Goal: Task Accomplishment & Management: Use online tool/utility

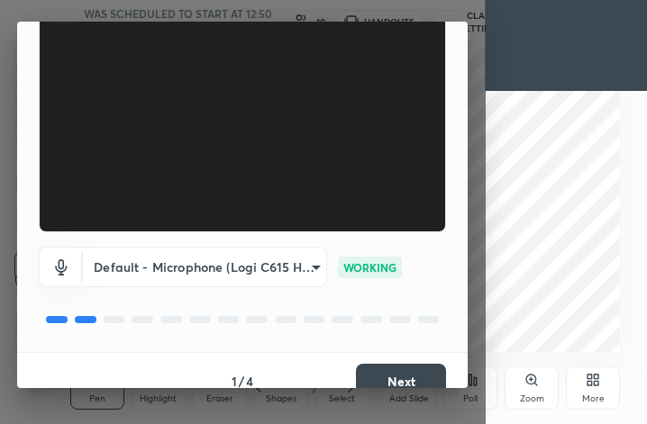
scroll to position [166, 0]
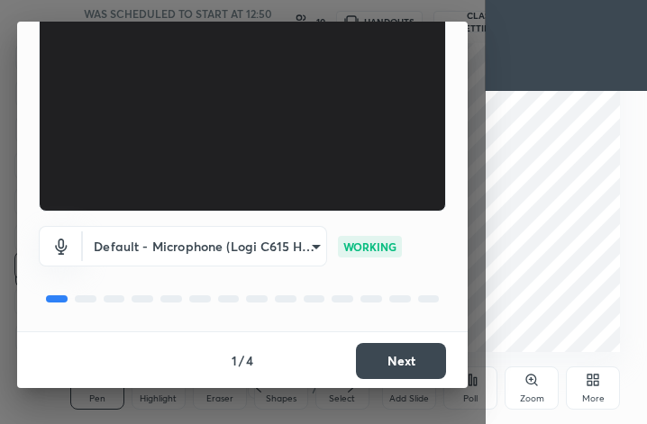
click at [390, 373] on button "Next" at bounding box center [401, 361] width 90 height 36
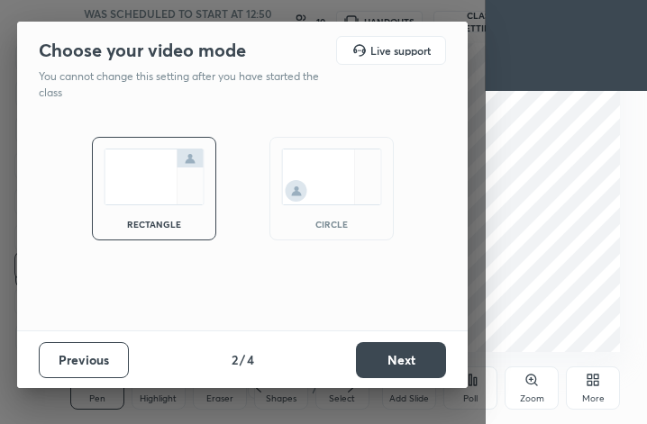
click at [350, 199] on img at bounding box center [331, 177] width 101 height 57
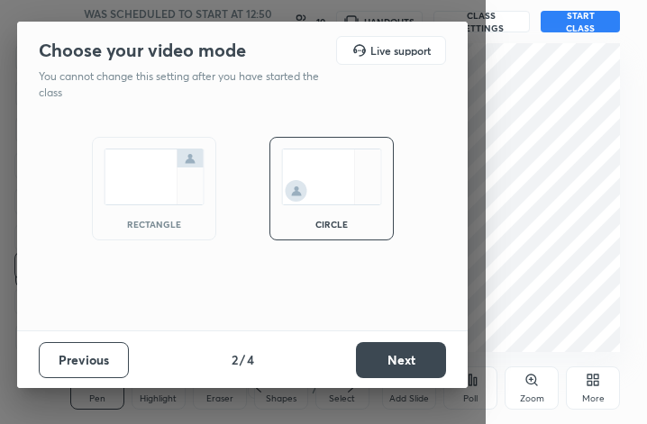
click at [420, 369] on button "Next" at bounding box center [401, 360] width 90 height 36
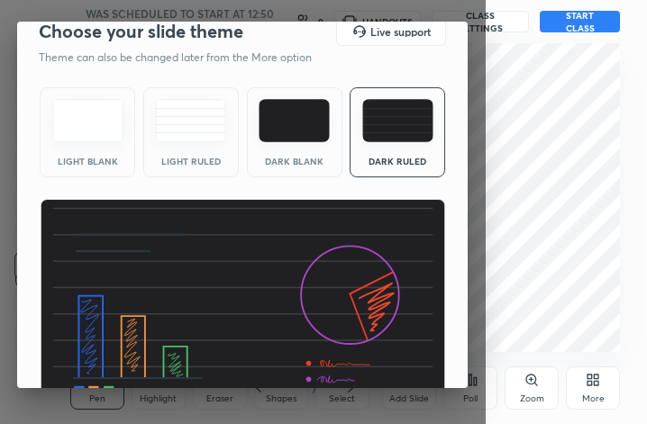
scroll to position [115, 0]
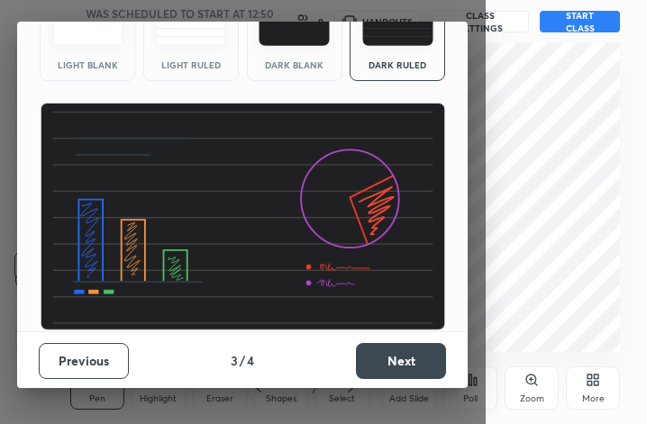
click at [400, 355] on button "Next" at bounding box center [401, 361] width 90 height 36
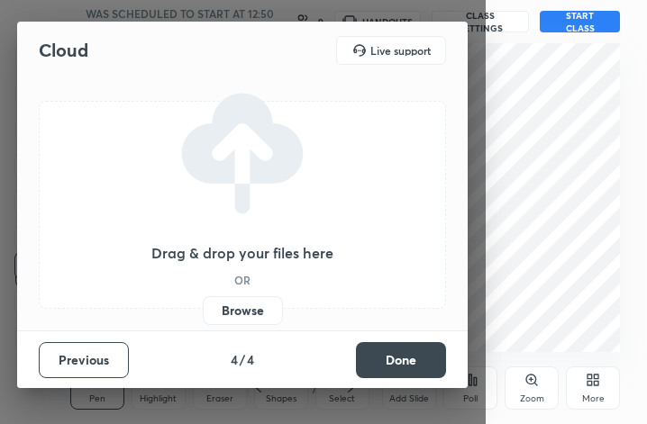
click at [400, 352] on button "Done" at bounding box center [401, 360] width 90 height 36
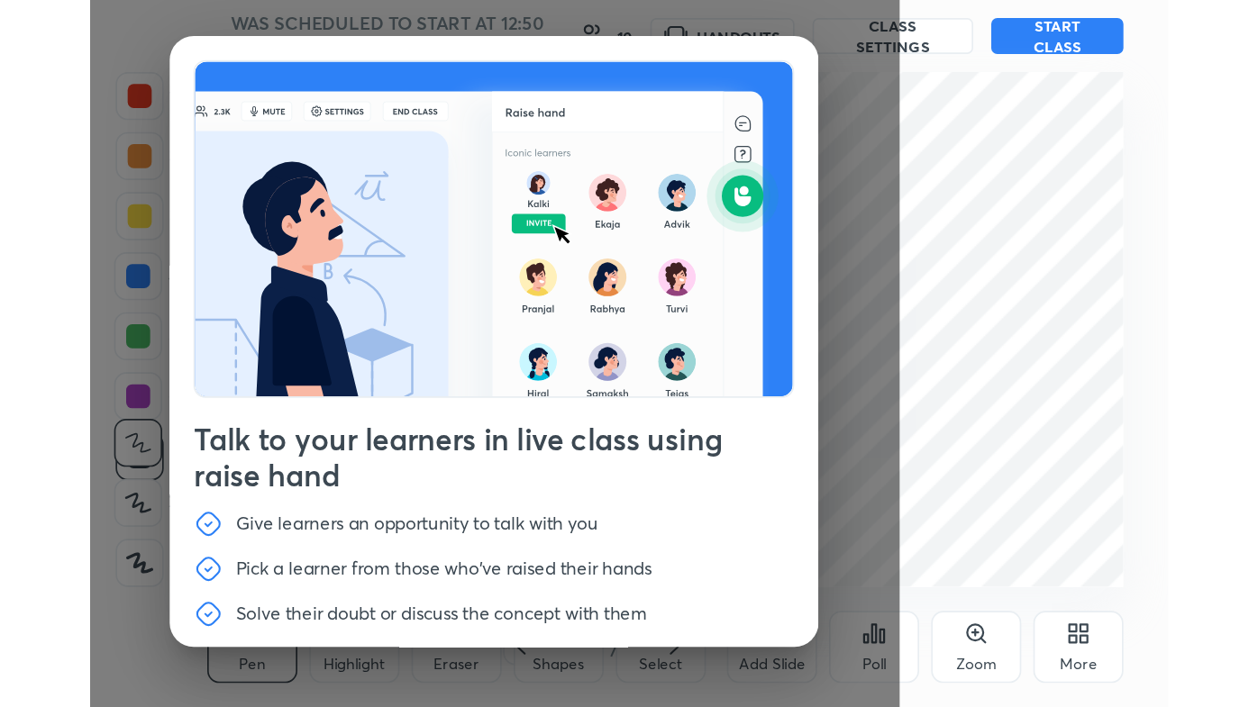
scroll to position [60, 0]
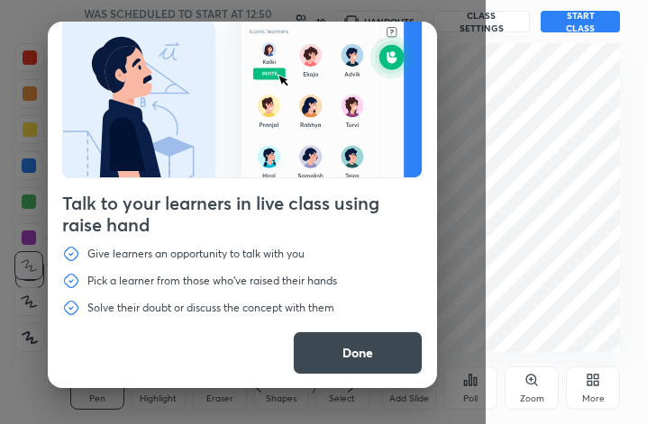
click at [368, 354] on button "Done" at bounding box center [358, 353] width 130 height 43
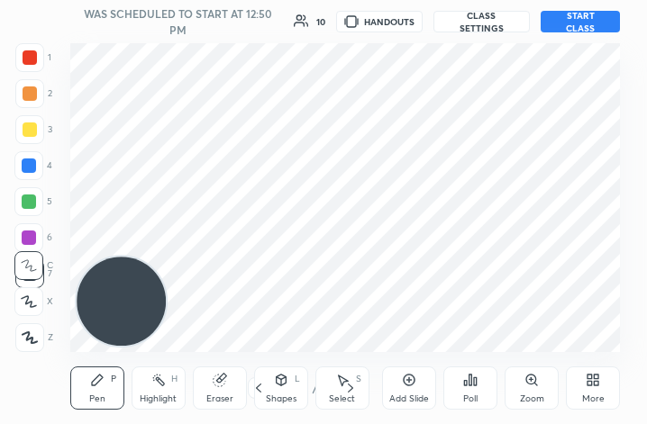
click at [588, 395] on div "More" at bounding box center [593, 399] width 23 height 9
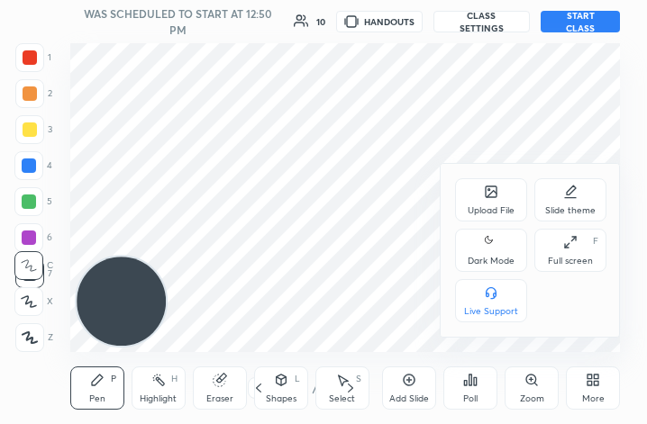
click at [505, 257] on div "Dark Mode" at bounding box center [491, 261] width 47 height 9
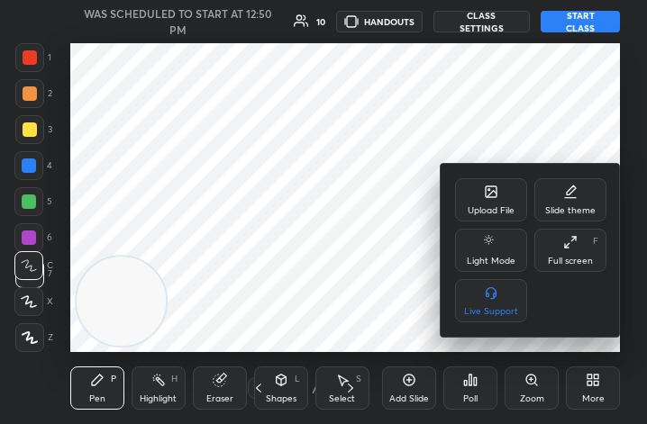
click at [556, 247] on div "Full screen F" at bounding box center [570, 250] width 72 height 43
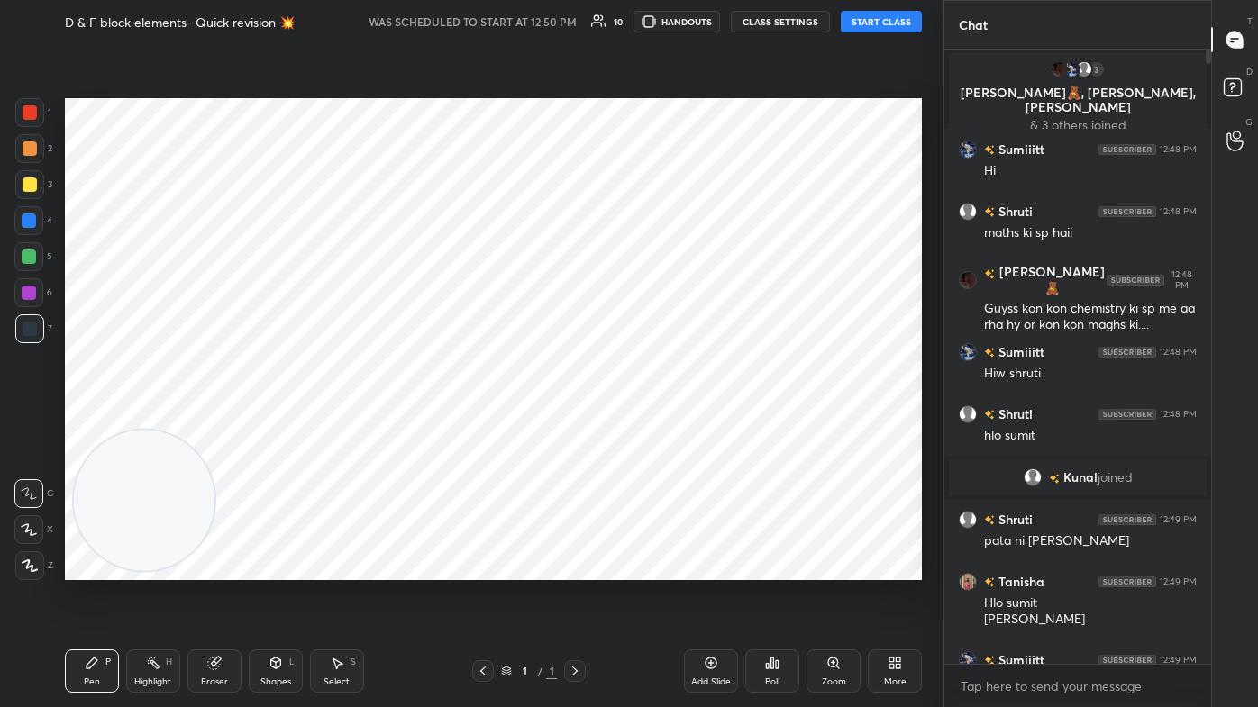
scroll to position [0, 0]
click at [646, 424] on div "Add Slide" at bounding box center [711, 671] width 54 height 43
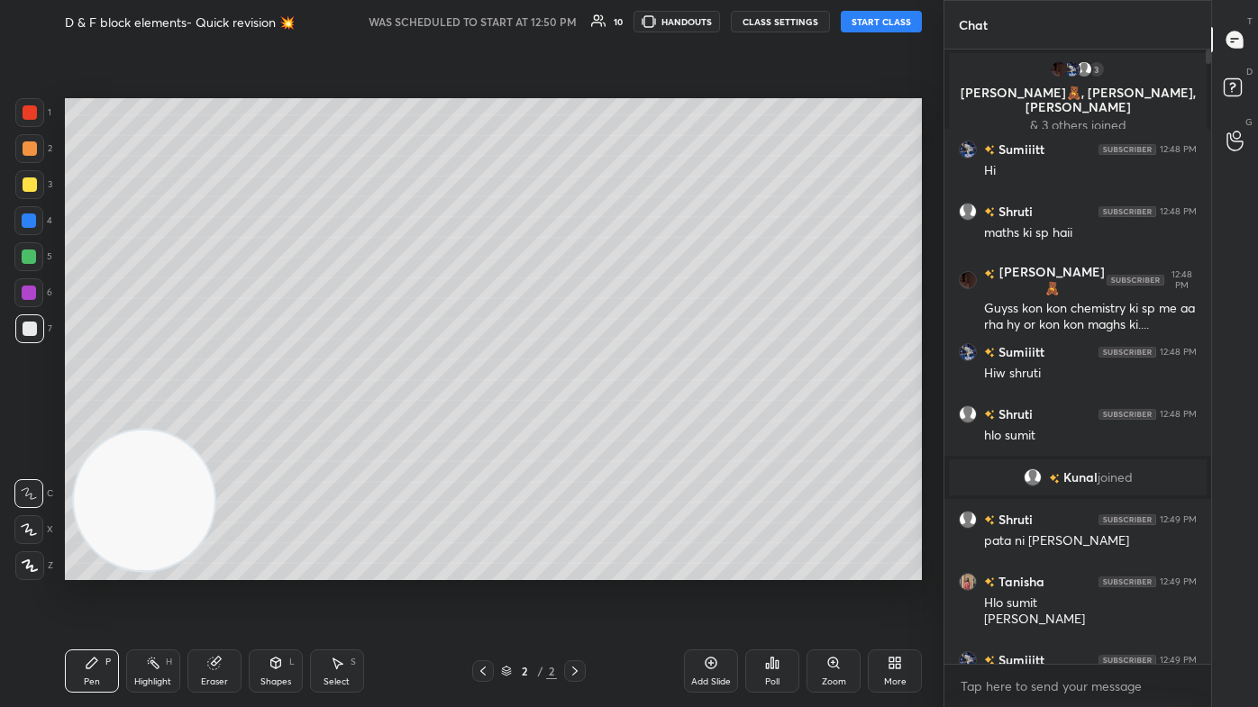
click at [646, 16] on button "START CLASS" at bounding box center [881, 22] width 81 height 22
click at [646, 102] on icon at bounding box center [1235, 90] width 32 height 32
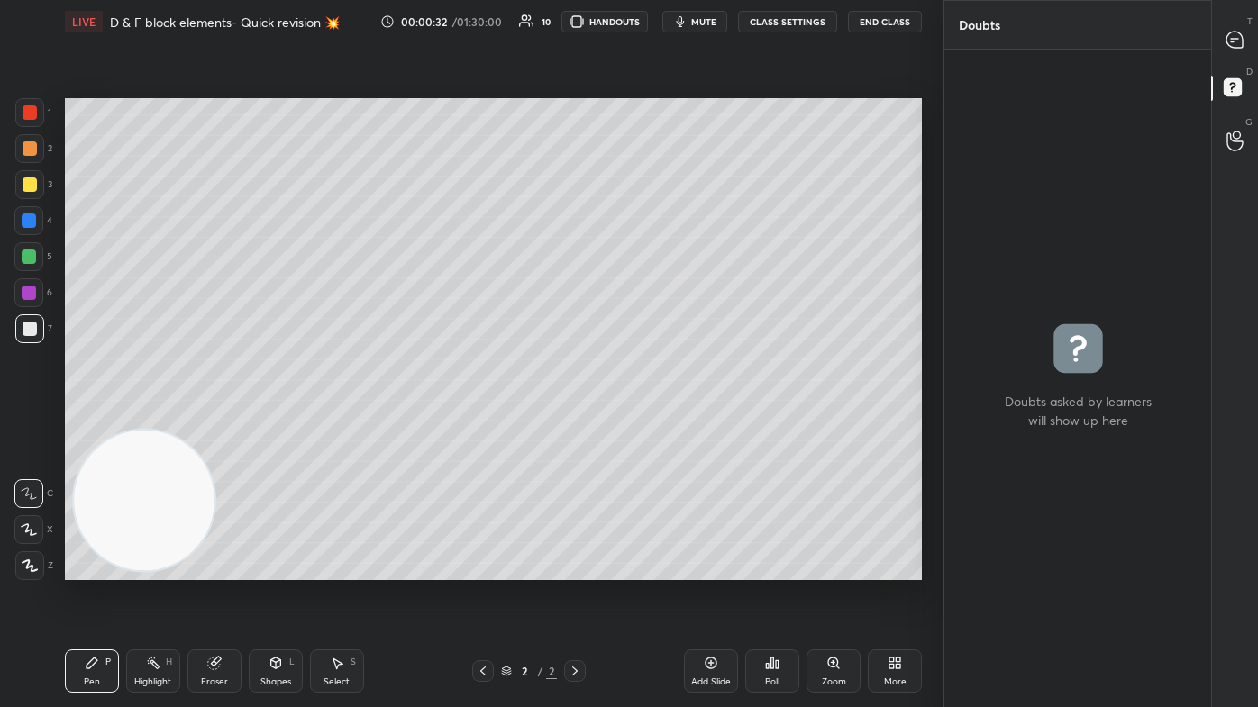
click at [646, 102] on icon at bounding box center [1235, 90] width 32 height 32
click at [646, 33] on icon at bounding box center [1235, 40] width 19 height 19
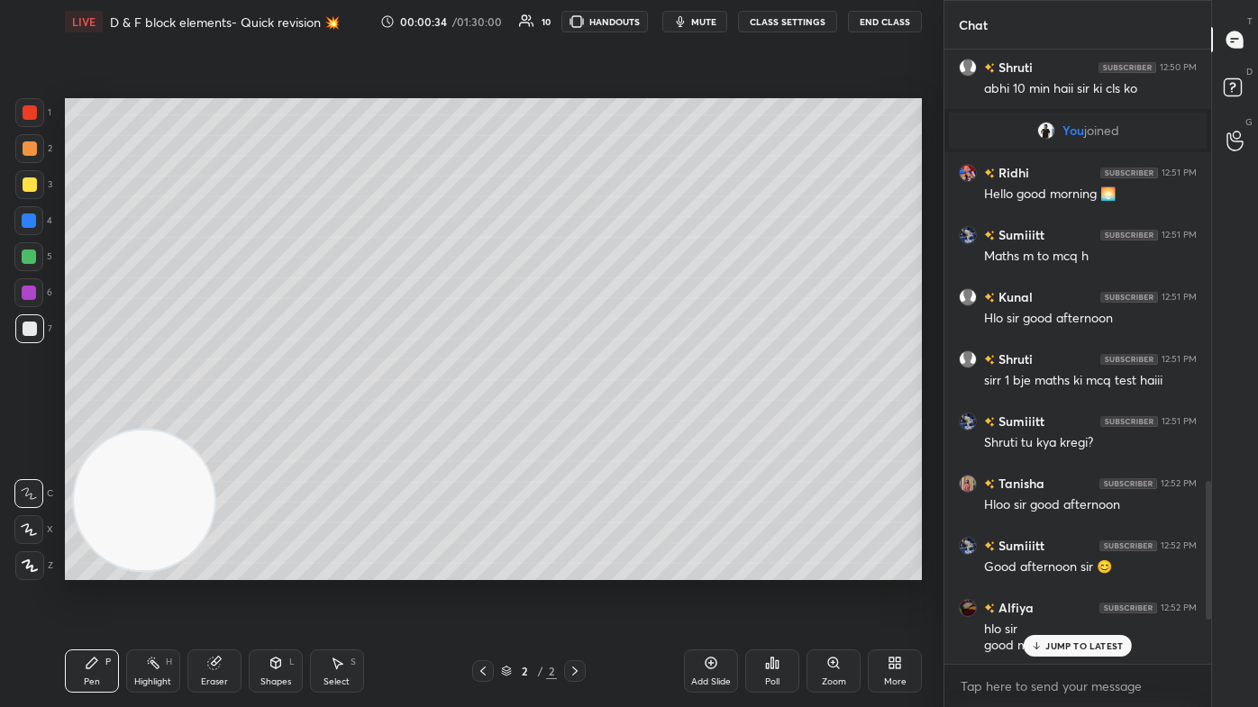
scroll to position [610, 261]
click at [646, 424] on p "6 NEW MESSAGES" at bounding box center [1085, 646] width 84 height 11
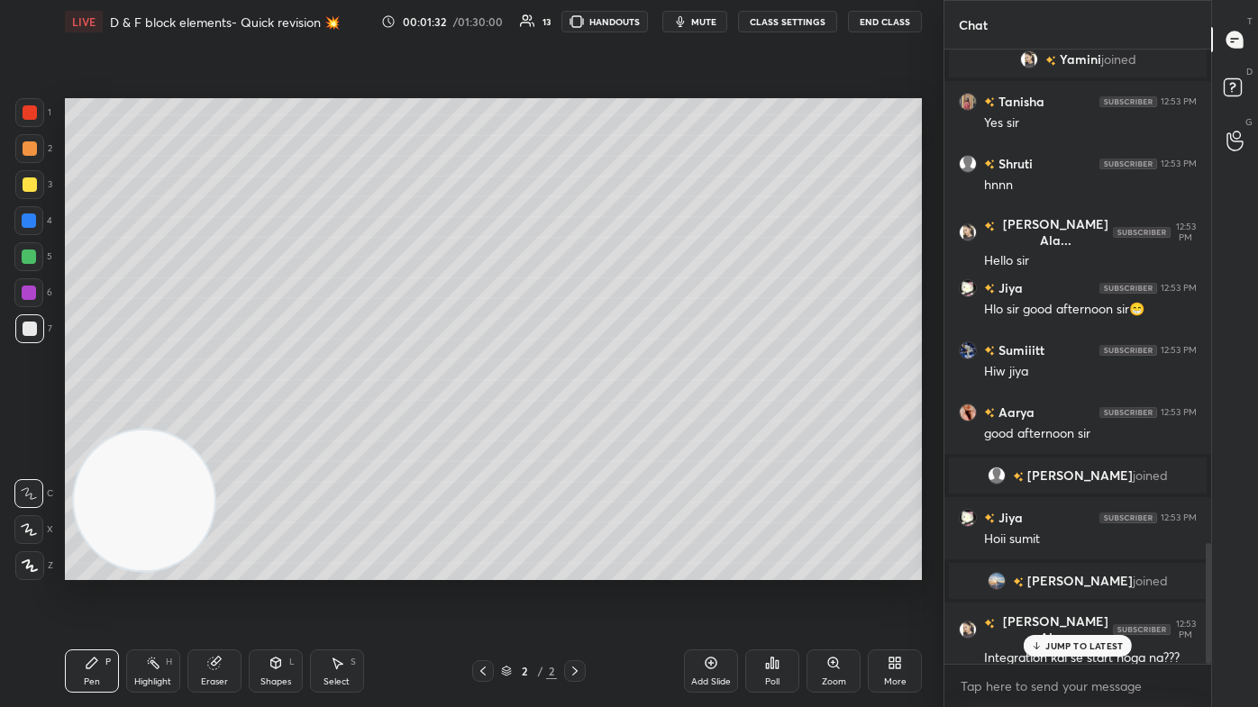
scroll to position [2509, 0]
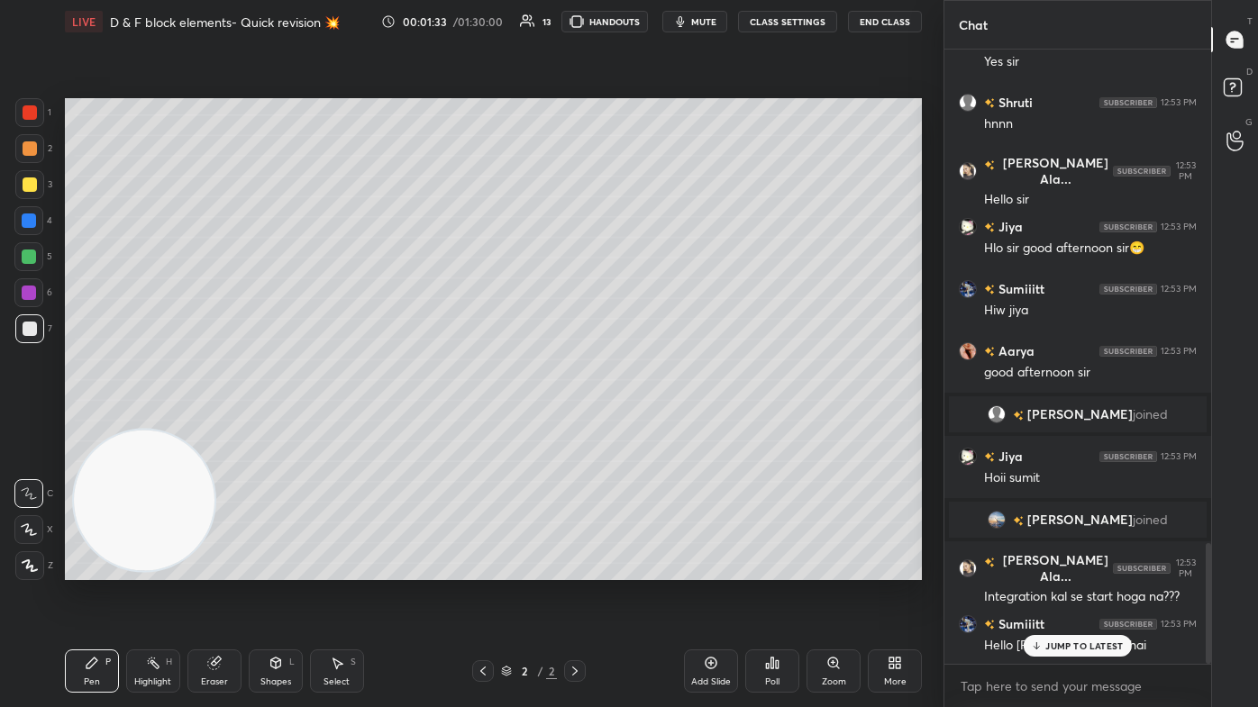
click at [646, 424] on p "JUMP TO LATEST" at bounding box center [1084, 646] width 78 height 11
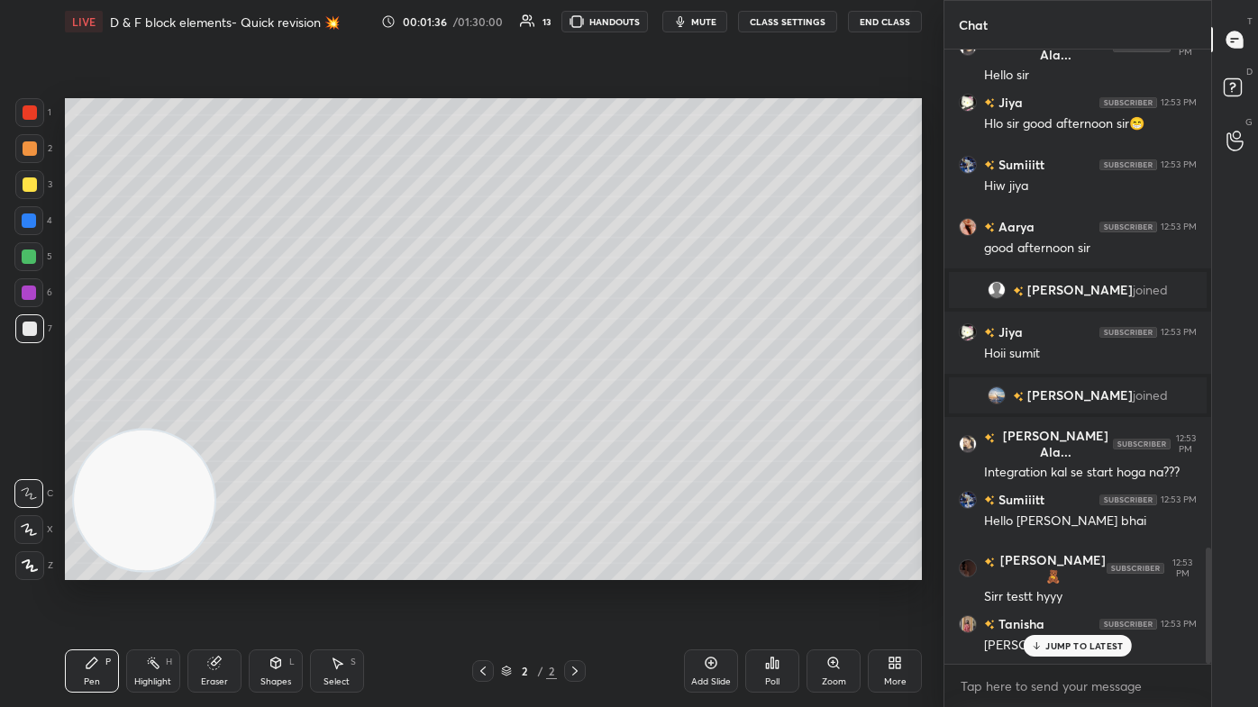
scroll to position [2676, 0]
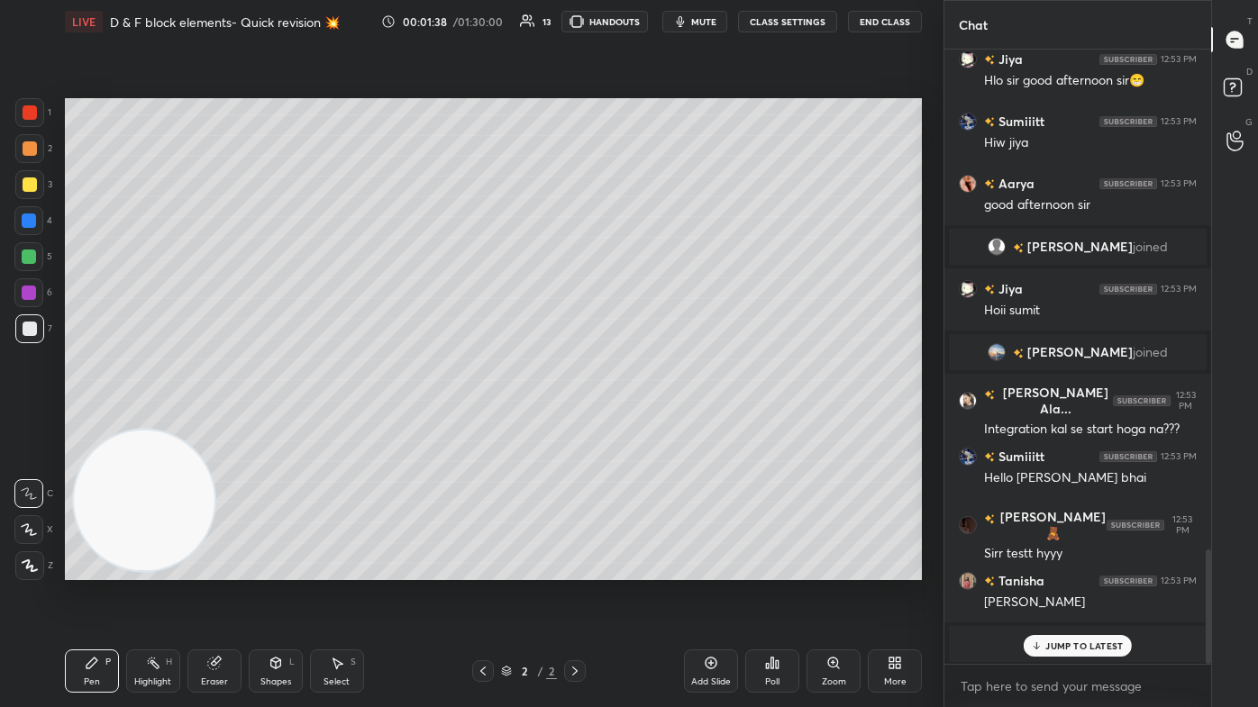
click at [646, 424] on p "JUMP TO LATEST" at bounding box center [1084, 646] width 78 height 11
drag, startPoint x: 176, startPoint y: 491, endPoint x: 190, endPoint y: 486, distance: 15.4
click at [190, 424] on video at bounding box center [162, 497] width 141 height 141
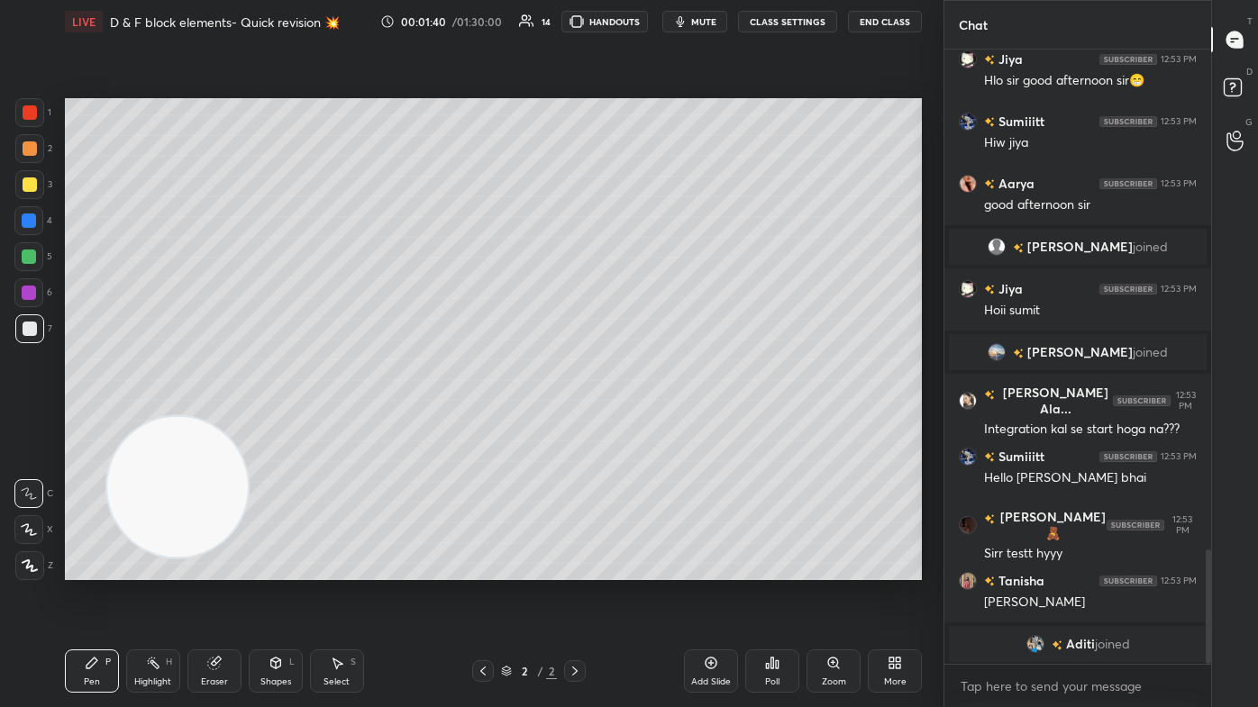
drag, startPoint x: 182, startPoint y: 486, endPoint x: 313, endPoint y: 463, distance: 132.6
click at [249, 416] on video at bounding box center [177, 486] width 141 height 141
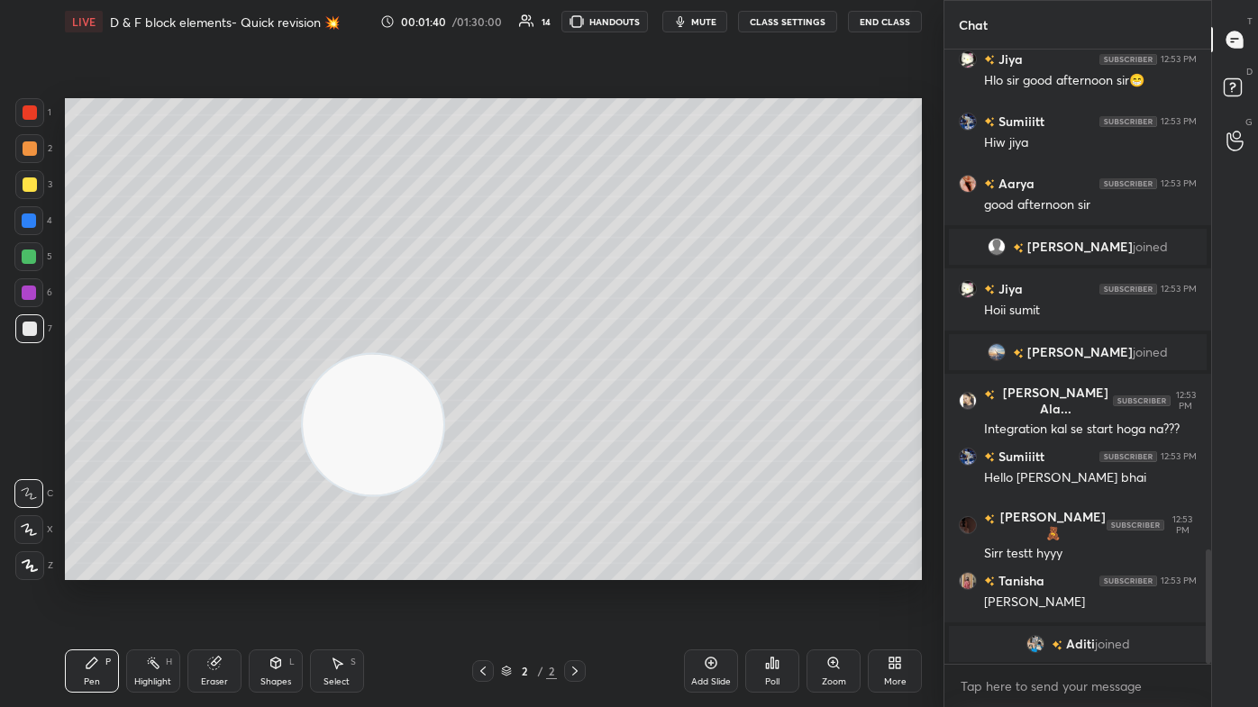
click at [269, 424] on div "Shapes L" at bounding box center [276, 671] width 54 height 43
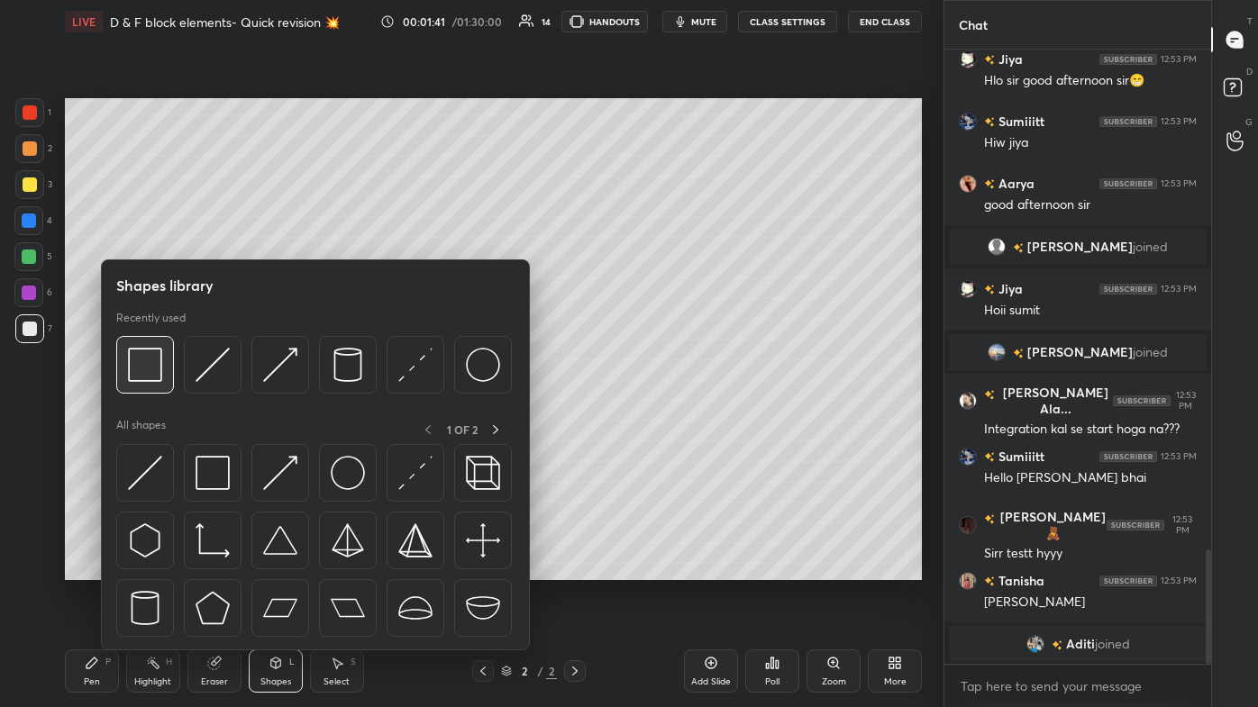
click at [142, 369] on img at bounding box center [145, 365] width 34 height 34
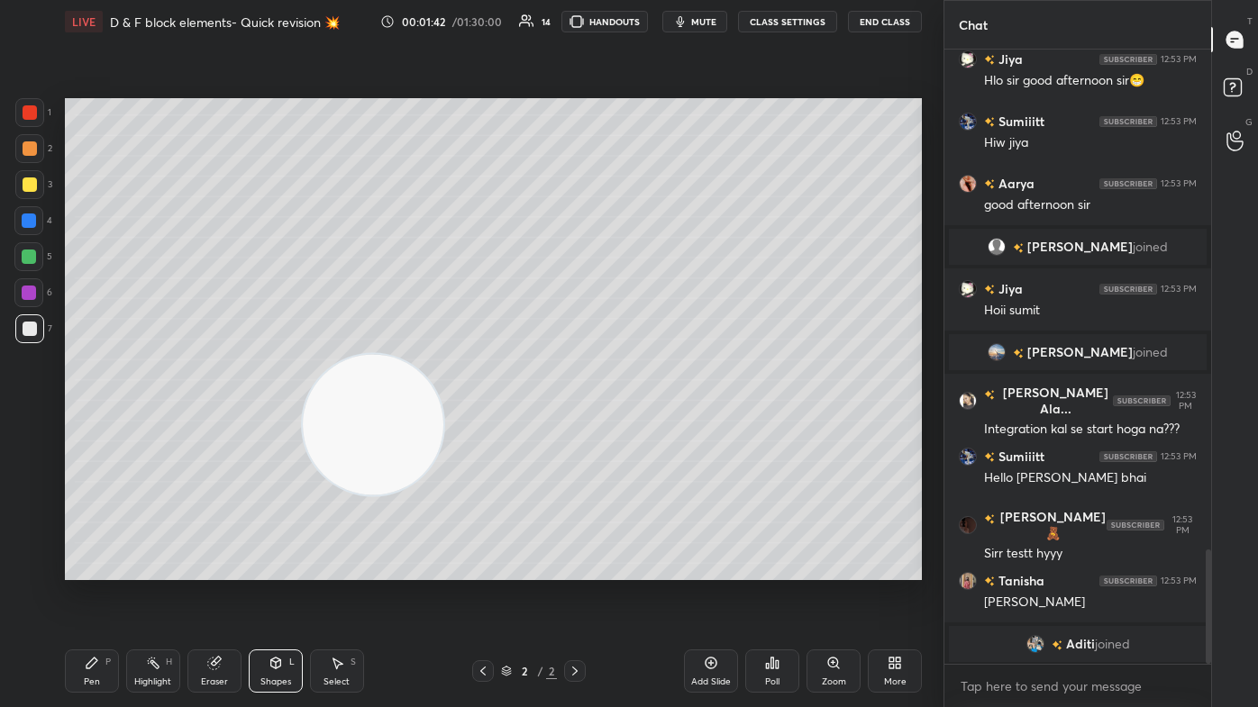
click at [20, 149] on div at bounding box center [29, 148] width 29 height 29
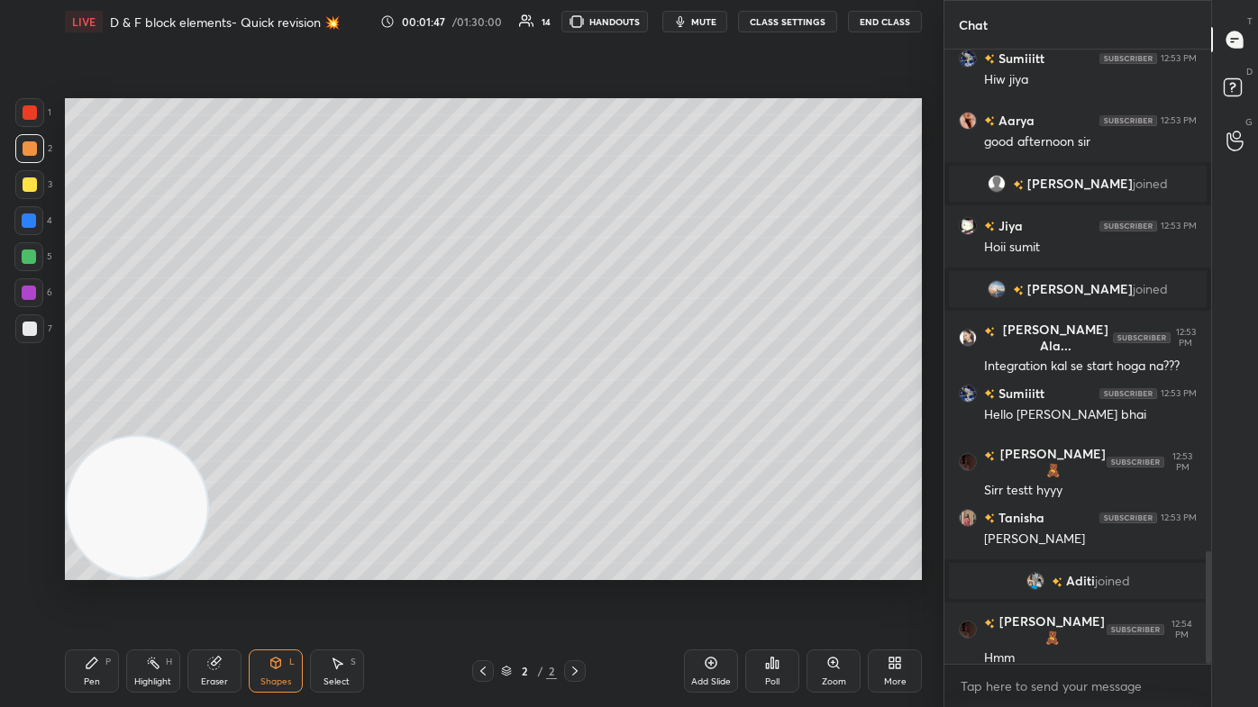
drag, startPoint x: 333, startPoint y: 440, endPoint x: 76, endPoint y: 548, distance: 279.5
click at [59, 424] on div "Setting up your live class Poll for secs No correct answer Start poll" at bounding box center [493, 339] width 871 height 592
click at [70, 424] on div "Pen P" at bounding box center [92, 671] width 54 height 43
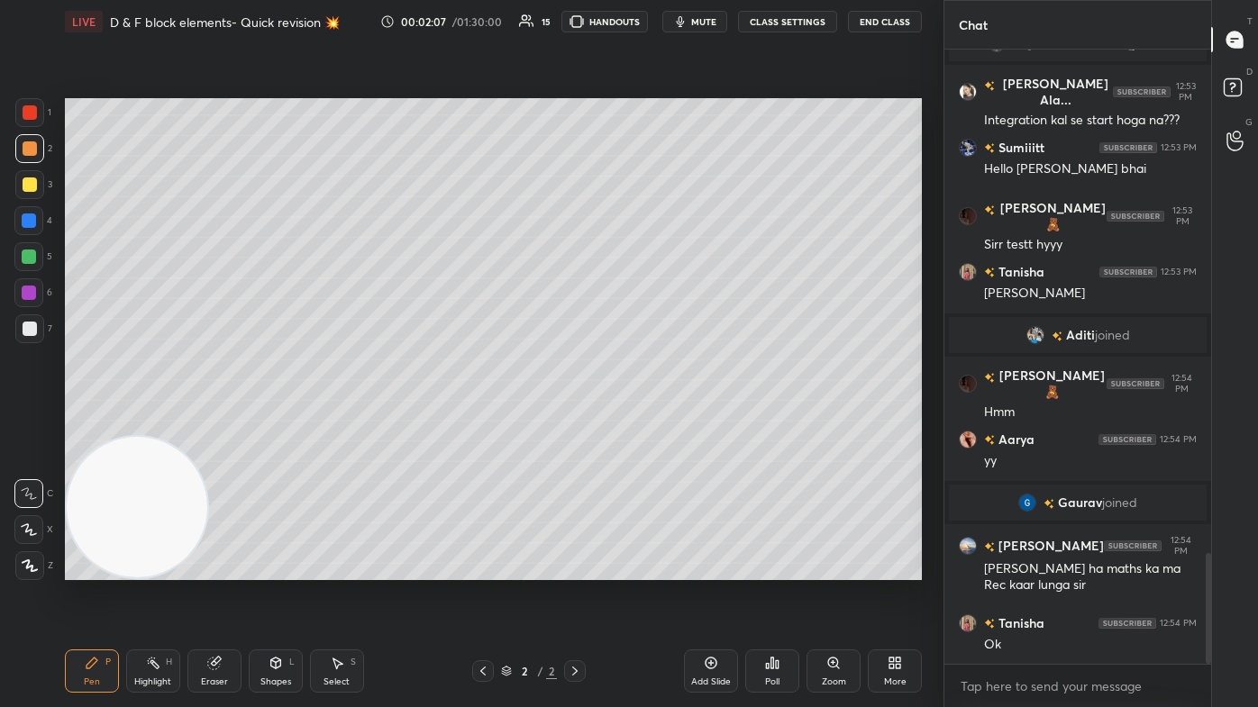
scroll to position [2861, 0]
click at [351, 424] on div "S" at bounding box center [353, 662] width 5 height 9
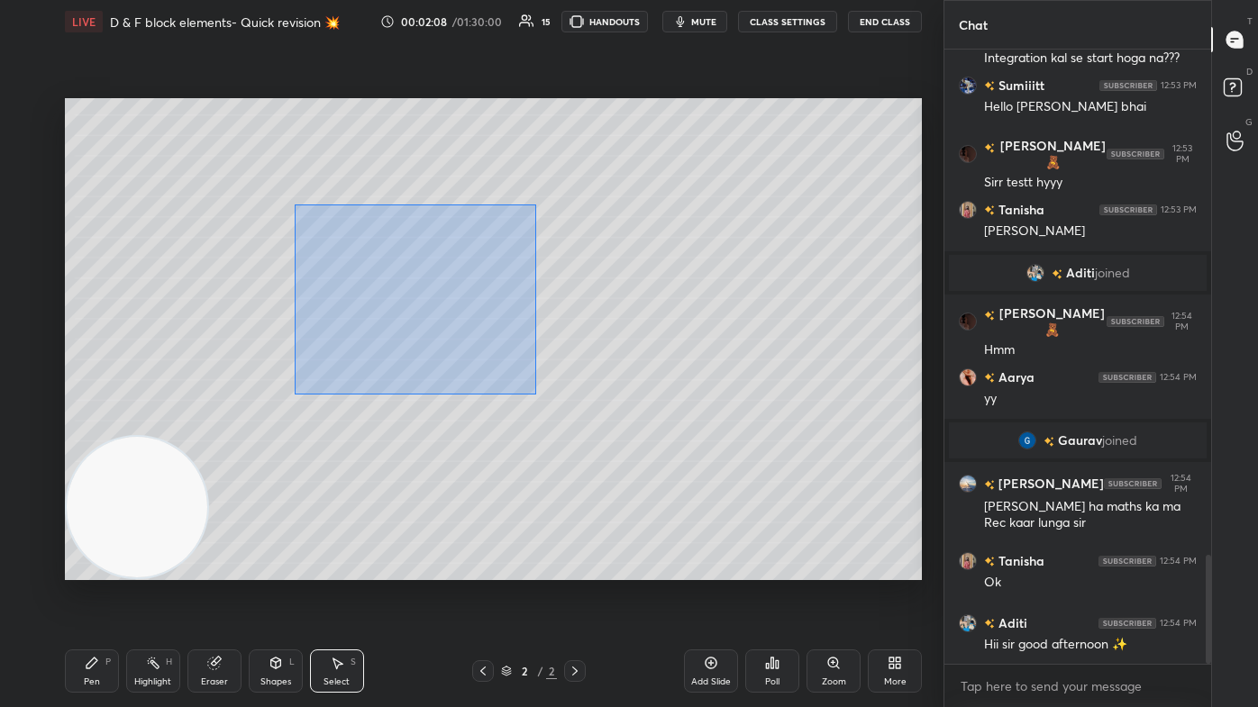
drag, startPoint x: 295, startPoint y: 206, endPoint x: 707, endPoint y: 427, distance: 467.3
click at [646, 424] on div "0 ° Undo Copy Duplicate Duplicate to new slide Delete" at bounding box center [493, 339] width 857 height 482
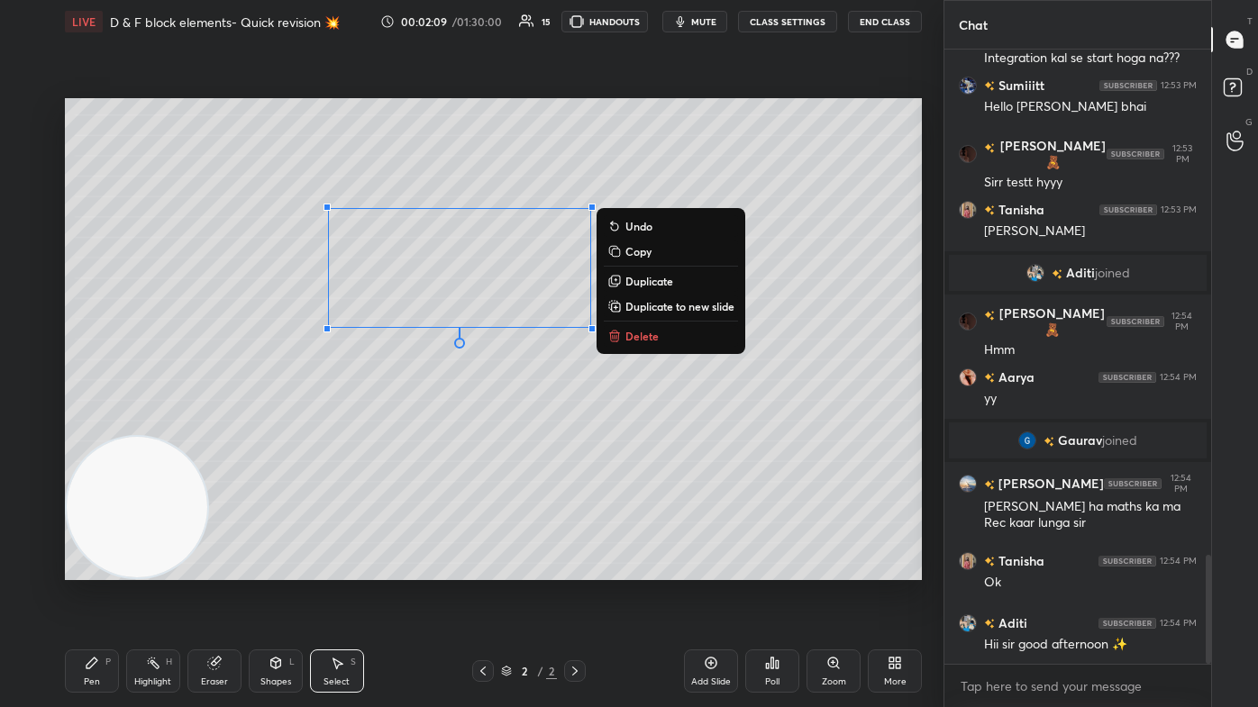
click at [646, 339] on button "Delete" at bounding box center [671, 336] width 134 height 22
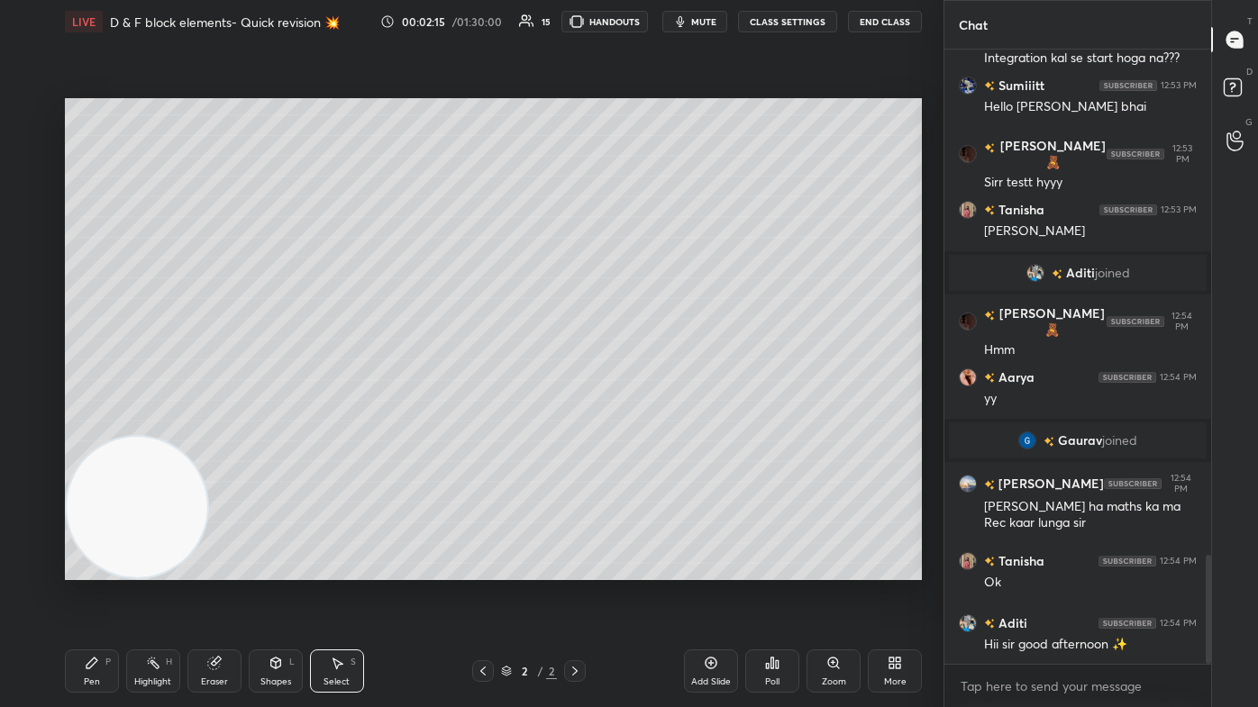
scroll to position [2923, 0]
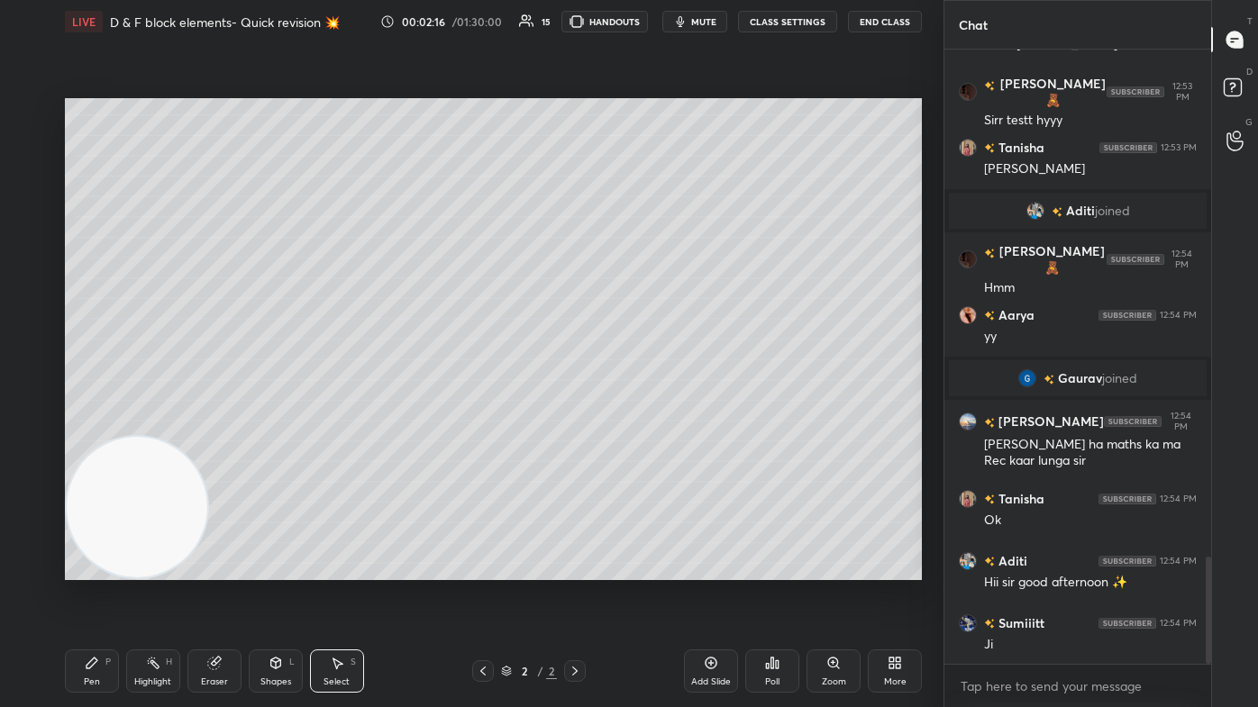
click at [93, 424] on div "Pen" at bounding box center [92, 682] width 16 height 9
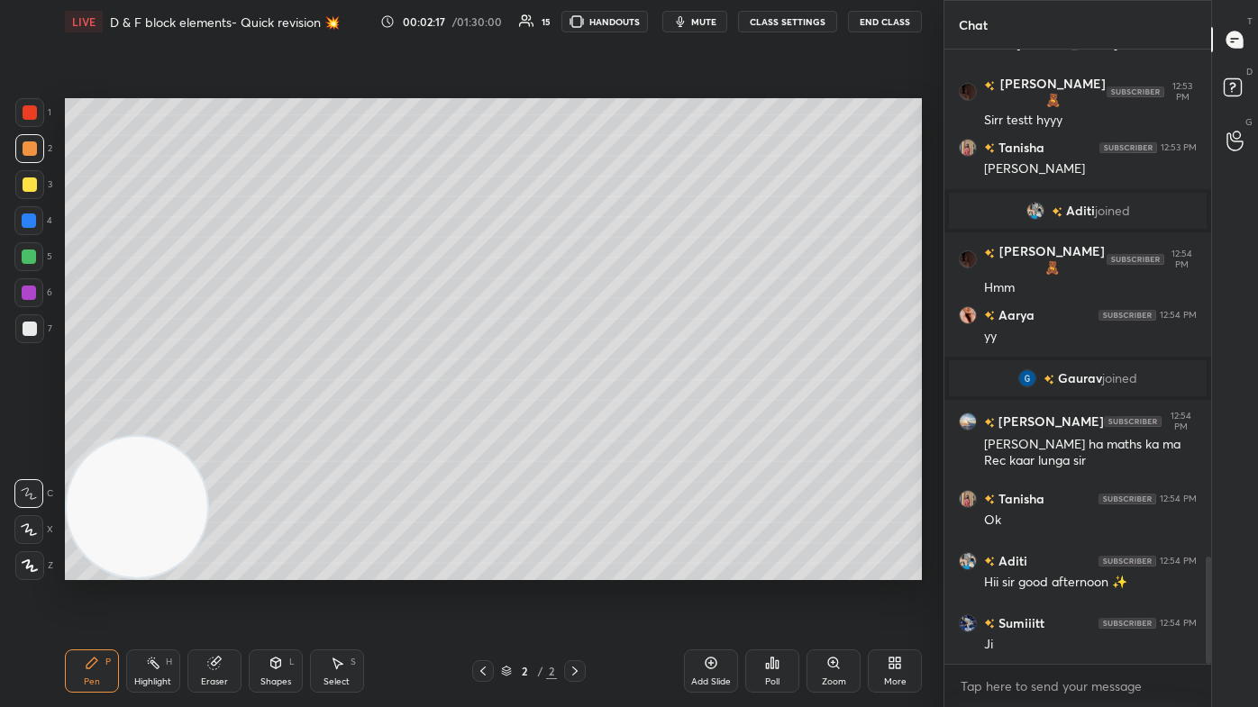
click at [27, 176] on div at bounding box center [29, 184] width 29 height 29
click at [32, 153] on div at bounding box center [30, 148] width 14 height 14
click at [27, 424] on div at bounding box center [28, 529] width 29 height 29
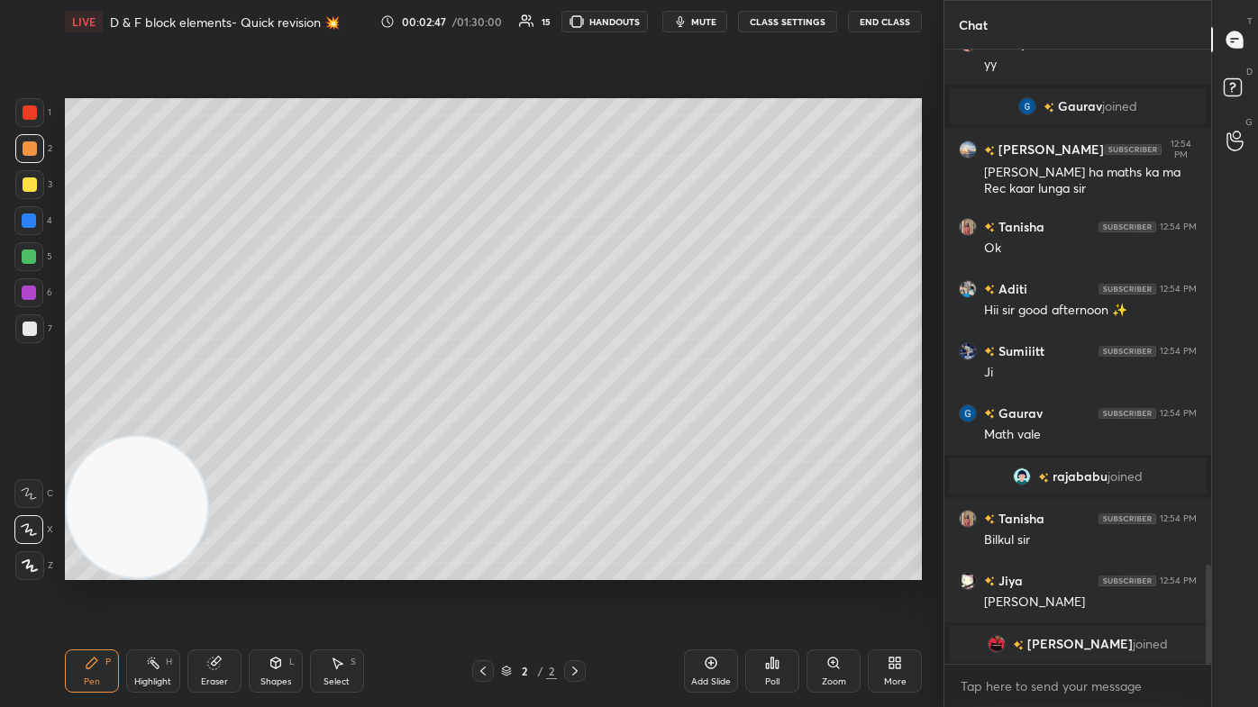
scroll to position [3087, 0]
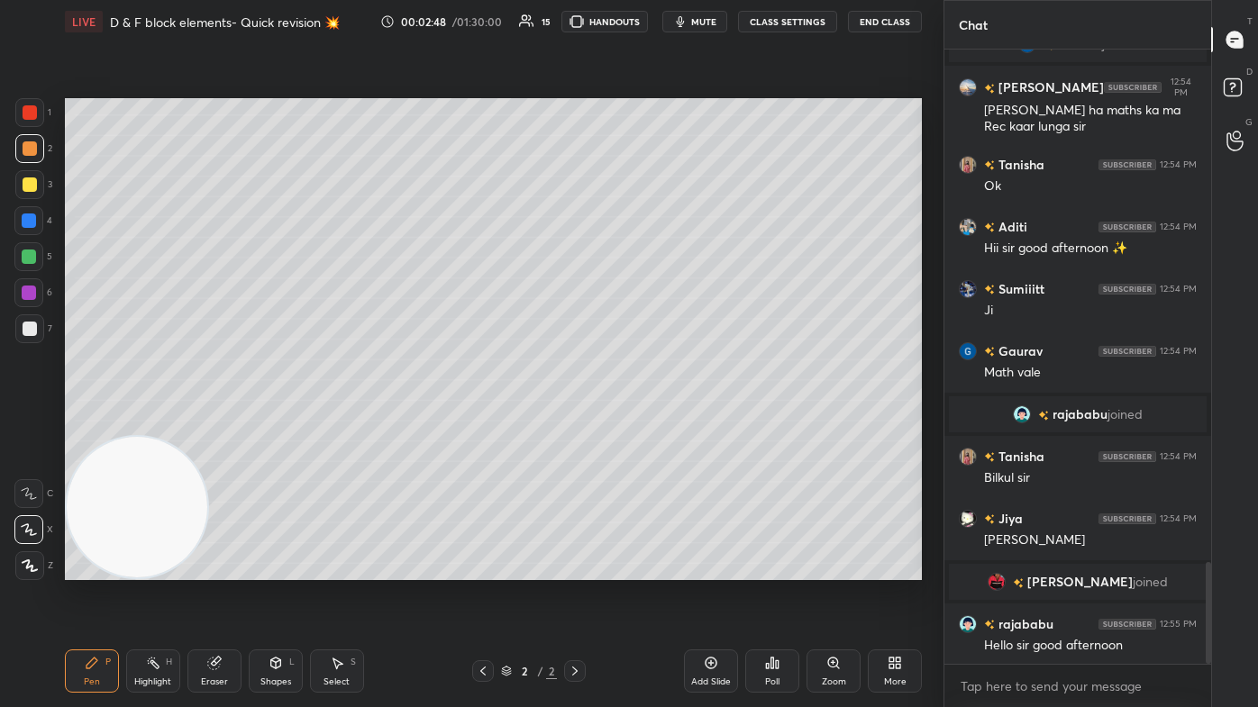
click at [26, 329] on div at bounding box center [30, 329] width 14 height 14
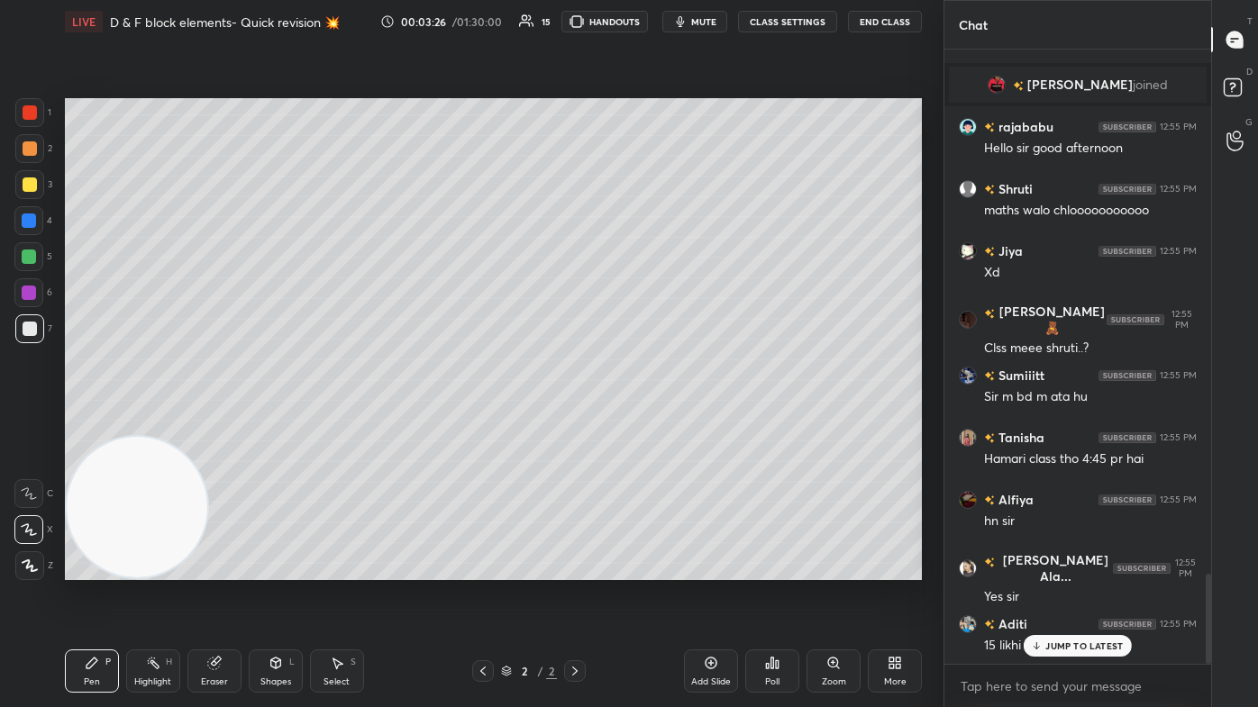
scroll to position [3648, 0]
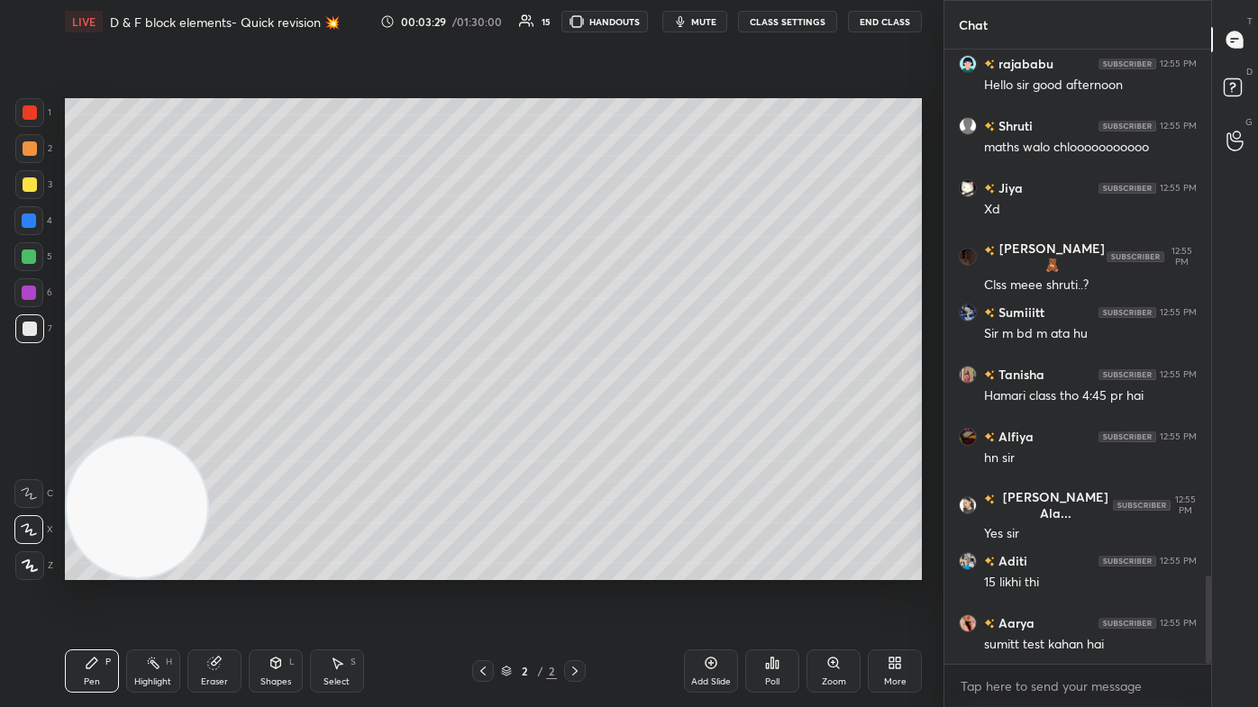
click at [22, 191] on div at bounding box center [29, 184] width 29 height 29
click at [41, 341] on div "7" at bounding box center [33, 329] width 37 height 29
drag, startPoint x: 219, startPoint y: 666, endPoint x: 221, endPoint y: 656, distance: 10.1
click at [216, 424] on div "Eraser" at bounding box center [214, 671] width 54 height 43
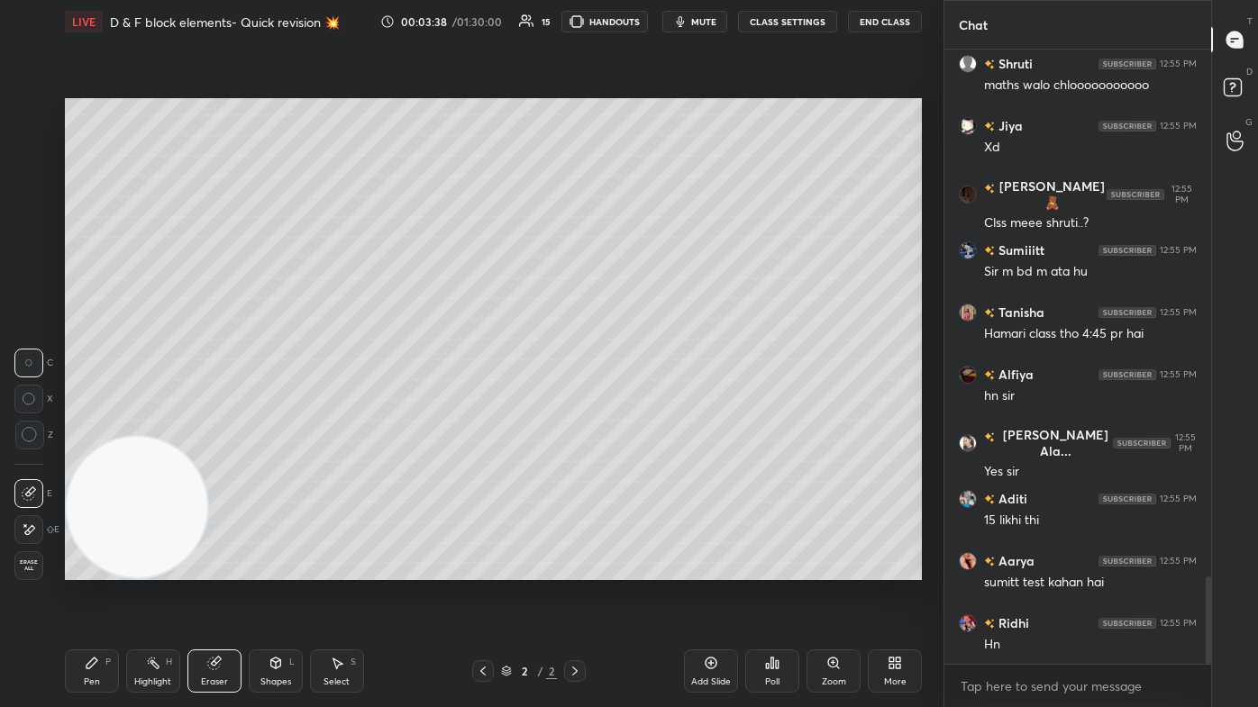
click at [32, 424] on icon at bounding box center [30, 435] width 16 height 16
click at [77, 424] on div "Pen P" at bounding box center [92, 671] width 54 height 43
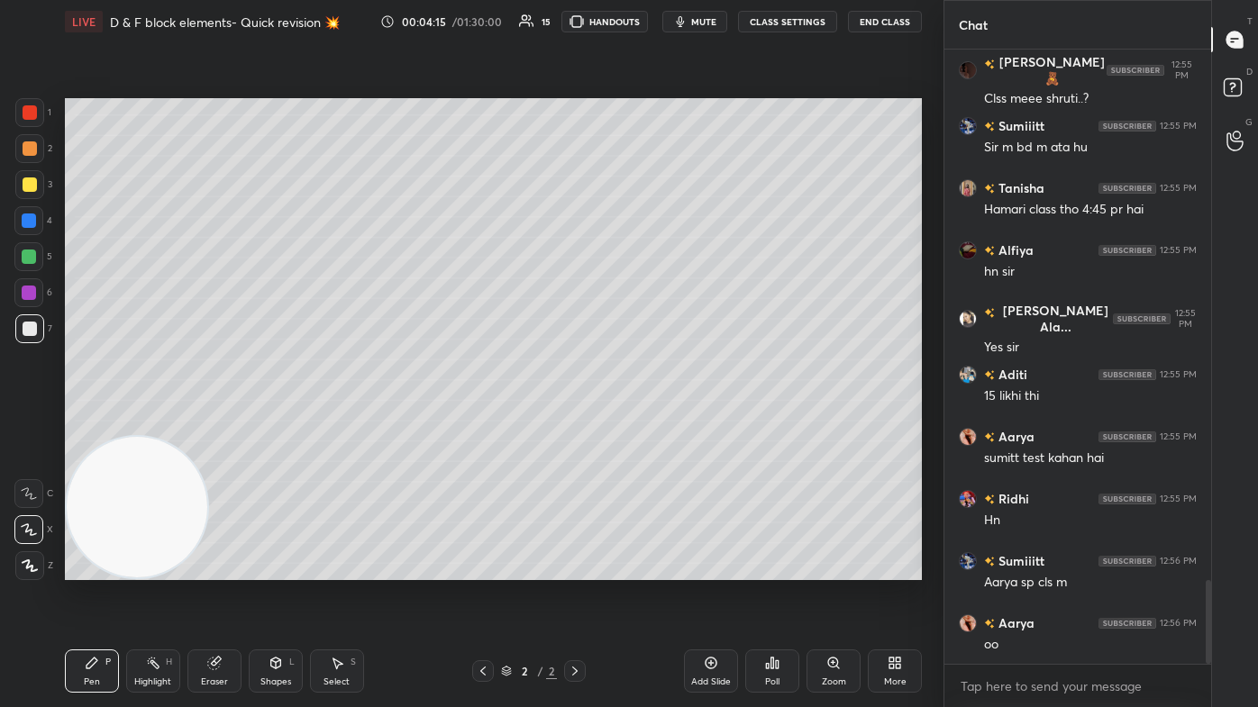
scroll to position [3897, 0]
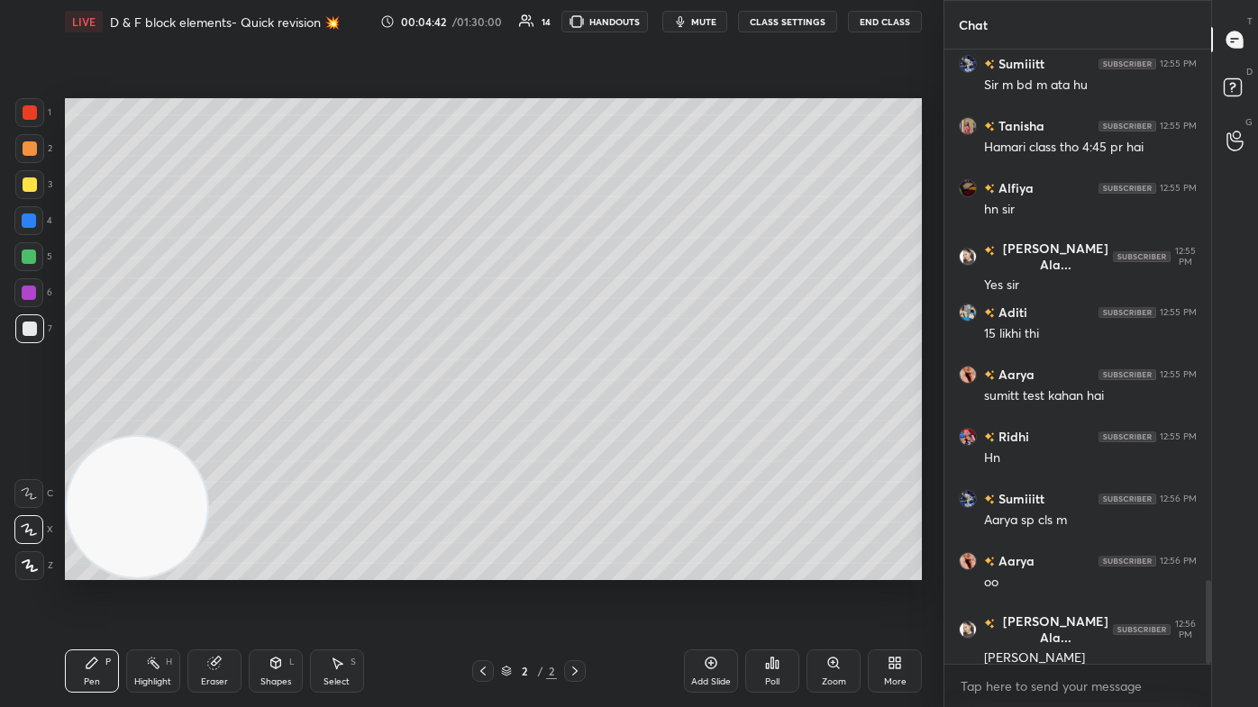
click at [217, 424] on icon at bounding box center [214, 664] width 12 height 12
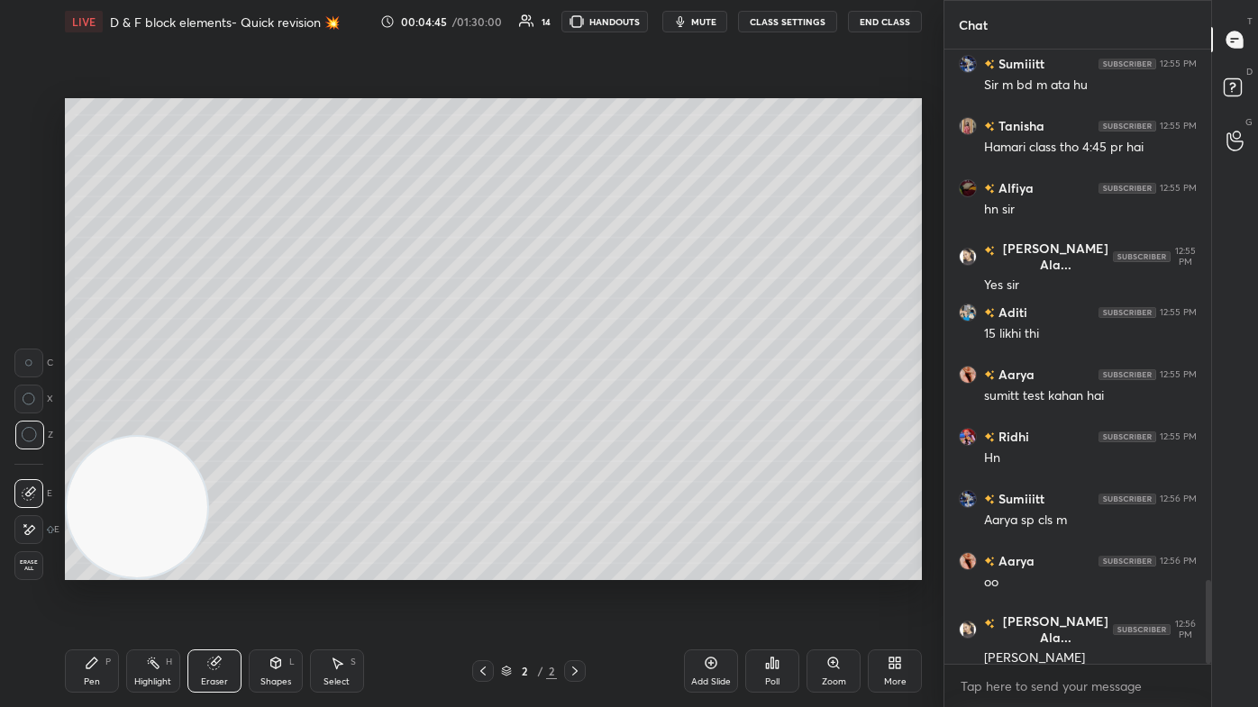
click at [76, 424] on div "Pen P" at bounding box center [92, 671] width 54 height 43
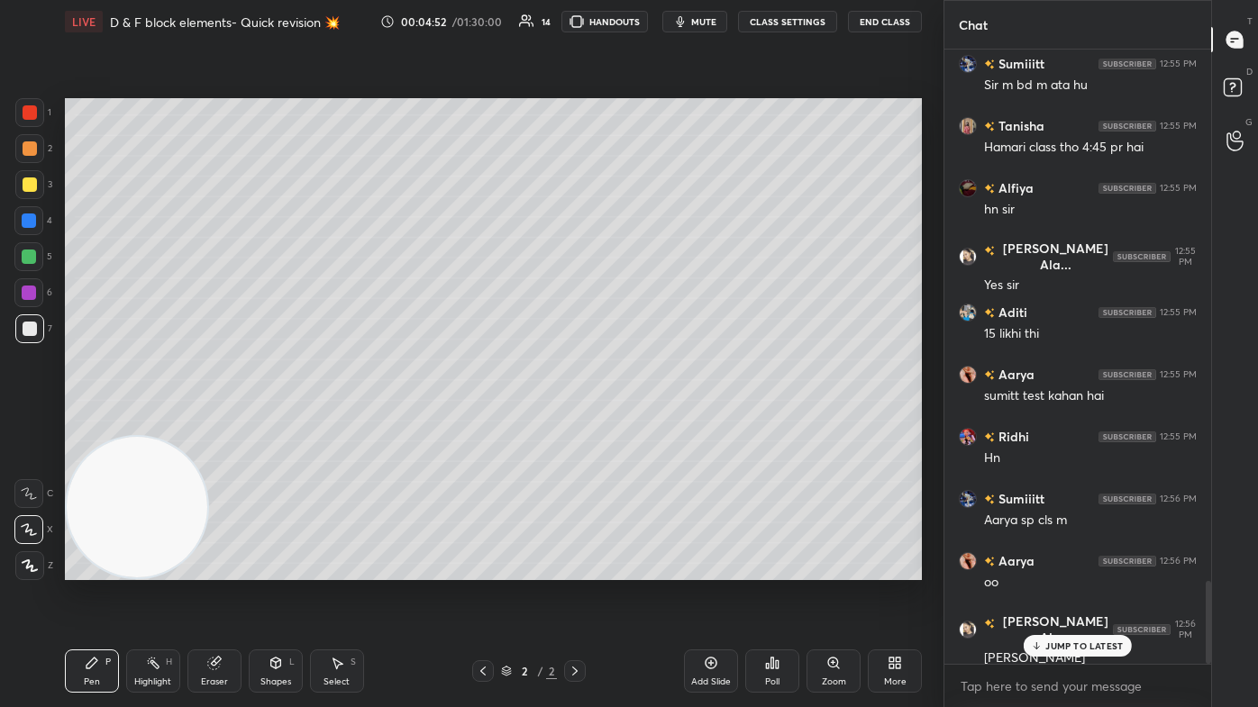
scroll to position [3958, 0]
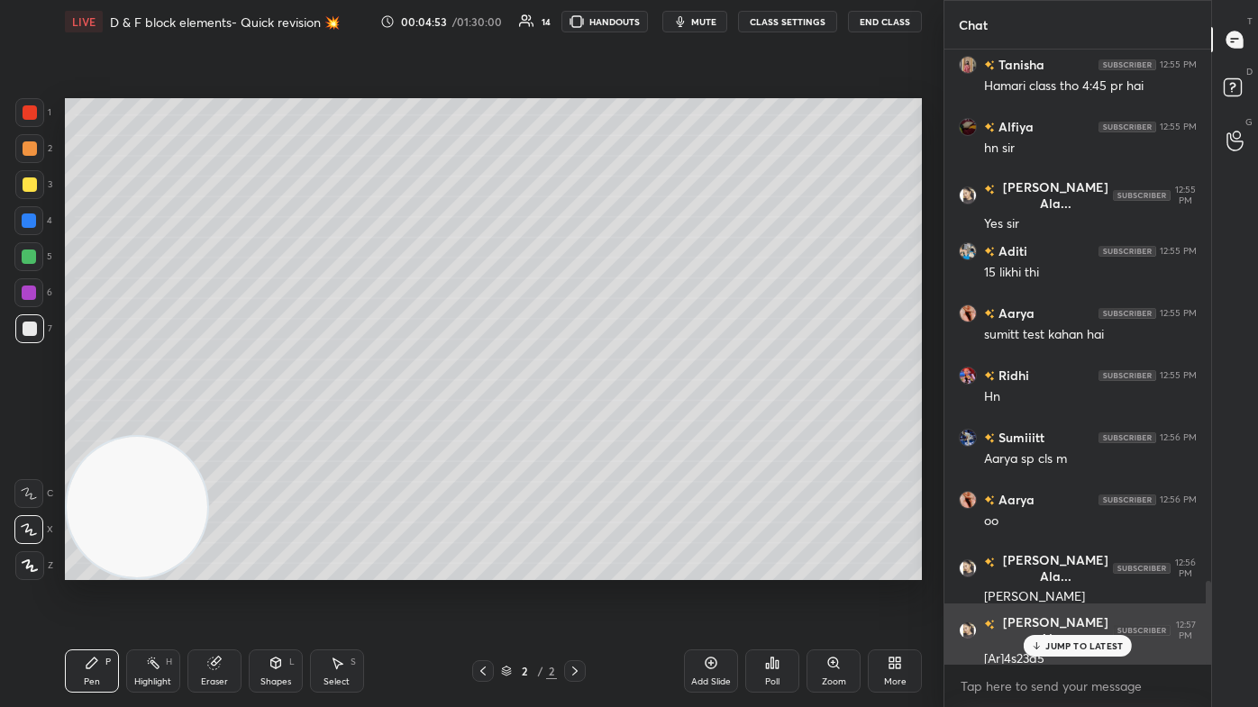
click at [646, 424] on p "JUMP TO LATEST" at bounding box center [1084, 646] width 78 height 11
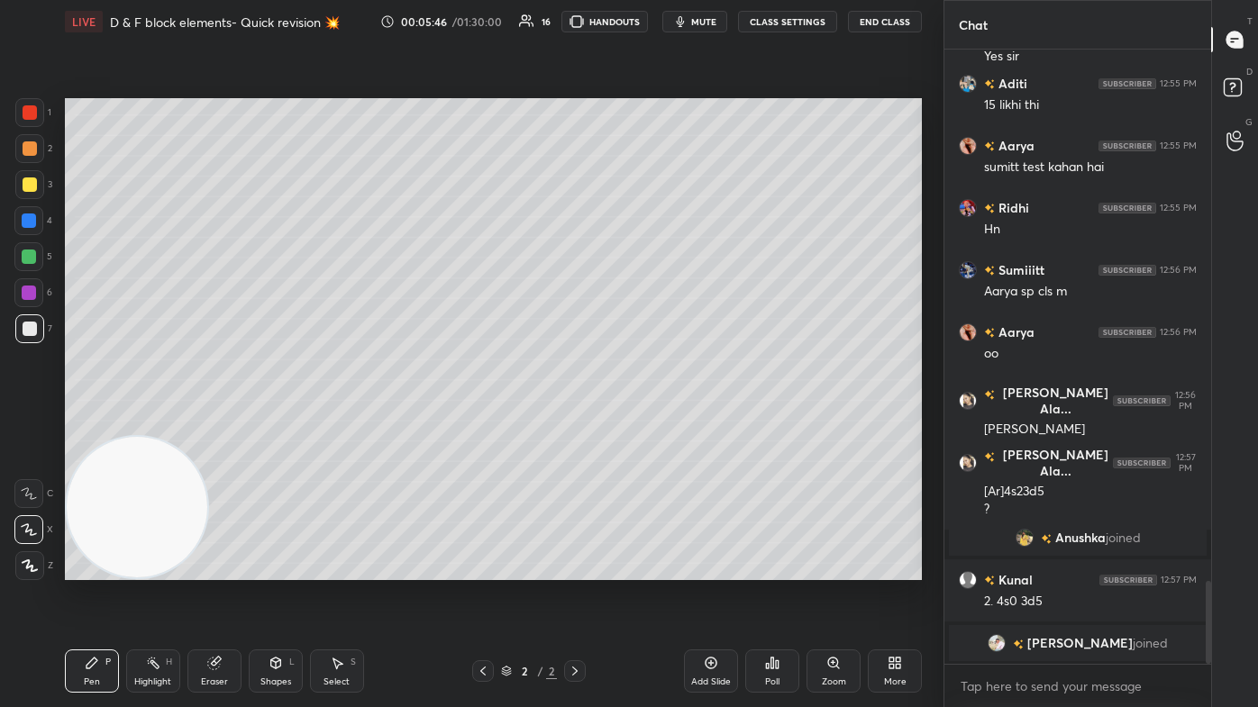
scroll to position [3955, 0]
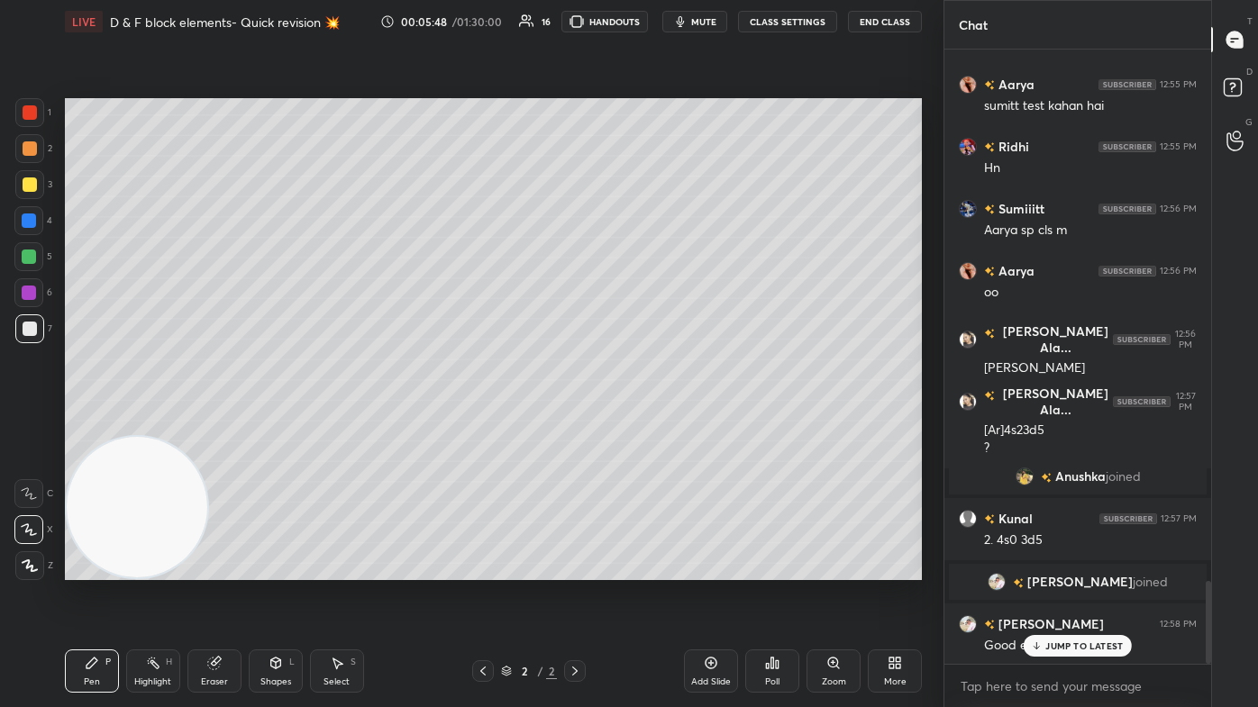
click at [646, 424] on p "JUMP TO LATEST" at bounding box center [1084, 646] width 78 height 11
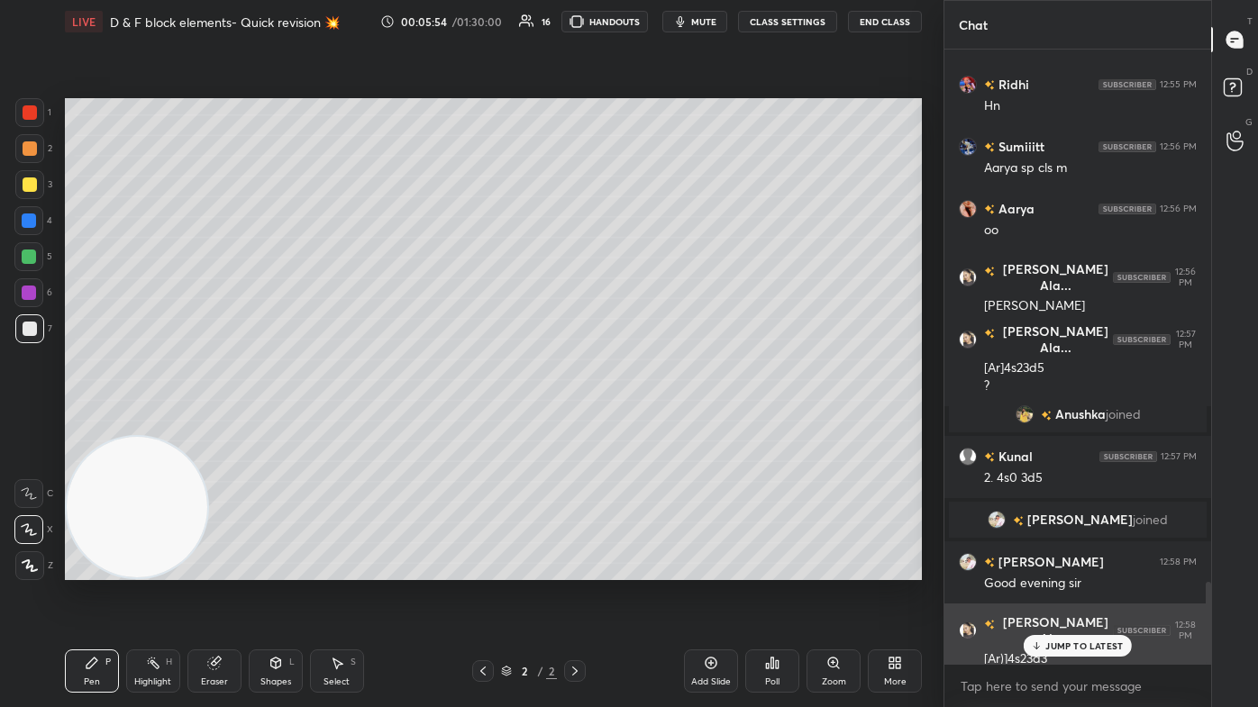
drag, startPoint x: 1097, startPoint y: 650, endPoint x: 1083, endPoint y: 655, distance: 14.6
click at [646, 424] on div "JUMP TO LATEST" at bounding box center [1078, 646] width 108 height 22
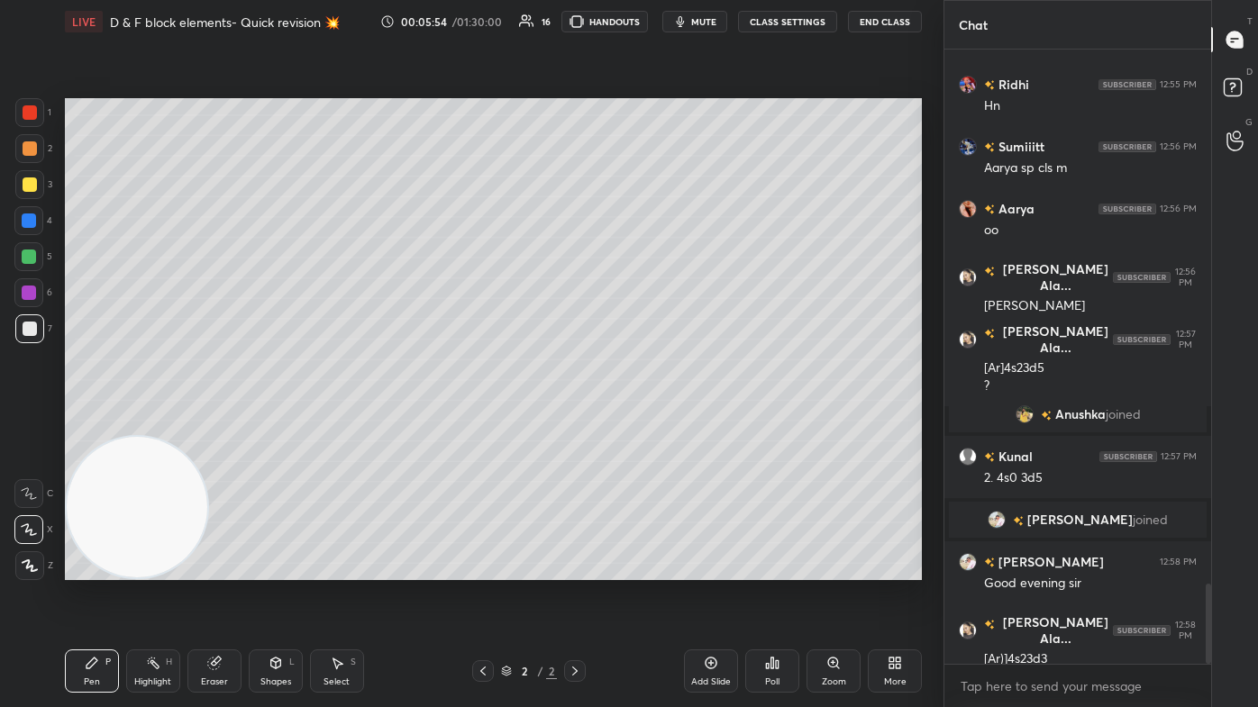
scroll to position [4081, 0]
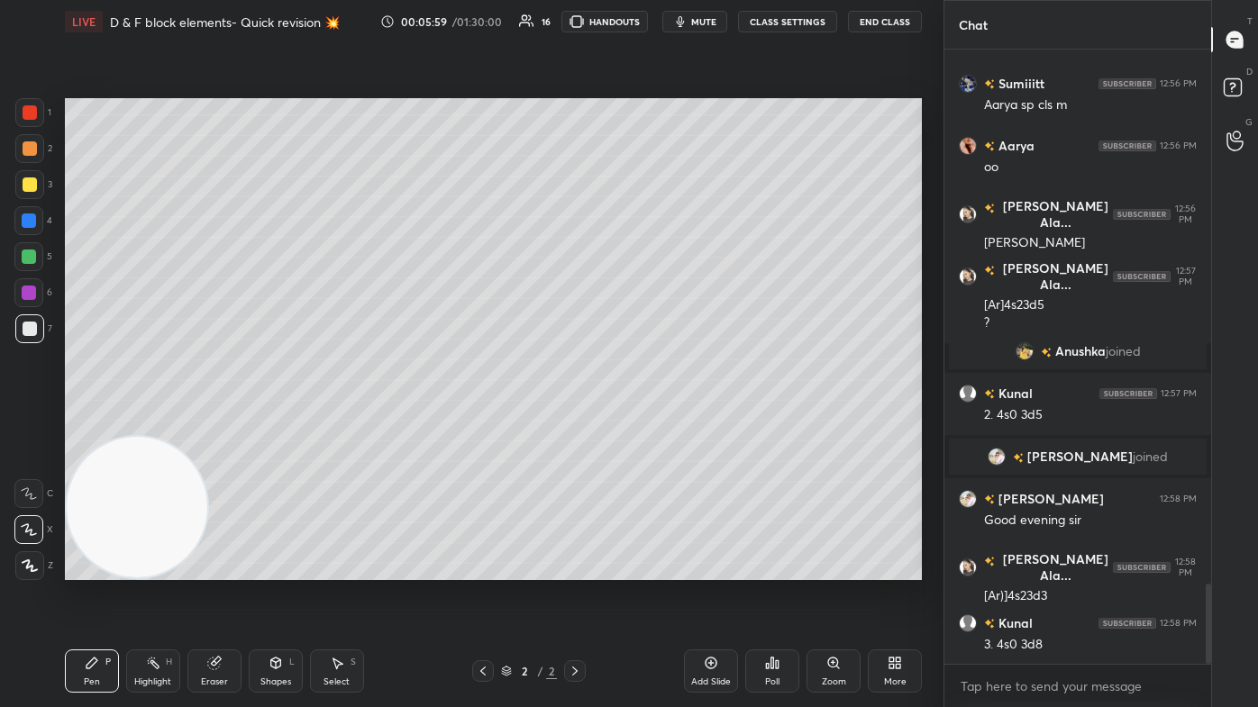
click at [34, 184] on div at bounding box center [30, 185] width 14 height 14
click at [214, 424] on div "Eraser" at bounding box center [214, 671] width 54 height 43
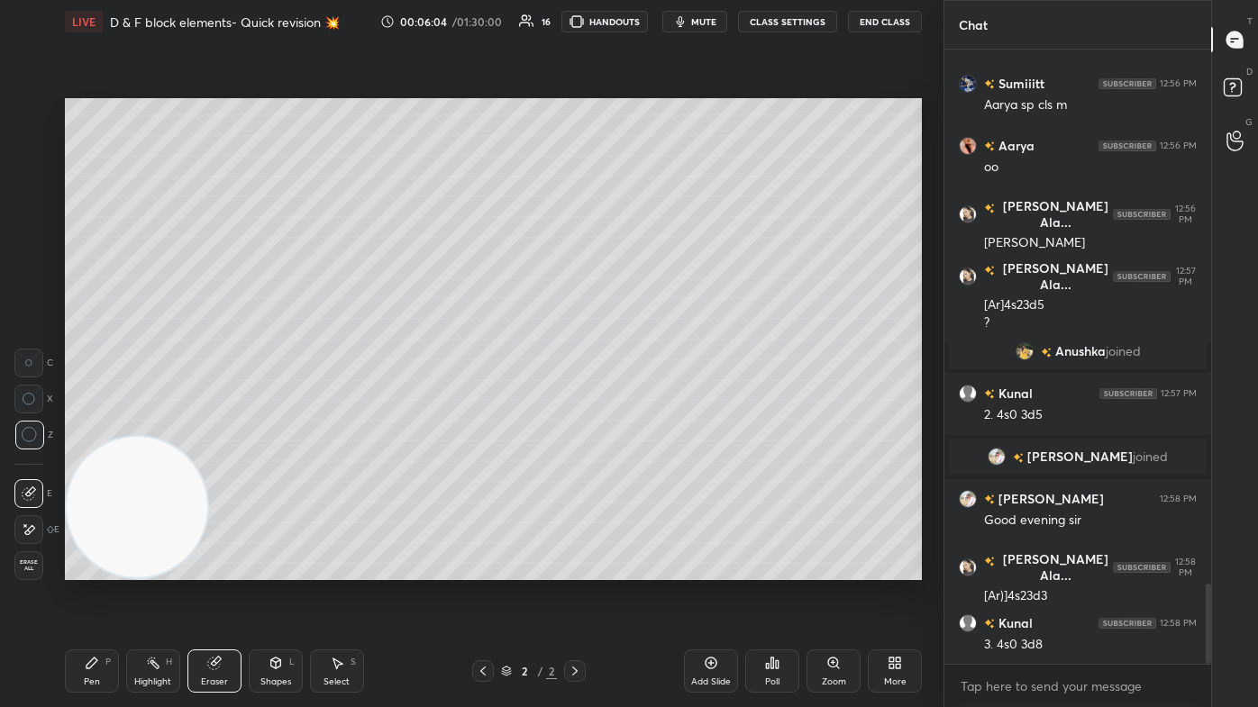
click at [96, 424] on icon at bounding box center [92, 663] width 14 height 14
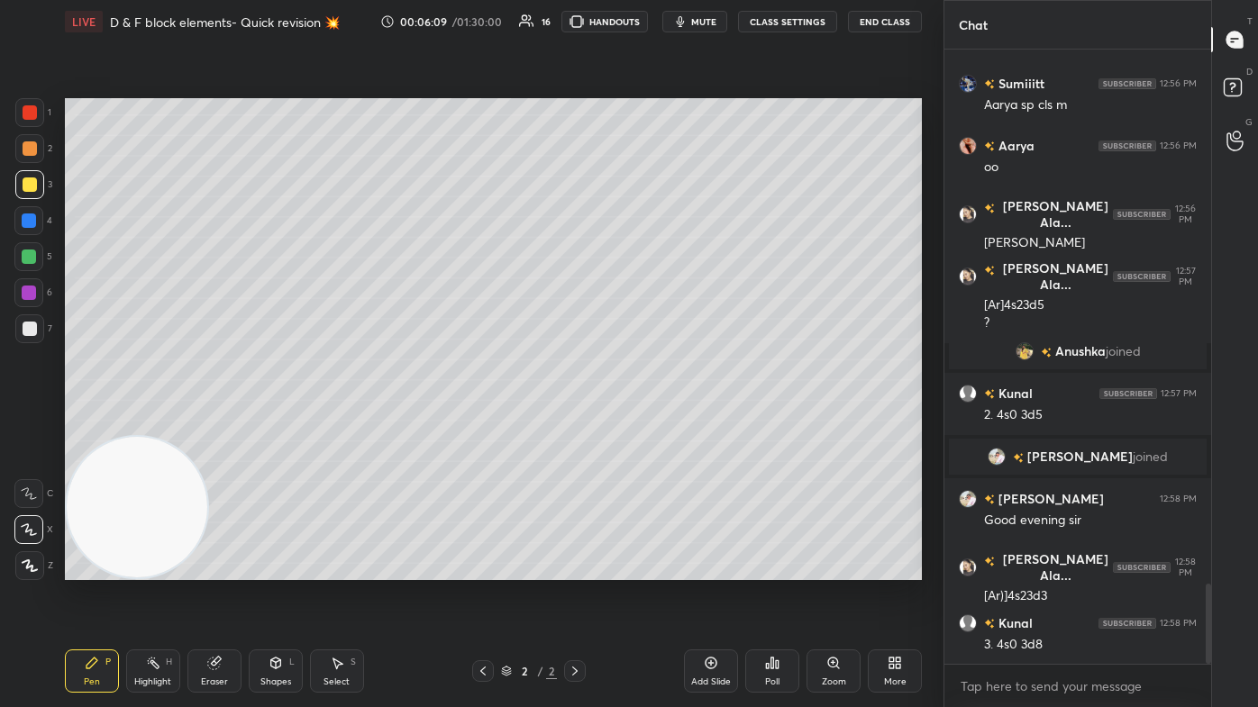
scroll to position [4174, 0]
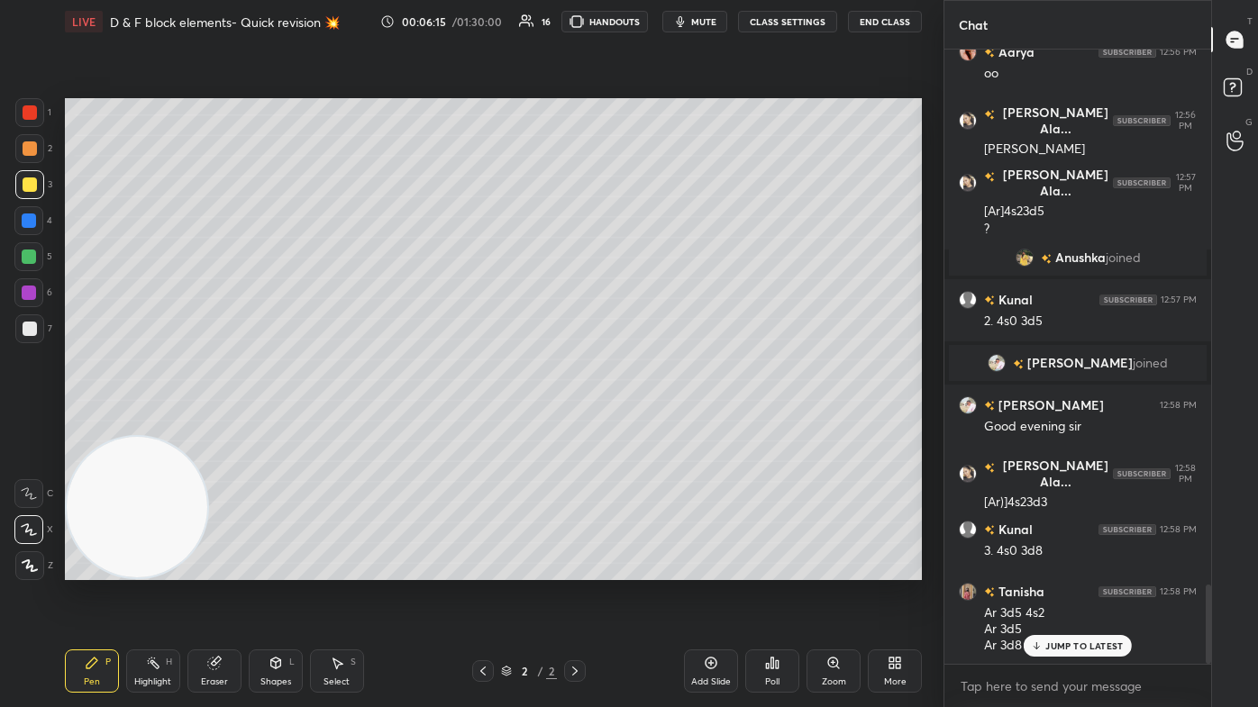
click at [646, 424] on p "JUMP TO LATEST" at bounding box center [1084, 646] width 78 height 11
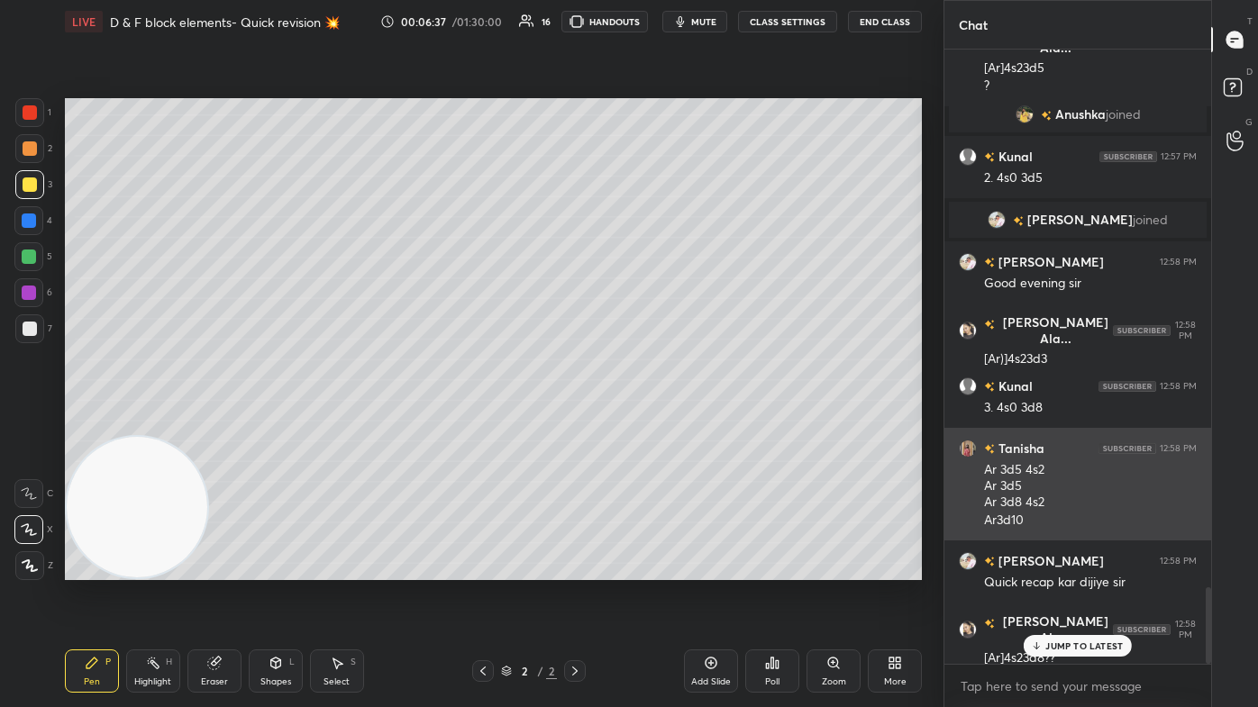
scroll to position [4335, 0]
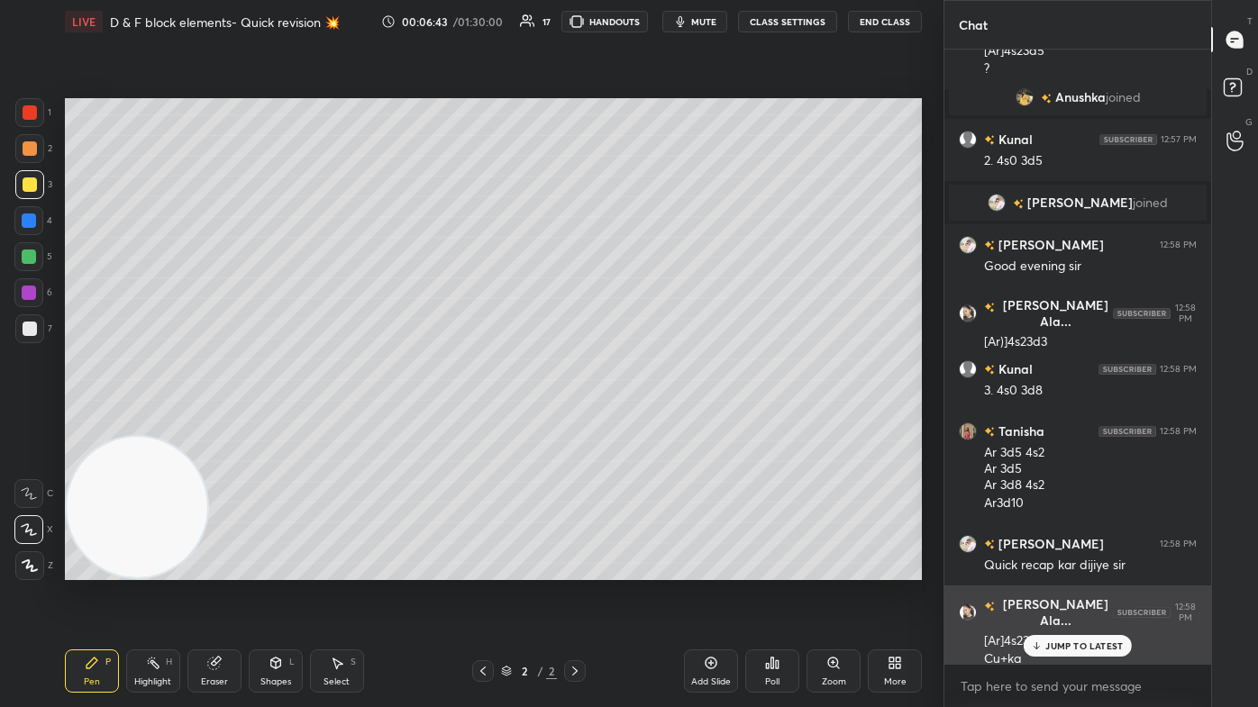
click at [646, 424] on p "JUMP TO LATEST" at bounding box center [1084, 646] width 78 height 11
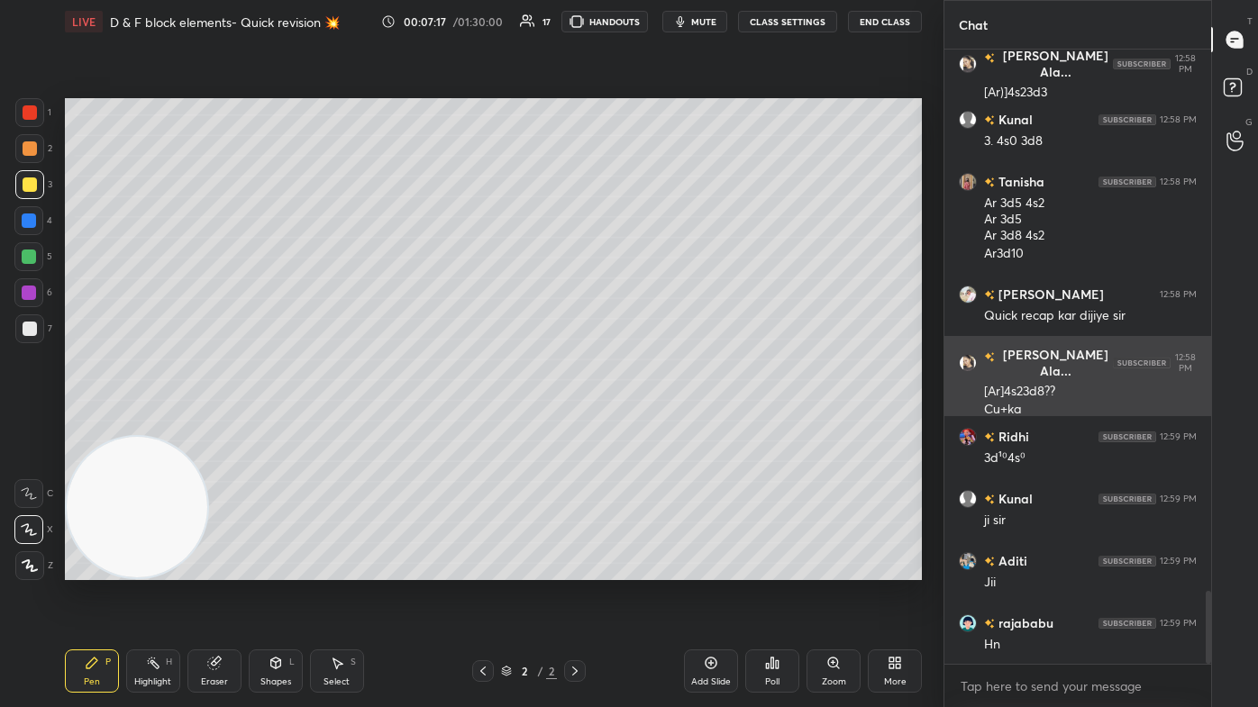
scroll to position [4646, 0]
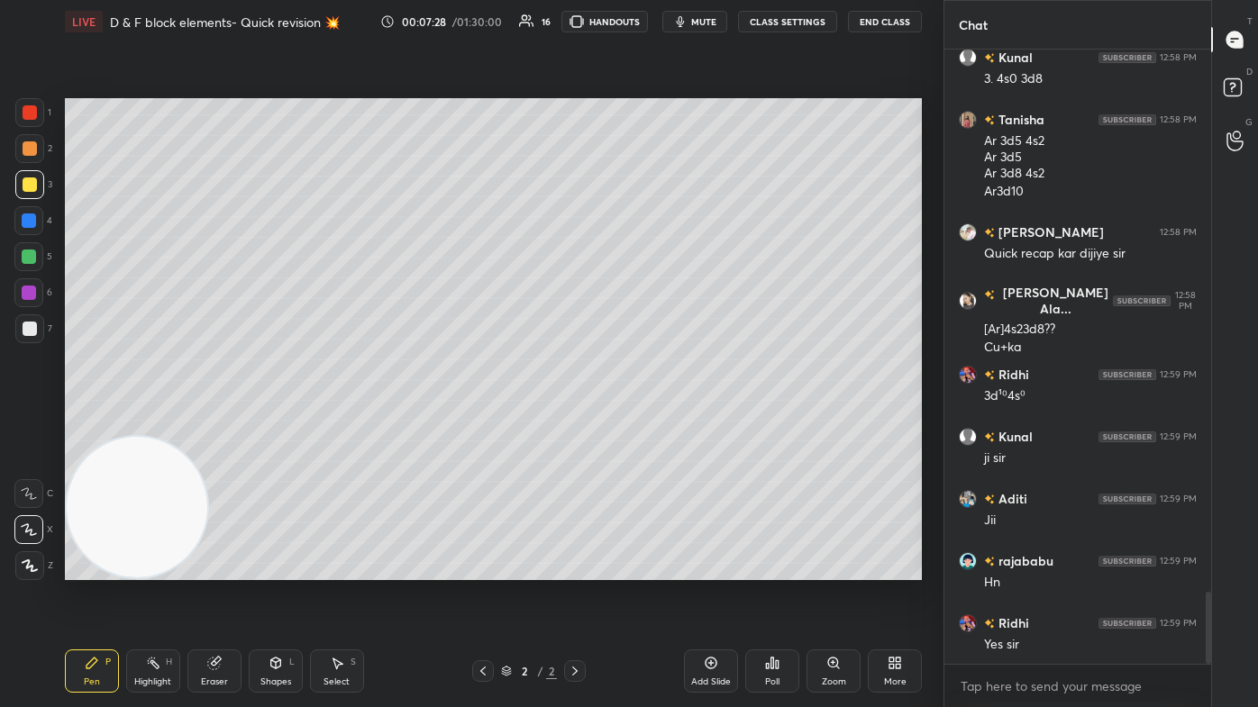
click at [199, 424] on div "Eraser" at bounding box center [214, 671] width 54 height 43
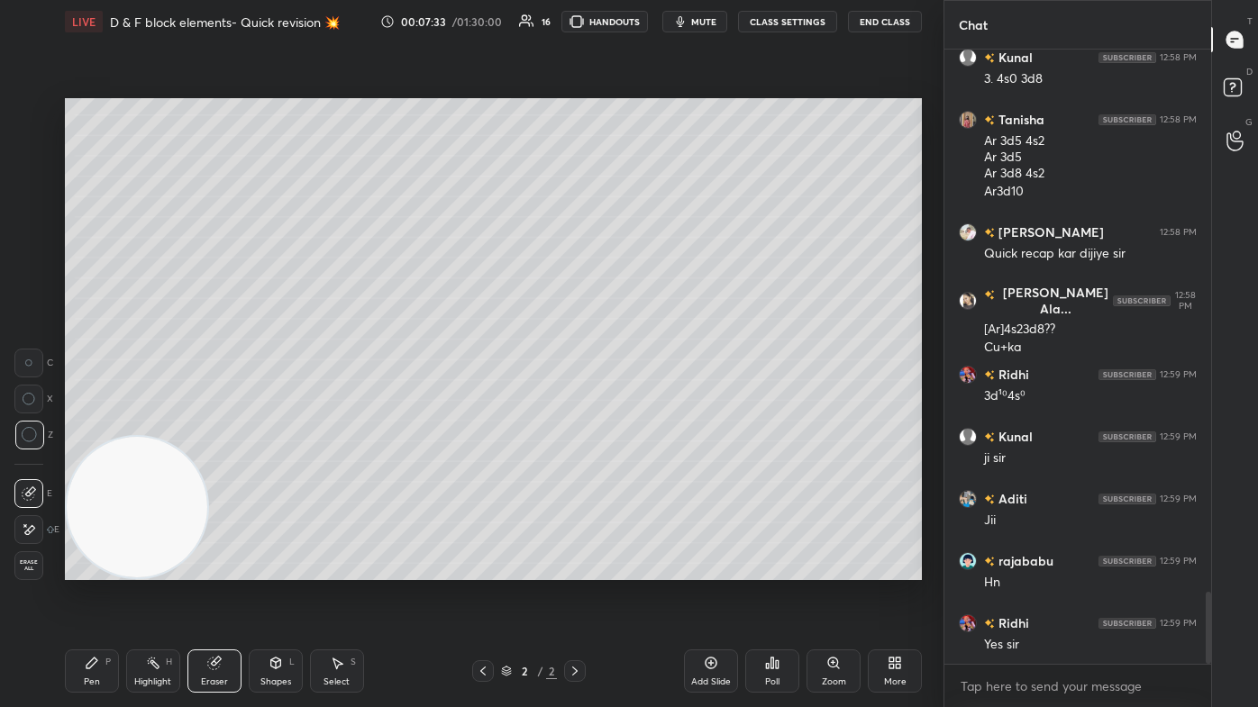
click at [95, 424] on div "Pen P" at bounding box center [92, 671] width 54 height 43
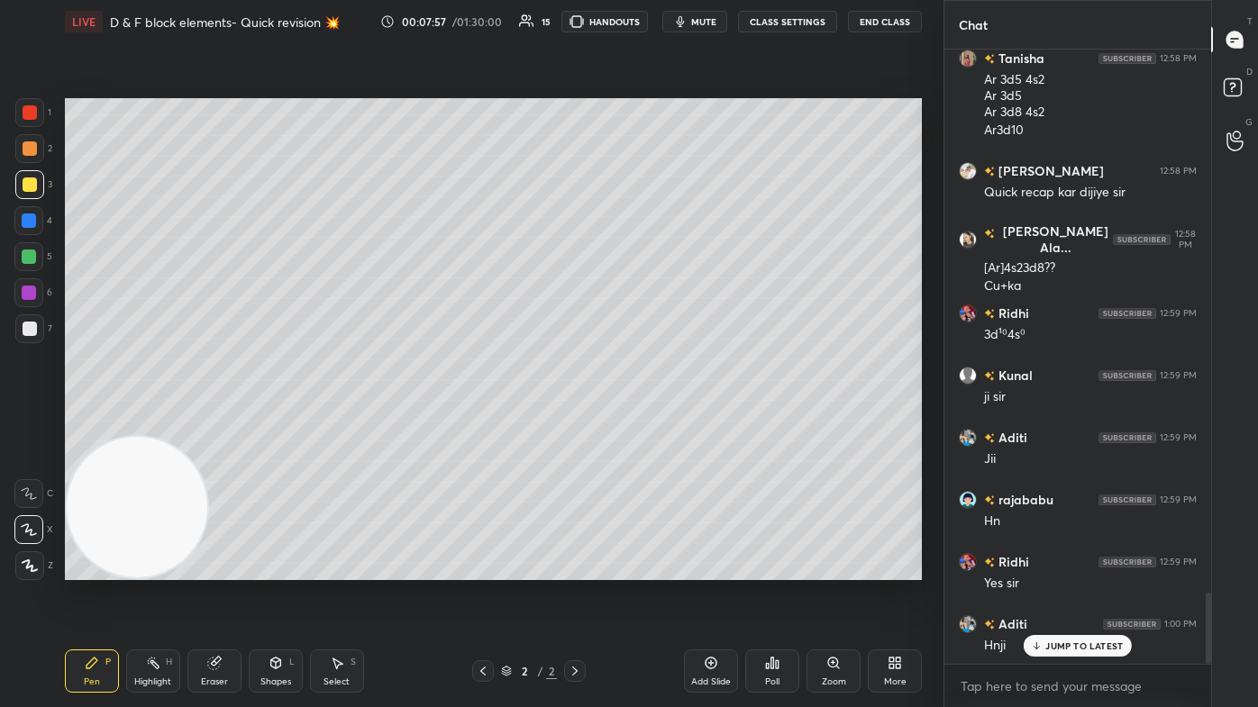
scroll to position [4770, 0]
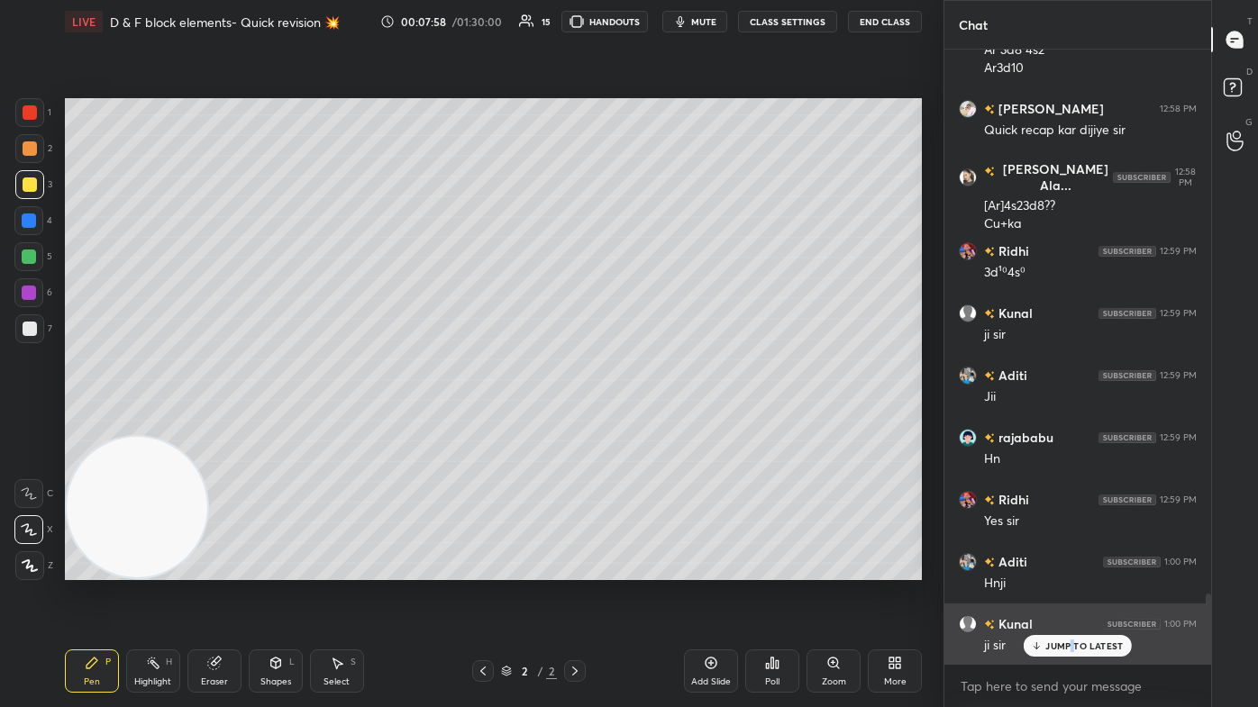
click at [646, 424] on p "JUMP TO LATEST" at bounding box center [1084, 646] width 78 height 11
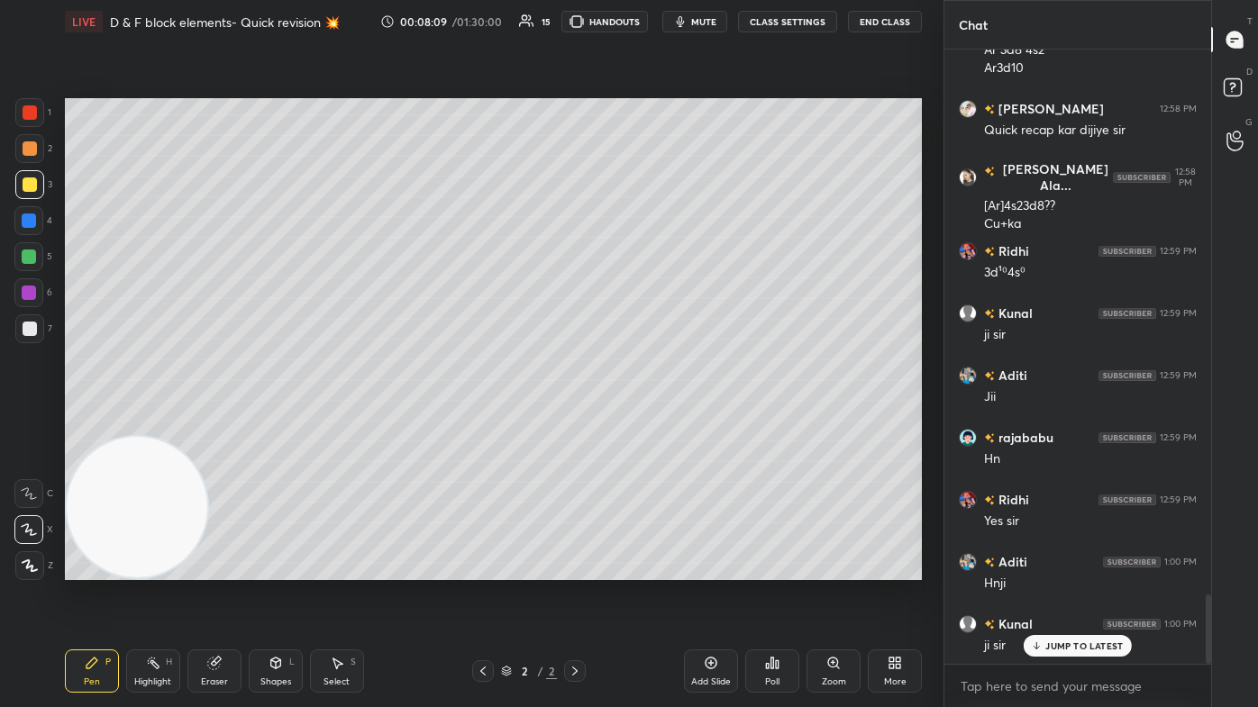
scroll to position [4832, 0]
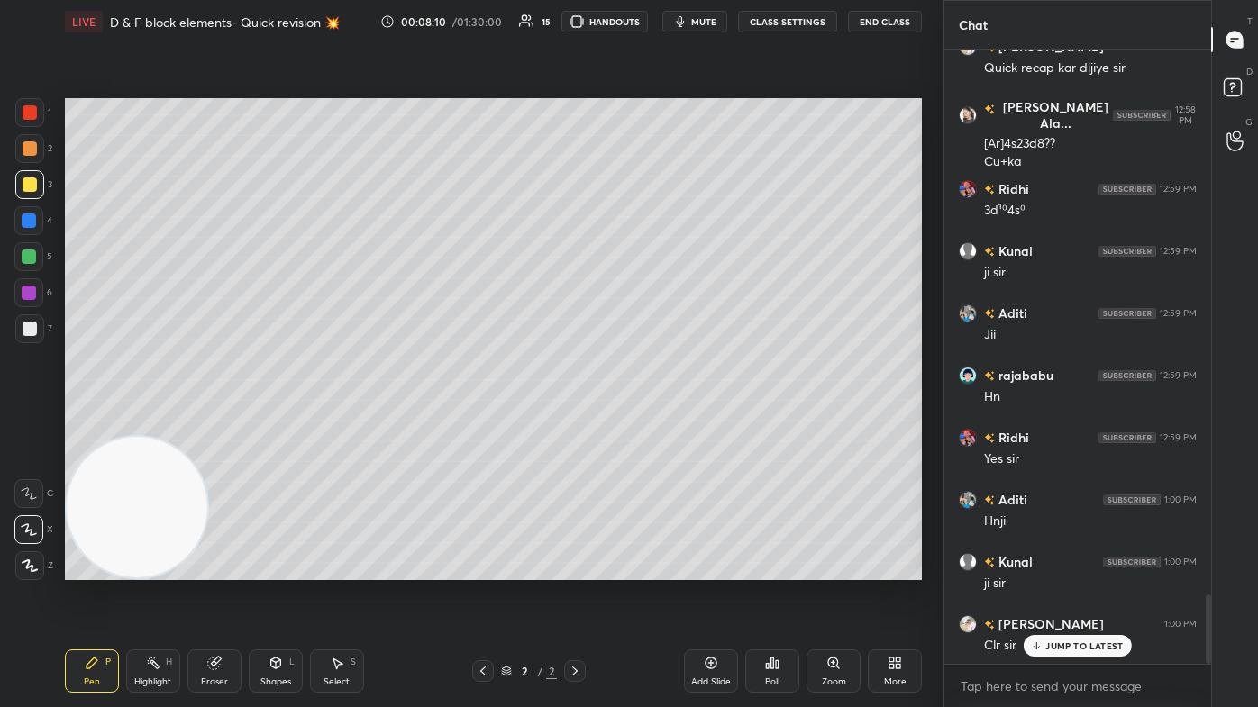
click at [209, 424] on div "Eraser" at bounding box center [214, 682] width 27 height 9
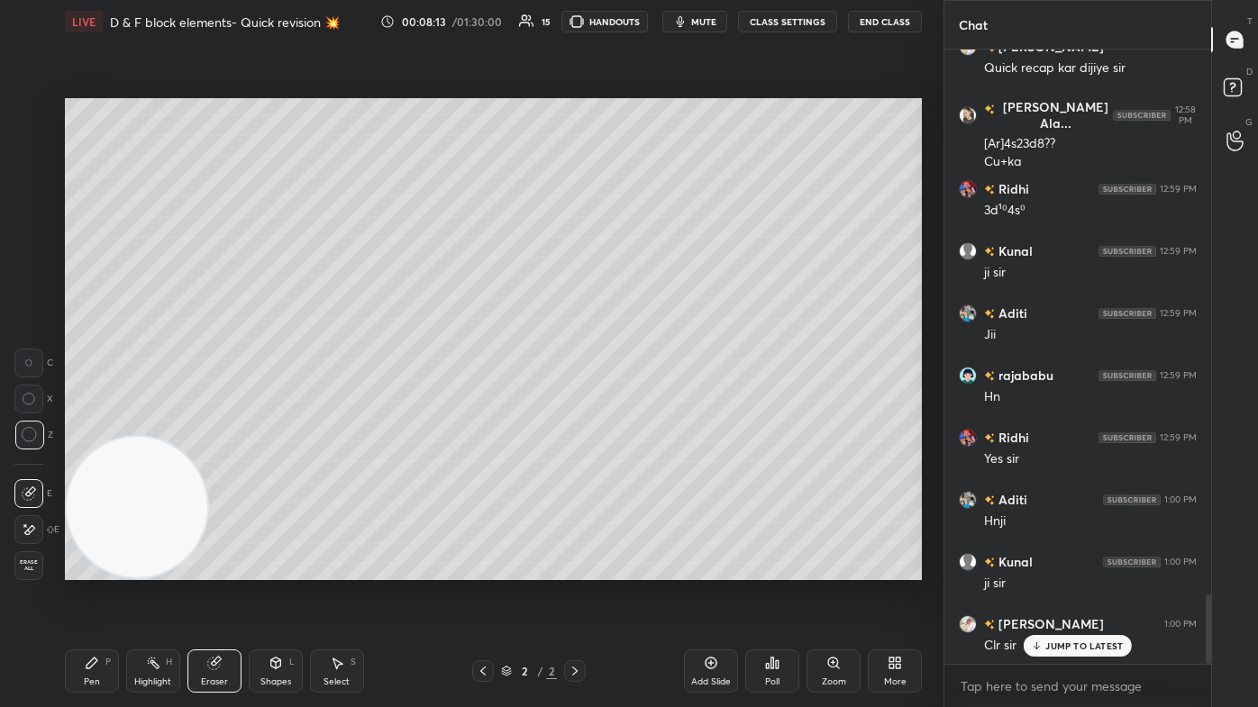
drag, startPoint x: 97, startPoint y: 665, endPoint x: 149, endPoint y: 622, distance: 67.2
click at [98, 424] on icon at bounding box center [92, 663] width 14 height 14
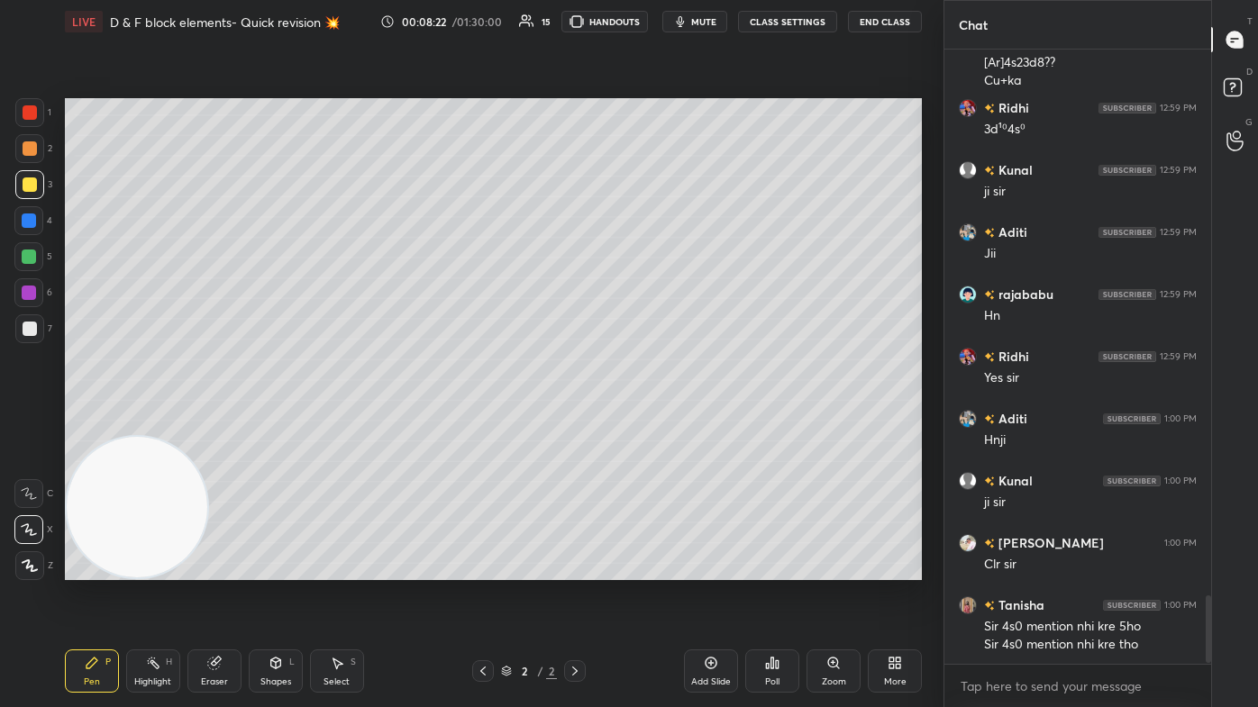
scroll to position [4975, 0]
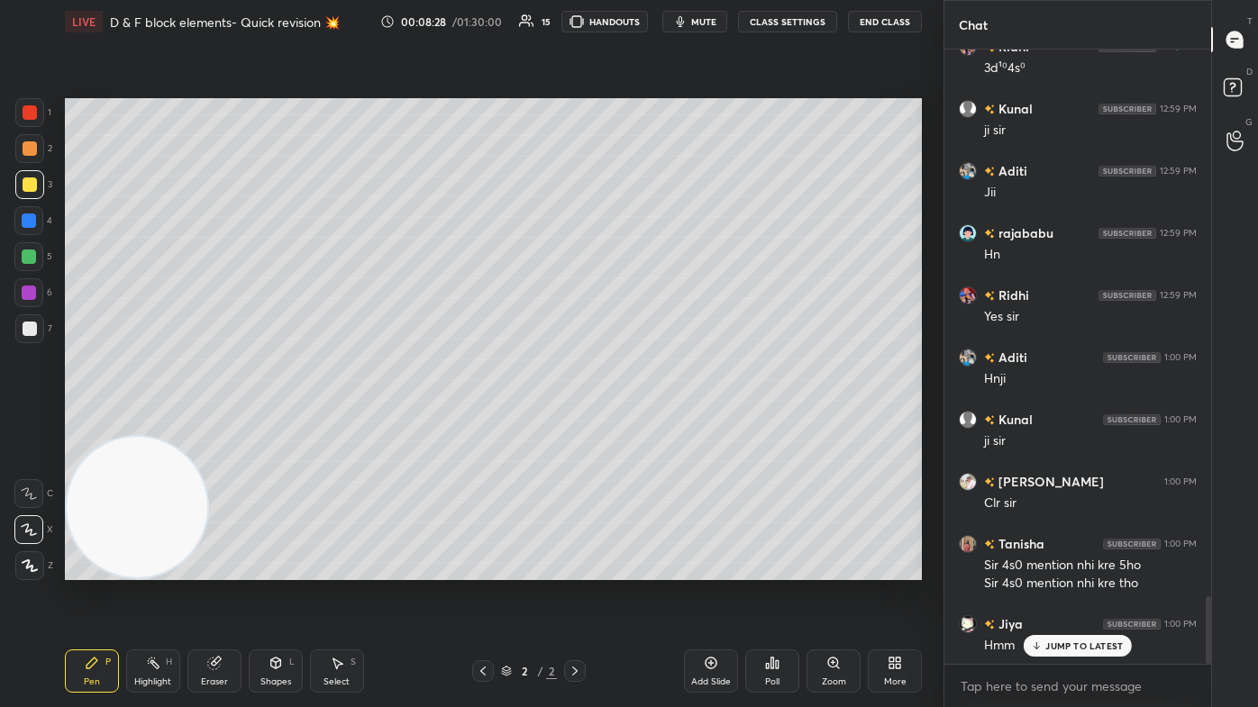
click at [210, 424] on icon at bounding box center [214, 664] width 12 height 12
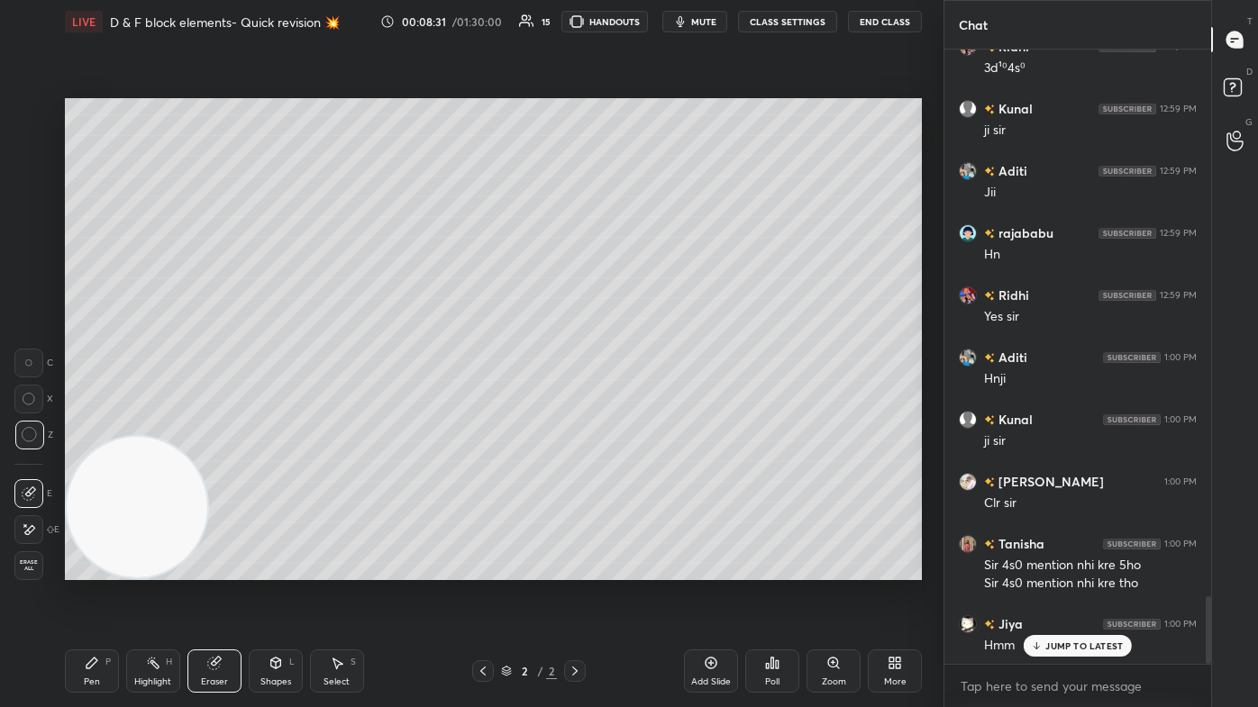
click at [96, 424] on div "Pen P" at bounding box center [92, 671] width 54 height 43
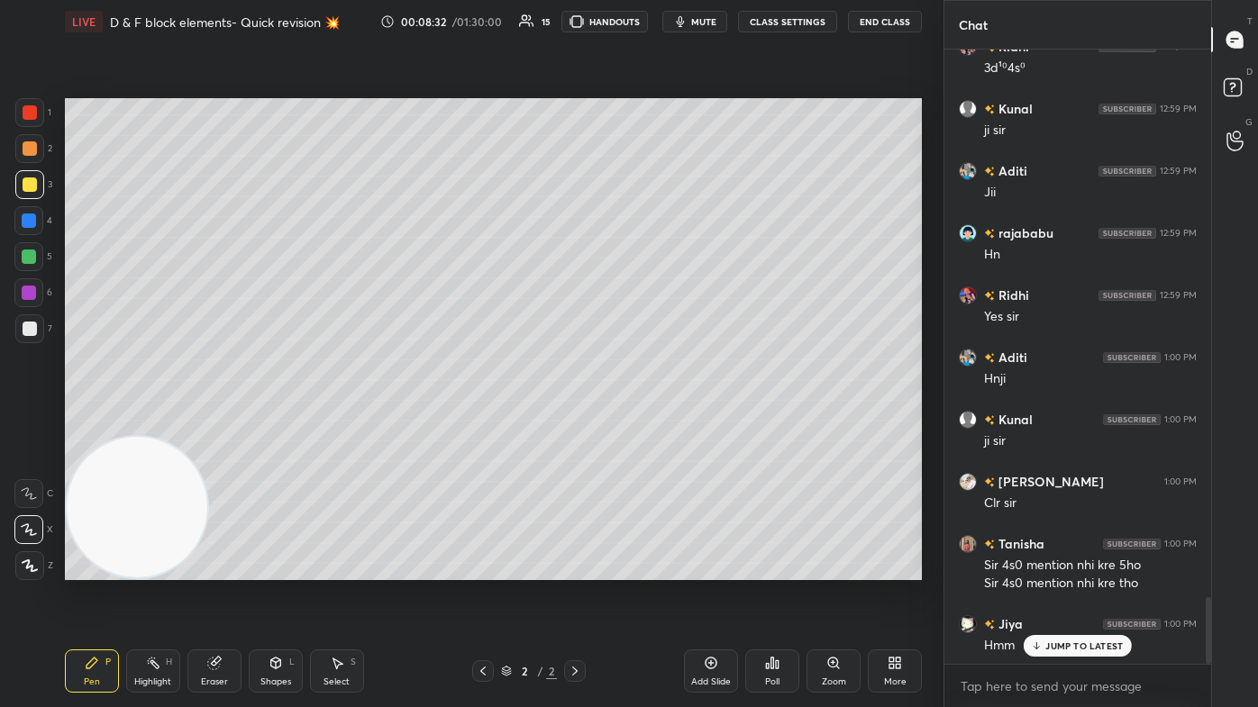
scroll to position [5037, 0]
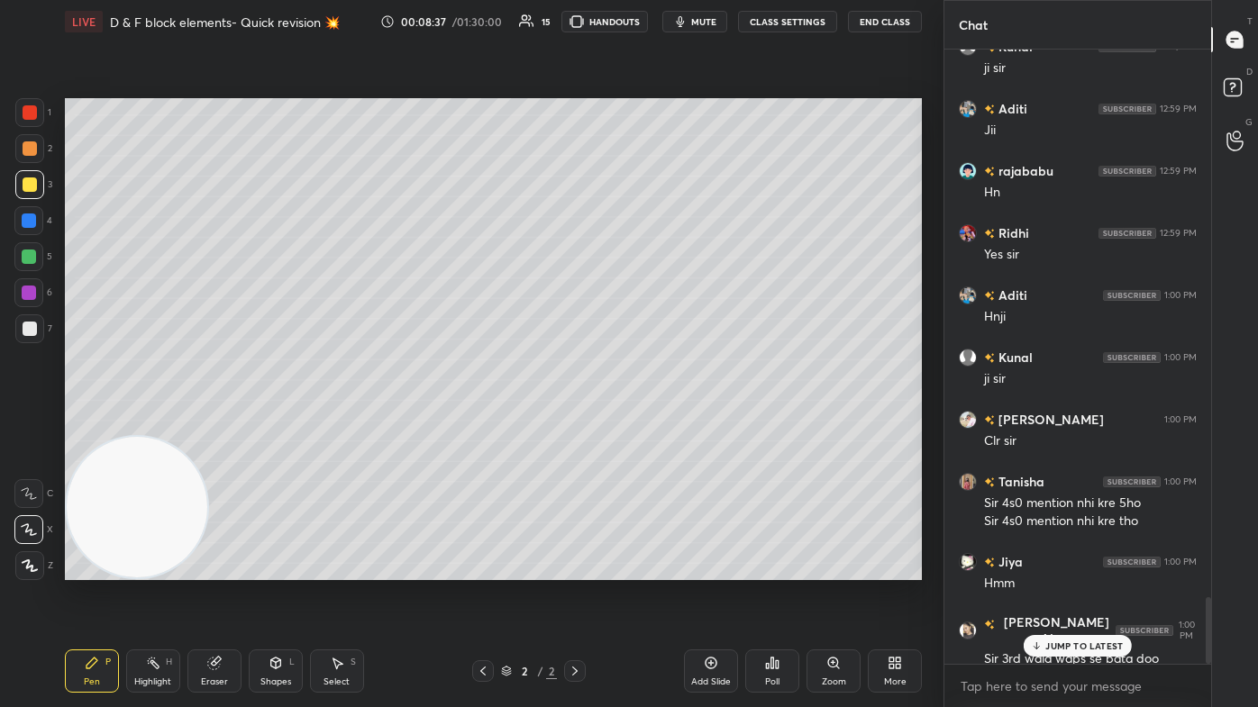
drag, startPoint x: 1046, startPoint y: 644, endPoint x: 1029, endPoint y: 649, distance: 17.7
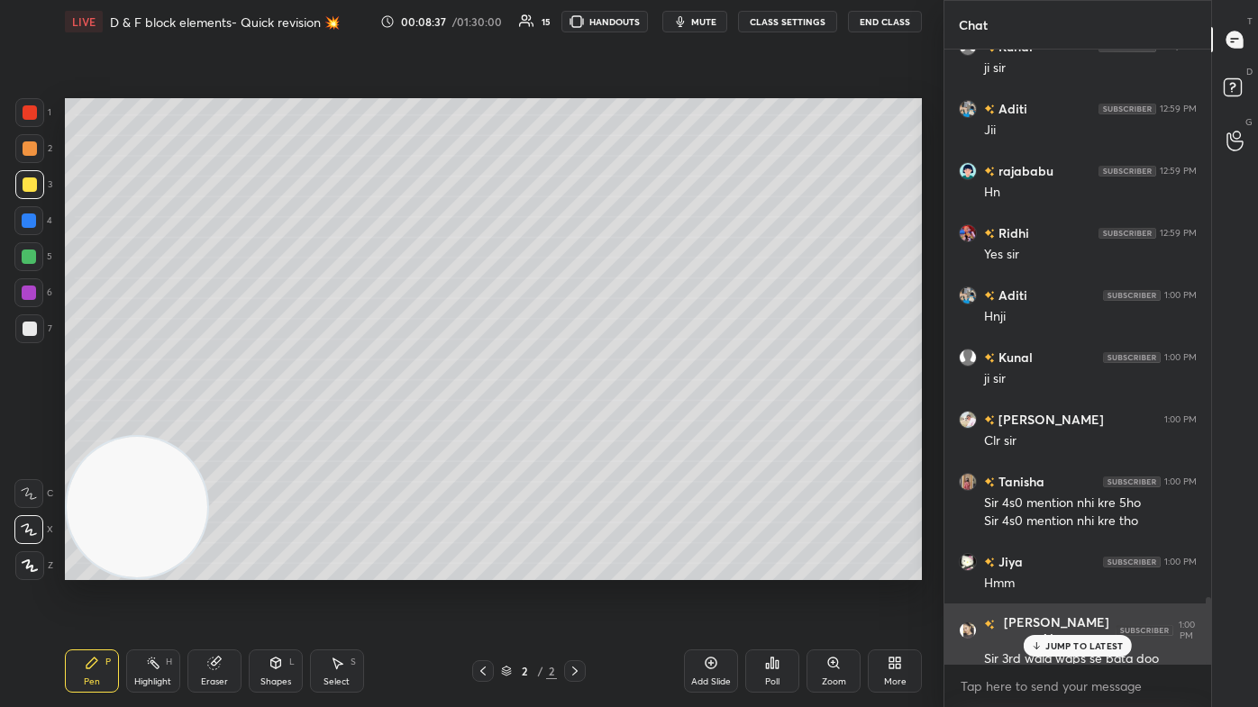
click at [646, 424] on p "JUMP TO LATEST" at bounding box center [1084, 646] width 78 height 11
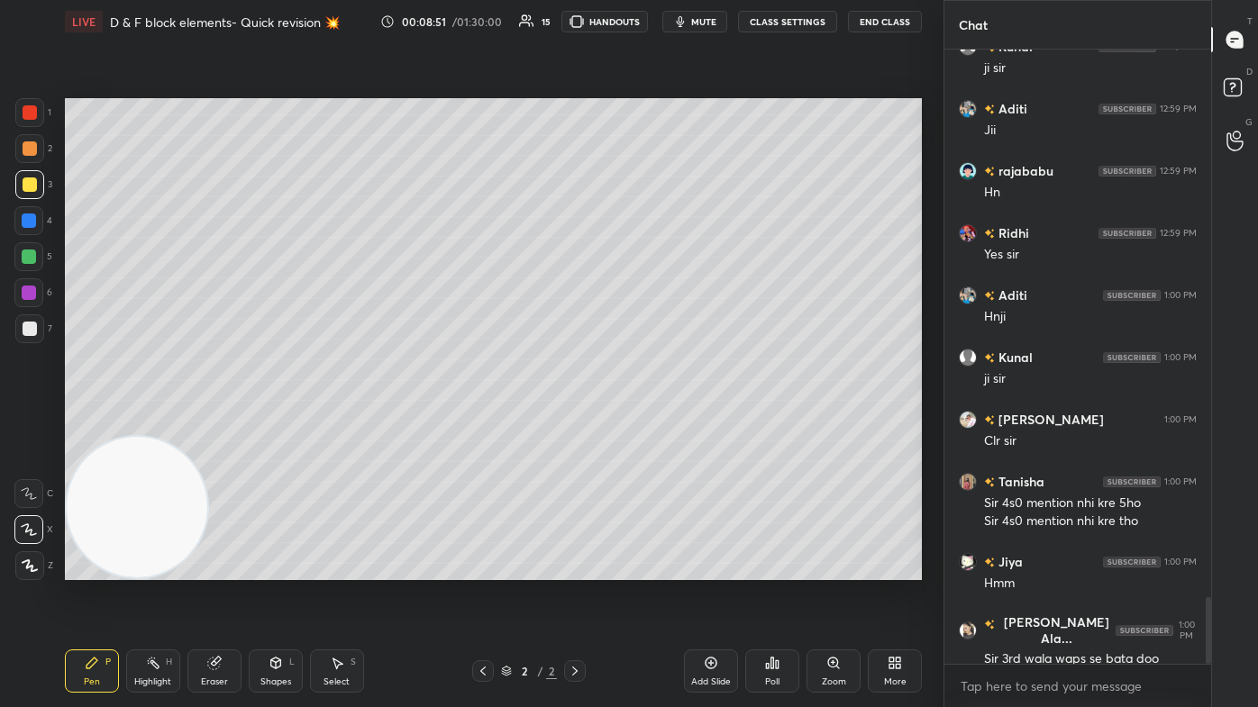
drag, startPoint x: 27, startPoint y: 264, endPoint x: 58, endPoint y: 279, distance: 34.3
click at [26, 264] on div at bounding box center [28, 256] width 29 height 29
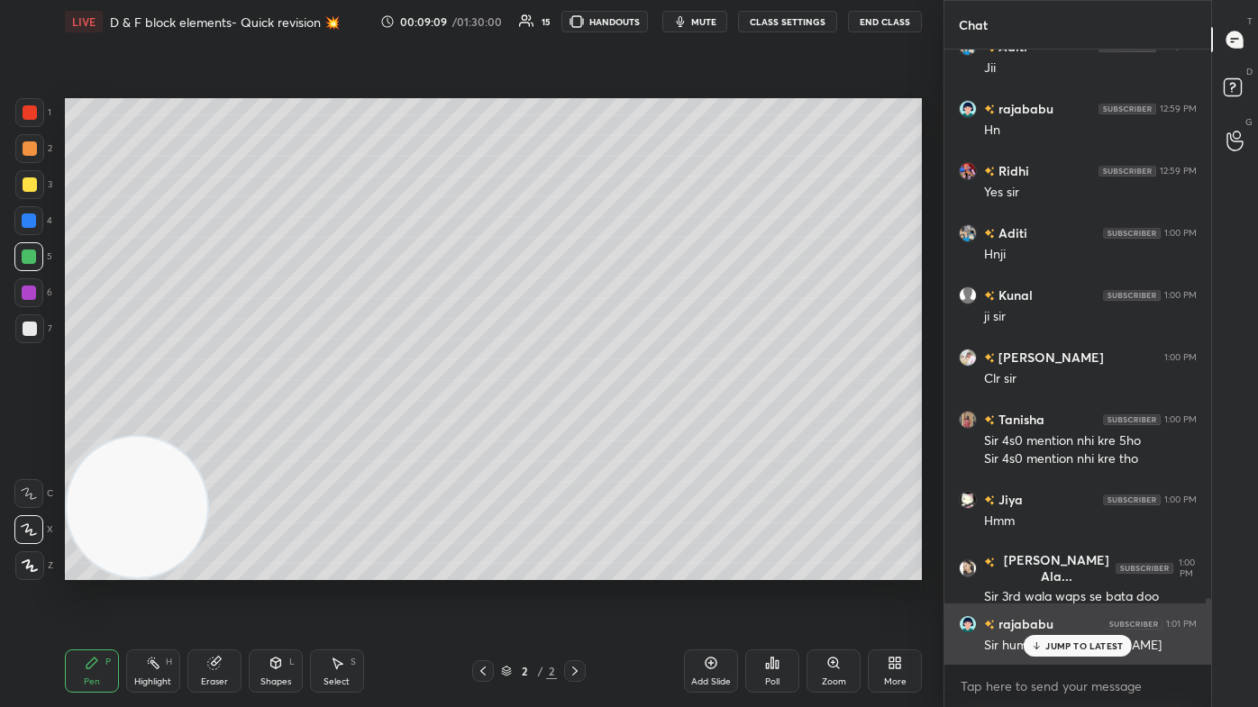
click at [646, 424] on p "JUMP TO LATEST" at bounding box center [1084, 646] width 78 height 11
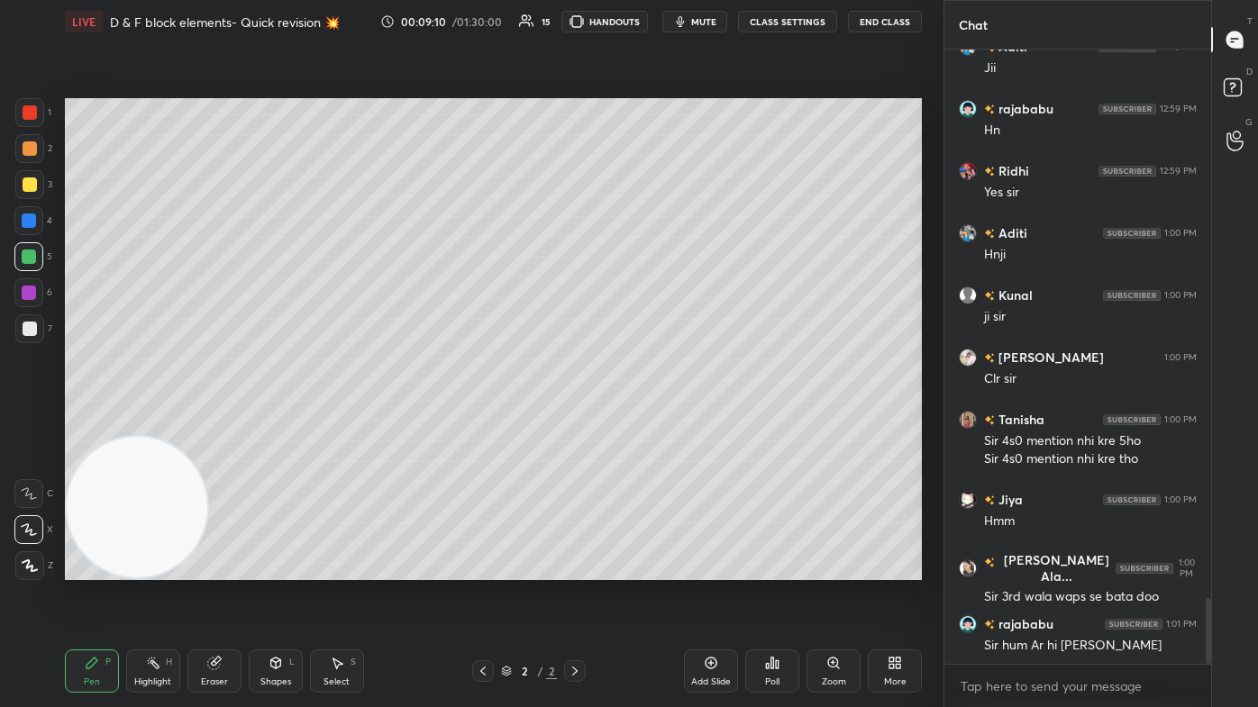
click at [209, 424] on div "Eraser" at bounding box center [214, 671] width 54 height 43
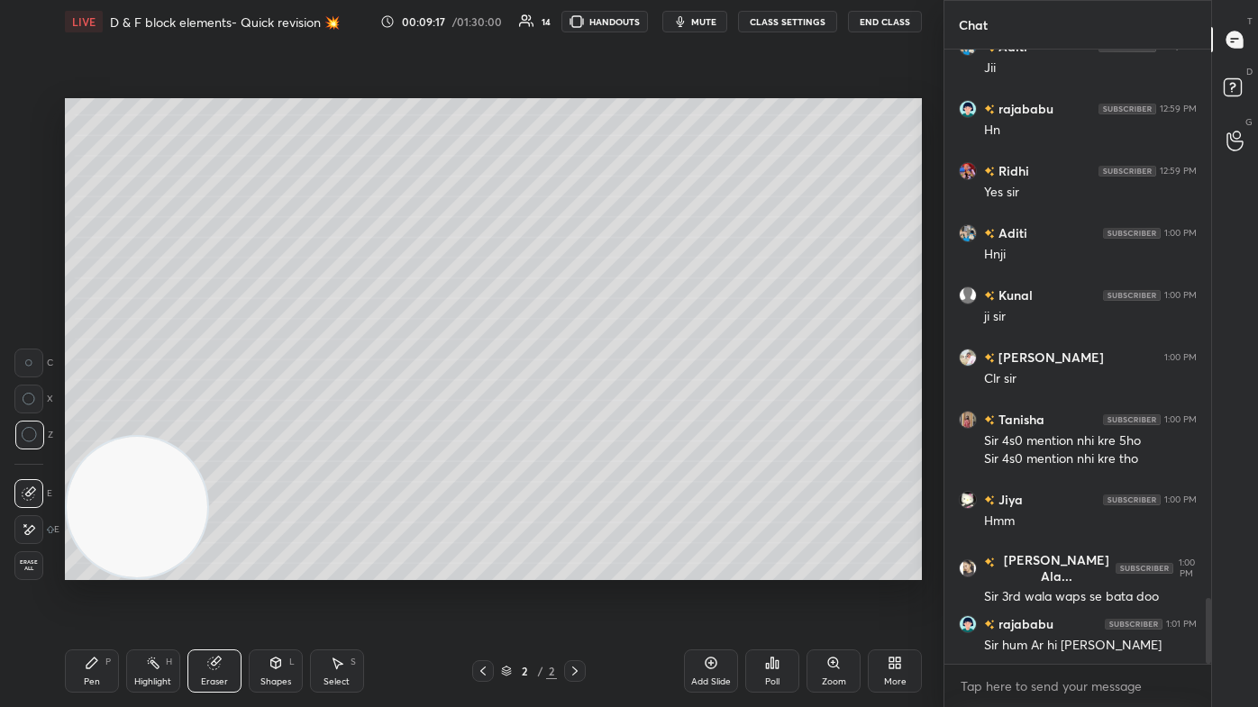
drag, startPoint x: 84, startPoint y: 673, endPoint x: 97, endPoint y: 657, distance: 21.1
click at [81, 424] on div "Pen P" at bounding box center [92, 671] width 54 height 43
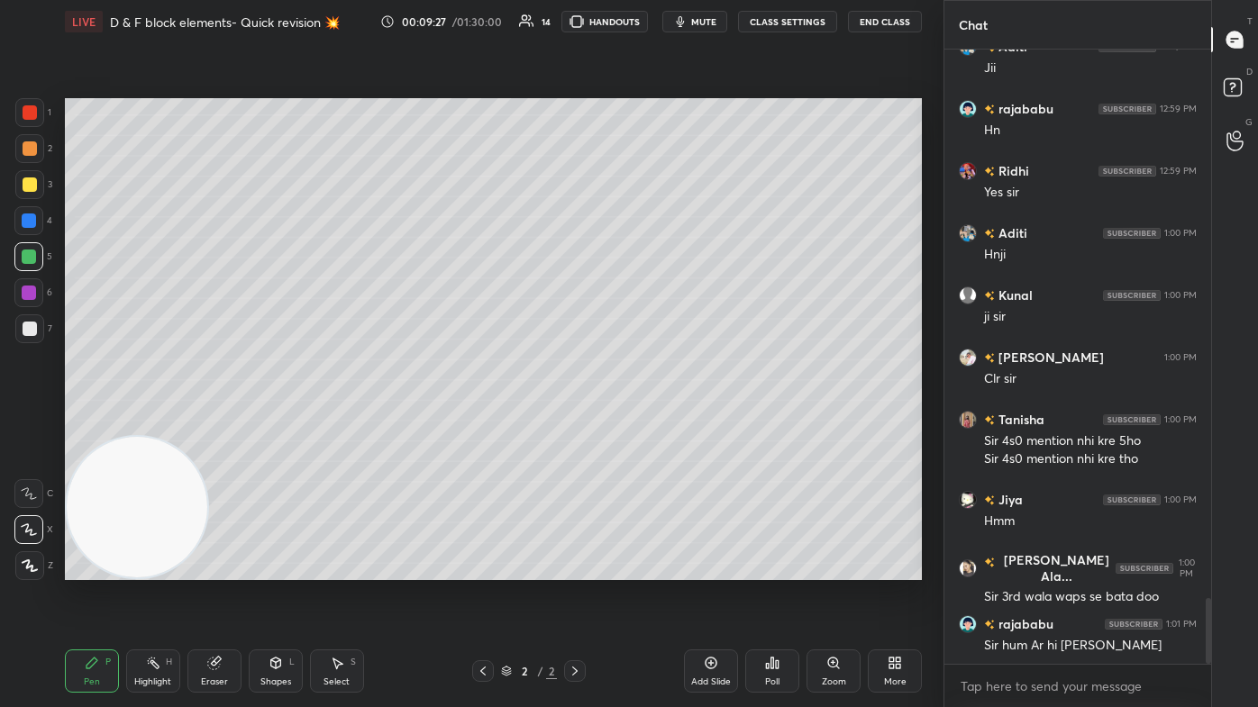
click at [646, 424] on div "Add Slide" at bounding box center [711, 671] width 54 height 43
click at [25, 181] on div at bounding box center [30, 185] width 14 height 14
click at [25, 424] on icon at bounding box center [29, 530] width 16 height 13
drag, startPoint x: 211, startPoint y: 670, endPoint x: 251, endPoint y: 628, distance: 57.4
click at [211, 424] on div "Eraser" at bounding box center [214, 671] width 54 height 43
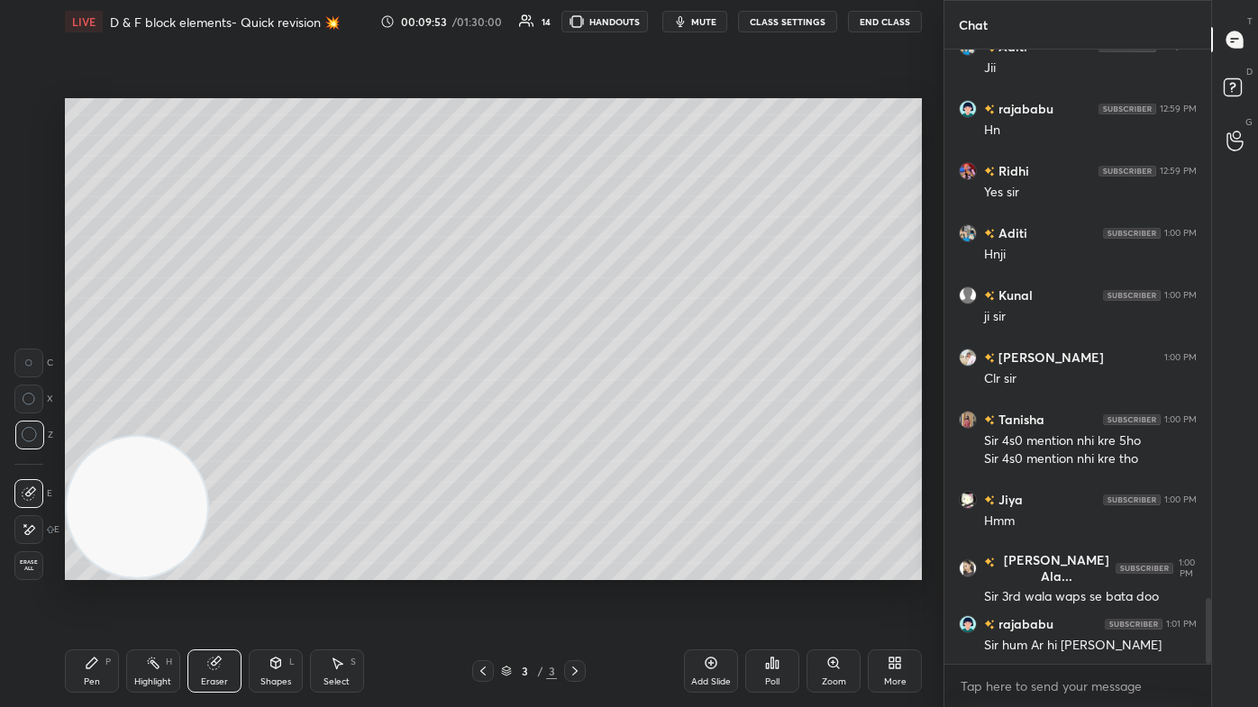
drag, startPoint x: 65, startPoint y: 670, endPoint x: 123, endPoint y: 642, distance: 65.3
click at [67, 424] on div "LIVE D & F block elements- Quick revision 💥 00:09:53 / 01:30:00 14 HANDOUTS mut…" at bounding box center [493, 353] width 871 height 707
click at [92, 424] on div "Pen" at bounding box center [92, 682] width 16 height 9
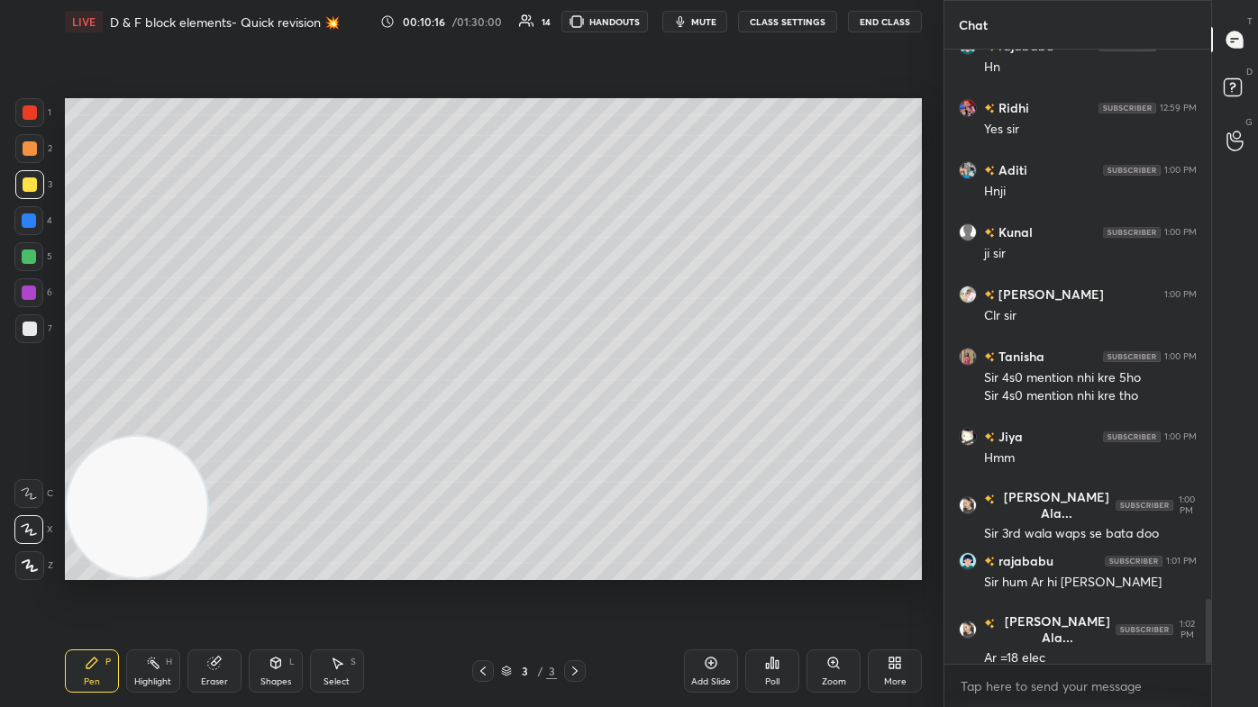
scroll to position [5224, 0]
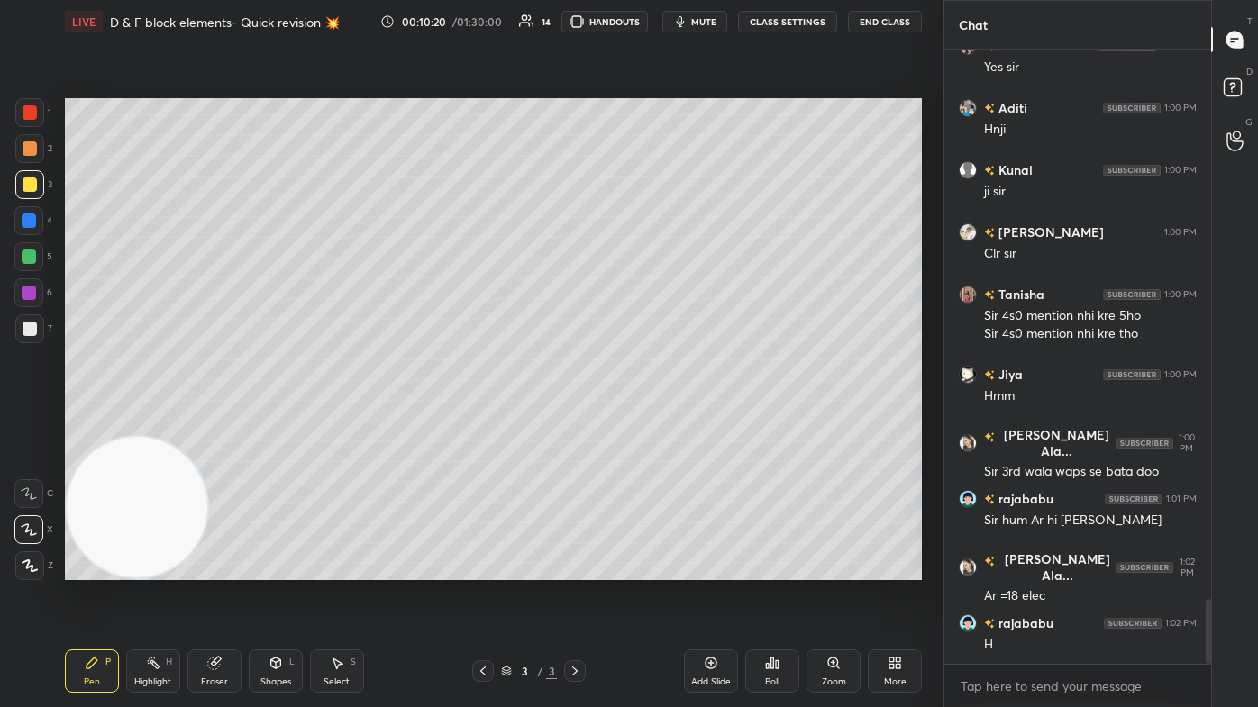
click at [33, 111] on div at bounding box center [29, 112] width 29 height 29
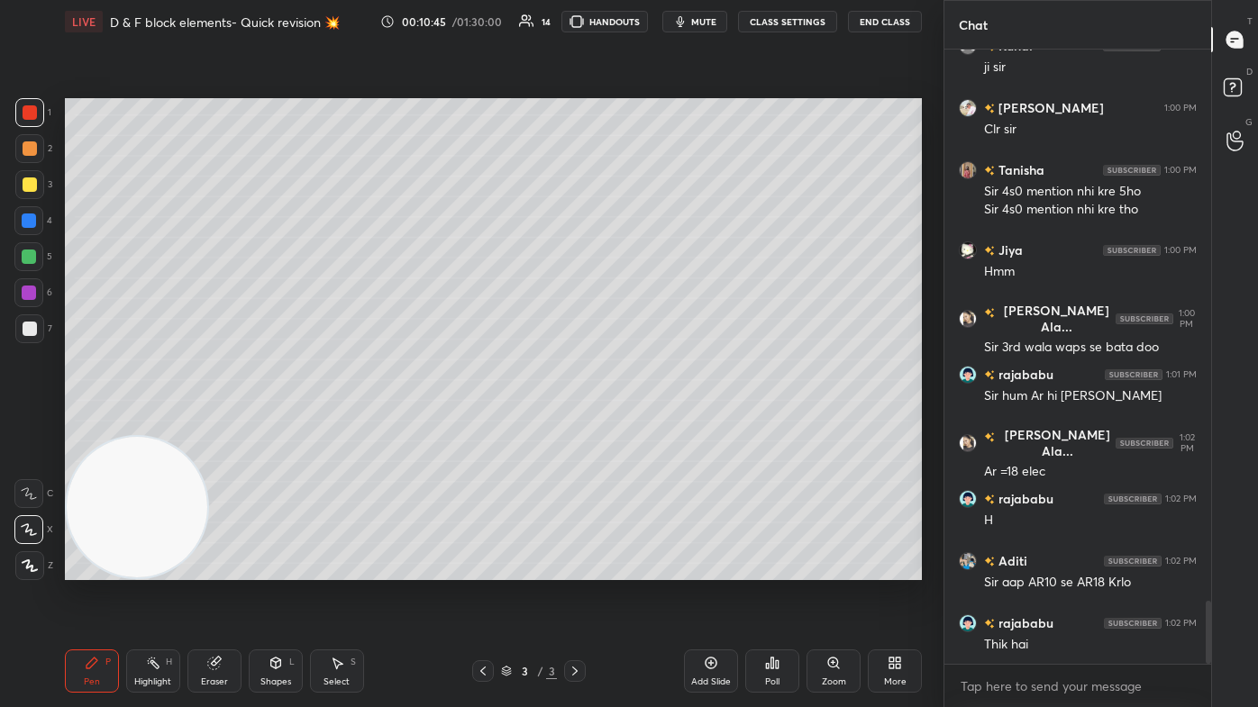
scroll to position [5411, 0]
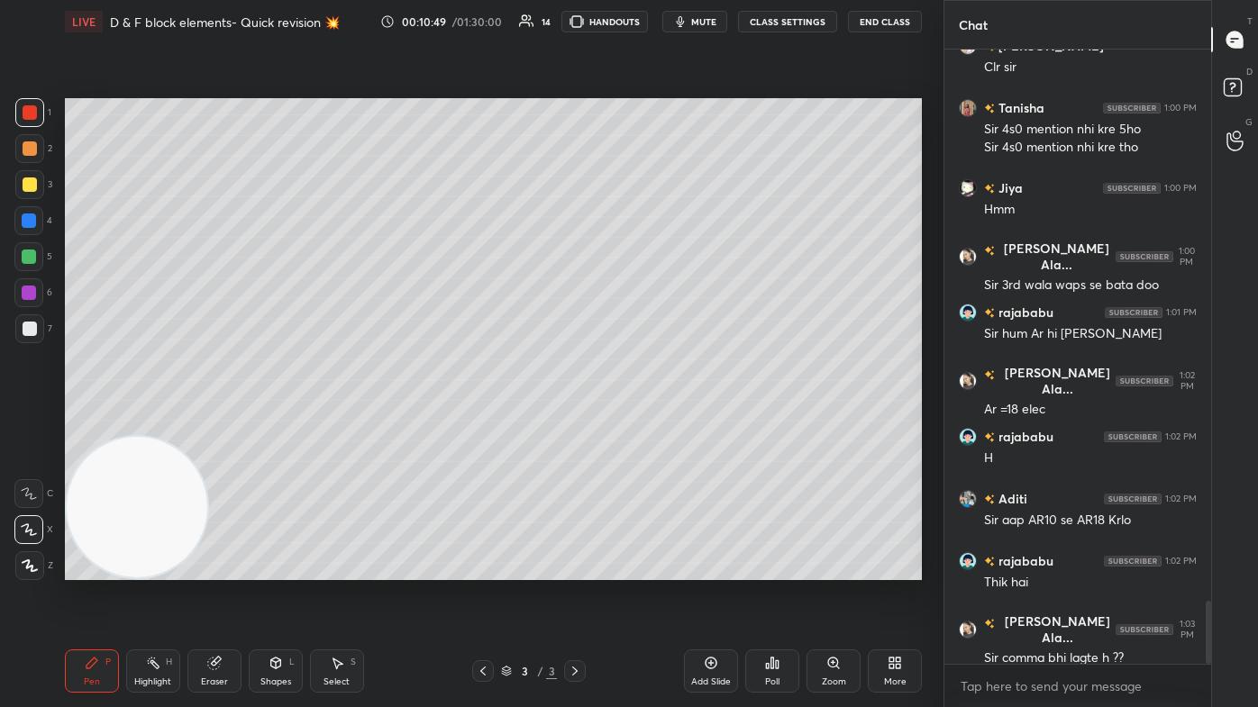
drag, startPoint x: 340, startPoint y: 679, endPoint x: 364, endPoint y: 643, distance: 43.5
click at [339, 424] on div "Select" at bounding box center [337, 682] width 26 height 9
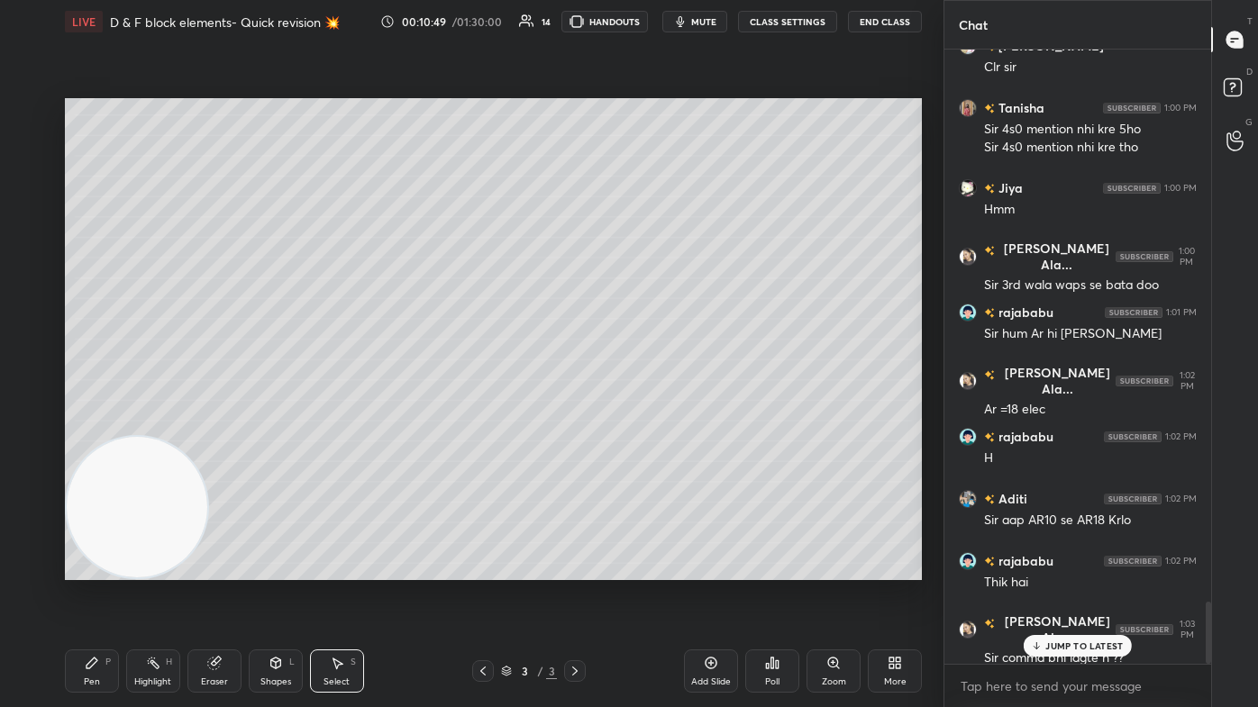
scroll to position [5472, 0]
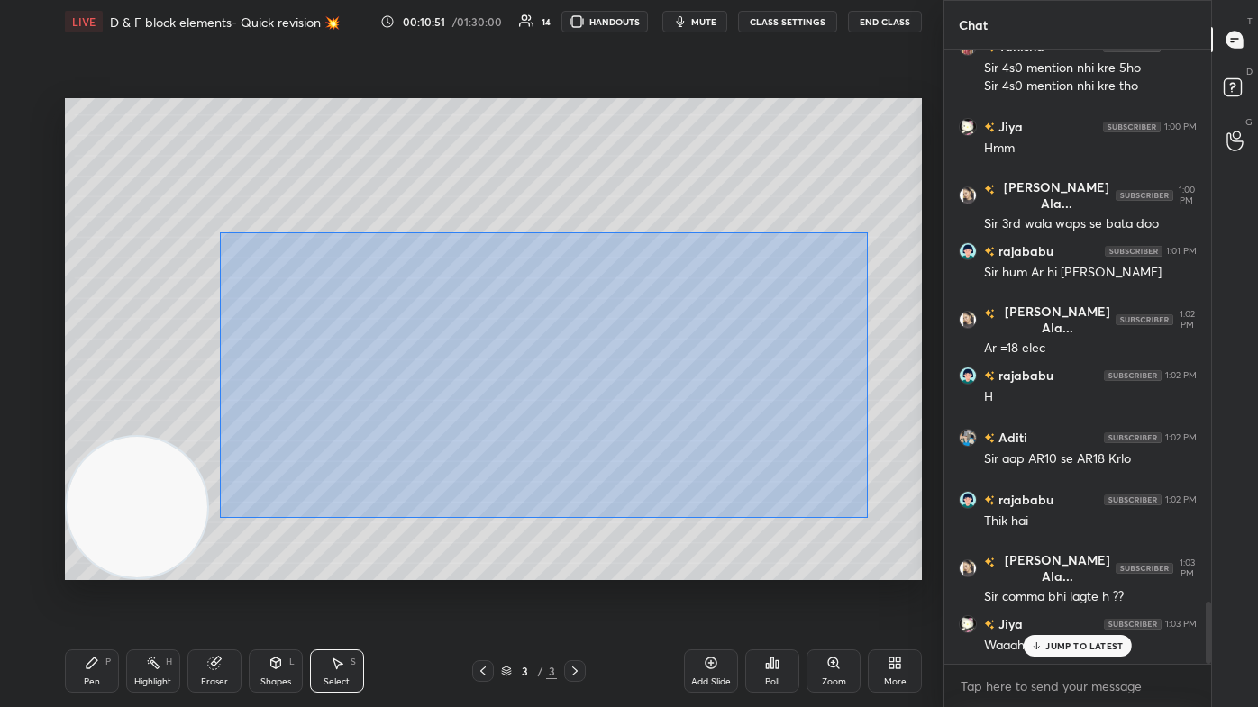
drag, startPoint x: 219, startPoint y: 233, endPoint x: 880, endPoint y: 515, distance: 718.6
click at [646, 424] on div "0 ° Undo Copy Duplicate Duplicate to new slide Delete" at bounding box center [493, 339] width 857 height 482
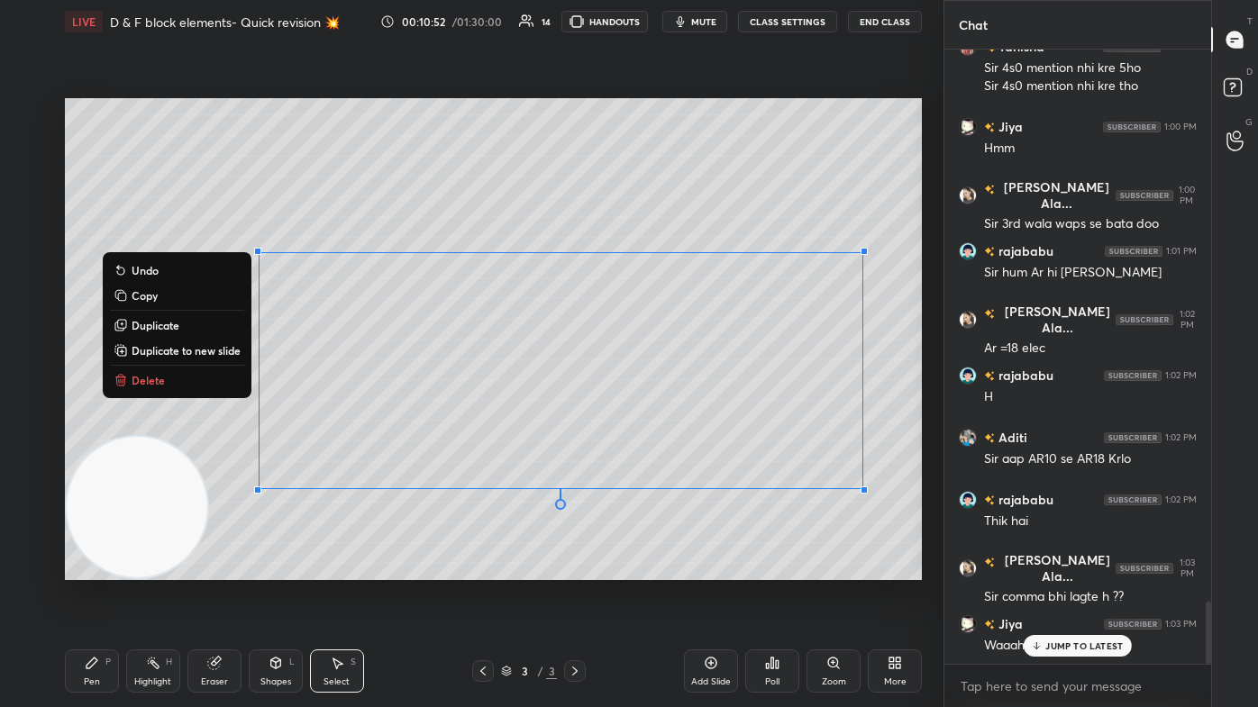
click at [185, 383] on button "Delete" at bounding box center [177, 380] width 134 height 22
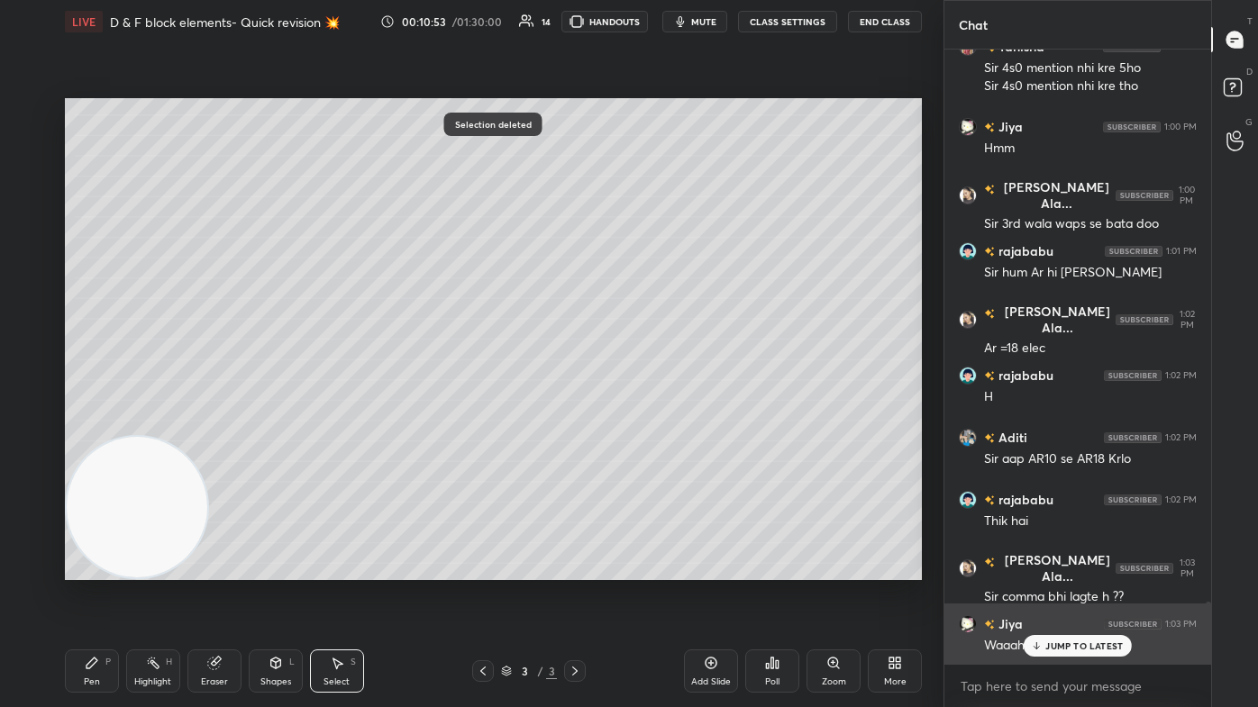
click at [646, 424] on p "JUMP TO LATEST" at bounding box center [1084, 646] width 78 height 11
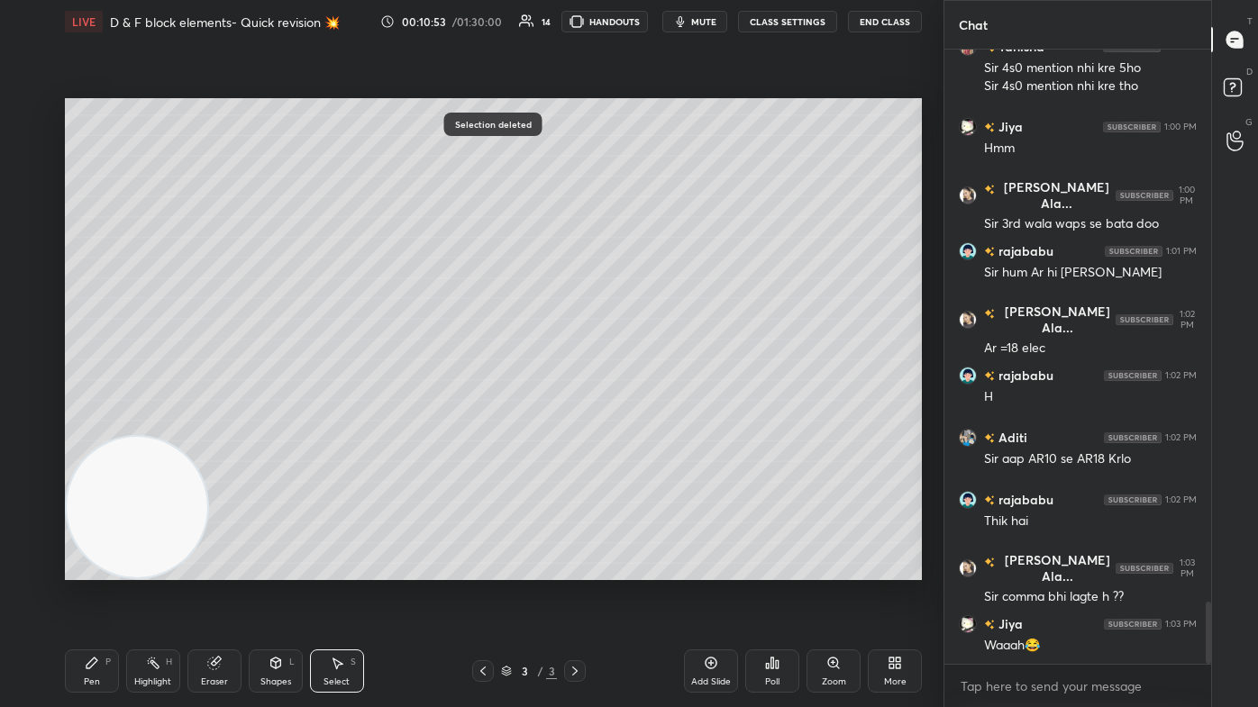
scroll to position [5534, 0]
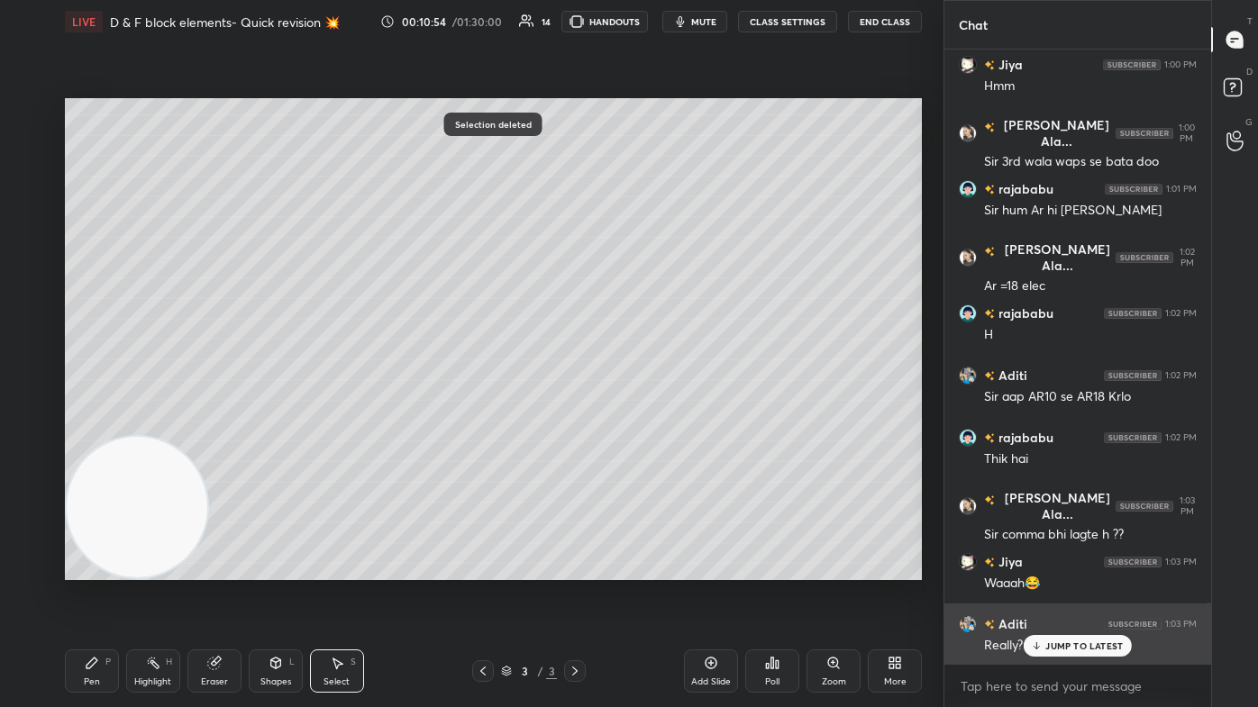
drag, startPoint x: 1044, startPoint y: 647, endPoint x: 997, endPoint y: 639, distance: 48.4
click at [646, 424] on div "JUMP TO LATEST" at bounding box center [1078, 646] width 108 height 22
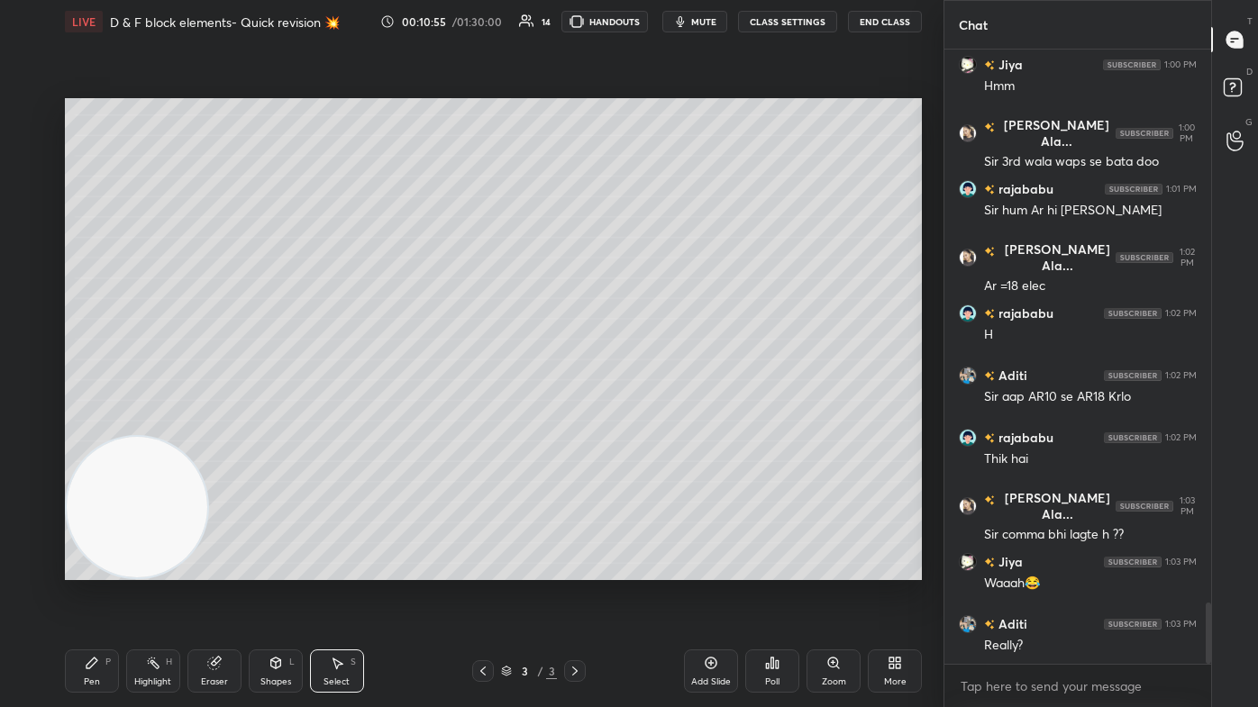
click at [94, 424] on div "Pen" at bounding box center [92, 682] width 16 height 9
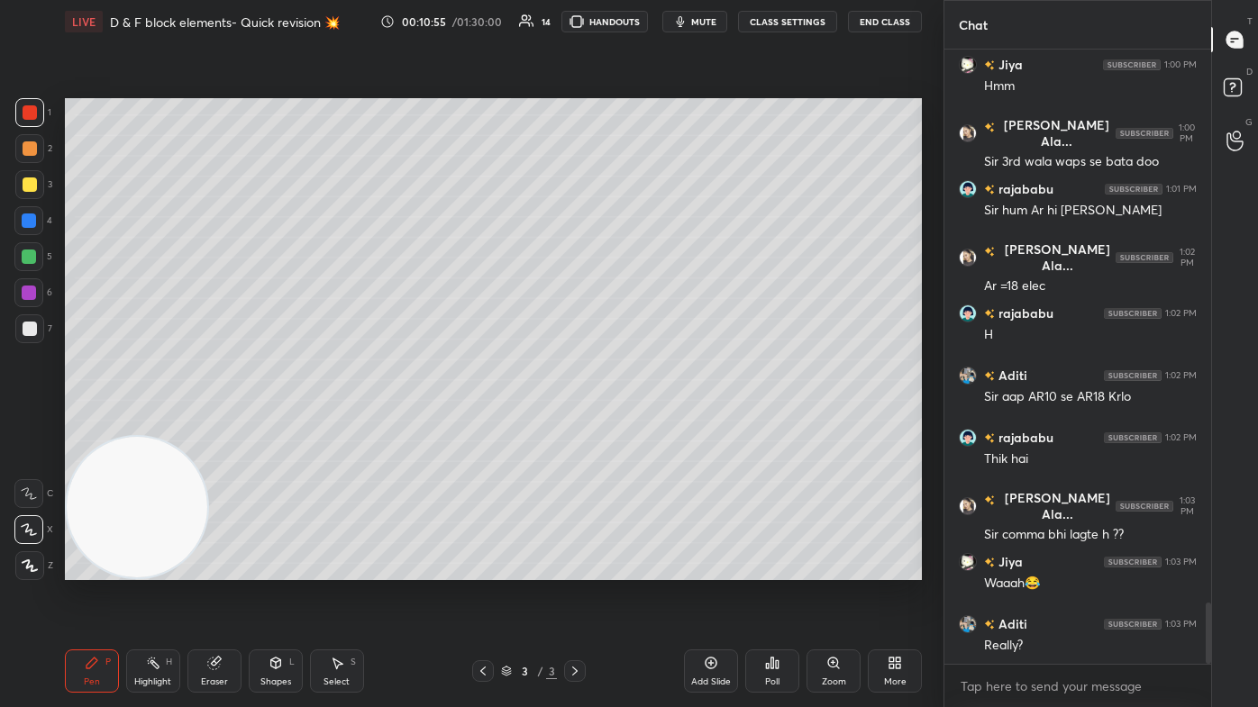
click at [133, 424] on video at bounding box center [137, 507] width 141 height 141
click at [22, 192] on div at bounding box center [29, 184] width 29 height 29
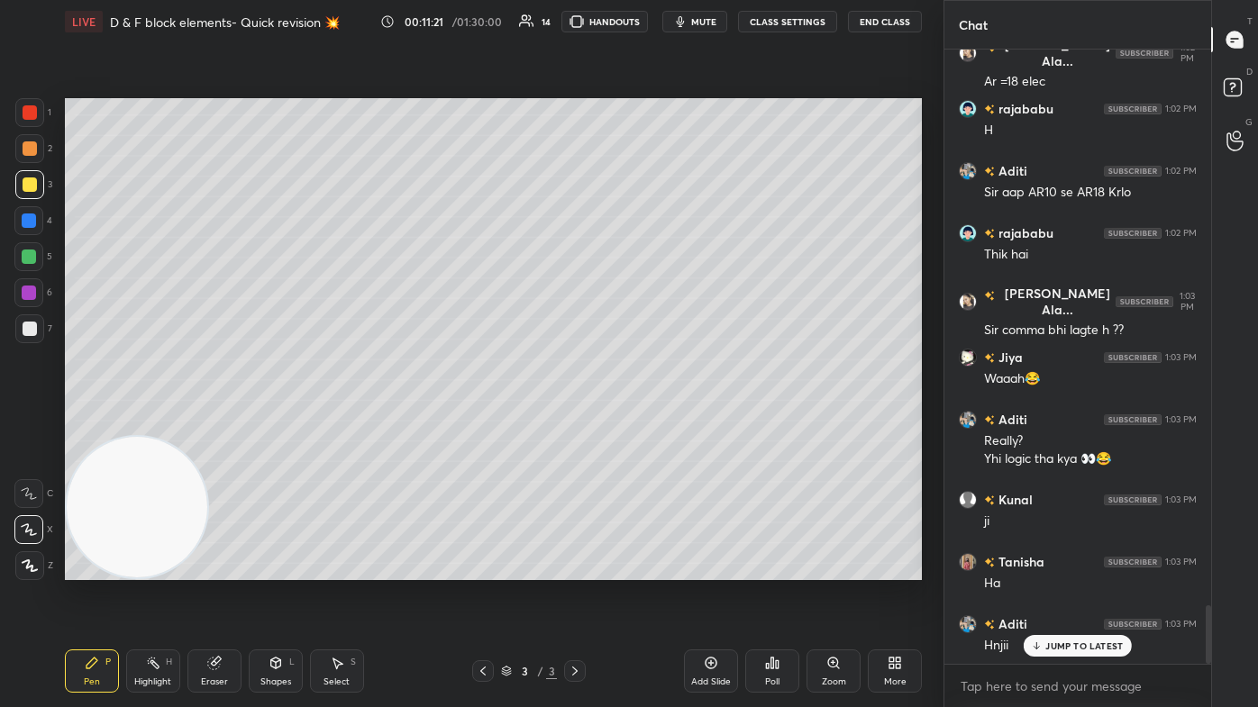
scroll to position [5801, 0]
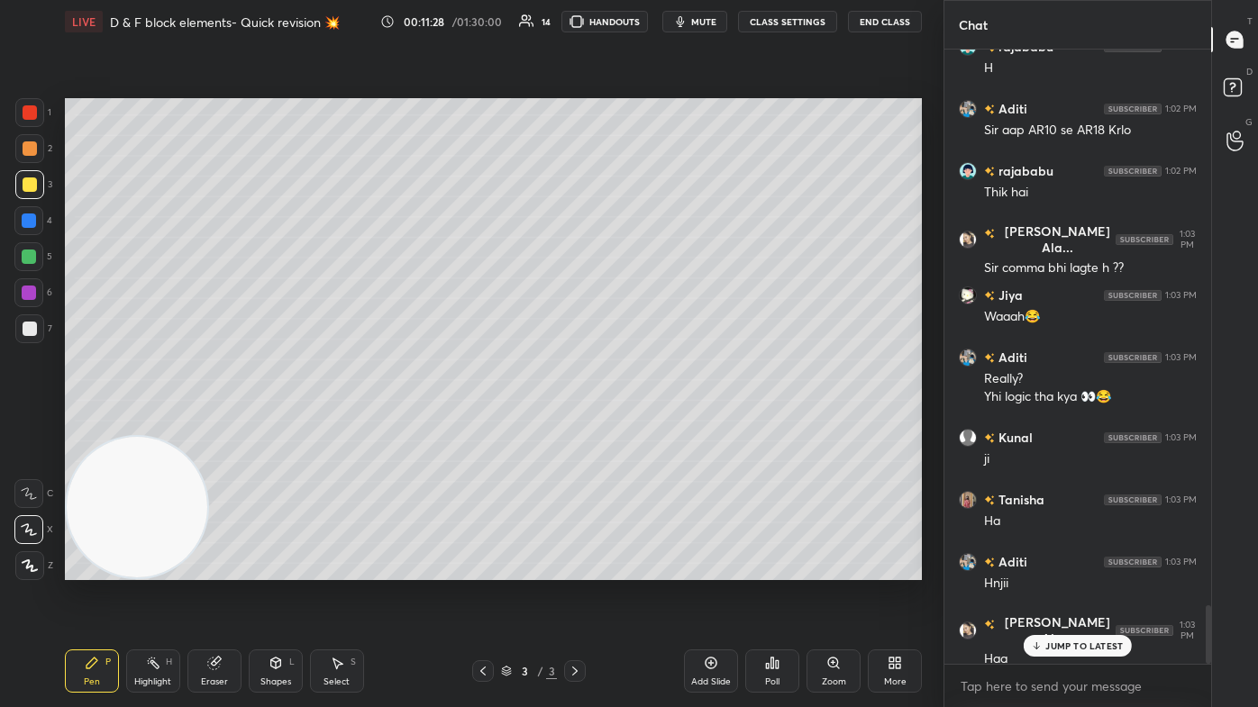
click at [221, 424] on icon at bounding box center [214, 663] width 14 height 14
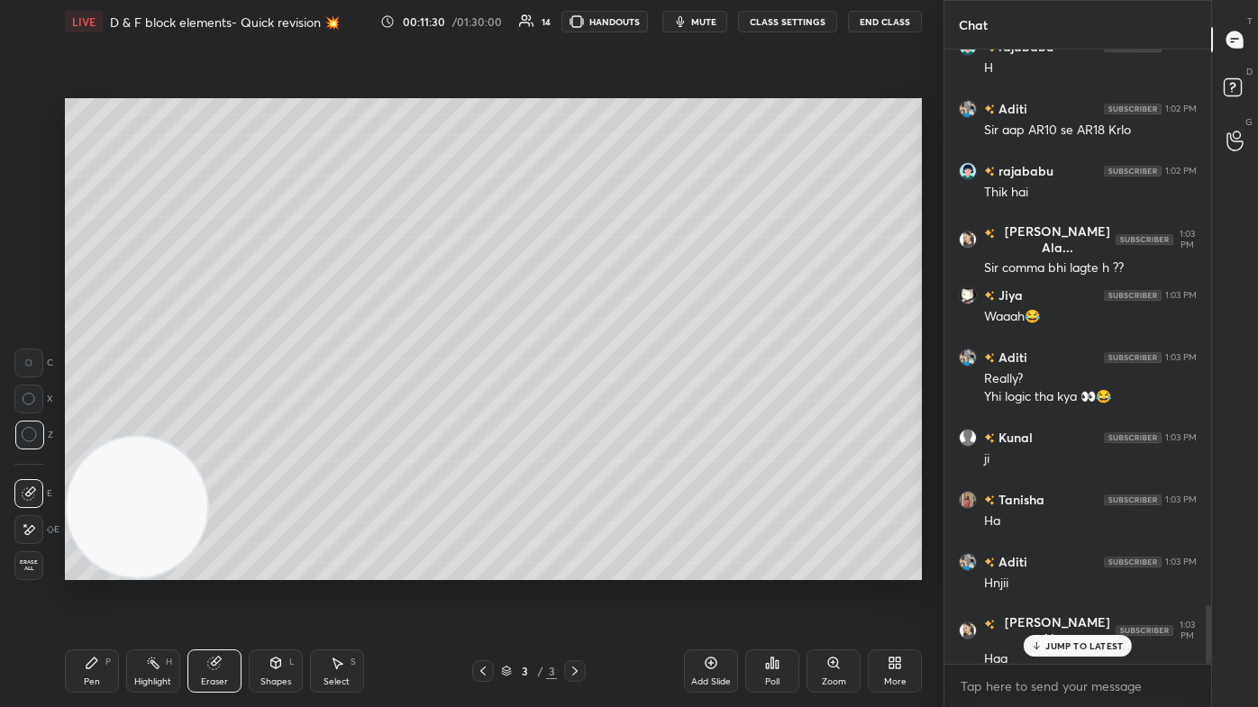
click at [87, 424] on div "Pen" at bounding box center [92, 682] width 16 height 9
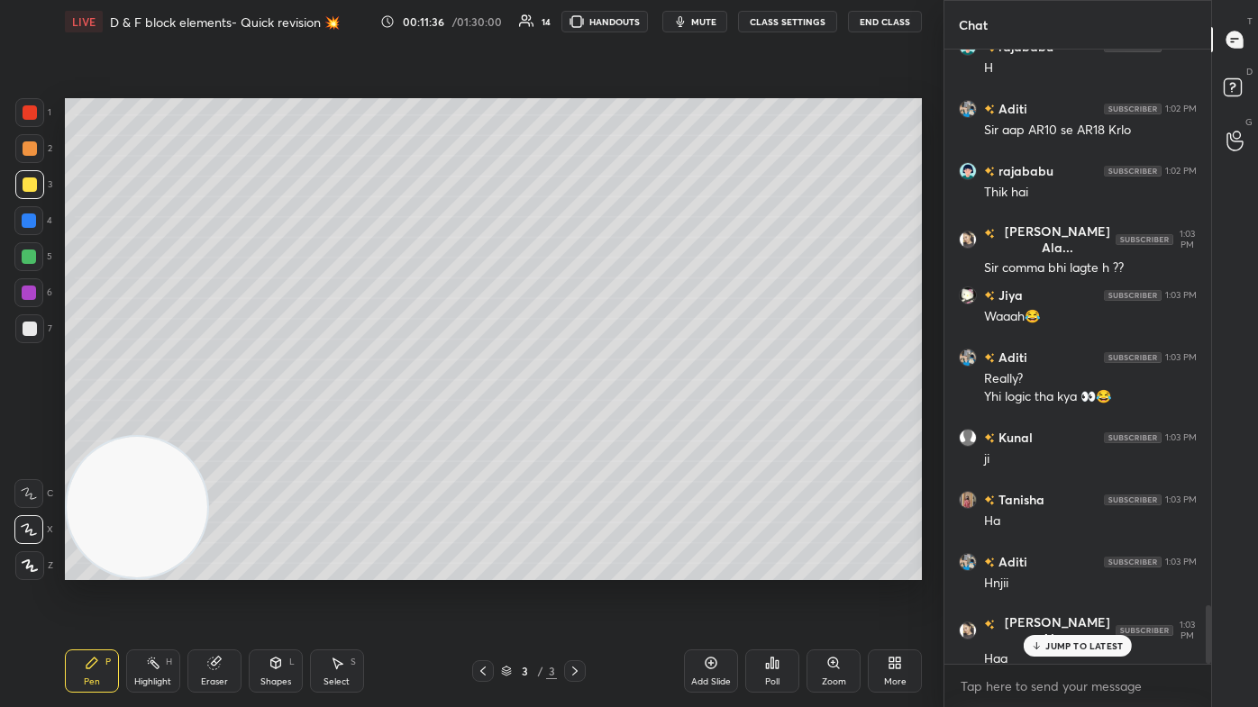
drag, startPoint x: 219, startPoint y: 668, endPoint x: 240, endPoint y: 634, distance: 39.3
click at [218, 424] on icon at bounding box center [214, 663] width 14 height 14
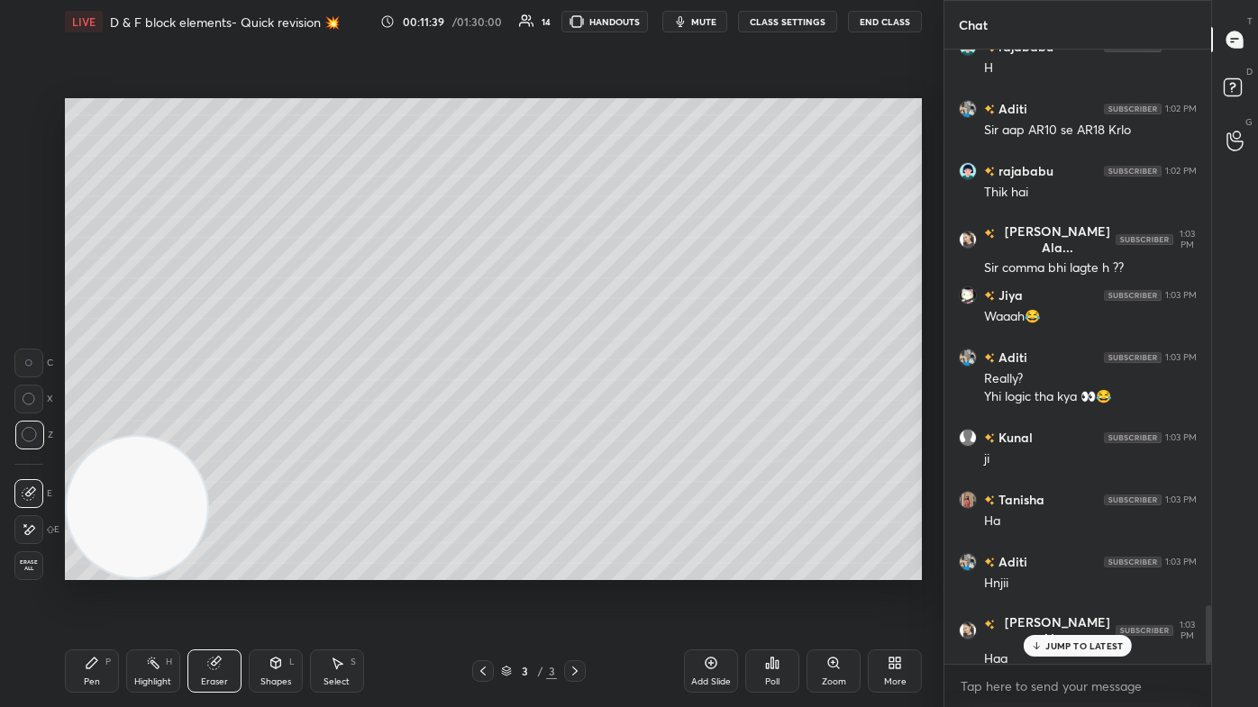
drag, startPoint x: 90, startPoint y: 689, endPoint x: 105, endPoint y: 674, distance: 21.0
click at [91, 424] on div "Pen P" at bounding box center [92, 671] width 54 height 43
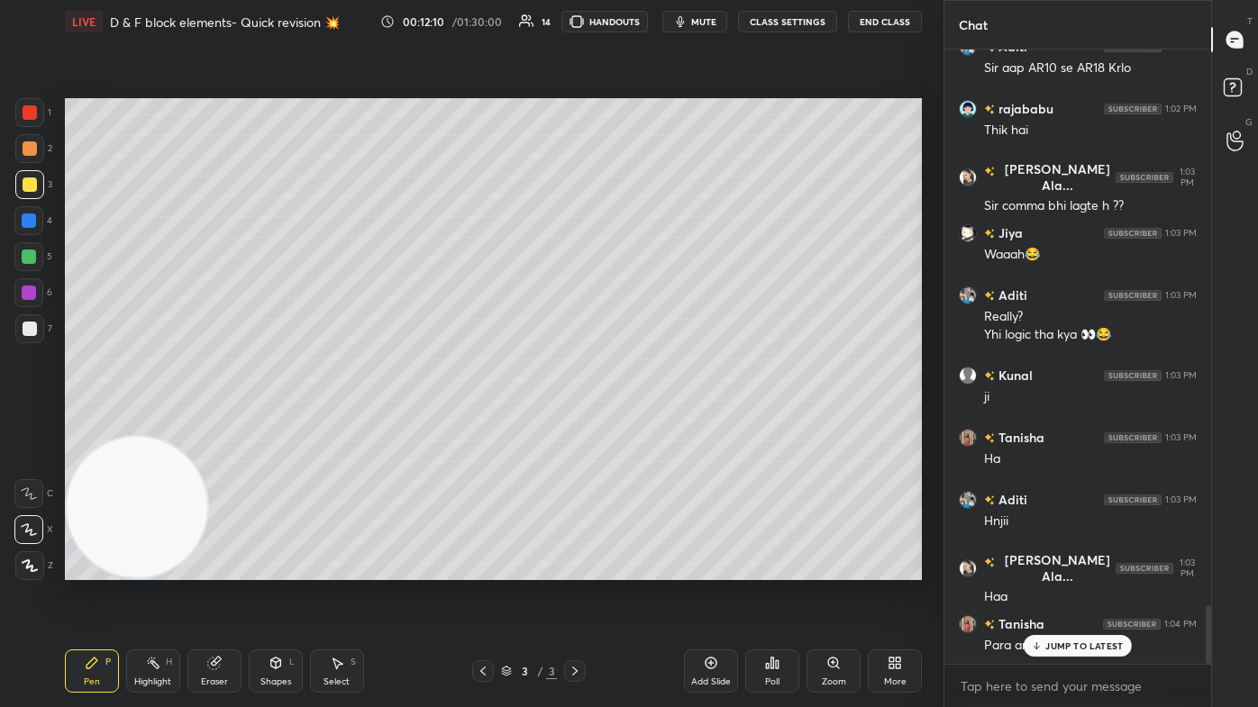
scroll to position [5882, 0]
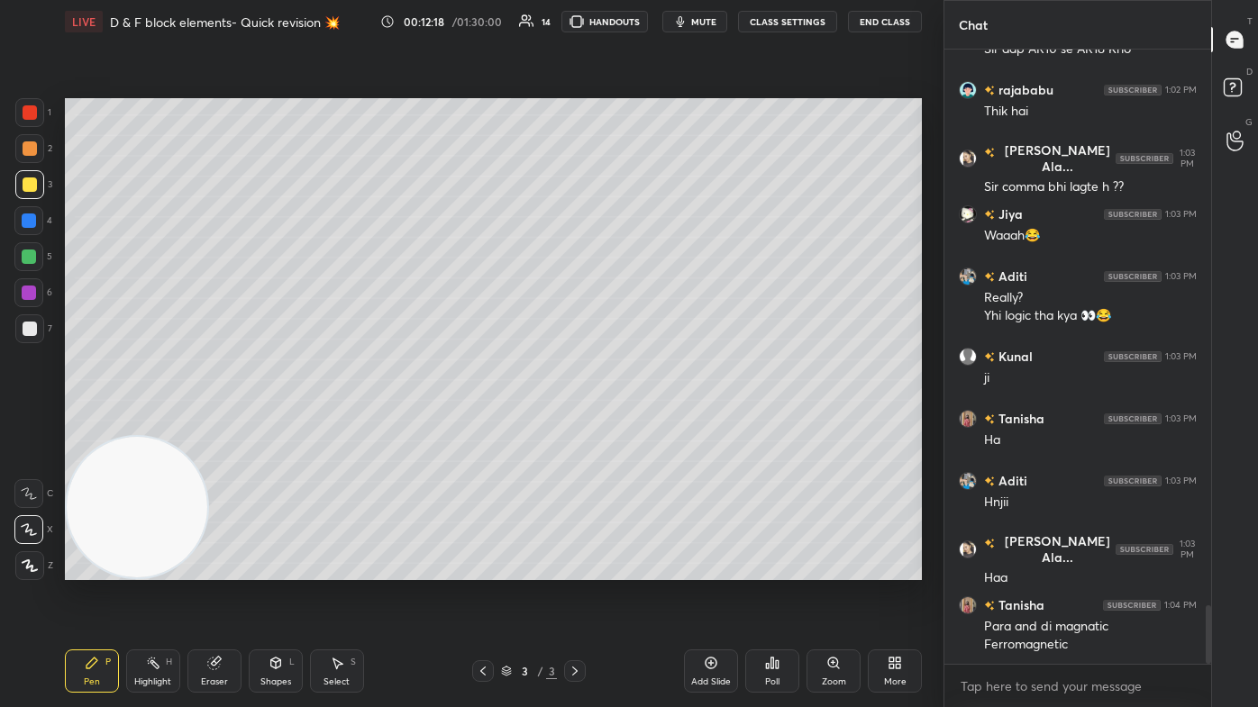
click at [23, 254] on div at bounding box center [29, 257] width 14 height 14
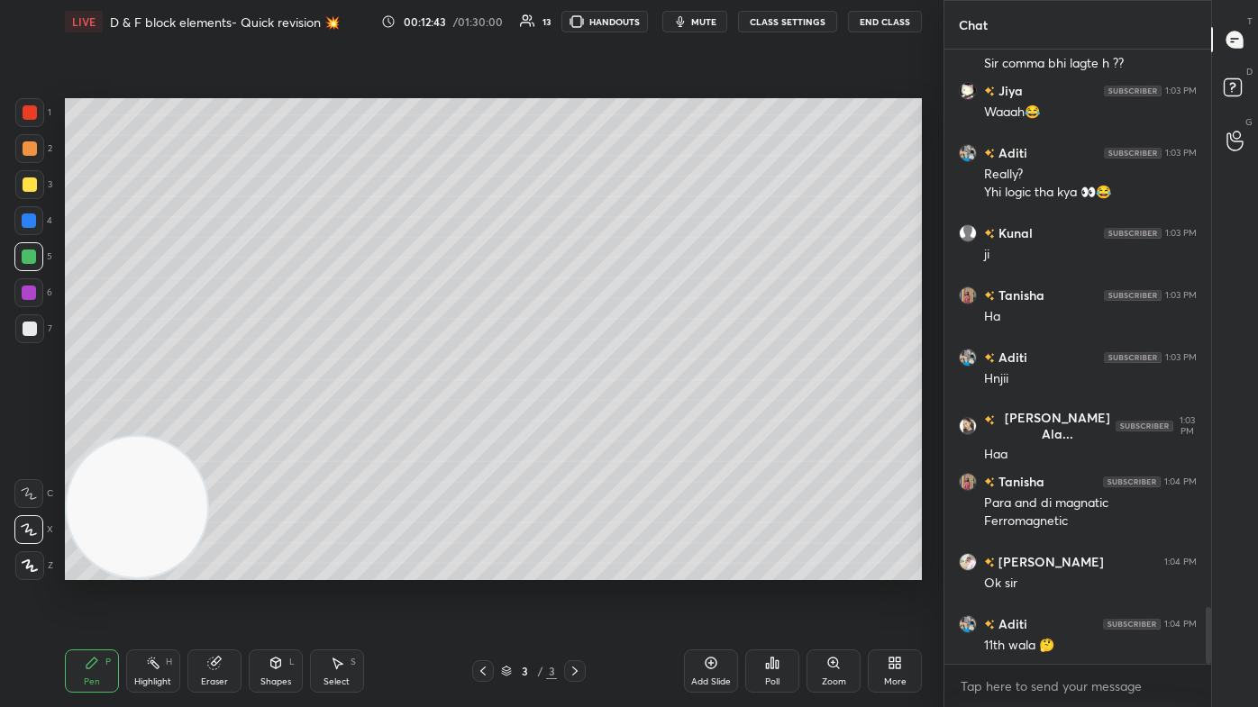
scroll to position [6068, 0]
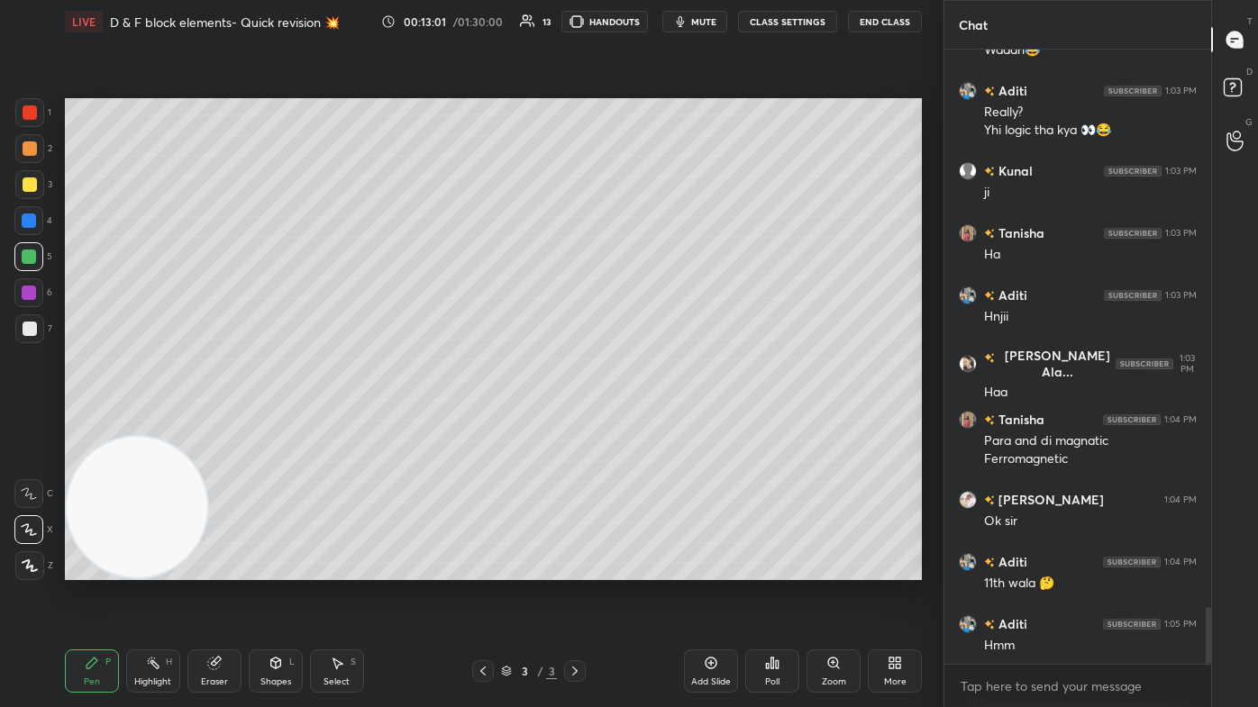
click at [224, 424] on div "Eraser" at bounding box center [214, 682] width 27 height 9
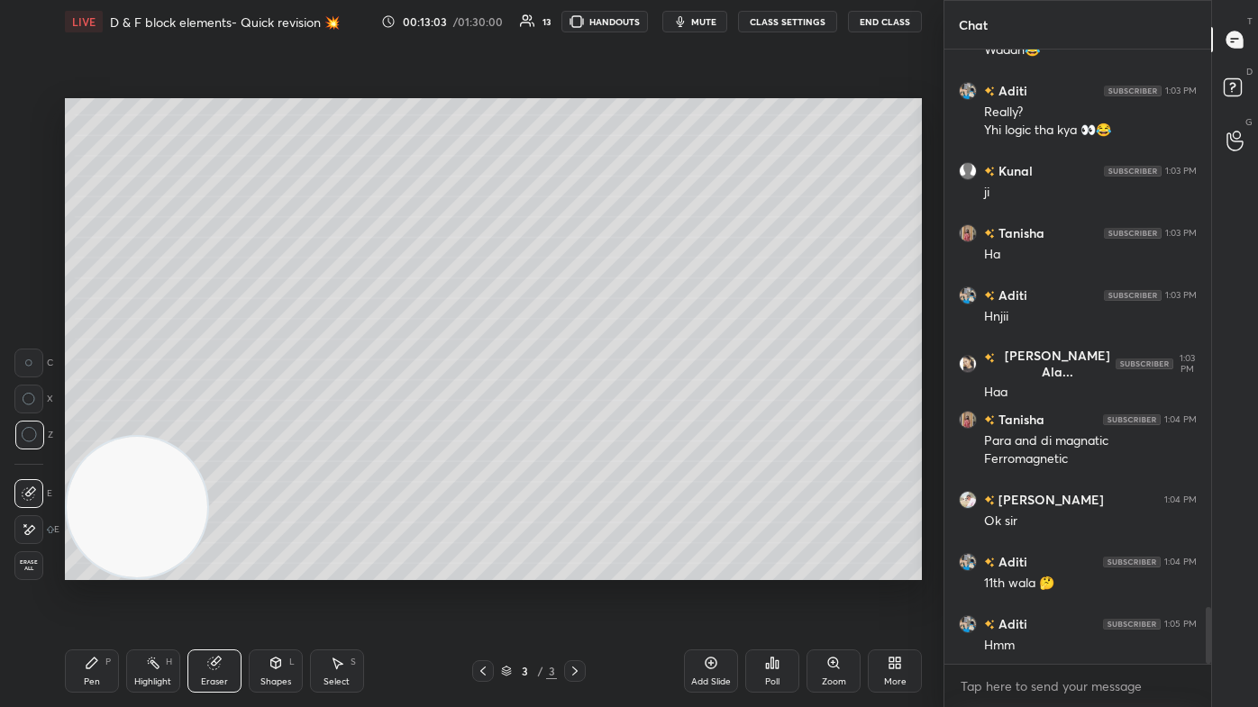
drag, startPoint x: 84, startPoint y: 670, endPoint x: 98, endPoint y: 653, distance: 22.4
click at [82, 424] on div "Pen P" at bounding box center [92, 671] width 54 height 43
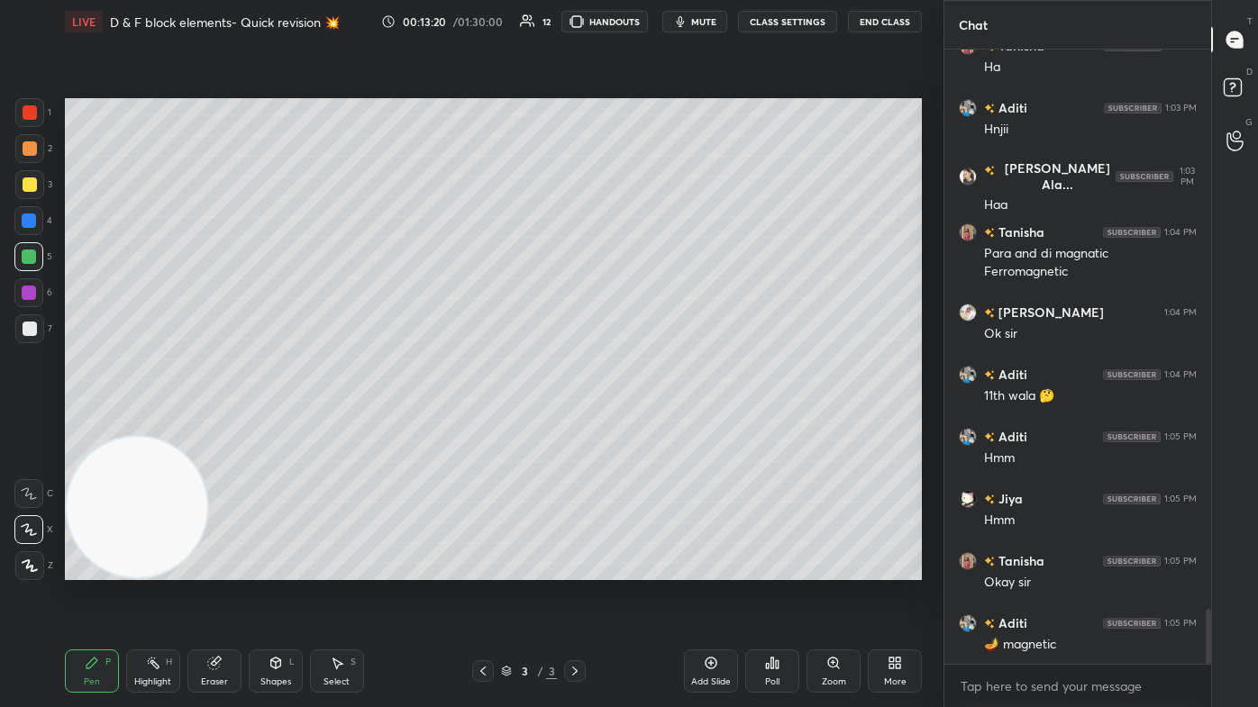
scroll to position [6317, 0]
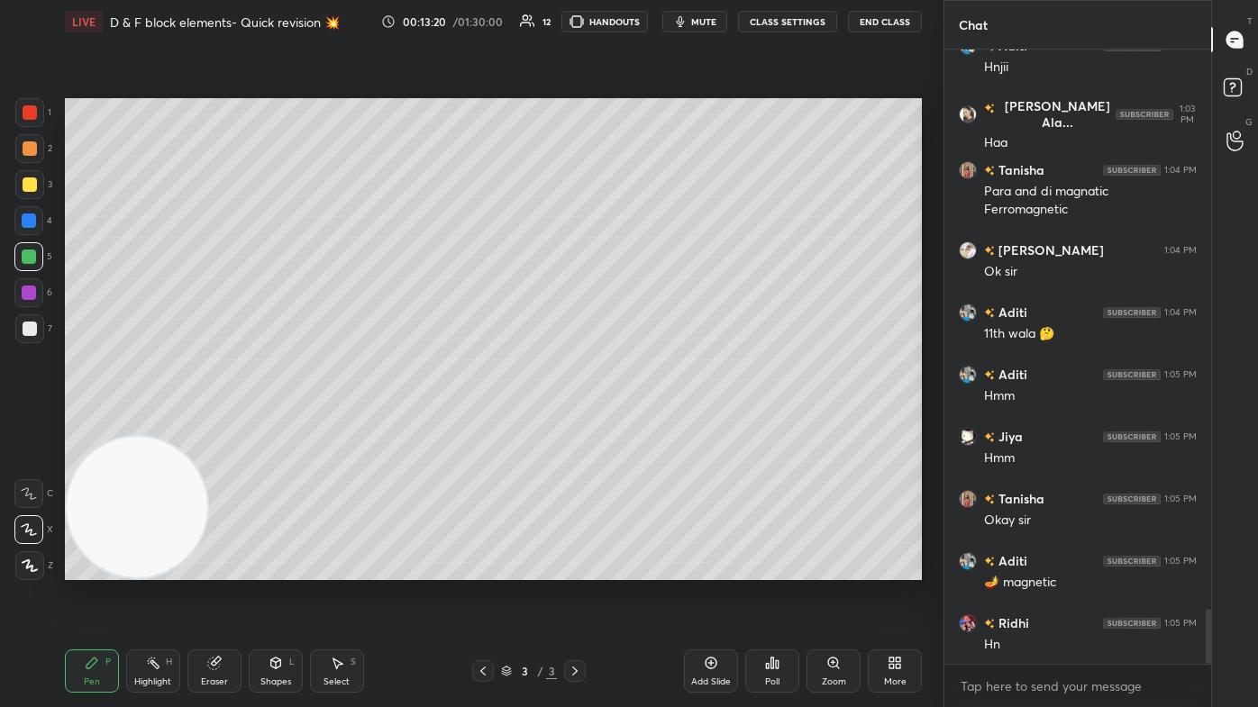
click at [214, 424] on div "Eraser" at bounding box center [214, 682] width 27 height 9
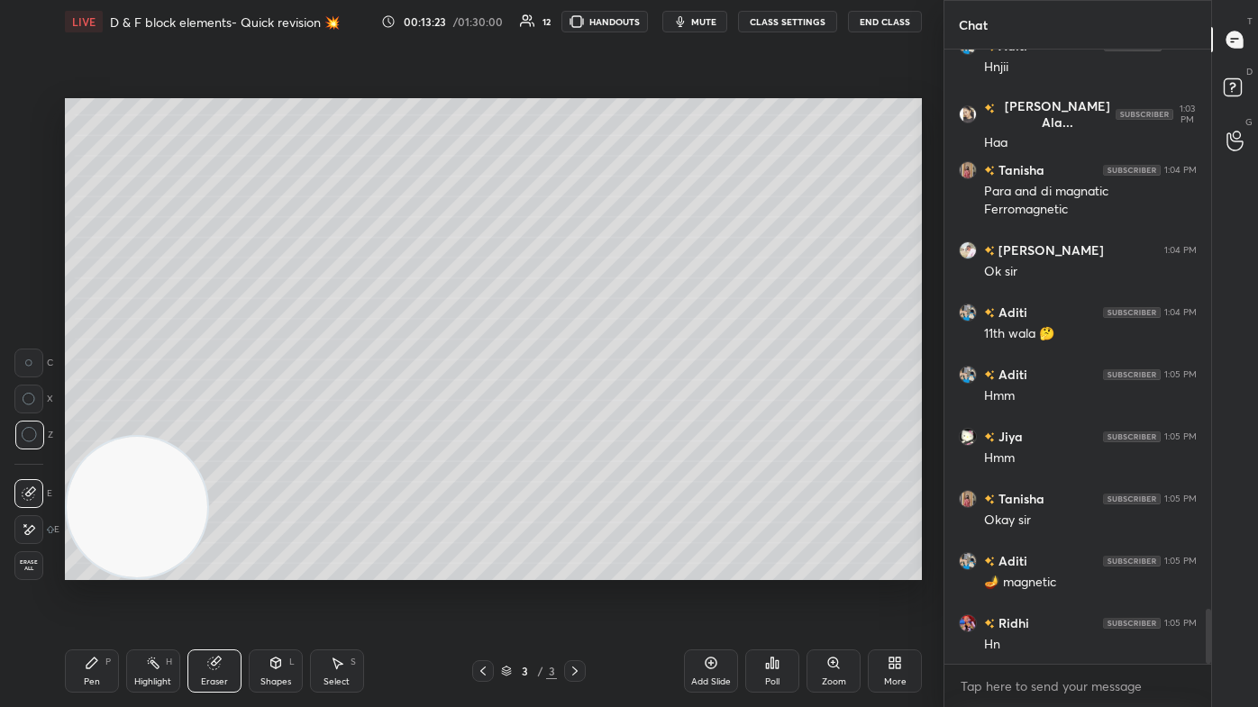
click at [88, 424] on div "Pen P" at bounding box center [92, 671] width 54 height 43
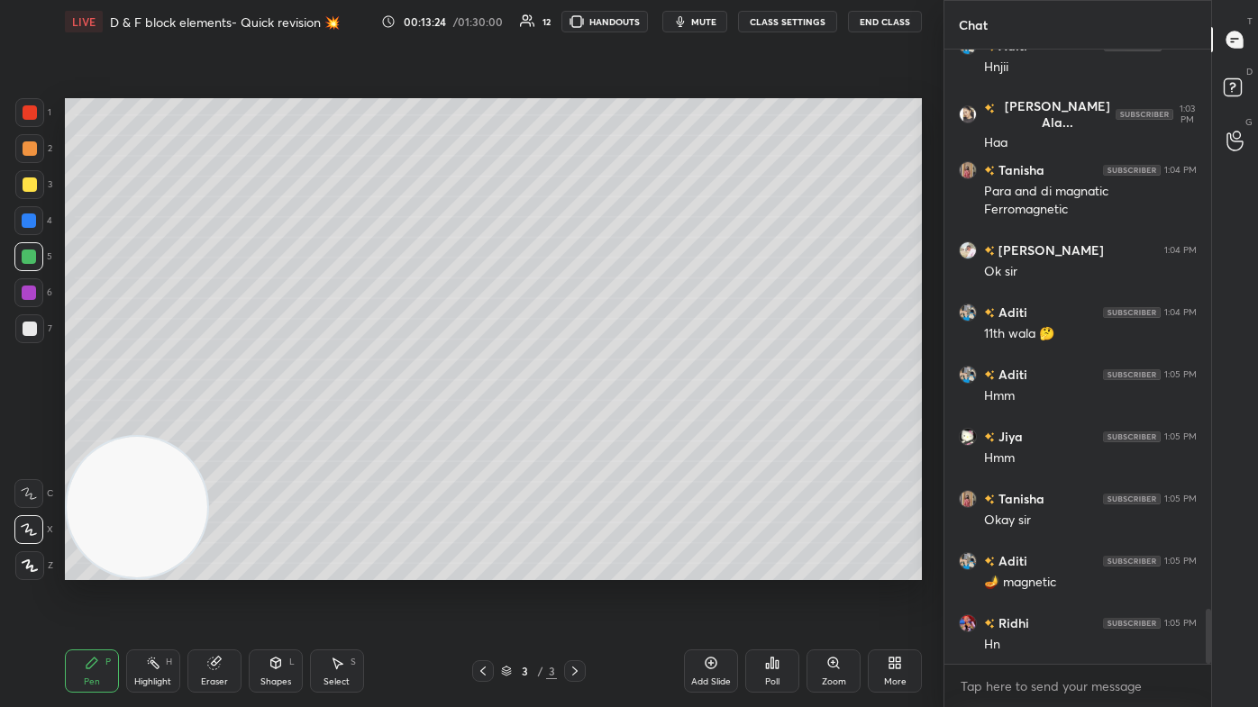
click at [30, 181] on div at bounding box center [30, 185] width 14 height 14
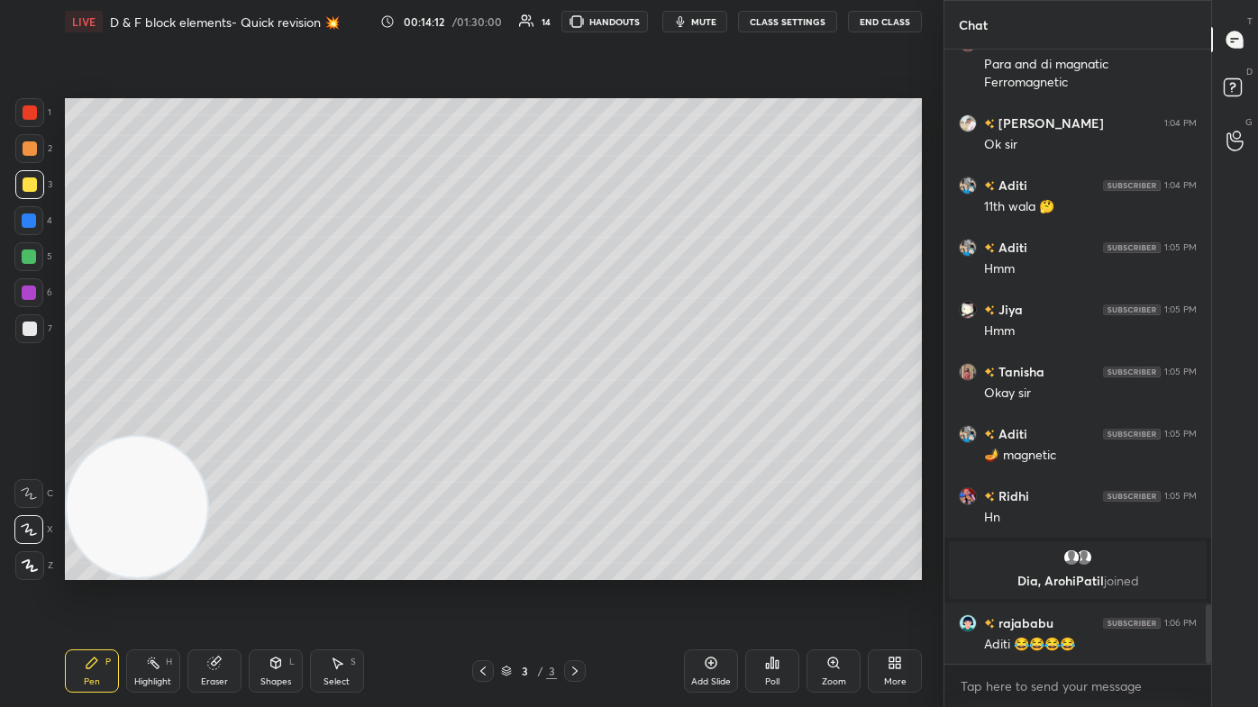
scroll to position [5793, 0]
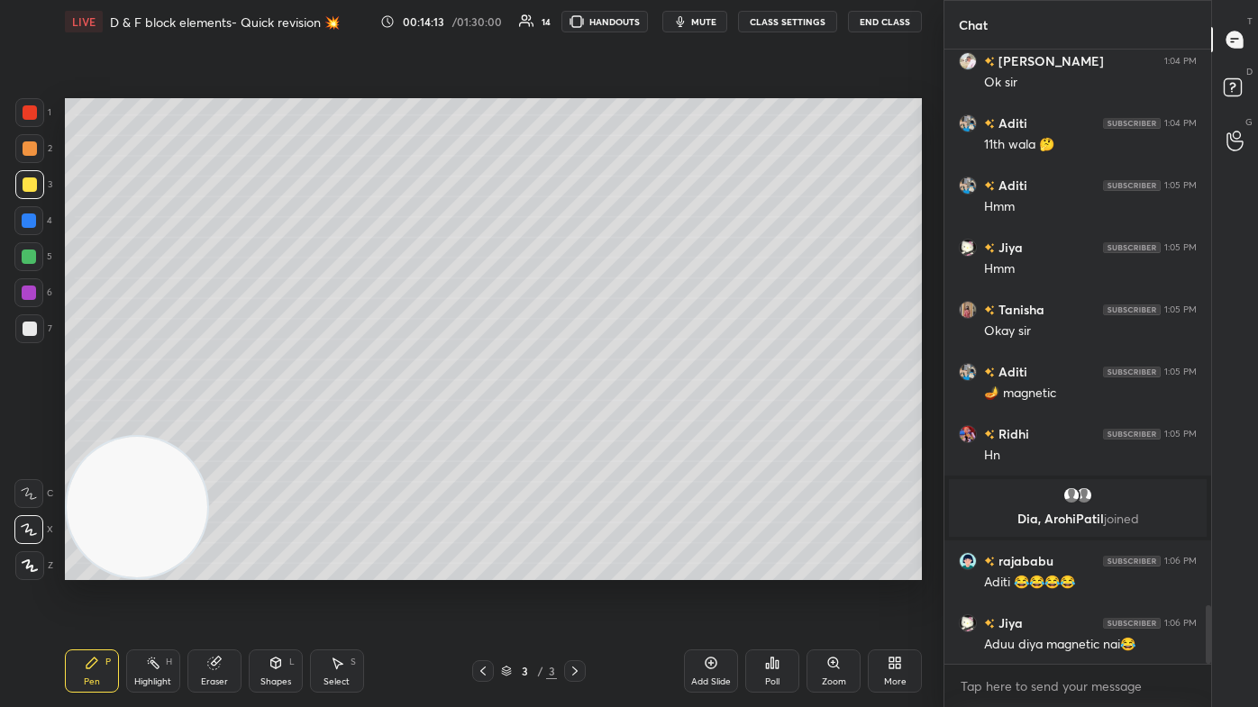
click at [31, 115] on div at bounding box center [30, 112] width 14 height 14
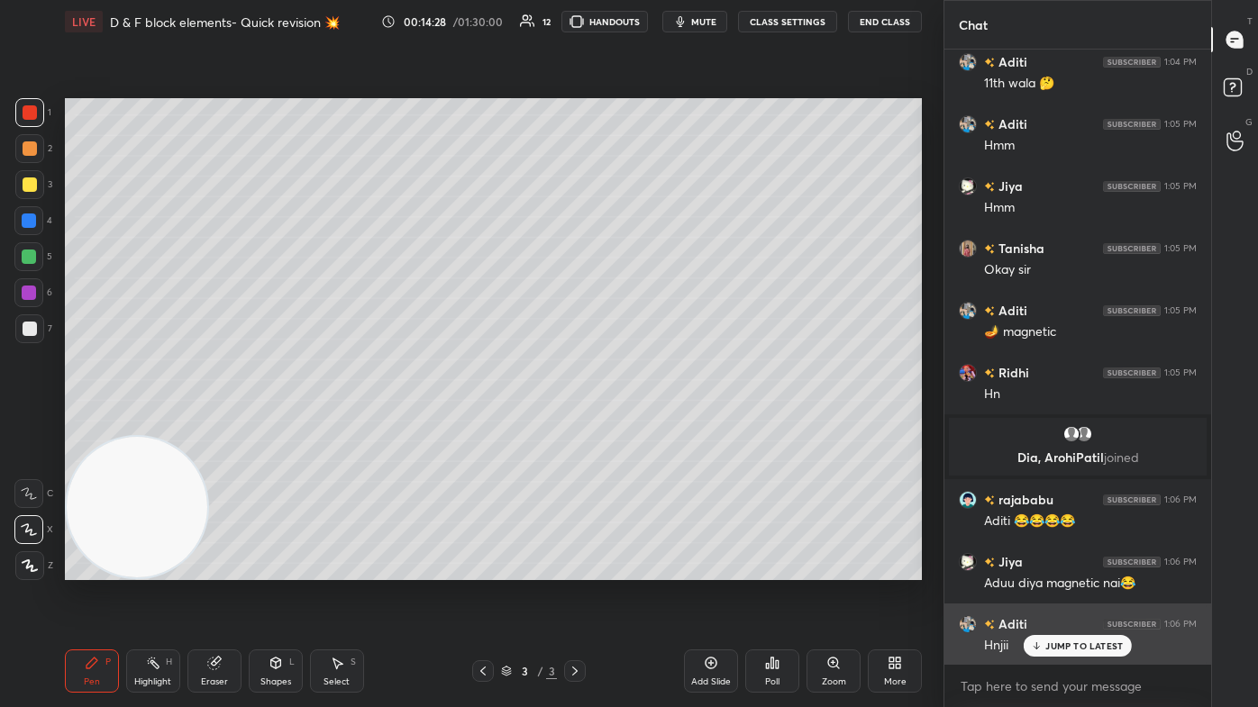
click at [646, 424] on p "JUMP TO LATEST" at bounding box center [1084, 646] width 78 height 11
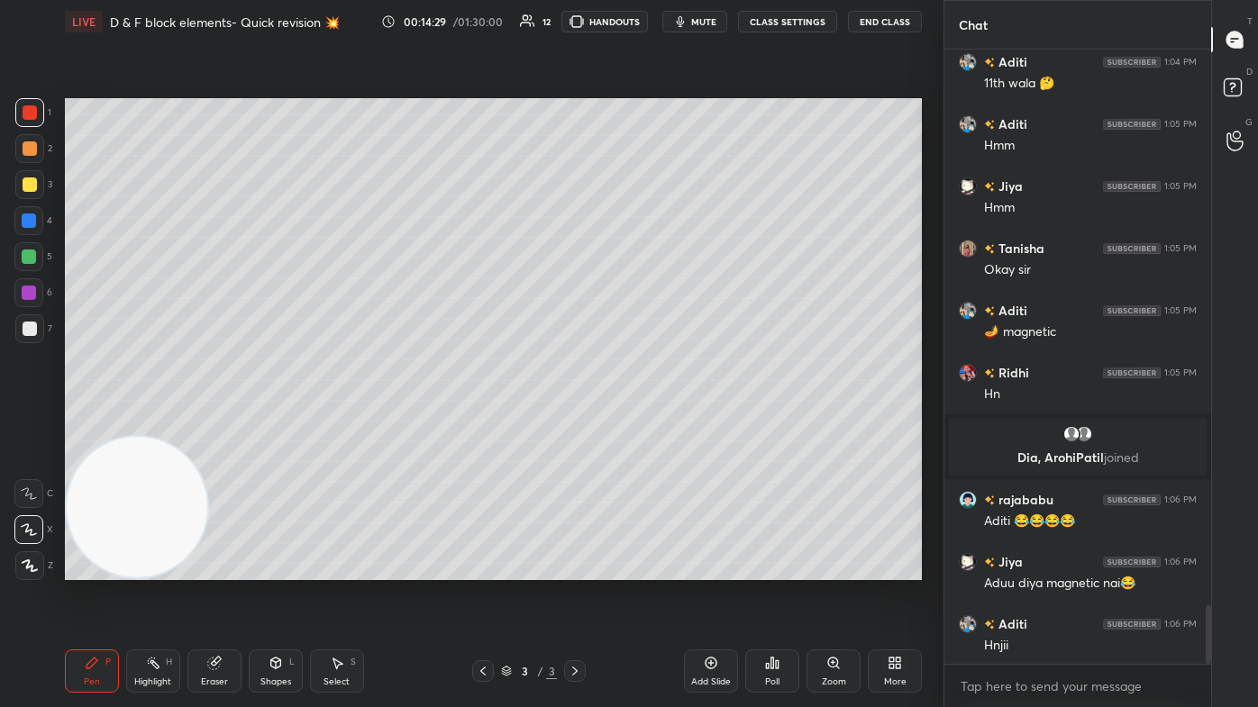
click at [646, 29] on button "mute" at bounding box center [694, 22] width 65 height 22
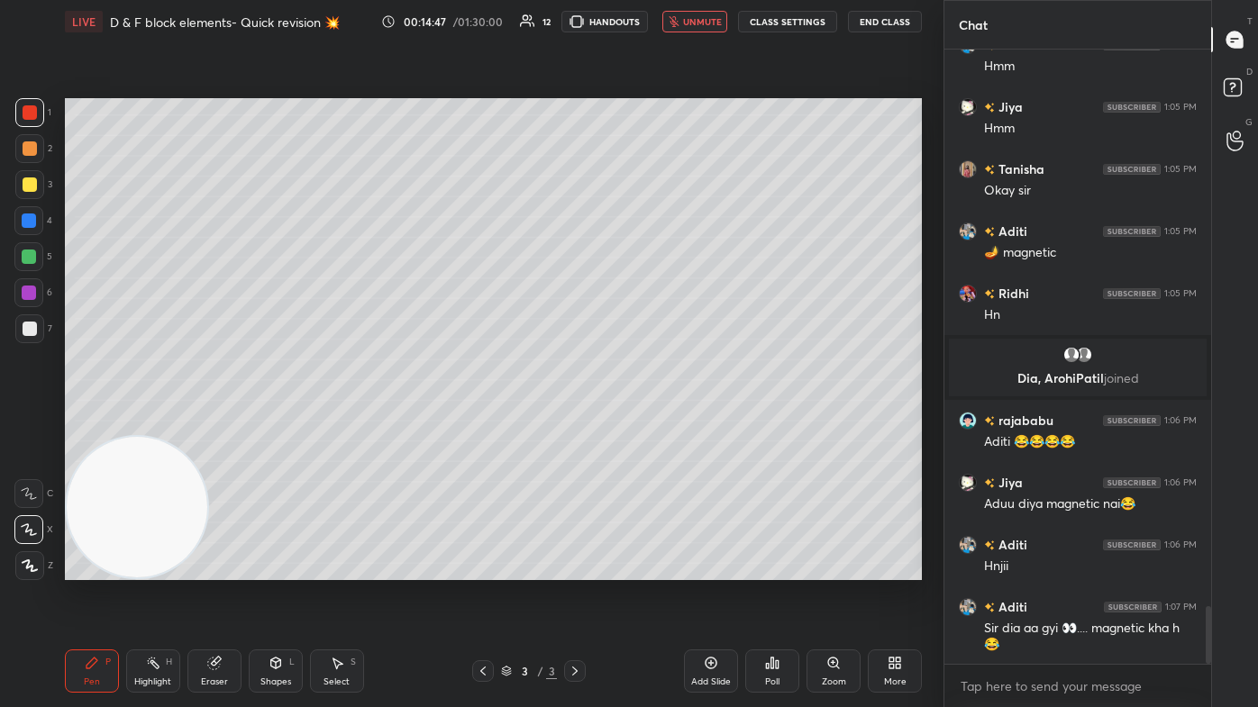
click at [646, 16] on span "unmute" at bounding box center [702, 21] width 39 height 13
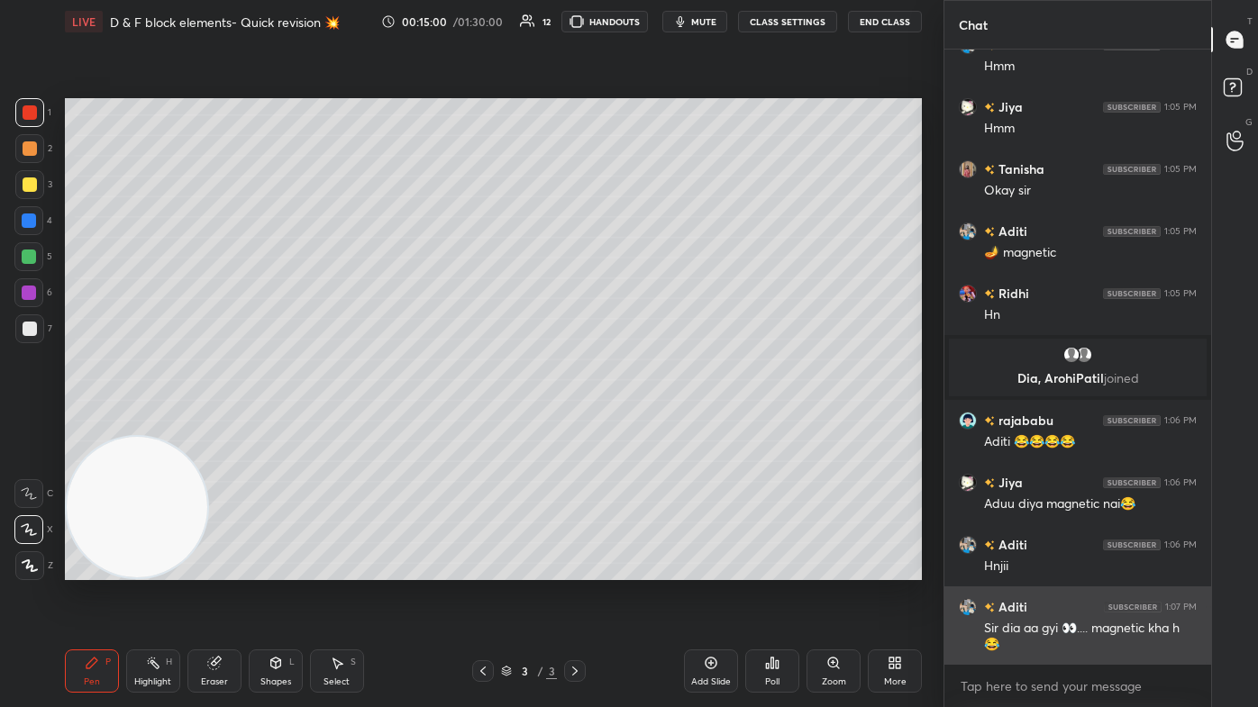
click at [646, 424] on img "grid" at bounding box center [968, 607] width 18 height 18
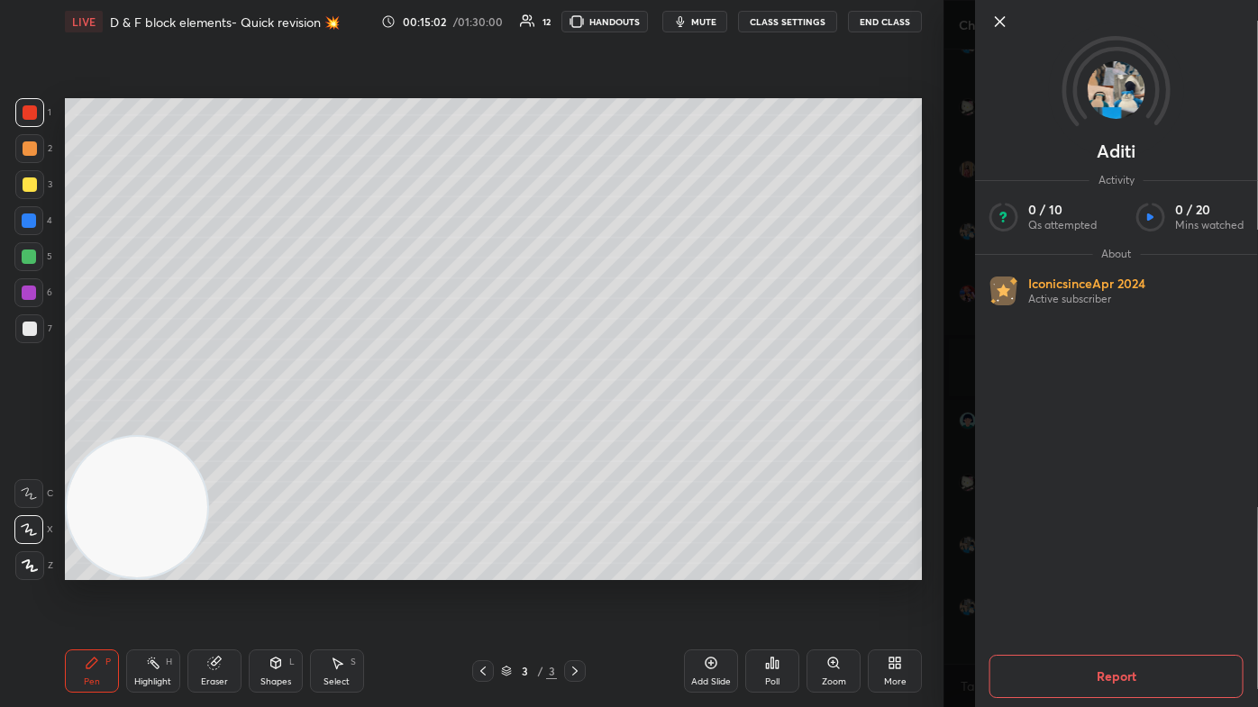
click at [646, 424] on div "Aditi Activity 0 / 10 Qs attempted 0 / 20 Mins watched About Iconic since [DATE…" at bounding box center [1101, 353] width 315 height 707
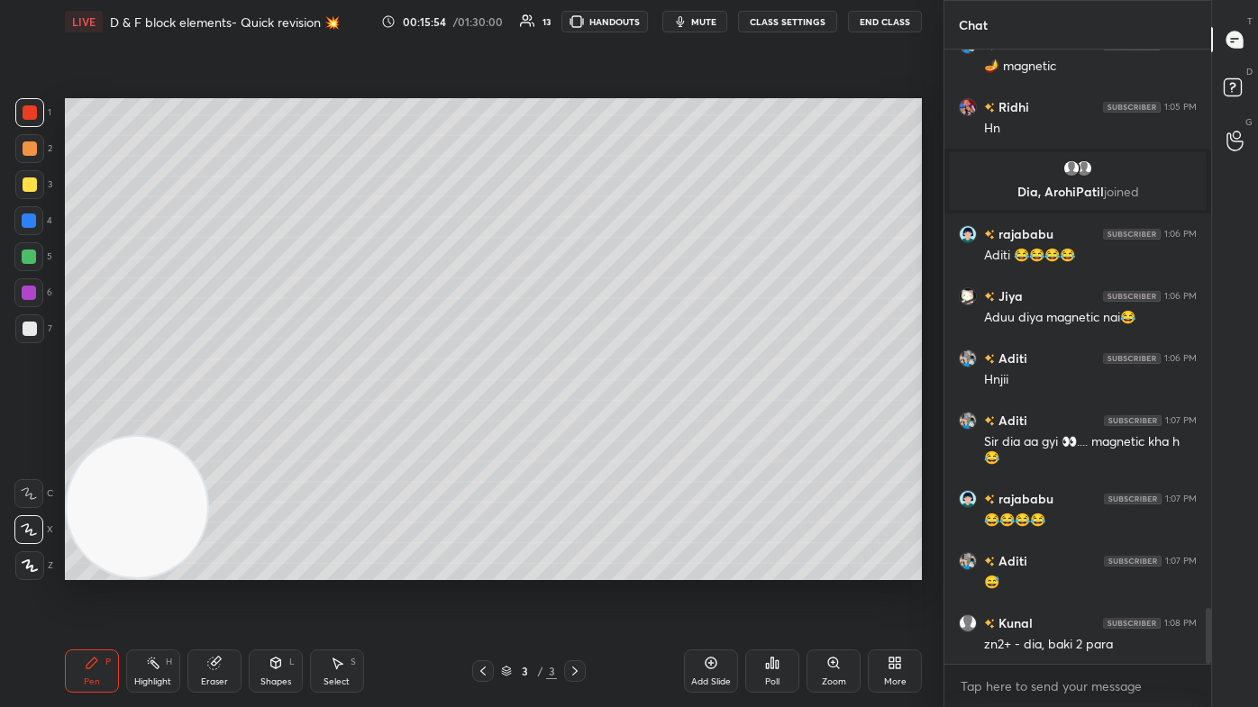
scroll to position [6182, 0]
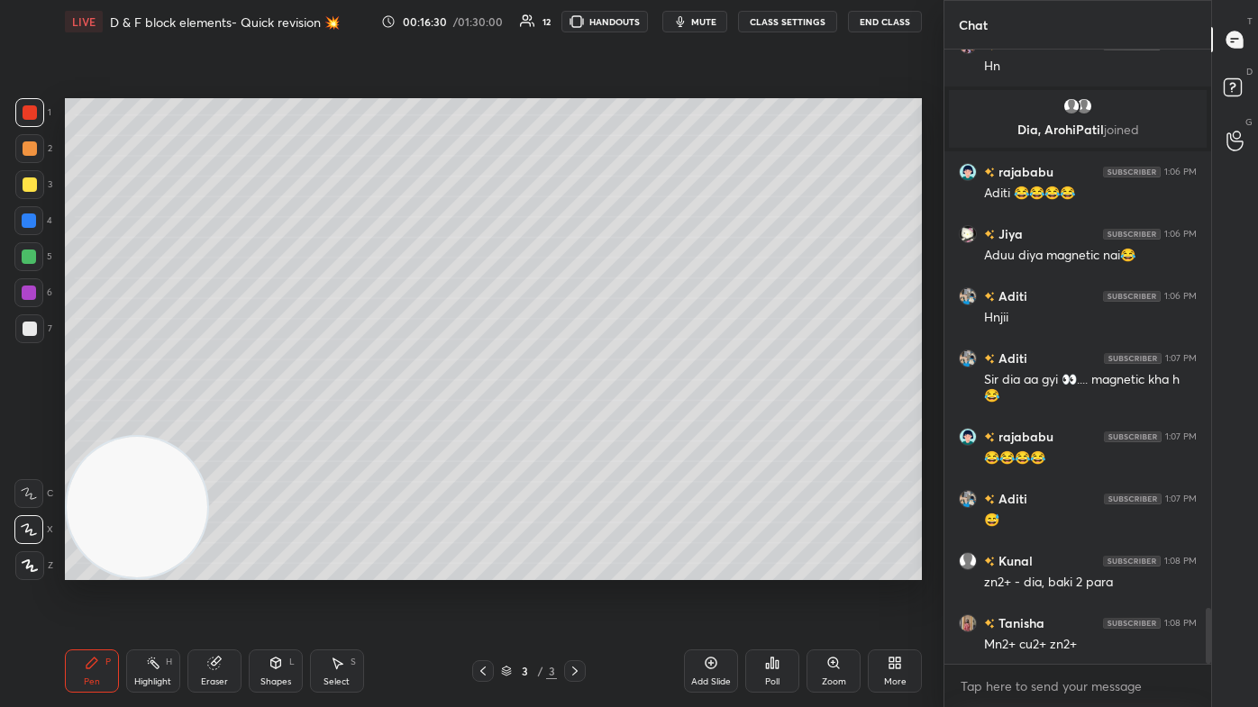
click at [23, 332] on div at bounding box center [30, 329] width 14 height 14
click at [216, 424] on div "Eraser" at bounding box center [214, 671] width 54 height 43
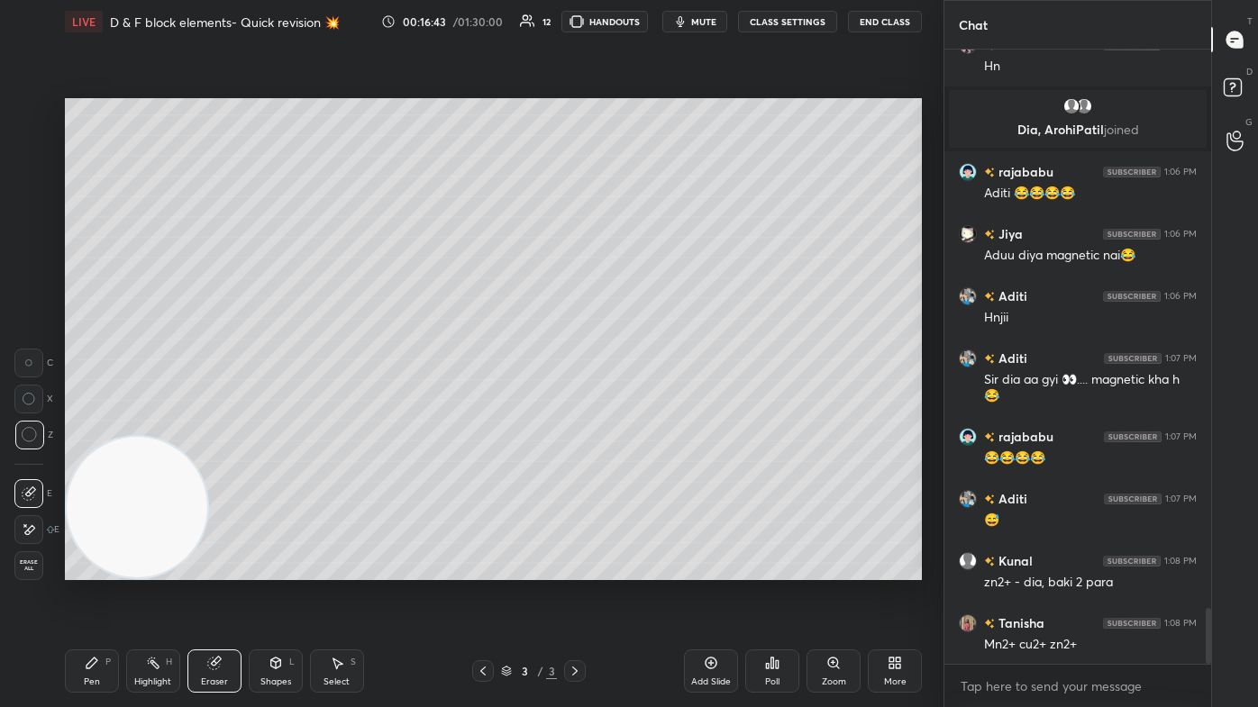
click at [91, 424] on icon at bounding box center [92, 663] width 14 height 14
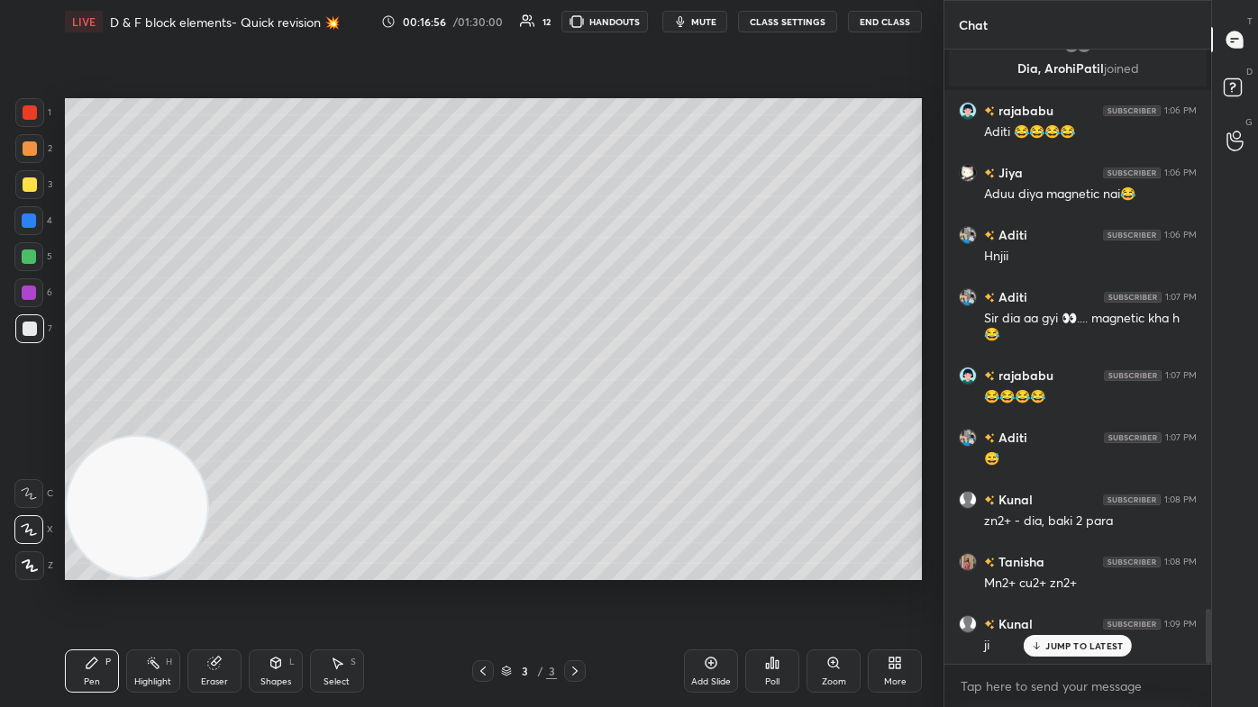
scroll to position [6306, 0]
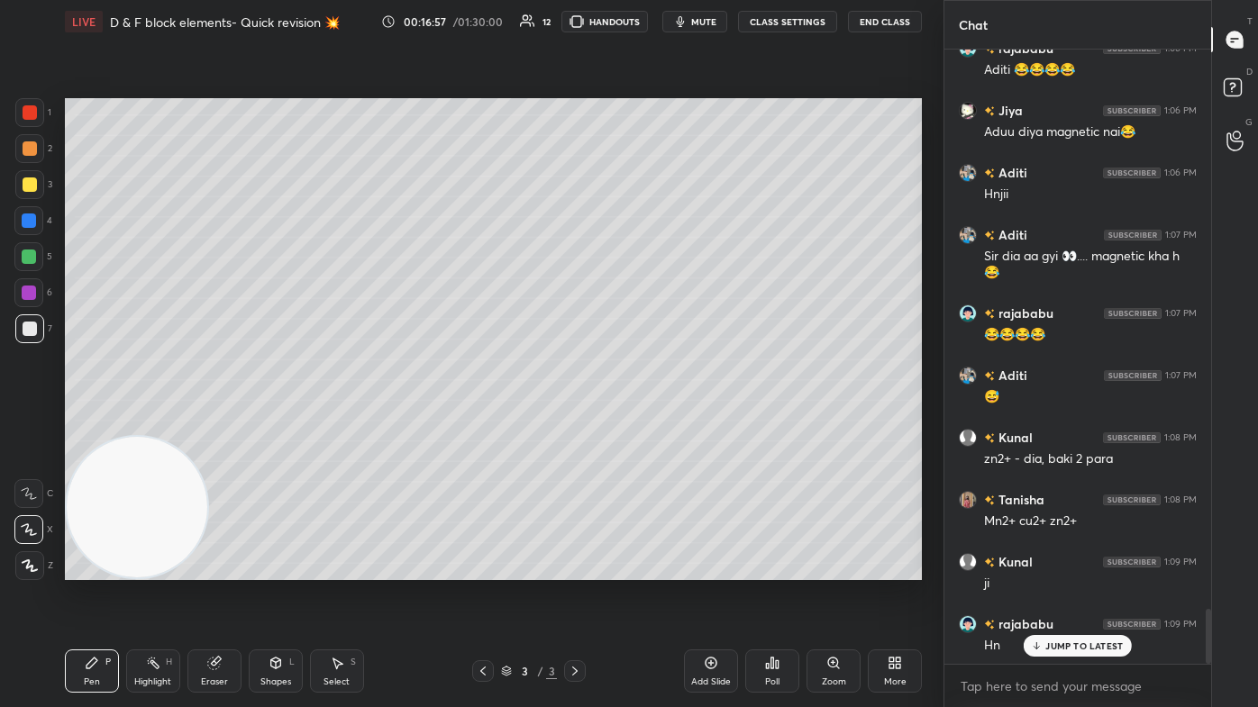
click at [40, 253] on div at bounding box center [28, 256] width 29 height 29
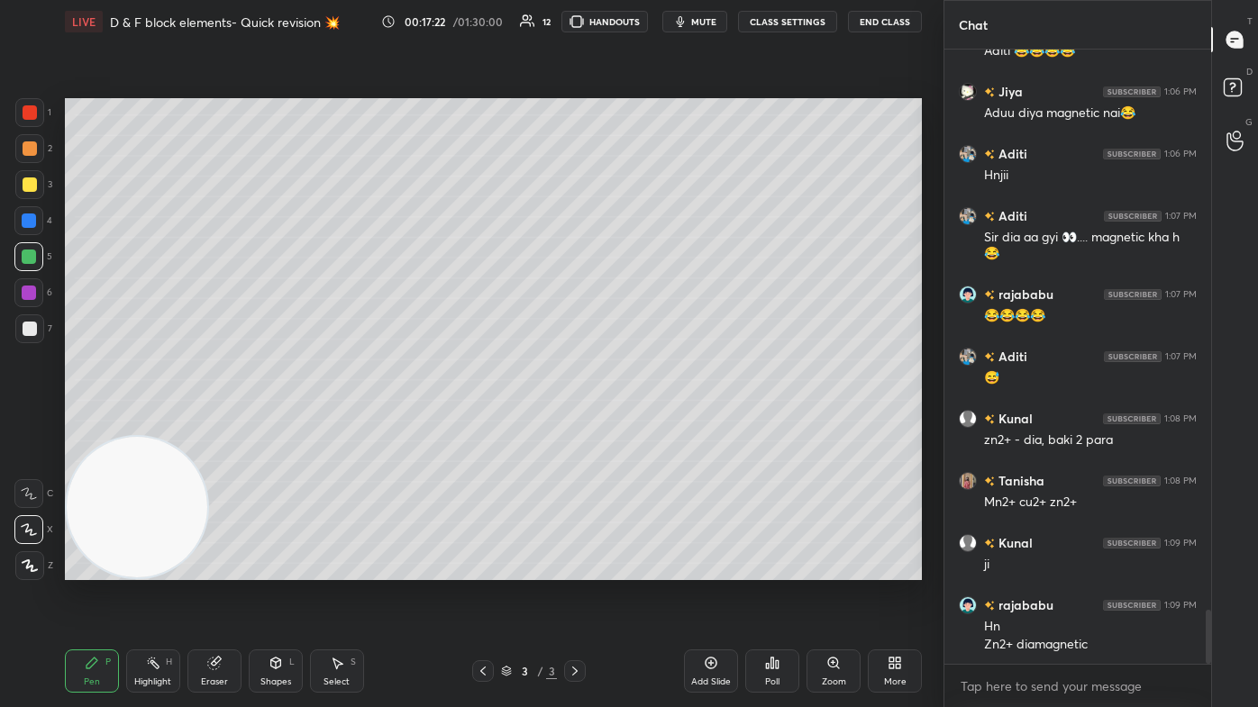
drag, startPoint x: 32, startPoint y: 113, endPoint x: 31, endPoint y: 127, distance: 14.4
click at [32, 115] on div at bounding box center [30, 112] width 14 height 14
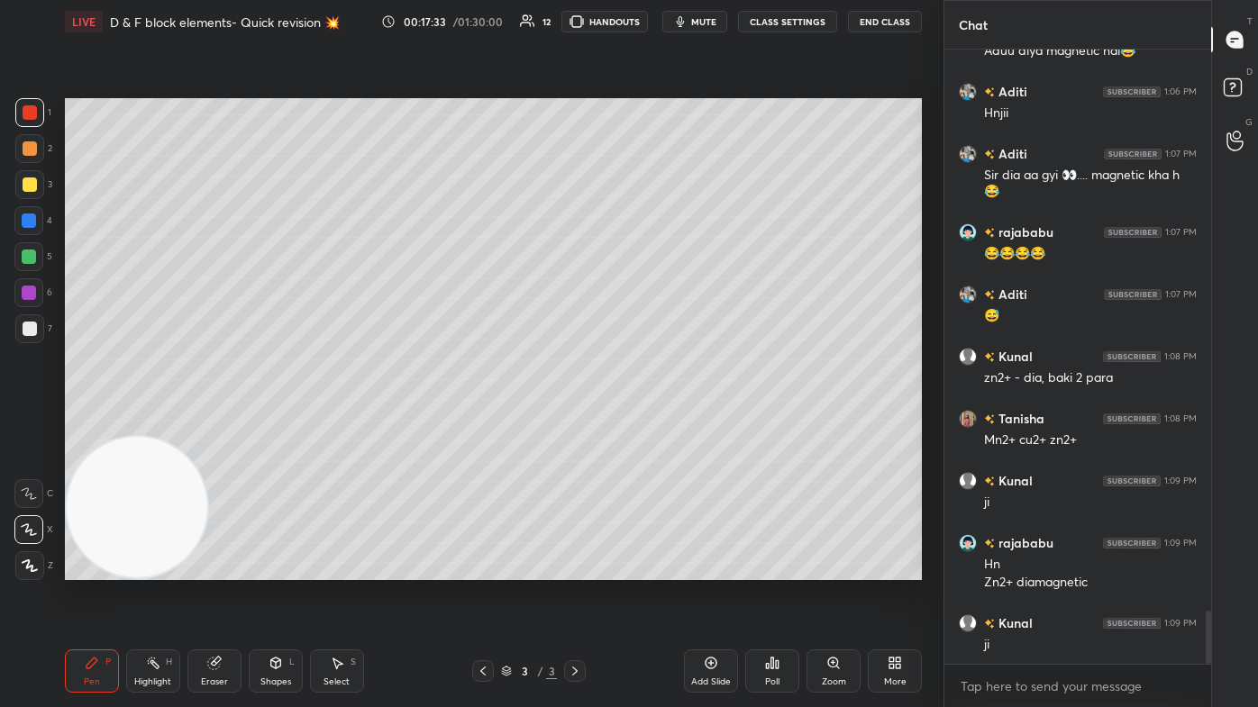
scroll to position [6449, 0]
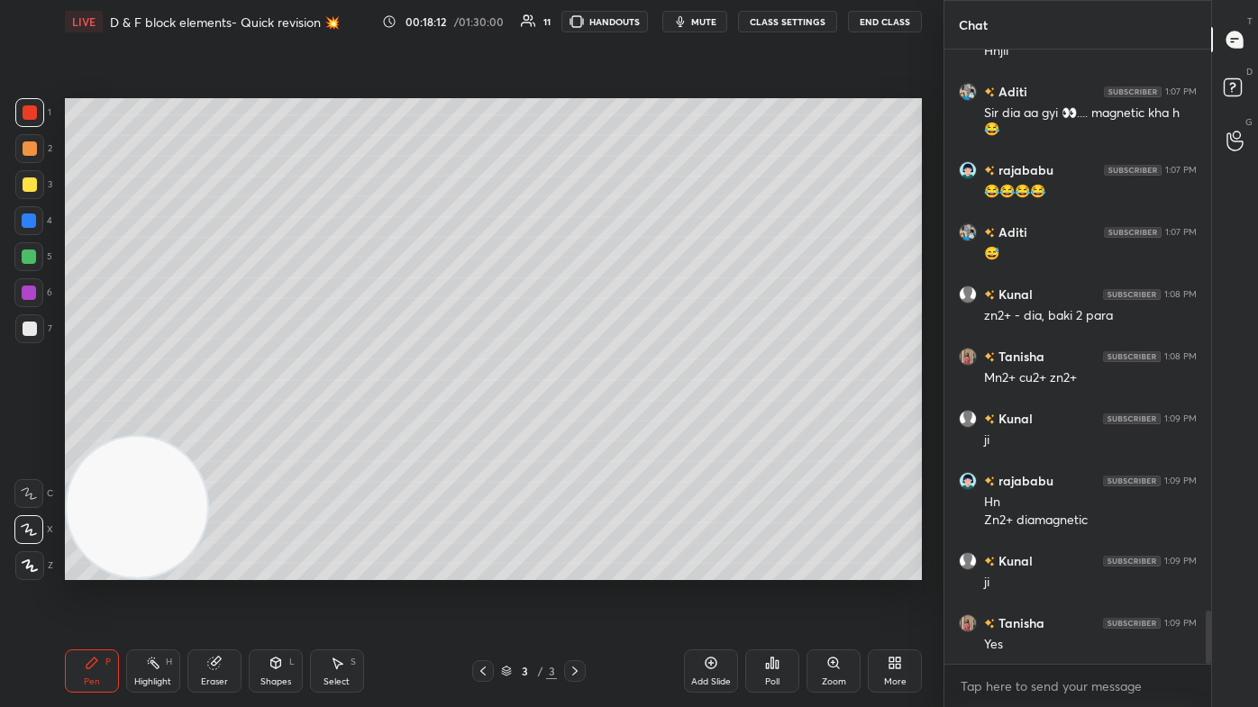
click at [19, 330] on div at bounding box center [29, 329] width 29 height 29
click at [35, 128] on div "1" at bounding box center [33, 116] width 36 height 36
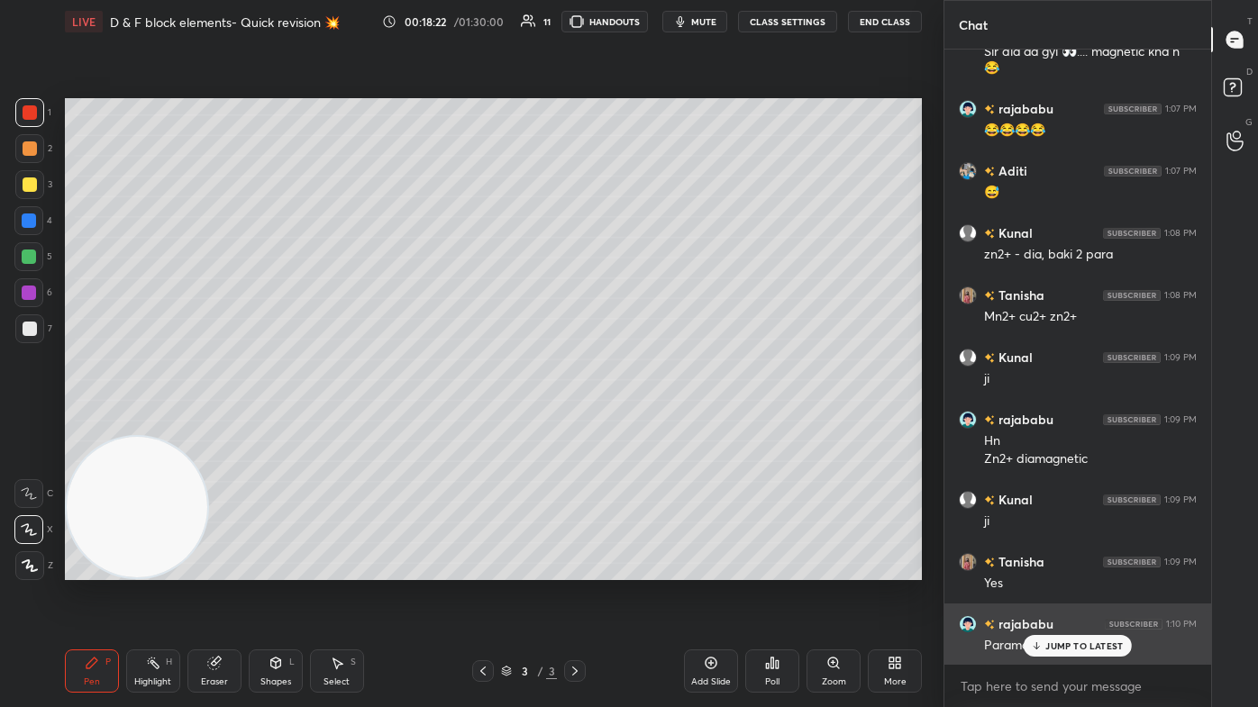
drag, startPoint x: 1050, startPoint y: 651, endPoint x: 1033, endPoint y: 648, distance: 17.3
click at [646, 424] on p "JUMP TO LATEST" at bounding box center [1084, 646] width 78 height 11
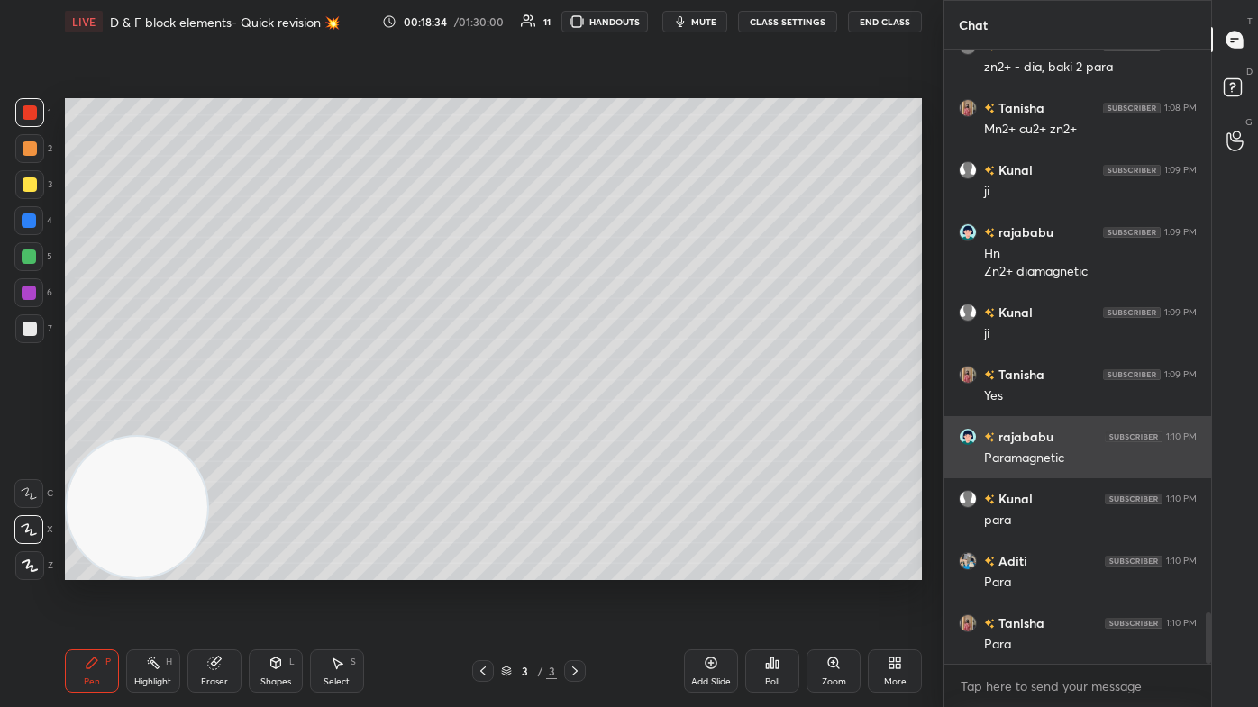
scroll to position [6760, 0]
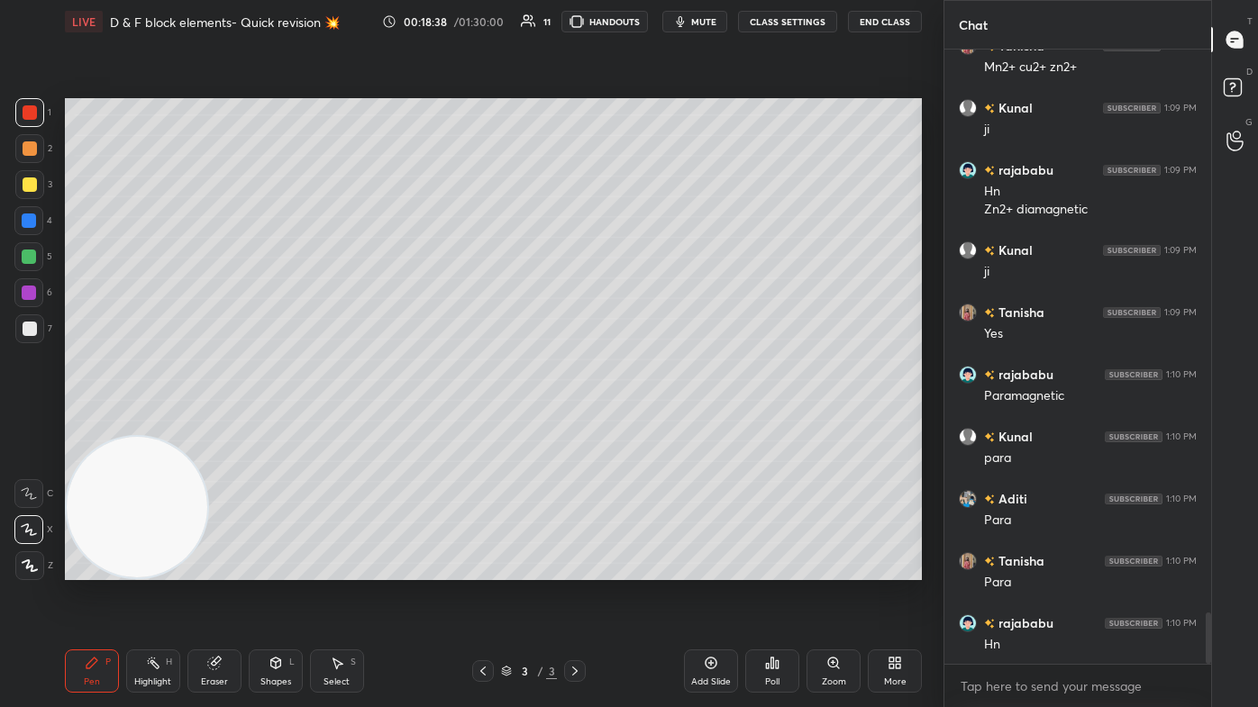
click at [33, 261] on div at bounding box center [29, 257] width 14 height 14
drag, startPoint x: 711, startPoint y: 674, endPoint x: 717, endPoint y: 617, distance: 57.1
click at [646, 424] on div "Add Slide" at bounding box center [711, 671] width 54 height 43
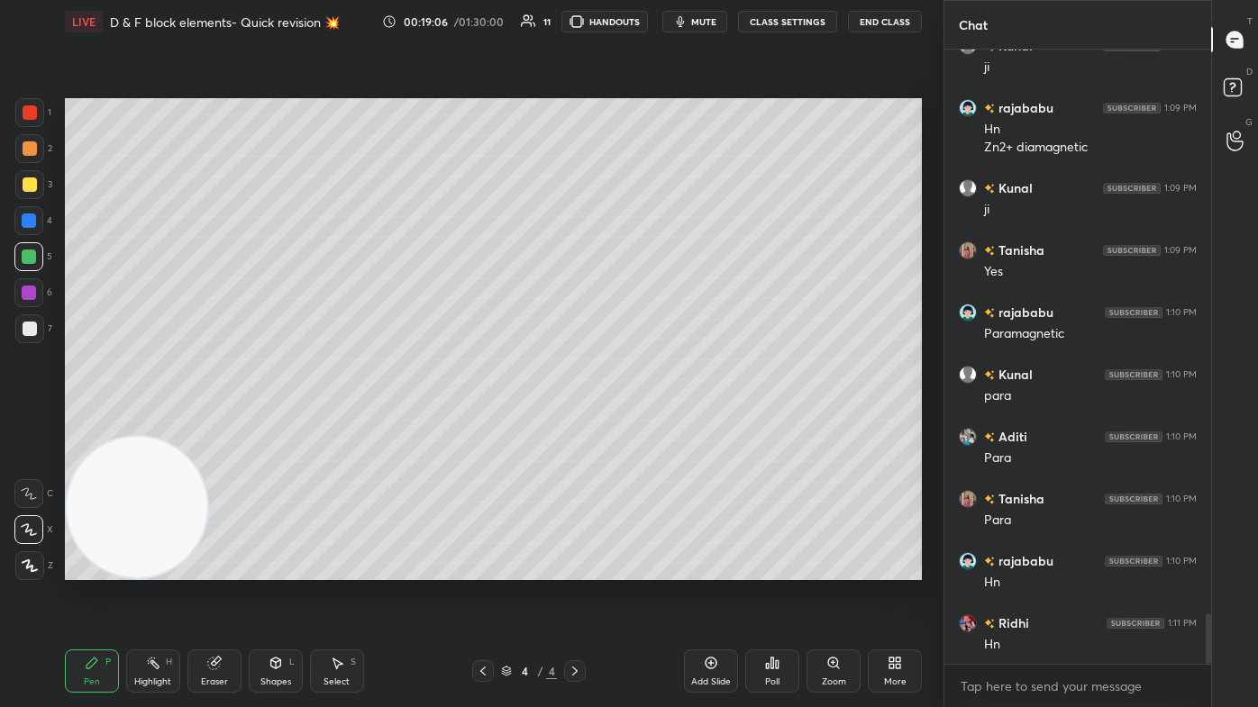
drag, startPoint x: 32, startPoint y: 187, endPoint x: 50, endPoint y: 183, distance: 18.4
click at [32, 187] on div at bounding box center [30, 185] width 14 height 14
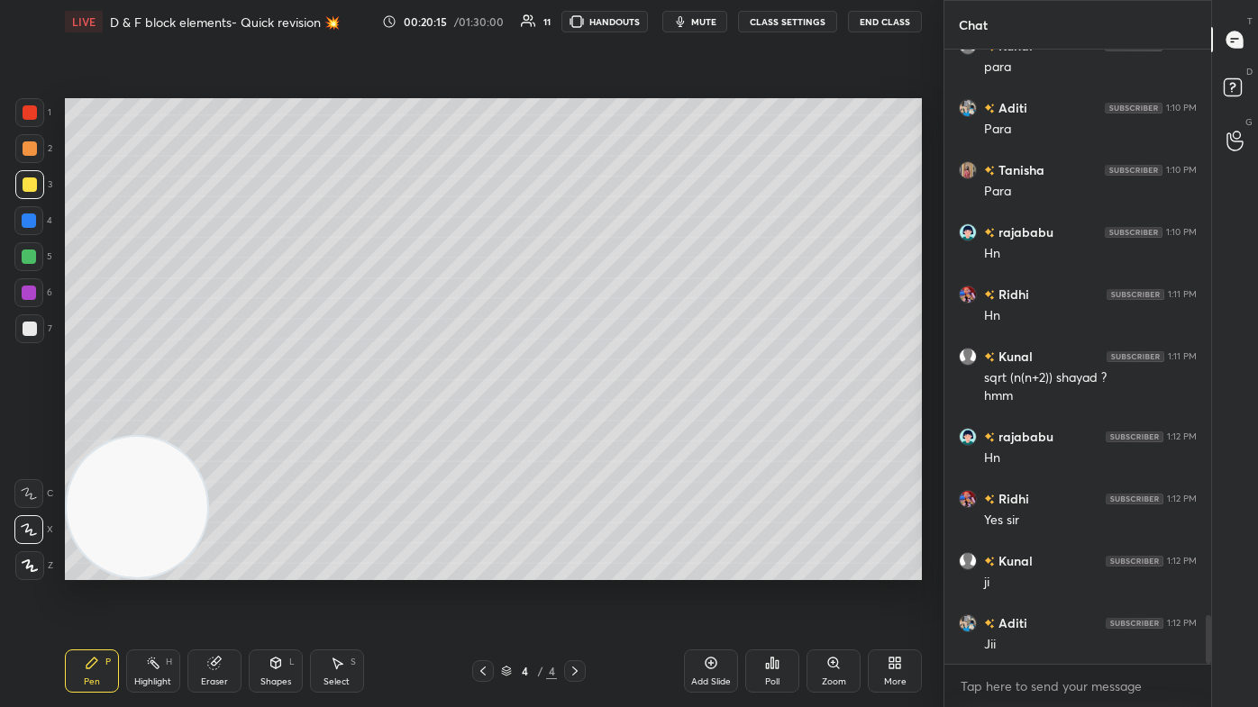
scroll to position [7213, 0]
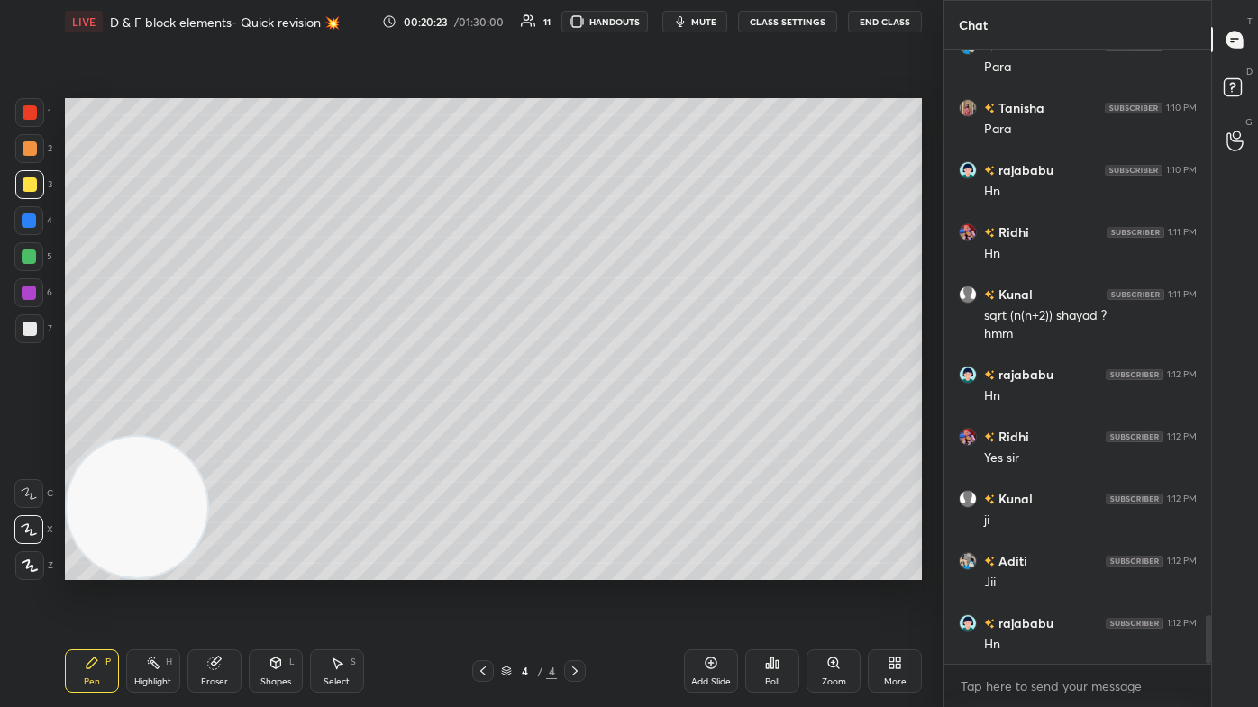
click at [28, 269] on div at bounding box center [28, 256] width 29 height 29
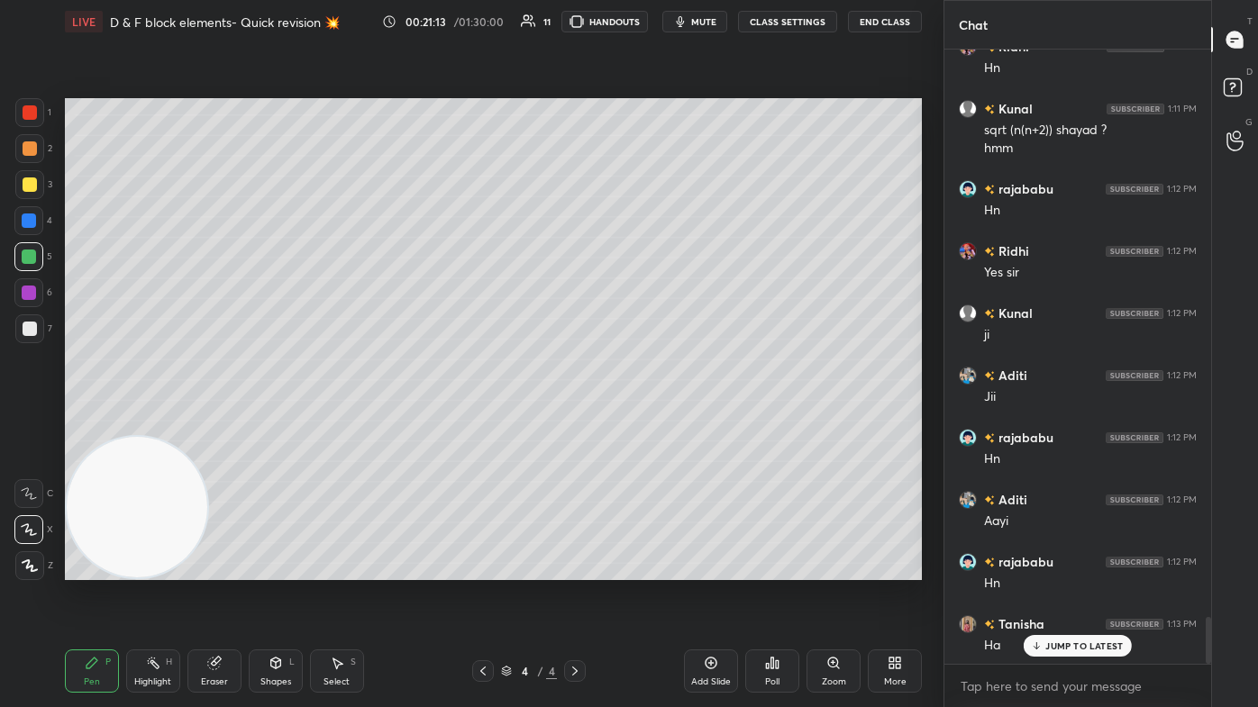
scroll to position [7418, 0]
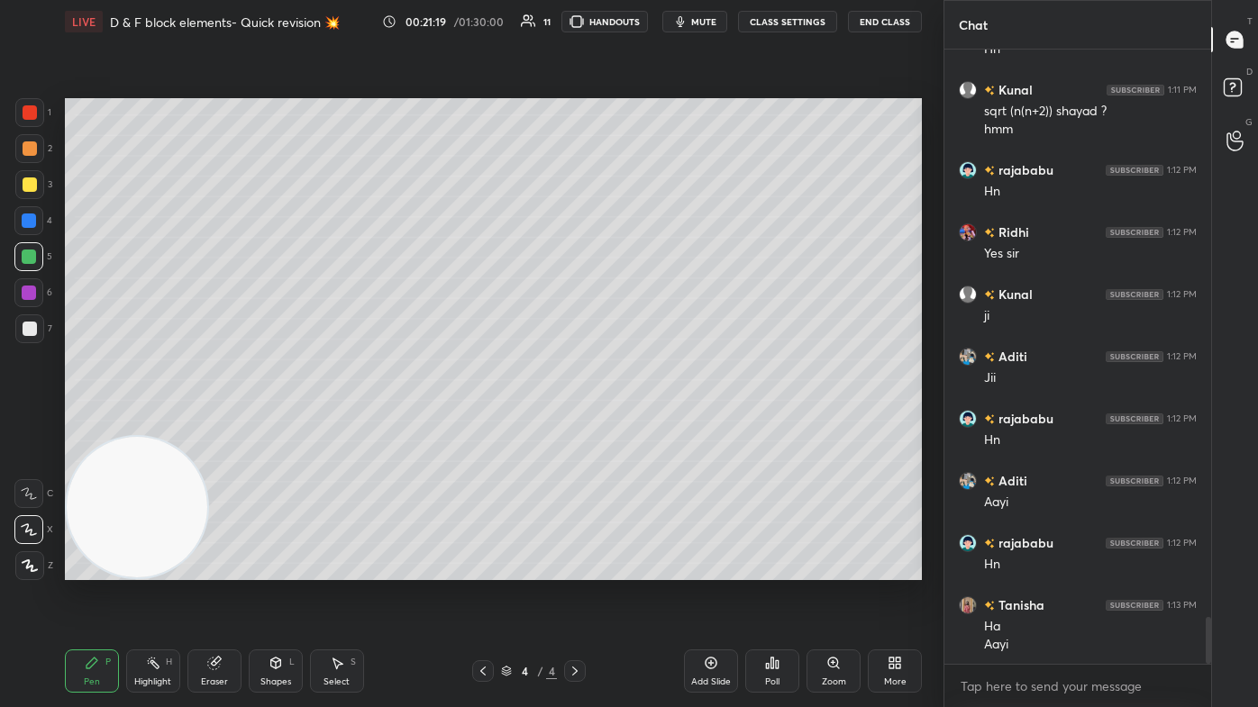
click at [326, 424] on div "Select S" at bounding box center [337, 671] width 54 height 43
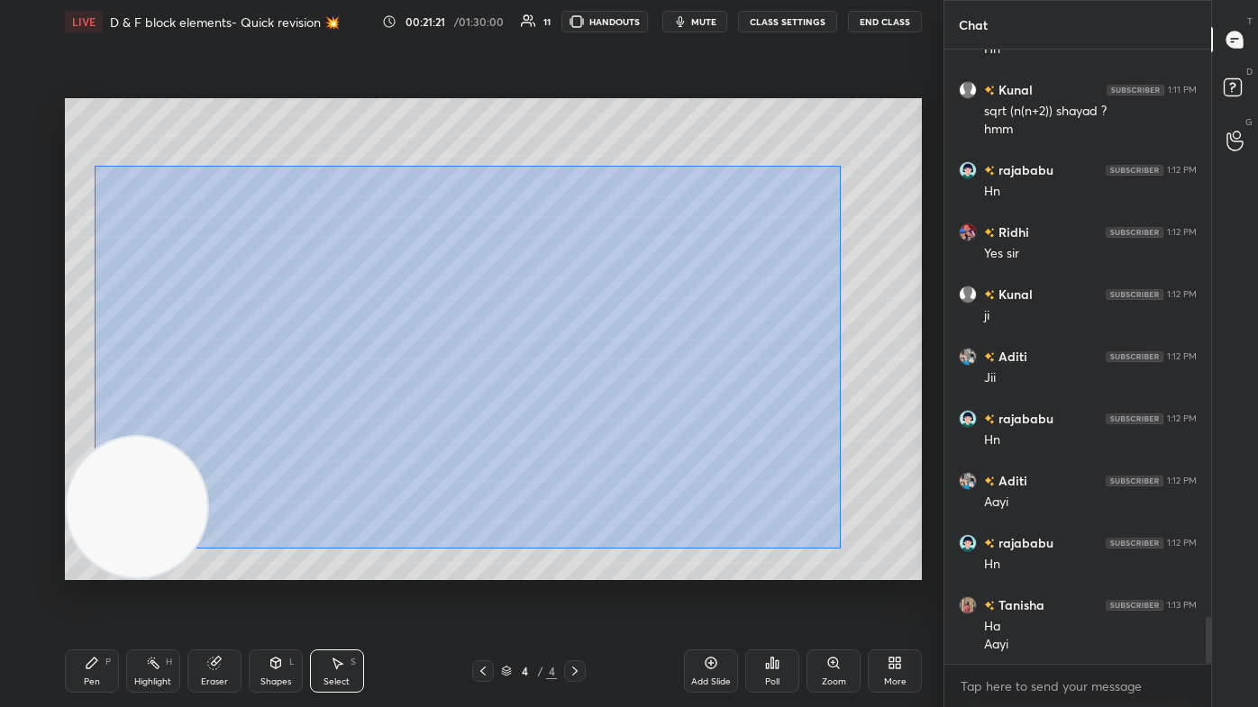
drag, startPoint x: 94, startPoint y: 195, endPoint x: 822, endPoint y: 528, distance: 800.9
click at [646, 424] on div "0 ° Undo Copy Duplicate Duplicate to new slide Delete" at bounding box center [493, 339] width 857 height 482
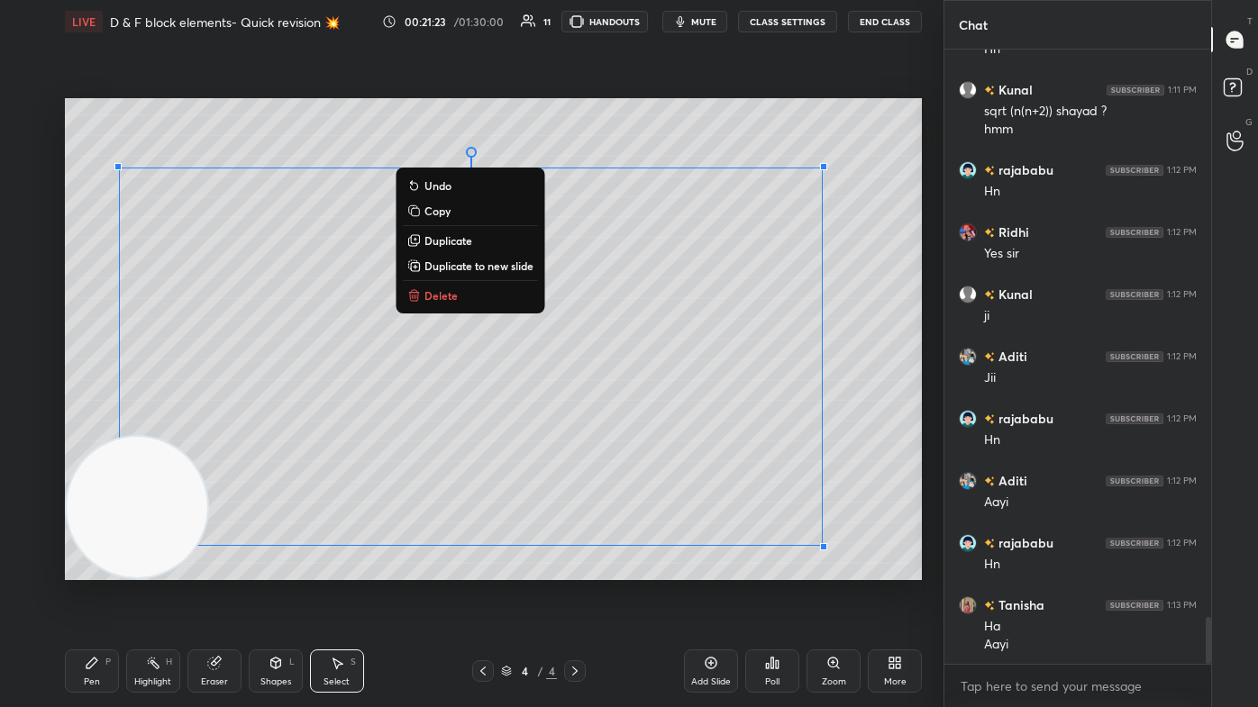
drag, startPoint x: 476, startPoint y: 300, endPoint x: 470, endPoint y: 310, distance: 11.7
click at [476, 300] on button "Delete" at bounding box center [470, 296] width 134 height 22
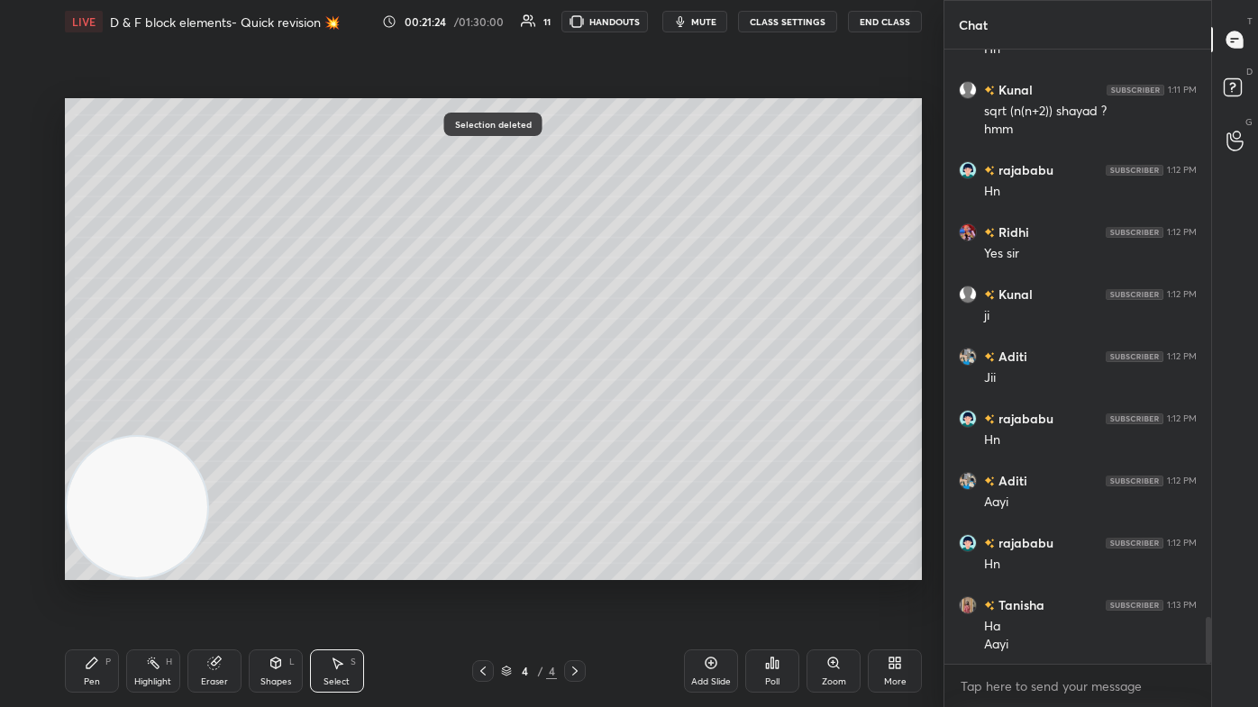
click at [92, 424] on div "Pen" at bounding box center [92, 682] width 16 height 9
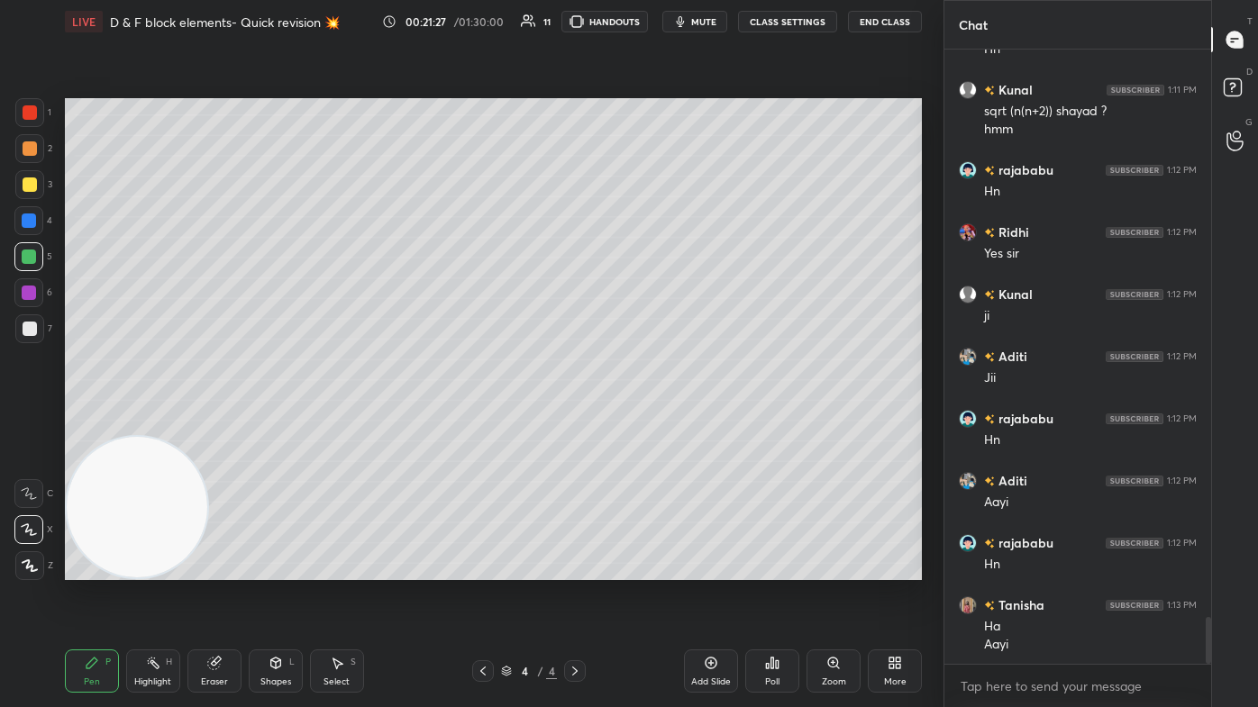
drag, startPoint x: 90, startPoint y: 670, endPoint x: 96, endPoint y: 662, distance: 9.6
click at [94, 424] on icon at bounding box center [92, 663] width 14 height 14
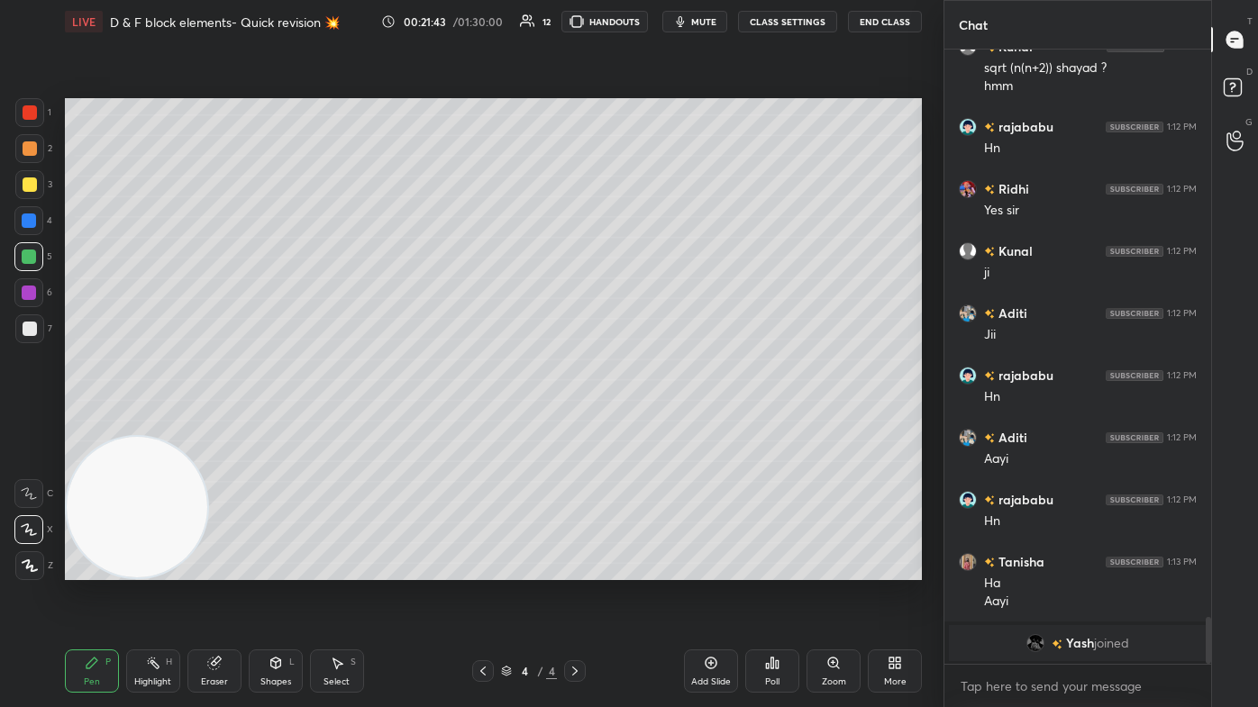
click at [213, 424] on icon at bounding box center [214, 664] width 12 height 12
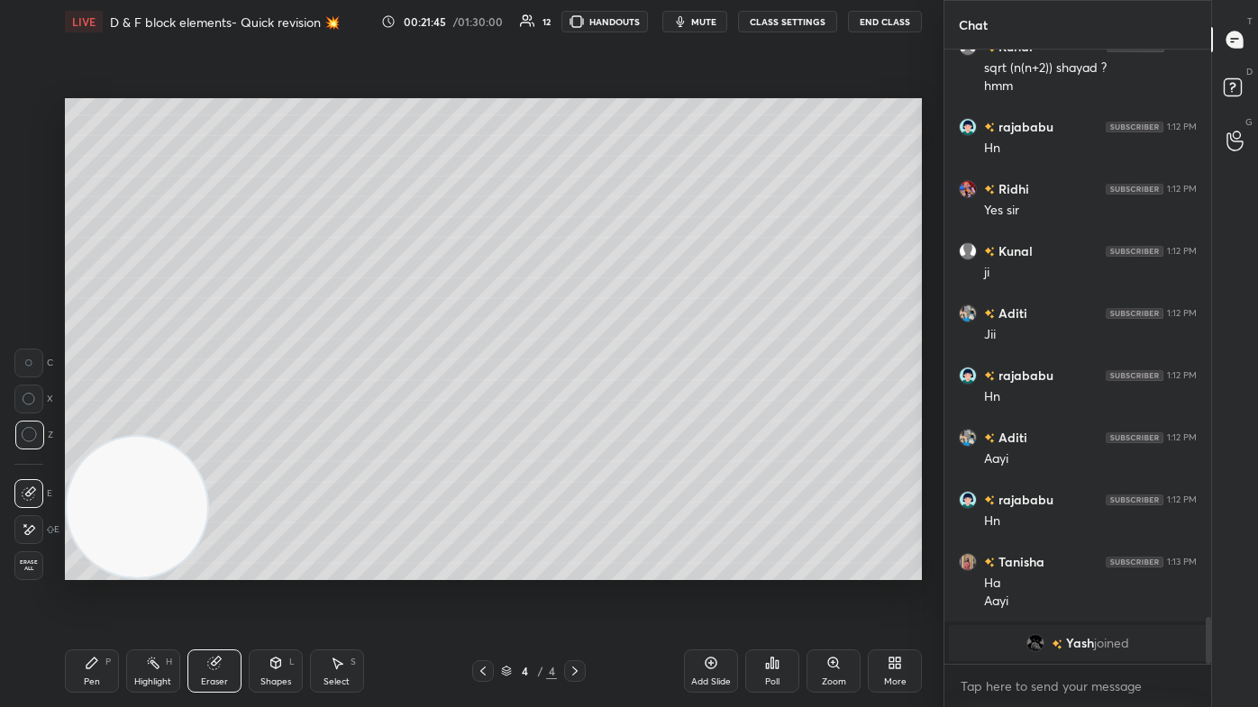
click at [77, 424] on div "Pen P" at bounding box center [92, 671] width 54 height 43
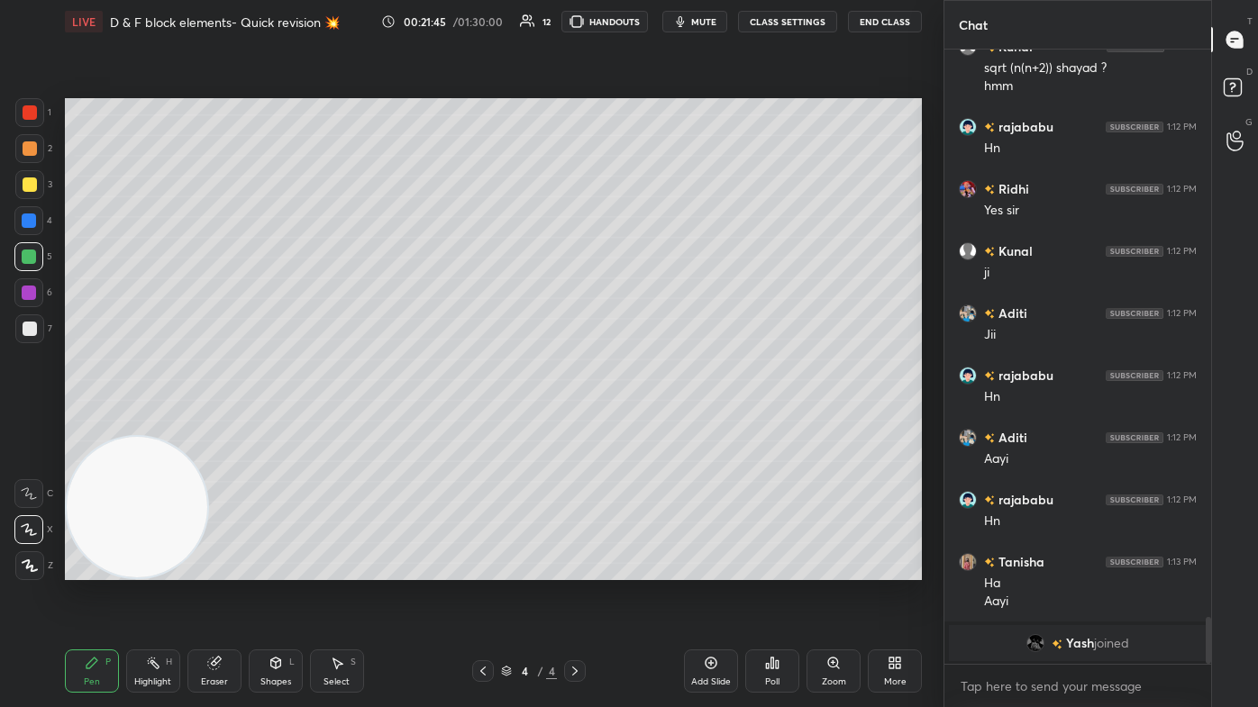
click at [32, 133] on div "1" at bounding box center [33, 116] width 36 height 36
click at [26, 159] on div at bounding box center [29, 148] width 29 height 29
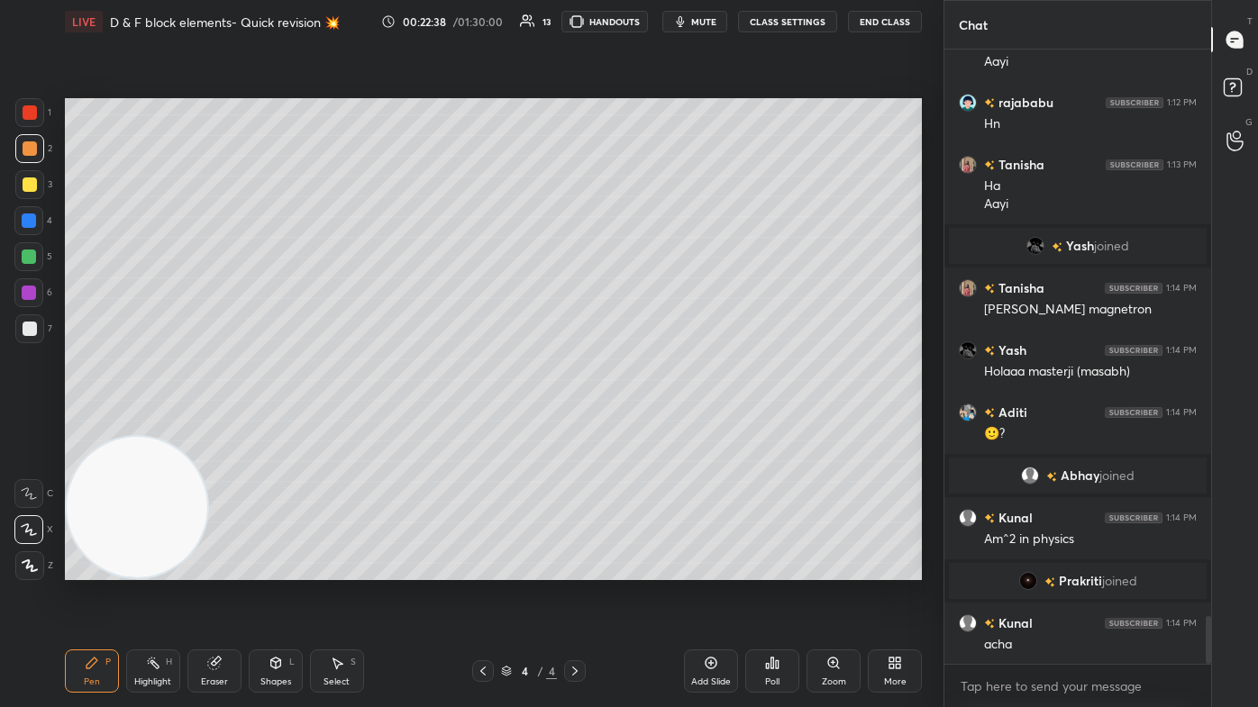
scroll to position [7317, 0]
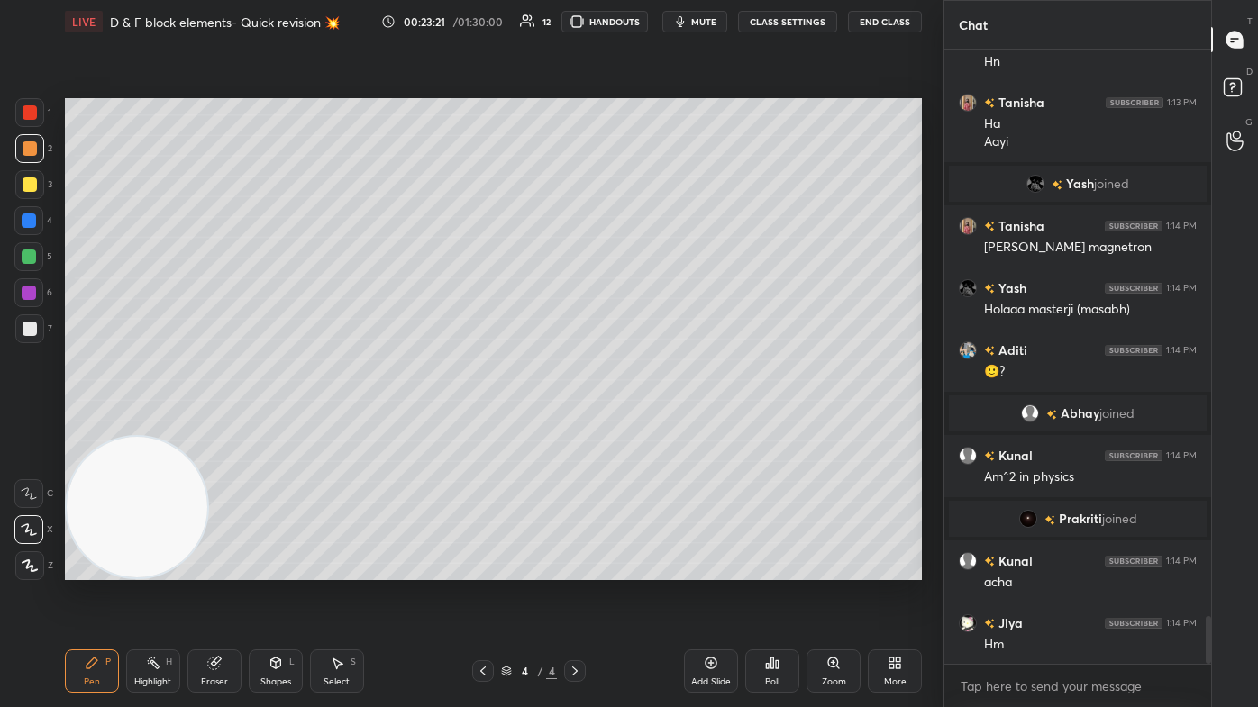
click at [33, 265] on div at bounding box center [28, 256] width 29 height 29
click at [24, 145] on div at bounding box center [30, 148] width 14 height 14
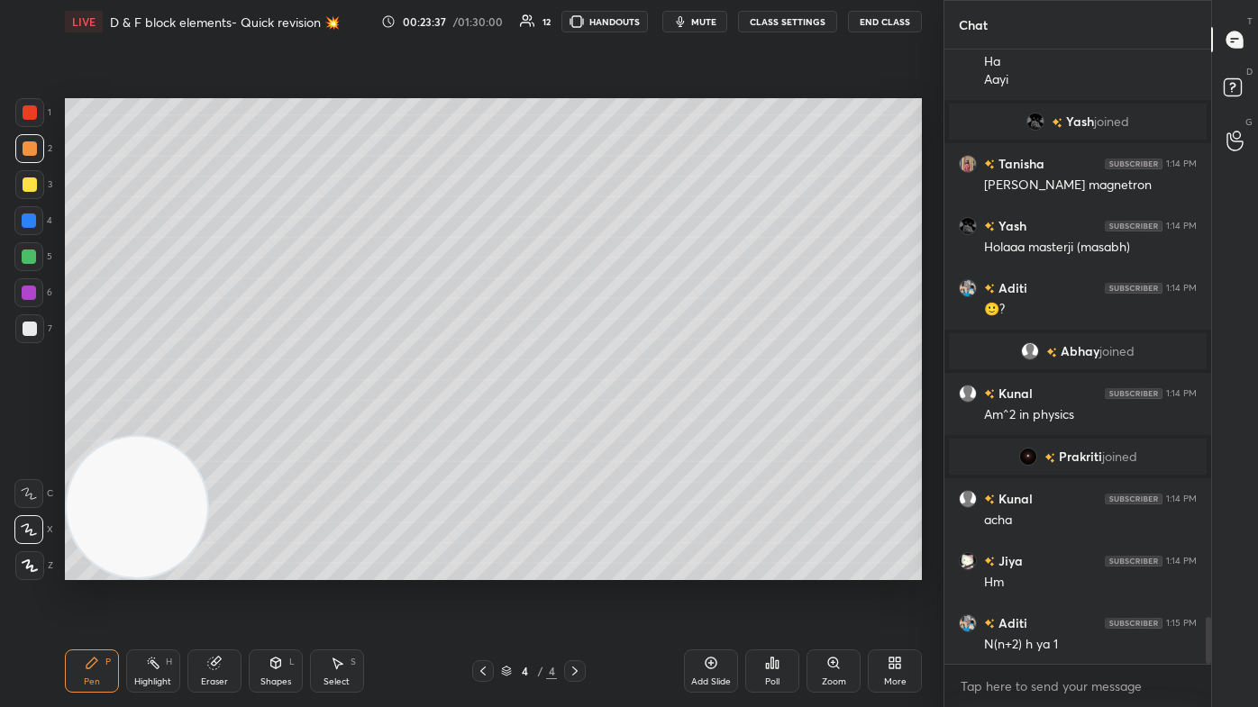
click at [218, 424] on icon at bounding box center [214, 663] width 14 height 14
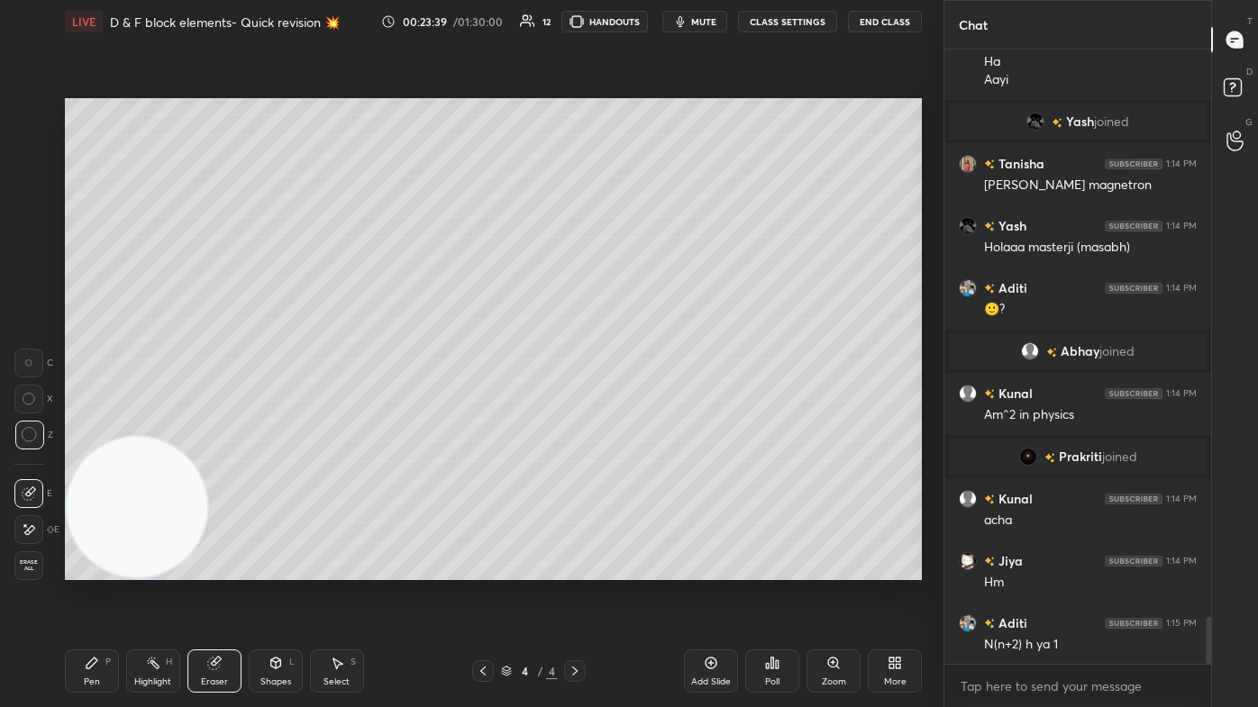
click at [100, 424] on div "Pen P" at bounding box center [92, 671] width 54 height 43
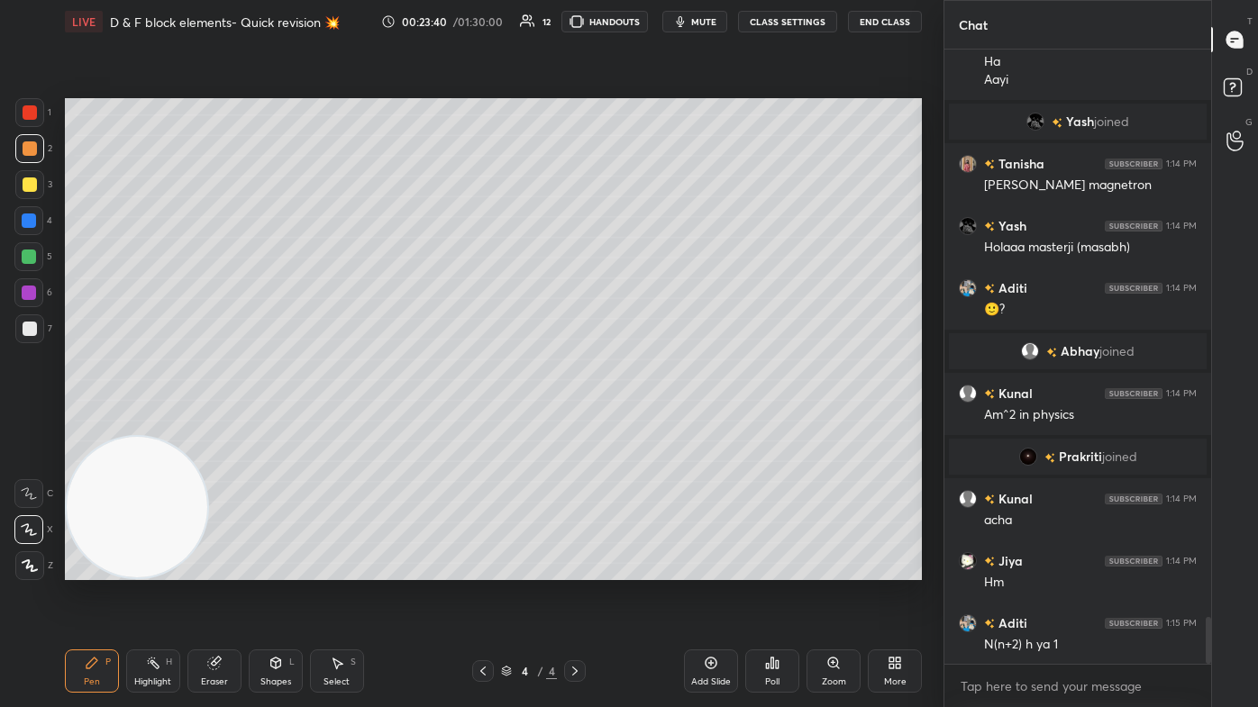
click at [29, 177] on div at bounding box center [29, 184] width 29 height 29
click at [646, 14] on button "mute" at bounding box center [694, 22] width 65 height 22
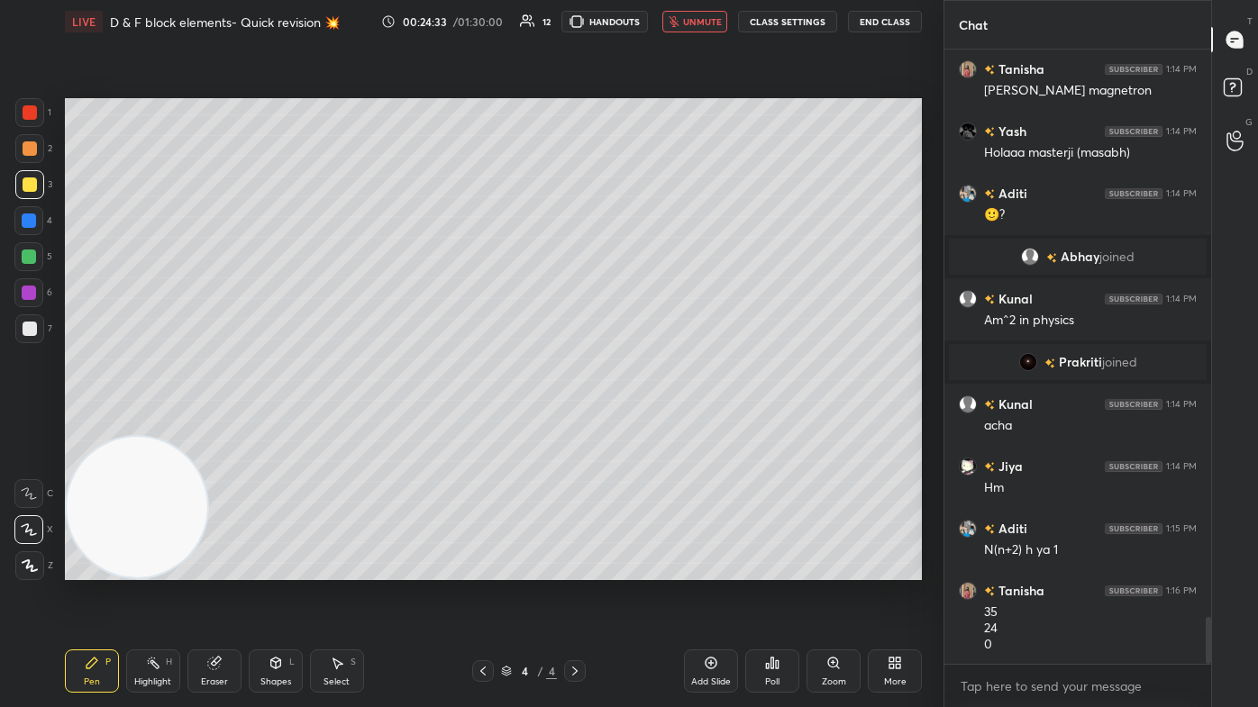
click at [646, 22] on span "unmute" at bounding box center [702, 21] width 39 height 13
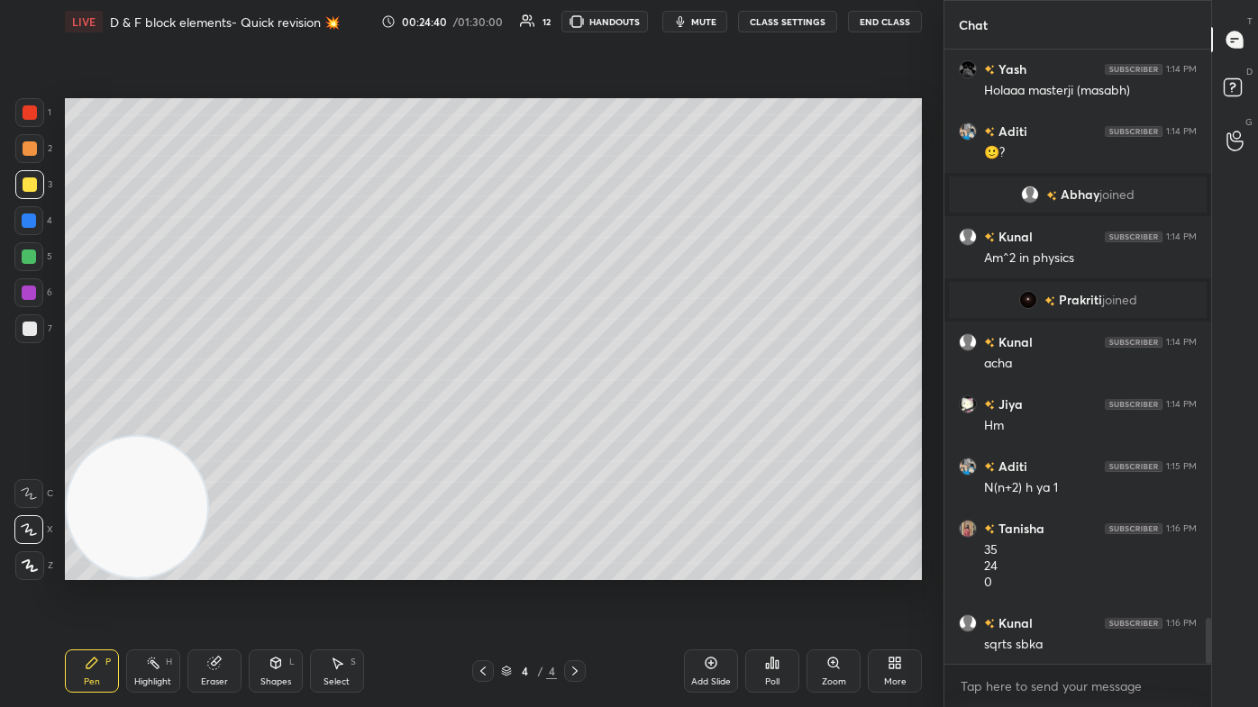
click at [646, 23] on span "mute" at bounding box center [703, 21] width 25 height 13
click at [646, 29] on button "unmute" at bounding box center [694, 22] width 65 height 22
click at [219, 424] on div "Eraser" at bounding box center [214, 671] width 54 height 43
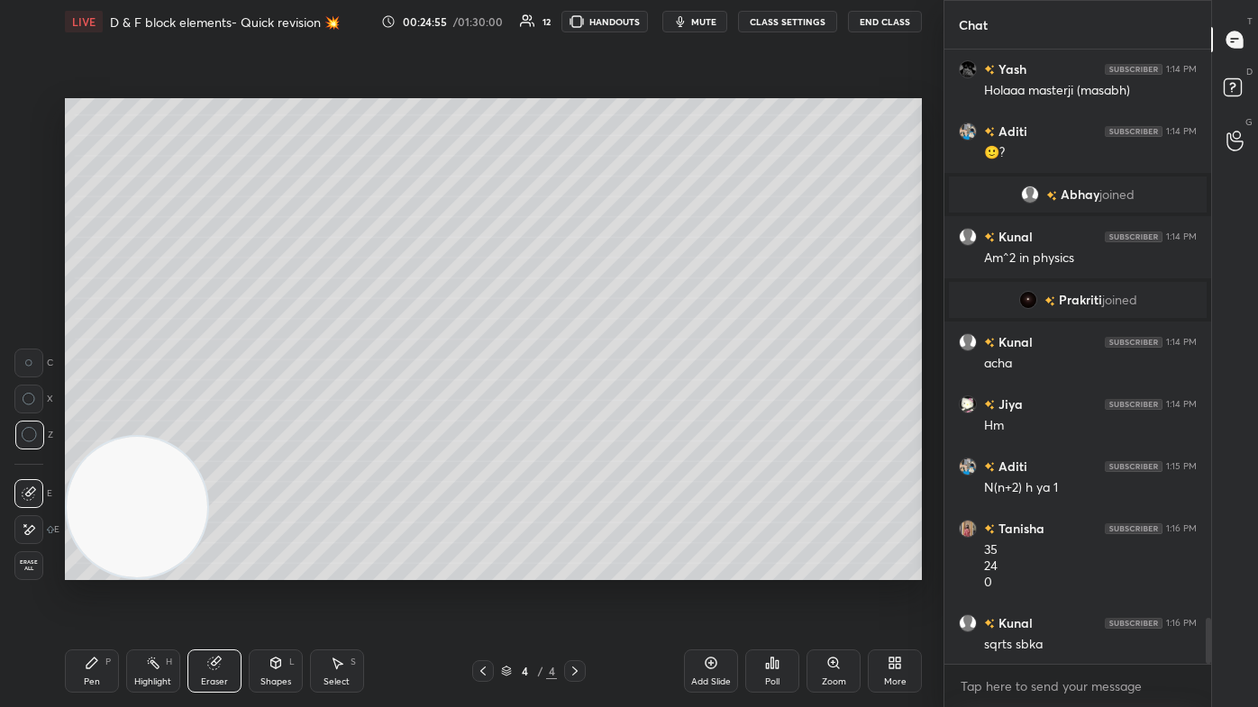
drag, startPoint x: 59, startPoint y: 681, endPoint x: 95, endPoint y: 661, distance: 40.8
click at [62, 424] on div "LIVE D & F block elements- Quick revision 💥 00:24:55 / 01:30:00 12 HANDOUTS mut…" at bounding box center [493, 353] width 871 height 707
click at [87, 424] on div "Pen" at bounding box center [92, 682] width 16 height 9
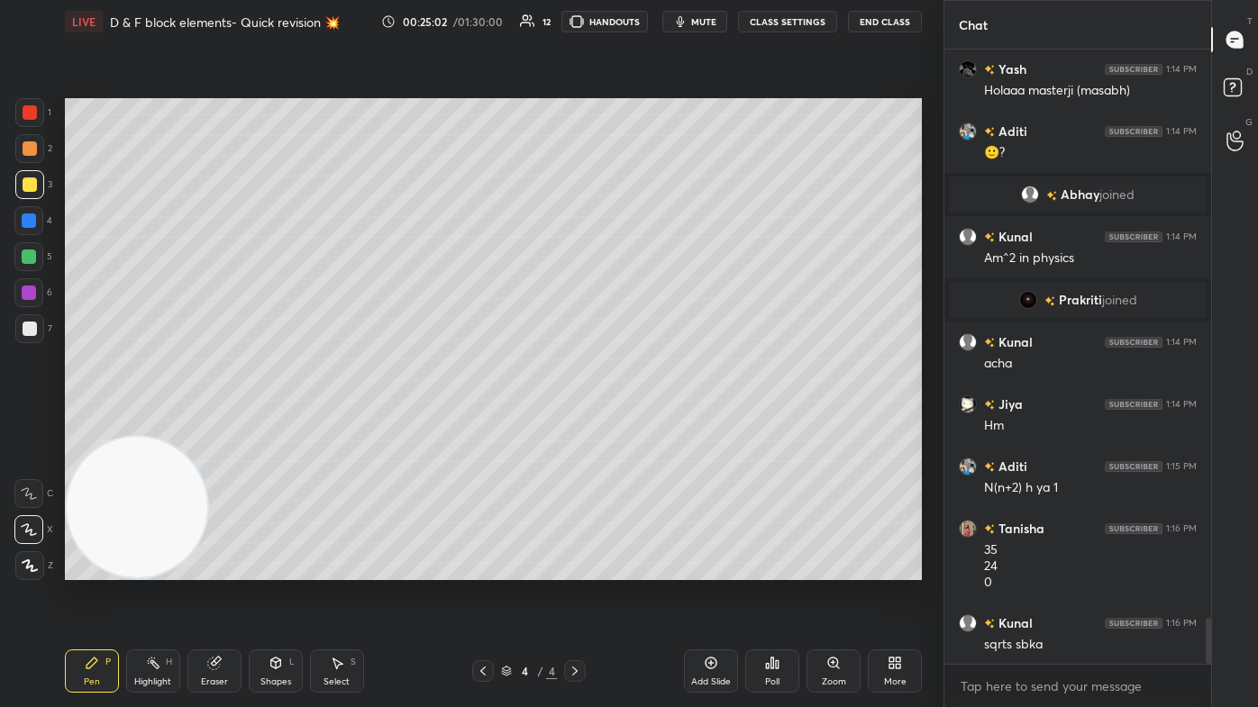
drag, startPoint x: 210, startPoint y: 675, endPoint x: 218, endPoint y: 660, distance: 17.3
click at [210, 424] on div "Eraser" at bounding box center [214, 671] width 54 height 43
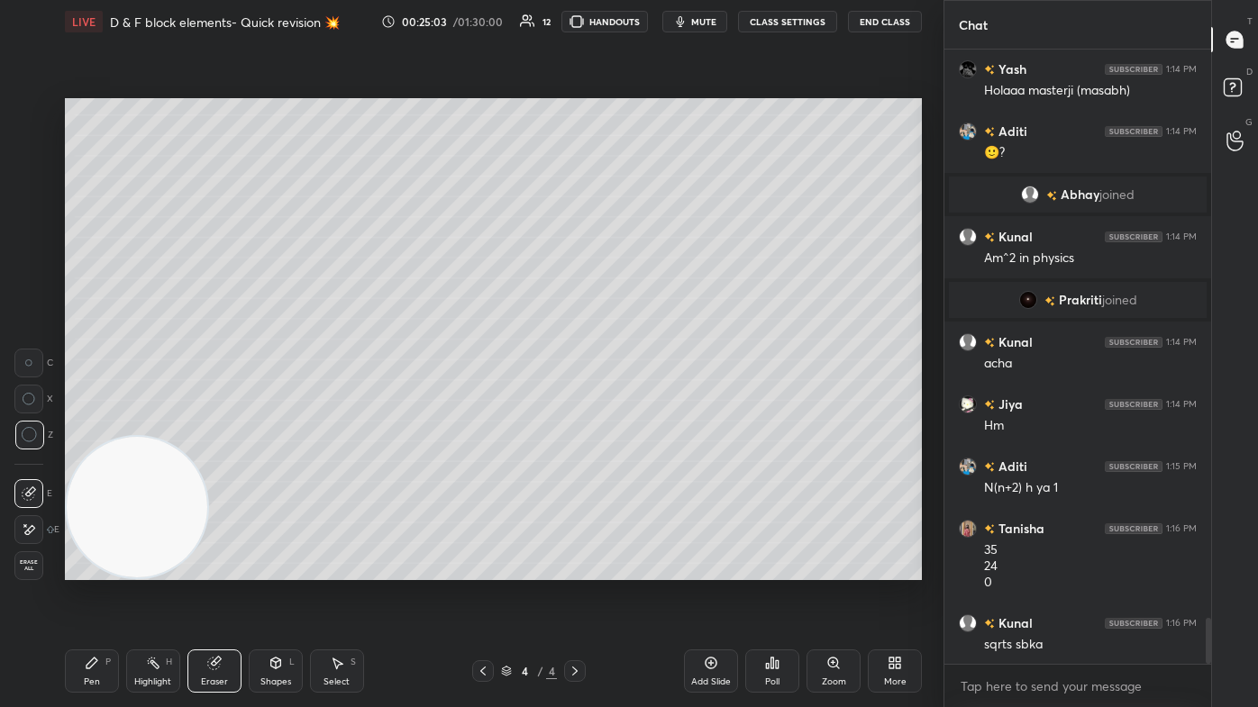
drag, startPoint x: 104, startPoint y: 668, endPoint x: 166, endPoint y: 596, distance: 95.2
click at [103, 424] on div "Pen P" at bounding box center [92, 671] width 54 height 43
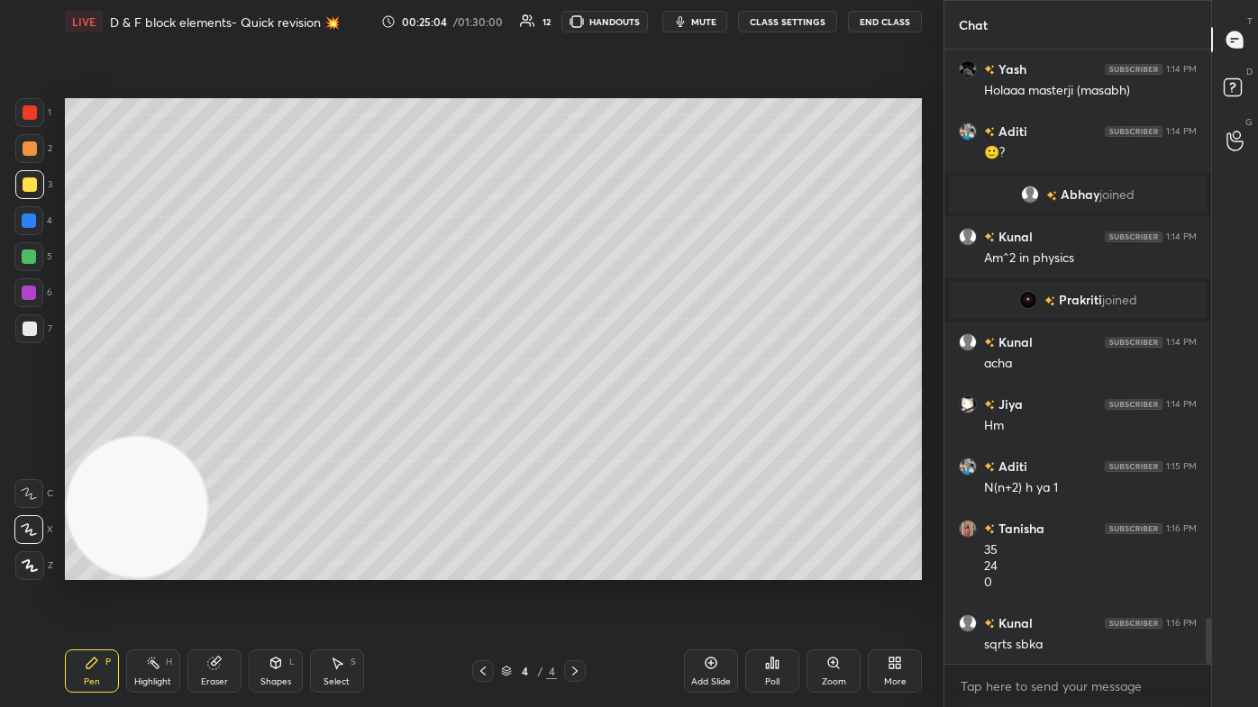
click at [646, 28] on icon "button" at bounding box center [680, 21] width 14 height 14
click at [646, 24] on span "unmute" at bounding box center [702, 21] width 39 height 13
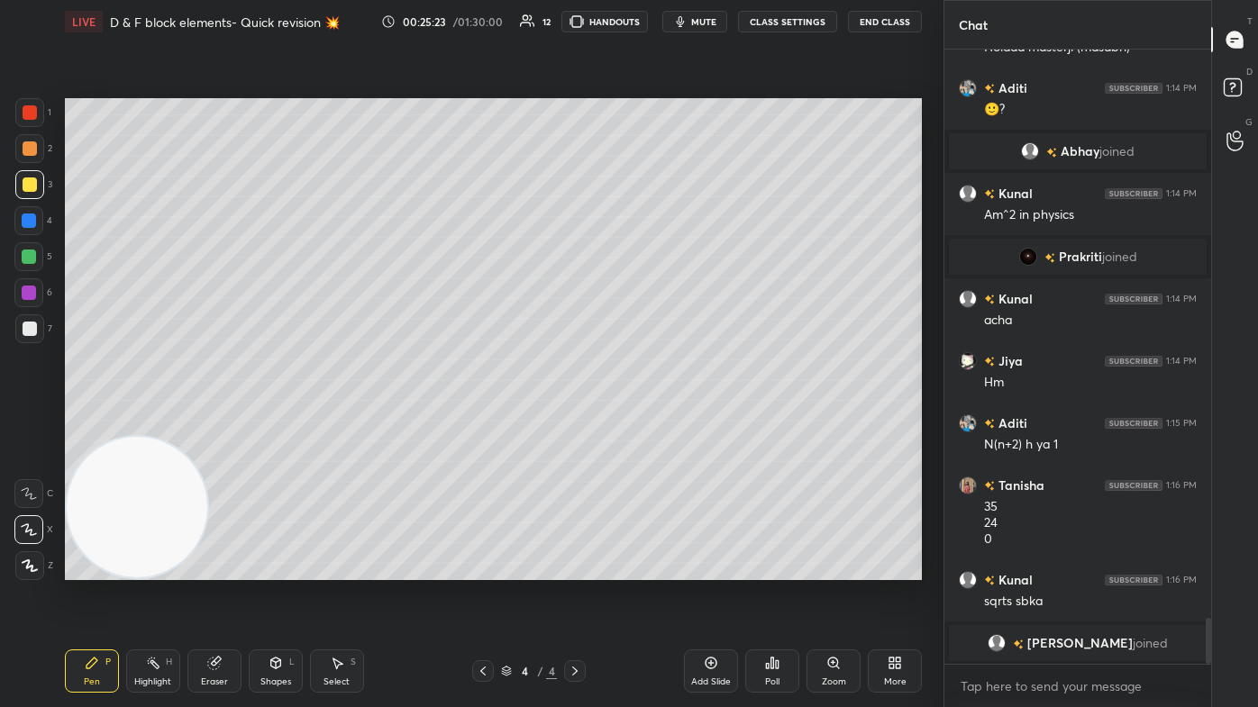
scroll to position [7572, 0]
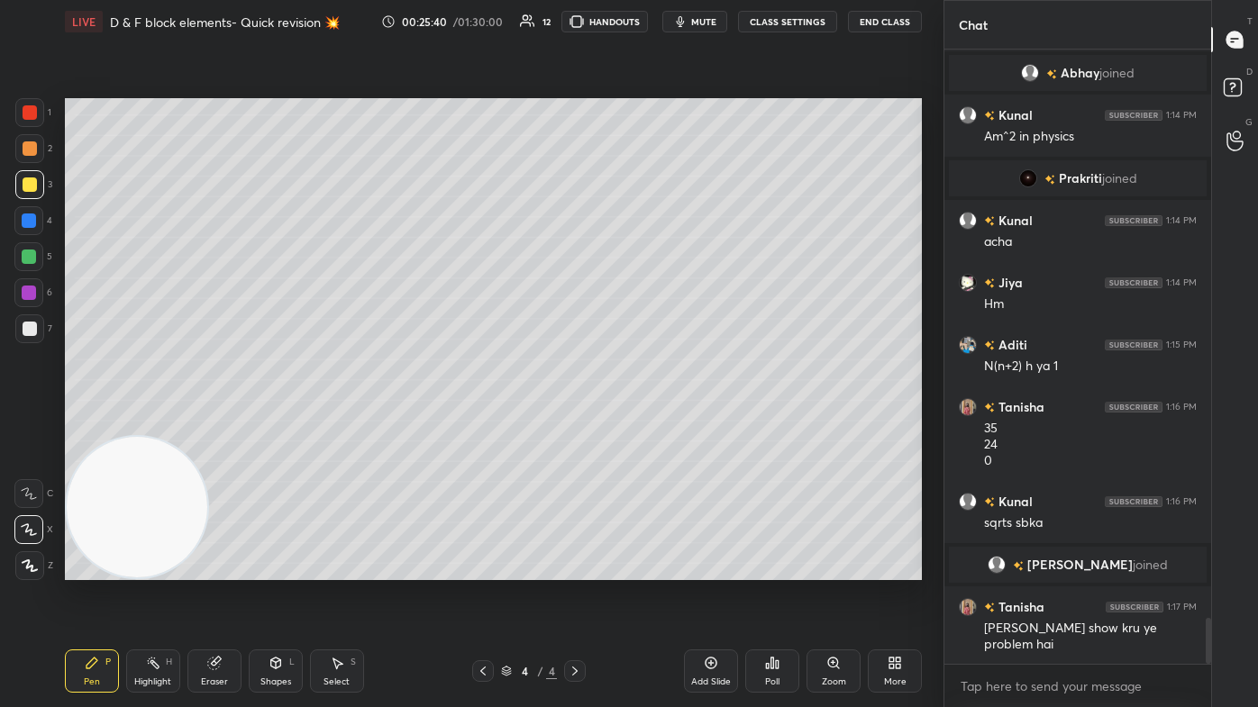
click at [200, 424] on div "Eraser" at bounding box center [214, 671] width 54 height 43
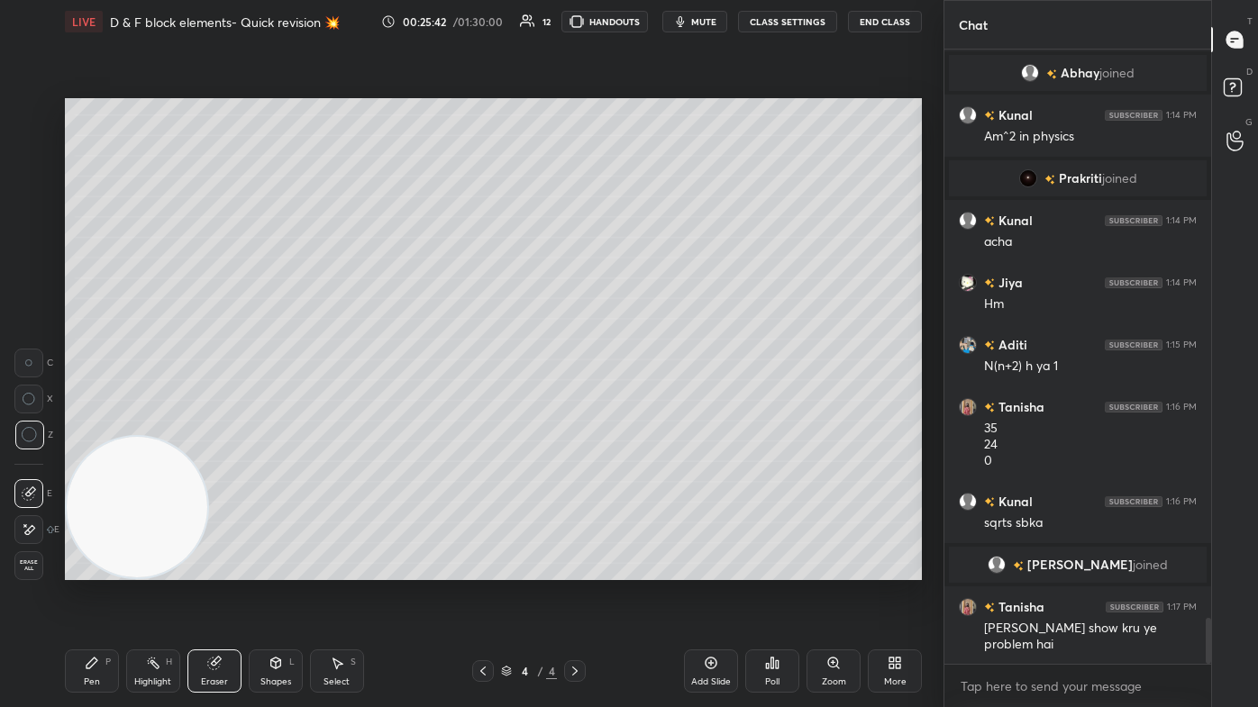
click at [92, 424] on div "Pen P" at bounding box center [92, 671] width 54 height 43
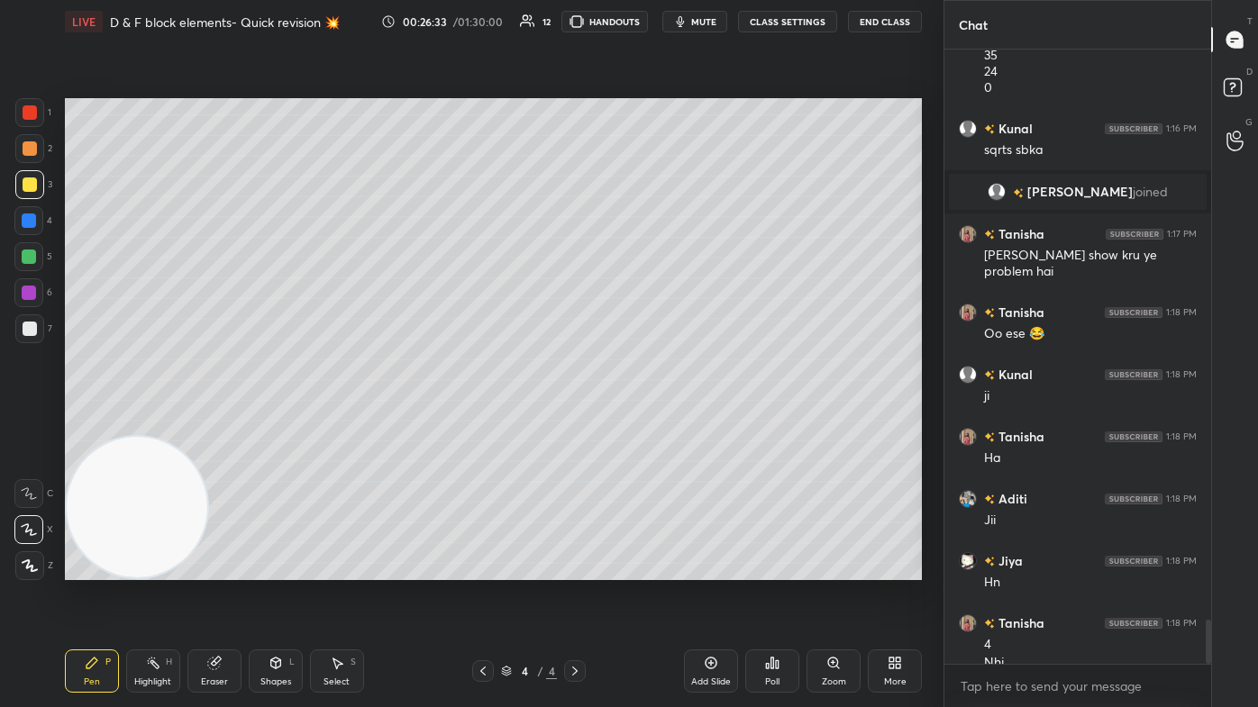
scroll to position [7963, 0]
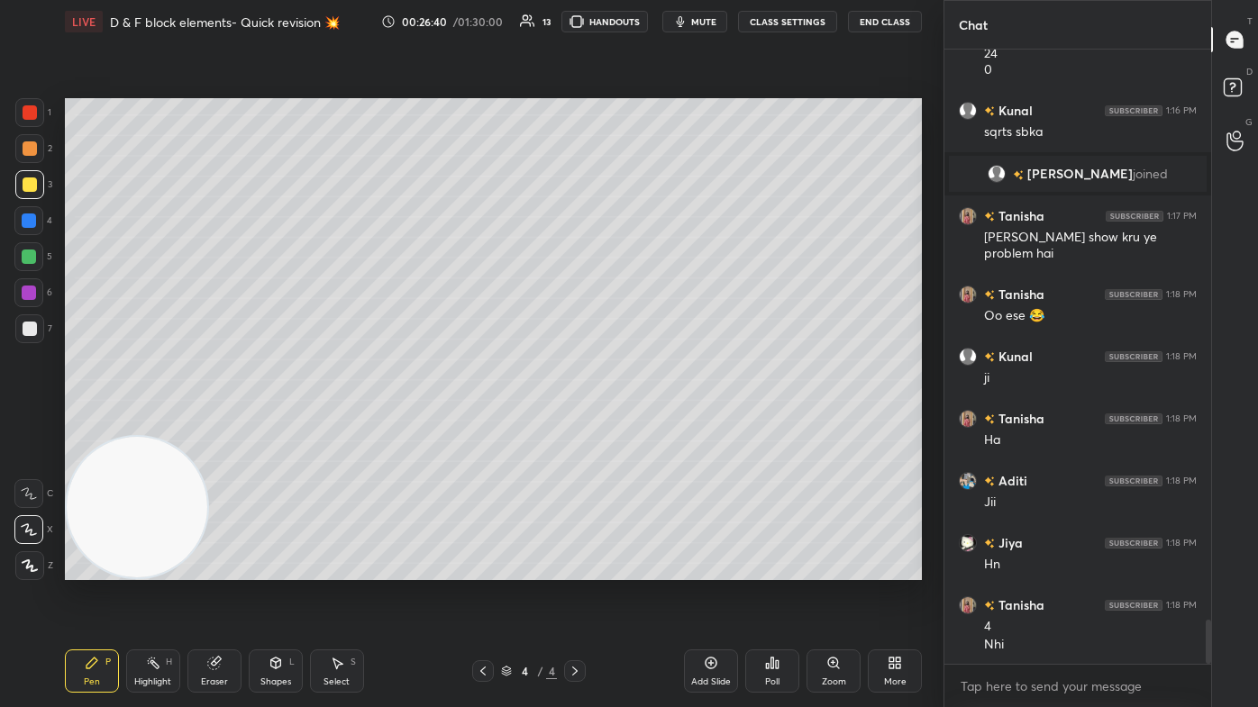
click at [218, 424] on div "Eraser" at bounding box center [214, 682] width 27 height 9
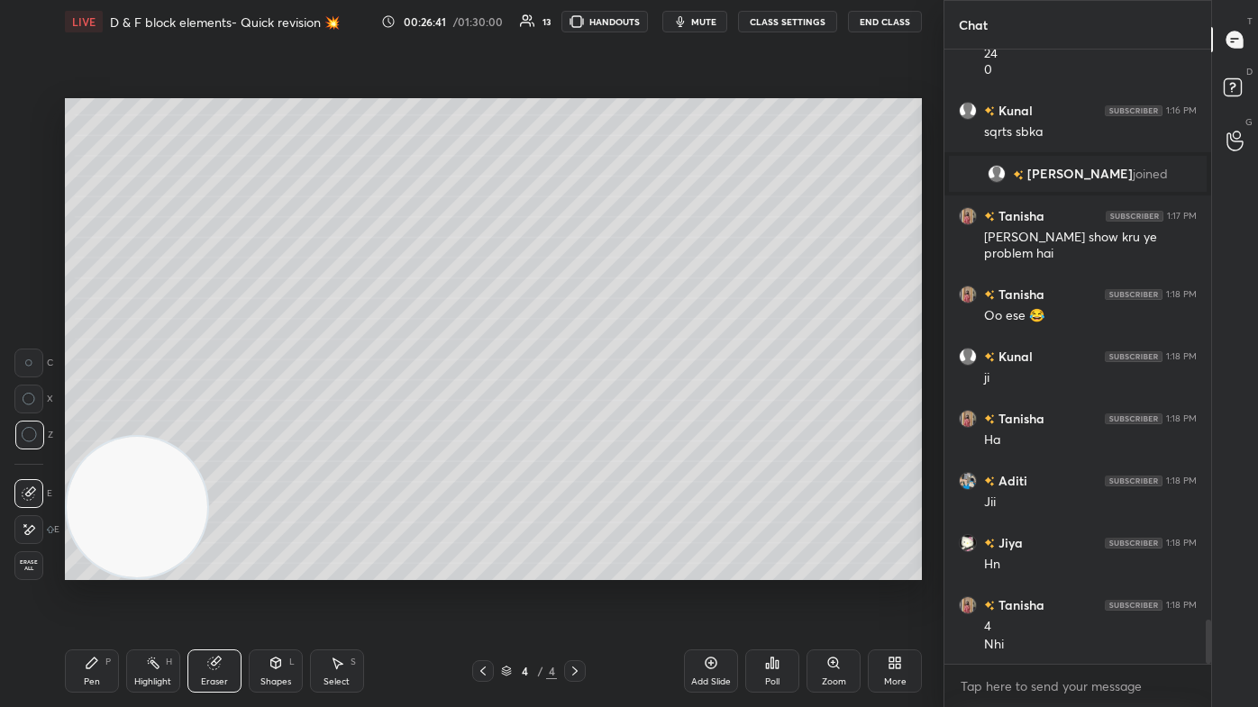
click at [86, 424] on icon at bounding box center [92, 663] width 14 height 14
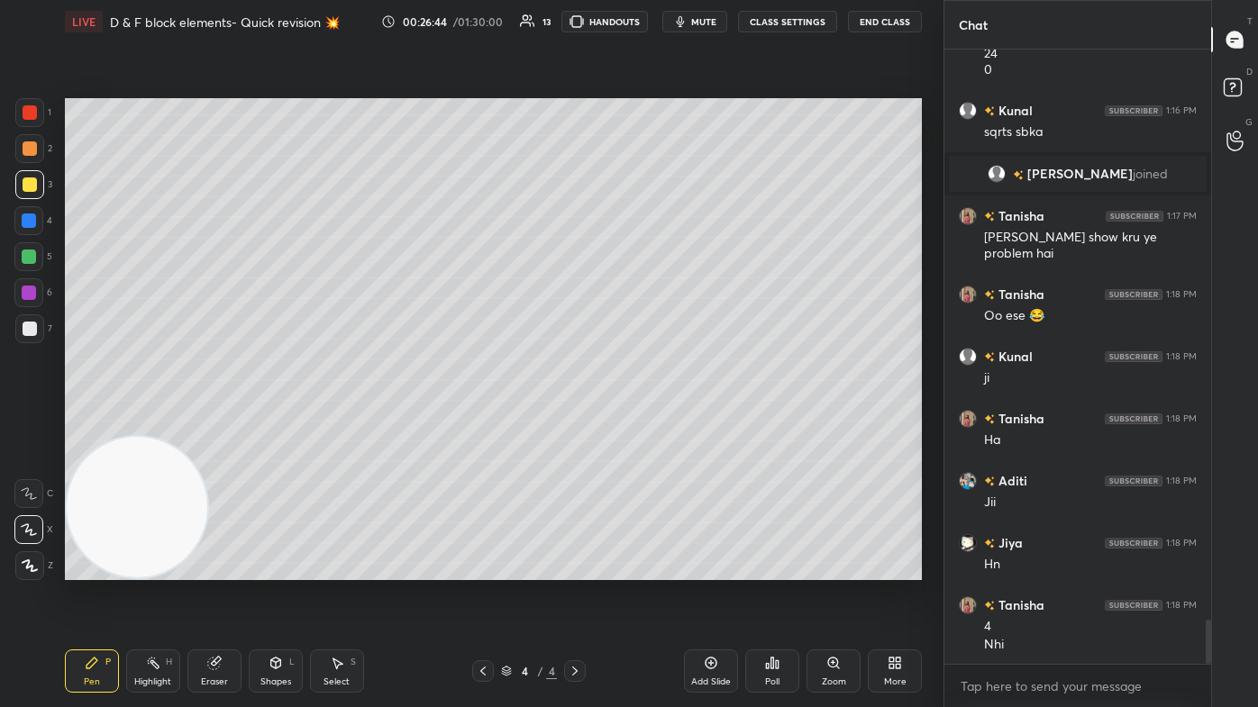
scroll to position [8024, 0]
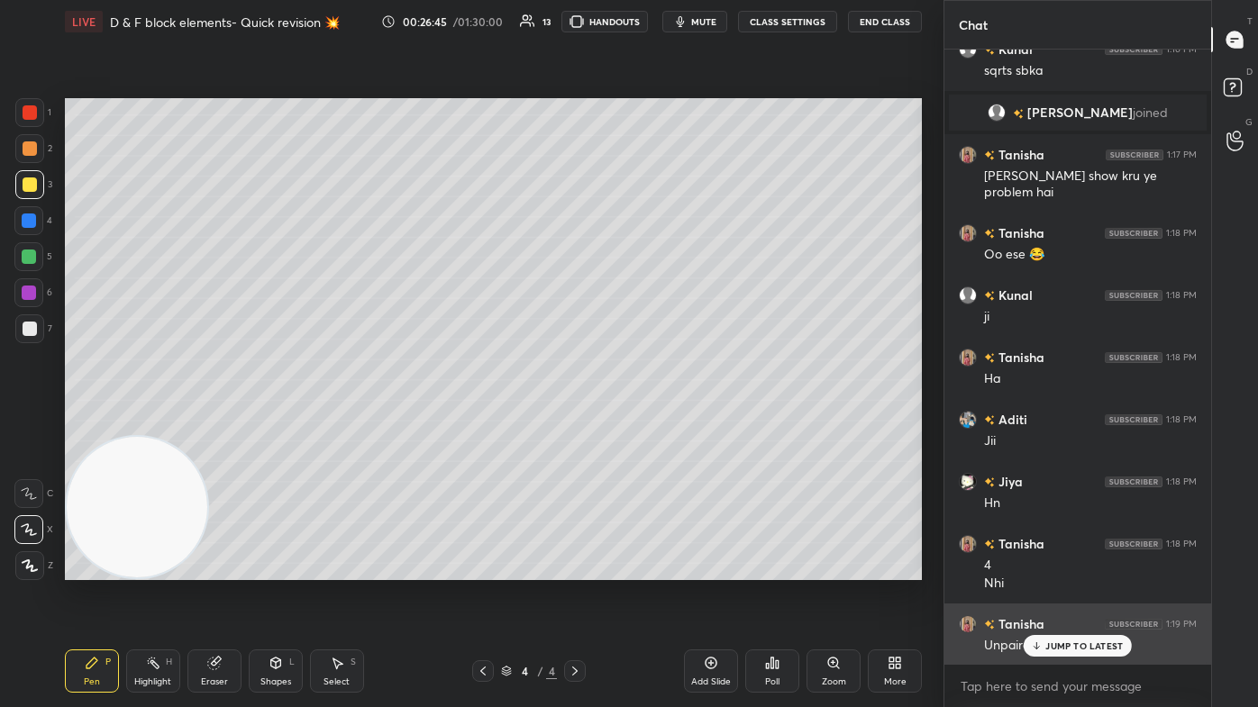
click at [646, 424] on div "JUMP TO LATEST" at bounding box center [1078, 646] width 108 height 22
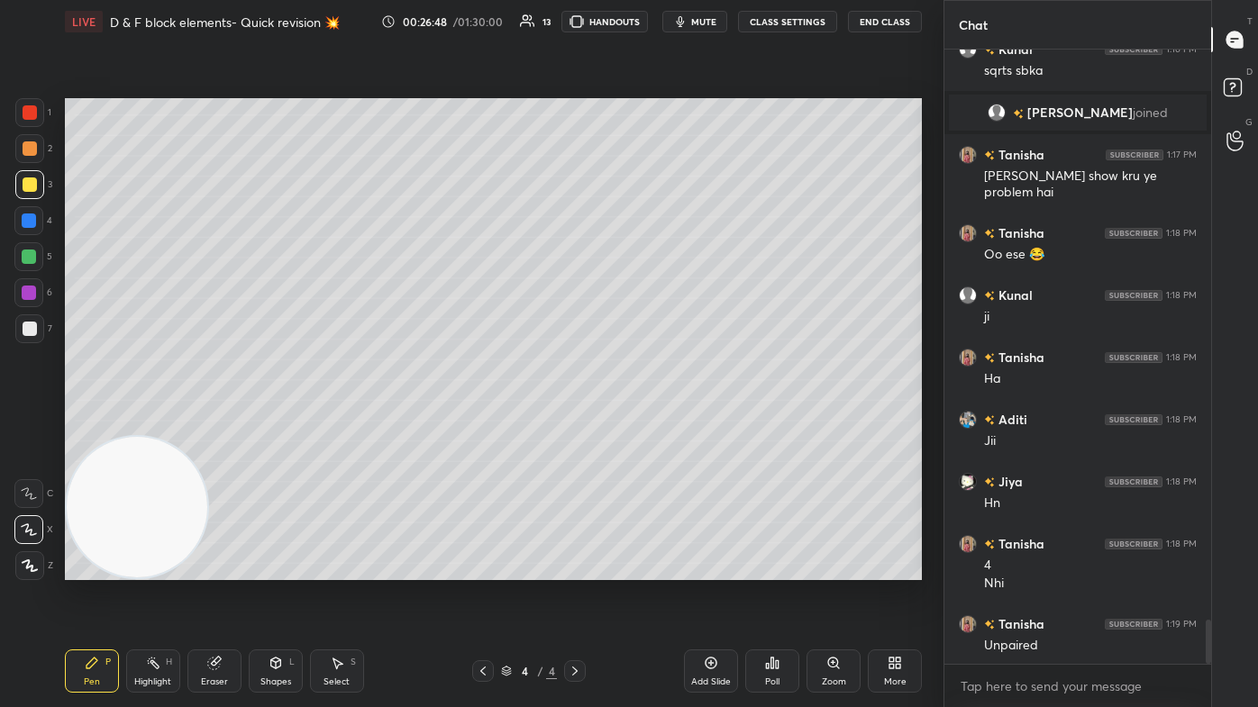
scroll to position [8086, 0]
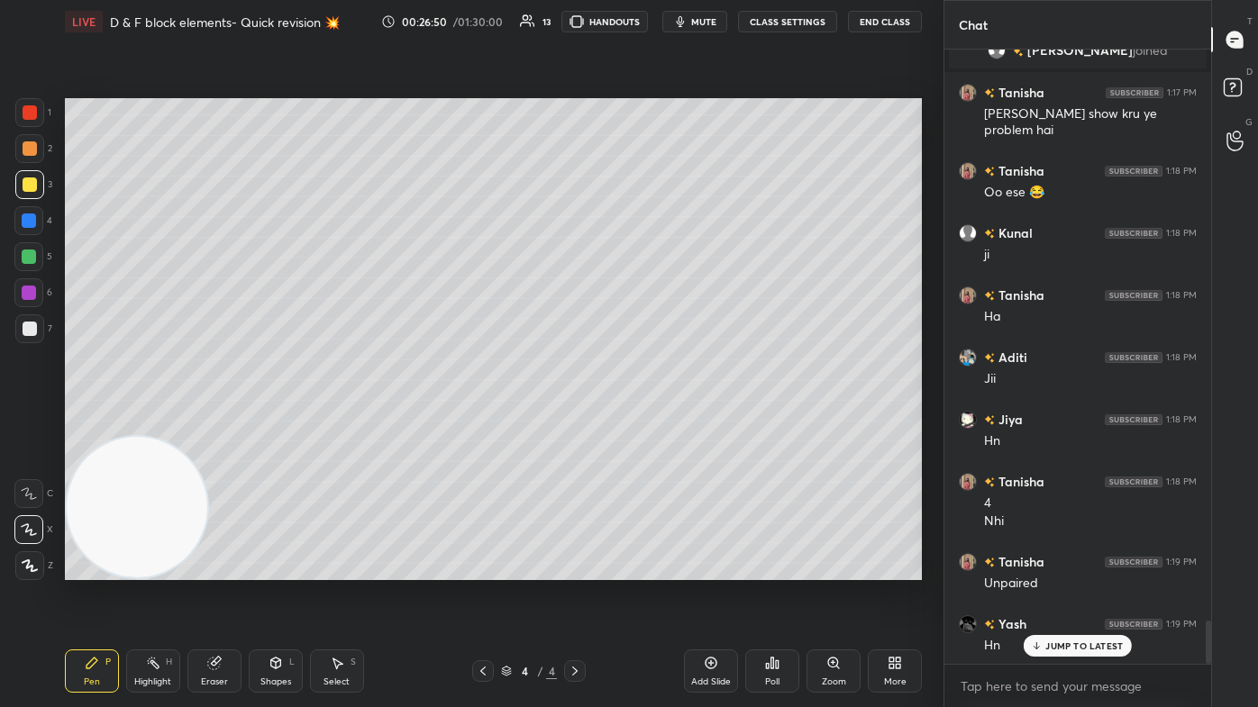
click at [214, 424] on div "Eraser" at bounding box center [214, 682] width 27 height 9
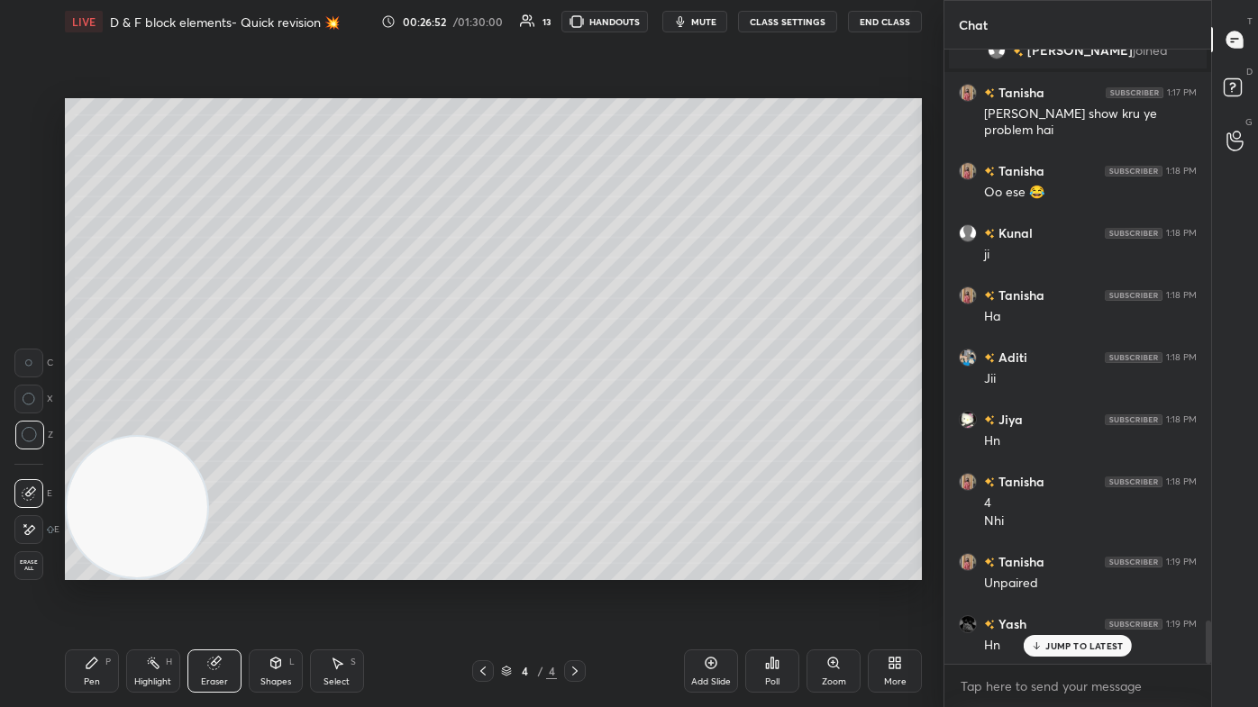
click at [86, 424] on div "Pen P" at bounding box center [92, 671] width 54 height 43
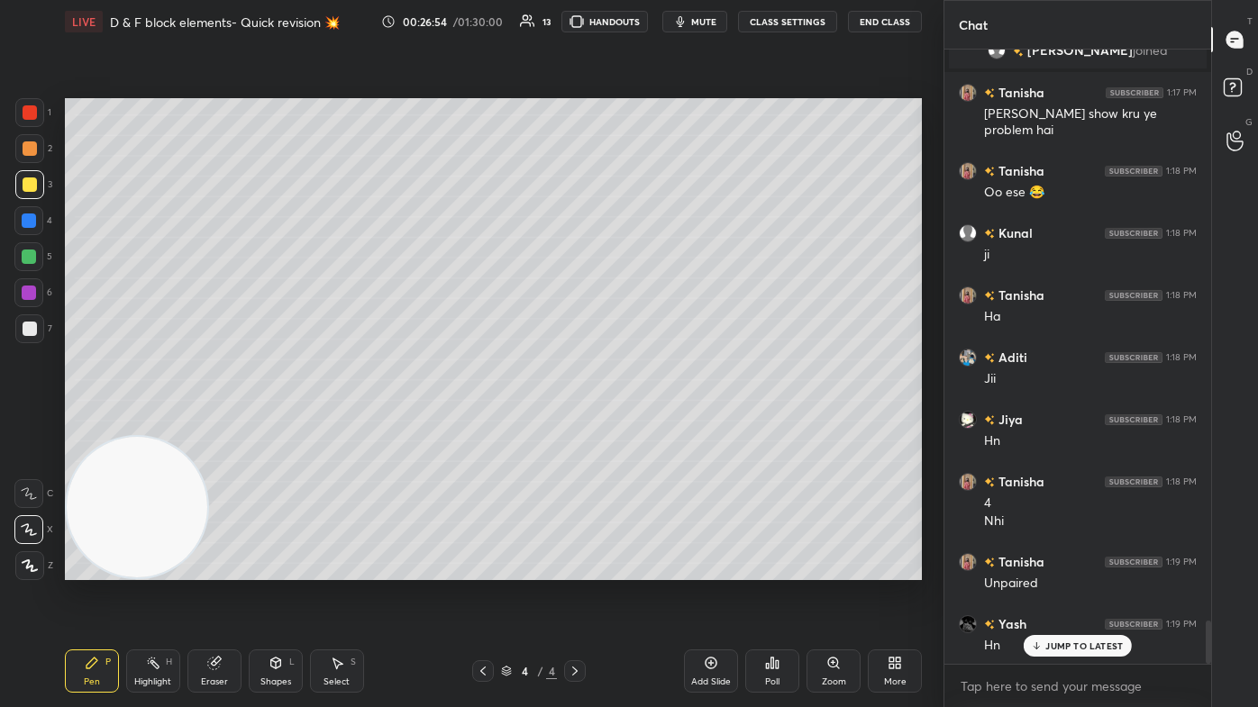
click at [98, 424] on div "Pen" at bounding box center [92, 682] width 16 height 9
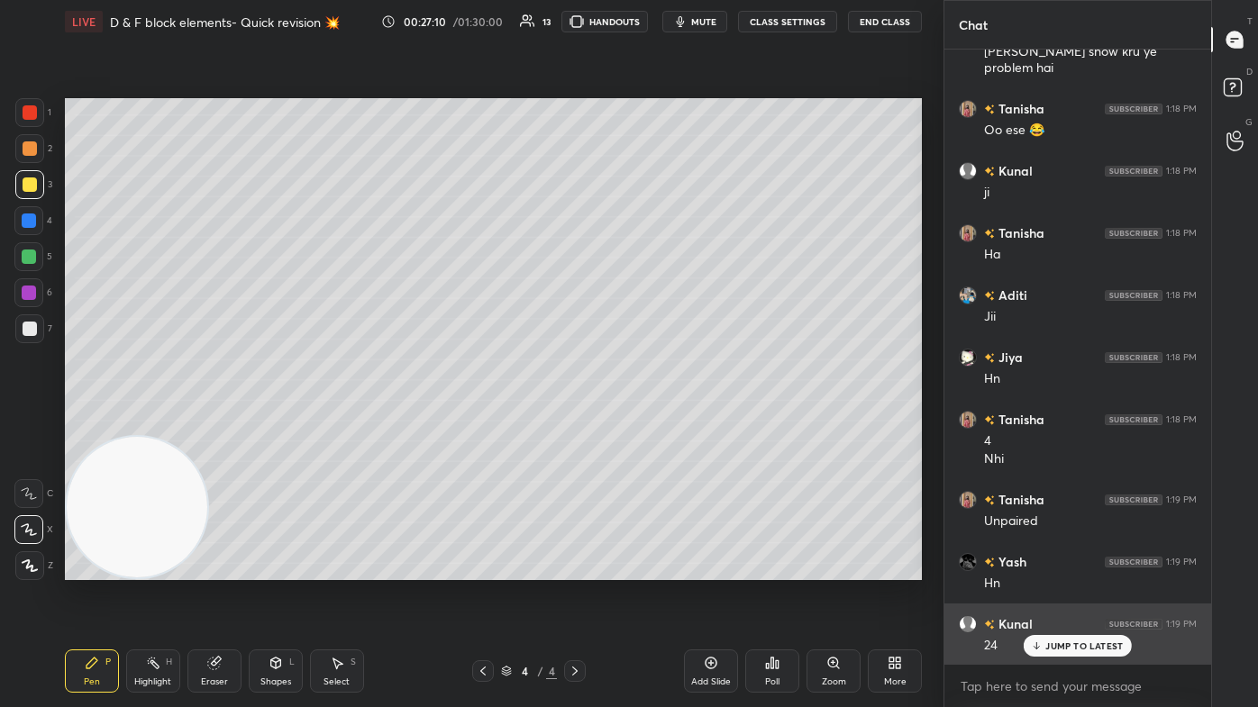
click at [646, 424] on p "JUMP TO LATEST" at bounding box center [1084, 646] width 78 height 11
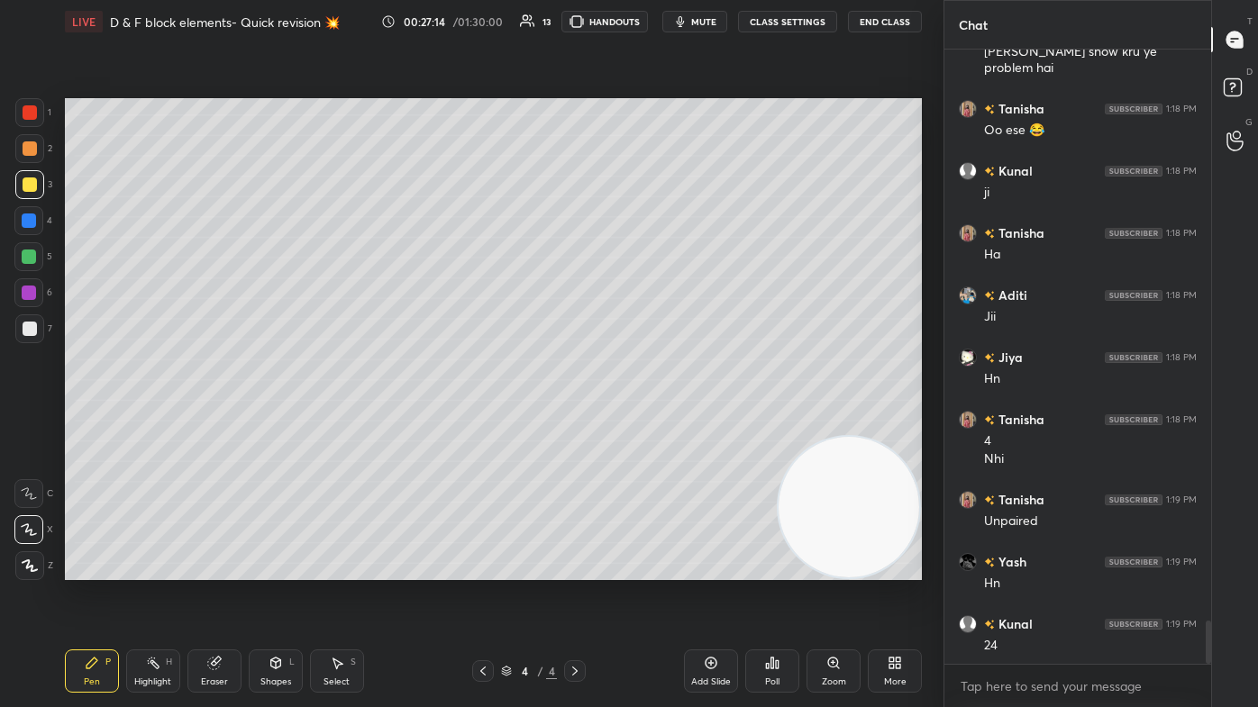
drag, startPoint x: 137, startPoint y: 512, endPoint x: 872, endPoint y: 553, distance: 736.5
click at [646, 424] on div "Setting up your live class Poll for secs No correct answer Start poll" at bounding box center [493, 339] width 871 height 592
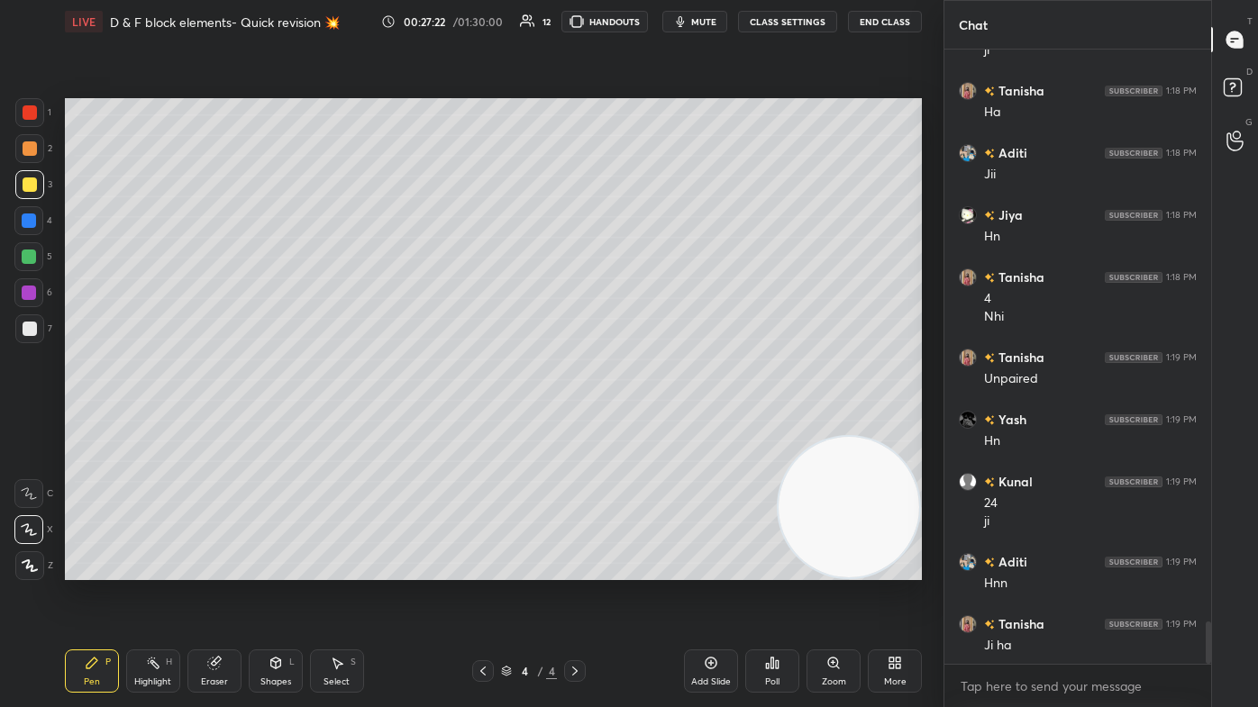
scroll to position [8353, 0]
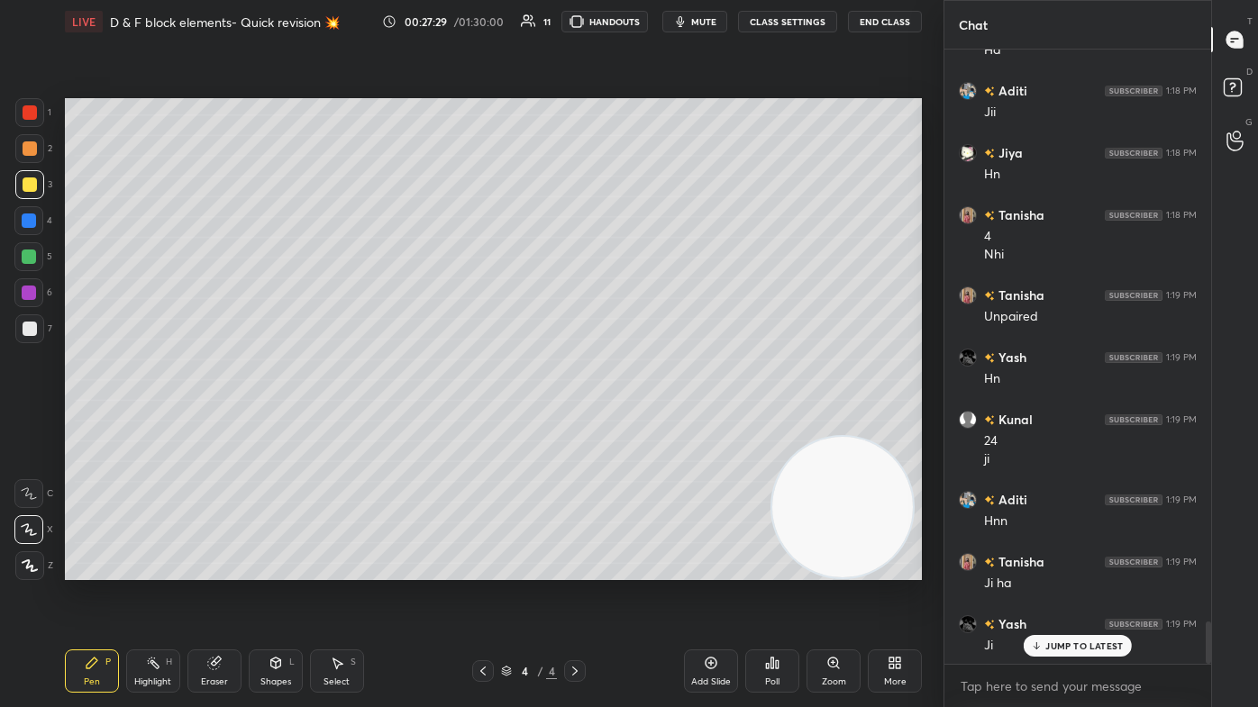
drag, startPoint x: 851, startPoint y: 509, endPoint x: 0, endPoint y: 651, distance: 862.4
click at [0, 424] on div "1 2 3 4 5 6 7 C X Z C X Z E E Erase all H H LIVE D & F block elements- Quick re…" at bounding box center [464, 353] width 929 height 707
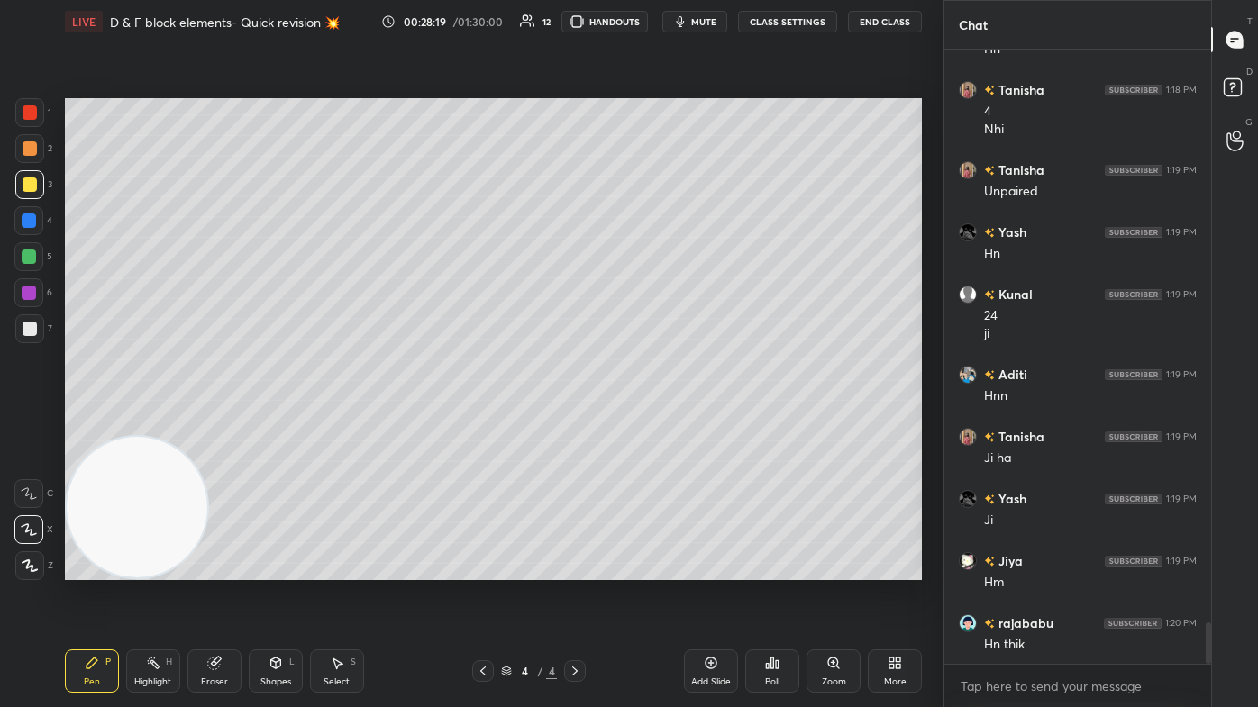
scroll to position [8496, 0]
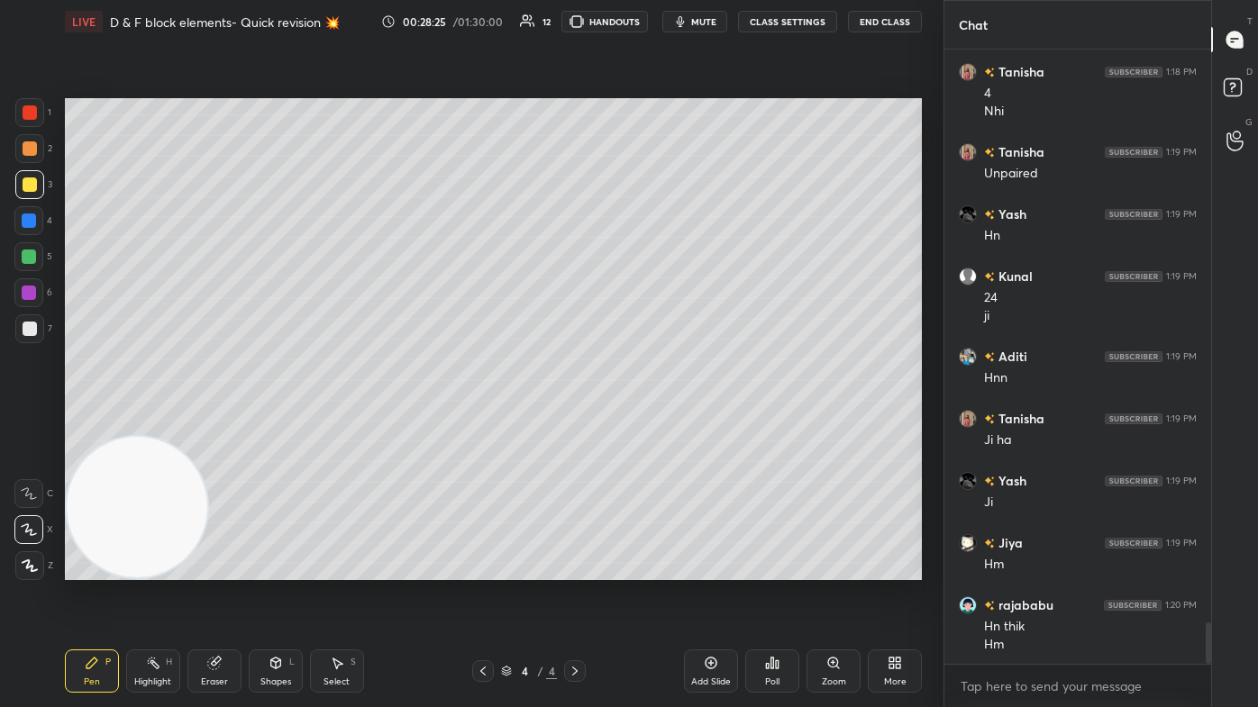
click at [29, 118] on div at bounding box center [29, 112] width 29 height 29
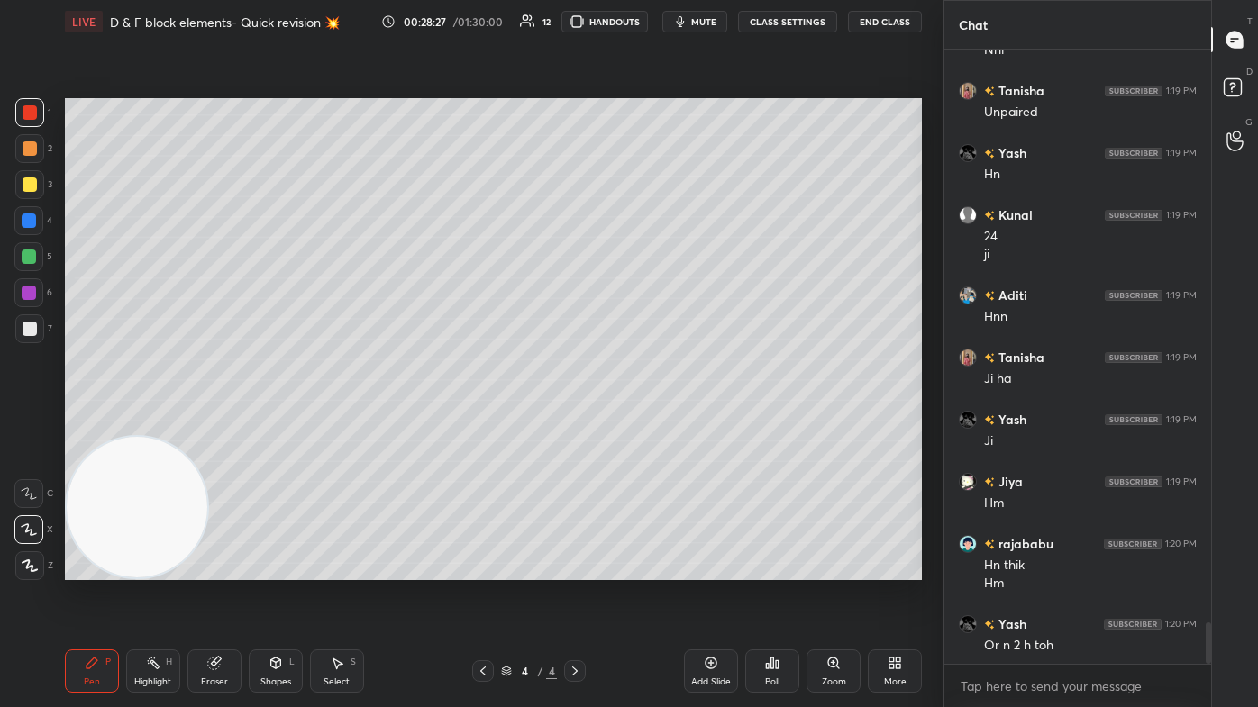
scroll to position [8620, 0]
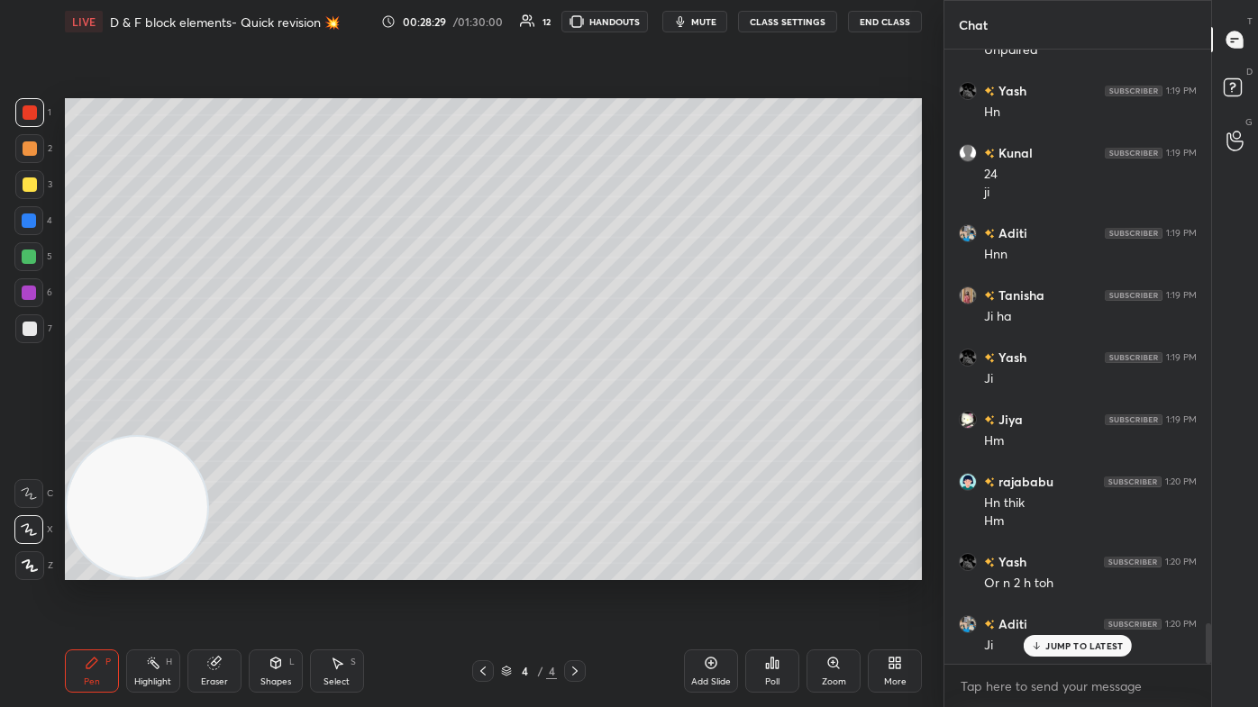
click at [646, 424] on div "JUMP TO LATEST" at bounding box center [1078, 646] width 108 height 22
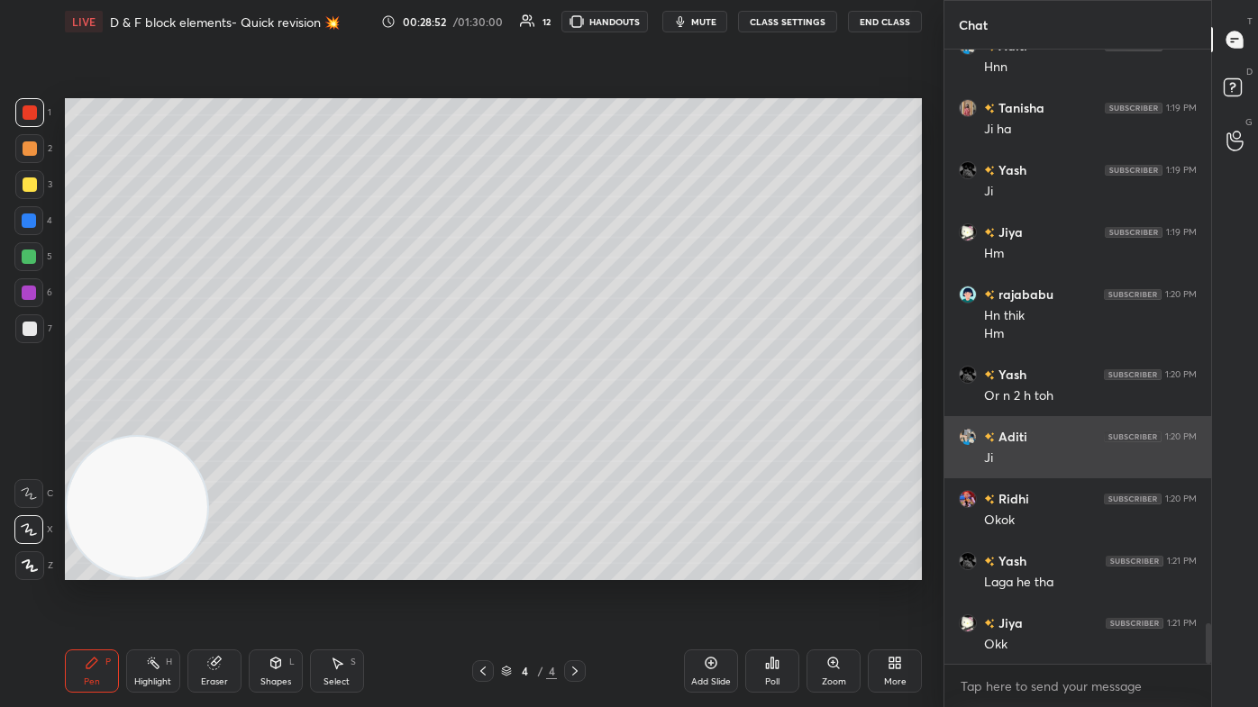
scroll to position [8869, 0]
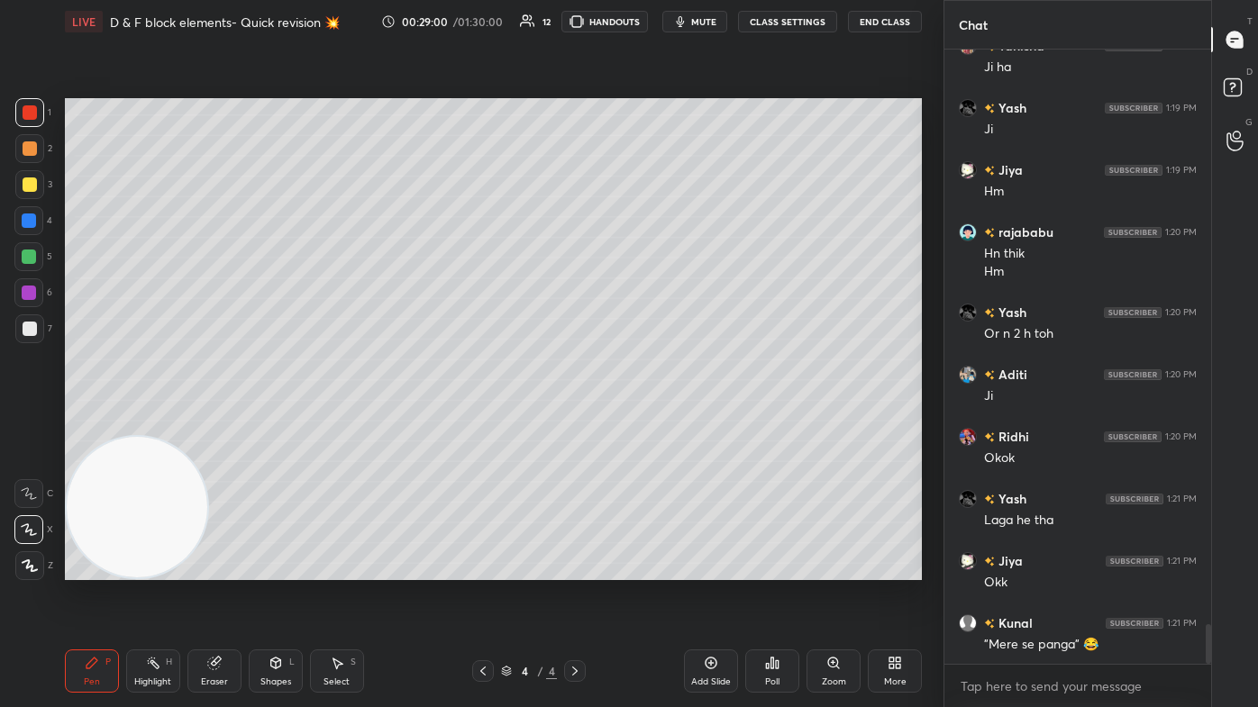
drag, startPoint x: 710, startPoint y: 26, endPoint x: 701, endPoint y: 18, distance: 12.1
click at [646, 25] on span "mute" at bounding box center [703, 21] width 25 height 13
click at [646, 23] on span "unmute" at bounding box center [702, 21] width 39 height 13
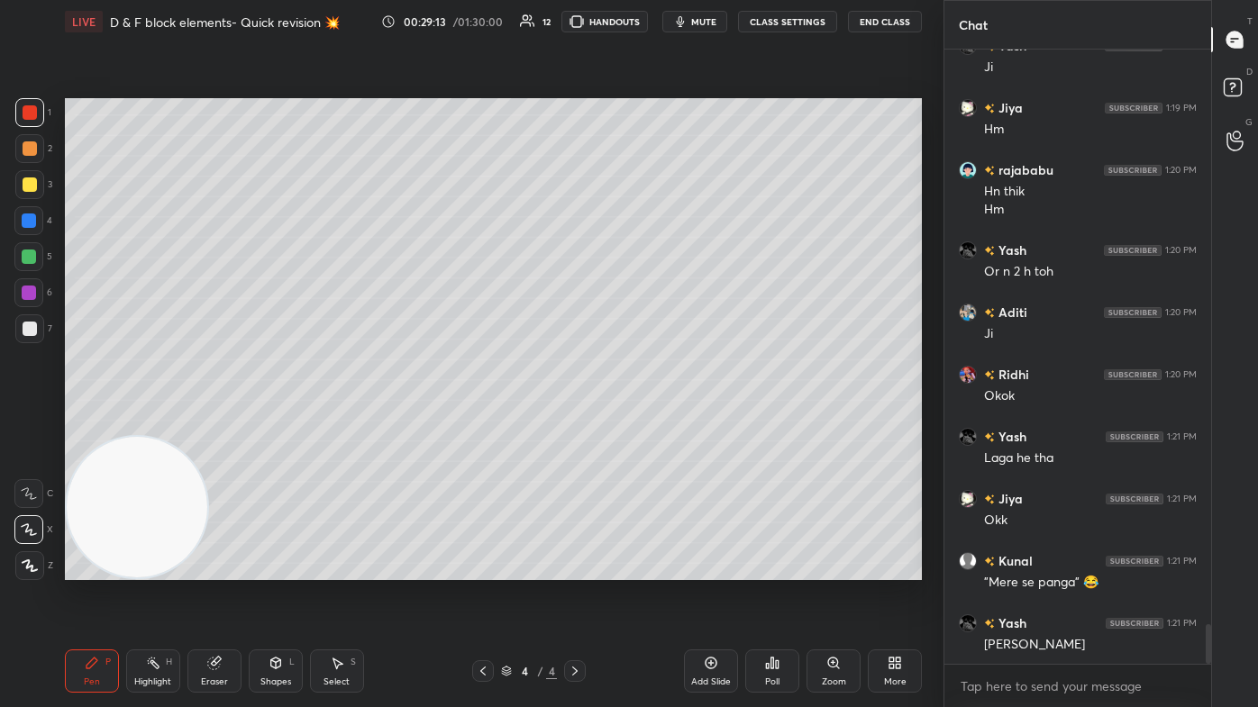
click at [646, 23] on span "mute" at bounding box center [703, 21] width 25 height 13
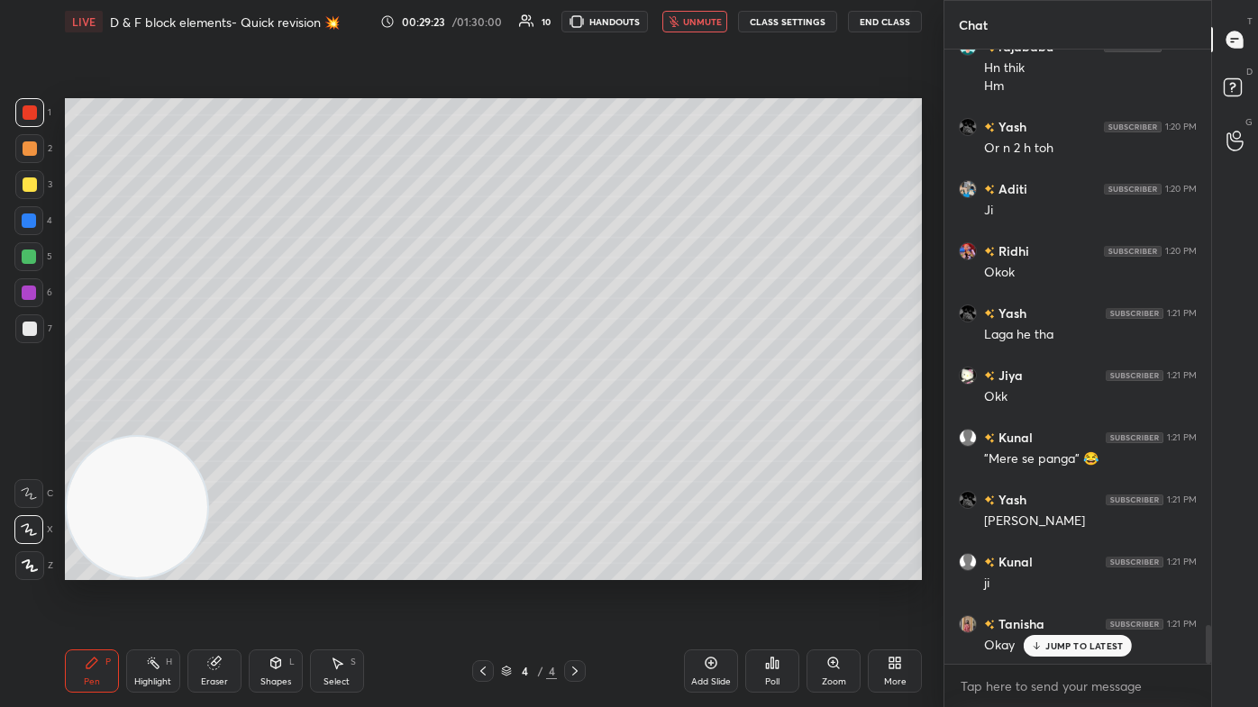
scroll to position [9117, 0]
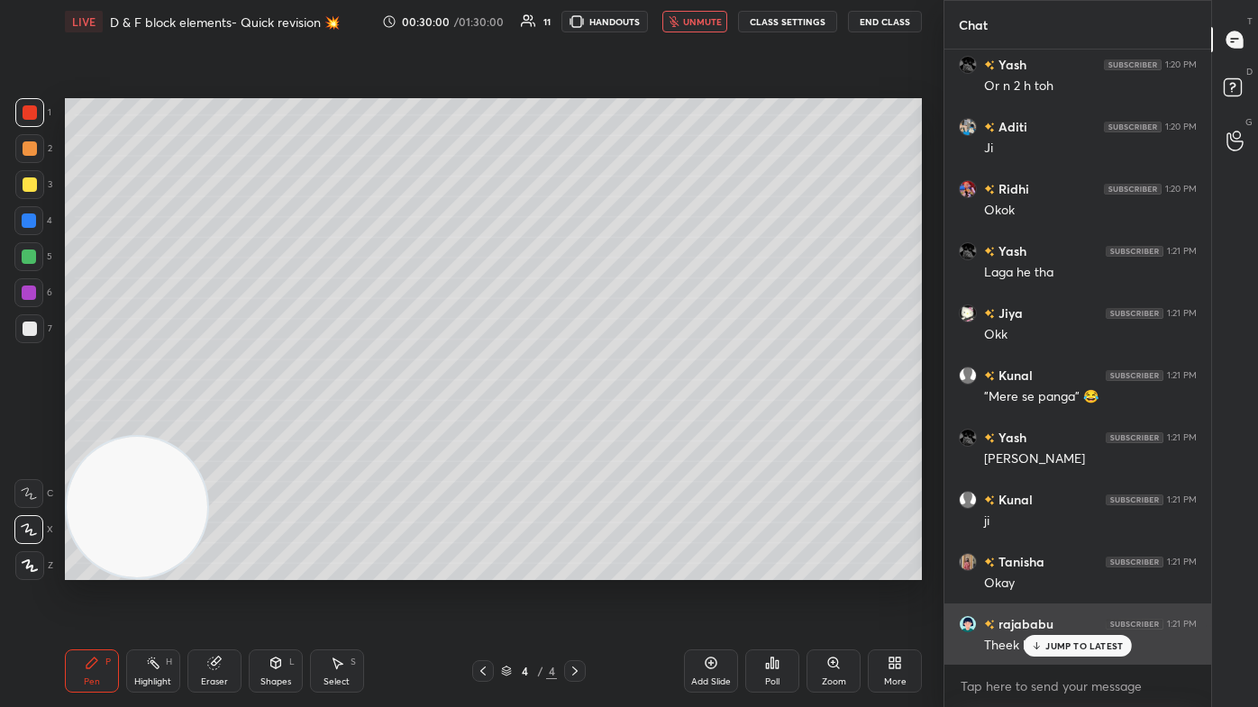
click at [646, 424] on div "JUMP TO LATEST" at bounding box center [1078, 646] width 108 height 22
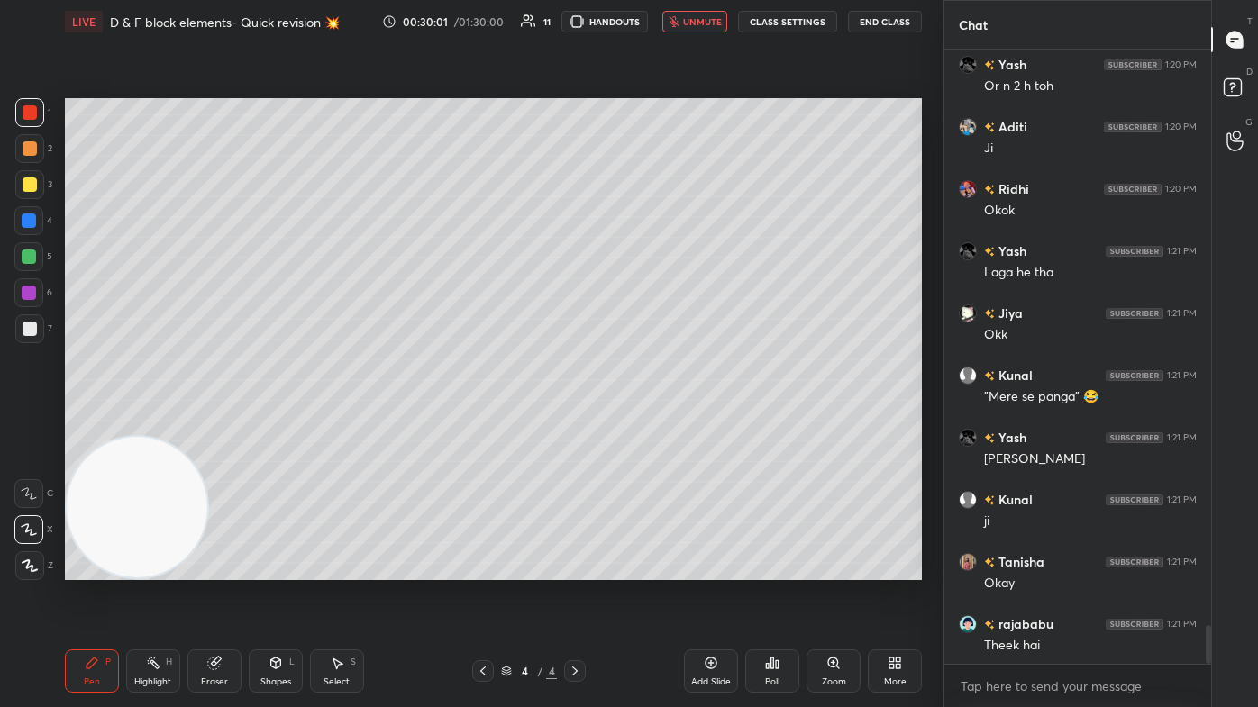
click at [646, 21] on span "unmute" at bounding box center [702, 21] width 39 height 13
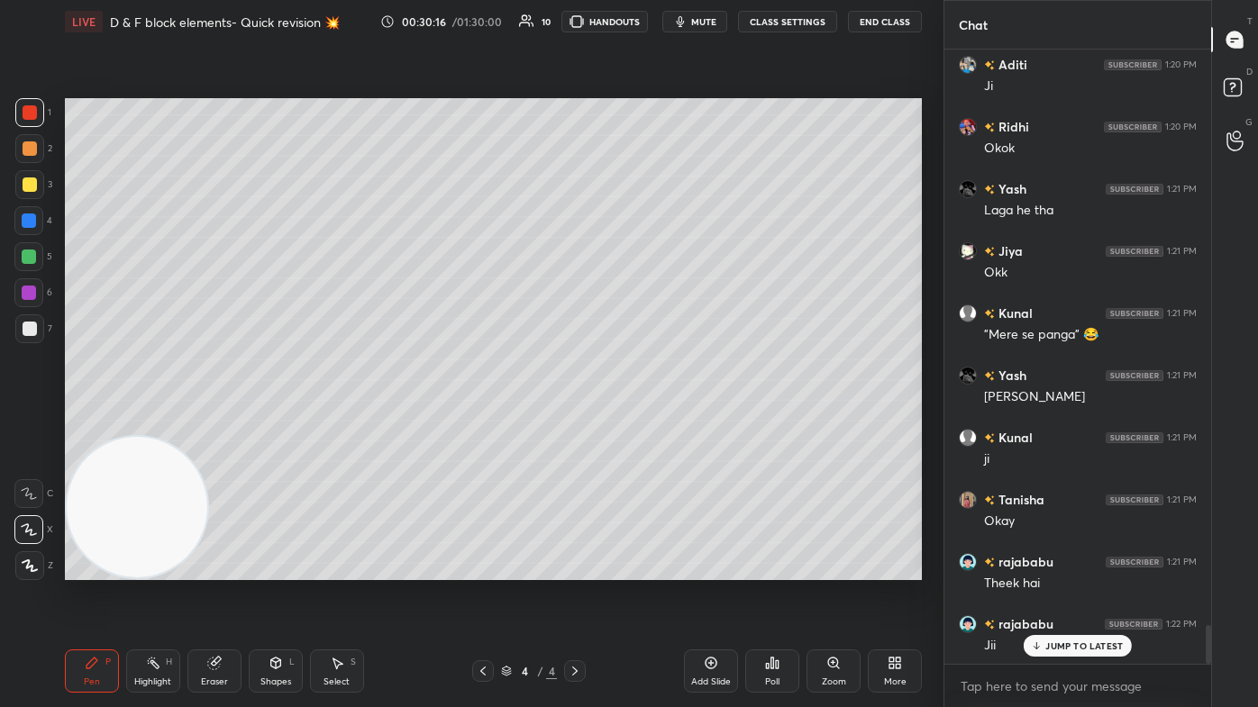
scroll to position [9242, 0]
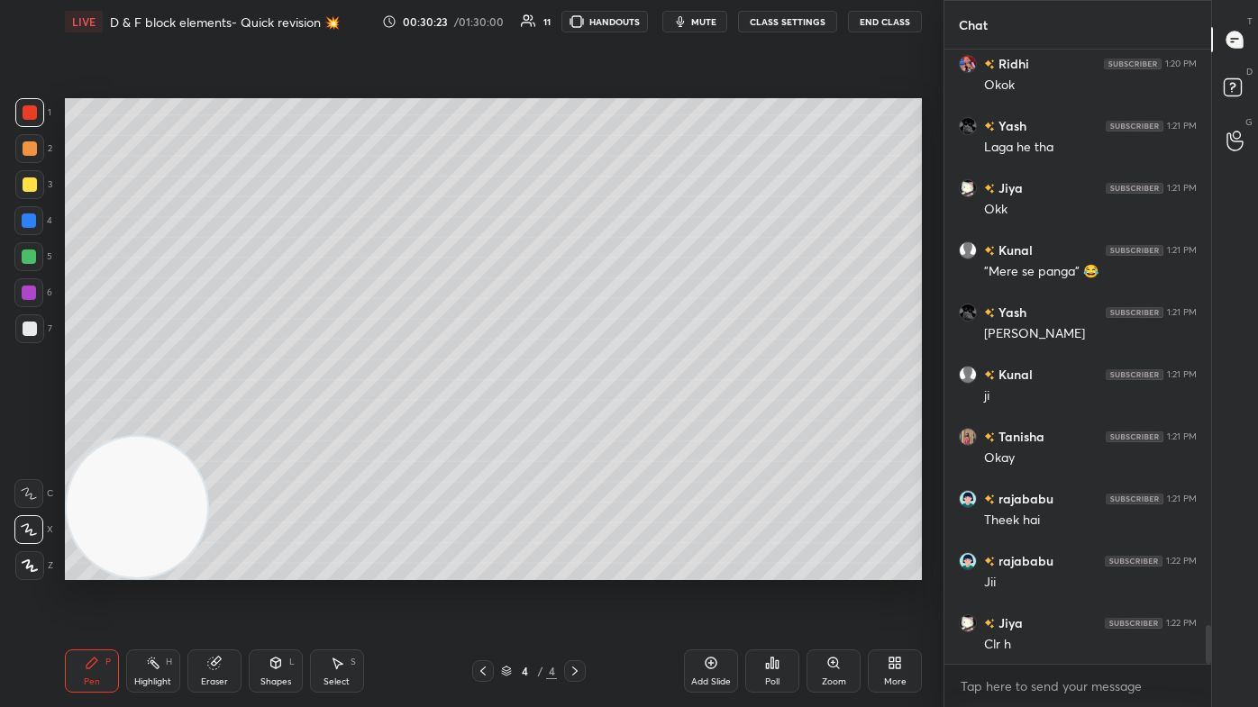
click at [646, 424] on div "Add Slide" at bounding box center [711, 682] width 40 height 9
click at [33, 174] on div at bounding box center [29, 184] width 29 height 29
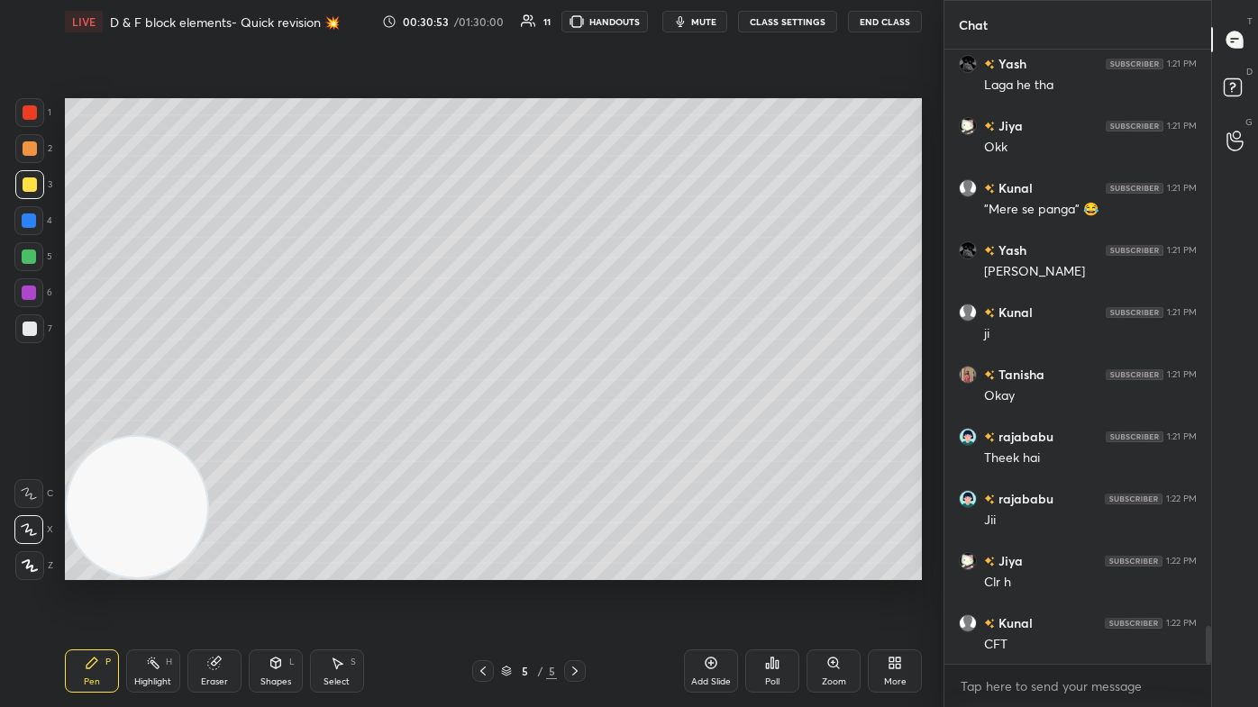
click at [31, 261] on div at bounding box center [29, 257] width 14 height 14
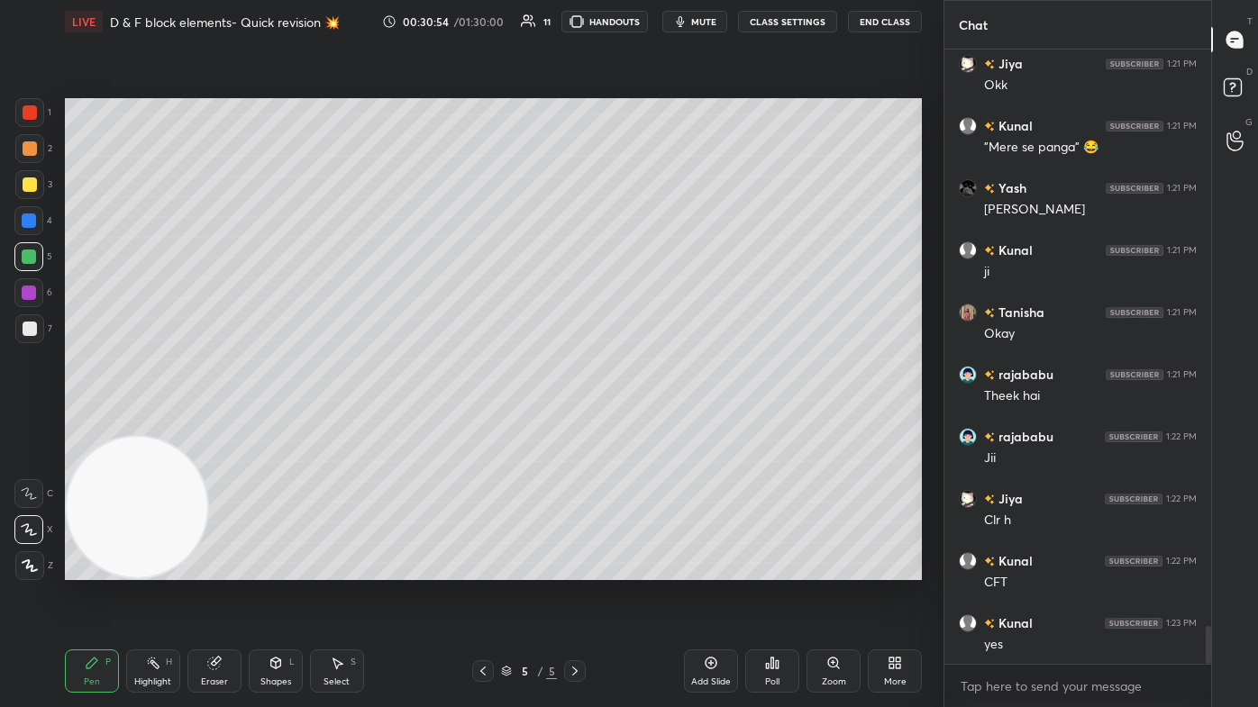
click at [36, 424] on div at bounding box center [28, 529] width 29 height 29
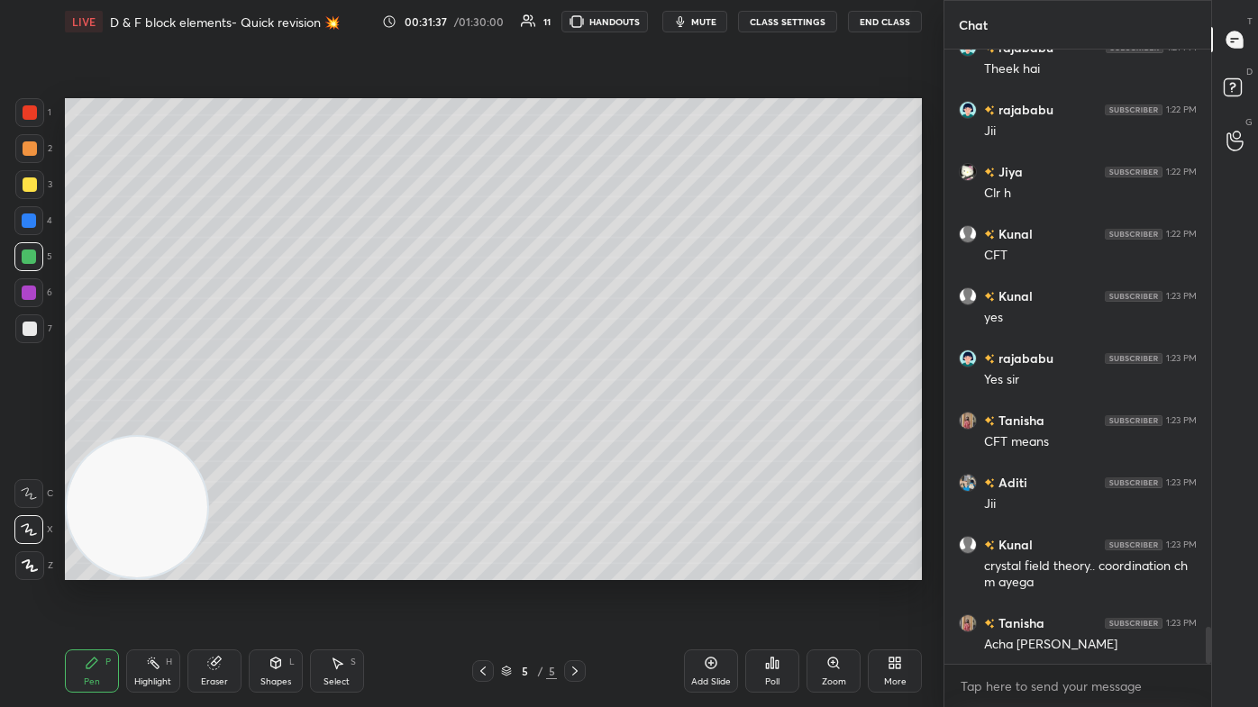
scroll to position [9756, 0]
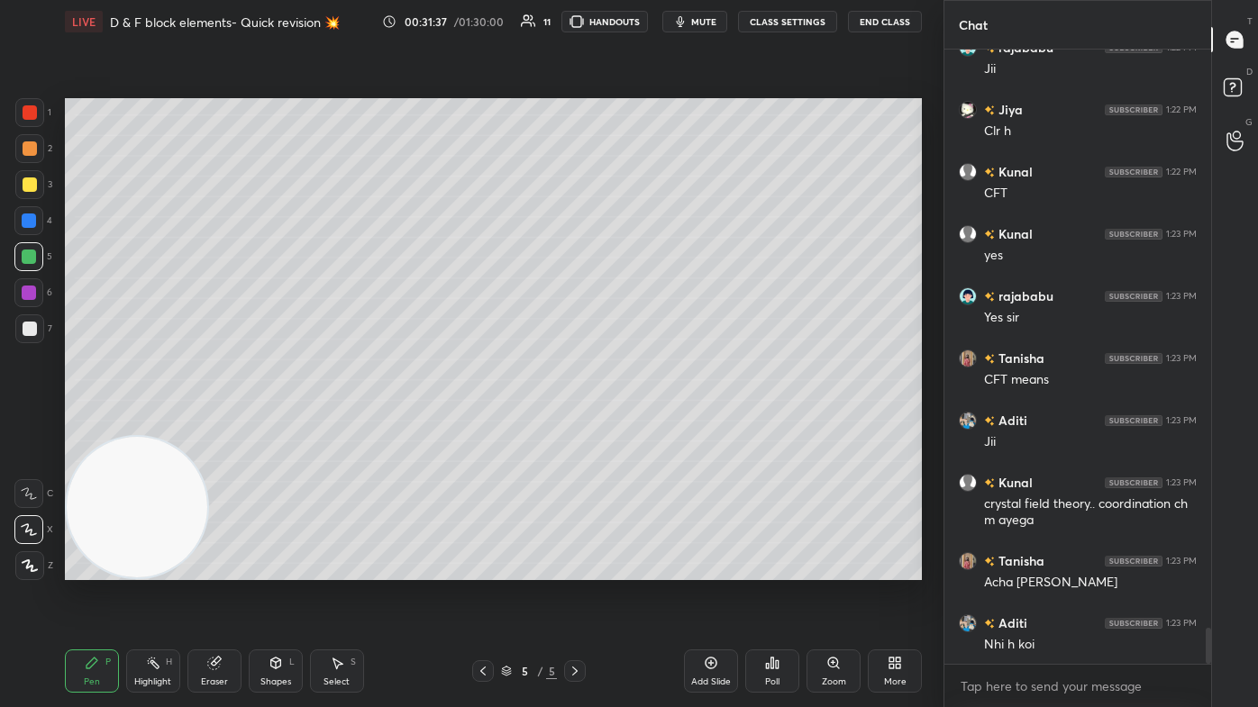
click at [33, 120] on div at bounding box center [29, 112] width 29 height 29
click at [30, 424] on icon at bounding box center [29, 530] width 16 height 13
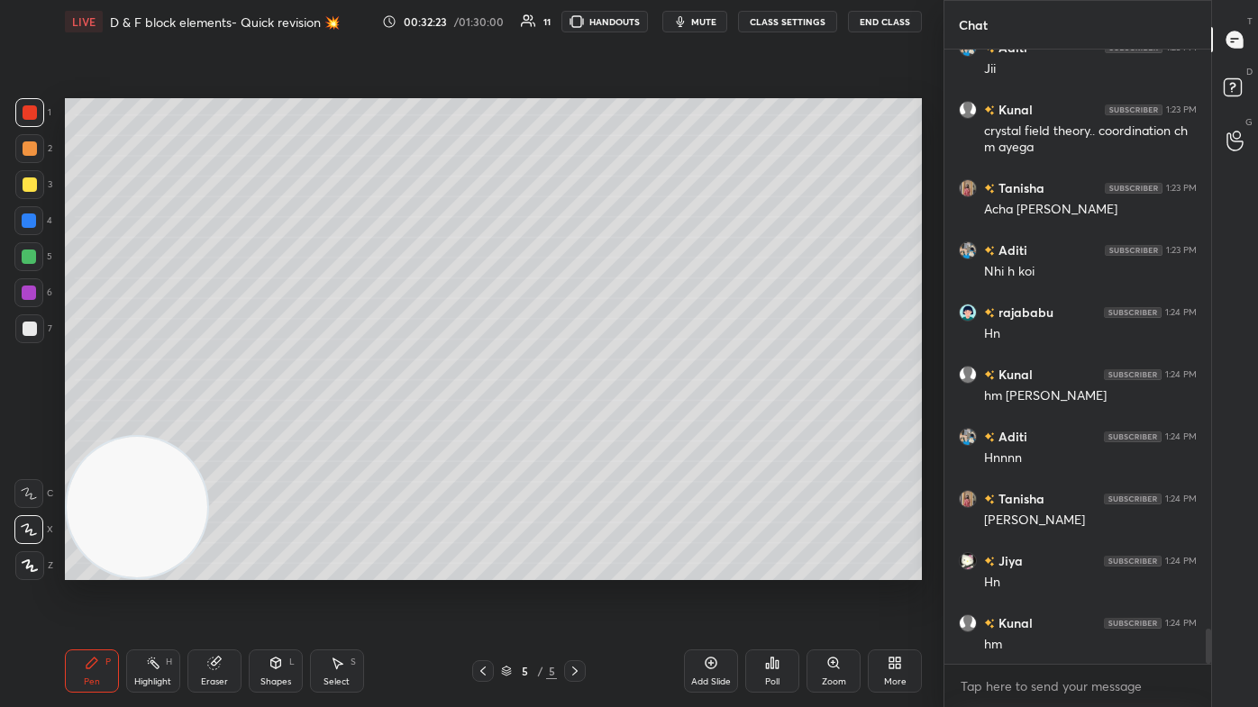
scroll to position [10191, 0]
click at [329, 424] on div "Select" at bounding box center [337, 682] width 26 height 9
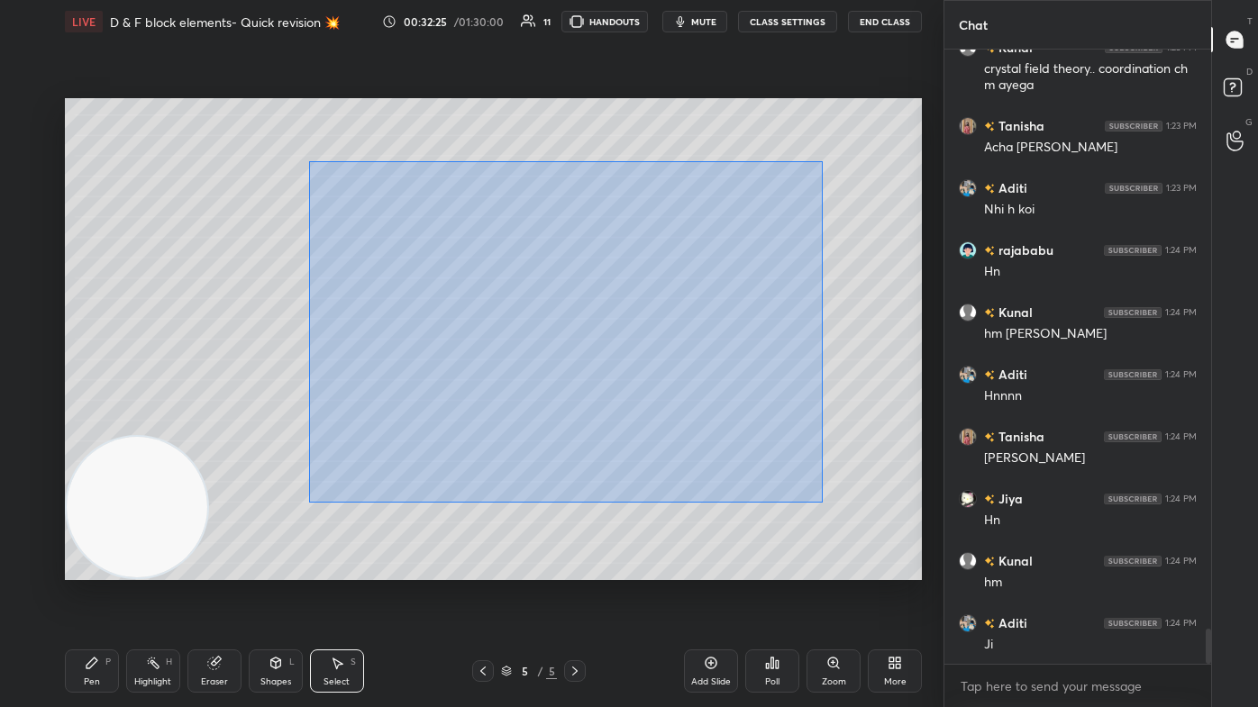
drag, startPoint x: 310, startPoint y: 171, endPoint x: 814, endPoint y: 490, distance: 596.3
click at [646, 424] on div "0 ° Undo Copy Duplicate Duplicate to new slide Delete" at bounding box center [493, 339] width 857 height 482
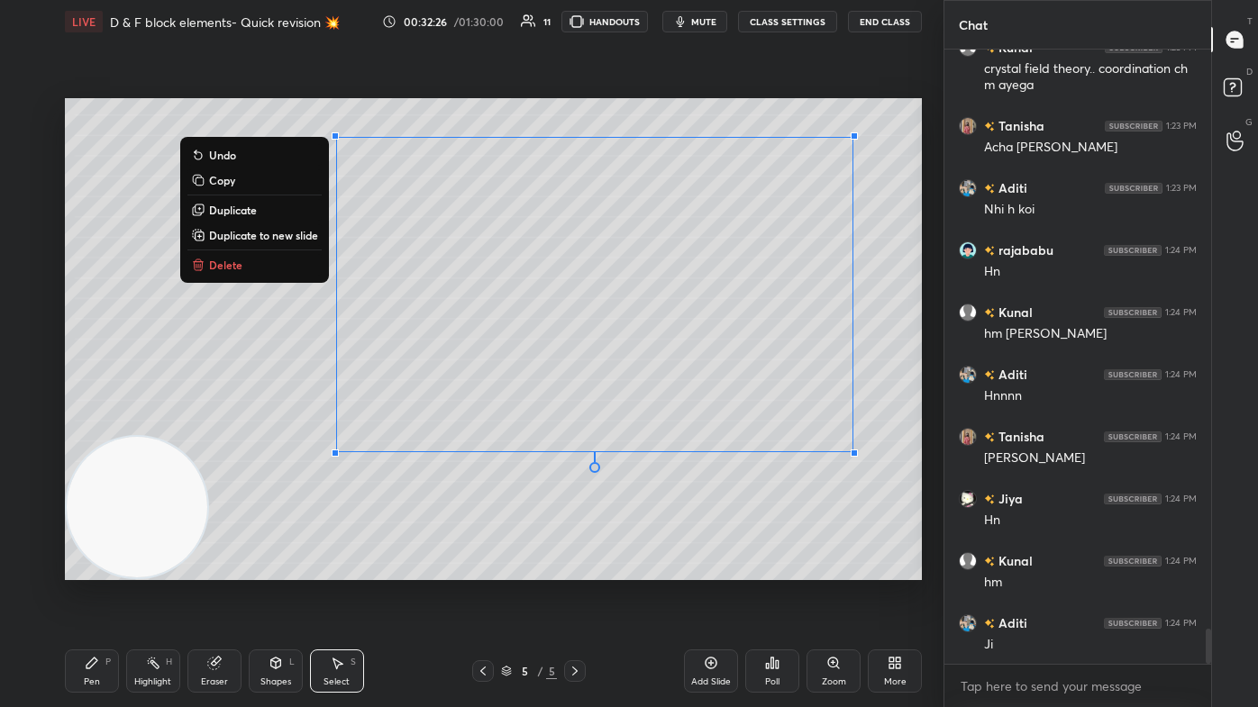
click at [254, 271] on button "Delete" at bounding box center [254, 265] width 134 height 22
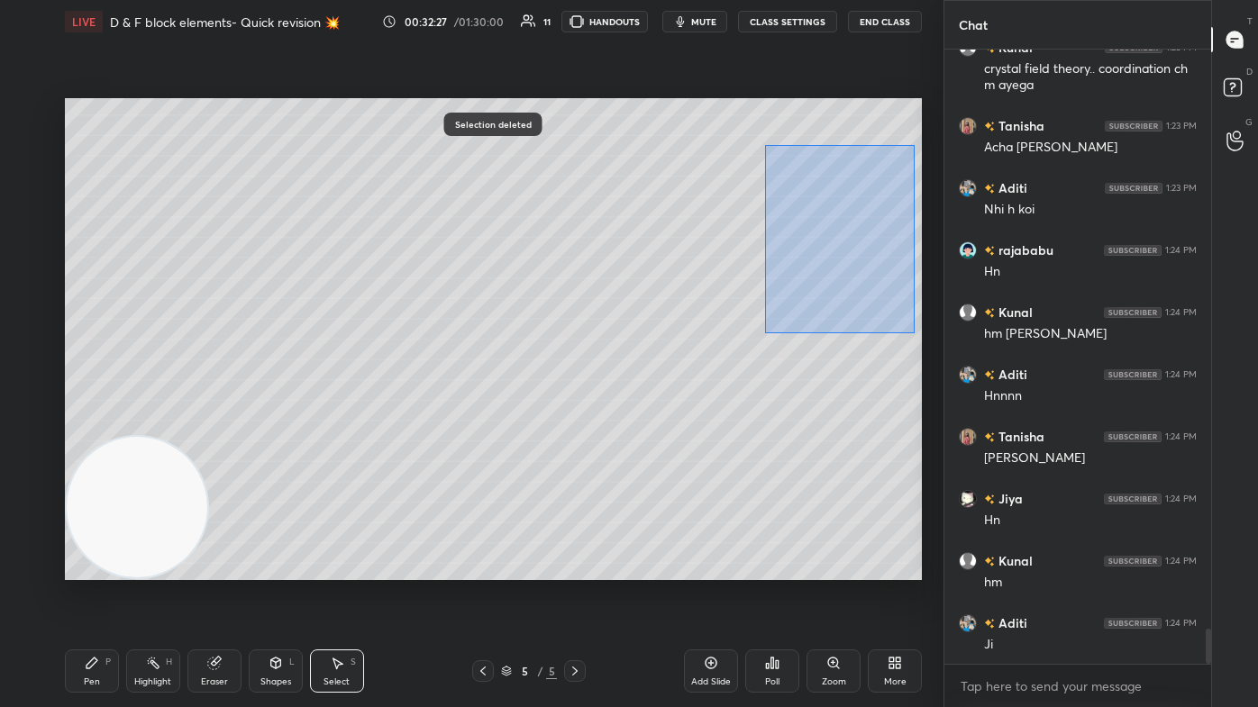
drag, startPoint x: 771, startPoint y: 178, endPoint x: 903, endPoint y: 324, distance: 196.5
click at [646, 330] on div "0 ° Undo Copy Duplicate Duplicate to new slide Delete" at bounding box center [493, 339] width 857 height 482
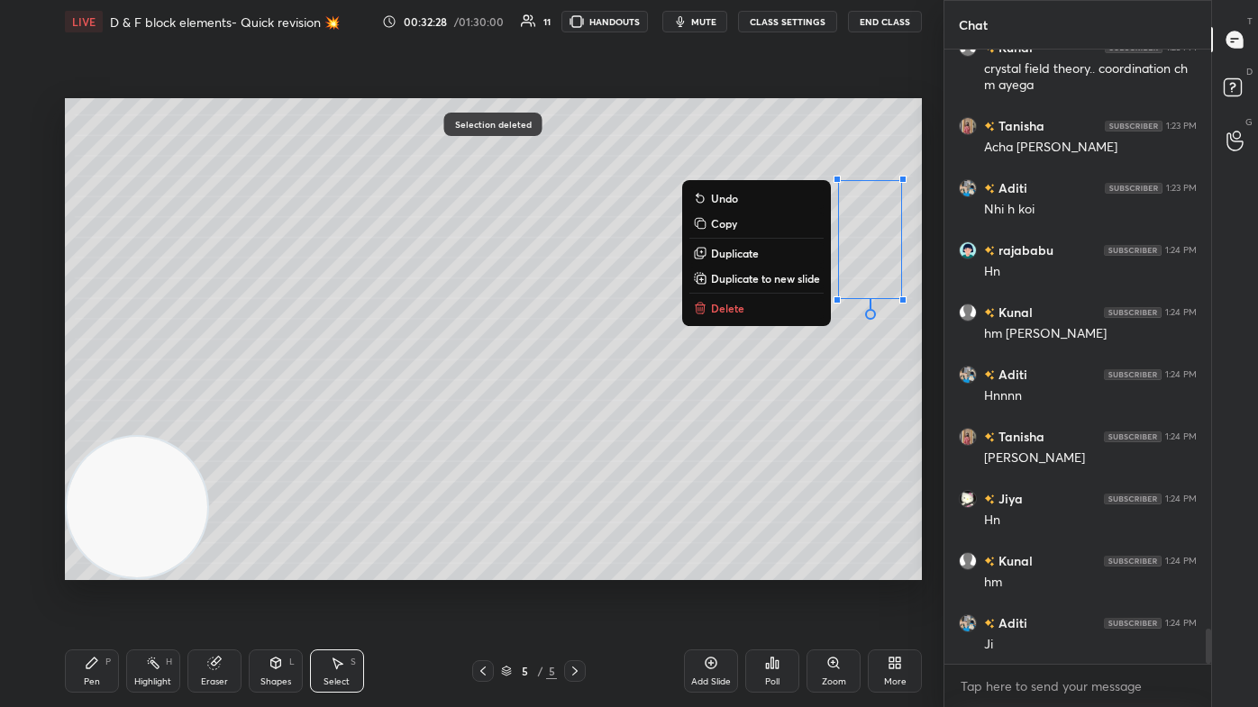
click at [646, 316] on button "Delete" at bounding box center [756, 308] width 134 height 22
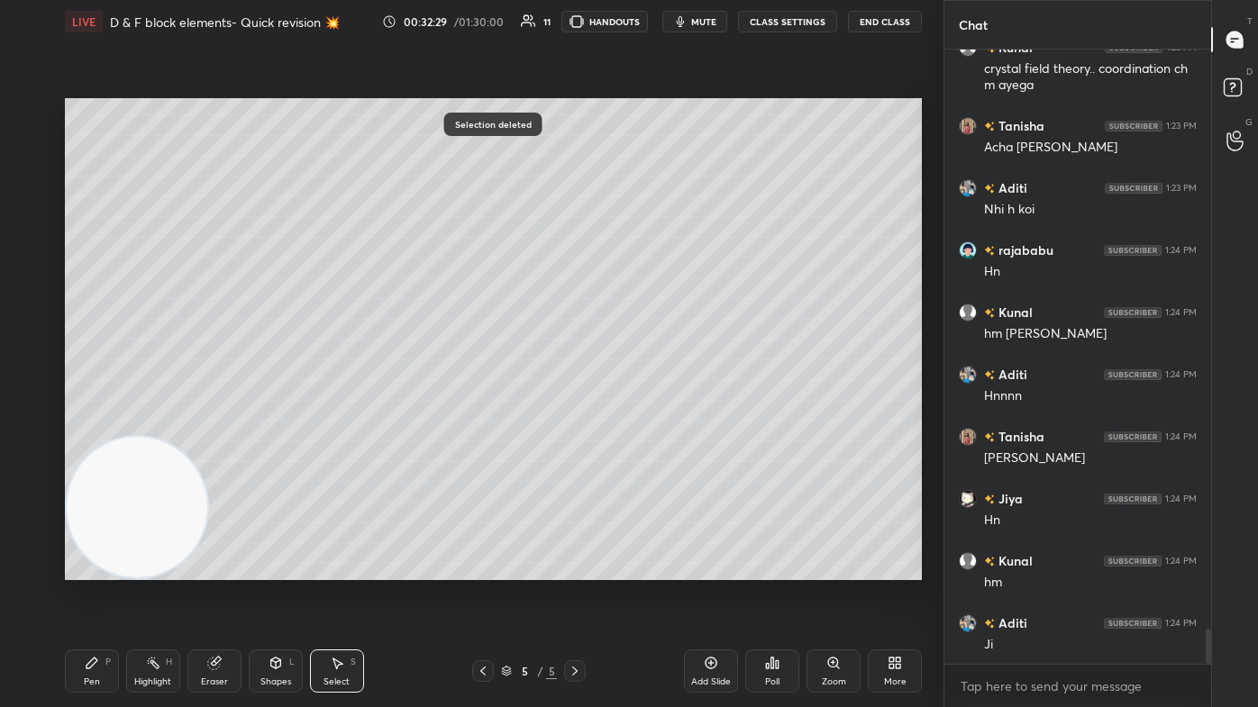
click at [95, 424] on div "Pen P Highlight H Eraser Shapes L Select S 5 / 5 Add Slide Poll Zoom More" at bounding box center [493, 671] width 857 height 72
click at [101, 424] on div "Pen P" at bounding box center [92, 671] width 54 height 43
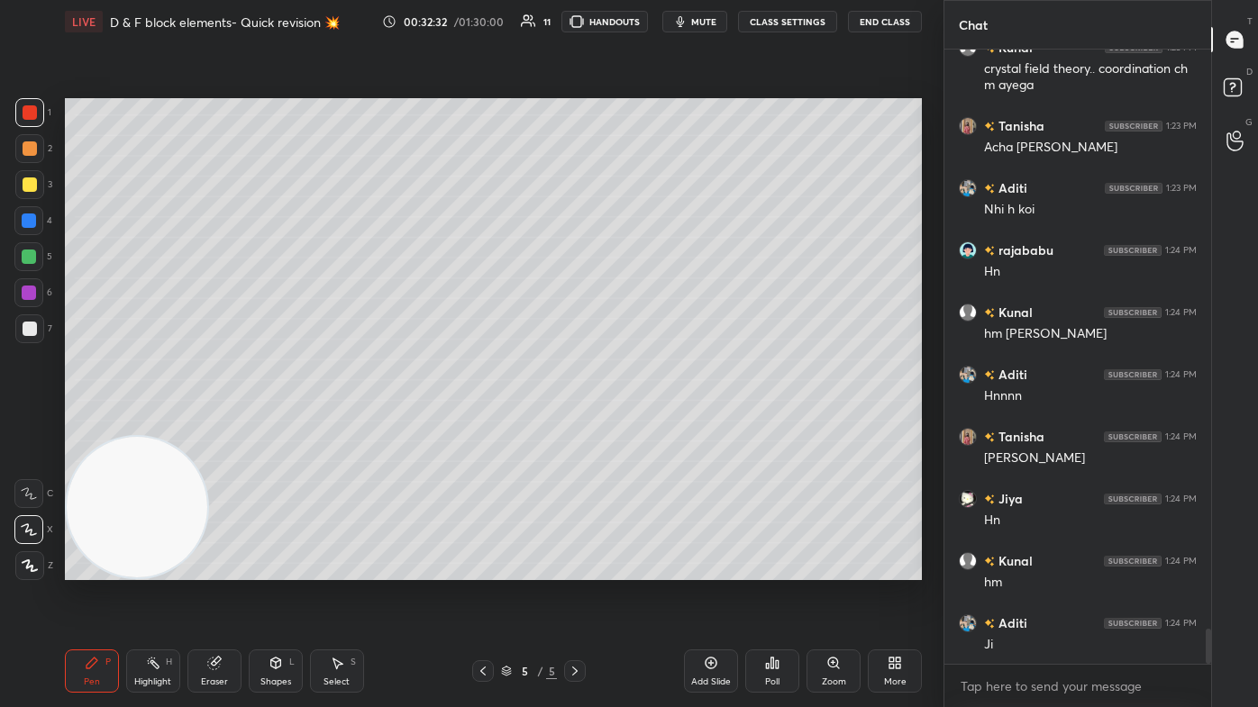
scroll to position [10254, 0]
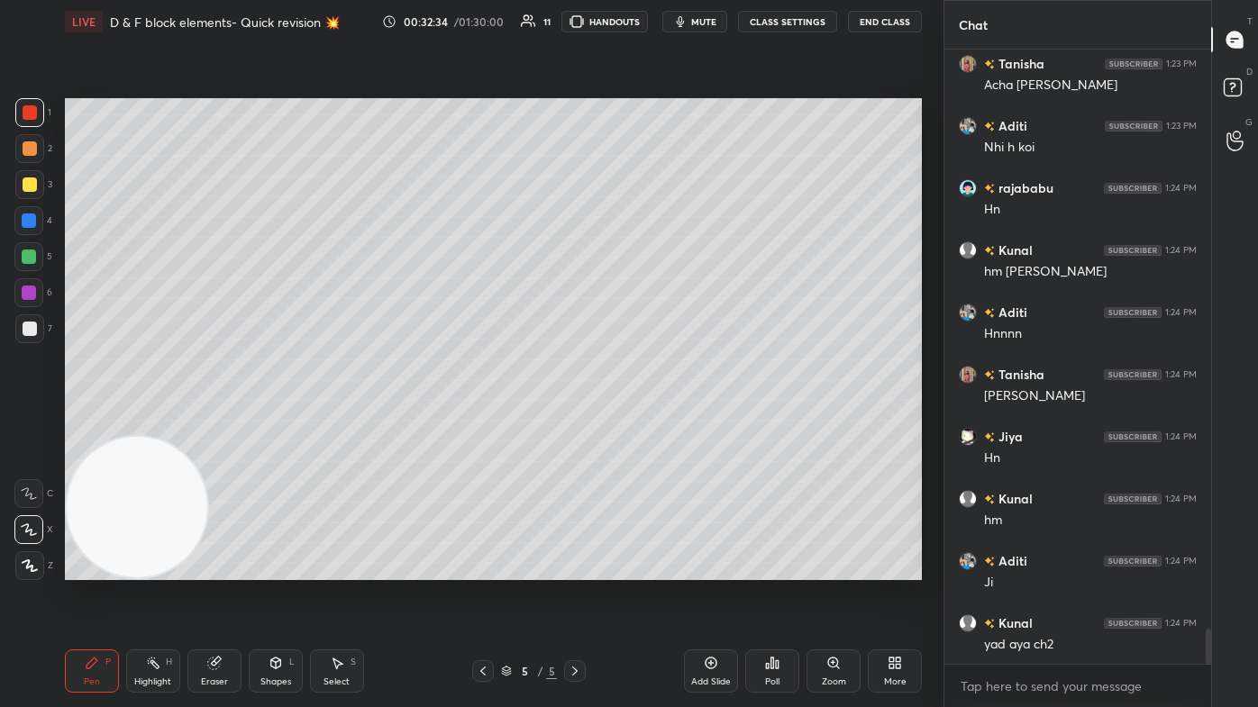
click at [24, 333] on div at bounding box center [30, 329] width 14 height 14
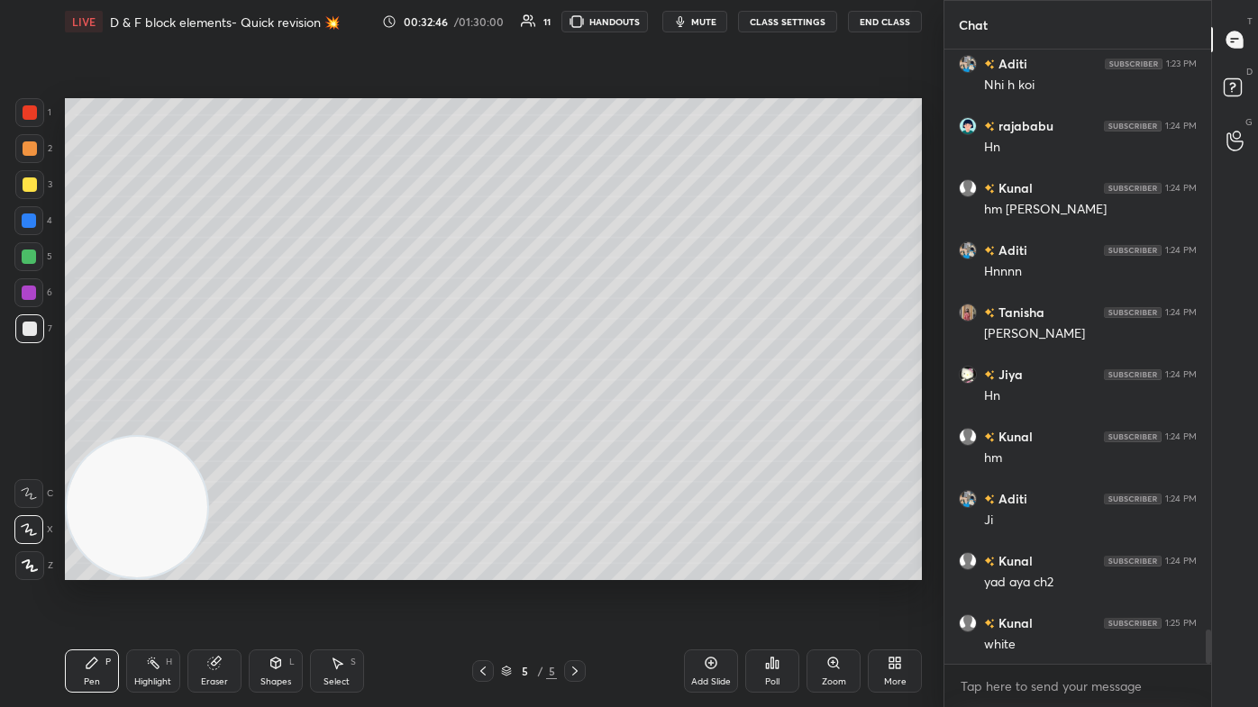
click at [224, 424] on div "Eraser" at bounding box center [214, 671] width 54 height 43
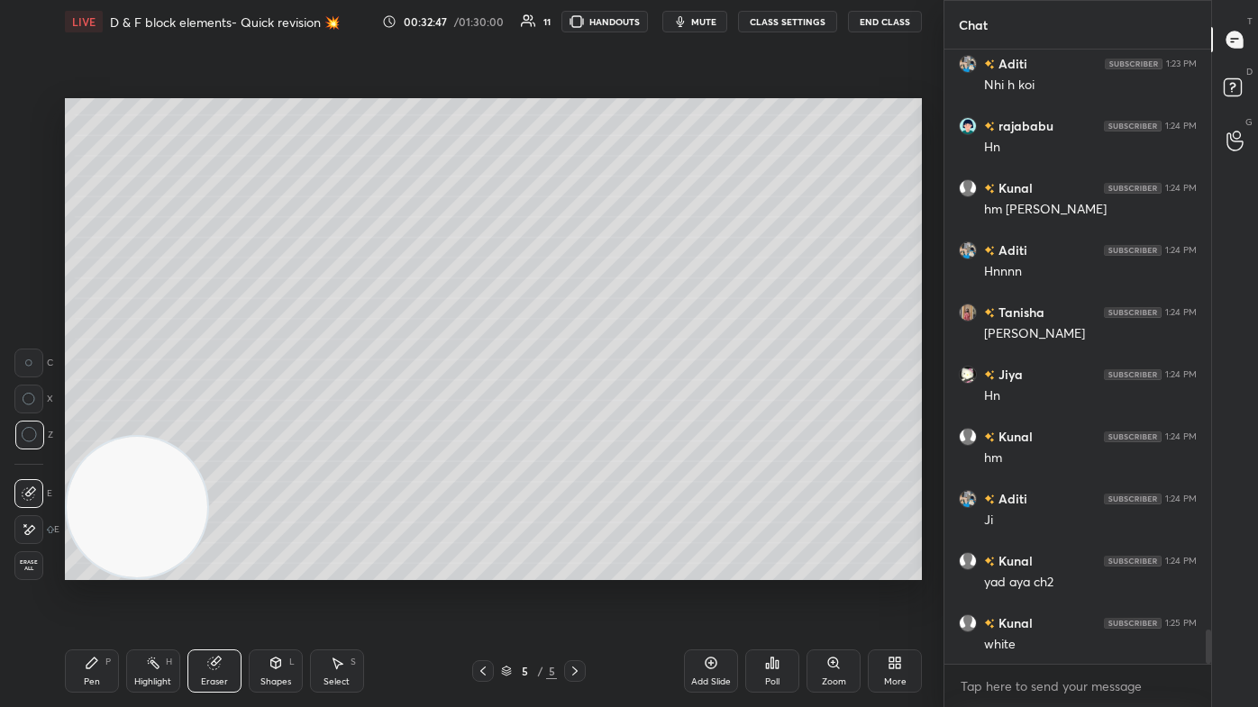
scroll to position [10378, 0]
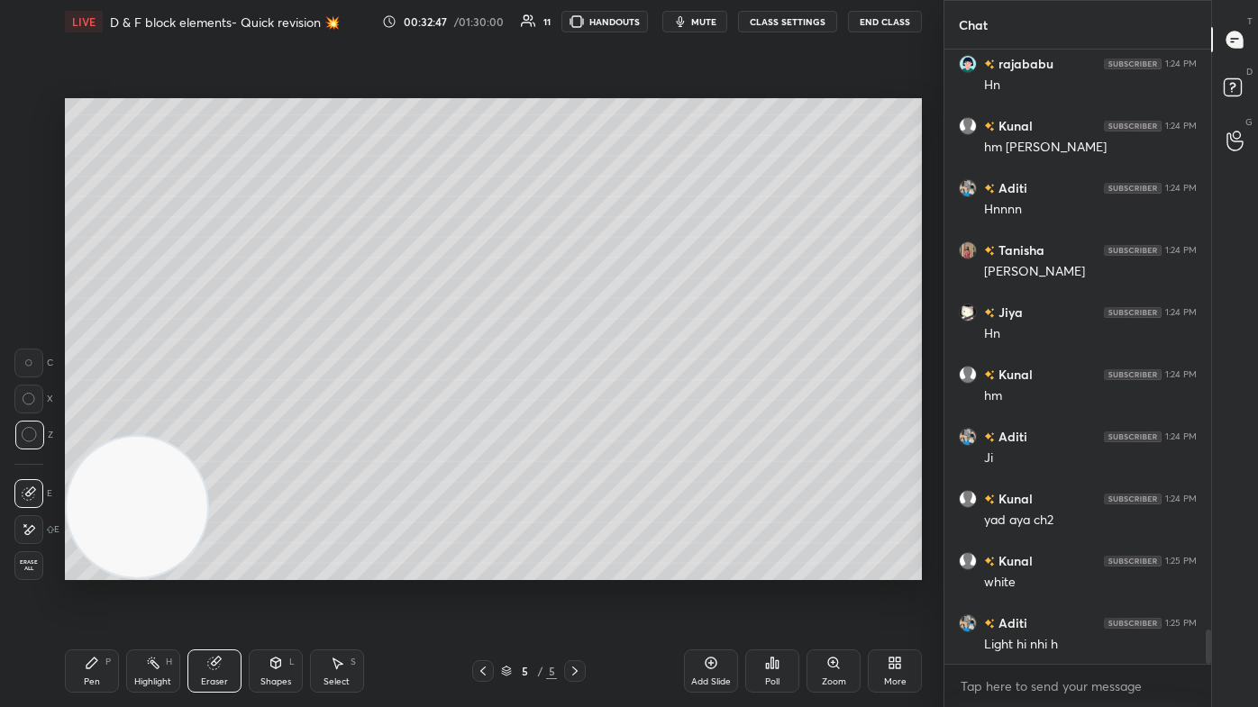
click at [96, 424] on div "Pen P" at bounding box center [92, 671] width 54 height 43
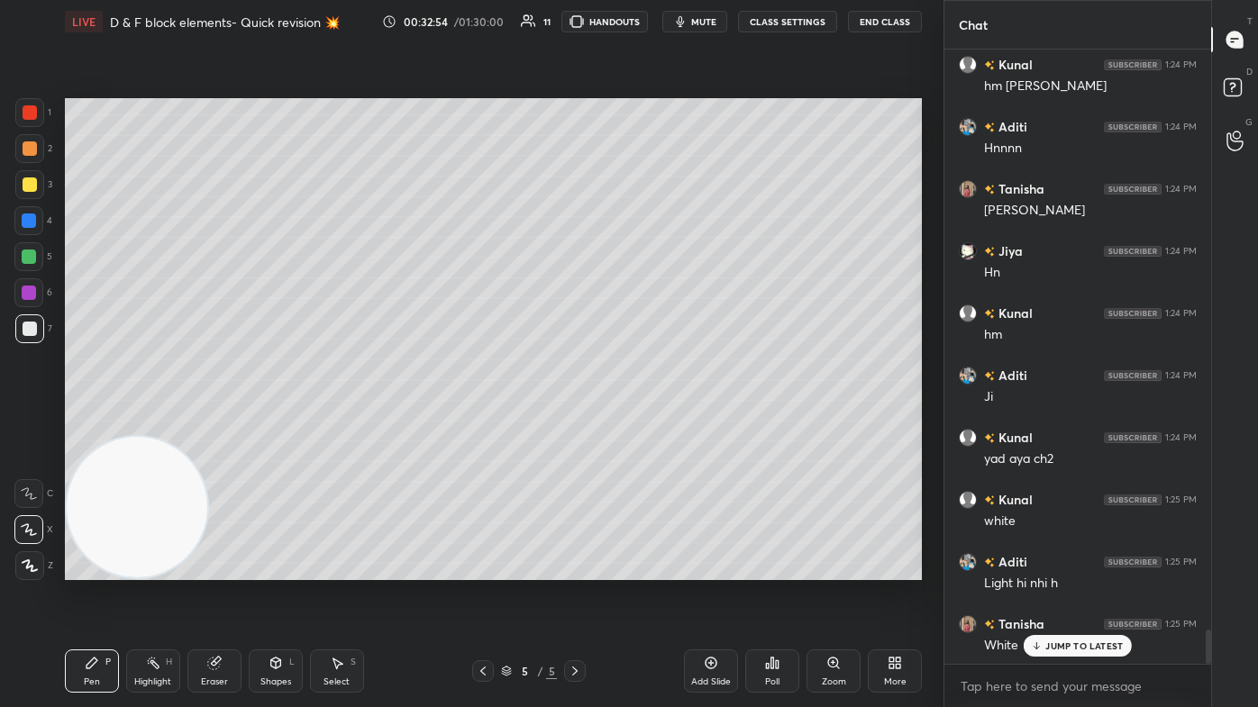
scroll to position [10501, 0]
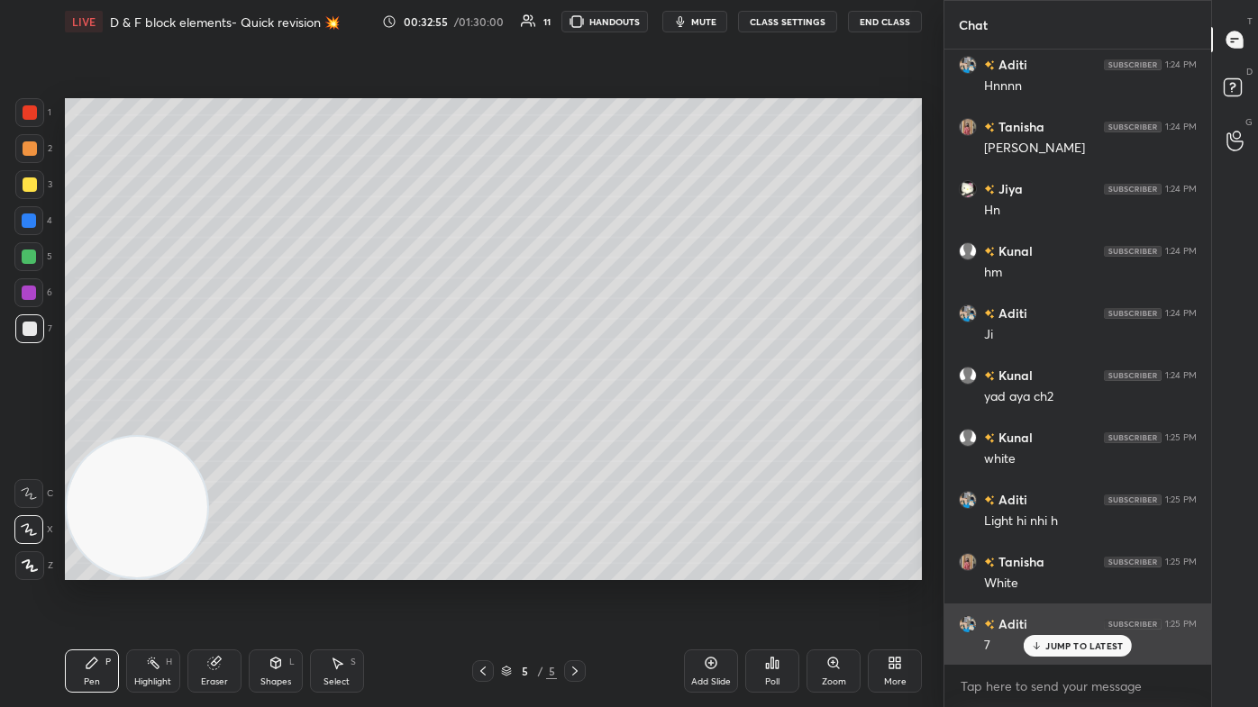
click at [646, 424] on p "JUMP TO LATEST" at bounding box center [1084, 646] width 78 height 11
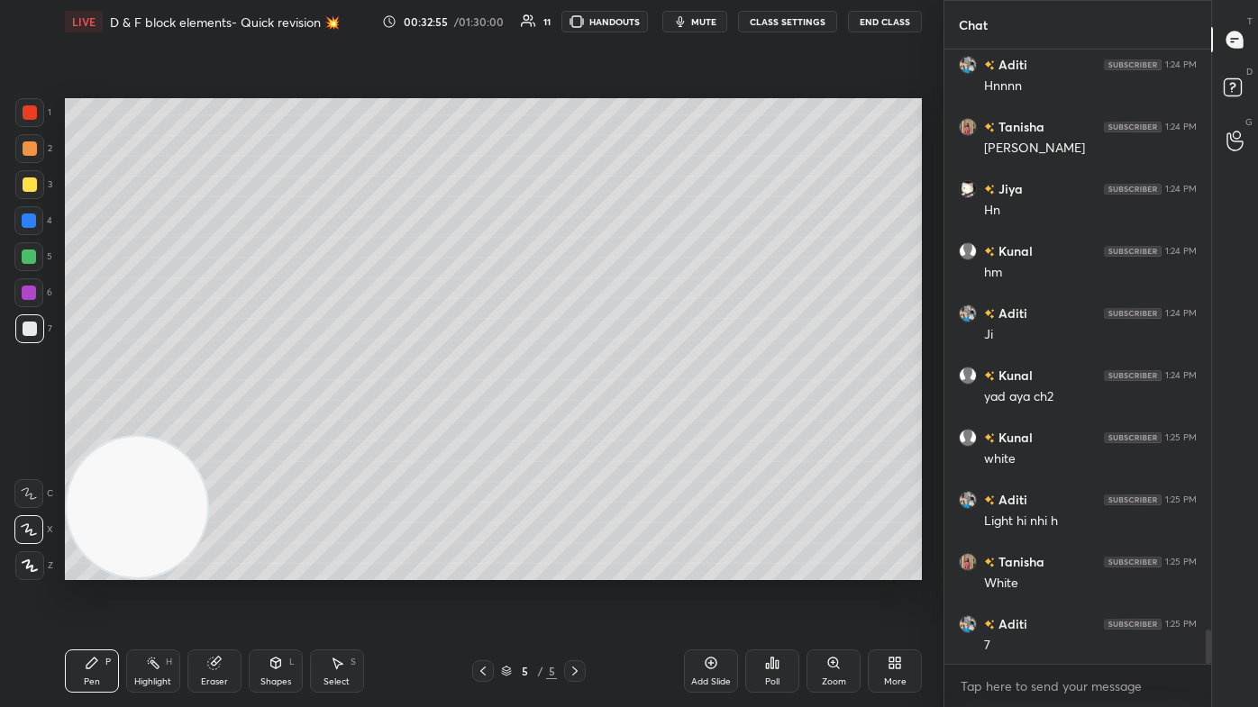
scroll to position [10564, 0]
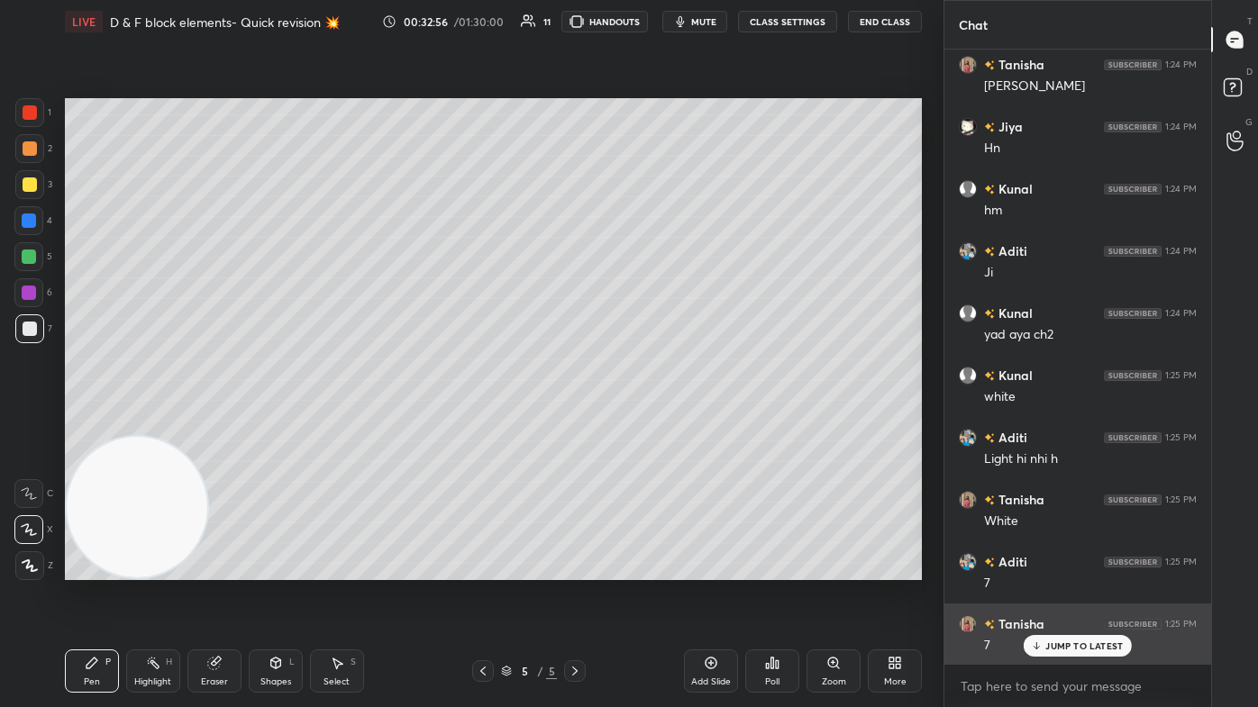
click at [646, 424] on div "JUMP TO LATEST" at bounding box center [1078, 646] width 108 height 22
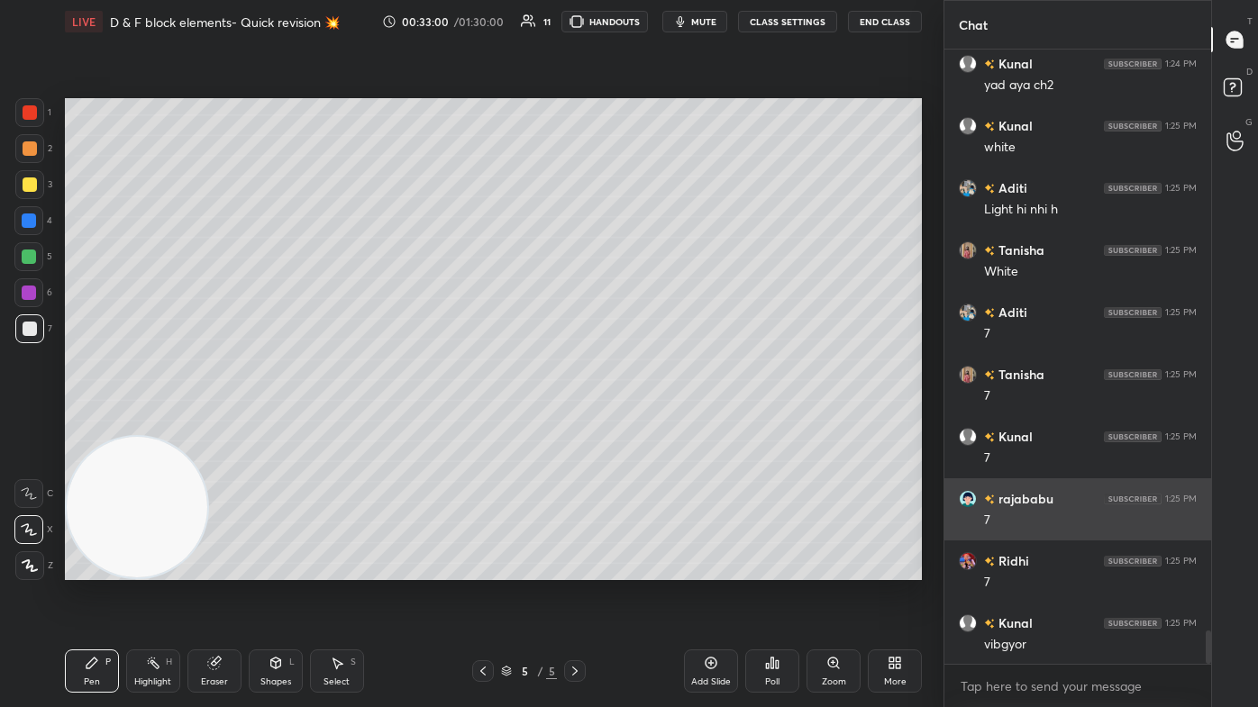
scroll to position [10875, 0]
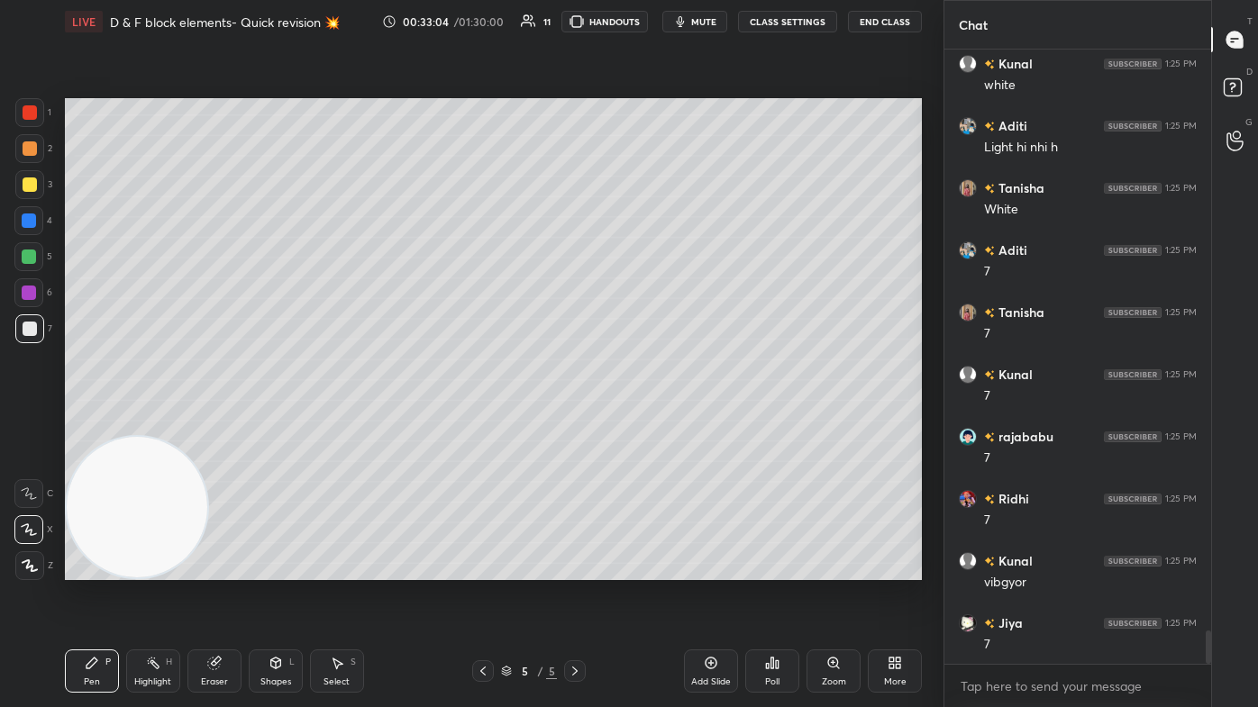
click at [16, 260] on div at bounding box center [28, 256] width 29 height 29
drag, startPoint x: 225, startPoint y: 675, endPoint x: 233, endPoint y: 668, distance: 10.2
click at [225, 424] on div "Eraser" at bounding box center [214, 671] width 54 height 43
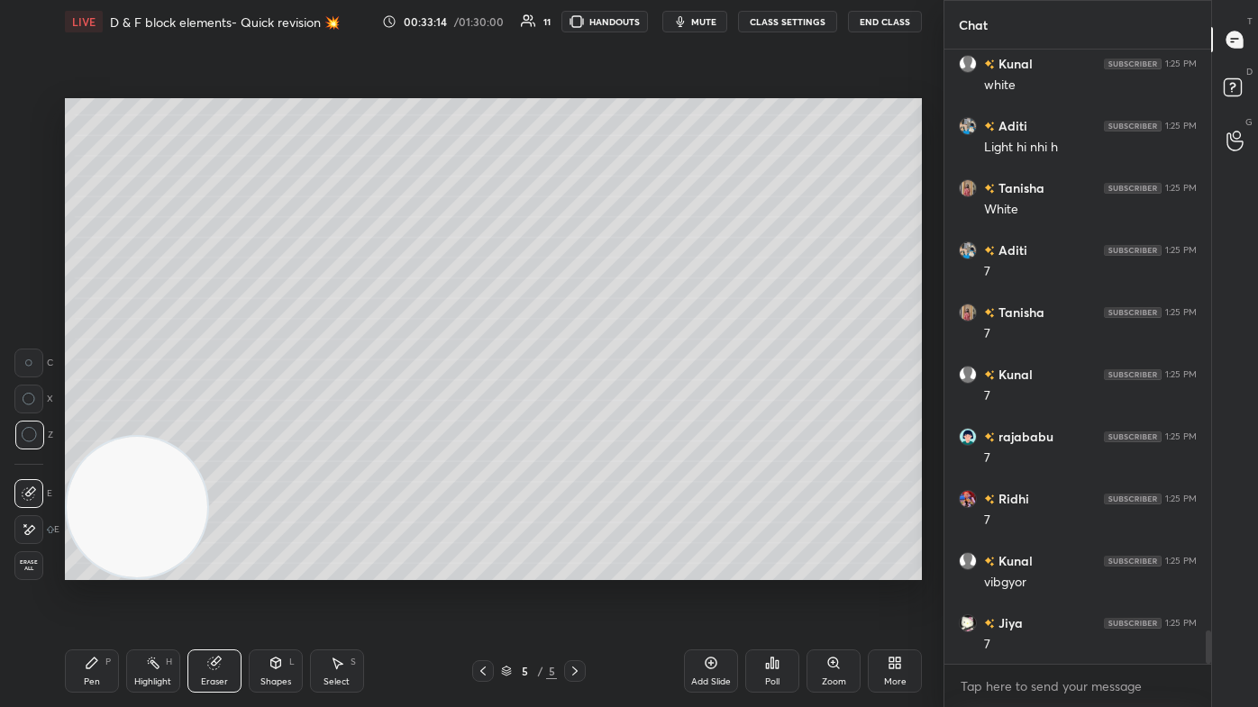
click at [95, 424] on div "Pen" at bounding box center [92, 682] width 16 height 9
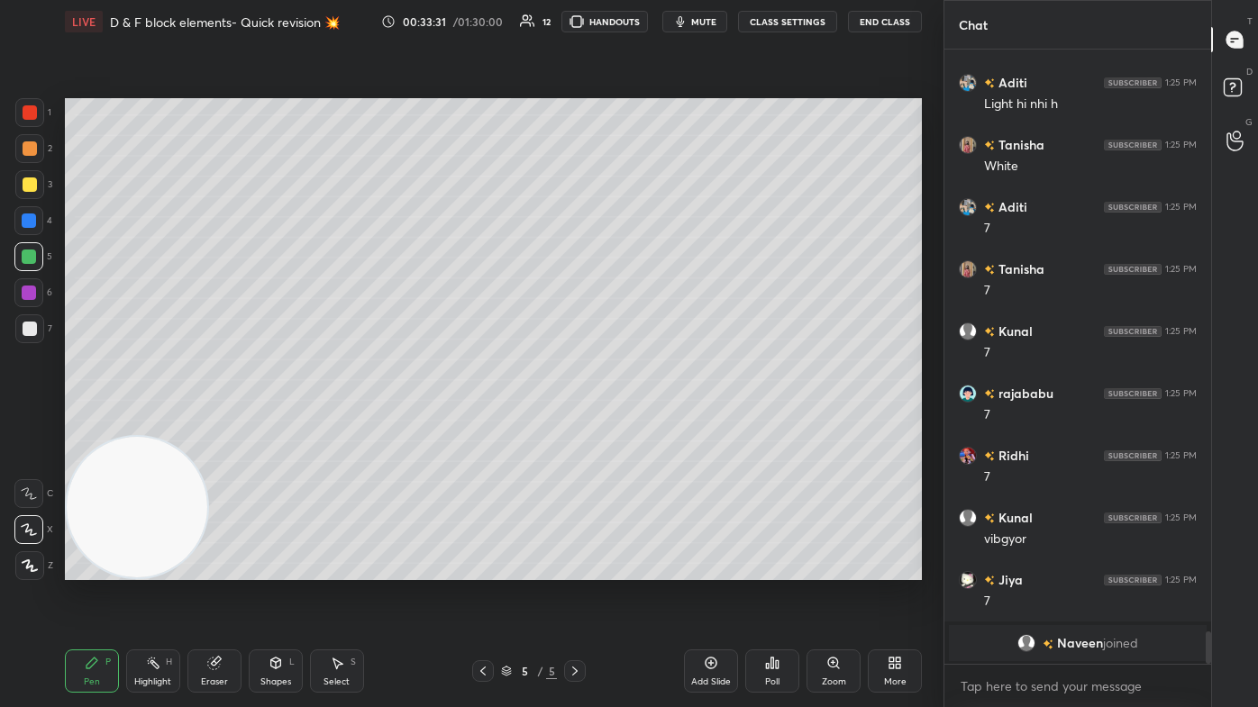
scroll to position [9975, 0]
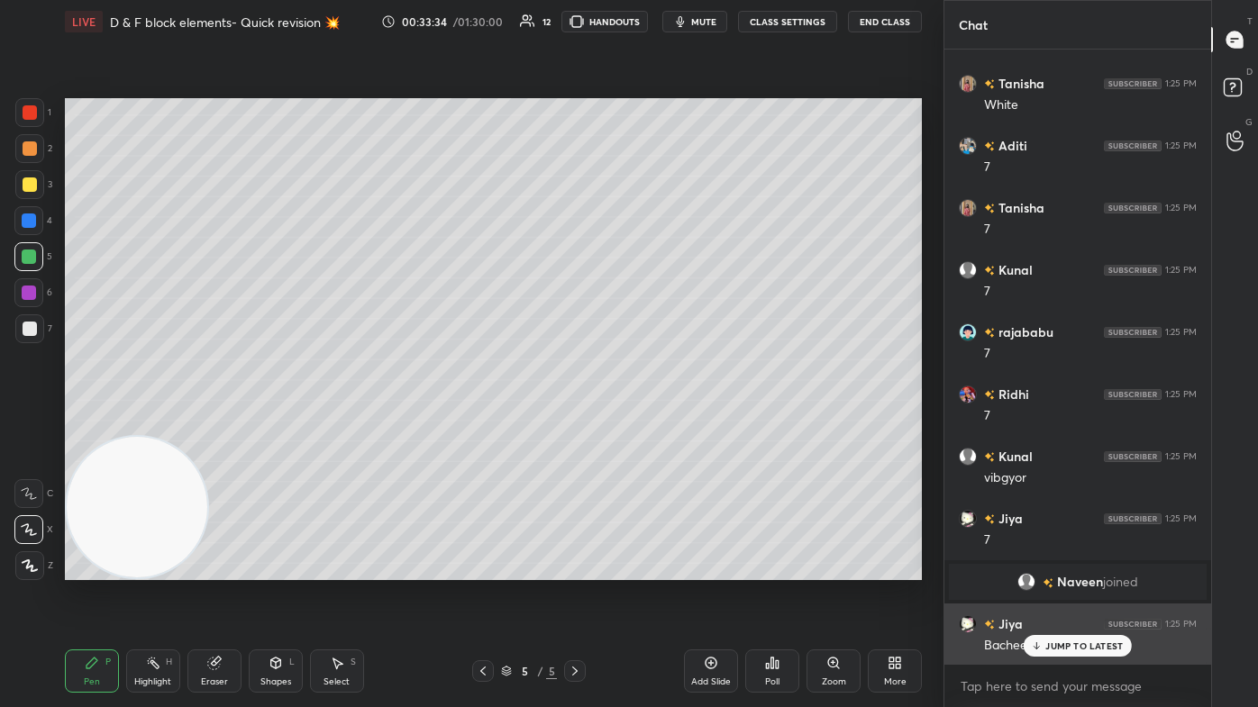
click at [646, 424] on p "JUMP TO LATEST" at bounding box center [1084, 646] width 78 height 11
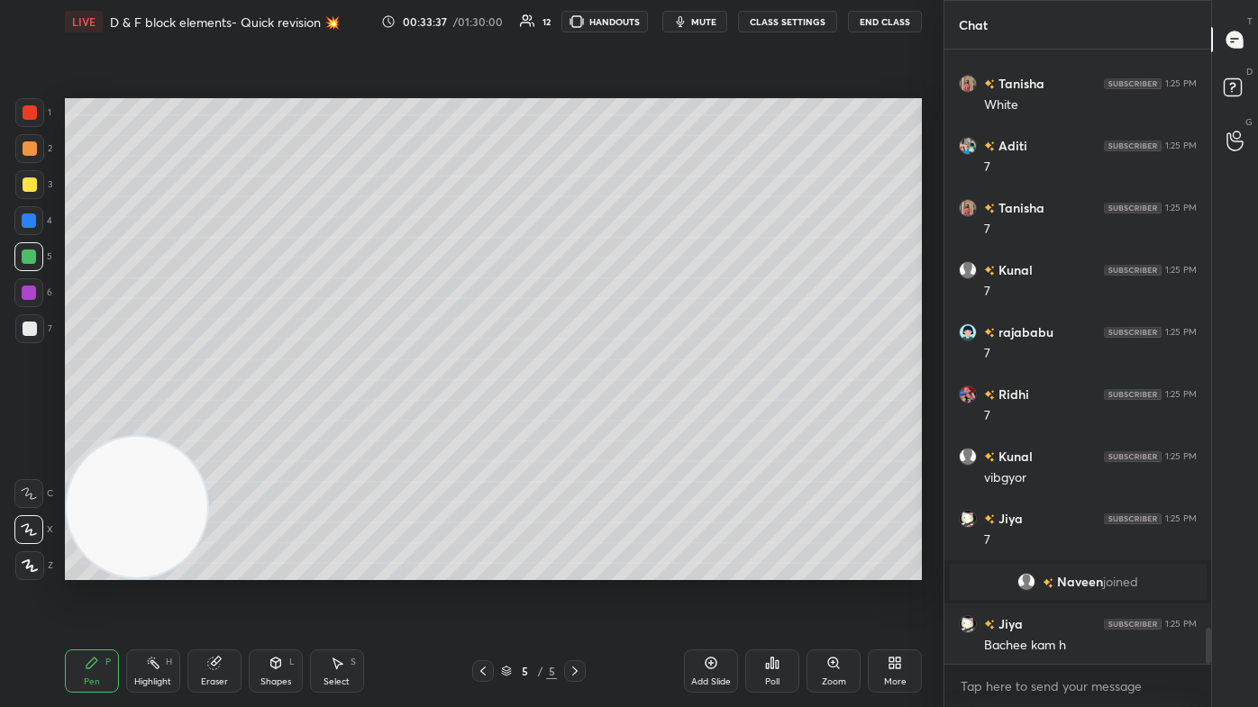
scroll to position [10037, 0]
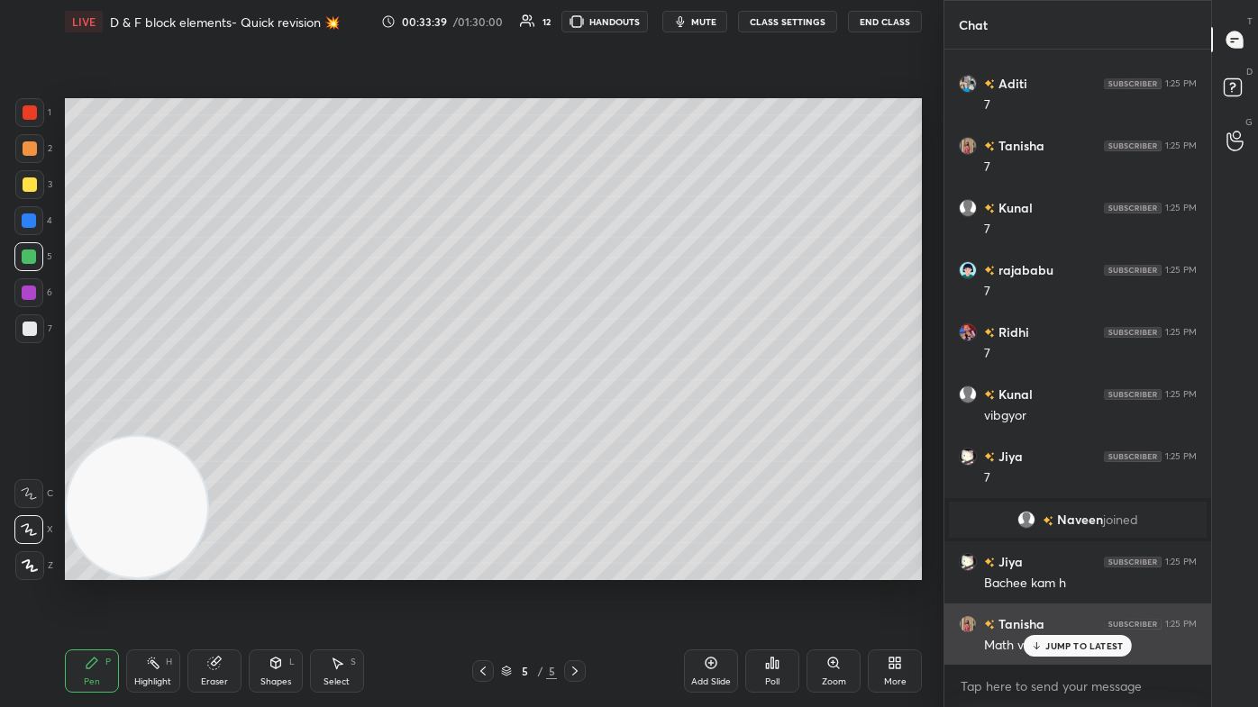
click at [646, 424] on p "JUMP TO LATEST" at bounding box center [1084, 646] width 78 height 11
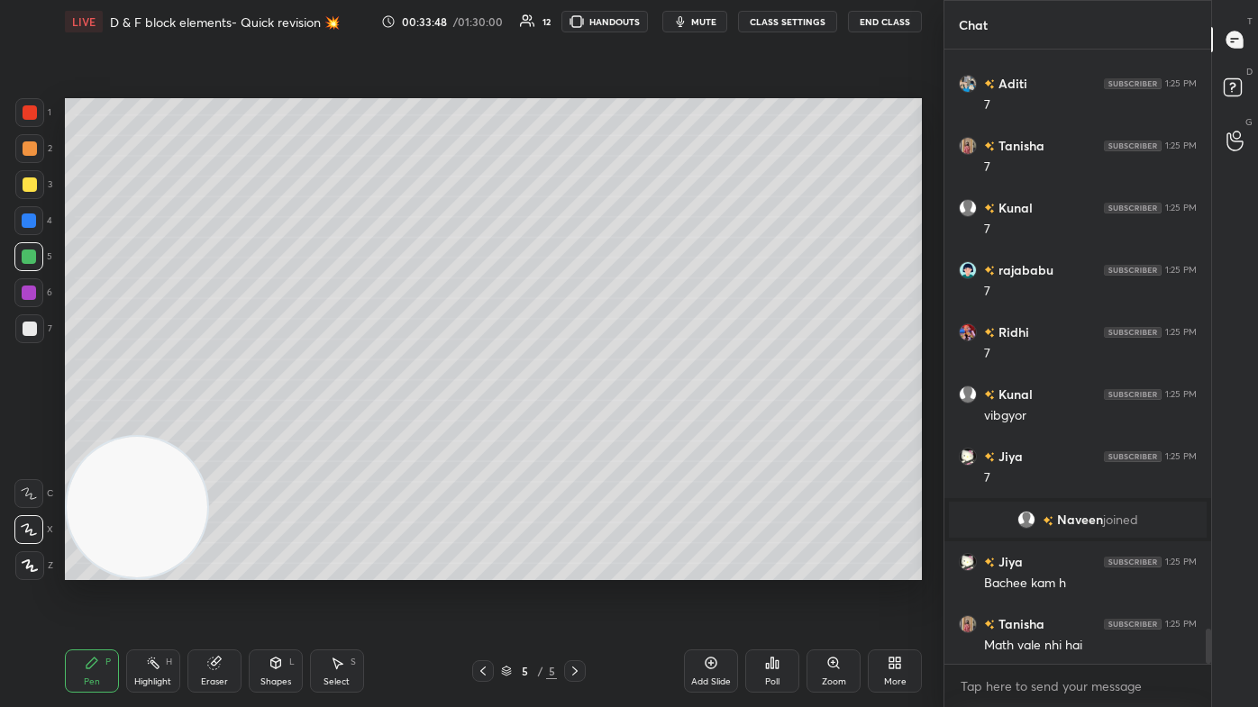
click at [23, 145] on div at bounding box center [30, 148] width 14 height 14
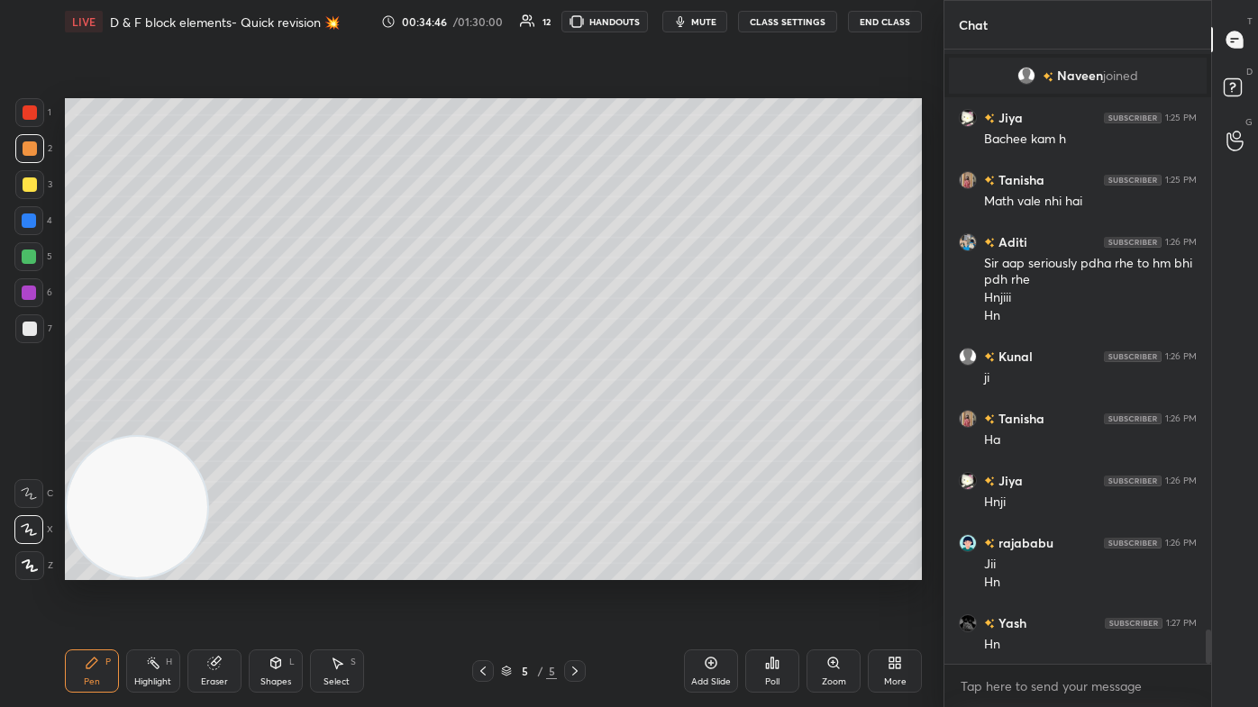
scroll to position [10544, 0]
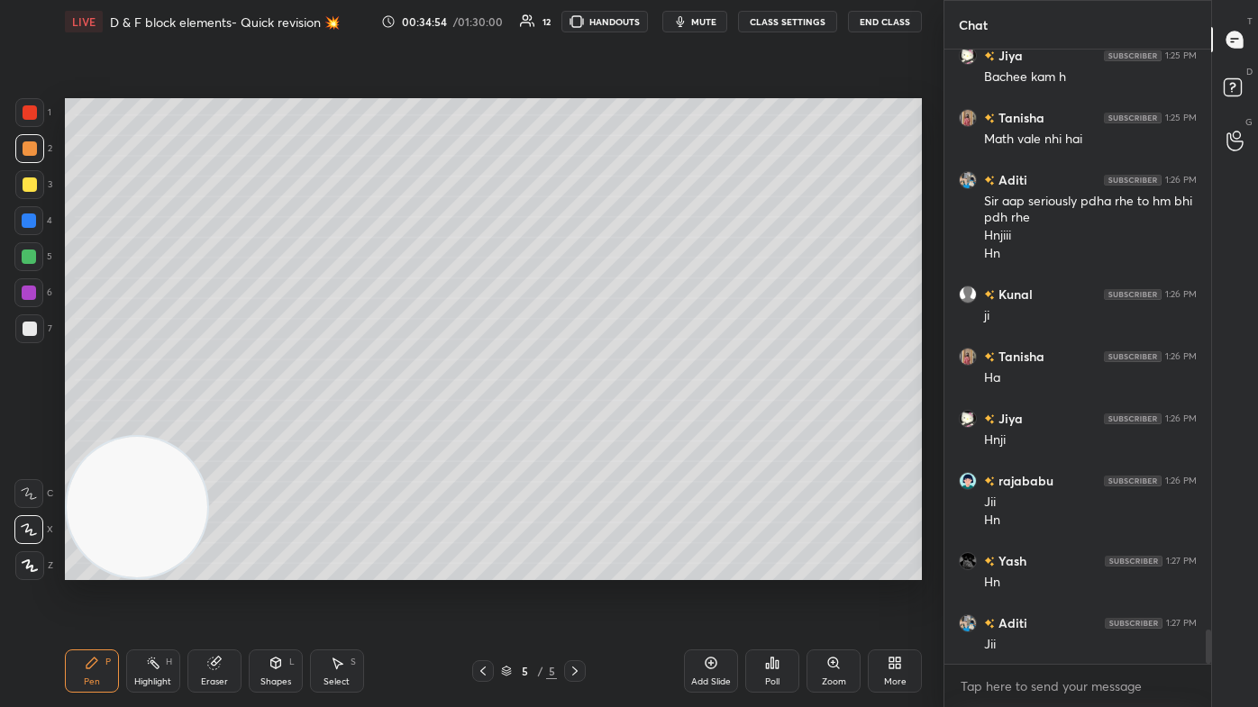
click at [646, 19] on span "mute" at bounding box center [703, 21] width 25 height 13
drag, startPoint x: 214, startPoint y: 679, endPoint x: 228, endPoint y: 670, distance: 17.0
click at [214, 424] on div "Eraser" at bounding box center [214, 682] width 27 height 9
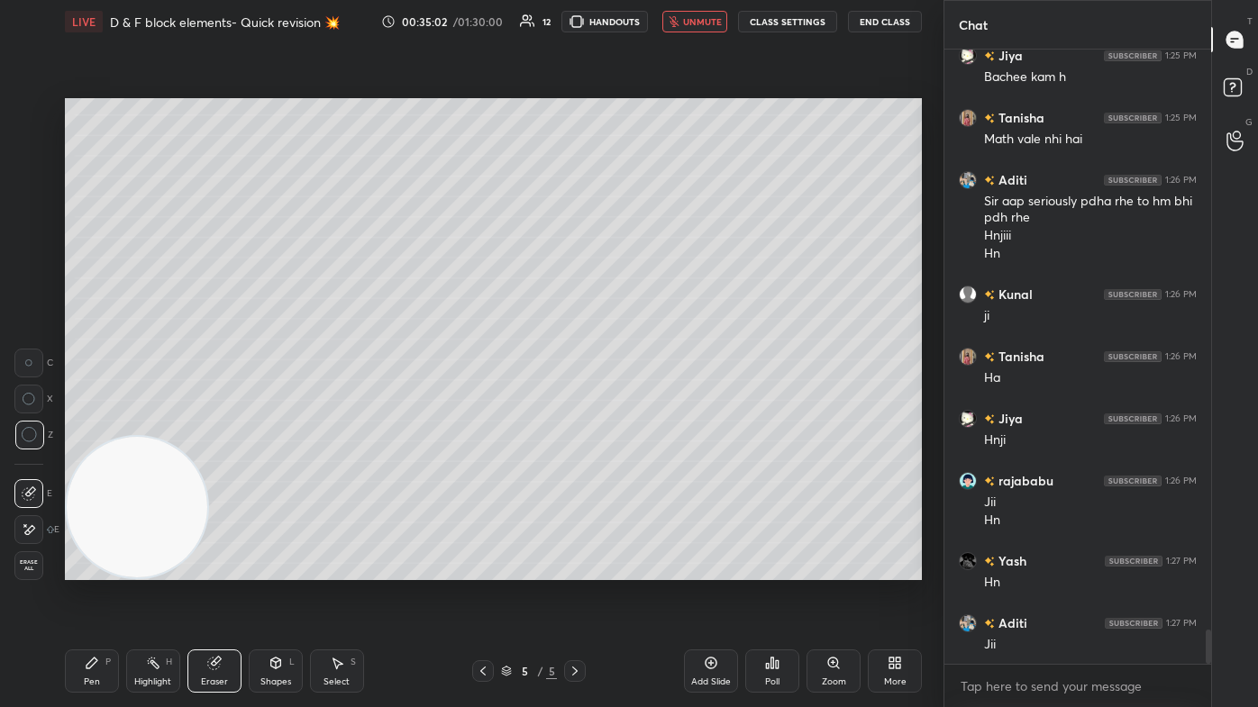
click at [94, 424] on div "Pen P" at bounding box center [92, 671] width 54 height 43
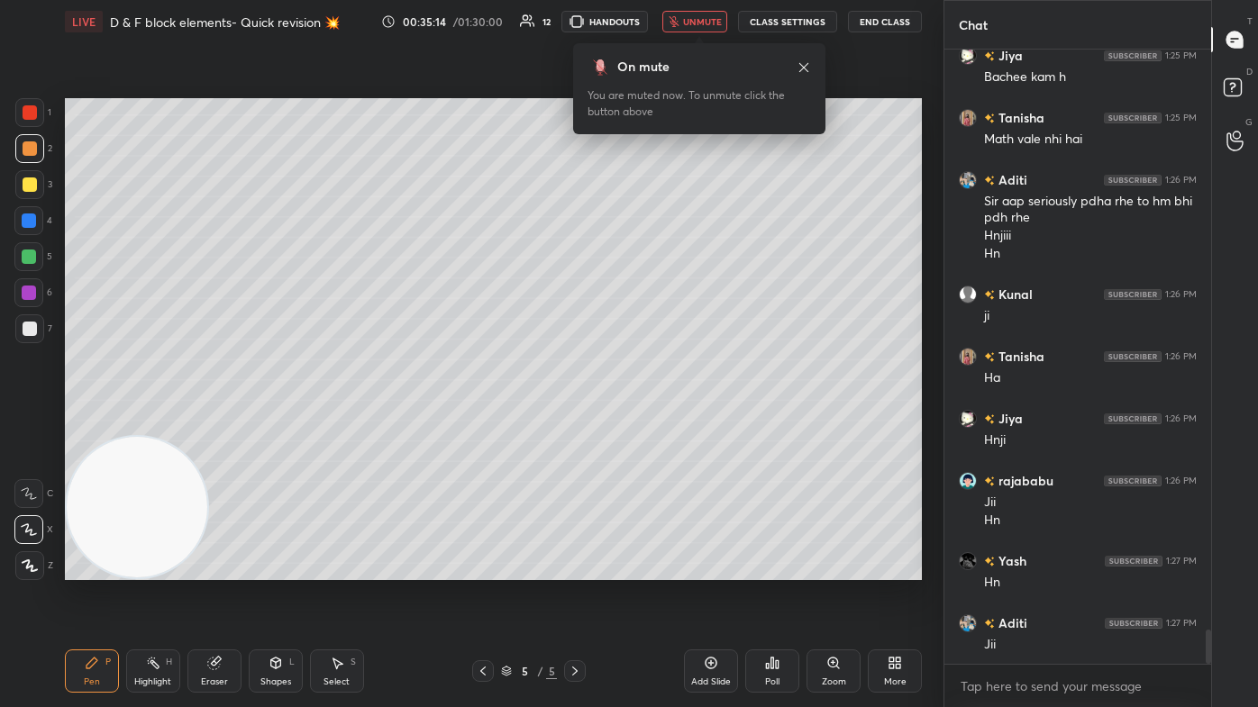
click at [646, 28] on button "unmute" at bounding box center [694, 22] width 65 height 22
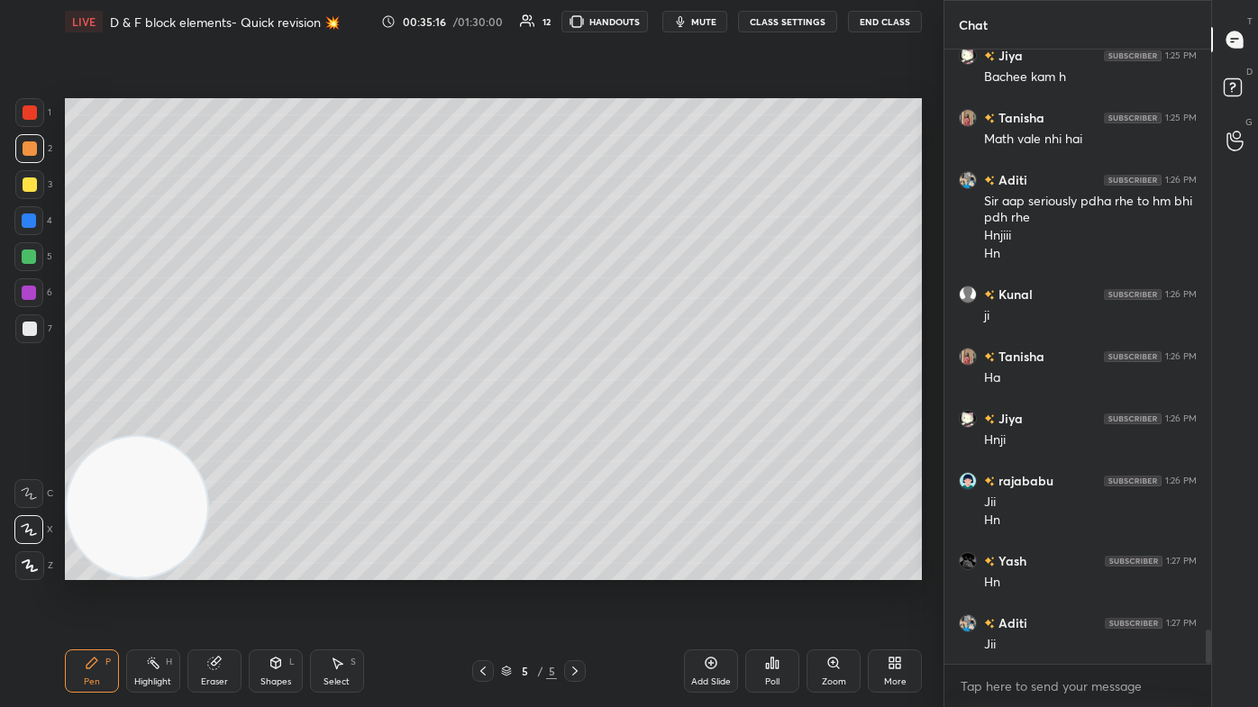
drag, startPoint x: 218, startPoint y: 675, endPoint x: 271, endPoint y: 622, distance: 75.2
click at [218, 424] on div "Eraser" at bounding box center [214, 671] width 54 height 43
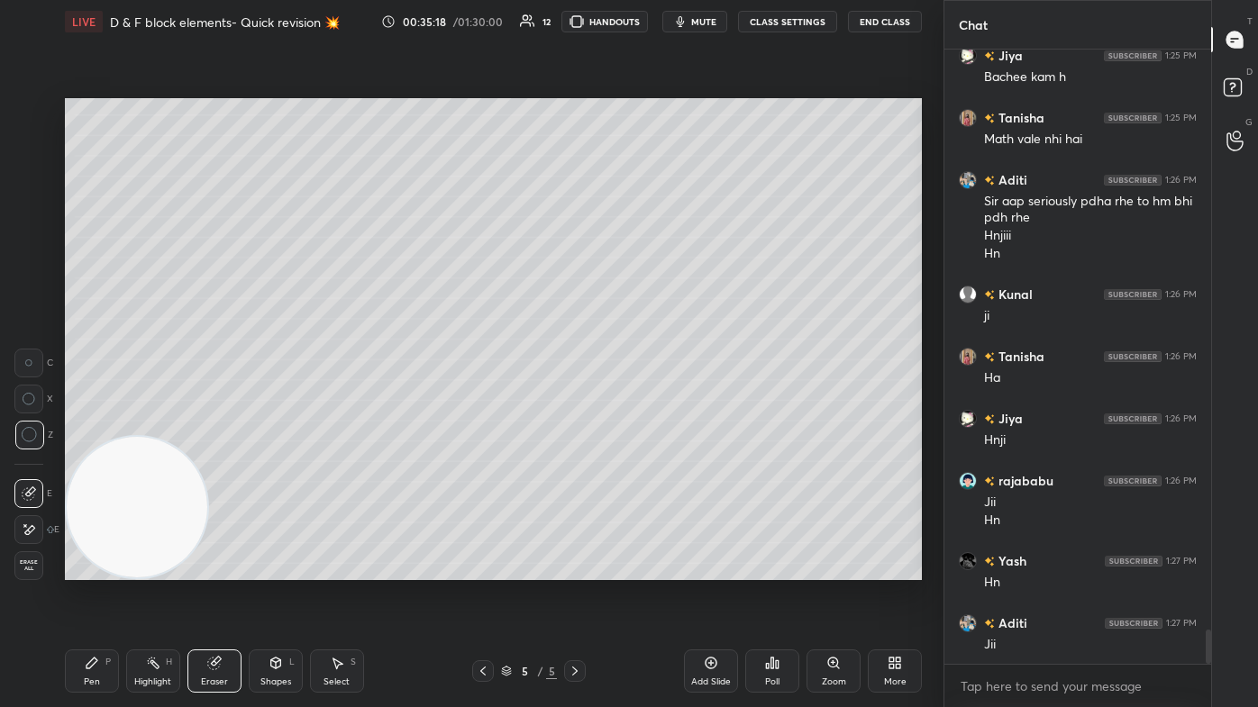
drag, startPoint x: 87, startPoint y: 671, endPoint x: 134, endPoint y: 634, distance: 59.7
click at [93, 424] on div "Pen P" at bounding box center [92, 671] width 54 height 43
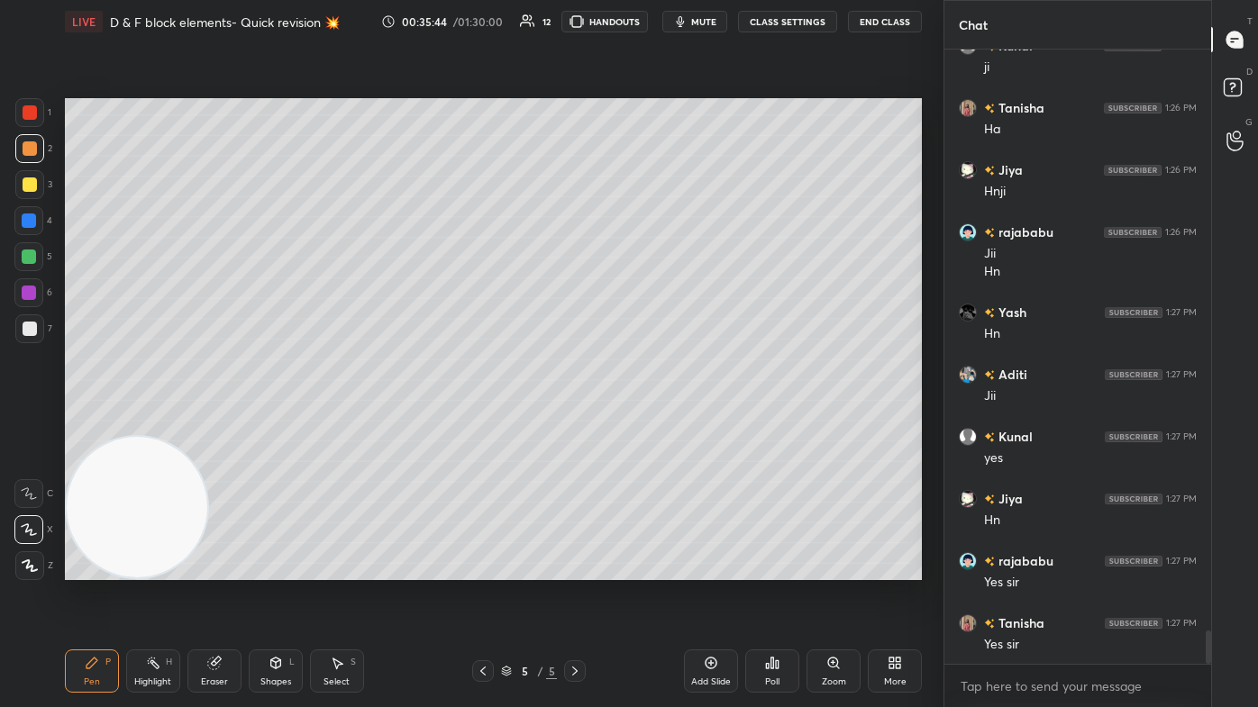
scroll to position [10855, 0]
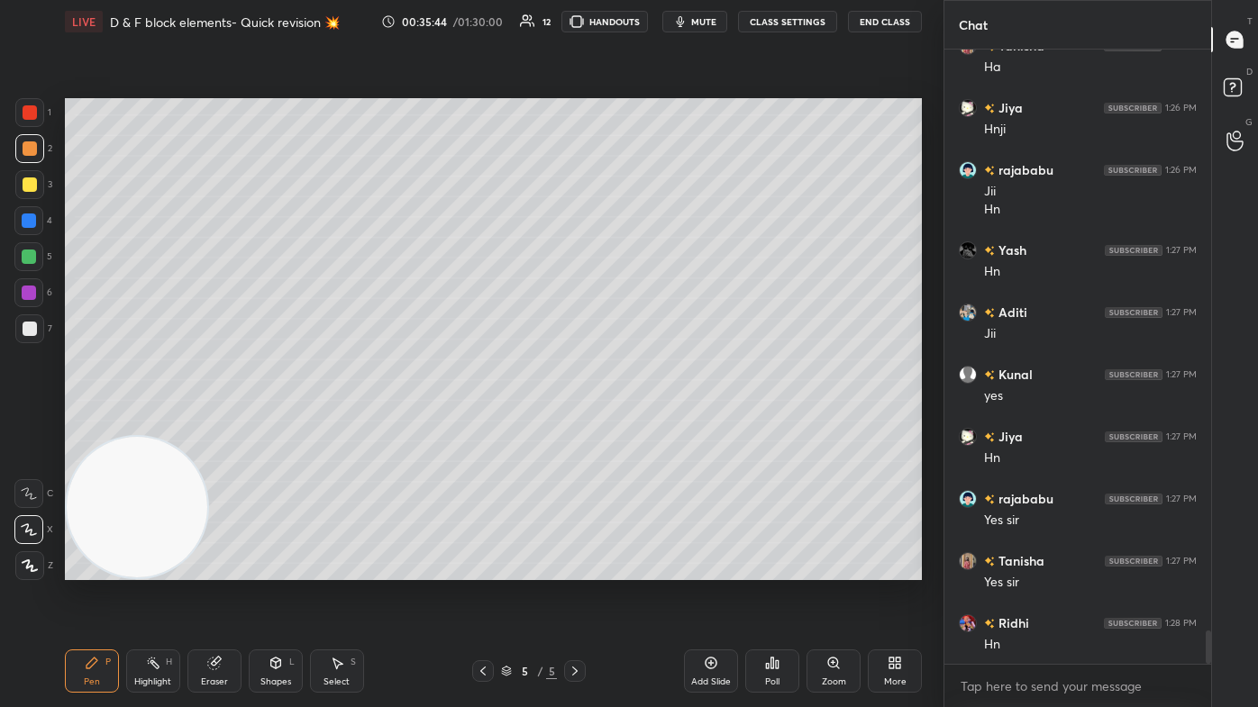
click at [23, 324] on div at bounding box center [30, 329] width 14 height 14
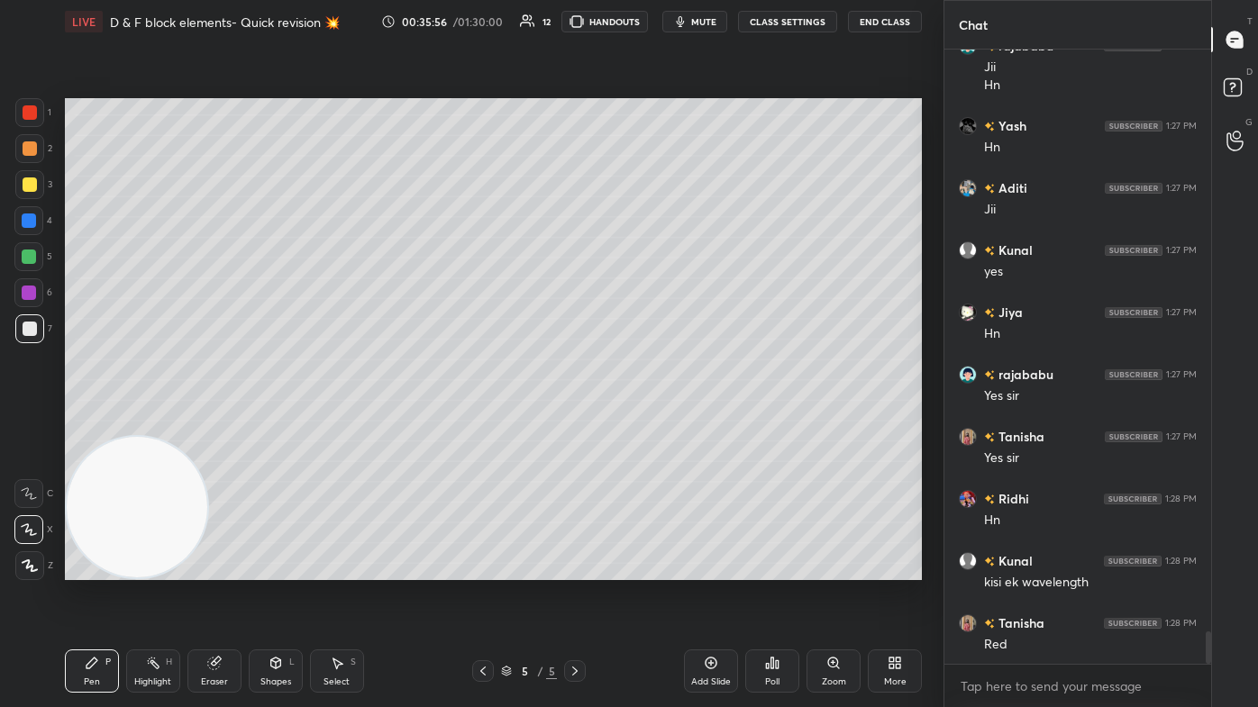
scroll to position [11041, 0]
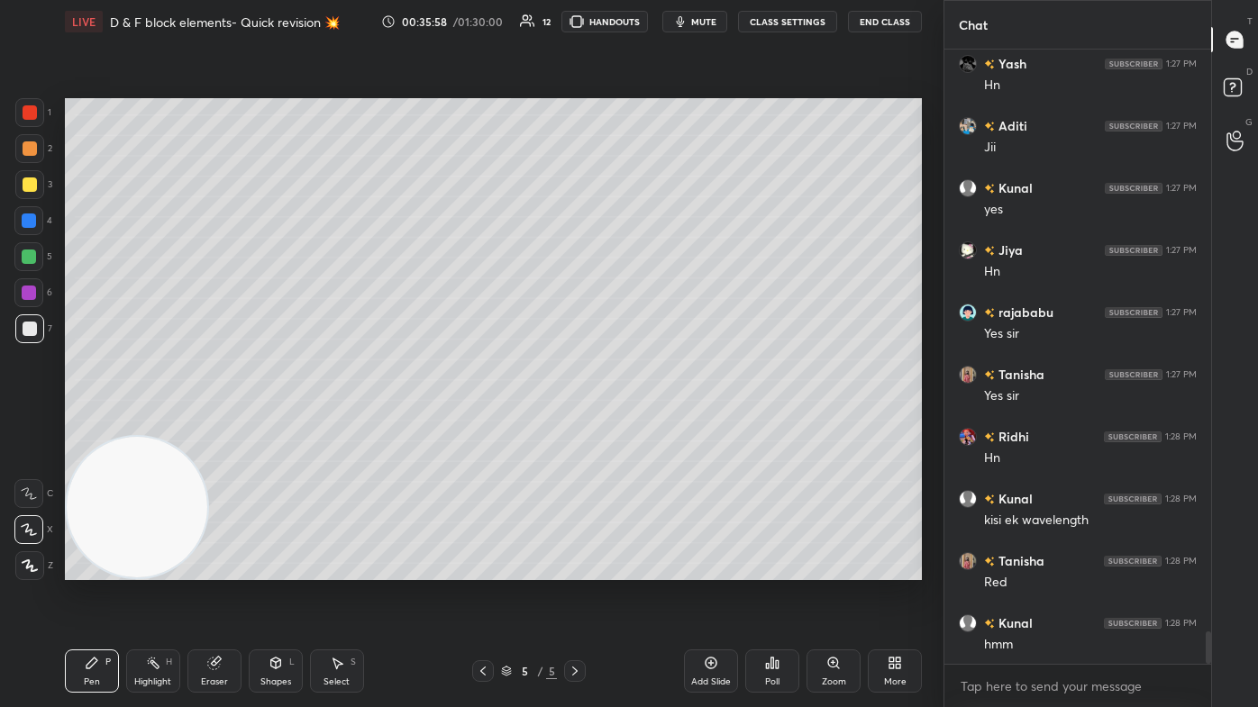
click at [25, 115] on div at bounding box center [29, 112] width 29 height 29
click at [33, 424] on div at bounding box center [29, 566] width 29 height 29
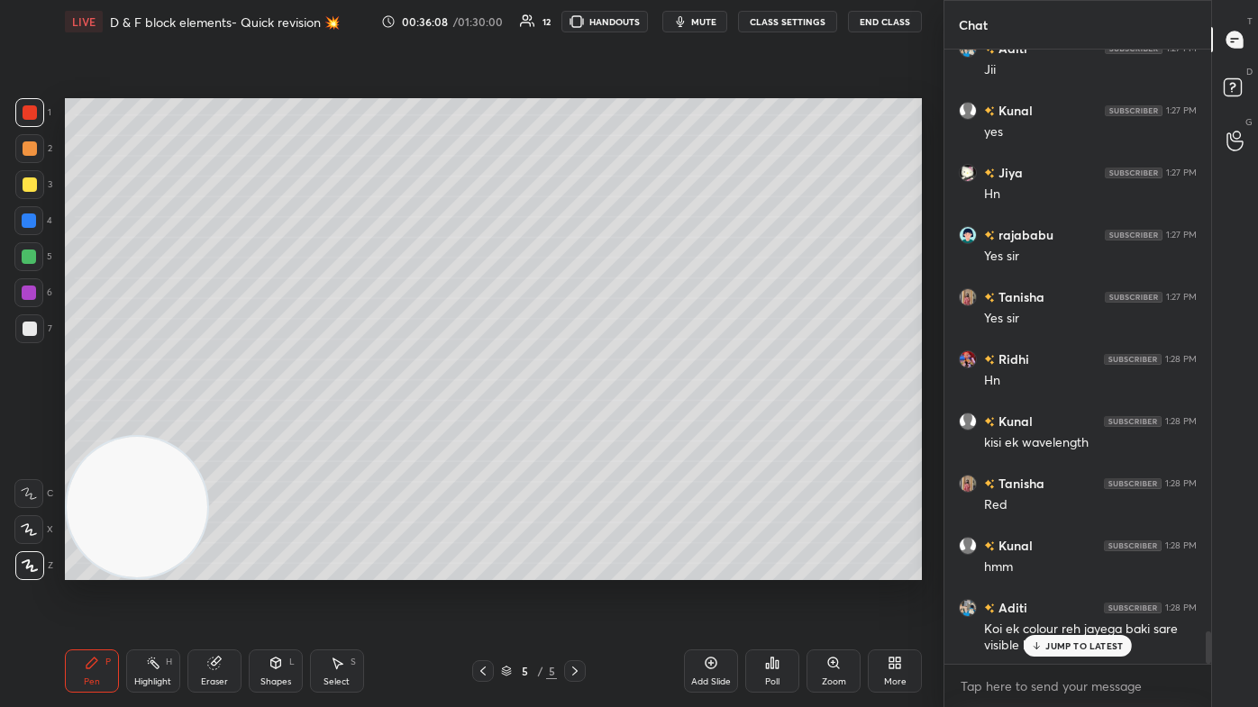
click at [26, 290] on div at bounding box center [29, 293] width 14 height 14
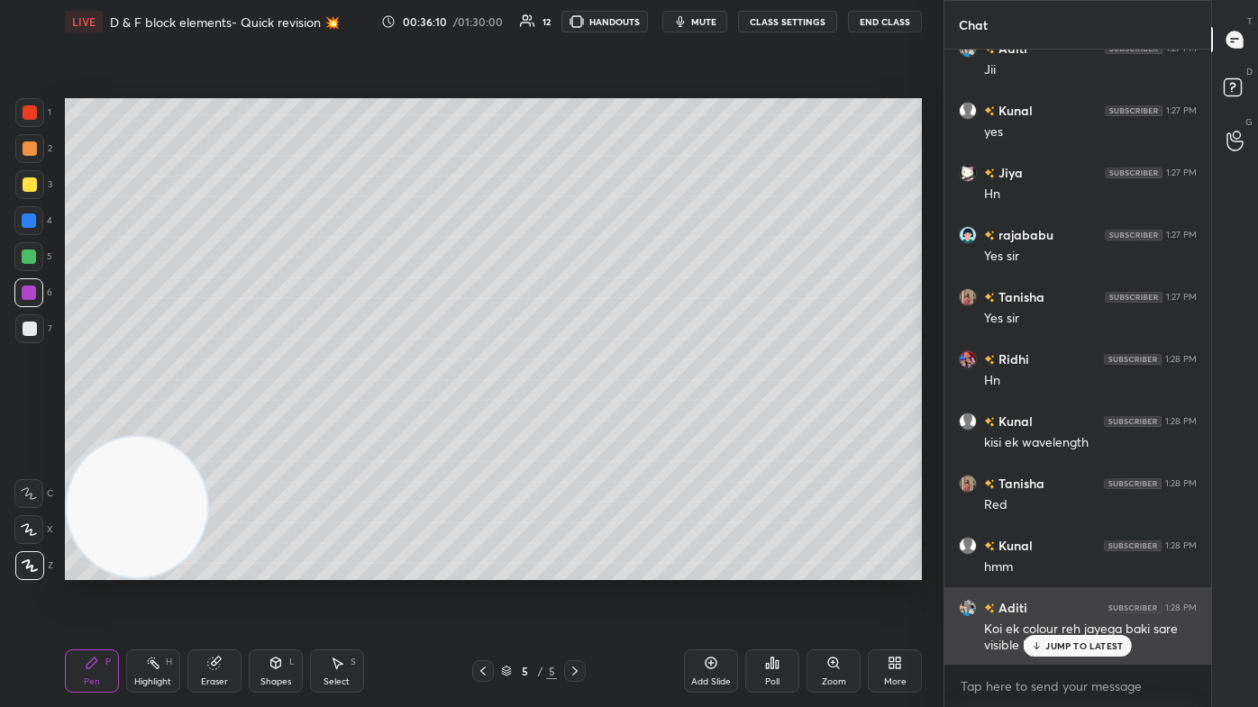
click at [646, 424] on p "JUMP TO LATEST" at bounding box center [1084, 646] width 78 height 11
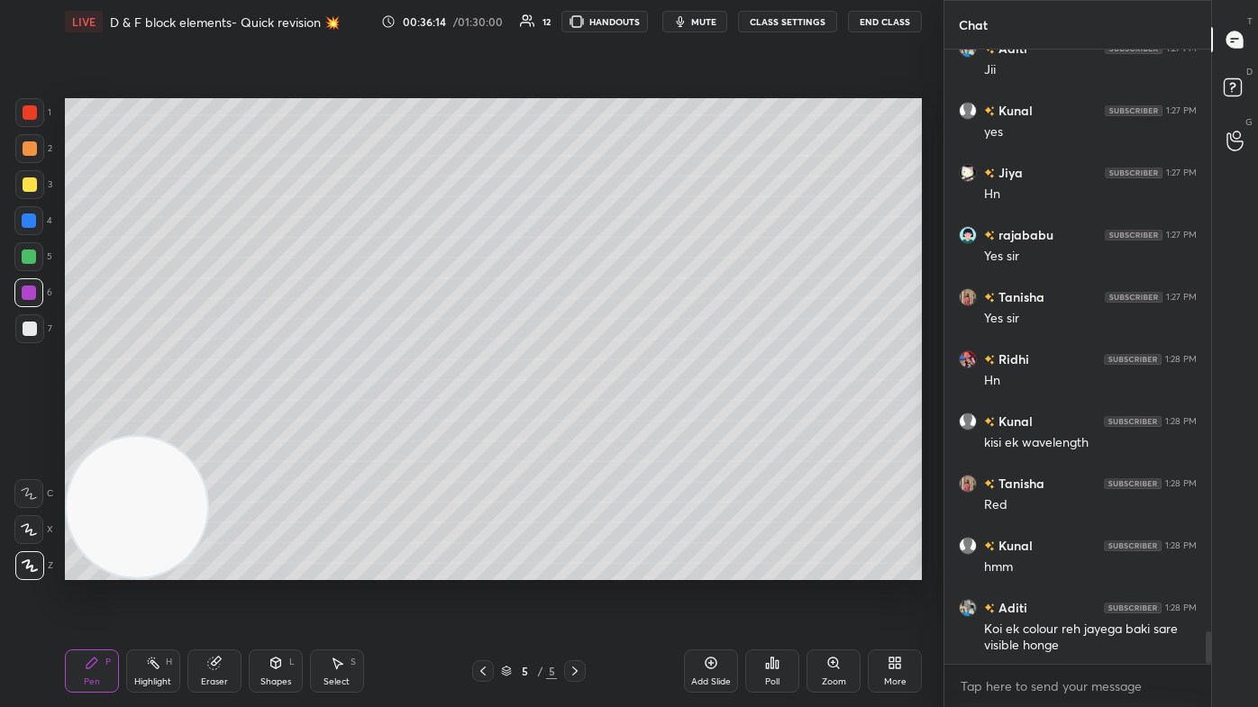
click at [30, 185] on div at bounding box center [30, 185] width 14 height 14
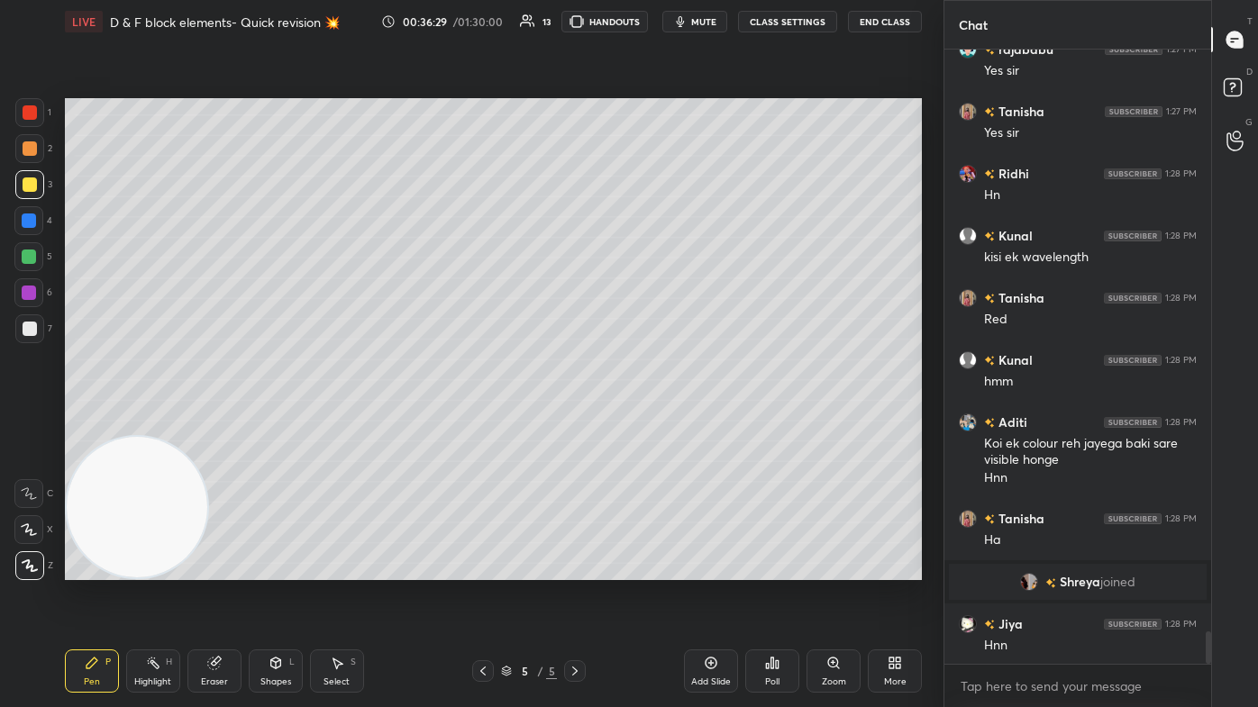
scroll to position [11009, 0]
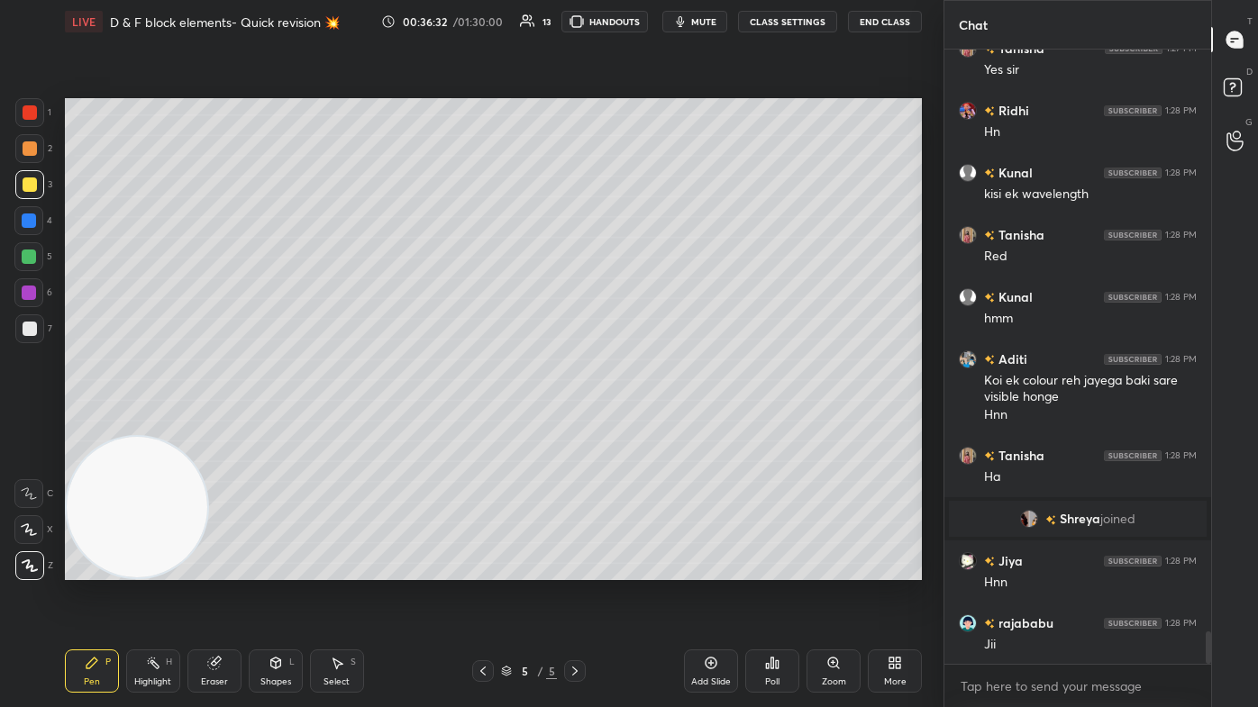
click at [29, 424] on icon at bounding box center [29, 530] width 16 height 13
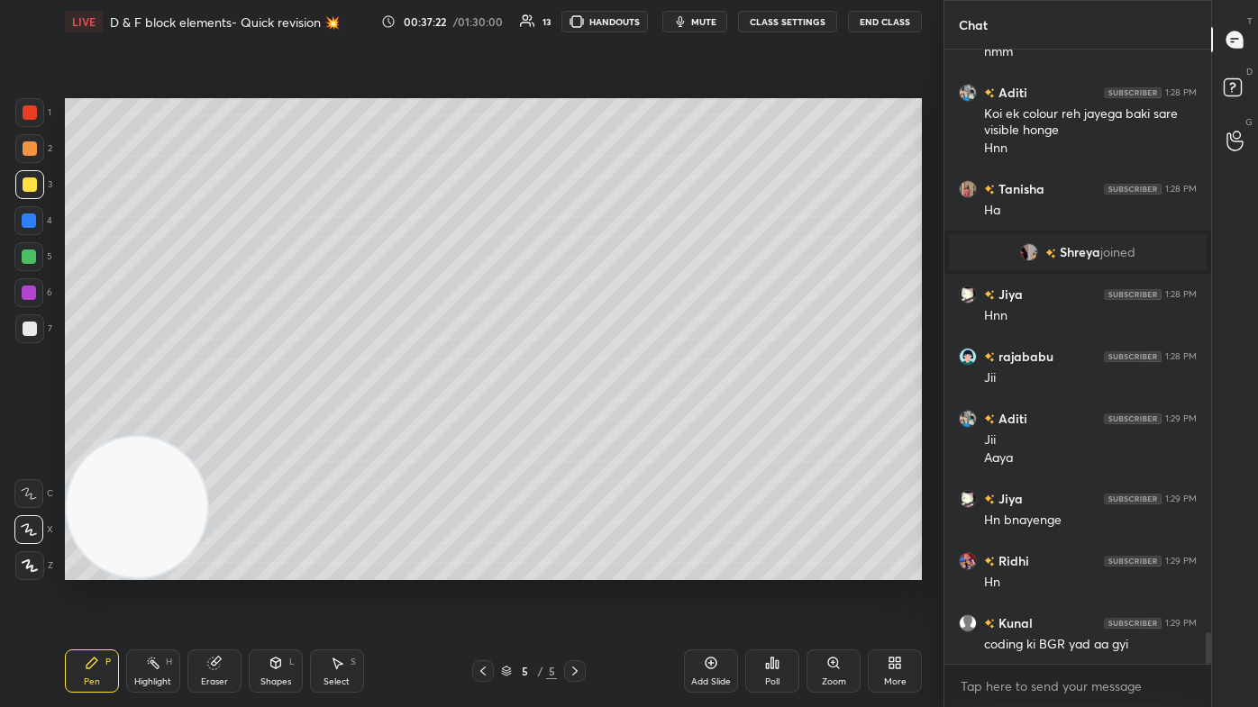
scroll to position [11319, 0]
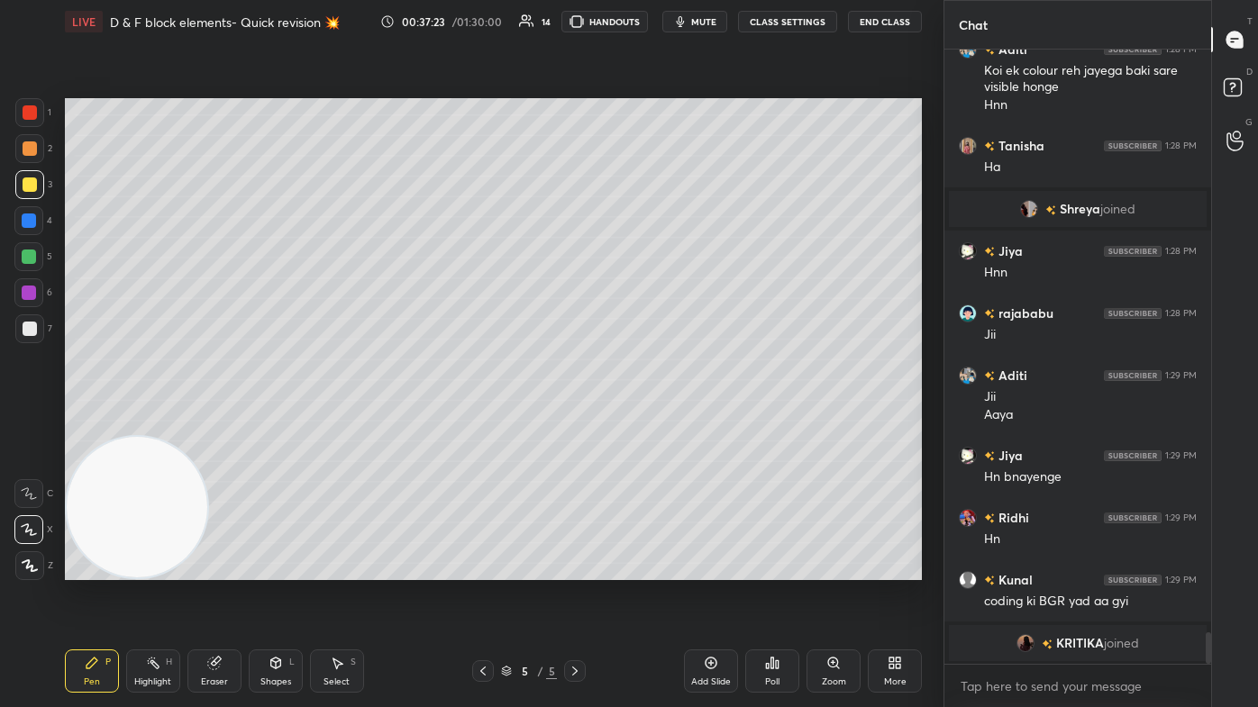
click at [209, 424] on div "Eraser" at bounding box center [214, 671] width 54 height 43
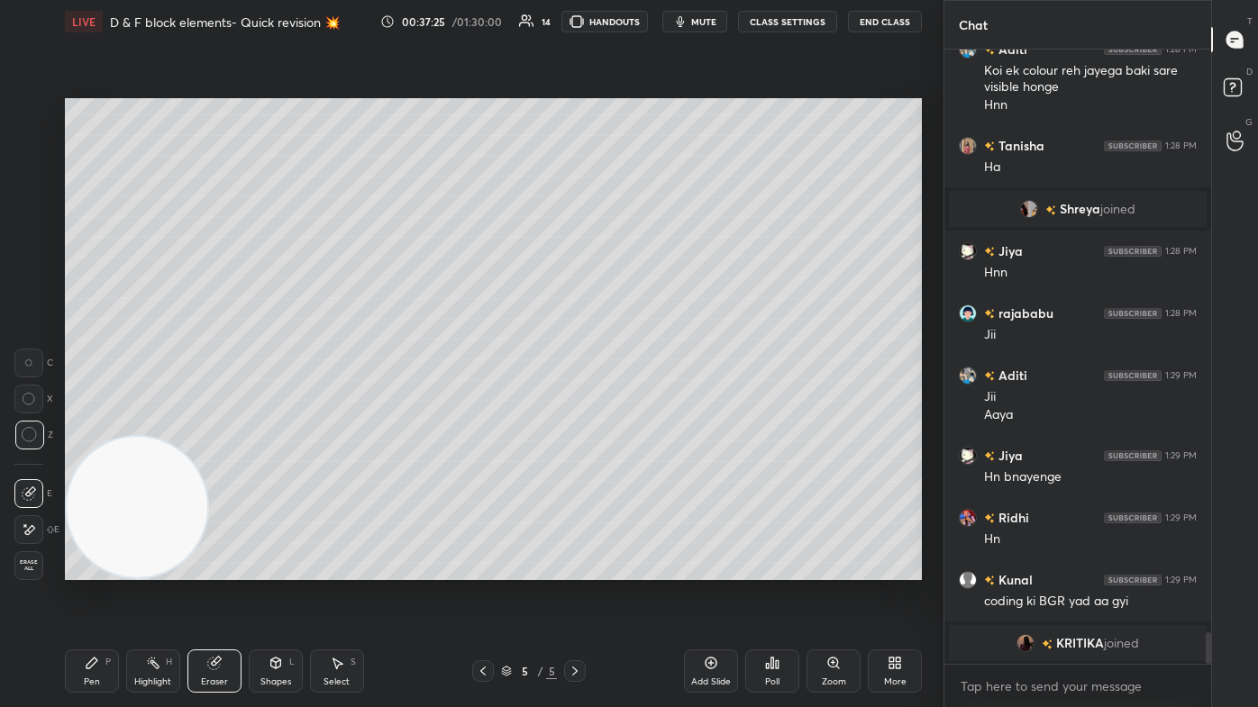
drag, startPoint x: 92, startPoint y: 679, endPoint x: 108, endPoint y: 660, distance: 25.6
click at [91, 424] on div "Pen" at bounding box center [92, 682] width 16 height 9
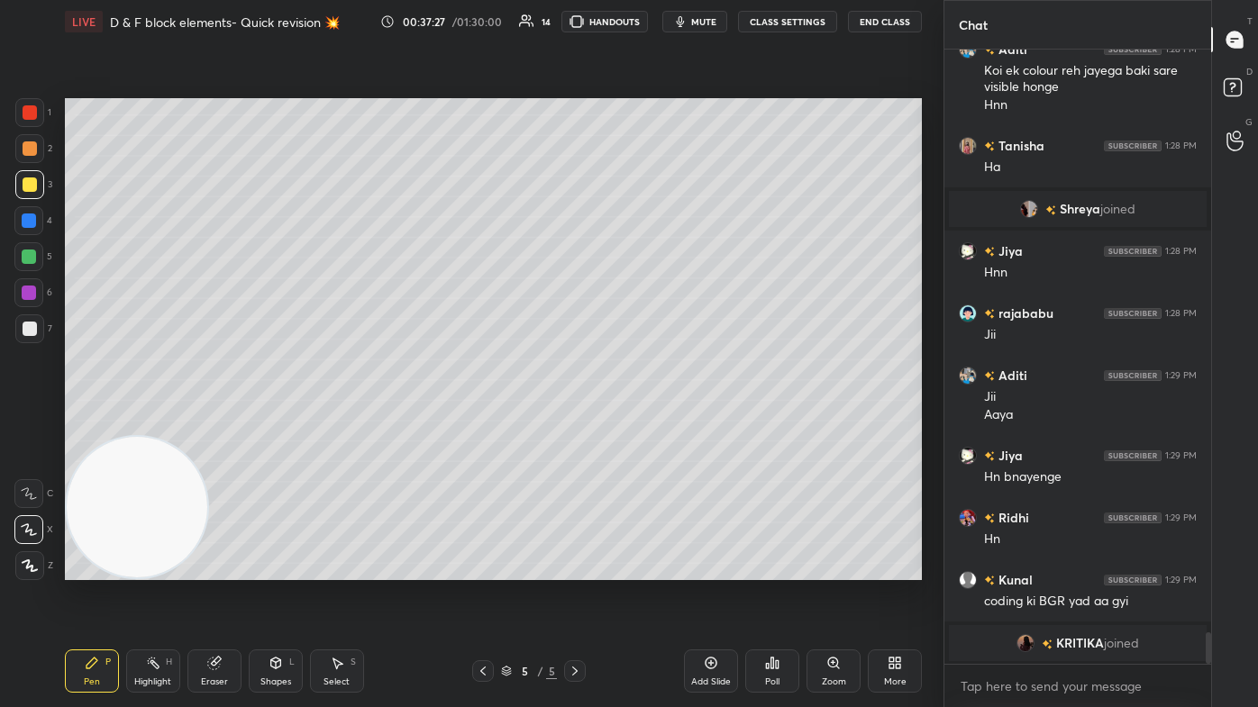
click at [87, 424] on div "Pen" at bounding box center [92, 682] width 16 height 9
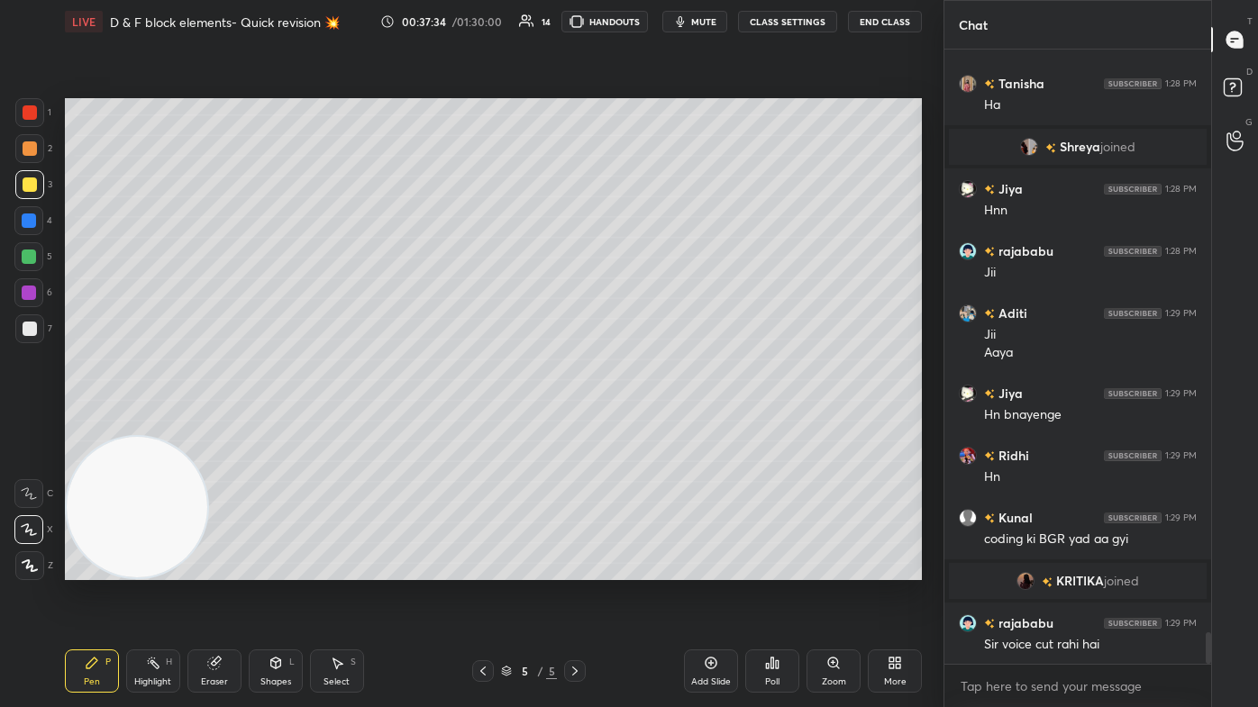
drag, startPoint x: 208, startPoint y: 680, endPoint x: 264, endPoint y: 639, distance: 69.6
click at [211, 424] on div "Eraser" at bounding box center [214, 682] width 27 height 9
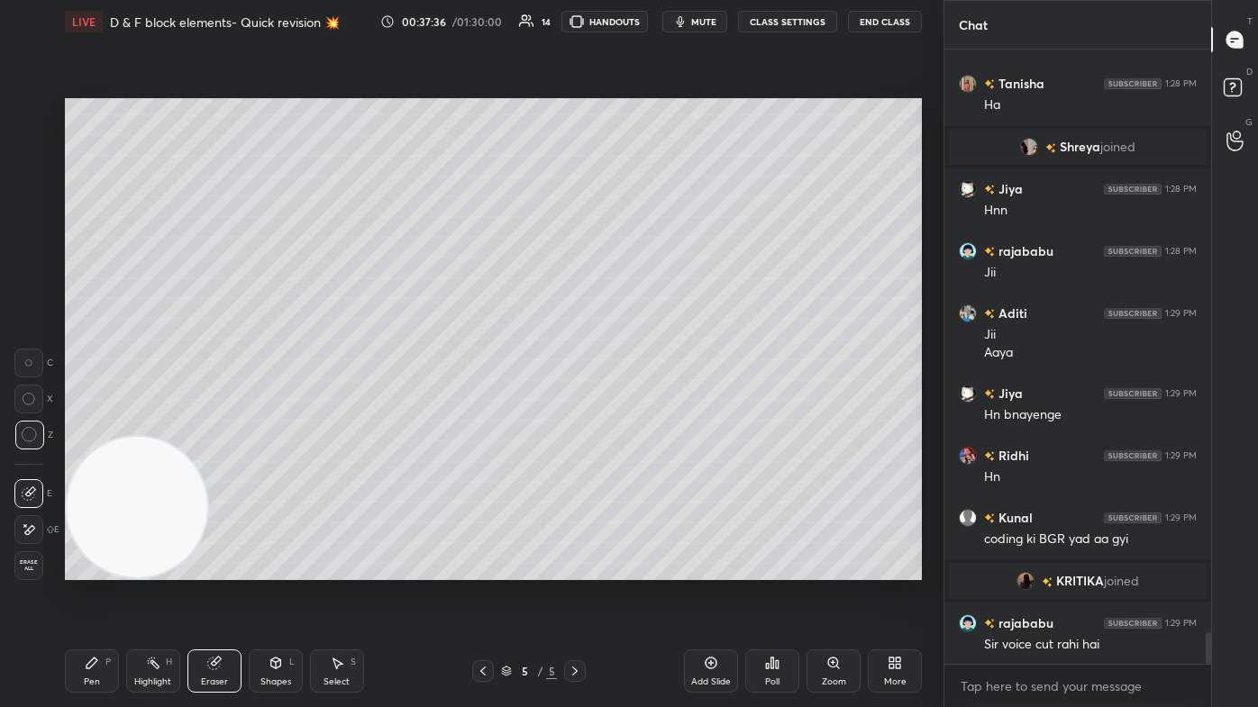
drag, startPoint x: 92, startPoint y: 675, endPoint x: 103, endPoint y: 664, distance: 15.3
click at [93, 424] on div "Pen P" at bounding box center [92, 671] width 54 height 43
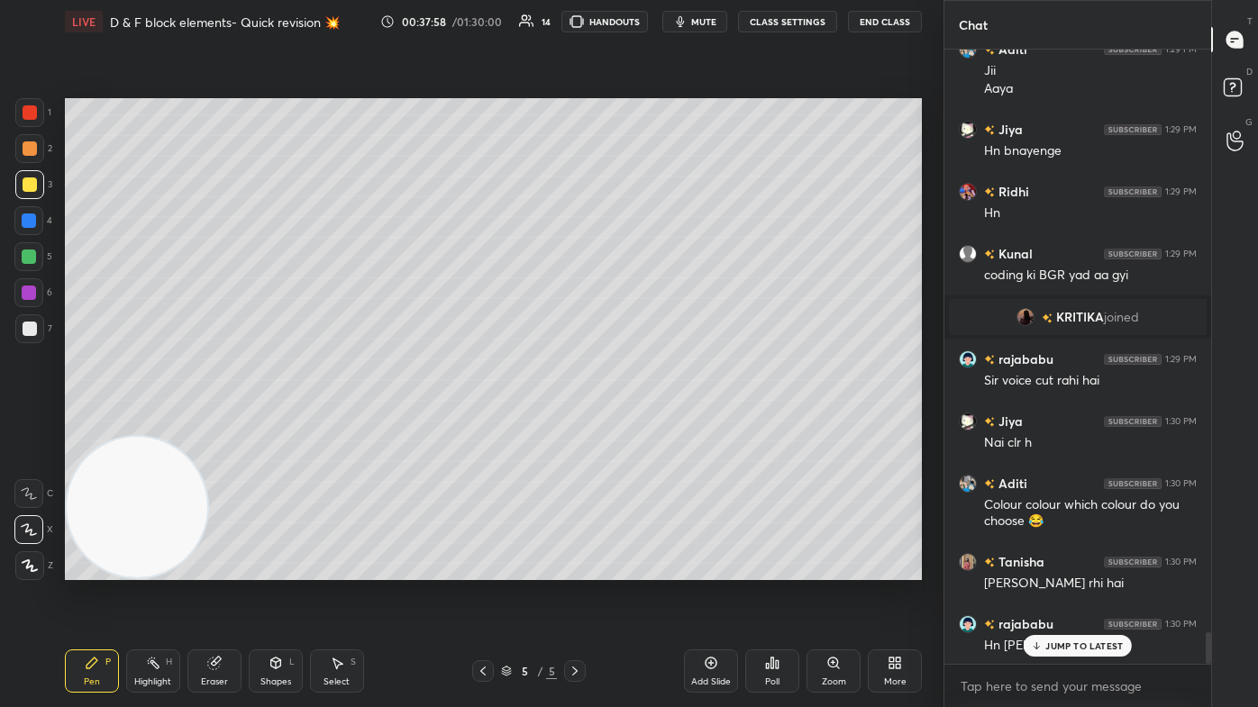
scroll to position [11537, 0]
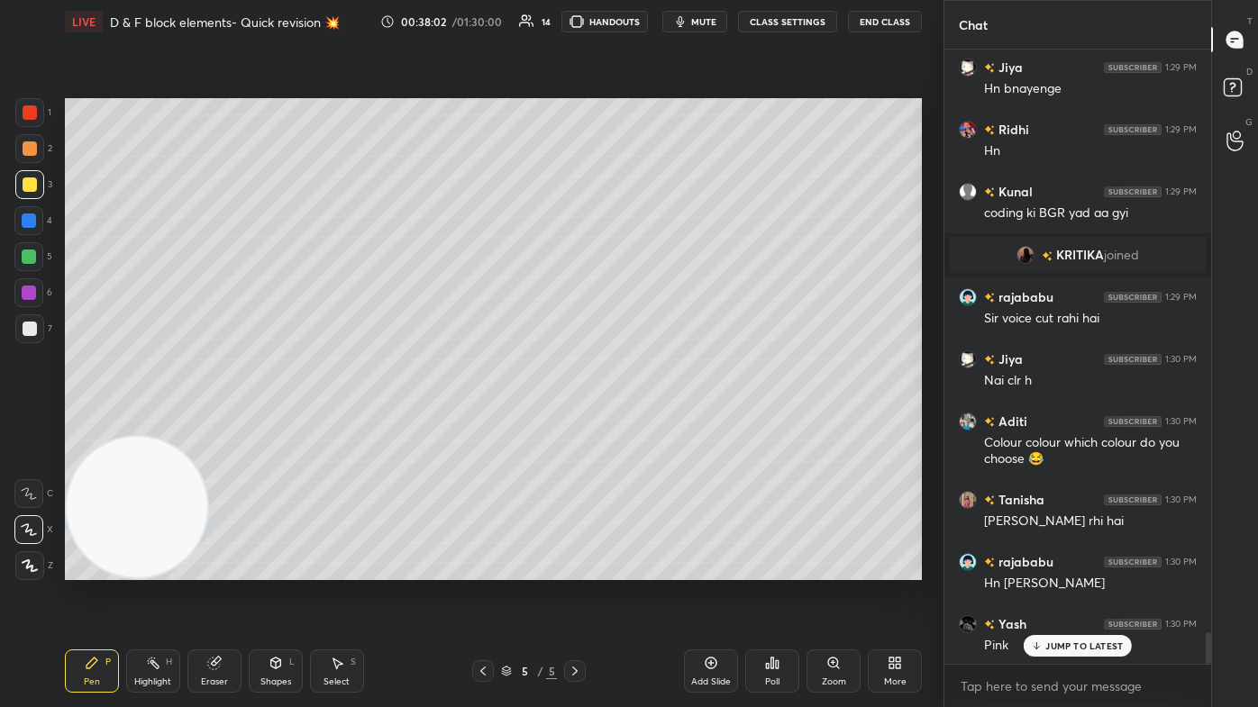
click at [28, 302] on div at bounding box center [28, 292] width 29 height 29
click at [217, 424] on div "Eraser" at bounding box center [214, 682] width 27 height 9
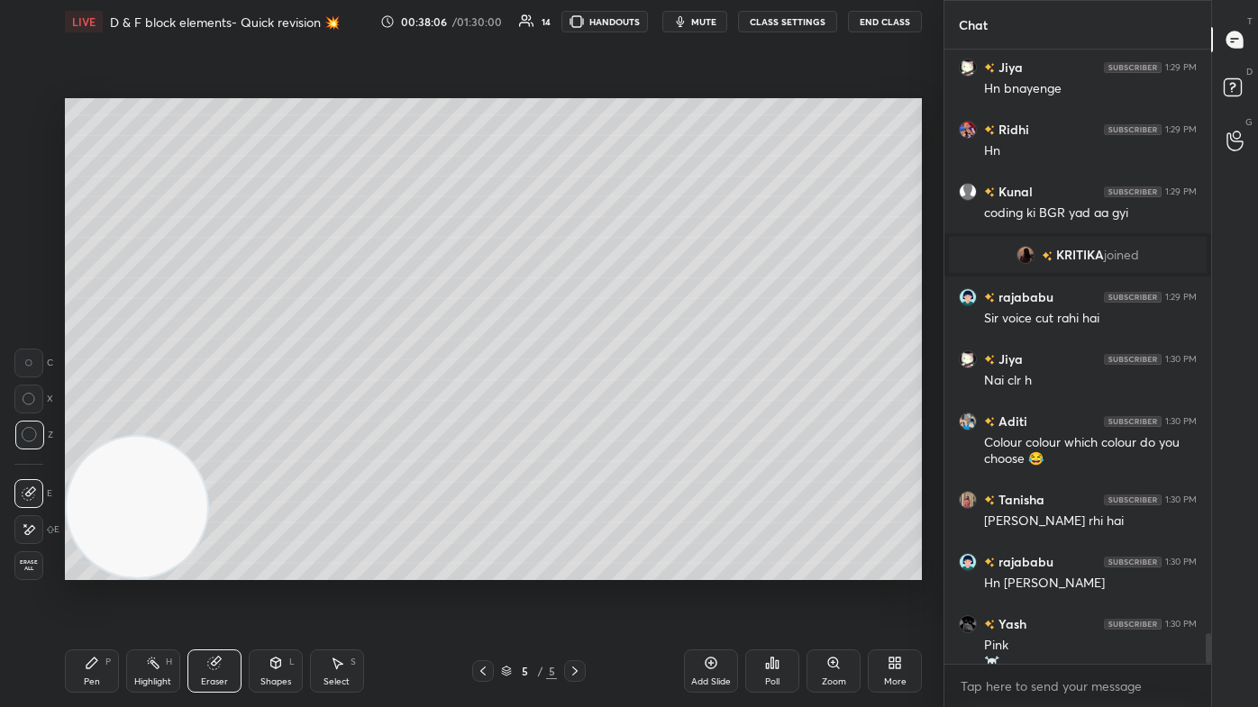
scroll to position [11556, 0]
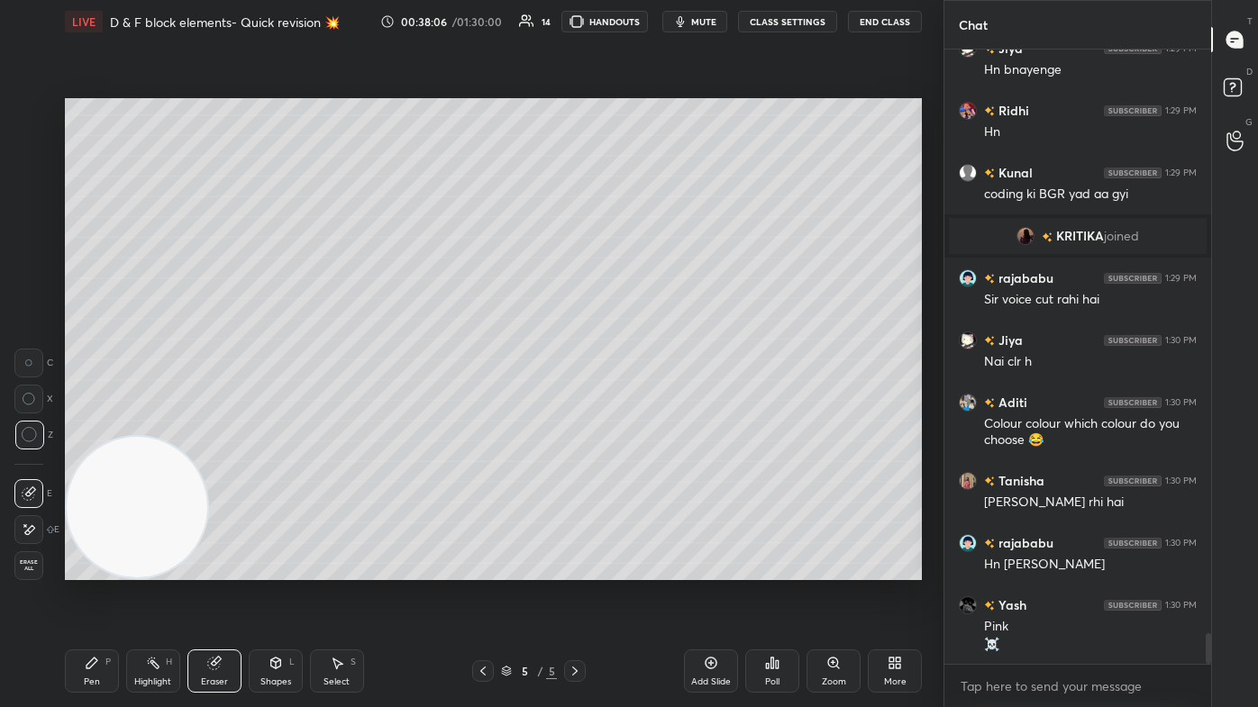
click at [75, 424] on div "Pen P" at bounding box center [92, 671] width 54 height 43
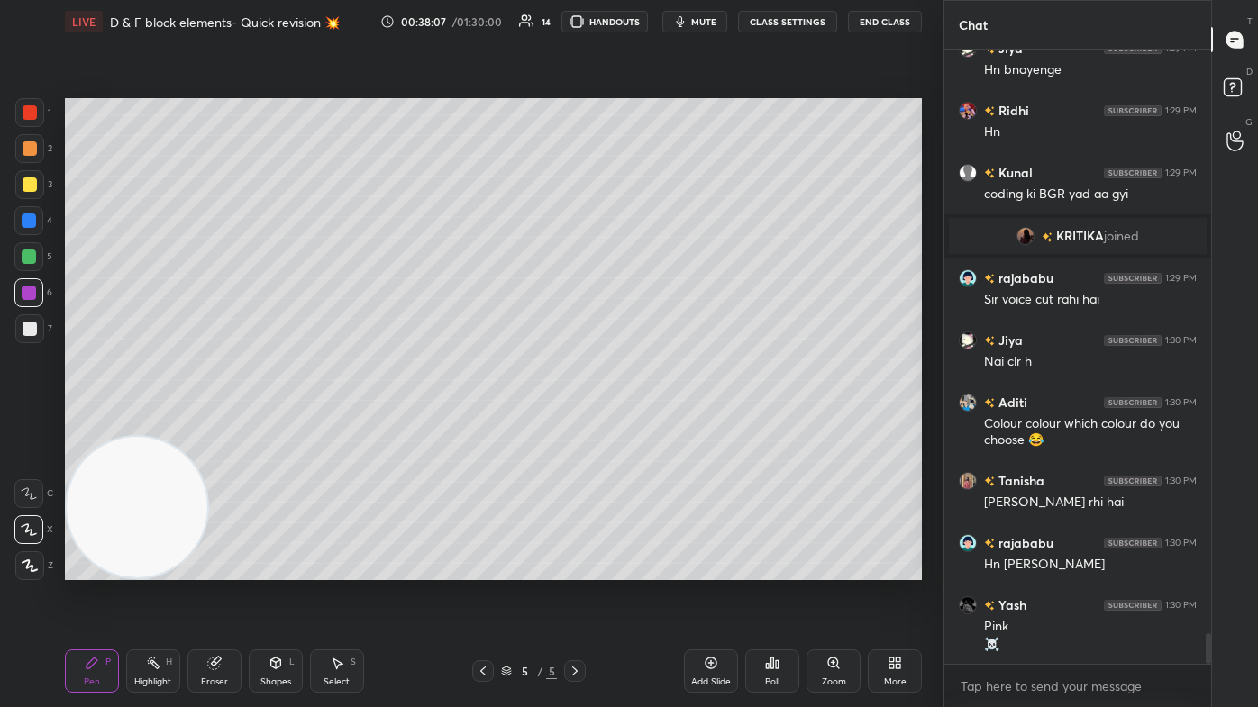
drag, startPoint x: 22, startPoint y: 223, endPoint x: 27, endPoint y: 267, distance: 43.6
click at [21, 223] on div at bounding box center [28, 220] width 29 height 29
click at [27, 143] on div at bounding box center [30, 148] width 14 height 14
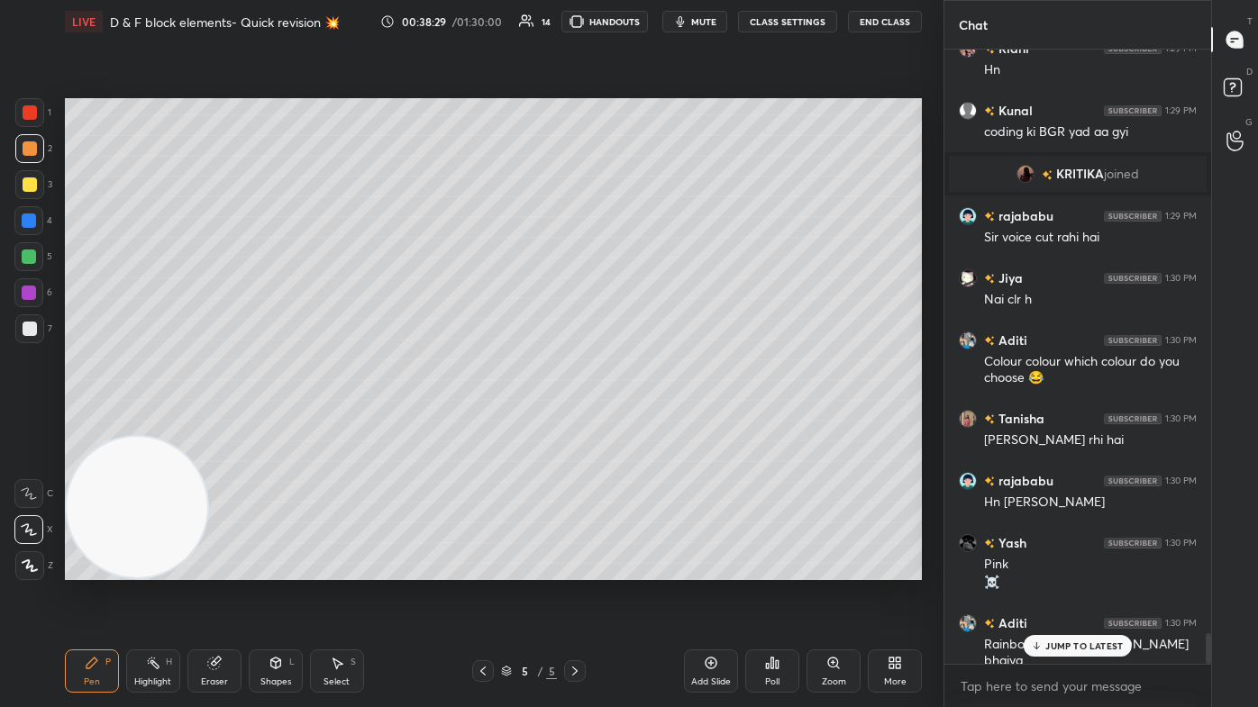
scroll to position [11679, 0]
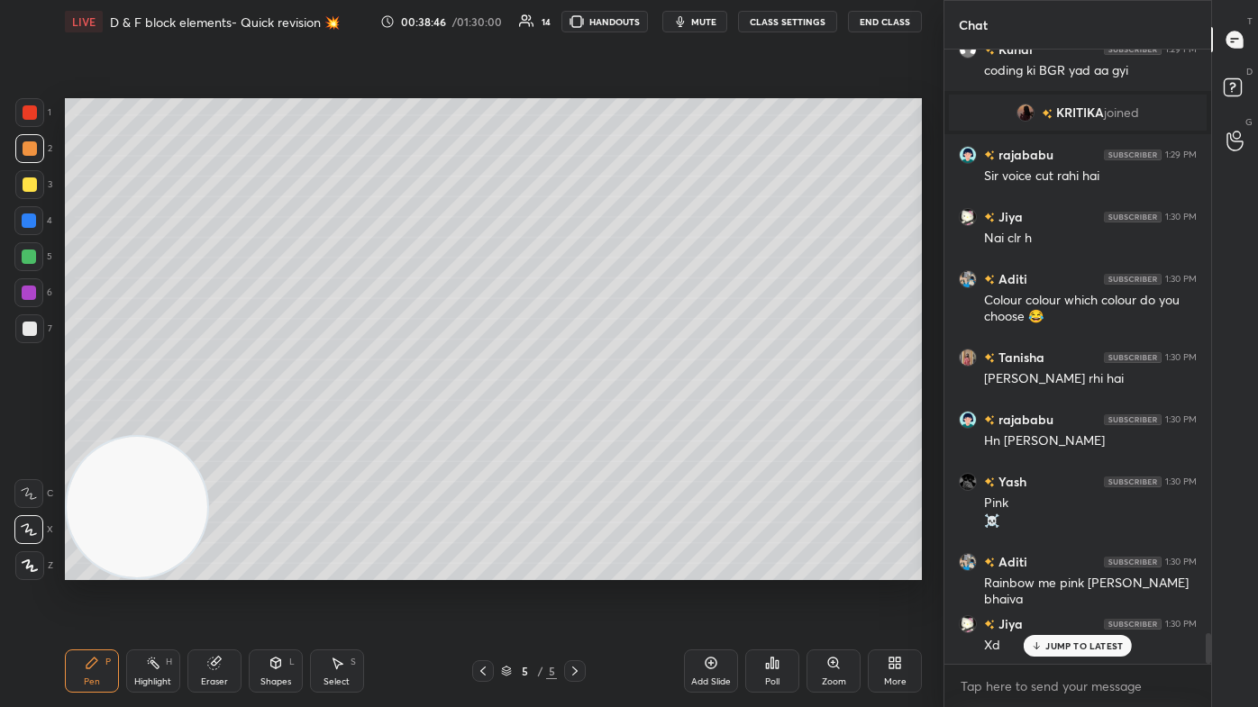
drag, startPoint x: 29, startPoint y: 260, endPoint x: 58, endPoint y: 313, distance: 60.5
click at [29, 259] on div at bounding box center [29, 257] width 14 height 14
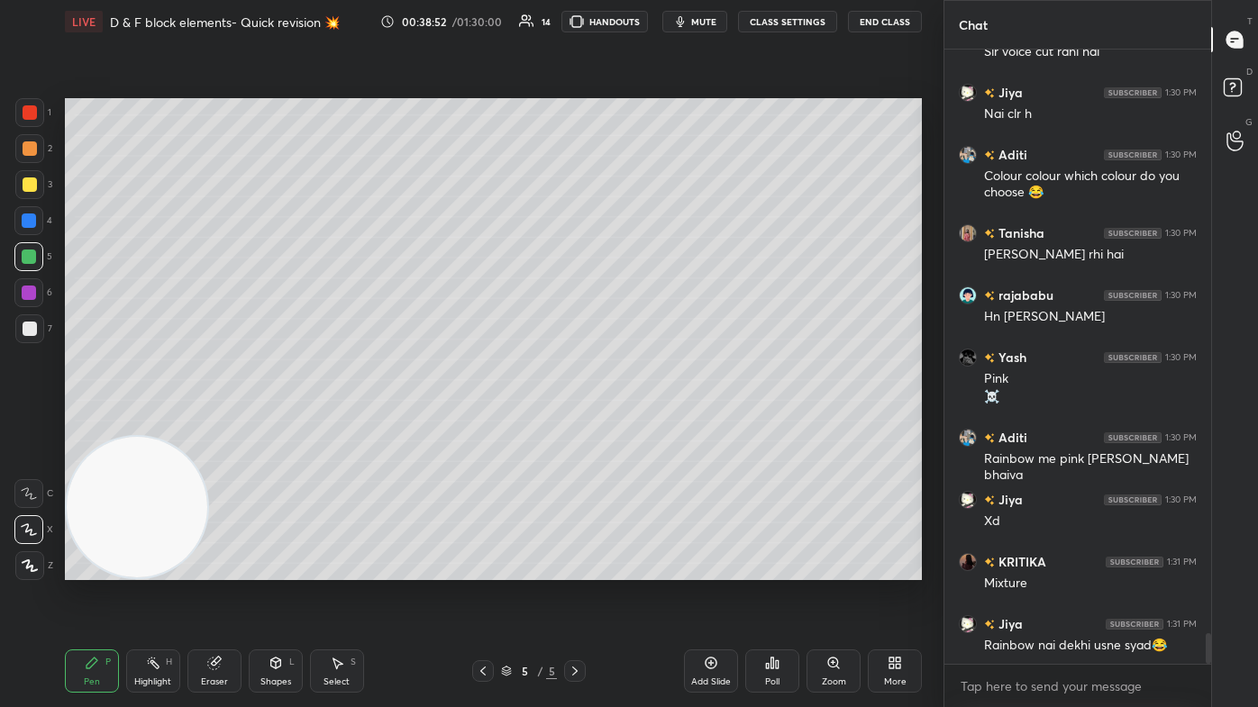
scroll to position [11867, 0]
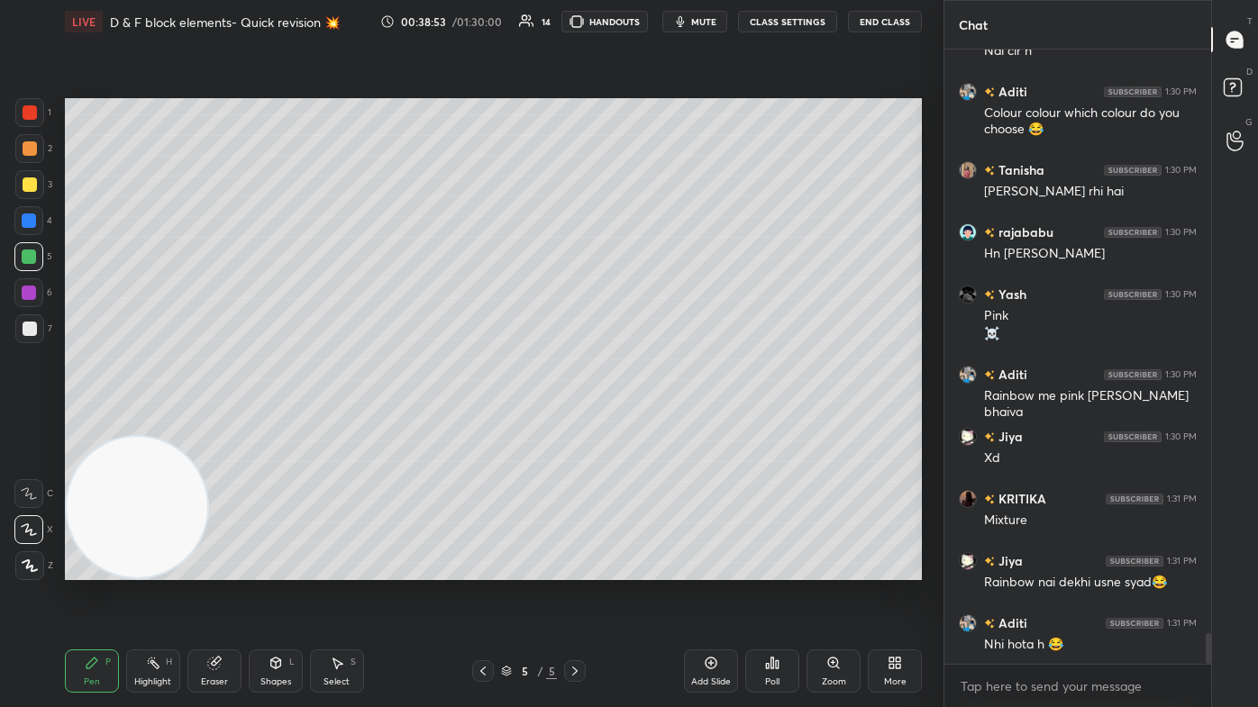
click at [29, 218] on div at bounding box center [29, 221] width 14 height 14
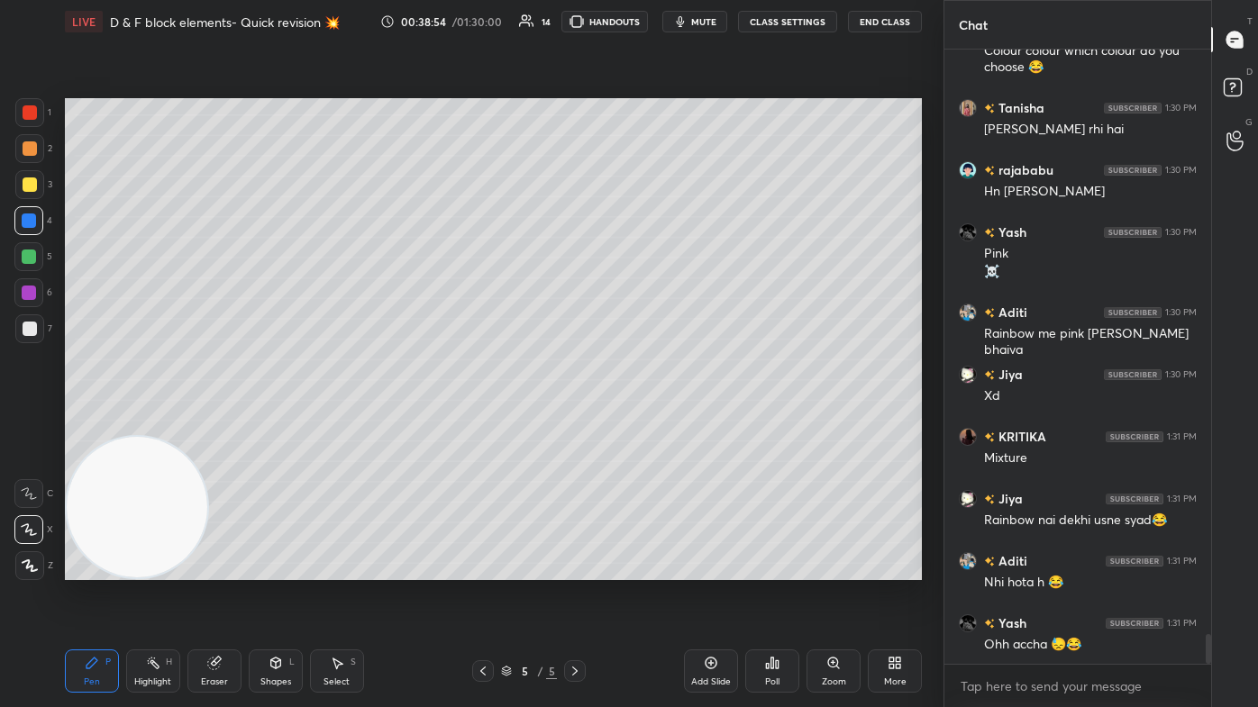
drag, startPoint x: 25, startPoint y: 570, endPoint x: 87, endPoint y: 505, distance: 89.9
click at [23, 424] on icon at bounding box center [30, 566] width 16 height 13
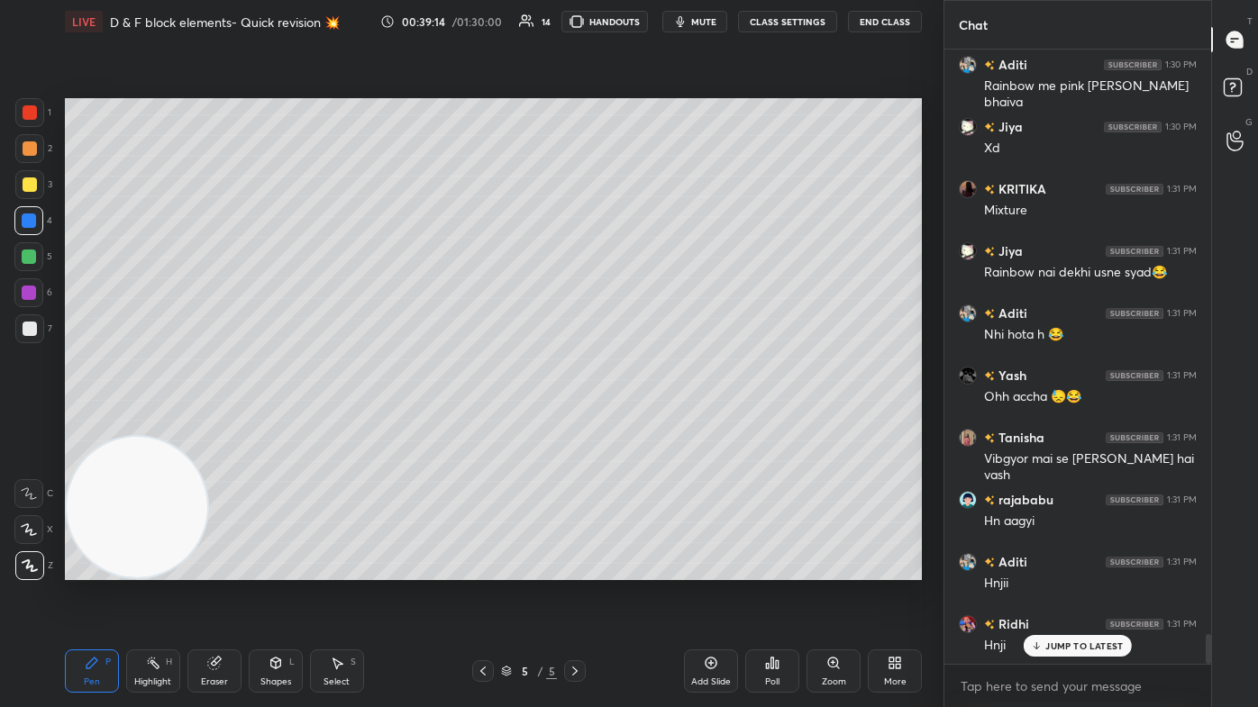
scroll to position [12239, 0]
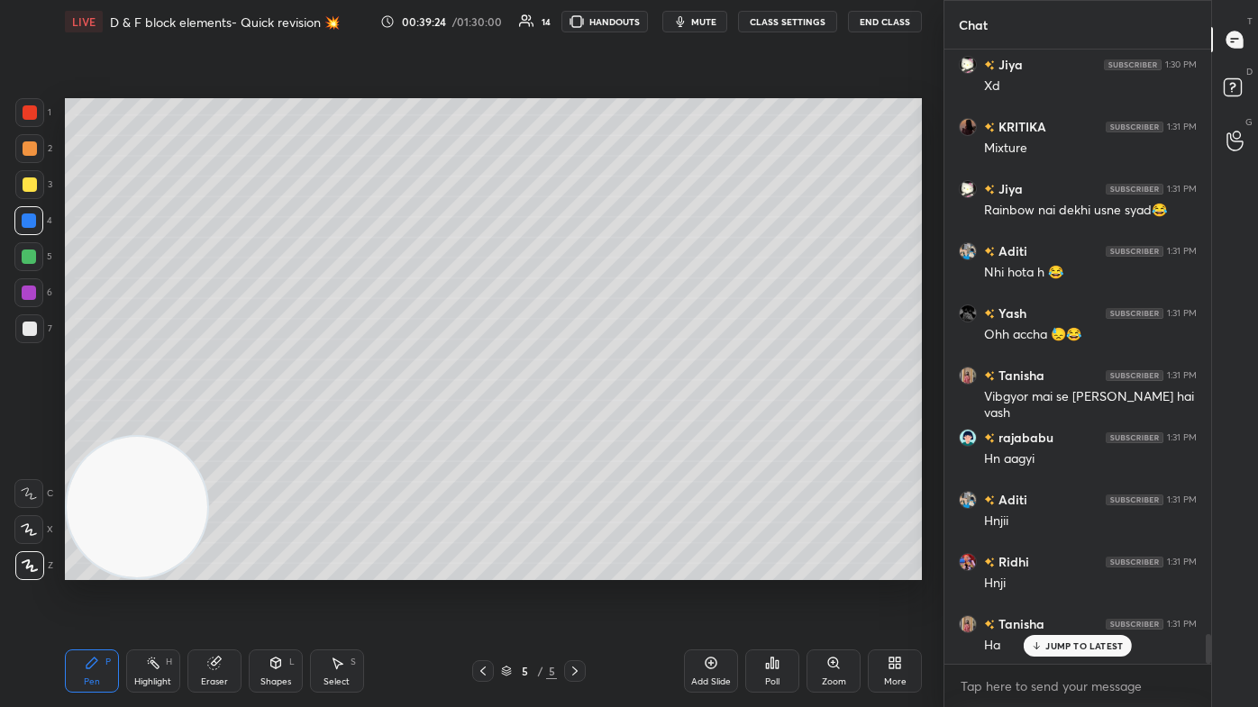
drag, startPoint x: 214, startPoint y: 686, endPoint x: 225, endPoint y: 674, distance: 15.9
click at [214, 424] on div "Eraser" at bounding box center [214, 682] width 27 height 9
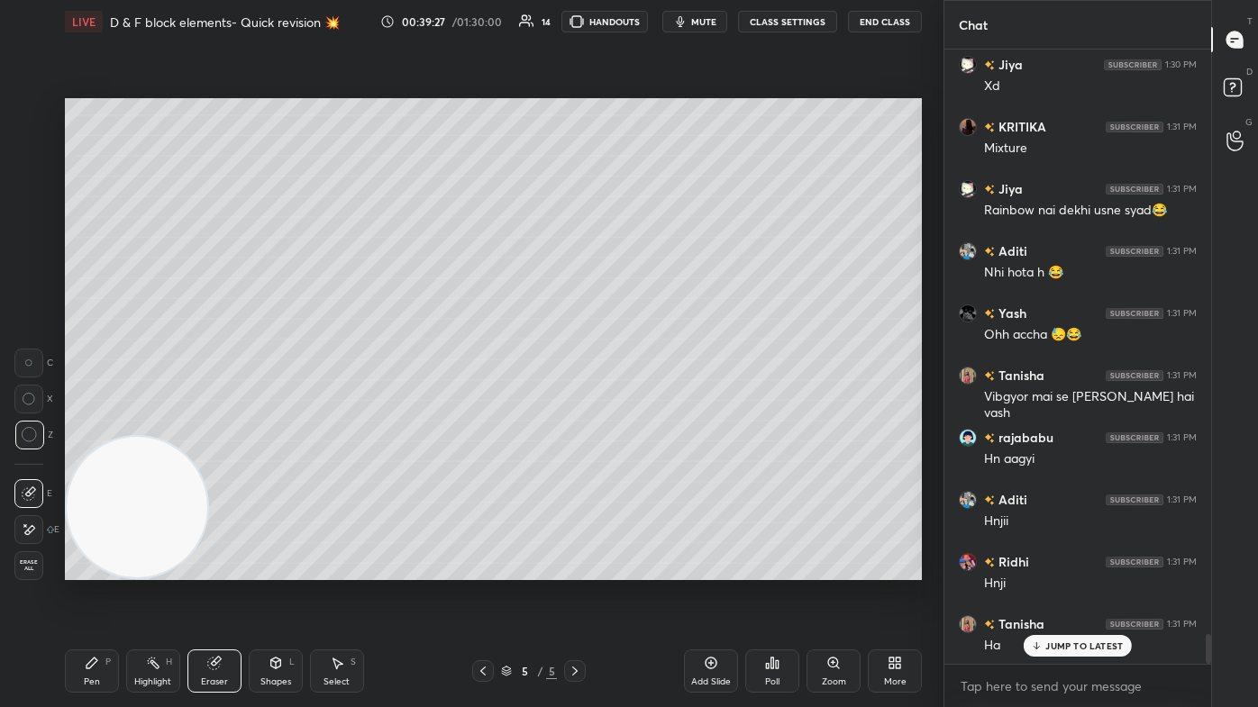
click at [83, 424] on div "Pen P" at bounding box center [92, 671] width 54 height 43
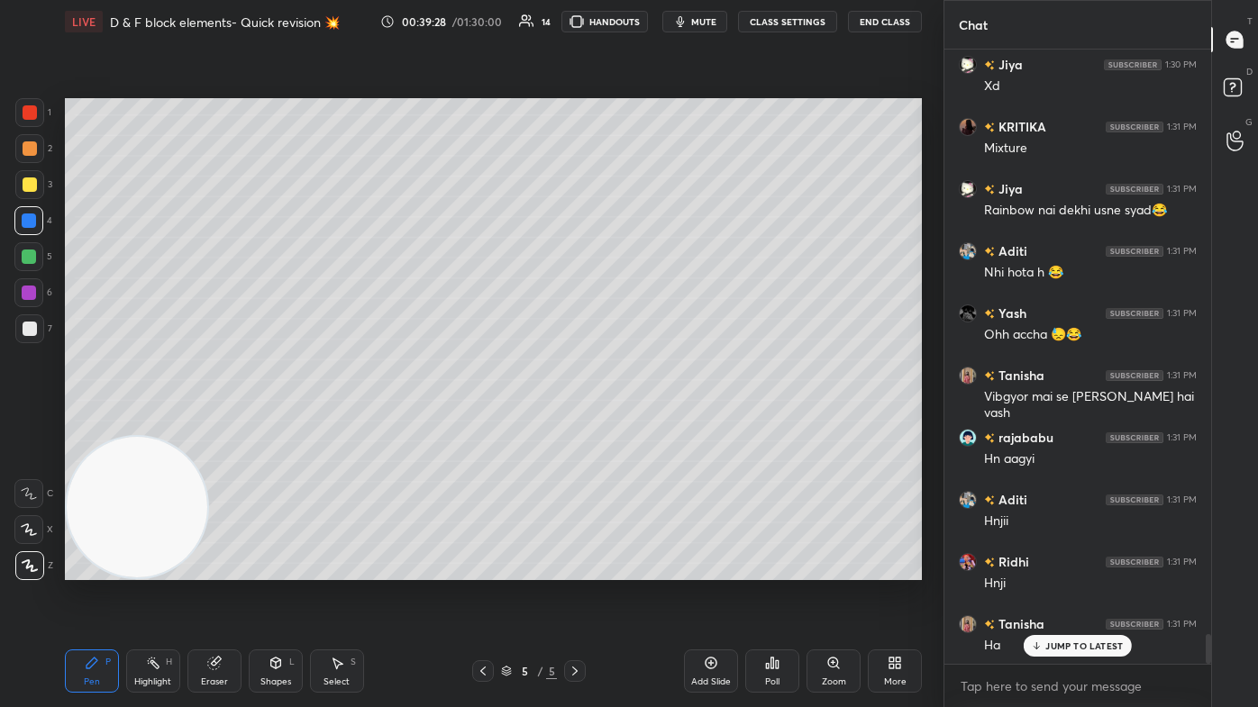
click at [32, 424] on icon at bounding box center [29, 529] width 14 height 11
click at [37, 262] on div at bounding box center [28, 256] width 29 height 29
click at [209, 424] on icon at bounding box center [214, 663] width 14 height 14
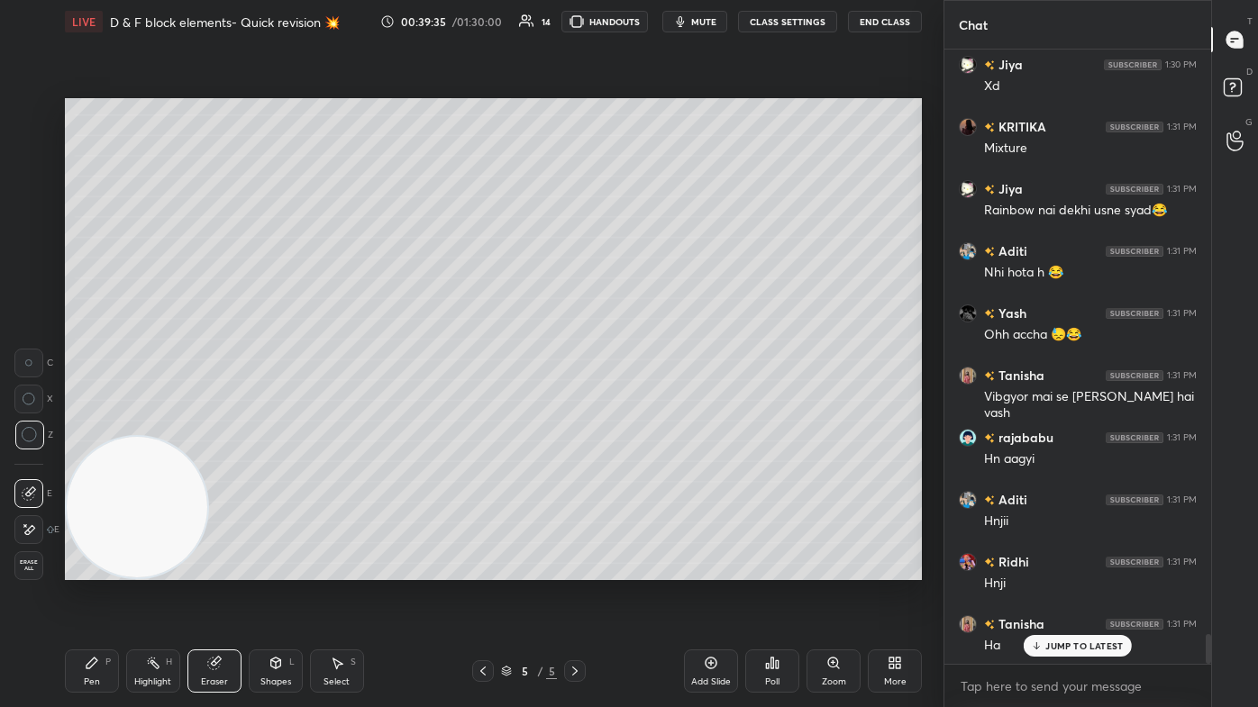
click at [86, 424] on div "Pen P" at bounding box center [92, 671] width 54 height 43
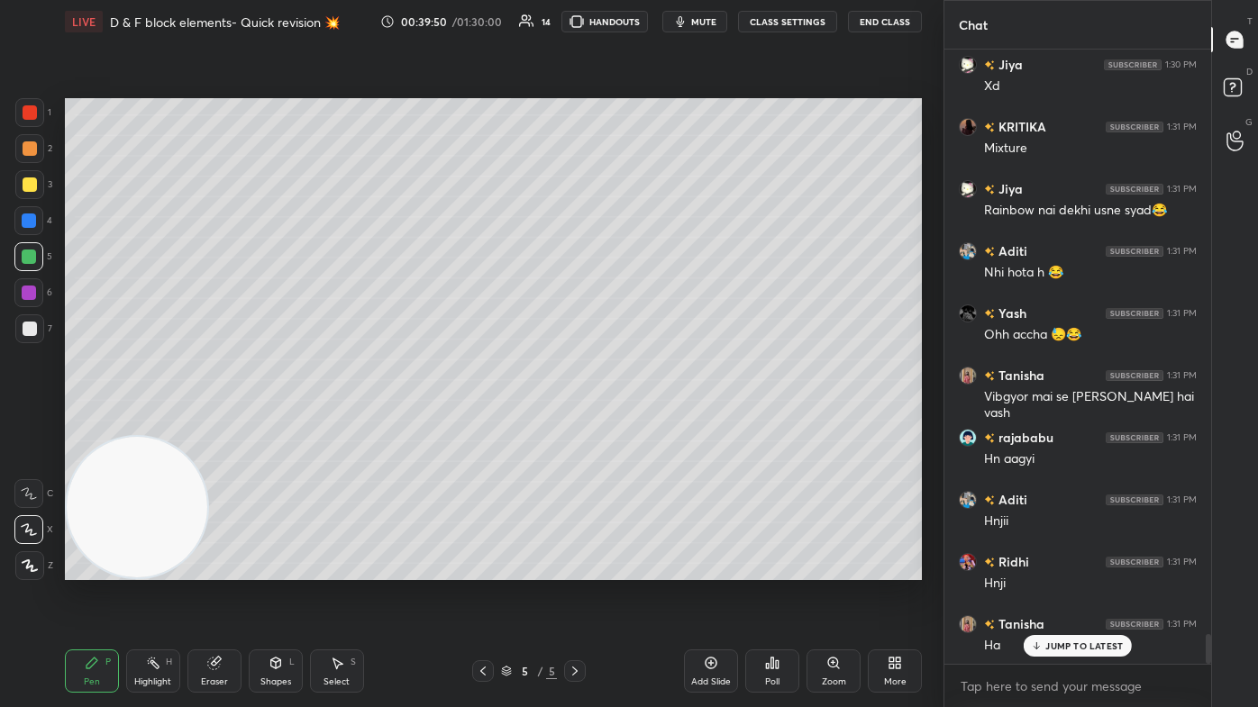
scroll to position [12301, 0]
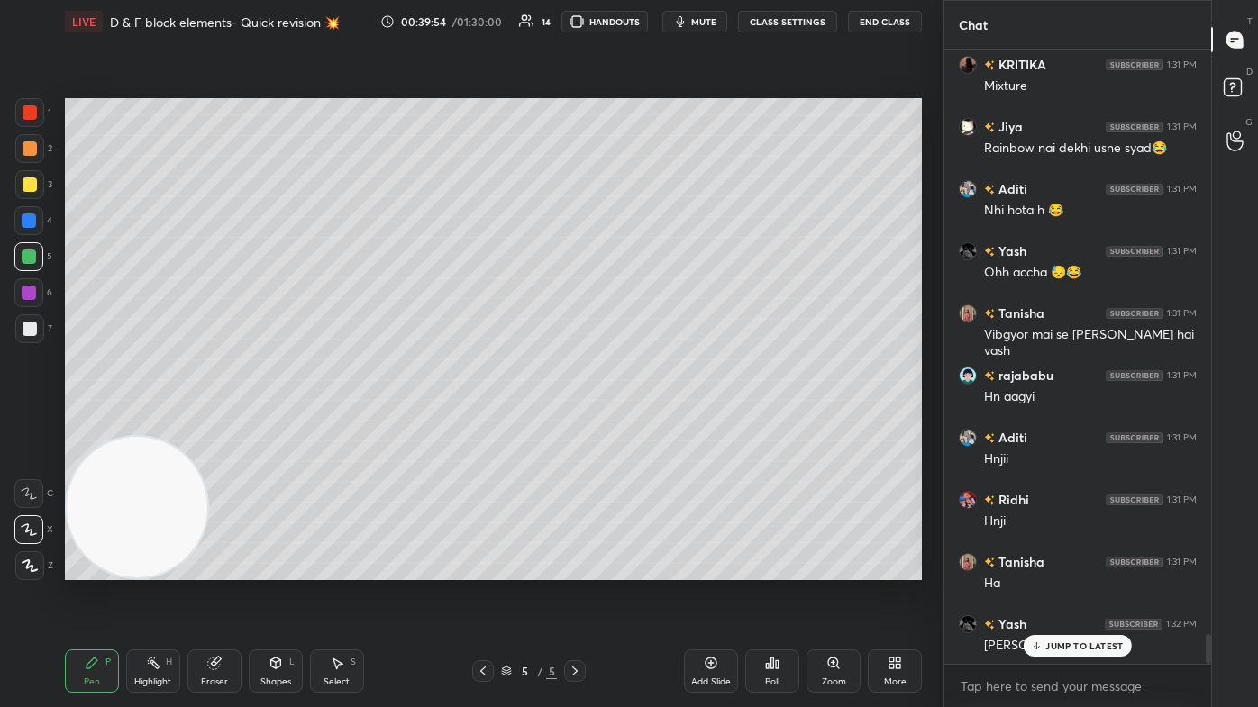
click at [211, 424] on icon at bounding box center [214, 664] width 12 height 12
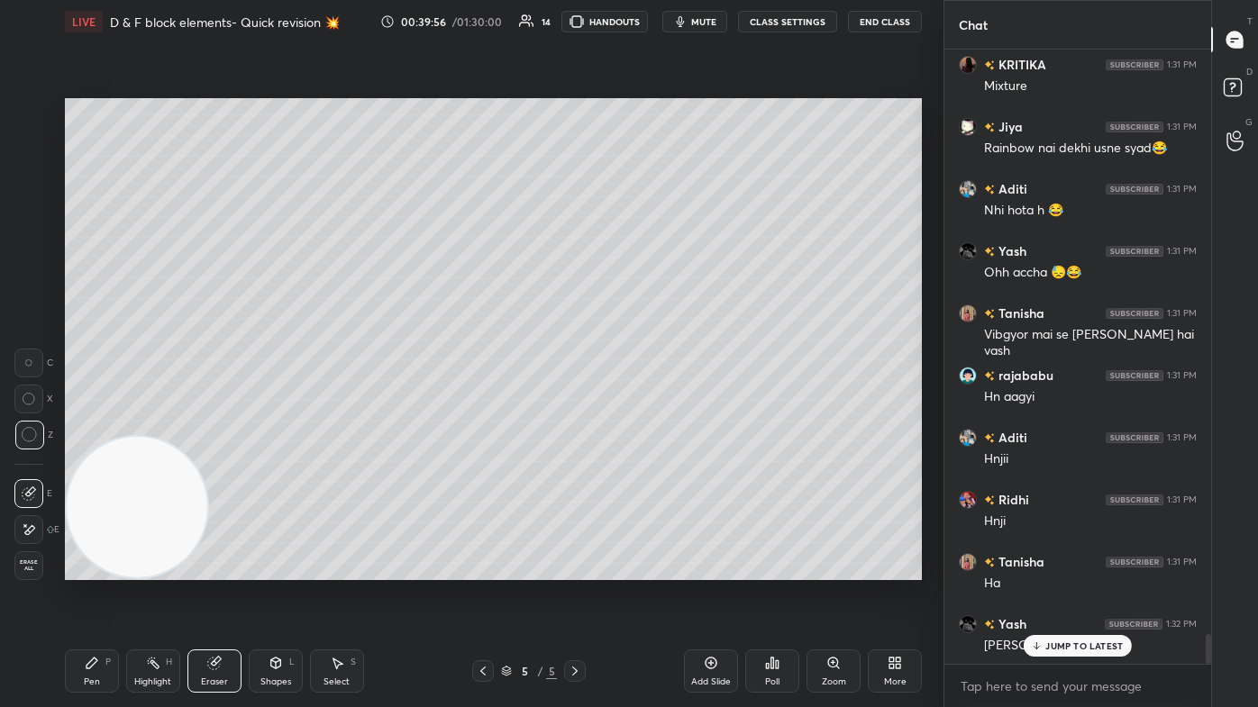
click at [78, 424] on div "Pen P" at bounding box center [92, 671] width 54 height 43
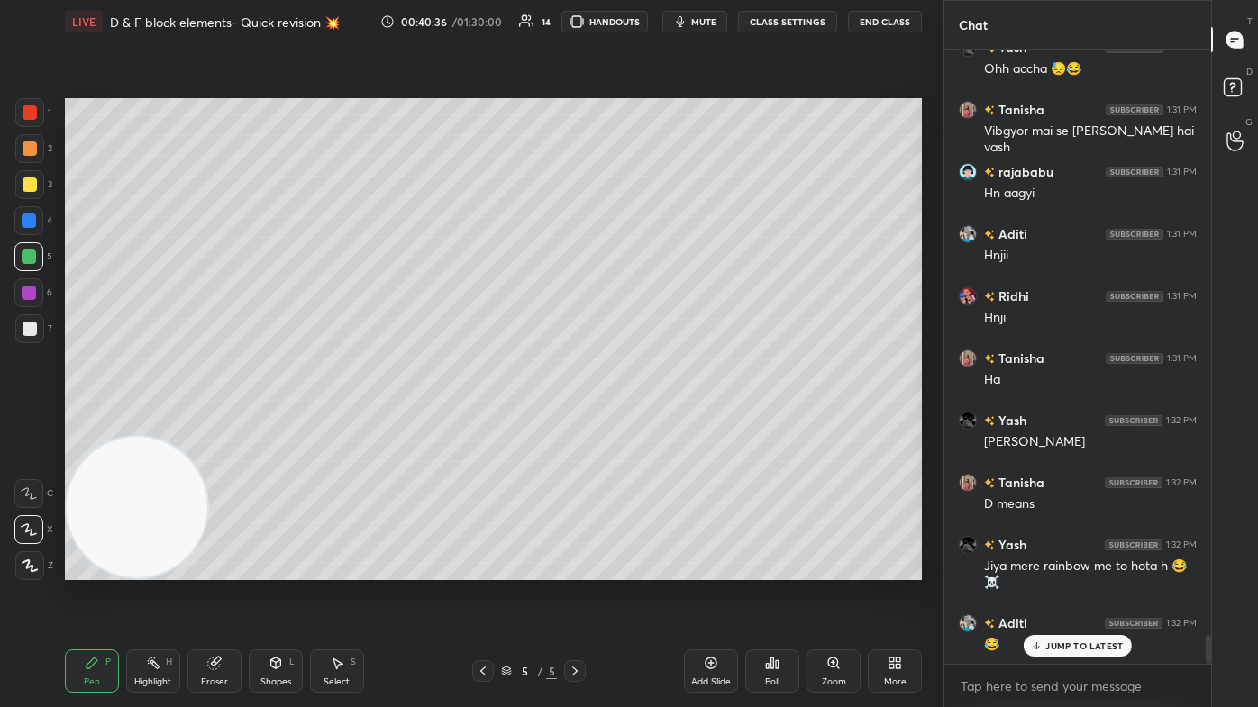
scroll to position [12566, 0]
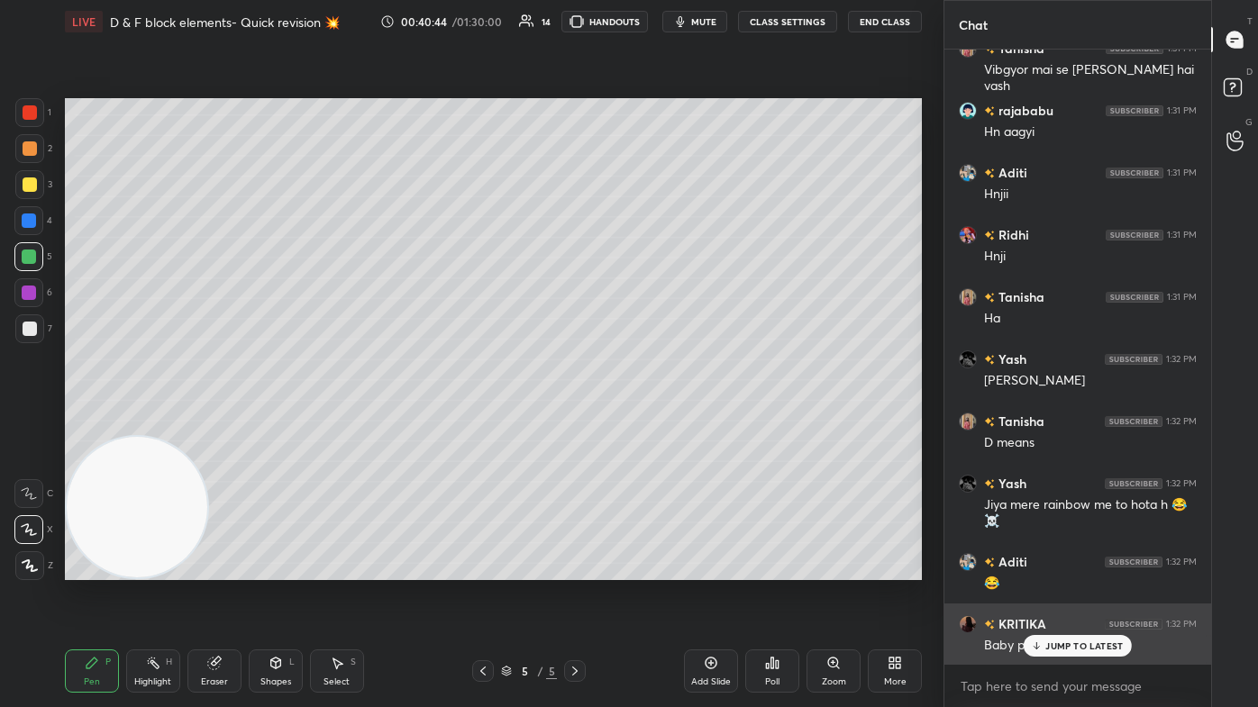
click at [646, 424] on p "JUMP TO LATEST" at bounding box center [1084, 646] width 78 height 11
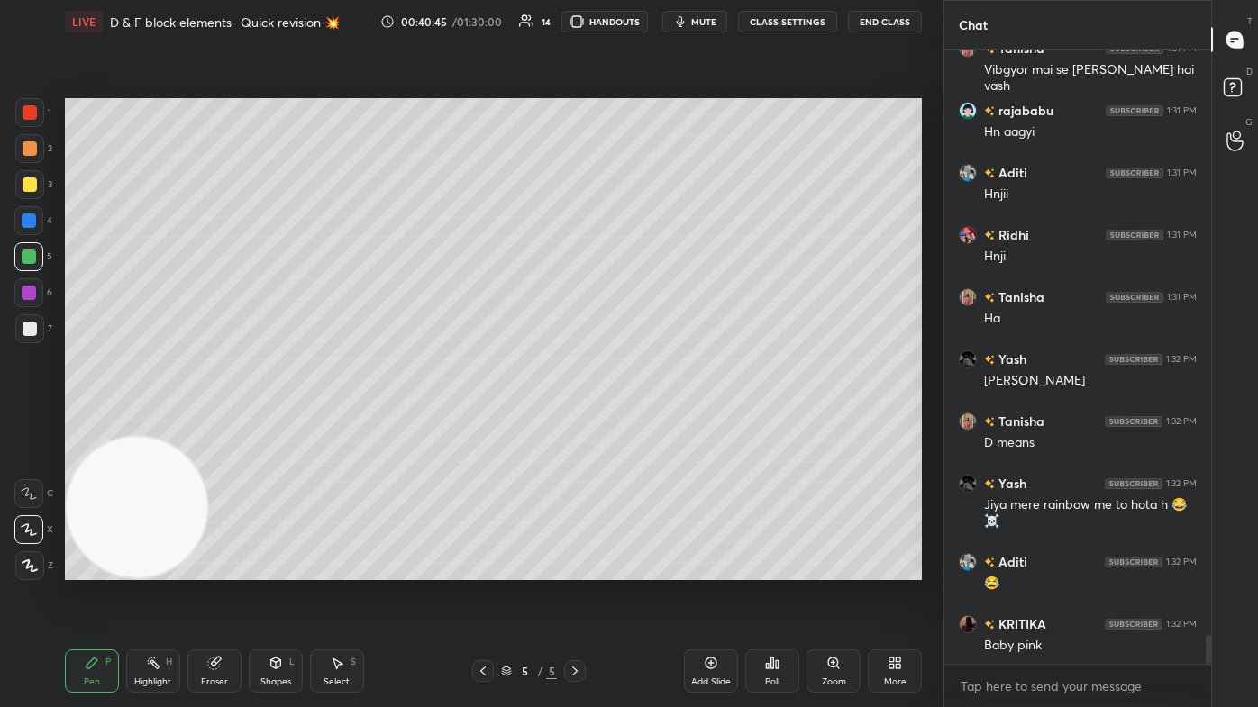
click at [35, 120] on div at bounding box center [29, 112] width 29 height 29
click at [23, 204] on div "3" at bounding box center [33, 188] width 37 height 36
click at [31, 251] on div at bounding box center [29, 257] width 14 height 14
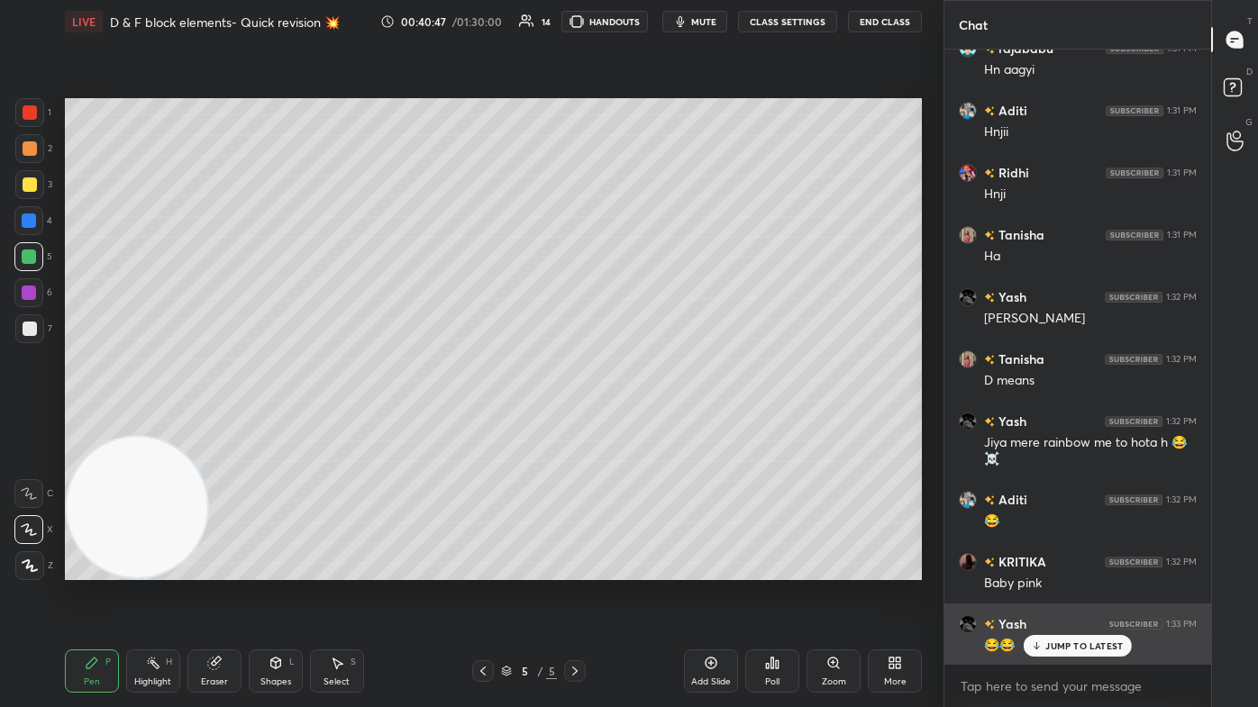
click at [646, 424] on div "JUMP TO LATEST" at bounding box center [1078, 646] width 108 height 22
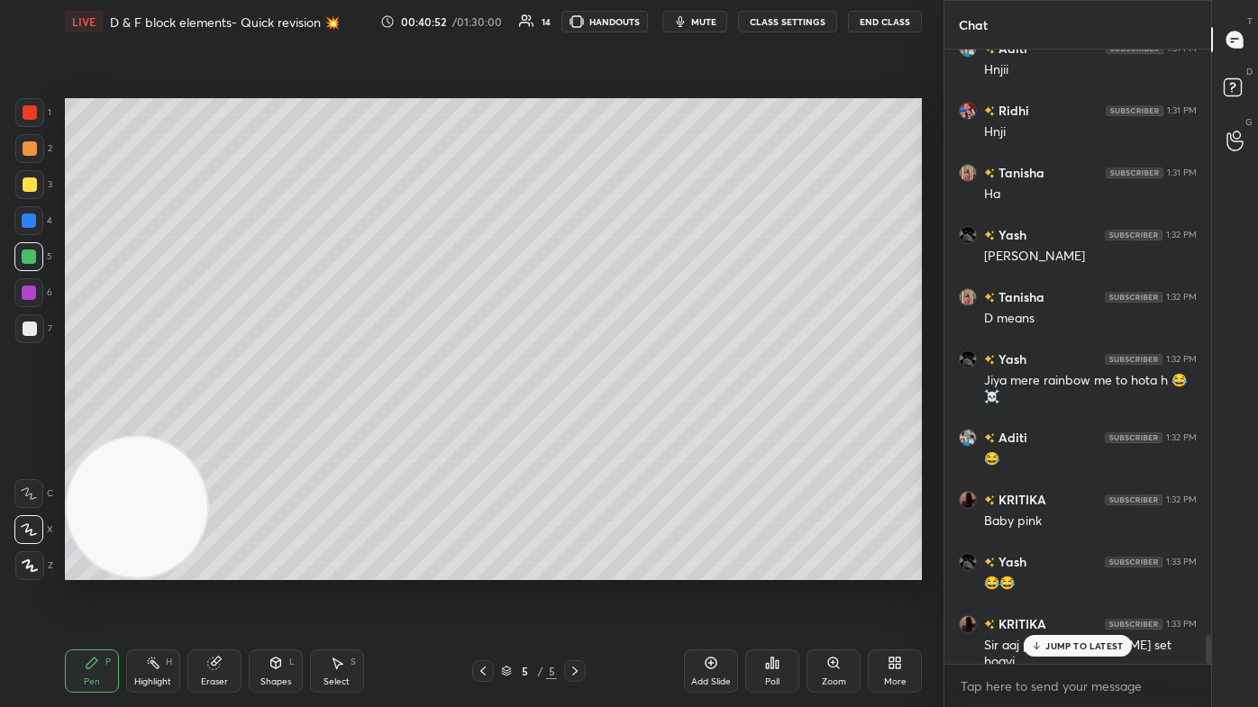
drag, startPoint x: 1074, startPoint y: 652, endPoint x: 1062, endPoint y: 668, distance: 20.6
click at [646, 424] on div "JUMP TO LATEST" at bounding box center [1078, 646] width 108 height 22
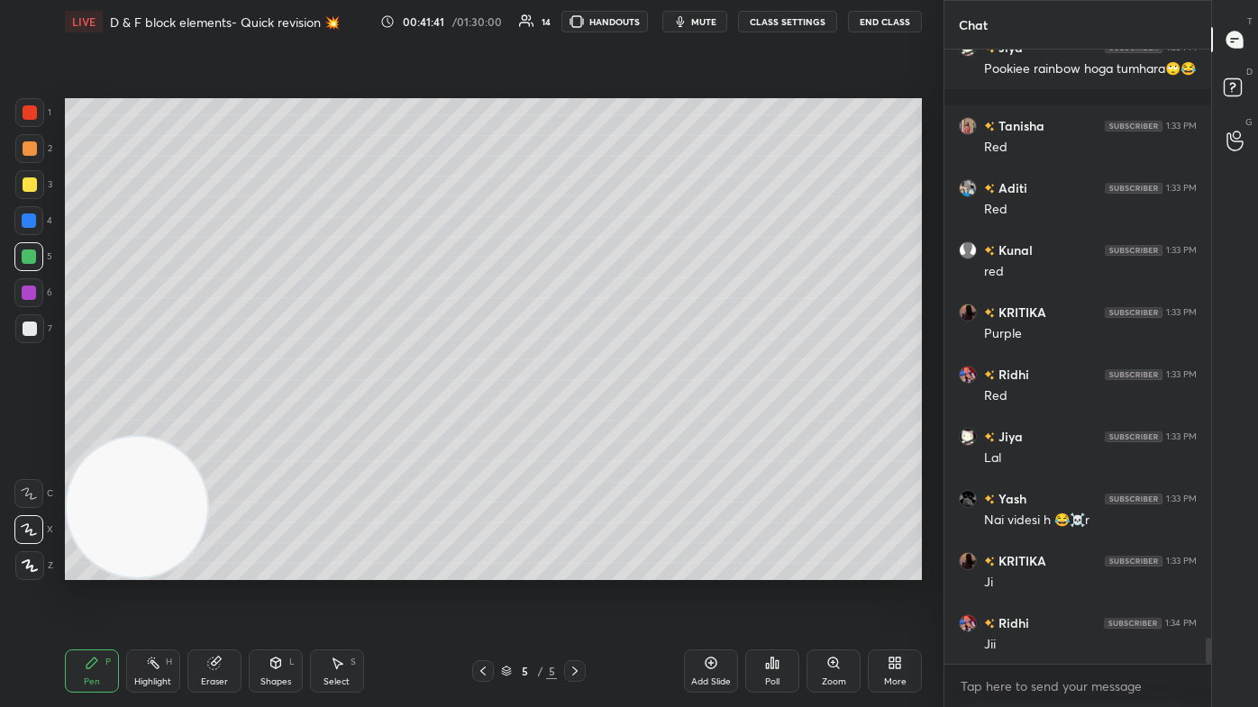
scroll to position [13746, 0]
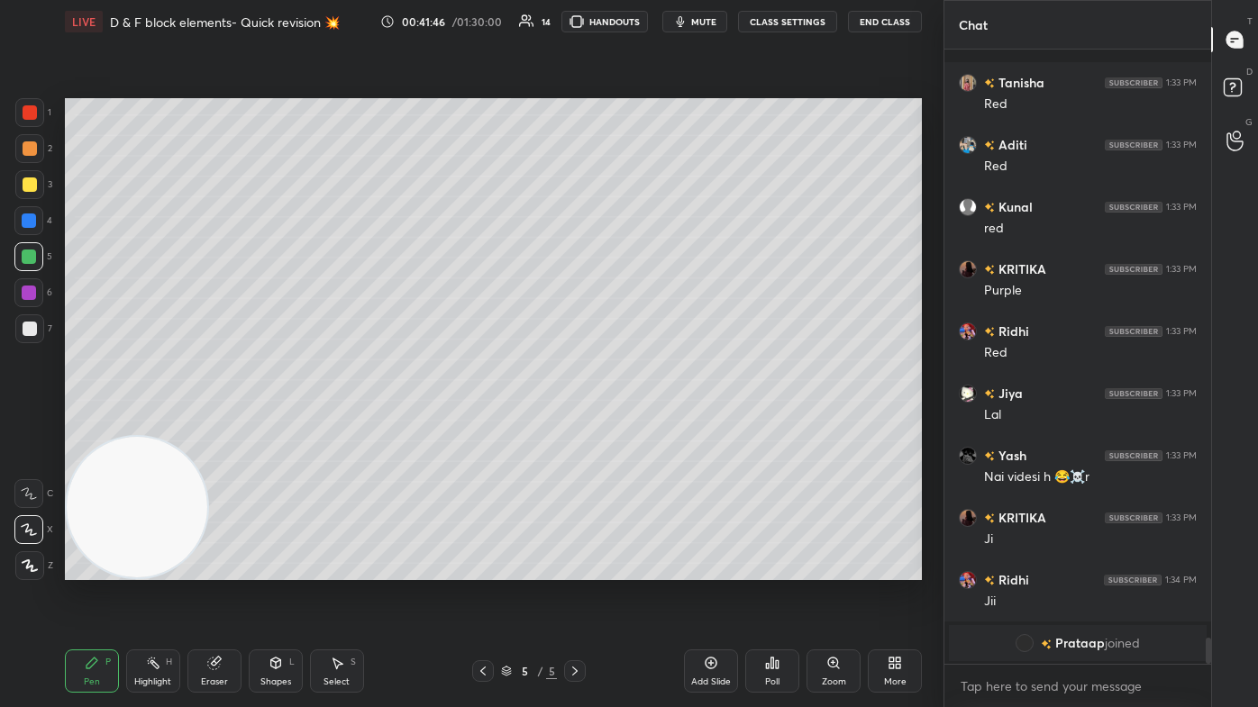
click at [646, 424] on div "Add Slide" at bounding box center [711, 682] width 40 height 9
click at [34, 180] on div at bounding box center [30, 185] width 14 height 14
drag, startPoint x: 29, startPoint y: 538, endPoint x: 59, endPoint y: 488, distance: 58.3
click at [28, 424] on div at bounding box center [28, 529] width 29 height 29
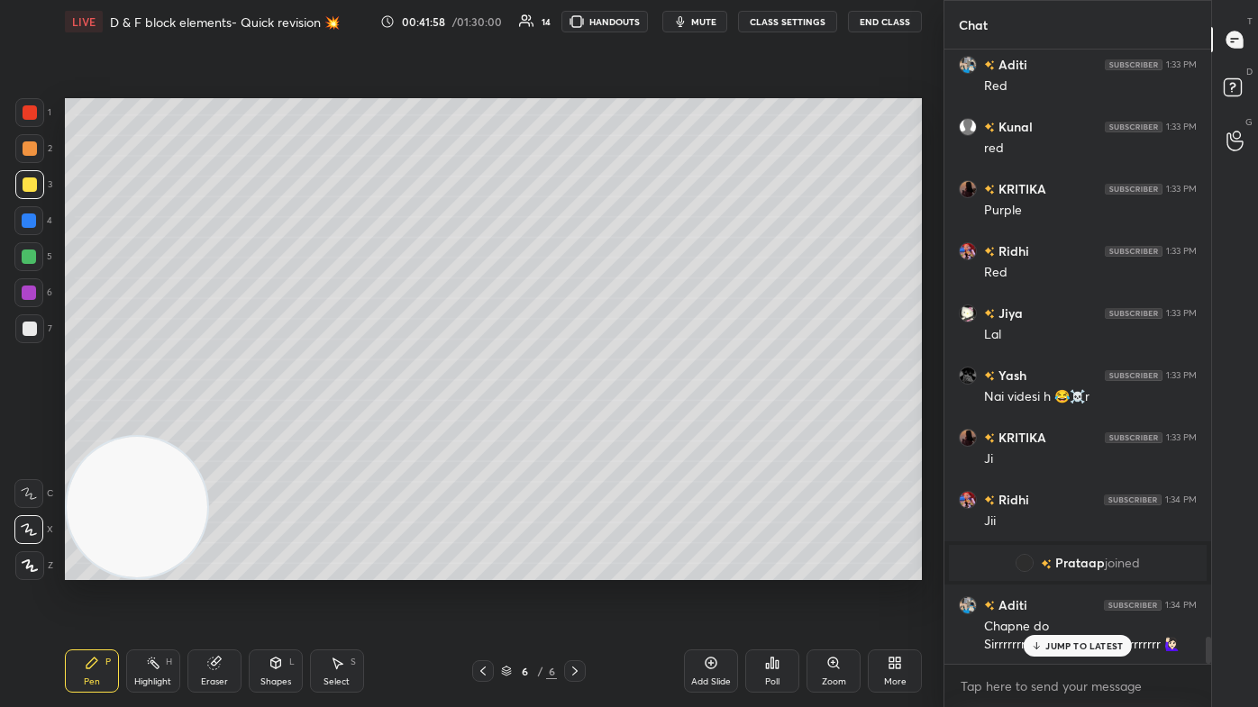
scroll to position [13198, 0]
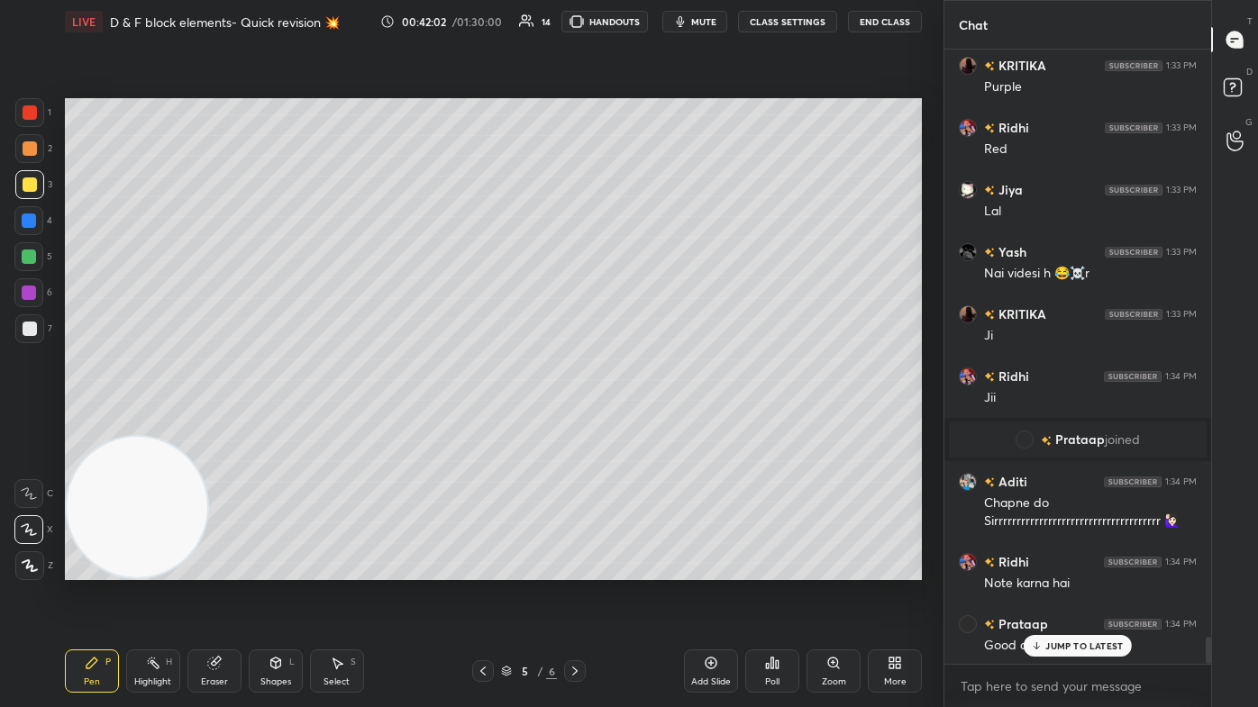
drag, startPoint x: 1067, startPoint y: 637, endPoint x: 1063, endPoint y: 654, distance: 17.5
click at [646, 424] on div "JUMP TO LATEST" at bounding box center [1078, 646] width 108 height 22
click at [646, 20] on span "mute" at bounding box center [703, 21] width 25 height 13
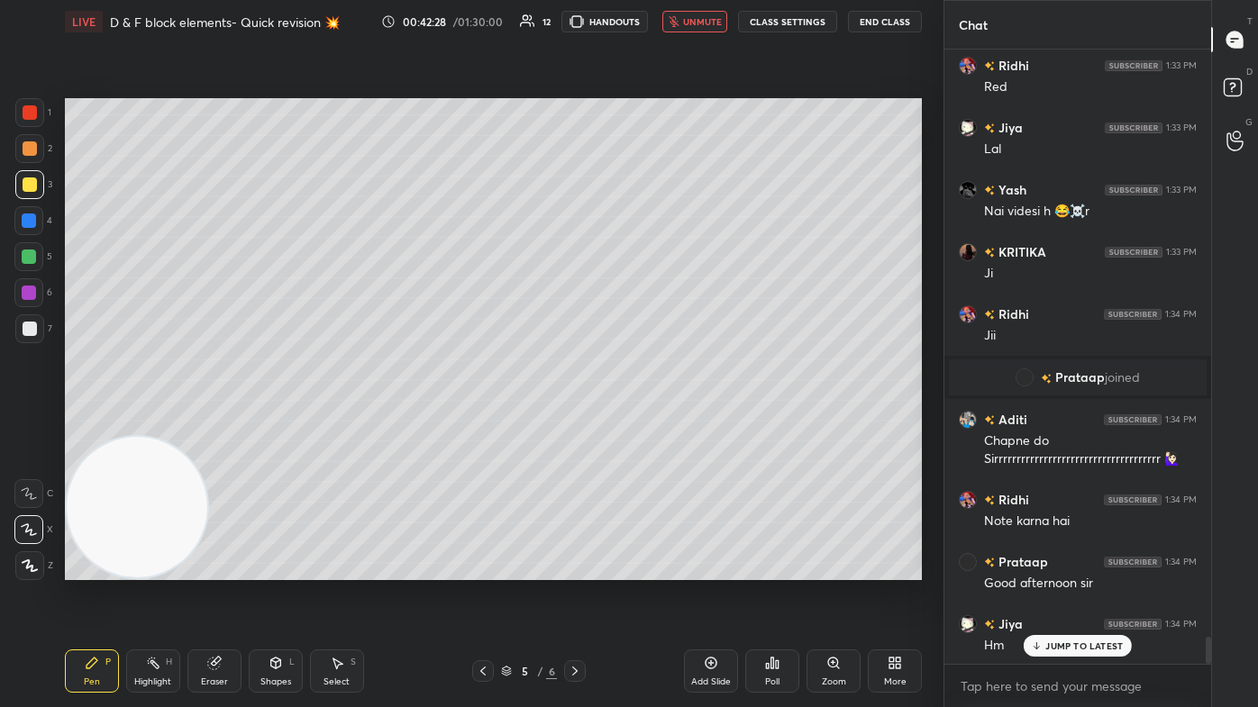
click at [646, 424] on p "JUMP TO LATEST" at bounding box center [1084, 646] width 78 height 11
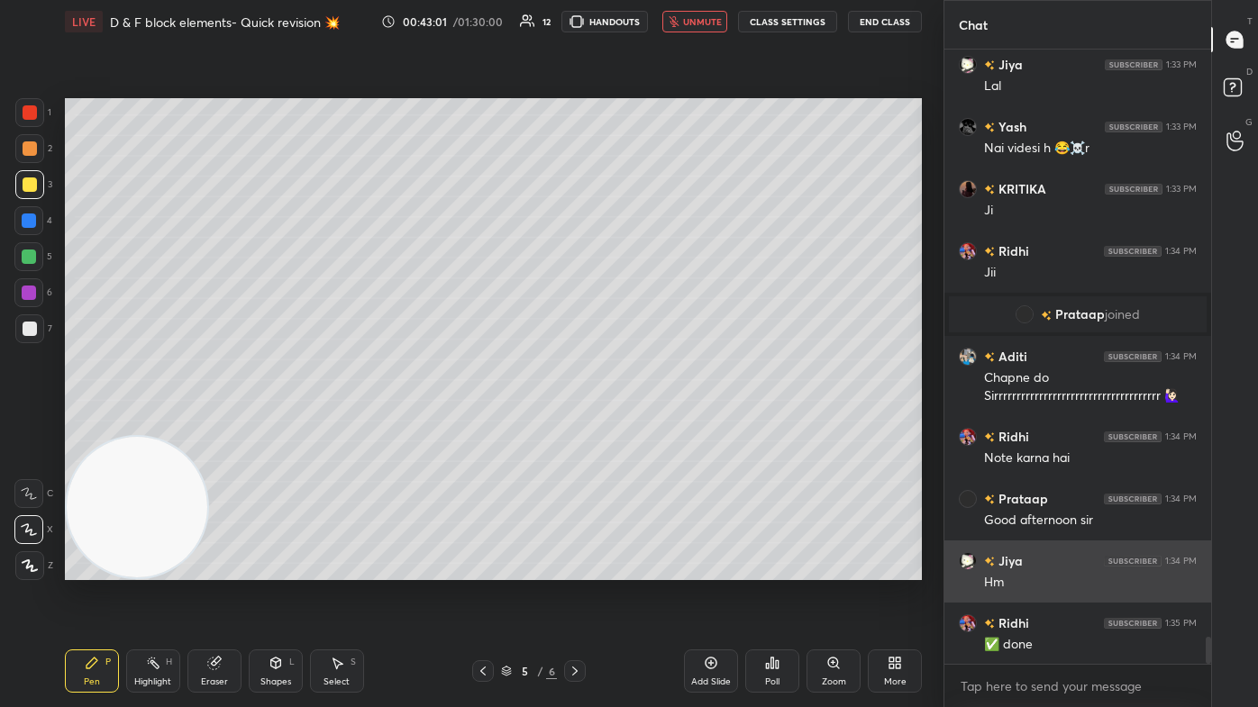
scroll to position [13385, 0]
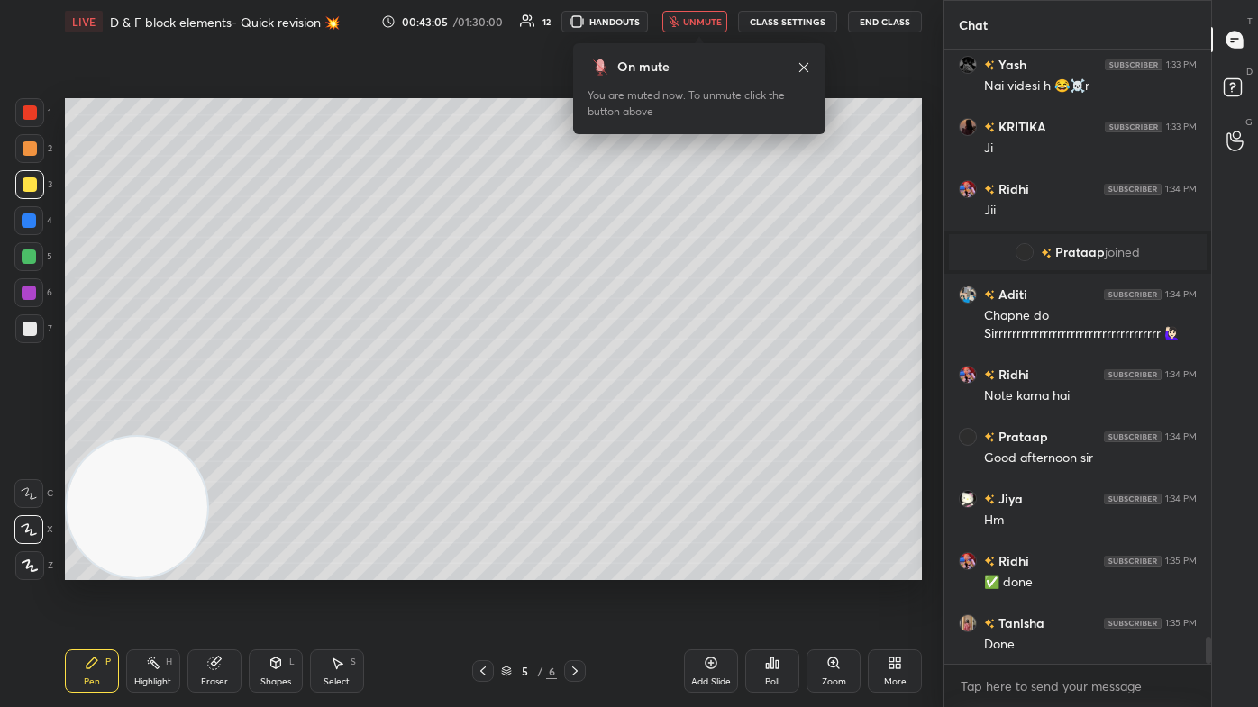
click at [646, 13] on button "unmute" at bounding box center [694, 22] width 65 height 22
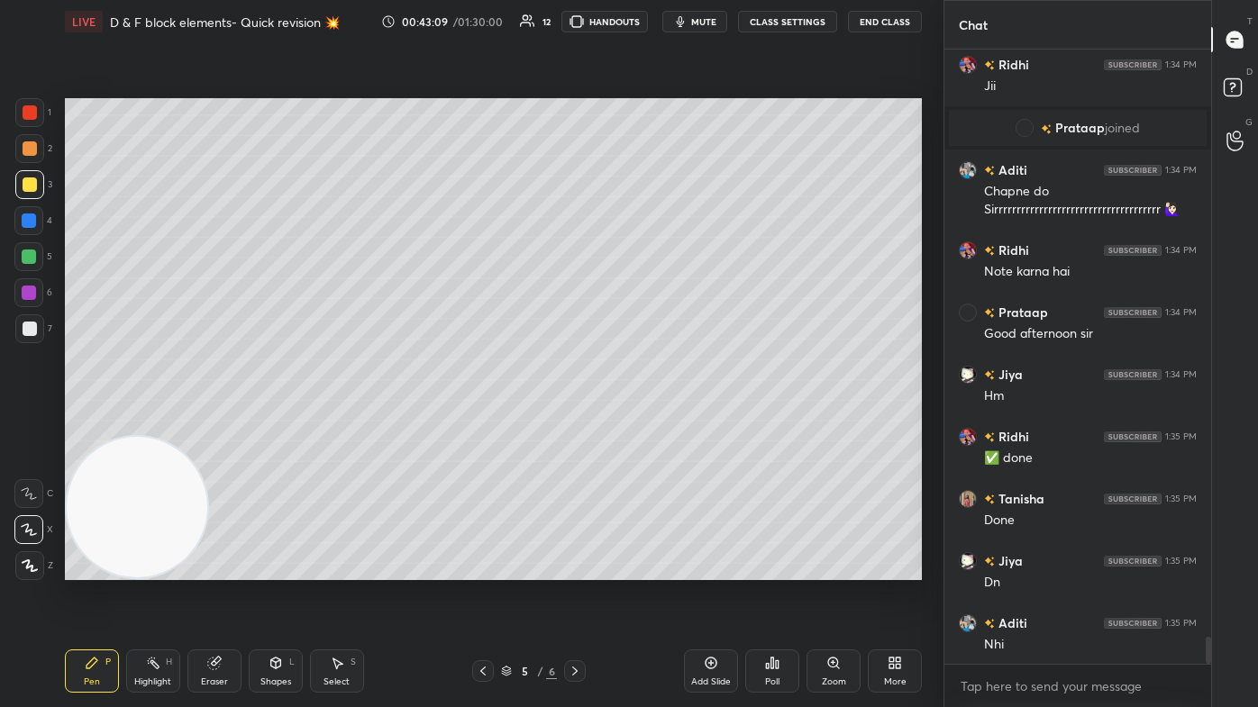
scroll to position [13572, 0]
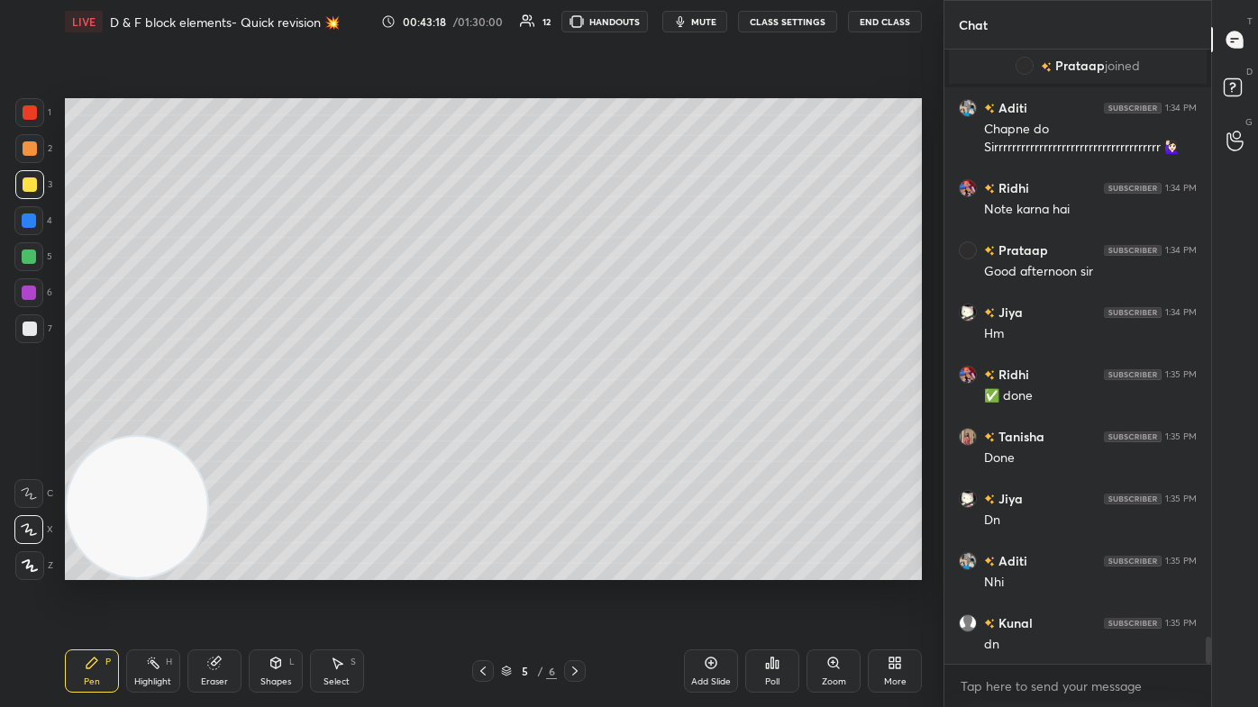
click at [646, 18] on span "mute" at bounding box center [703, 21] width 25 height 13
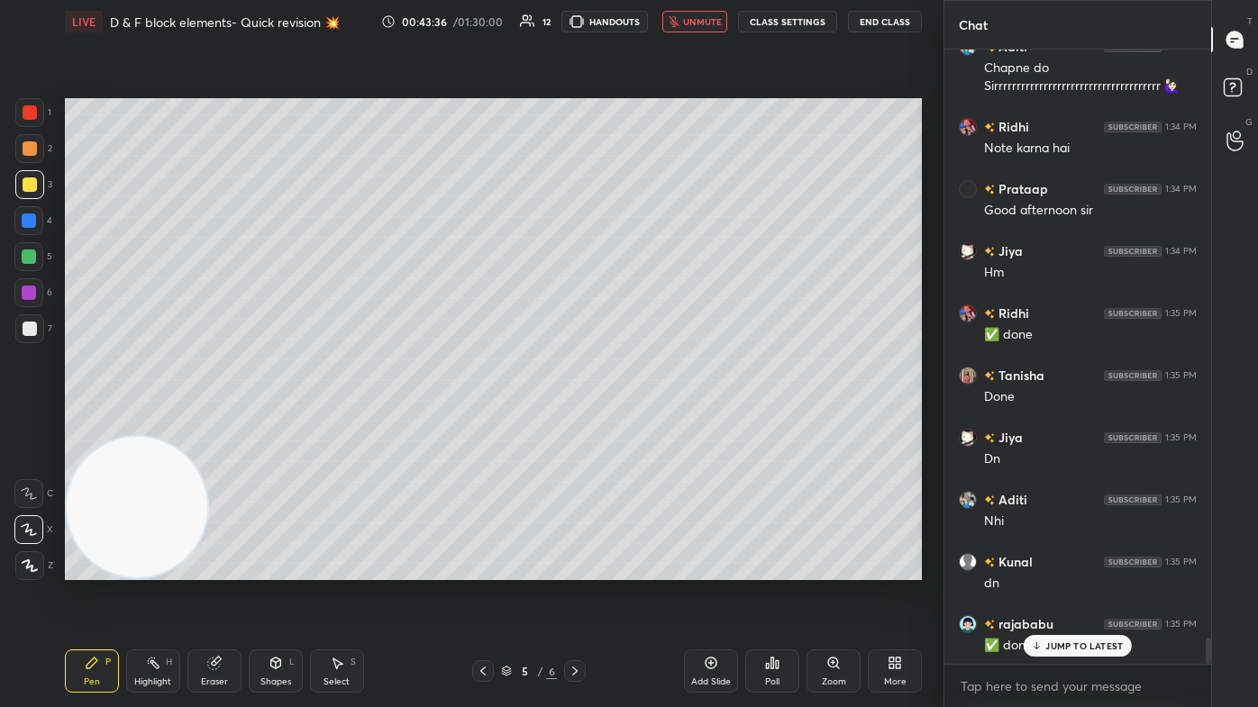
click at [646, 19] on span "unmute" at bounding box center [702, 21] width 39 height 13
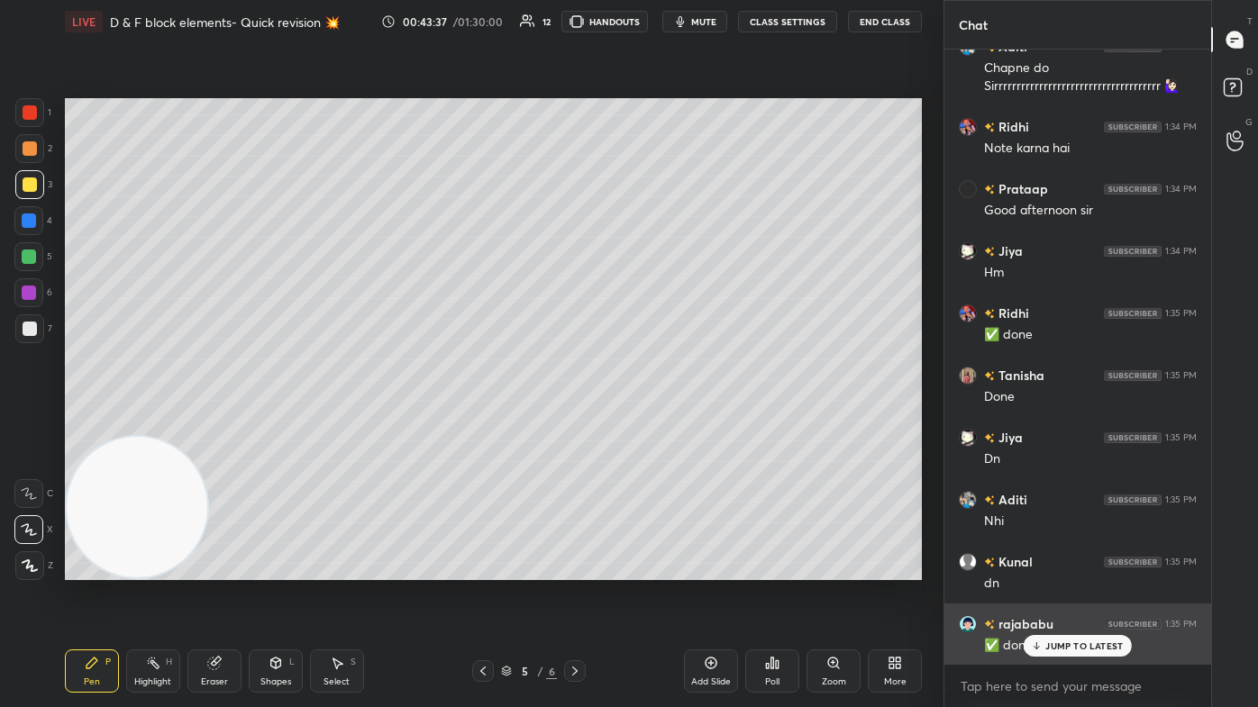
click at [646, 424] on p "JUMP TO LATEST" at bounding box center [1084, 646] width 78 height 11
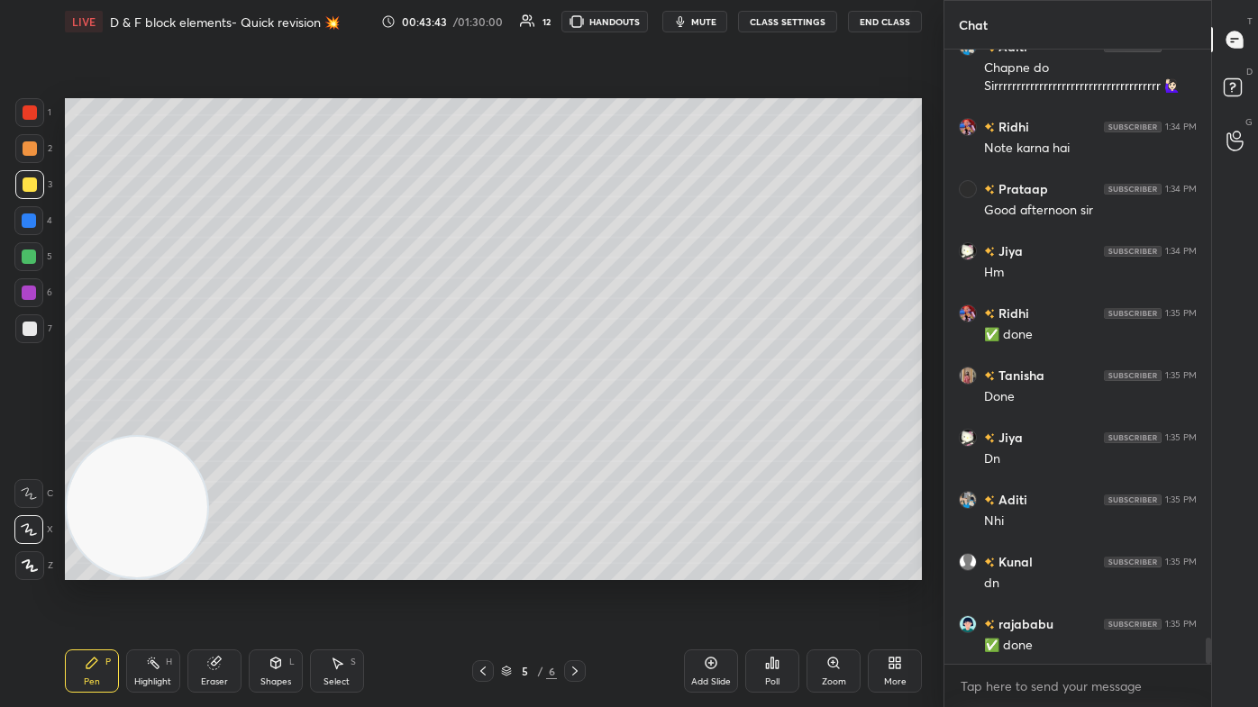
scroll to position [13695, 0]
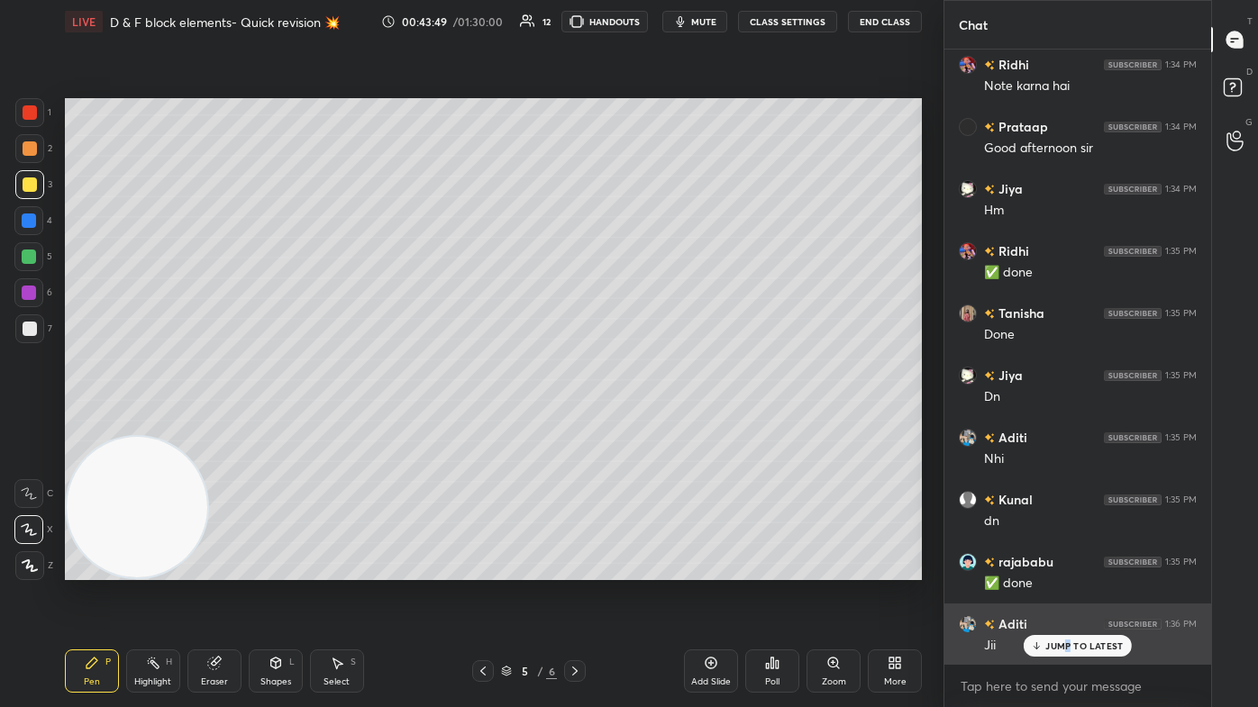
click at [646, 424] on p "JUMP TO LATEST" at bounding box center [1084, 646] width 78 height 11
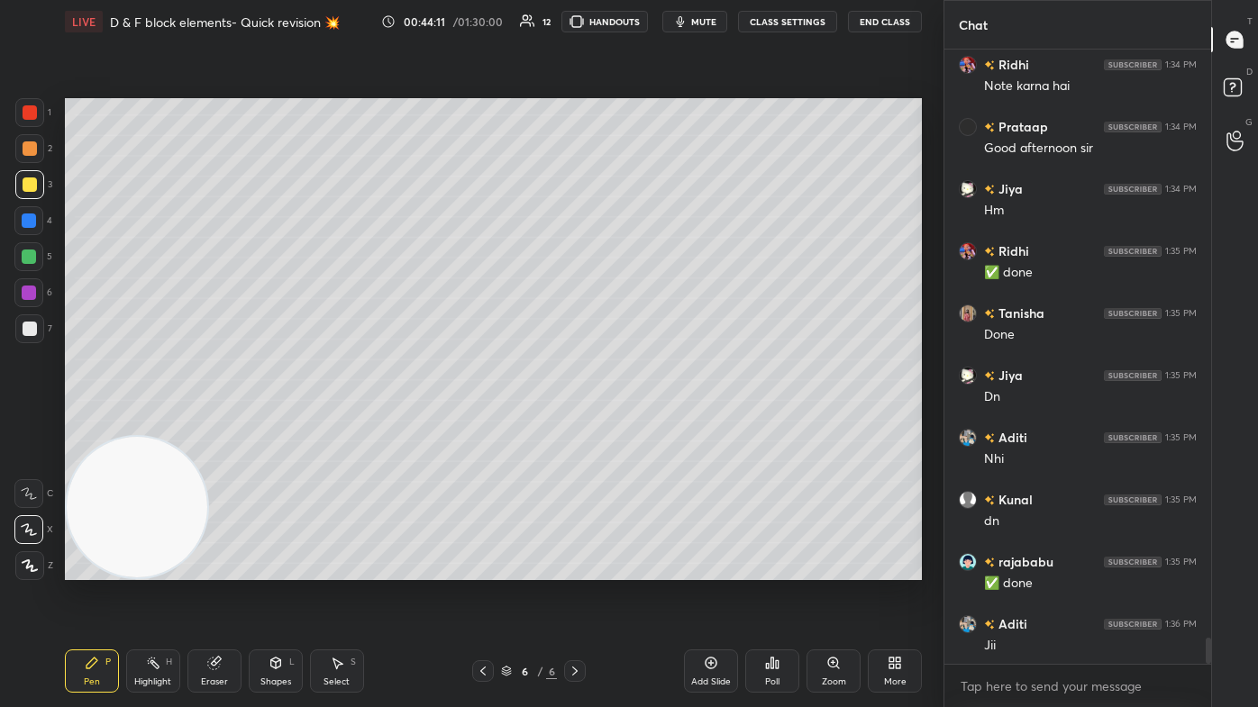
drag, startPoint x: 29, startPoint y: 185, endPoint x: 39, endPoint y: 180, distance: 10.9
click at [30, 185] on div at bounding box center [30, 185] width 14 height 14
click at [214, 424] on div "Eraser" at bounding box center [214, 682] width 27 height 9
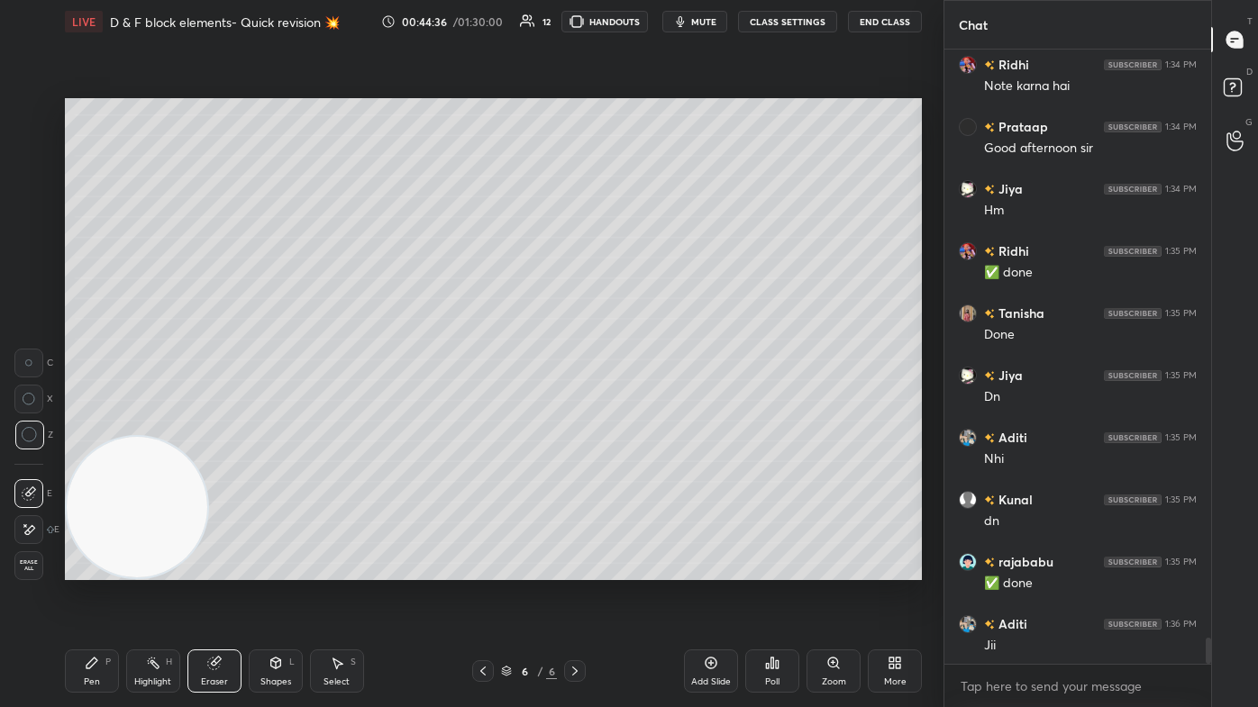
click at [96, 424] on icon at bounding box center [92, 663] width 14 height 14
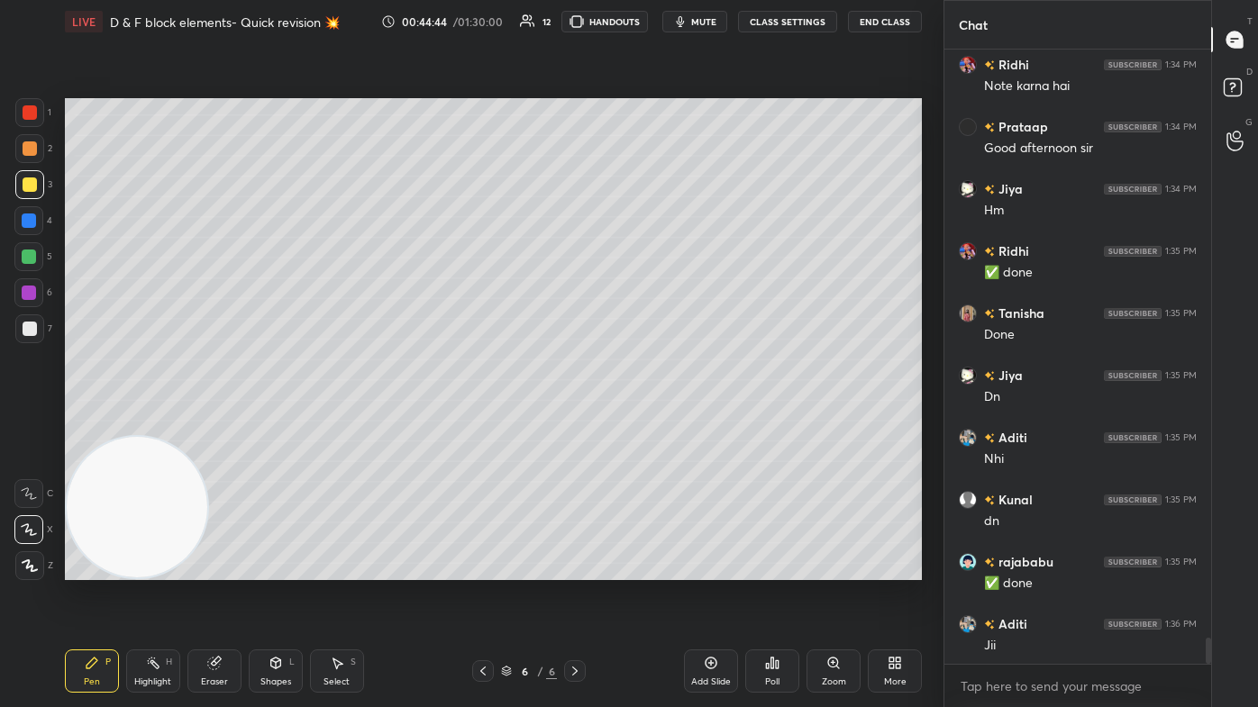
scroll to position [13757, 0]
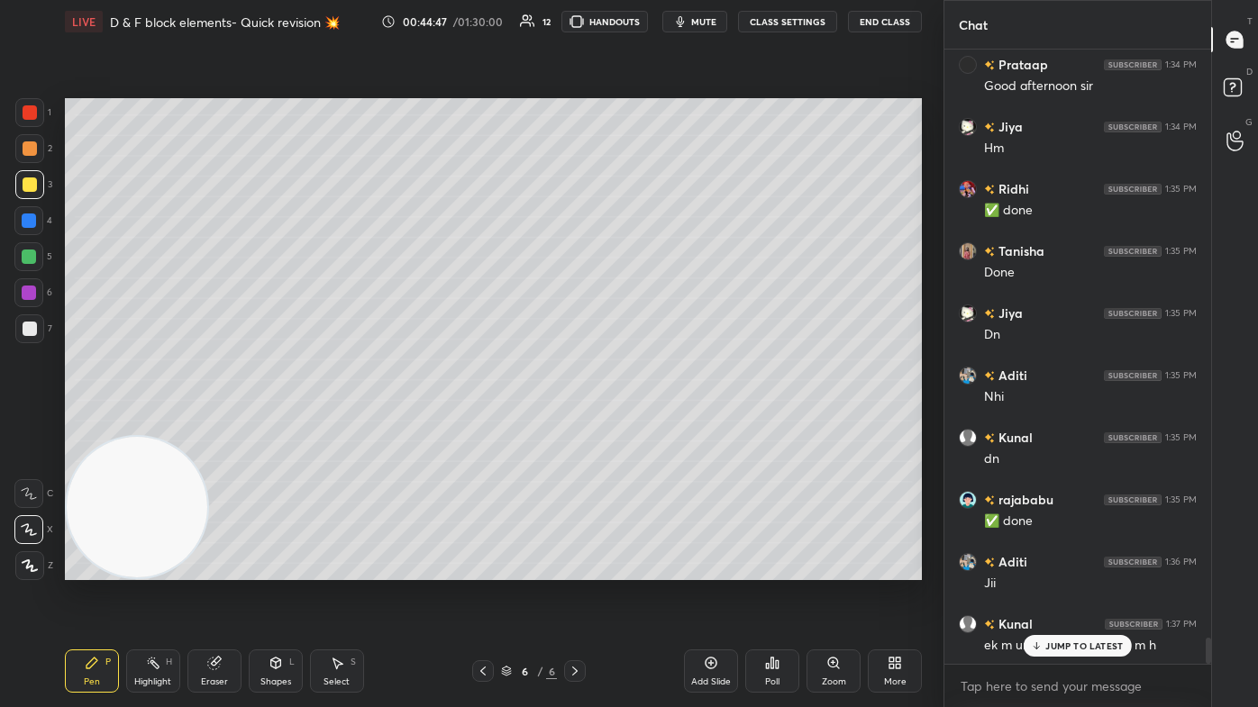
click at [646, 424] on p "JUMP TO LATEST" at bounding box center [1084, 646] width 78 height 11
click at [23, 262] on div at bounding box center [29, 257] width 14 height 14
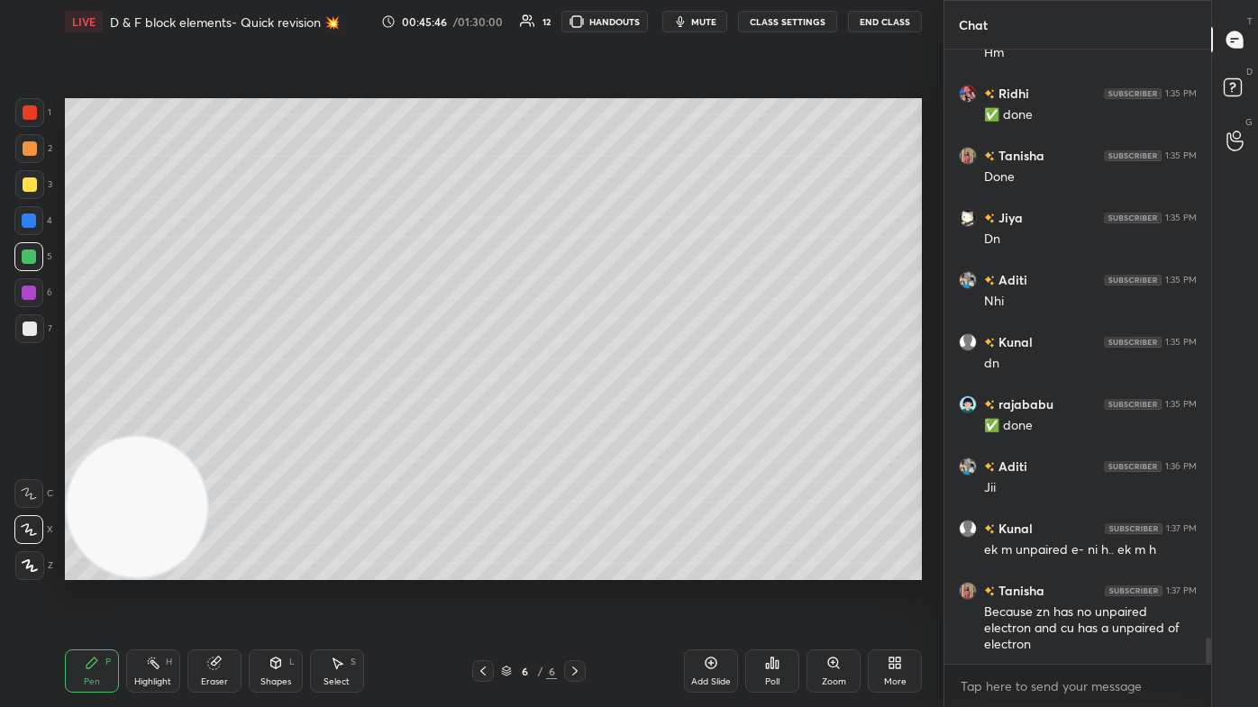
scroll to position [13964, 0]
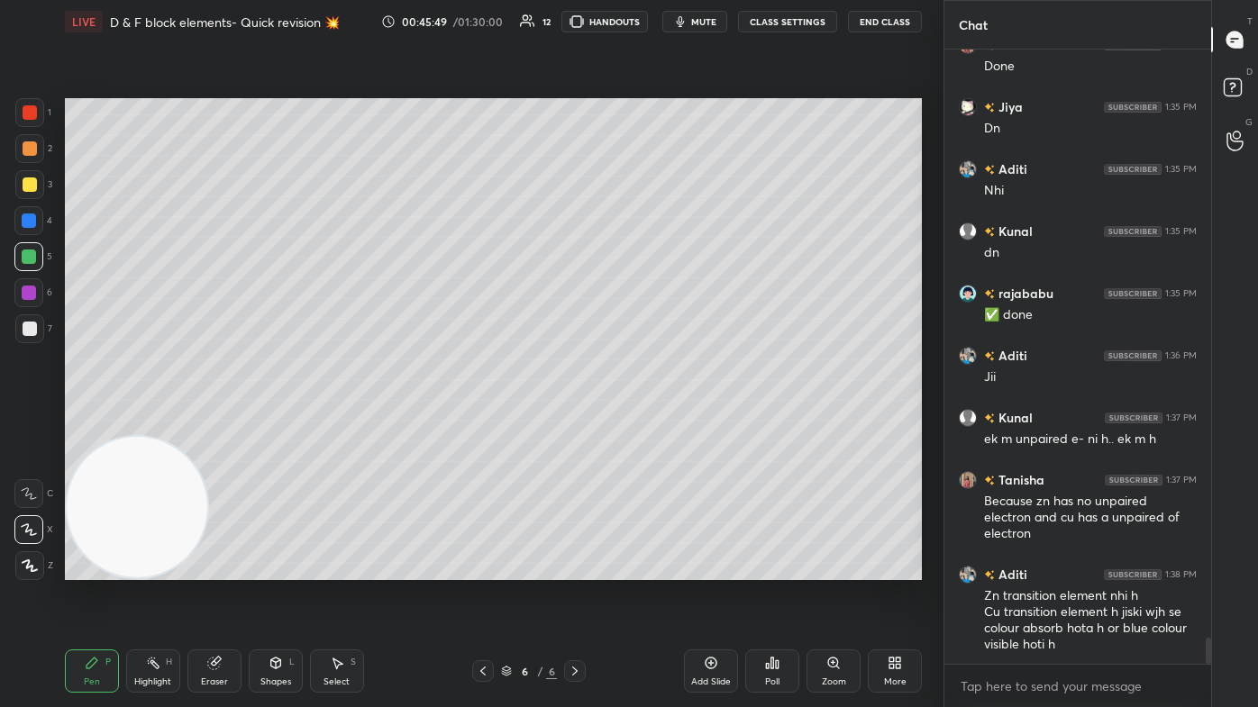
click at [214, 424] on div "Eraser" at bounding box center [214, 682] width 27 height 9
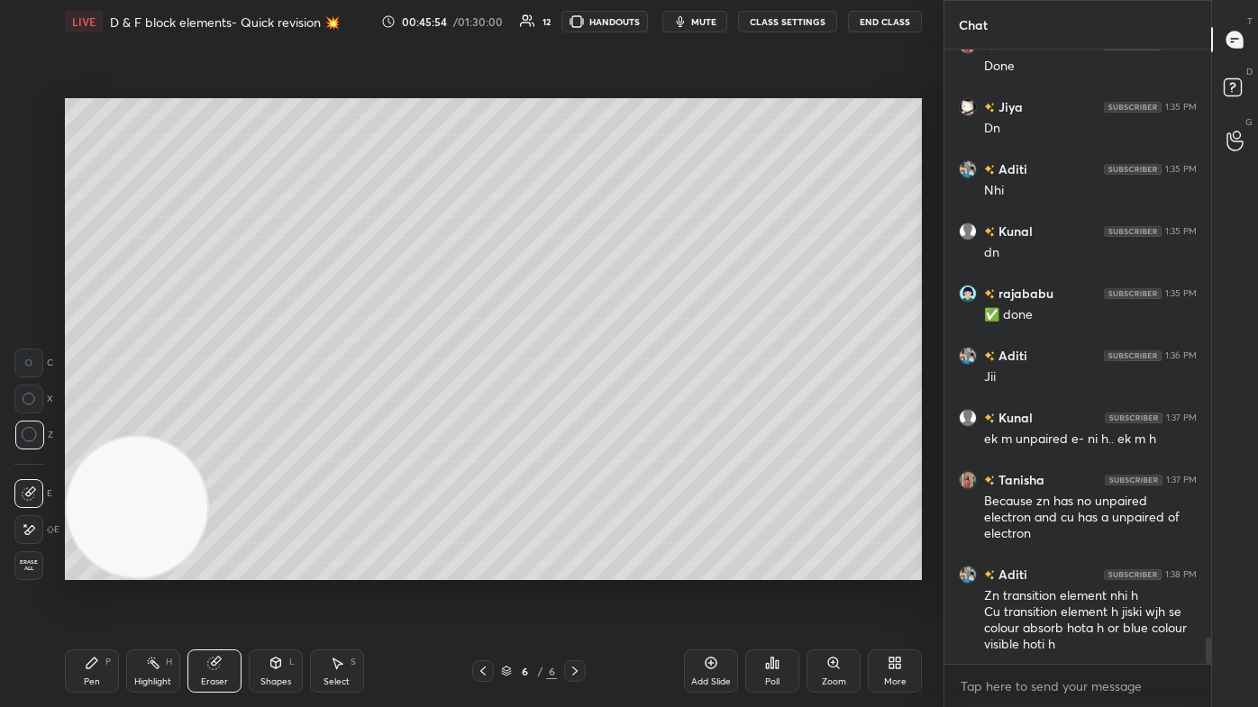
click at [63, 424] on div "LIVE D & F block elements- Quick revision 💥 00:45:54 / 01:30:00 12 HANDOUTS mut…" at bounding box center [493, 353] width 871 height 707
drag, startPoint x: 81, startPoint y: 681, endPoint x: 94, endPoint y: 666, distance: 19.8
click at [81, 424] on div "Pen P" at bounding box center [92, 671] width 54 height 43
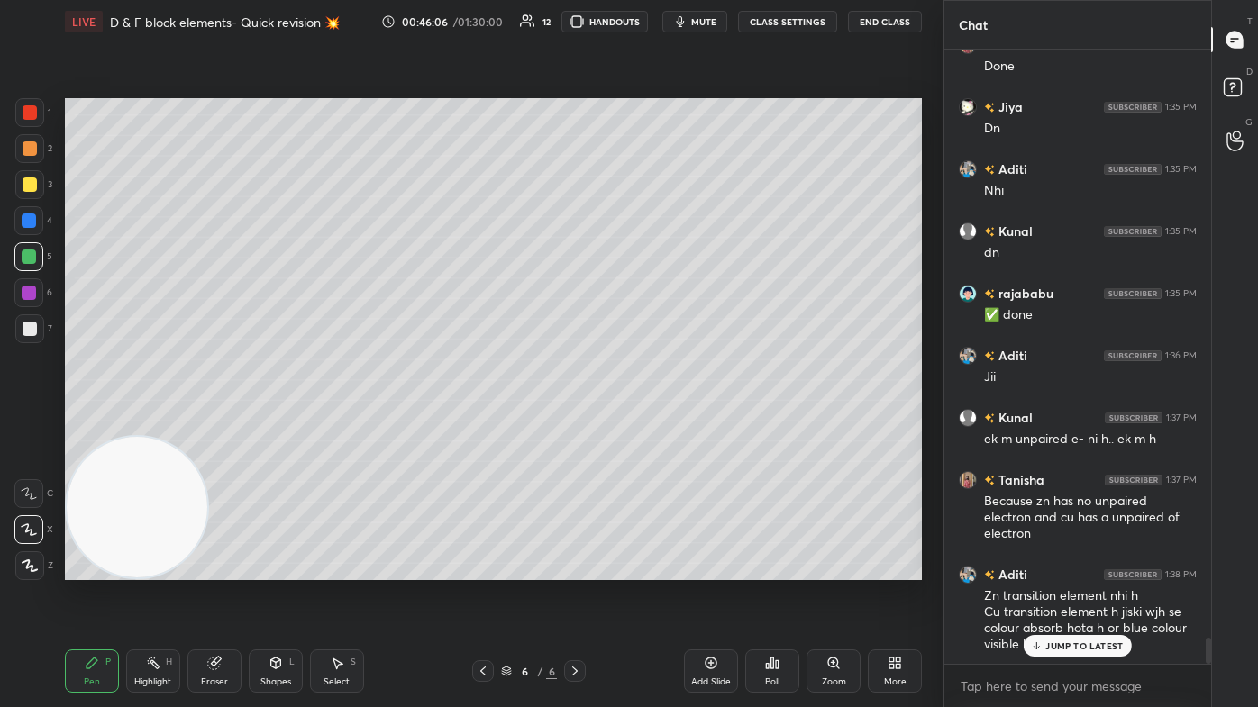
scroll to position [14041, 0]
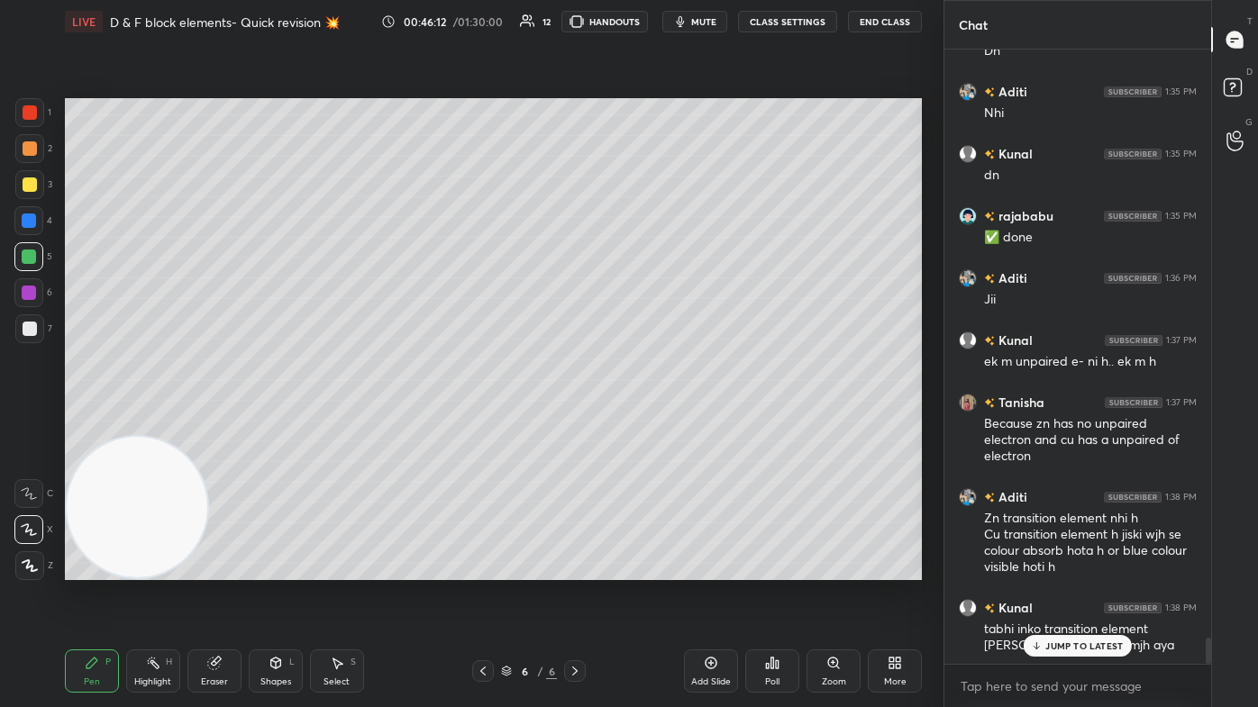
click at [646, 424] on p "JUMP TO LATEST" at bounding box center [1084, 646] width 78 height 11
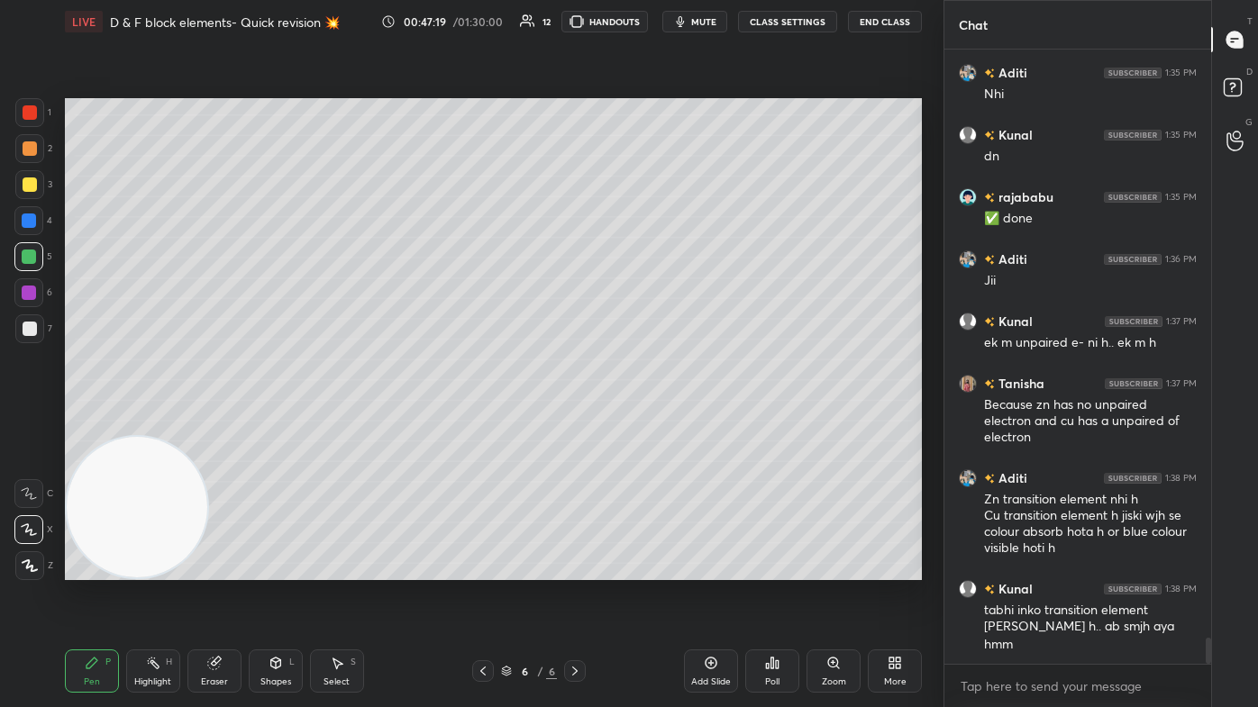
click at [216, 424] on div "Eraser" at bounding box center [214, 682] width 27 height 9
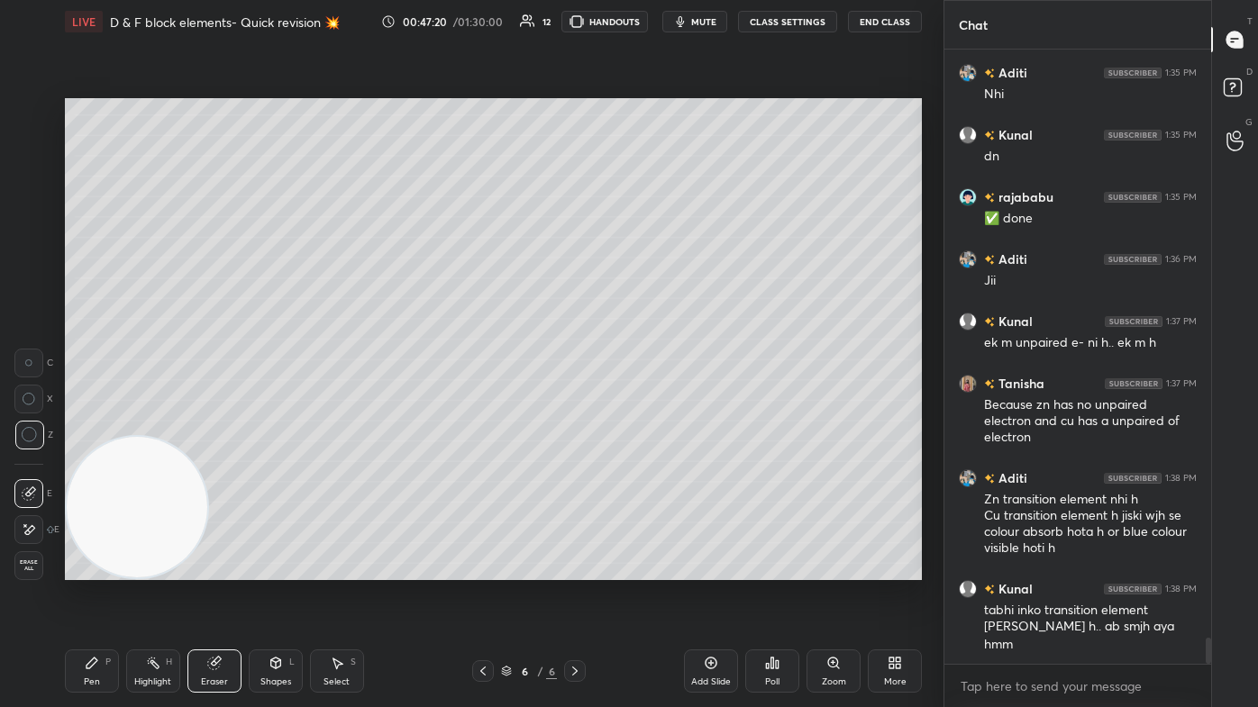
drag, startPoint x: 81, startPoint y: 679, endPoint x: 147, endPoint y: 629, distance: 82.4
click at [84, 424] on div "Pen P" at bounding box center [92, 671] width 54 height 43
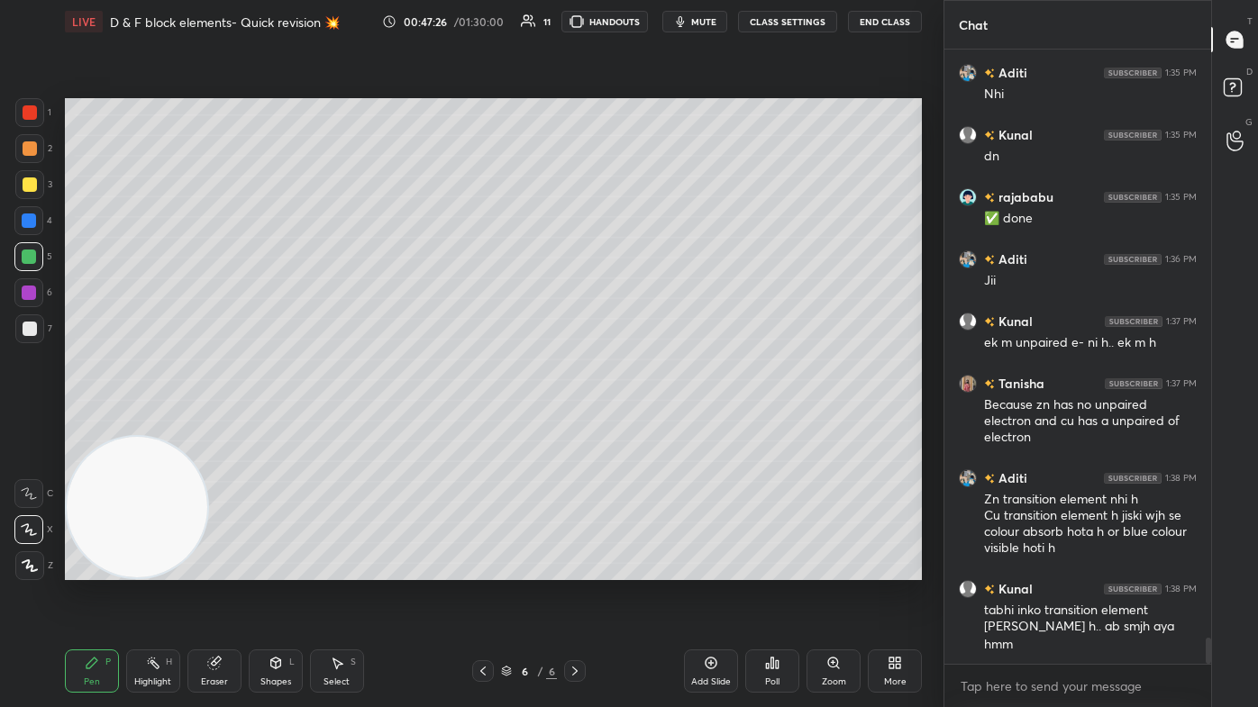
scroll to position [14138, 0]
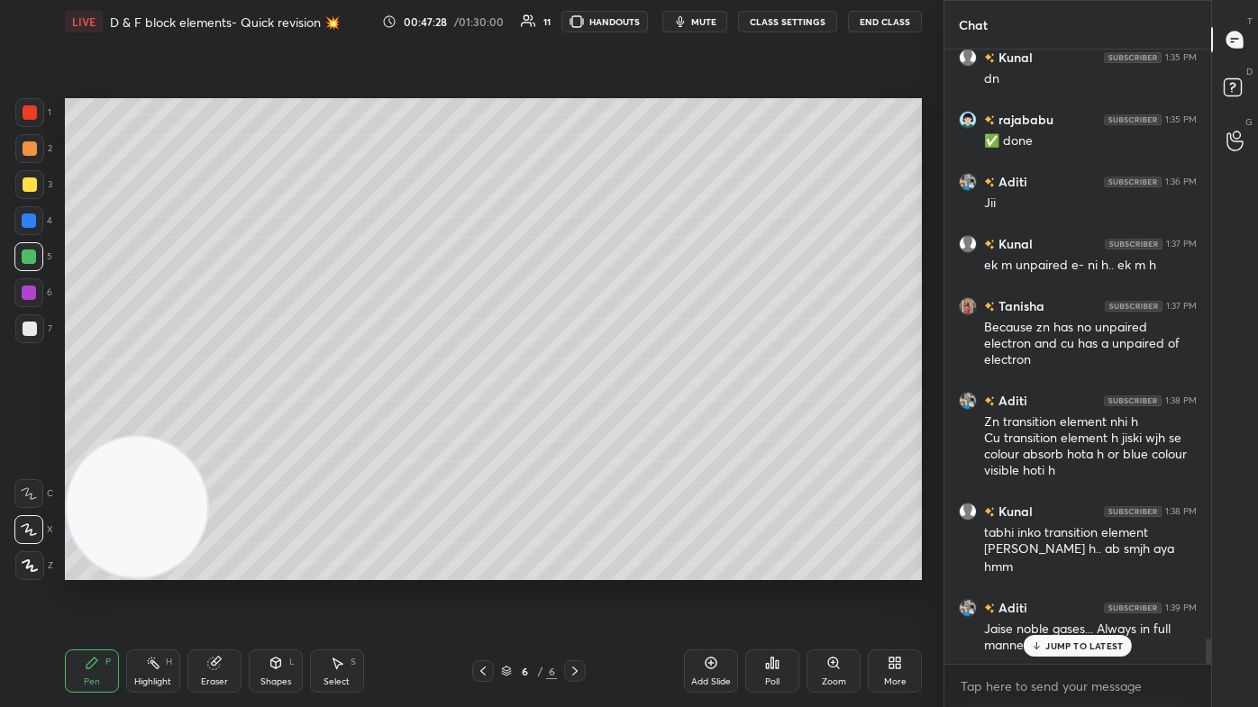
click at [216, 424] on div "Eraser" at bounding box center [214, 671] width 54 height 43
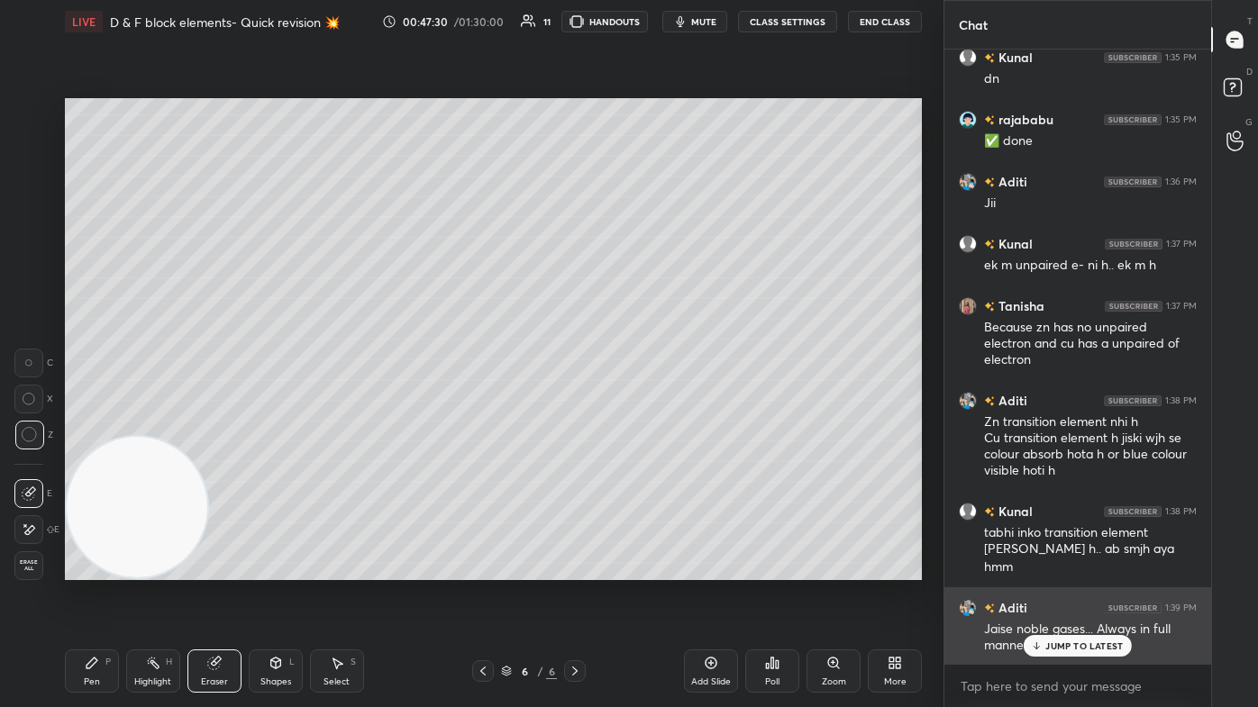
click at [646, 424] on p "JUMP TO LATEST" at bounding box center [1084, 646] width 78 height 11
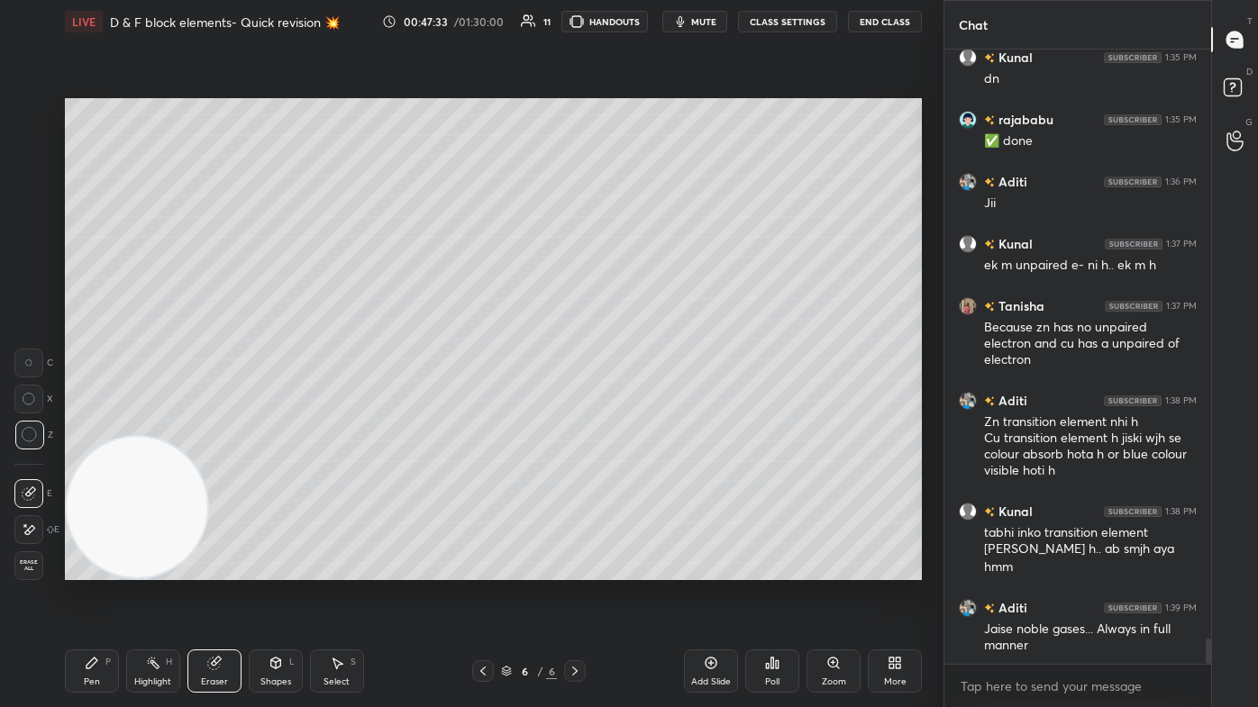
click at [105, 424] on div "Pen P" at bounding box center [92, 671] width 54 height 43
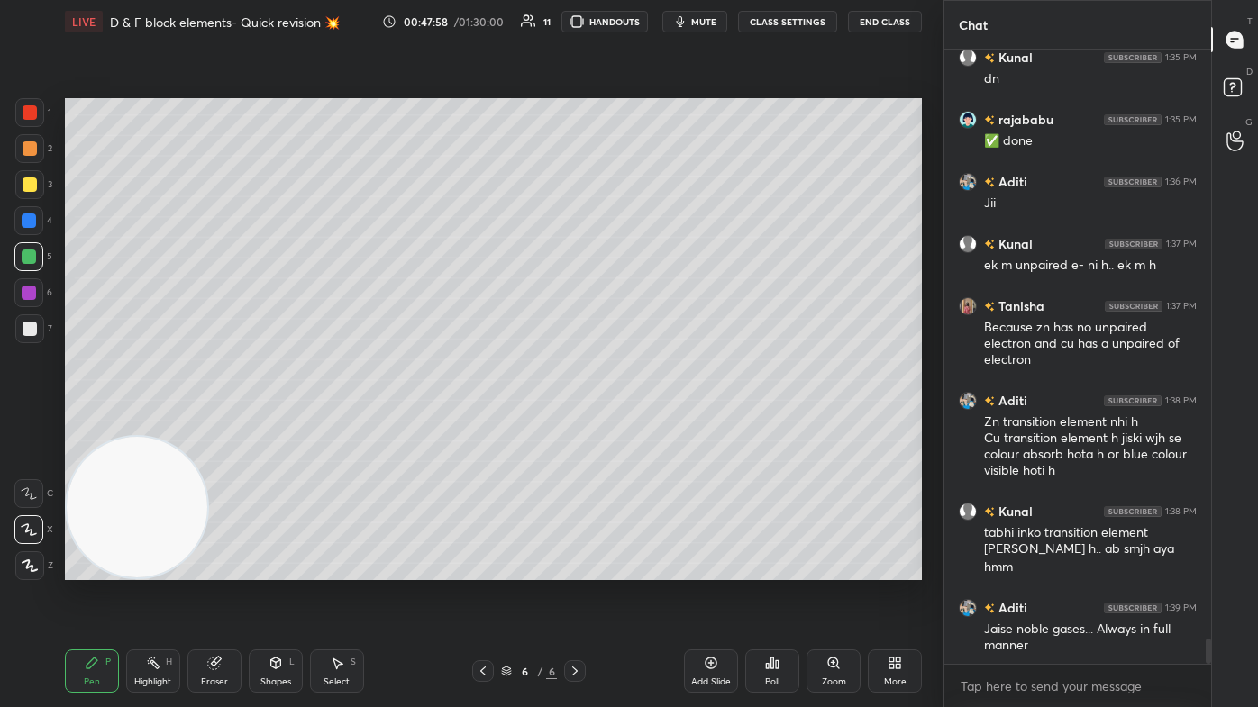
click at [31, 231] on div at bounding box center [28, 220] width 29 height 29
click at [23, 424] on div at bounding box center [29, 566] width 29 height 29
click at [44, 224] on div "4" at bounding box center [33, 220] width 38 height 29
click at [221, 424] on icon at bounding box center [214, 663] width 14 height 14
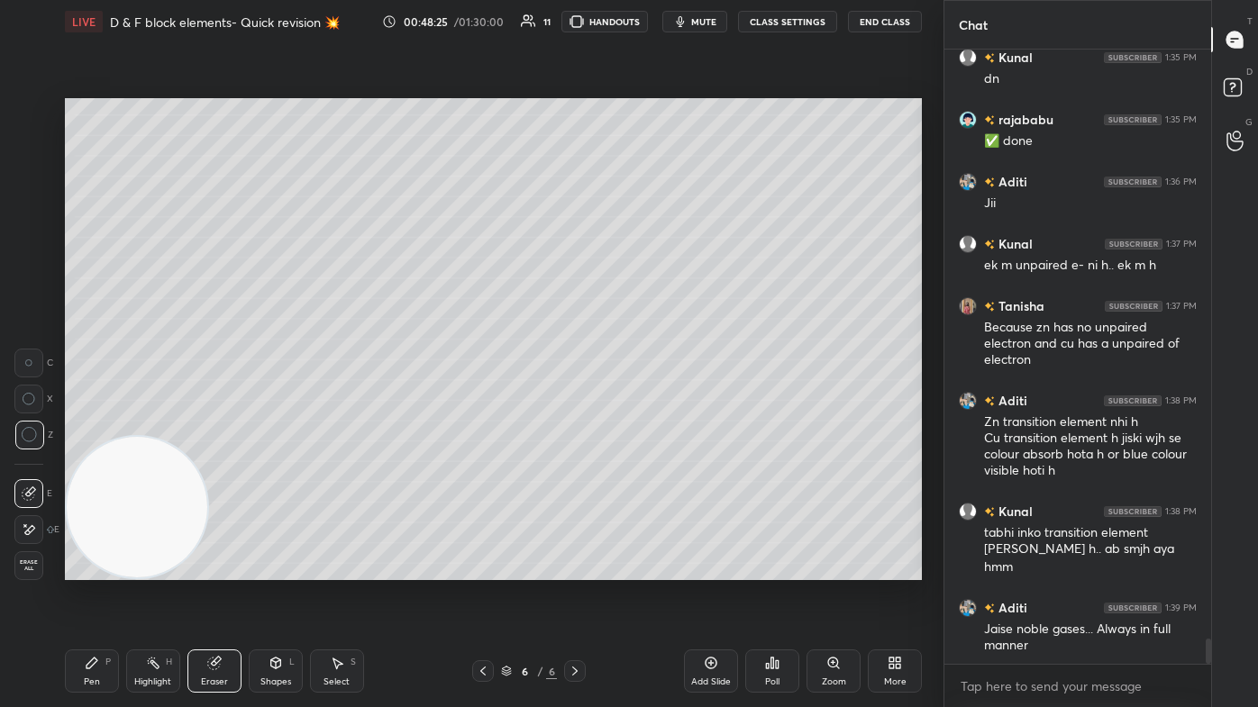
click at [100, 424] on div "Pen P" at bounding box center [92, 671] width 54 height 43
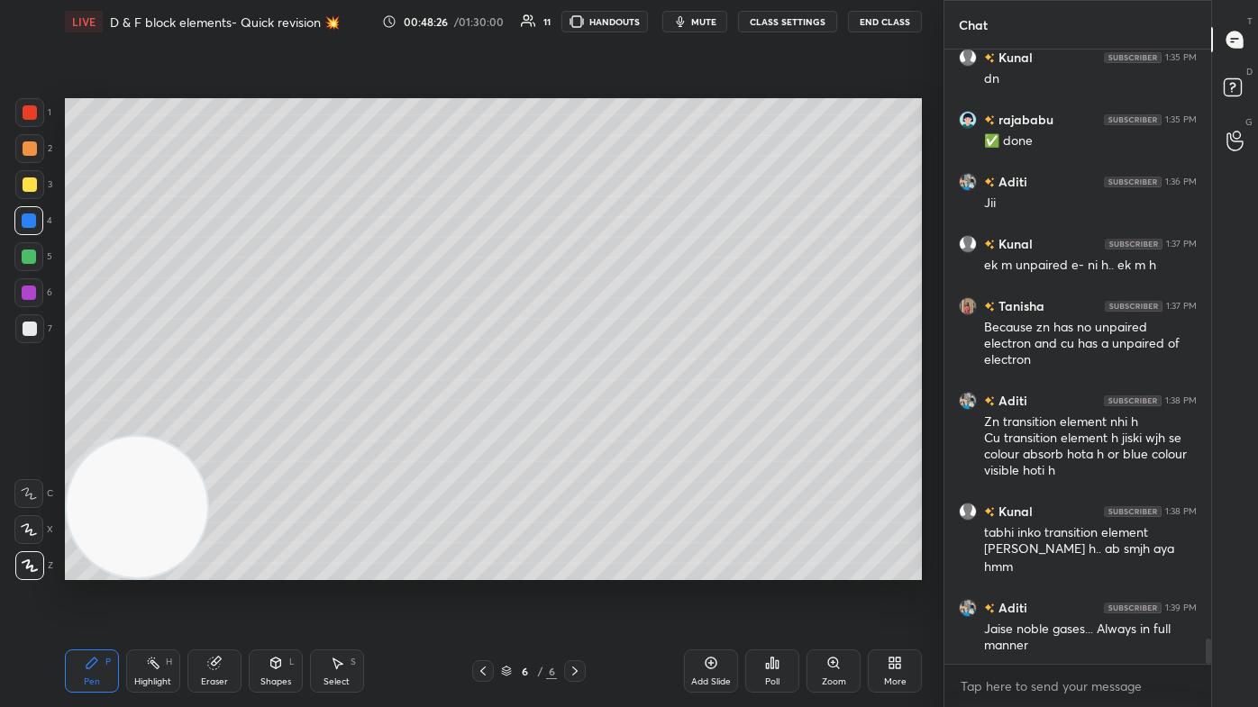
click at [646, 22] on span "mute" at bounding box center [703, 21] width 25 height 13
click at [646, 19] on span "unmute" at bounding box center [702, 21] width 39 height 13
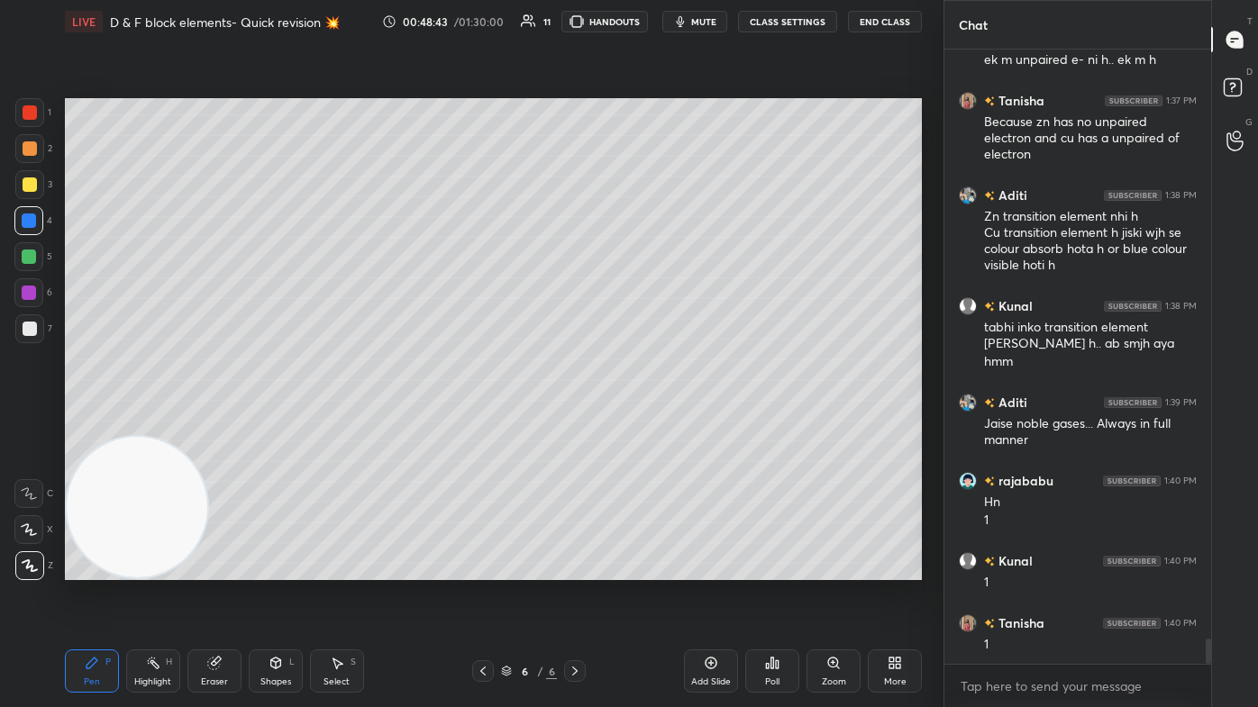
scroll to position [14404, 0]
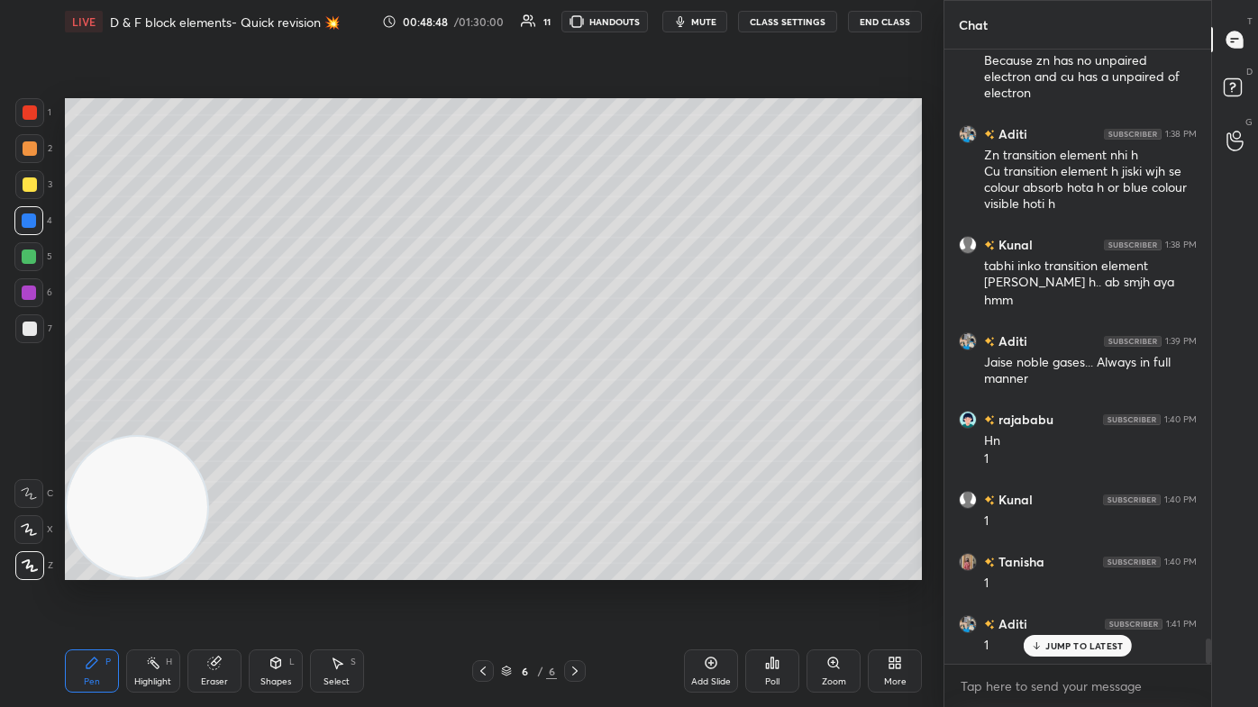
click at [646, 23] on span "mute" at bounding box center [703, 21] width 25 height 13
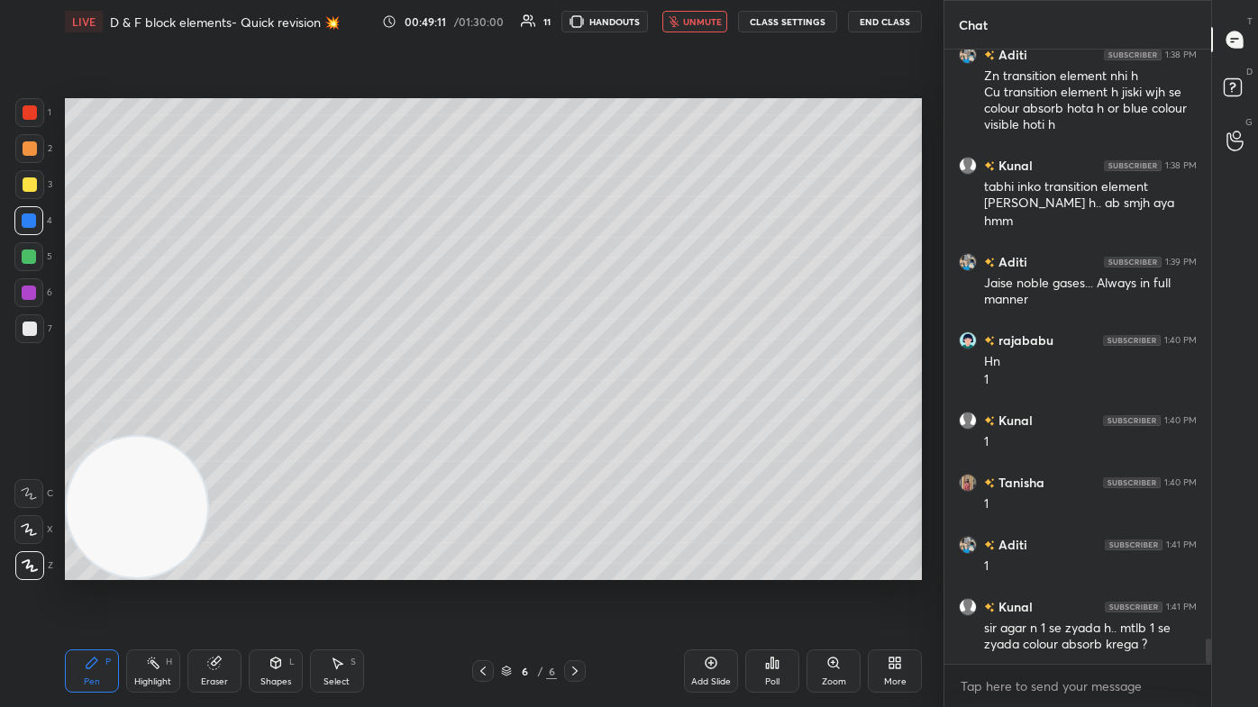
click at [646, 18] on span "unmute" at bounding box center [702, 21] width 39 height 13
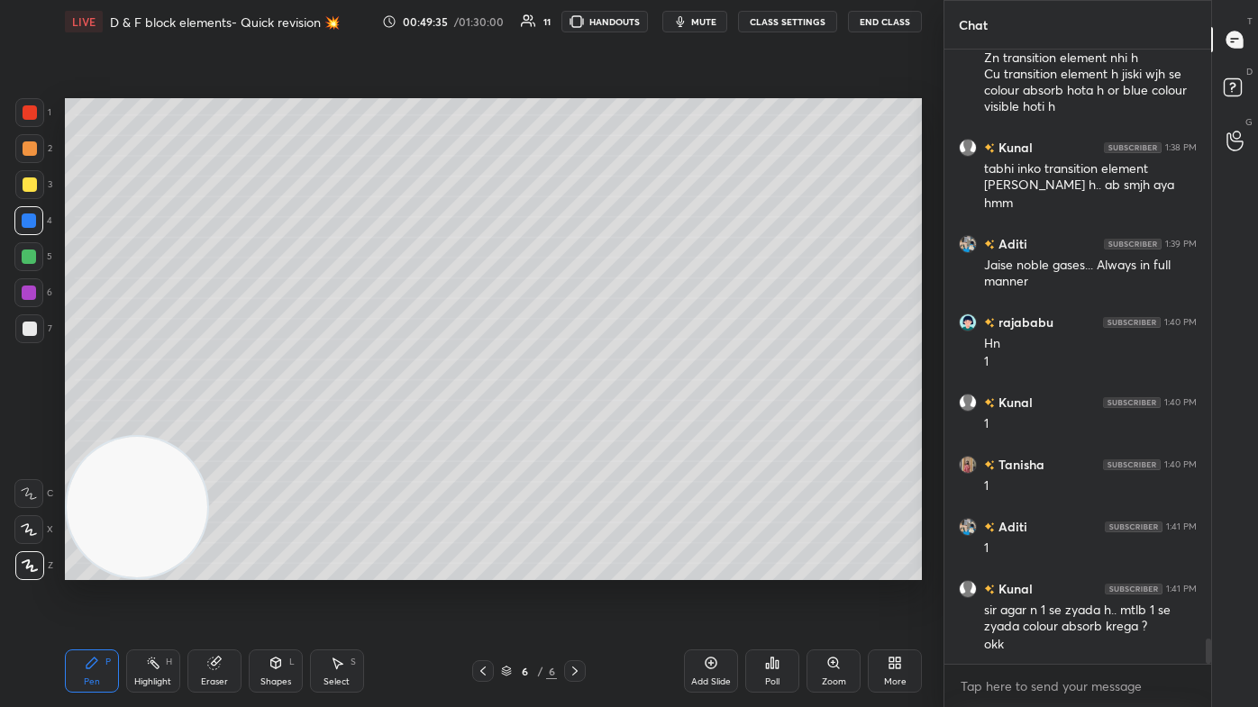
drag, startPoint x: 21, startPoint y: 542, endPoint x: 31, endPoint y: 543, distance: 10.0
click at [20, 424] on div at bounding box center [28, 529] width 29 height 29
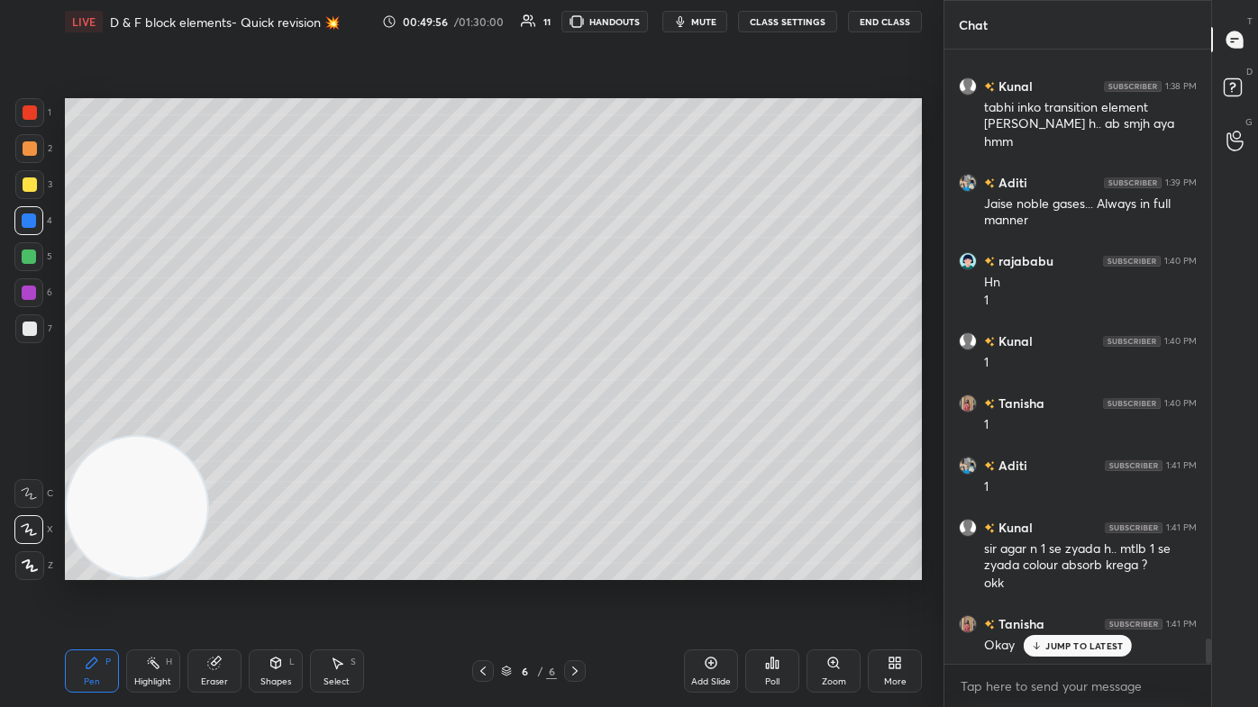
click at [646, 424] on p "JUMP TO LATEST" at bounding box center [1084, 646] width 78 height 11
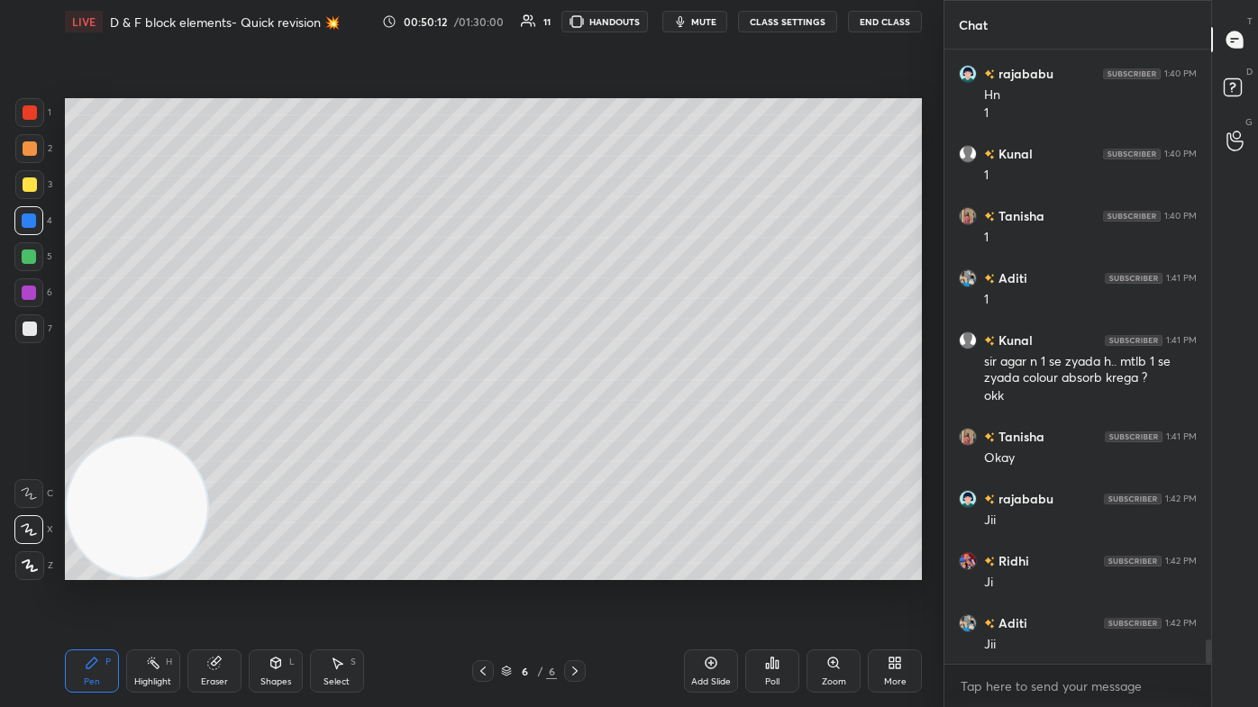
scroll to position [14813, 0]
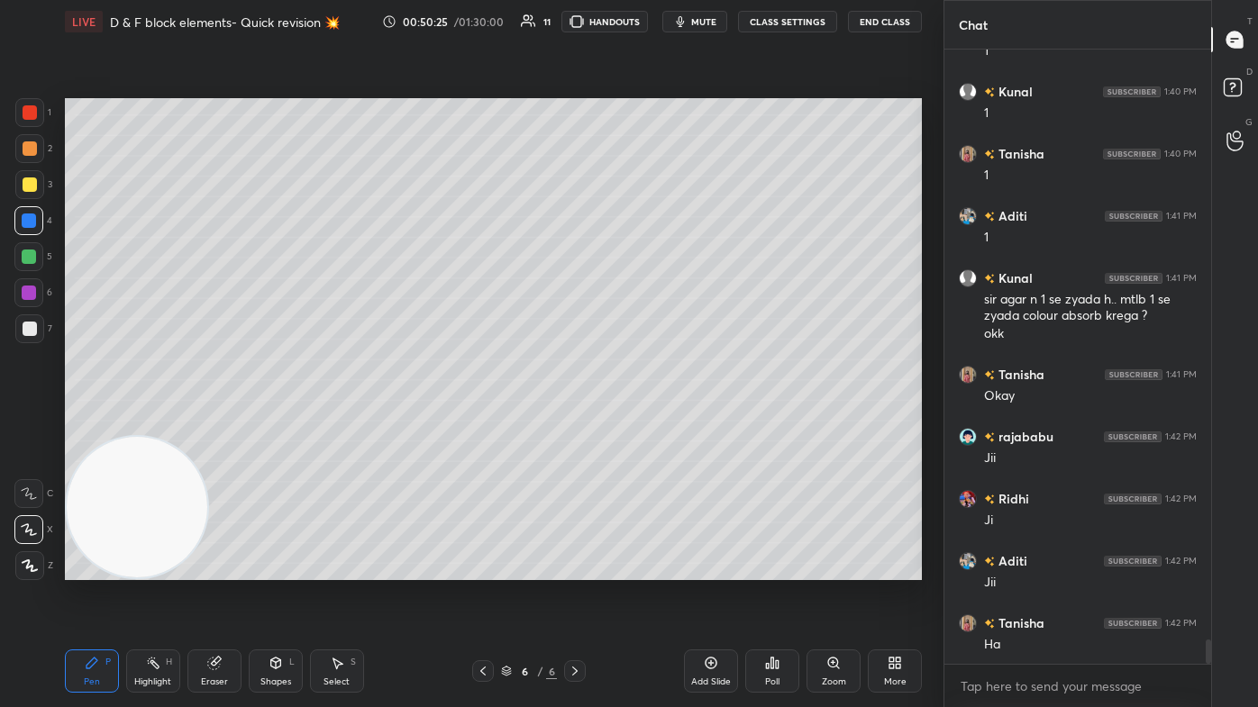
drag, startPoint x: 214, startPoint y: 681, endPoint x: 237, endPoint y: 665, distance: 27.8
click at [214, 424] on div "Eraser" at bounding box center [214, 682] width 27 height 9
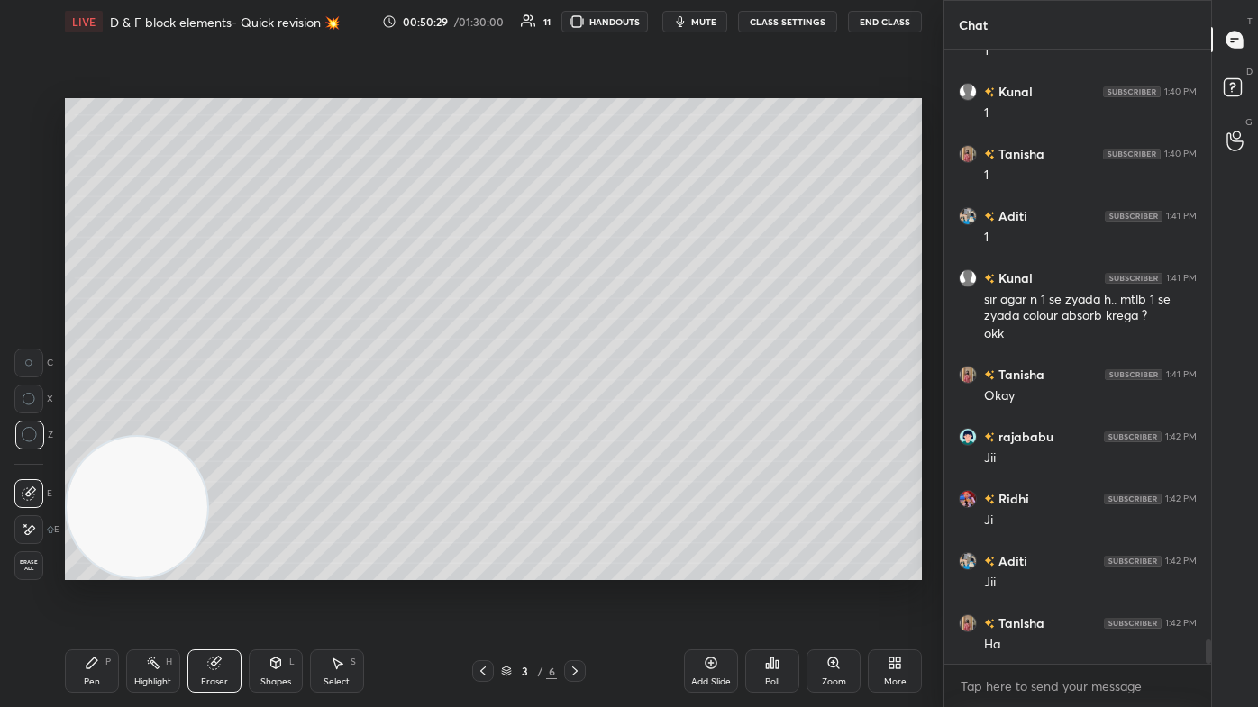
click at [96, 424] on div "Pen P" at bounding box center [92, 671] width 54 height 43
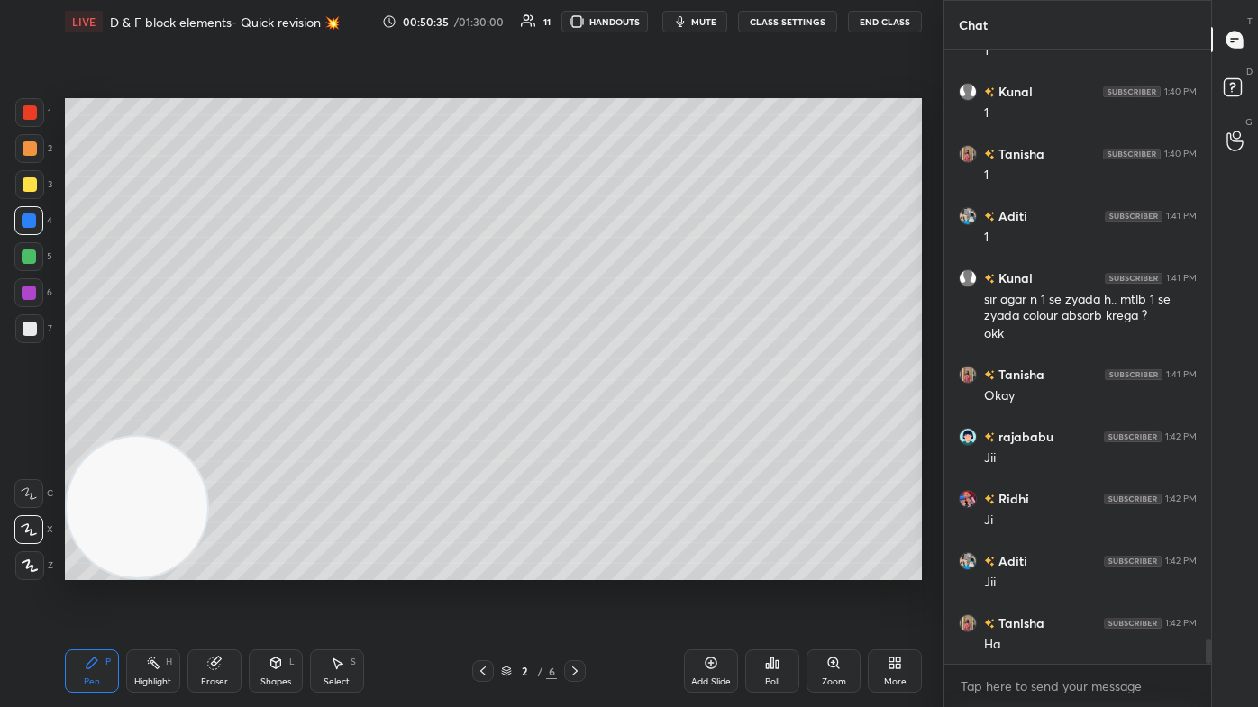
scroll to position [14875, 0]
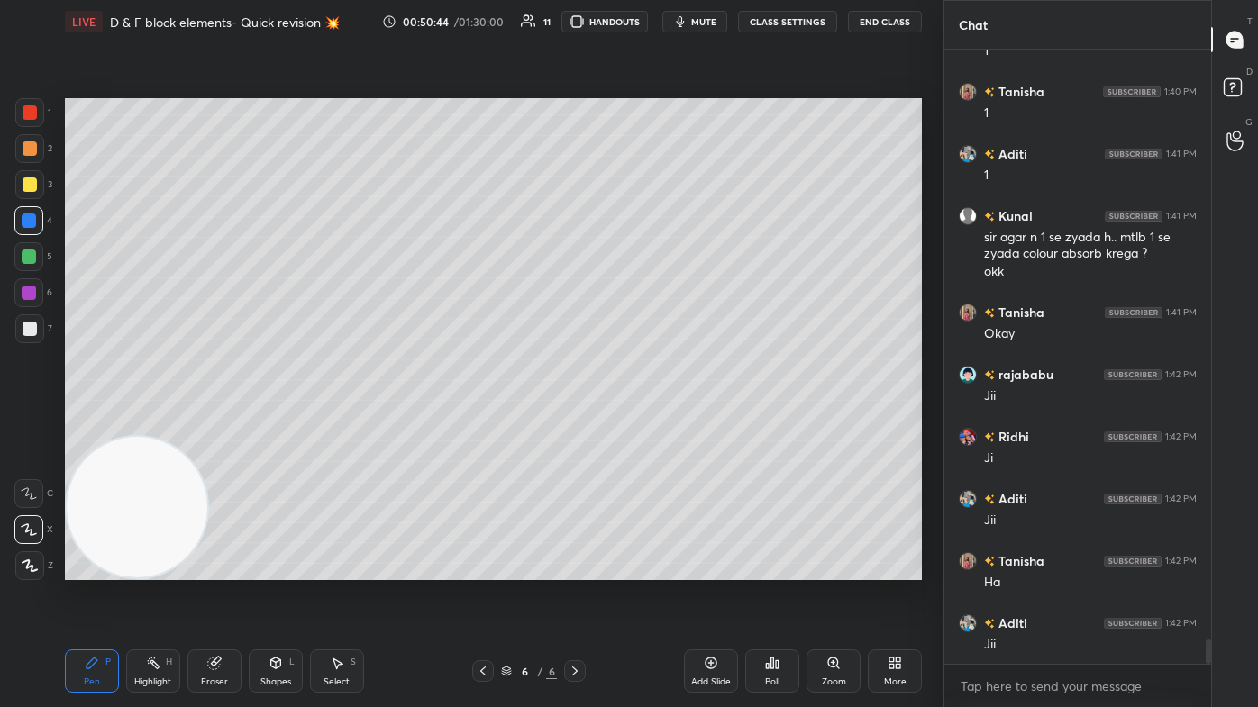
click at [213, 424] on div "Eraser" at bounding box center [214, 682] width 27 height 9
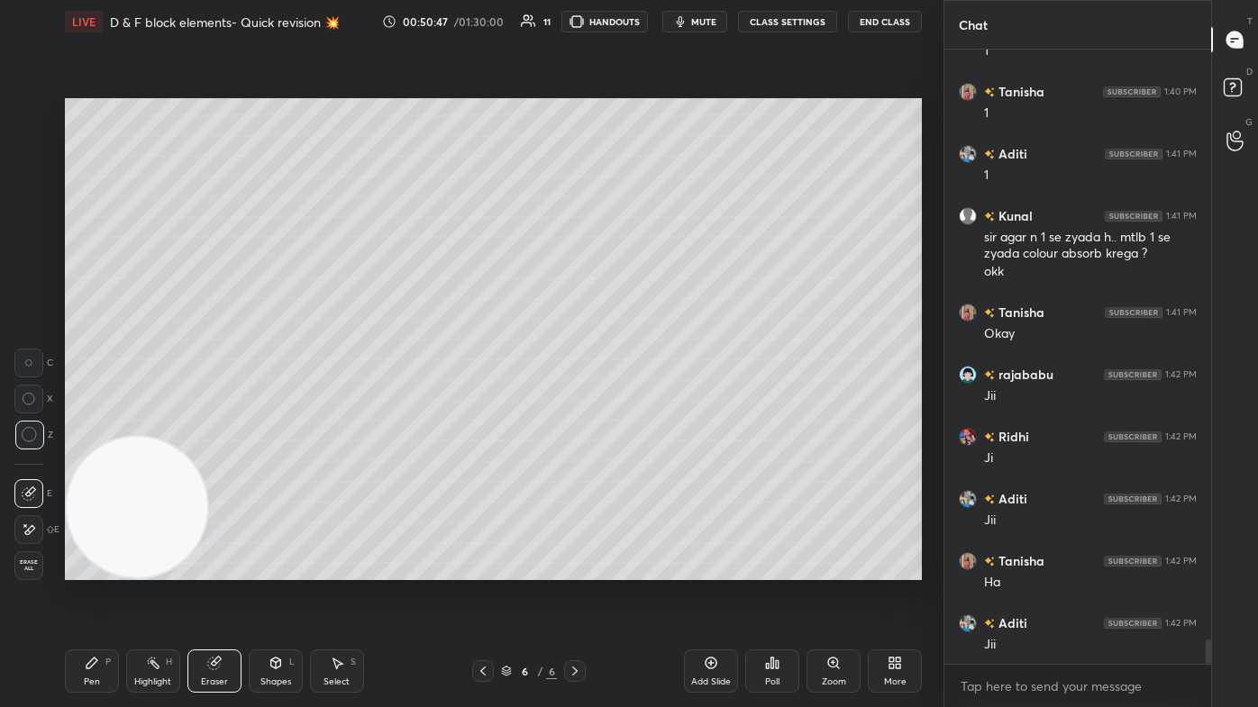
scroll to position [14937, 0]
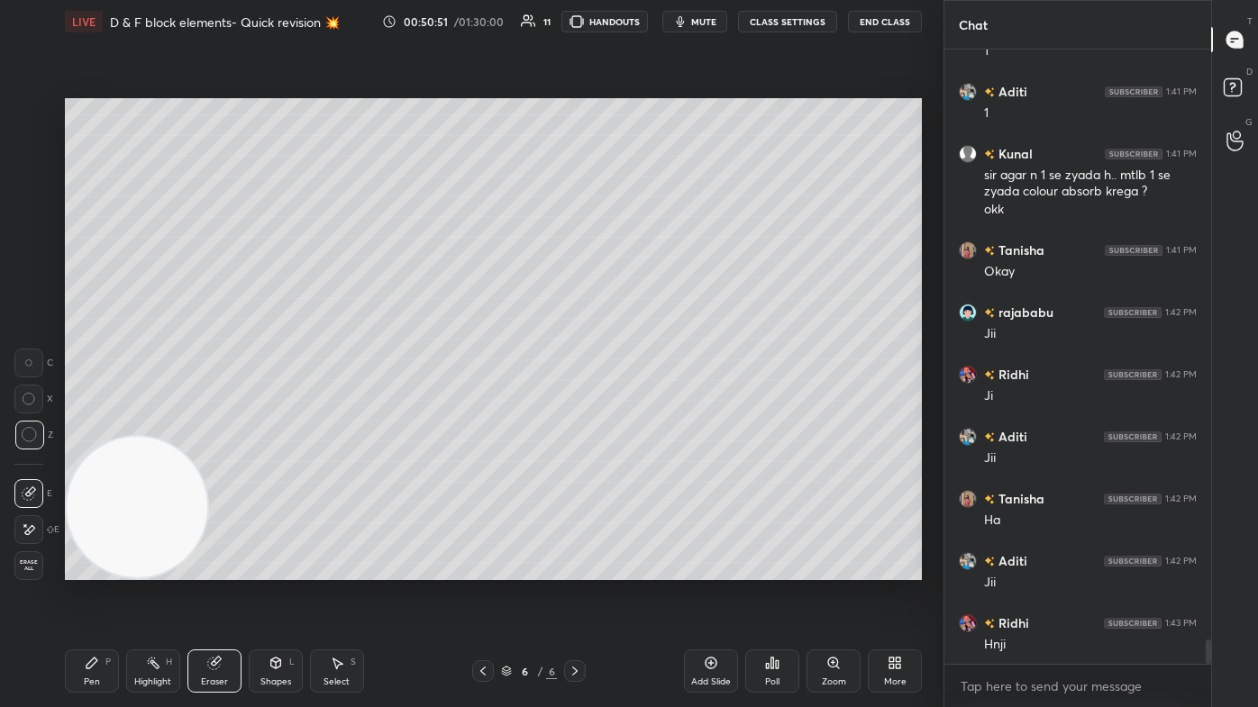
click at [646, 424] on div "Add Slide" at bounding box center [711, 671] width 54 height 43
click at [101, 424] on div "Pen P" at bounding box center [92, 671] width 54 height 43
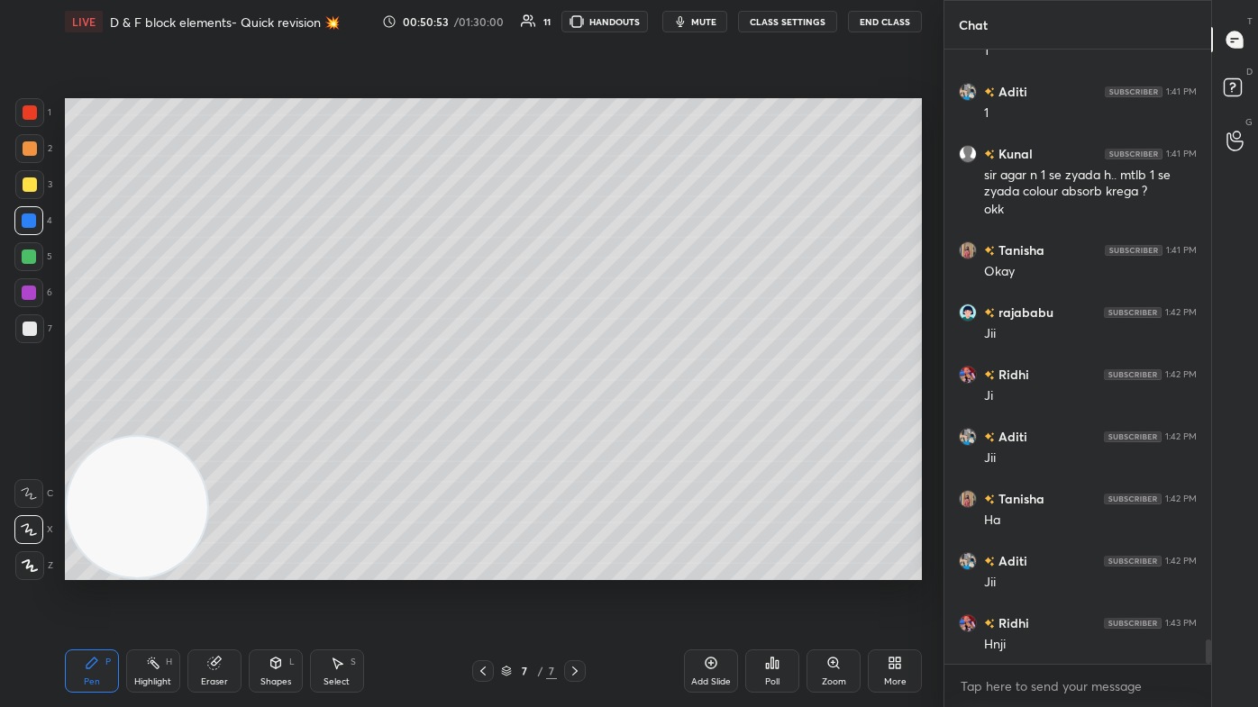
click at [32, 182] on div at bounding box center [30, 185] width 14 height 14
drag, startPoint x: 708, startPoint y: 19, endPoint x: 697, endPoint y: 14, distance: 12.6
click at [646, 18] on span "mute" at bounding box center [703, 21] width 25 height 13
click at [231, 424] on div "Eraser" at bounding box center [214, 671] width 54 height 43
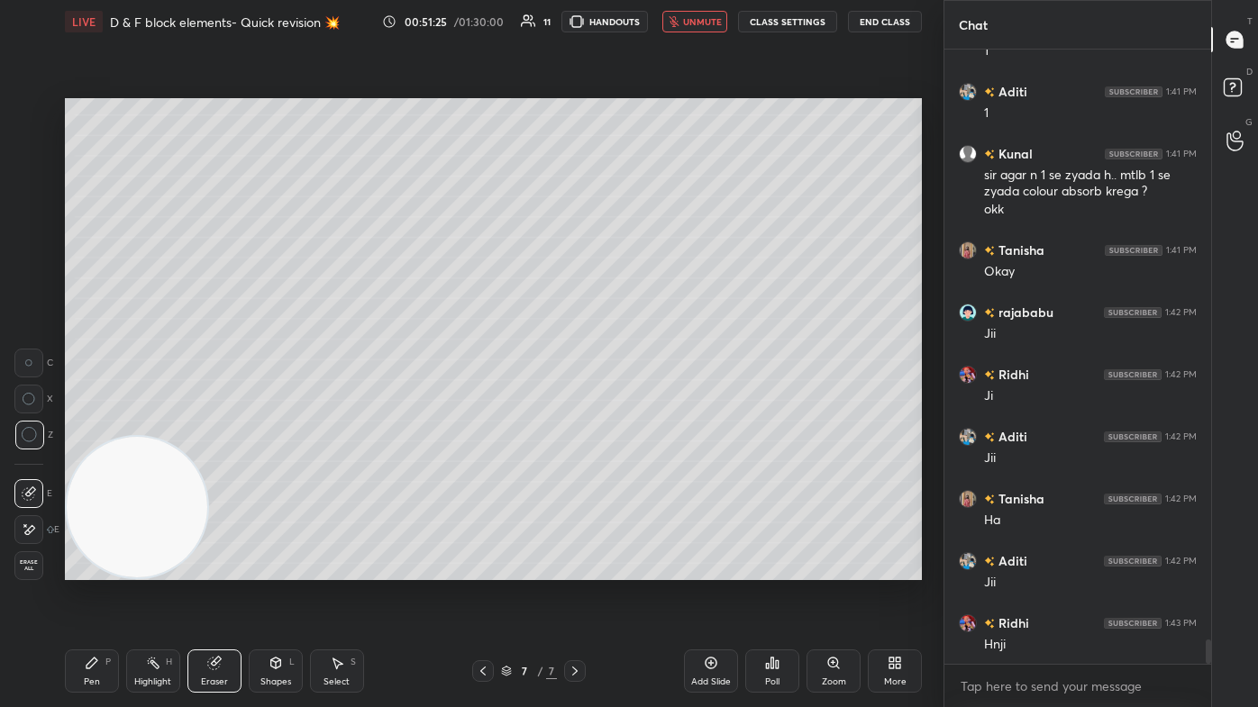
click at [84, 424] on div "Pen P" at bounding box center [92, 671] width 54 height 43
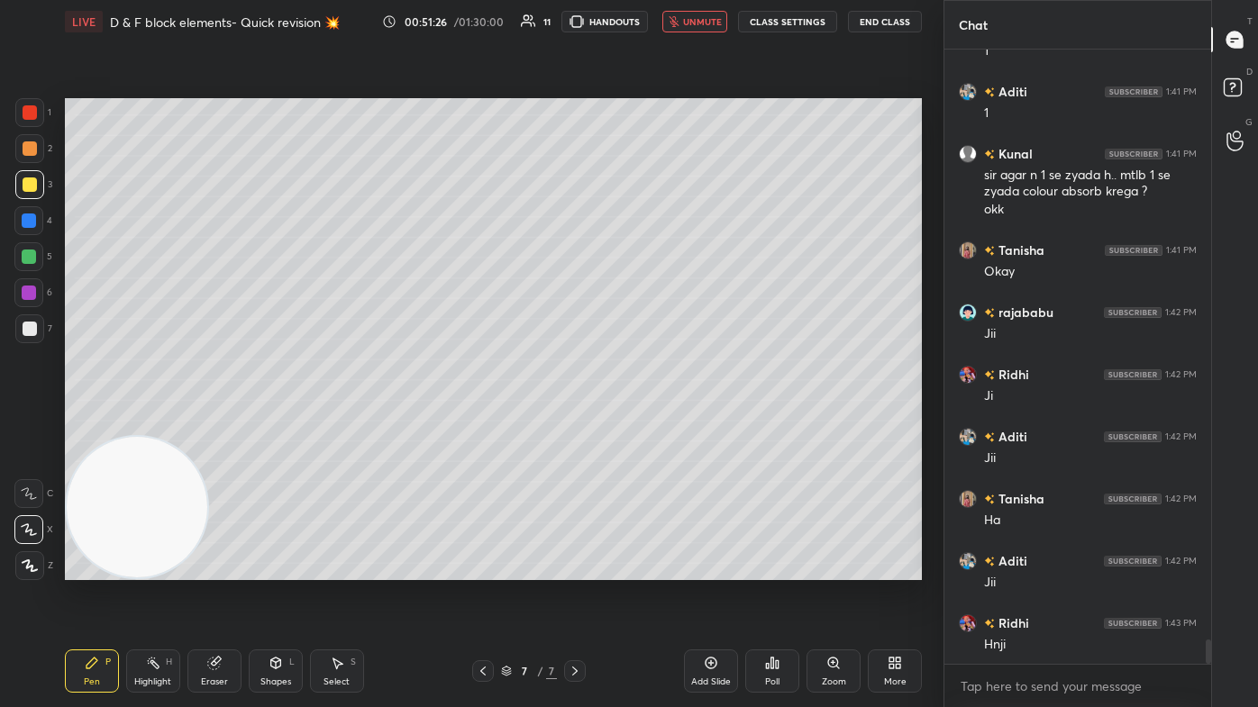
click at [646, 22] on span "unmute" at bounding box center [702, 21] width 39 height 13
click at [13, 106] on div "1 2 3 4 5 6 7 C X Z C X Z E E Erase all H H" at bounding box center [29, 339] width 58 height 482
click at [23, 111] on div at bounding box center [30, 112] width 14 height 14
click at [646, 28] on button "mute" at bounding box center [694, 22] width 65 height 22
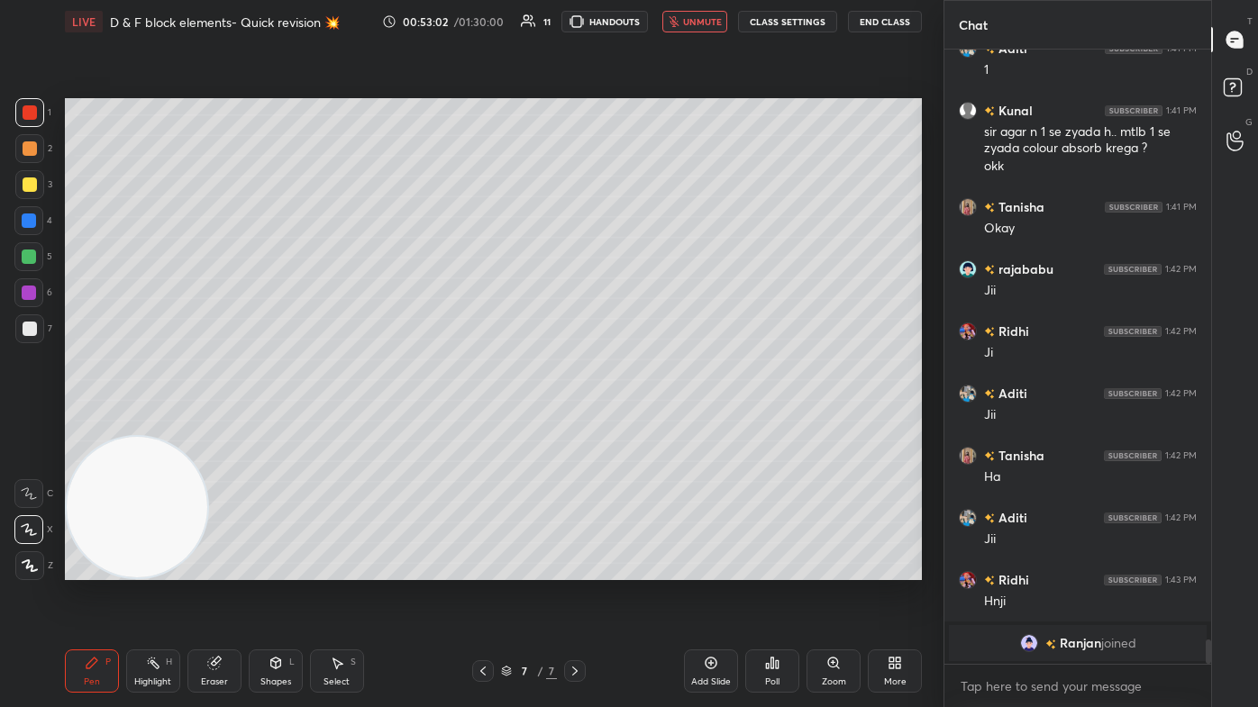
scroll to position [14565, 0]
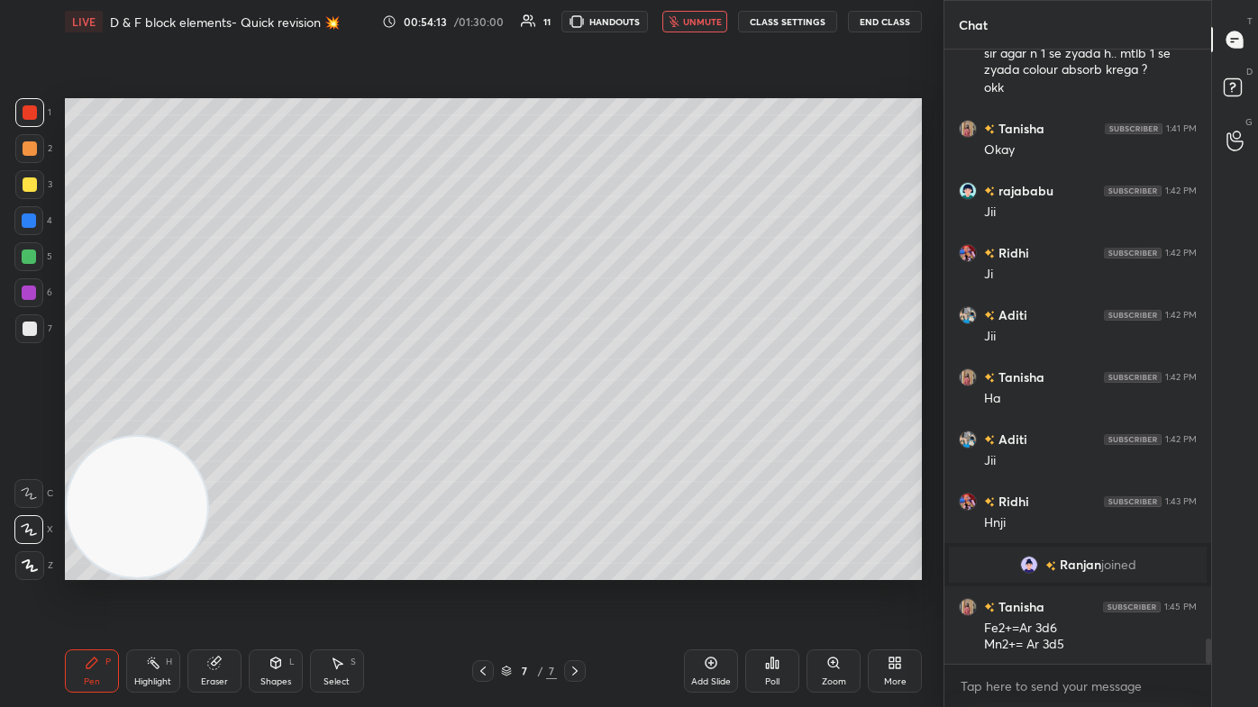
click at [646, 23] on span "unmute" at bounding box center [702, 21] width 39 height 13
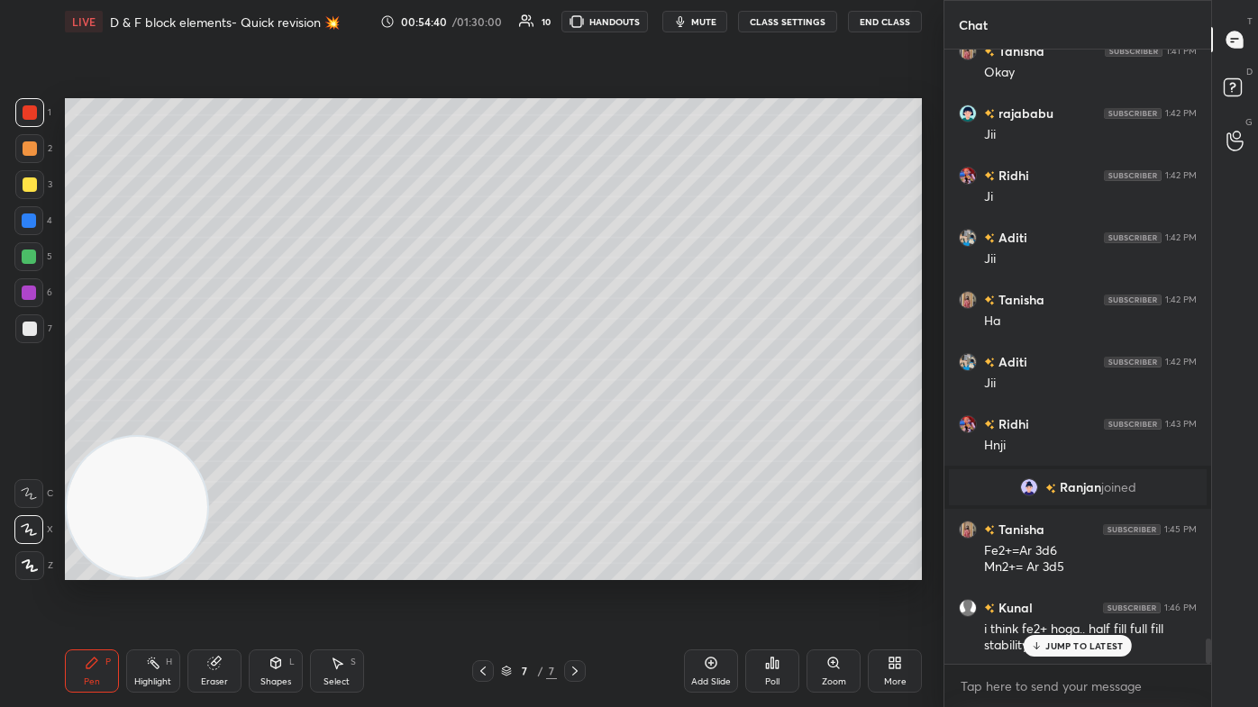
scroll to position [14722, 0]
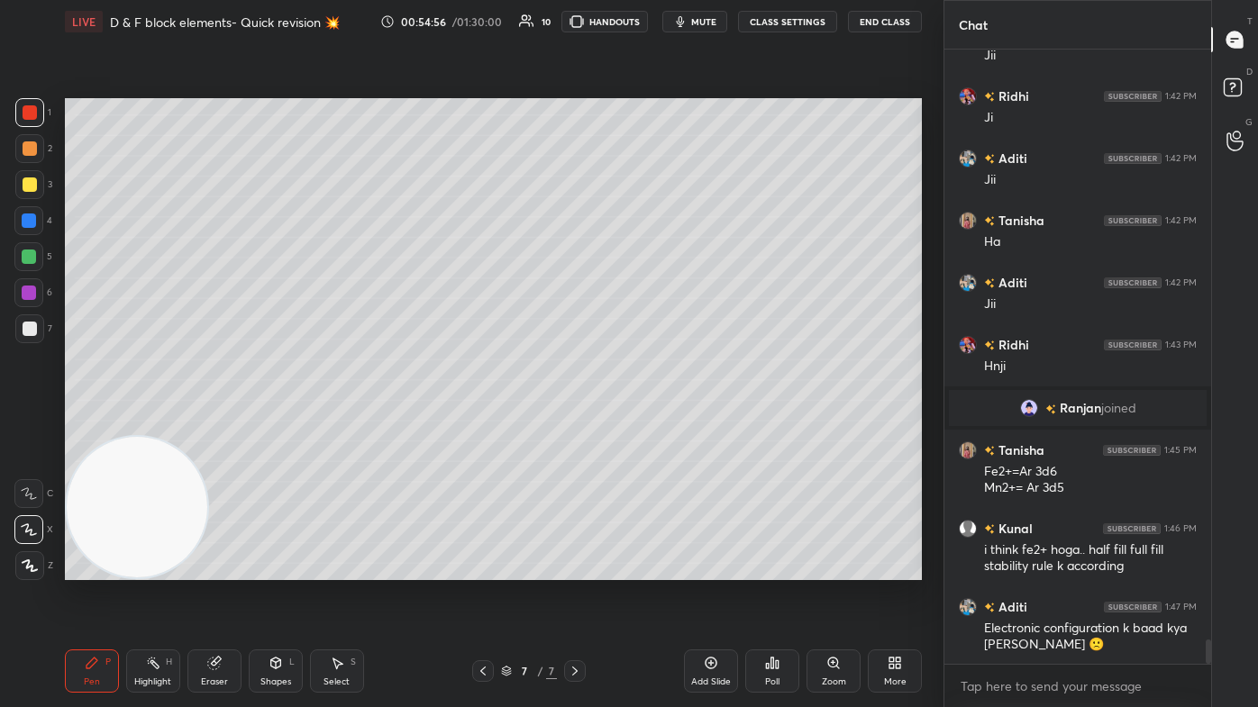
click at [25, 264] on div at bounding box center [28, 256] width 29 height 29
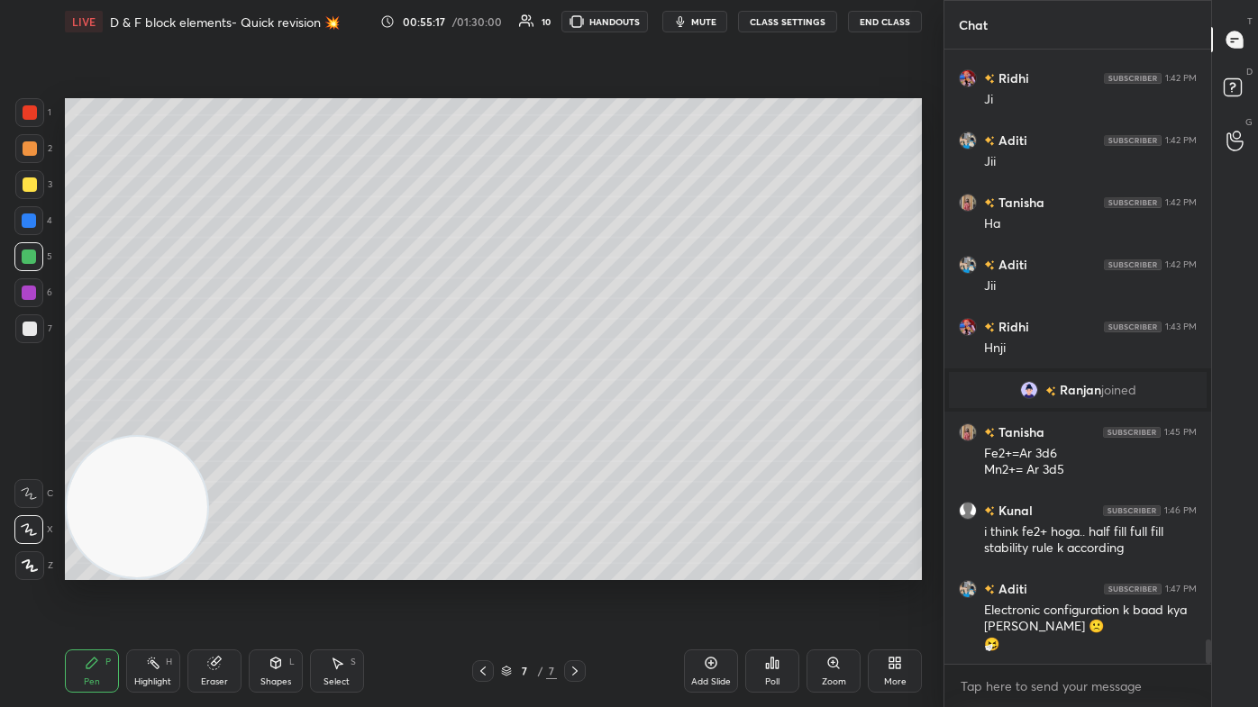
click at [216, 424] on icon at bounding box center [214, 663] width 14 height 14
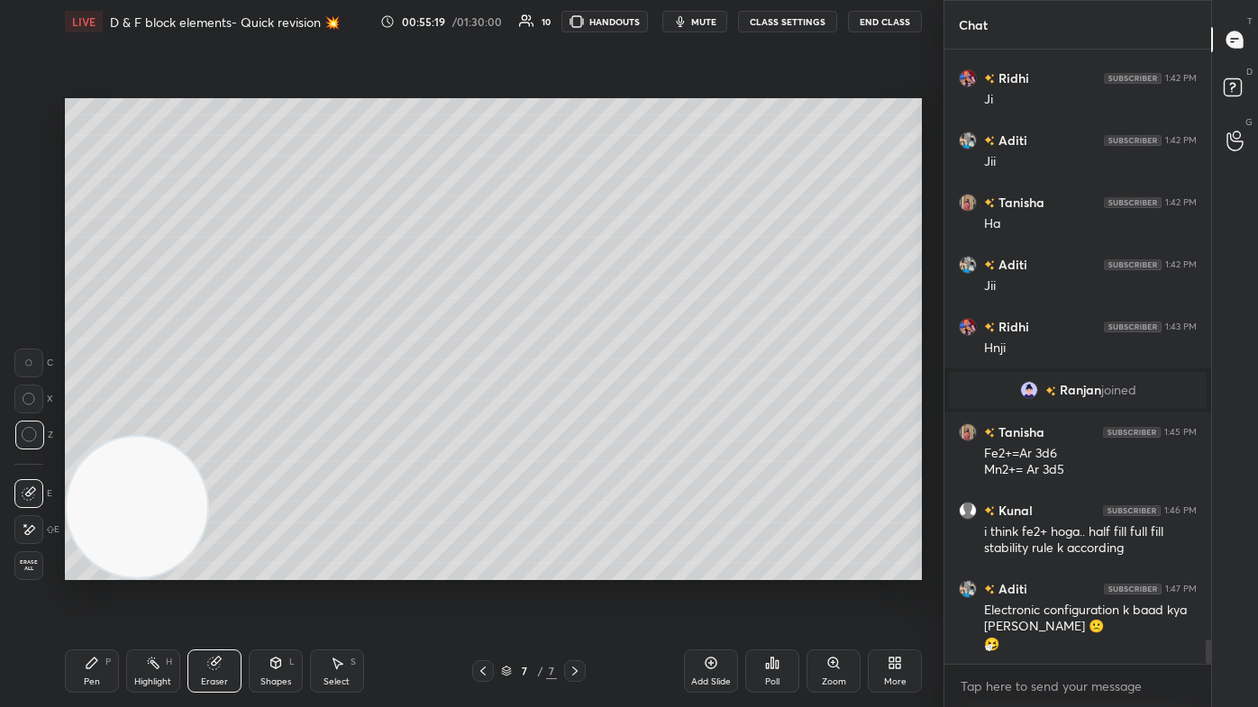
click at [102, 424] on div "Pen P" at bounding box center [92, 671] width 54 height 43
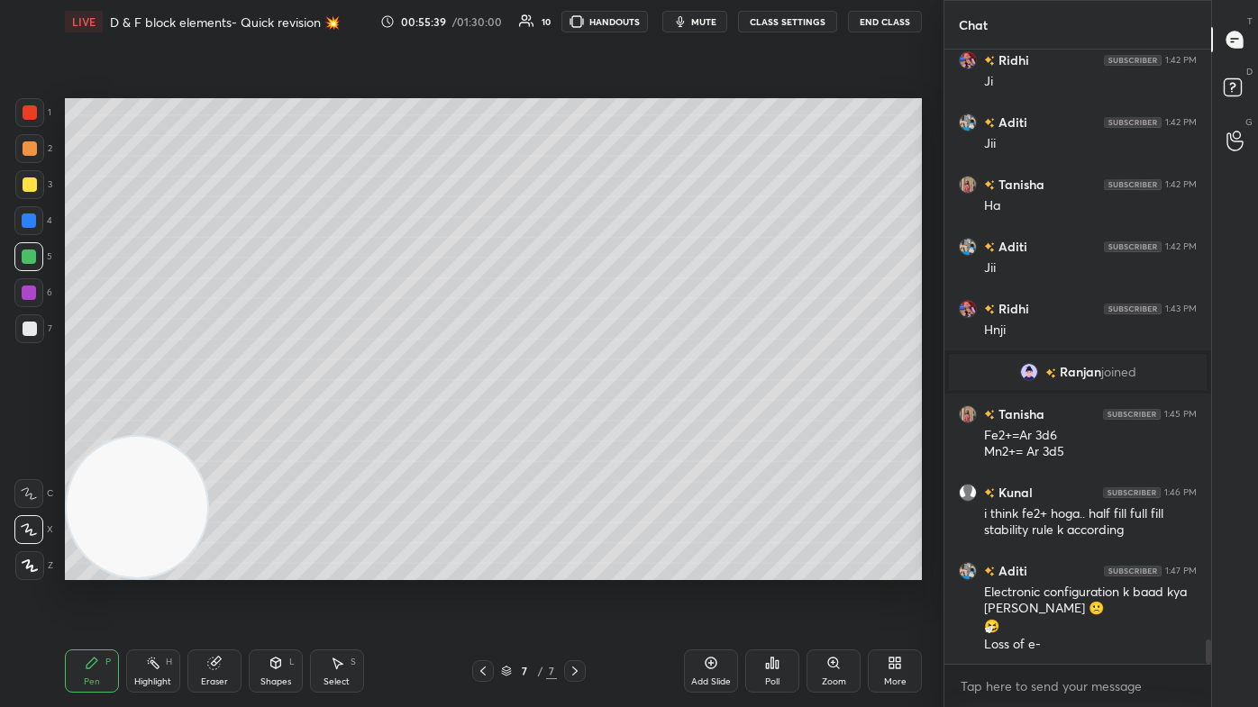
scroll to position [14820, 0]
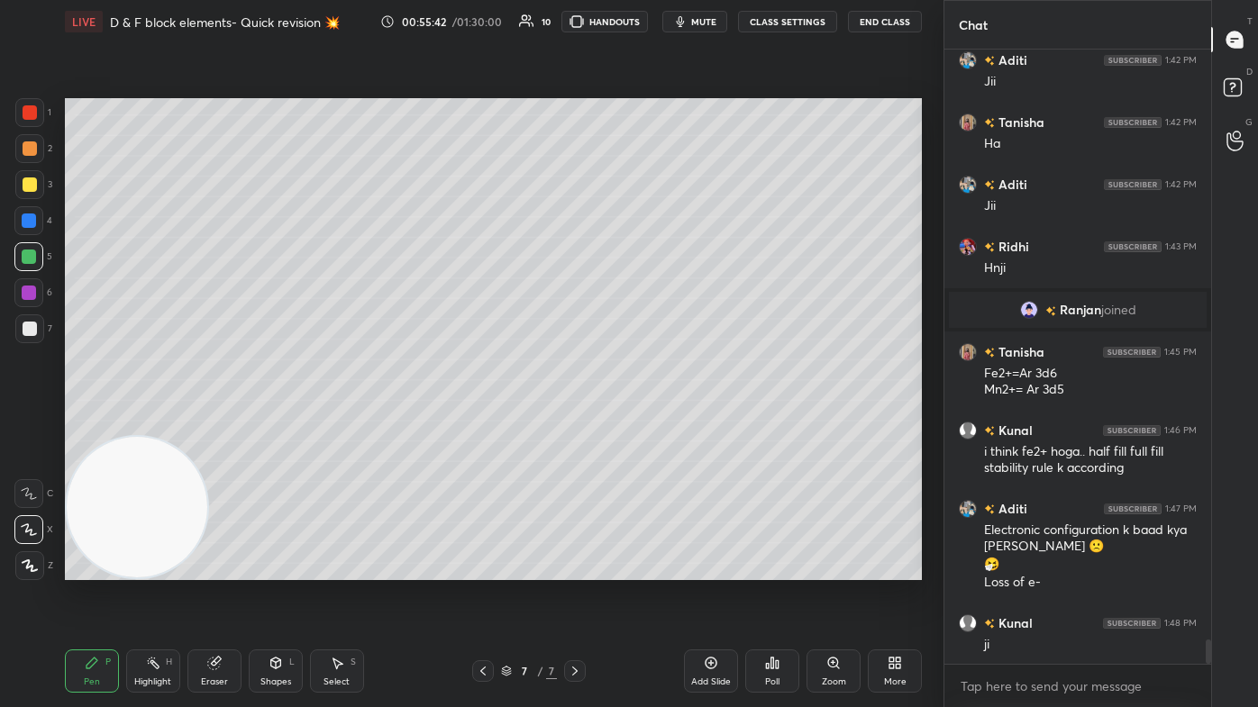
click at [218, 424] on icon at bounding box center [214, 663] width 14 height 14
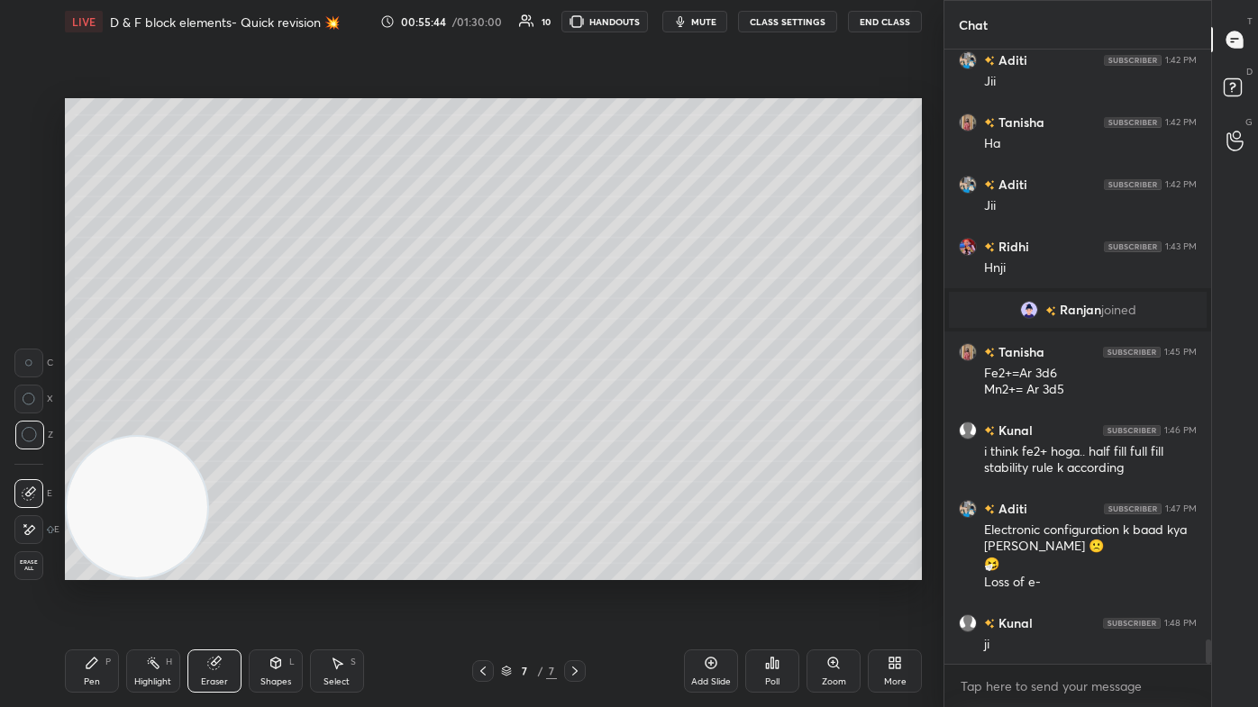
drag, startPoint x: 88, startPoint y: 679, endPoint x: 107, endPoint y: 652, distance: 33.7
click at [88, 424] on div "Pen" at bounding box center [92, 682] width 16 height 9
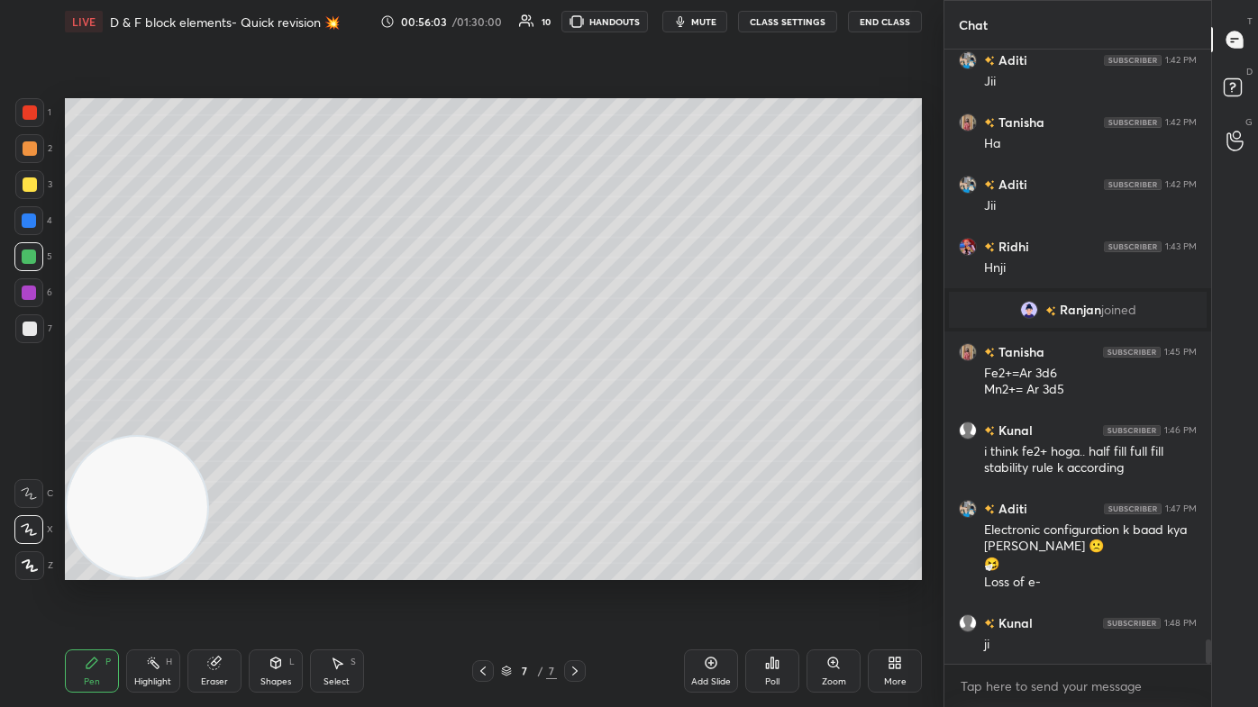
drag, startPoint x: 29, startPoint y: 534, endPoint x: 41, endPoint y: 529, distance: 13.7
click at [27, 424] on div at bounding box center [28, 529] width 29 height 29
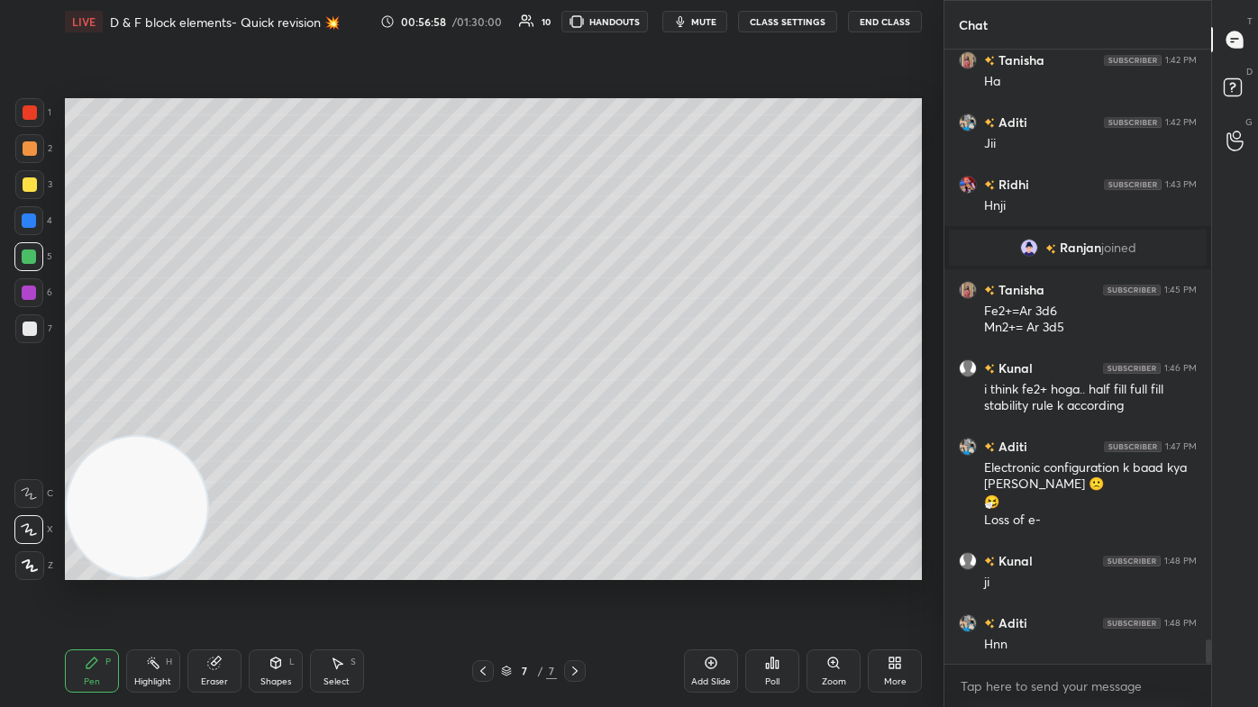
scroll to position [14944, 0]
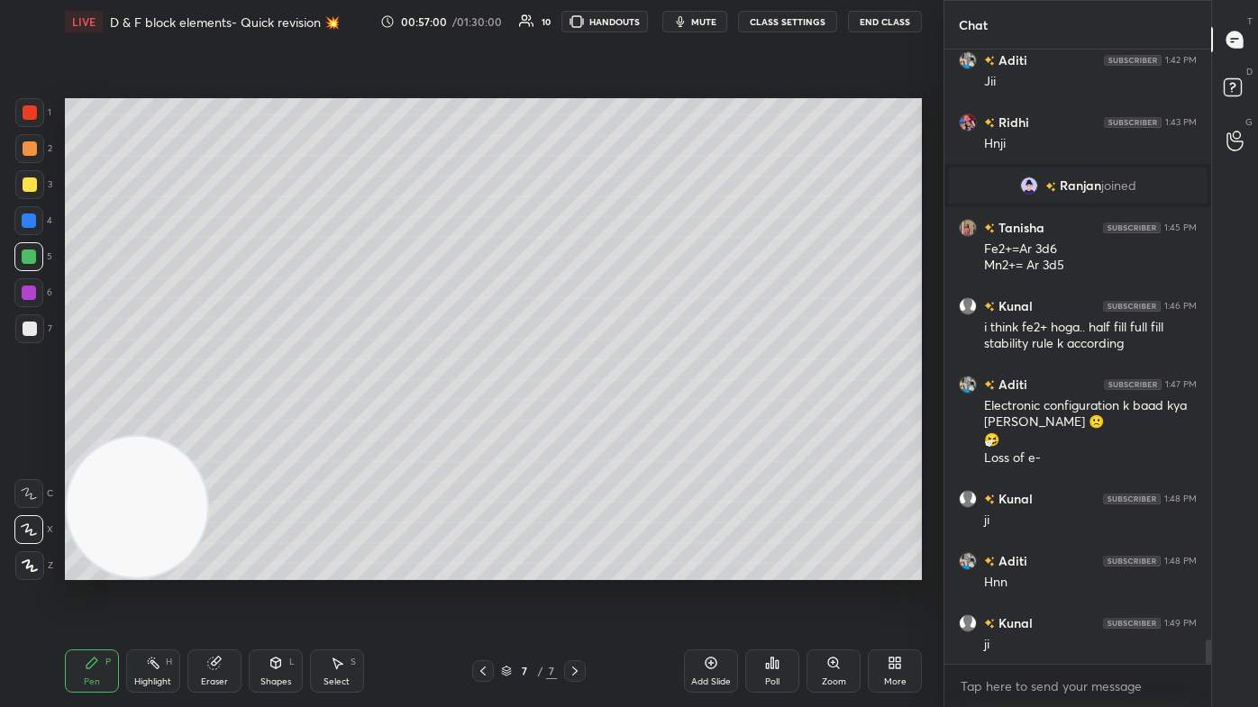
click at [240, 424] on div "Eraser" at bounding box center [214, 671] width 54 height 43
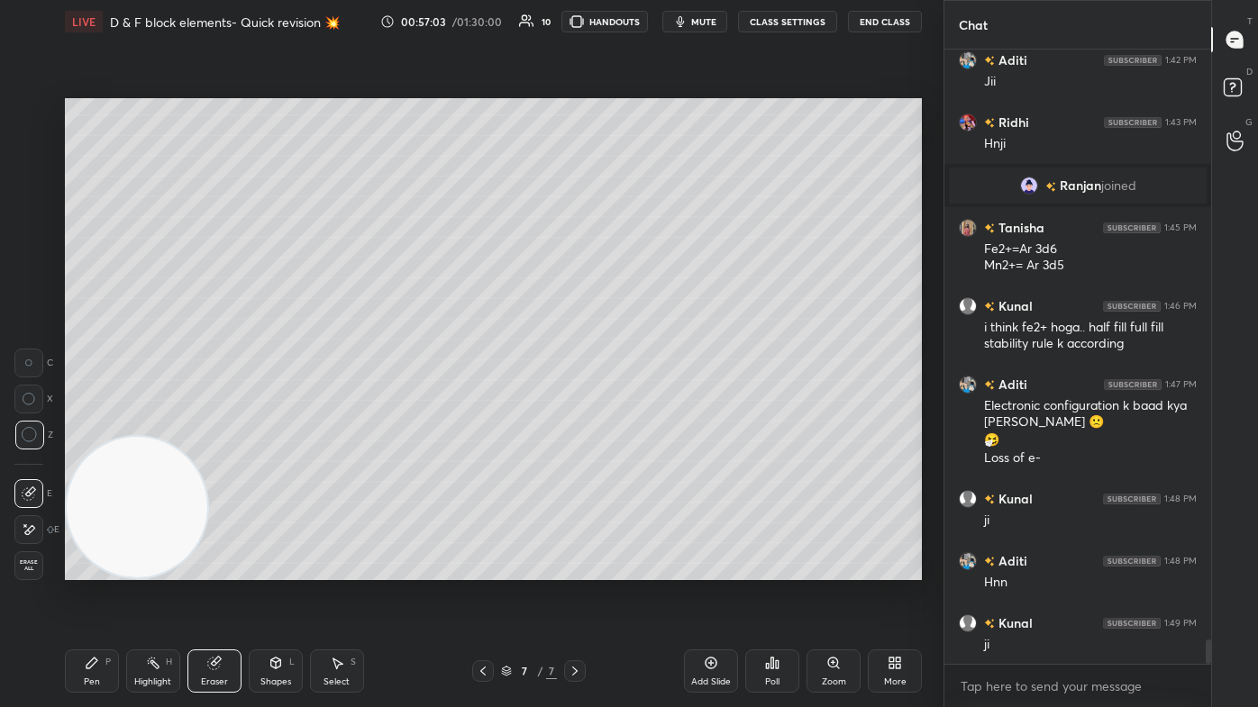
scroll to position [15006, 0]
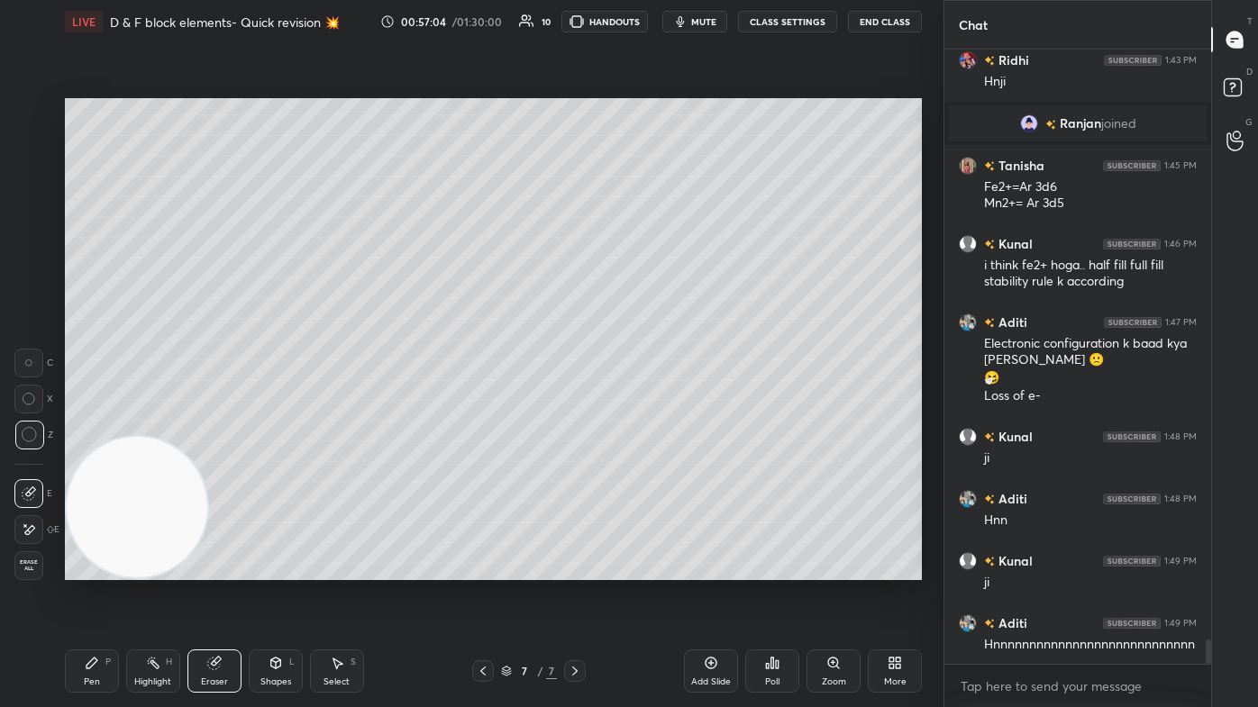
click at [84, 424] on div "Pen P" at bounding box center [92, 671] width 54 height 43
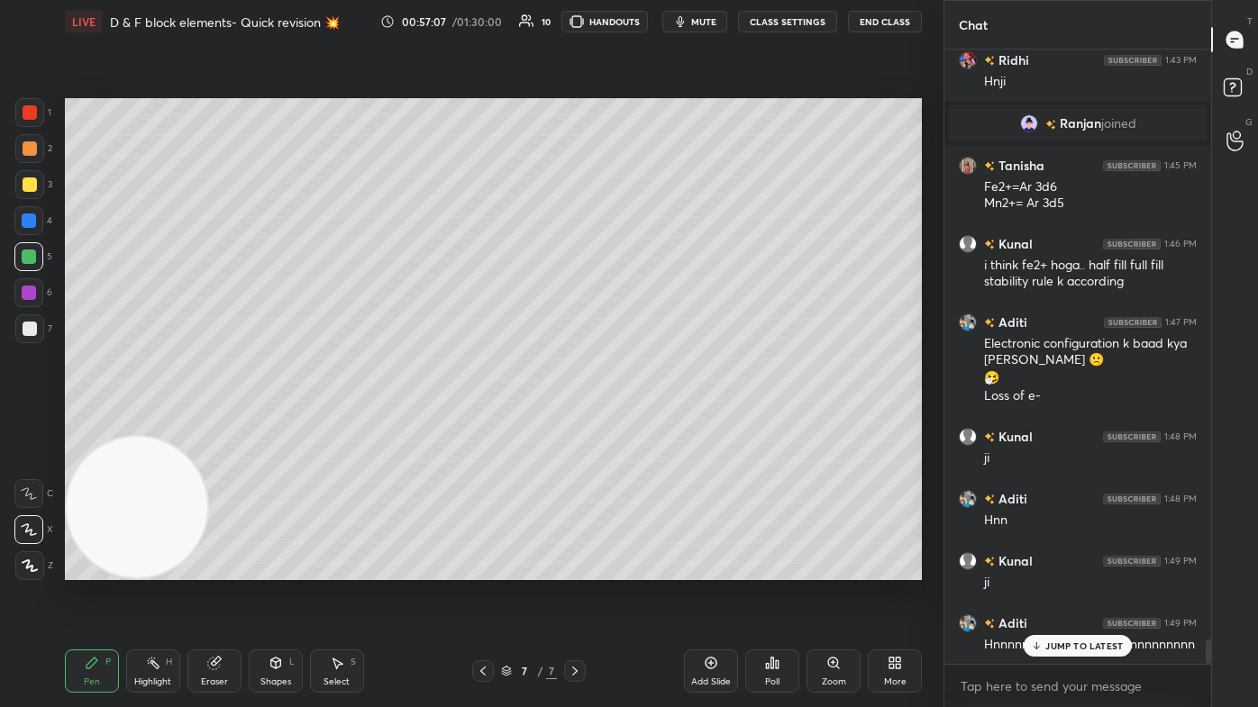
scroll to position [15068, 0]
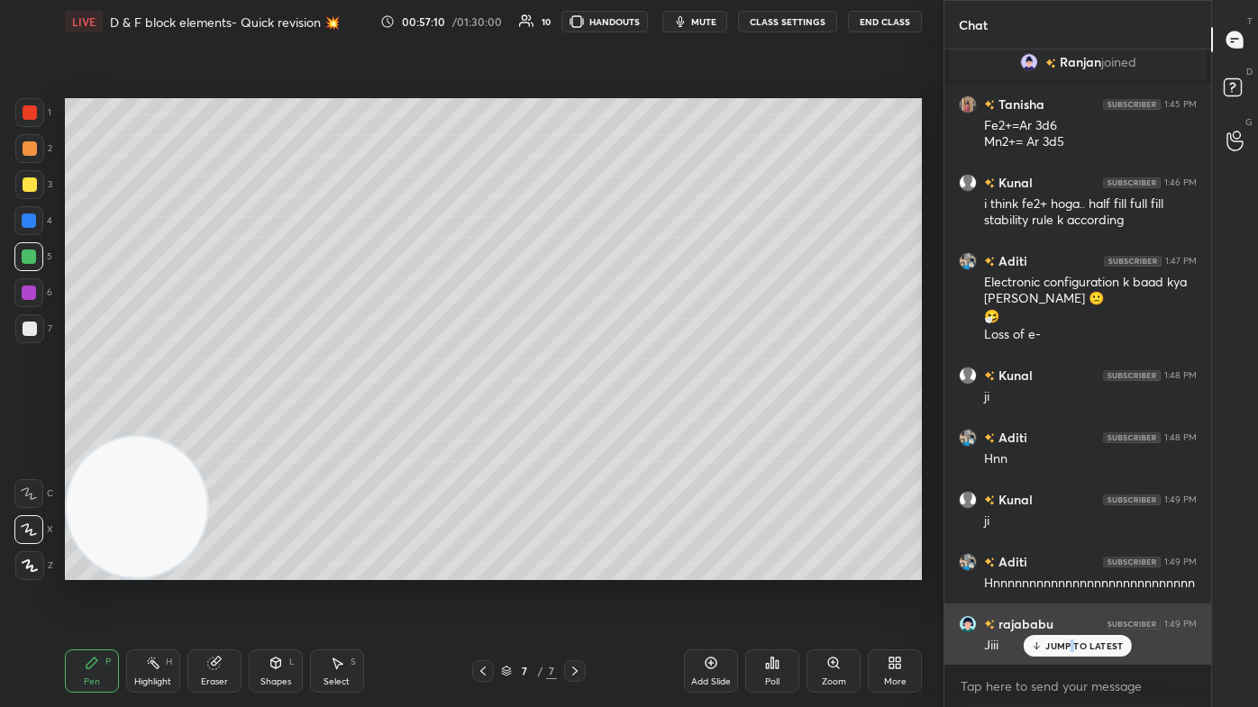
click at [646, 424] on div "JUMP TO LATEST" at bounding box center [1078, 646] width 108 height 22
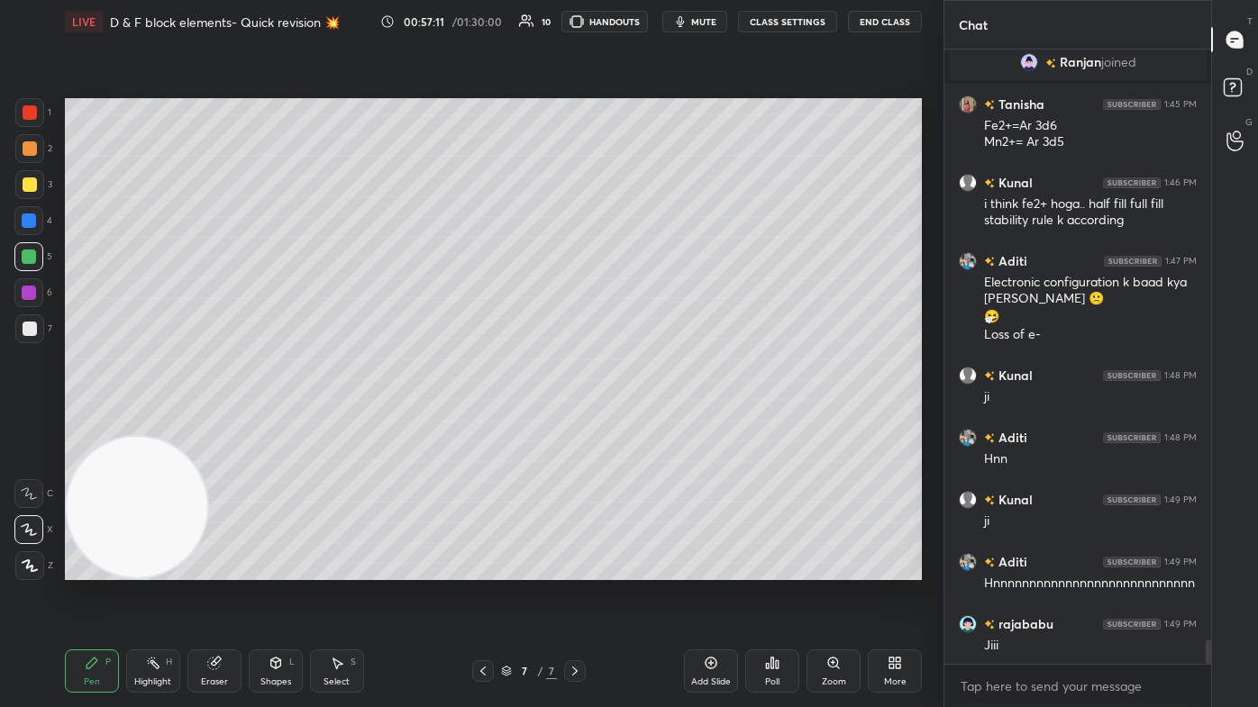
click at [32, 190] on div at bounding box center [30, 185] width 14 height 14
click at [32, 424] on div at bounding box center [28, 529] width 29 height 29
drag, startPoint x: 697, startPoint y: 29, endPoint x: 707, endPoint y: 29, distance: 10.8
click at [646, 29] on button "mute" at bounding box center [694, 22] width 65 height 22
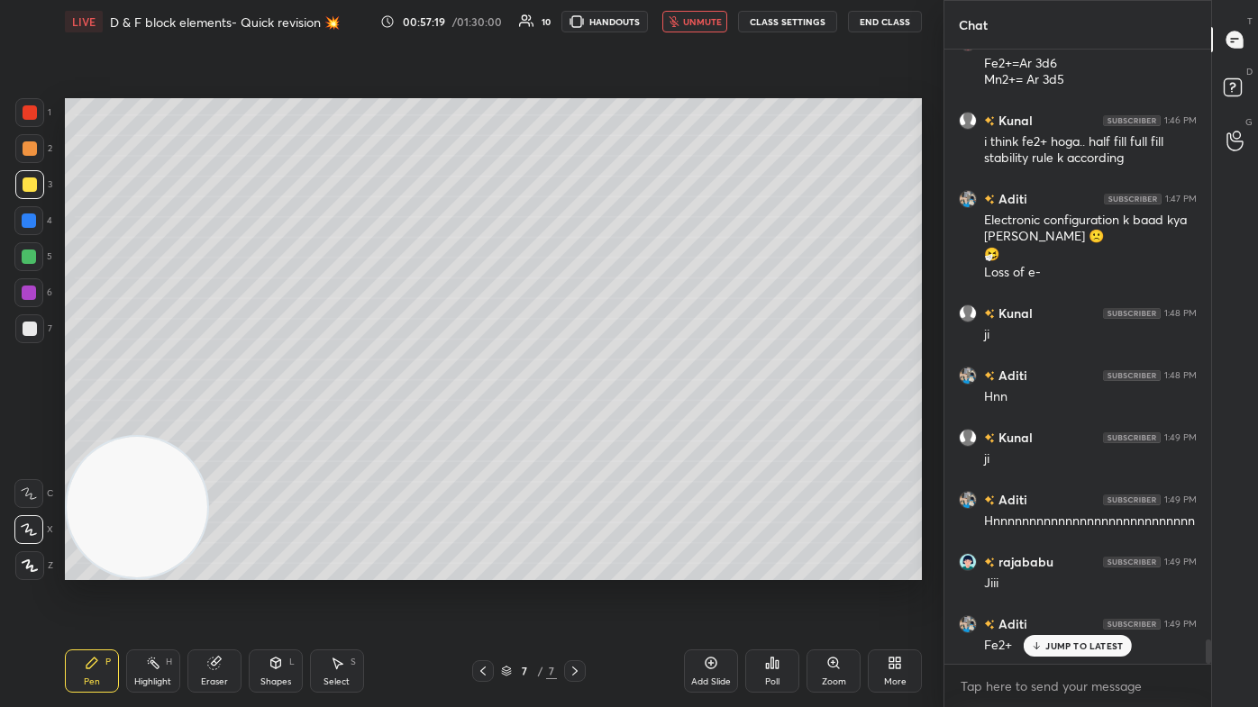
click at [646, 28] on button "unmute" at bounding box center [694, 22] width 65 height 22
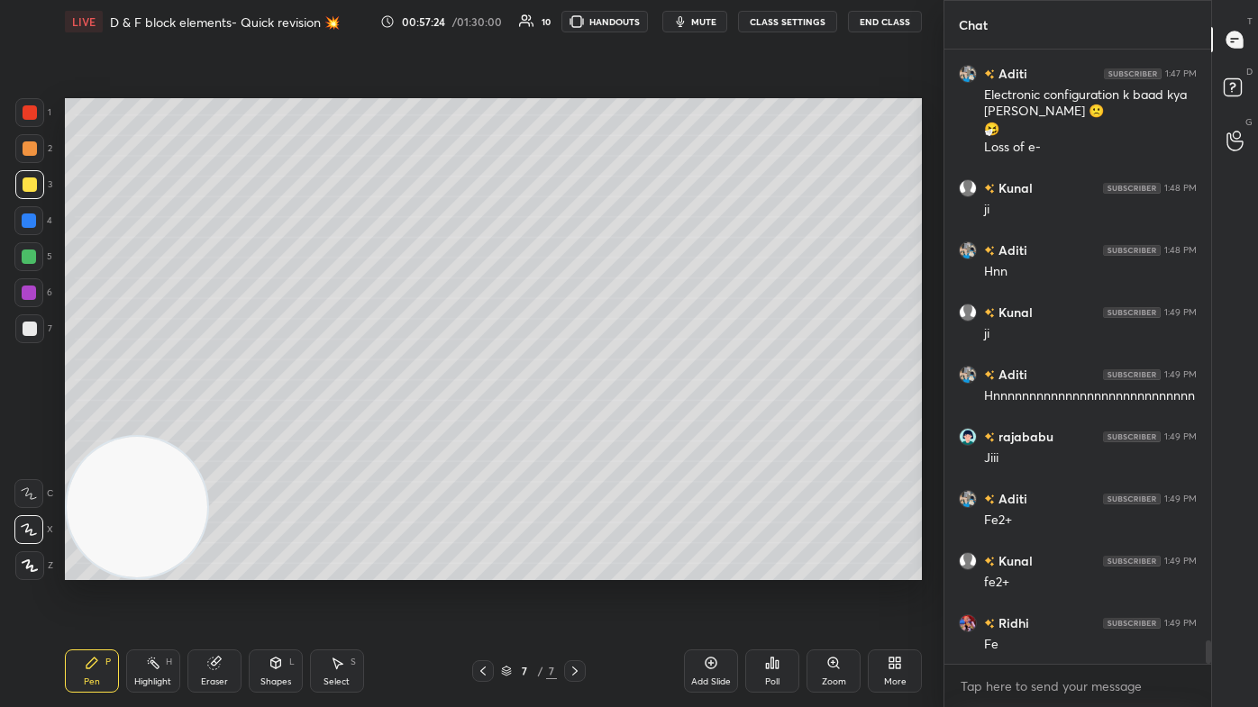
scroll to position [15317, 0]
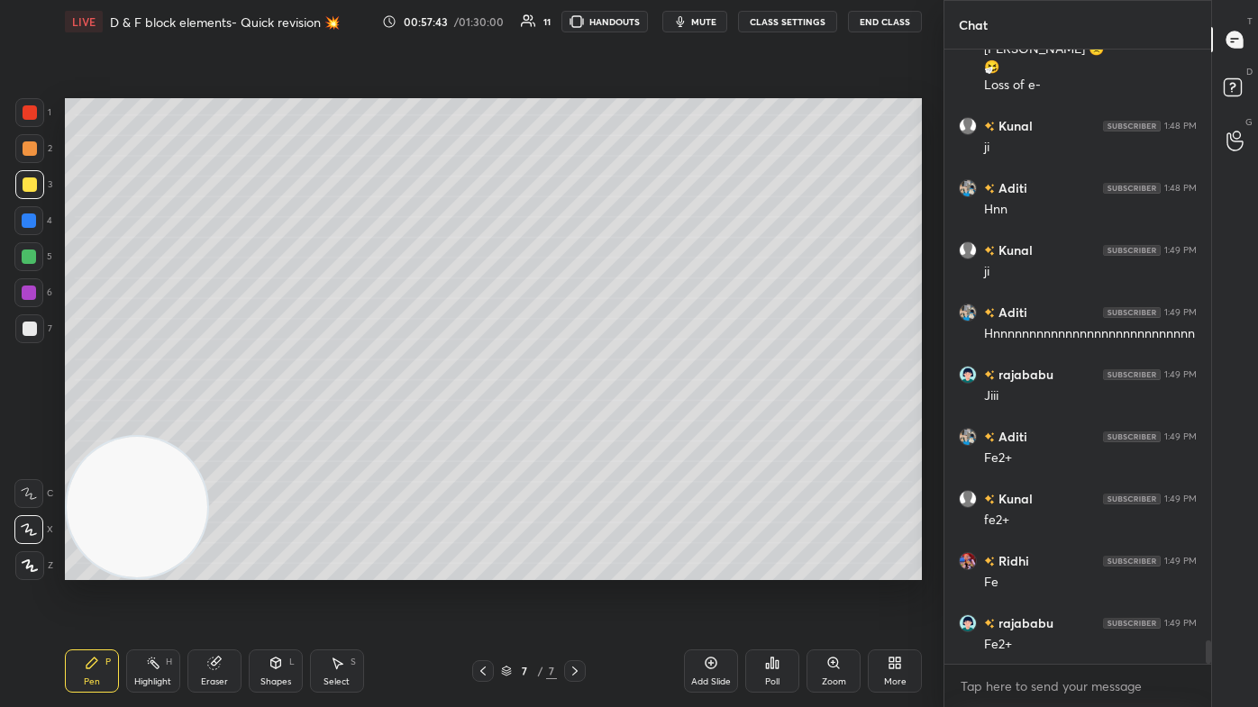
click at [31, 289] on div at bounding box center [29, 293] width 14 height 14
click at [31, 424] on div at bounding box center [29, 566] width 29 height 29
click at [108, 424] on div "Pen P" at bounding box center [92, 671] width 54 height 43
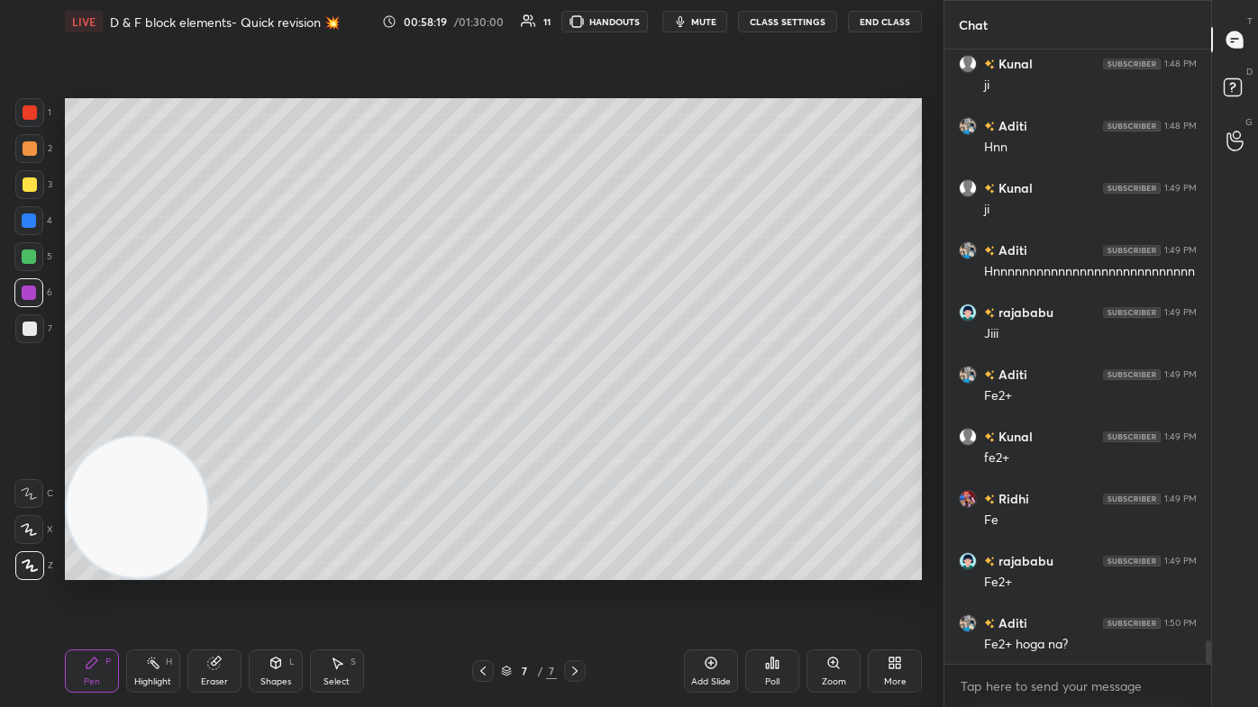
click at [23, 120] on div at bounding box center [29, 112] width 29 height 29
click at [33, 170] on div at bounding box center [29, 184] width 29 height 29
click at [32, 111] on div at bounding box center [30, 112] width 14 height 14
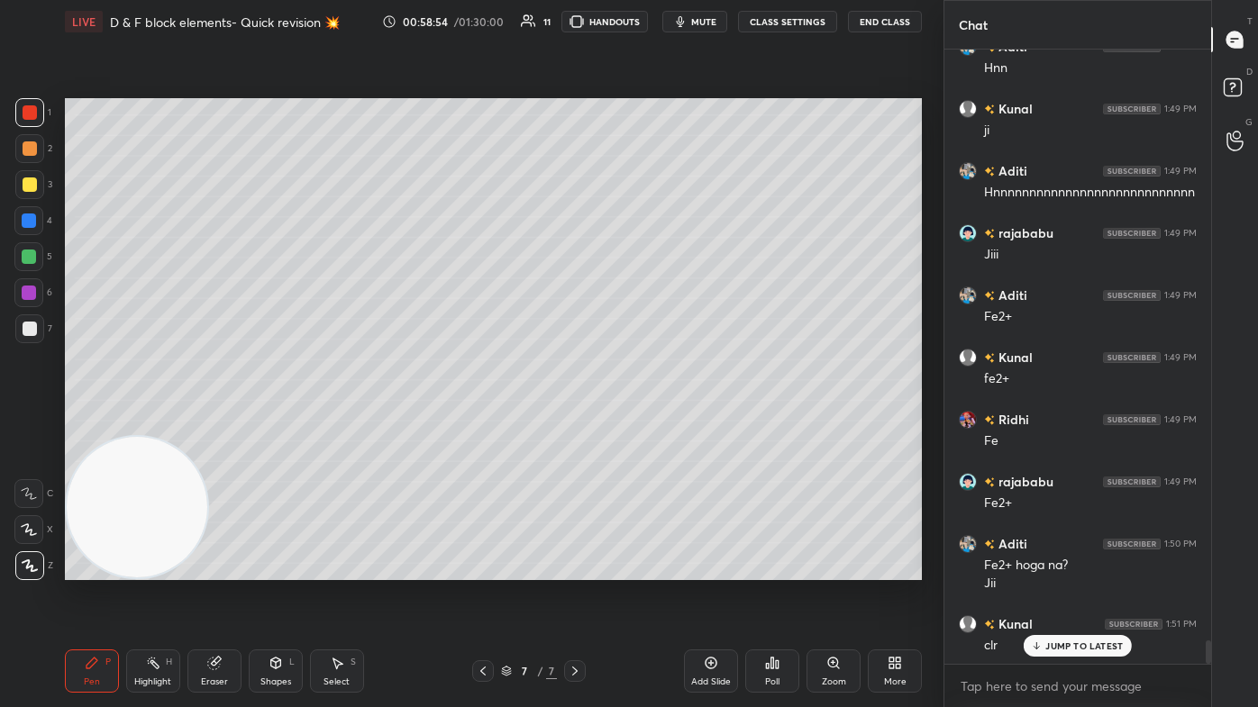
scroll to position [15538, 0]
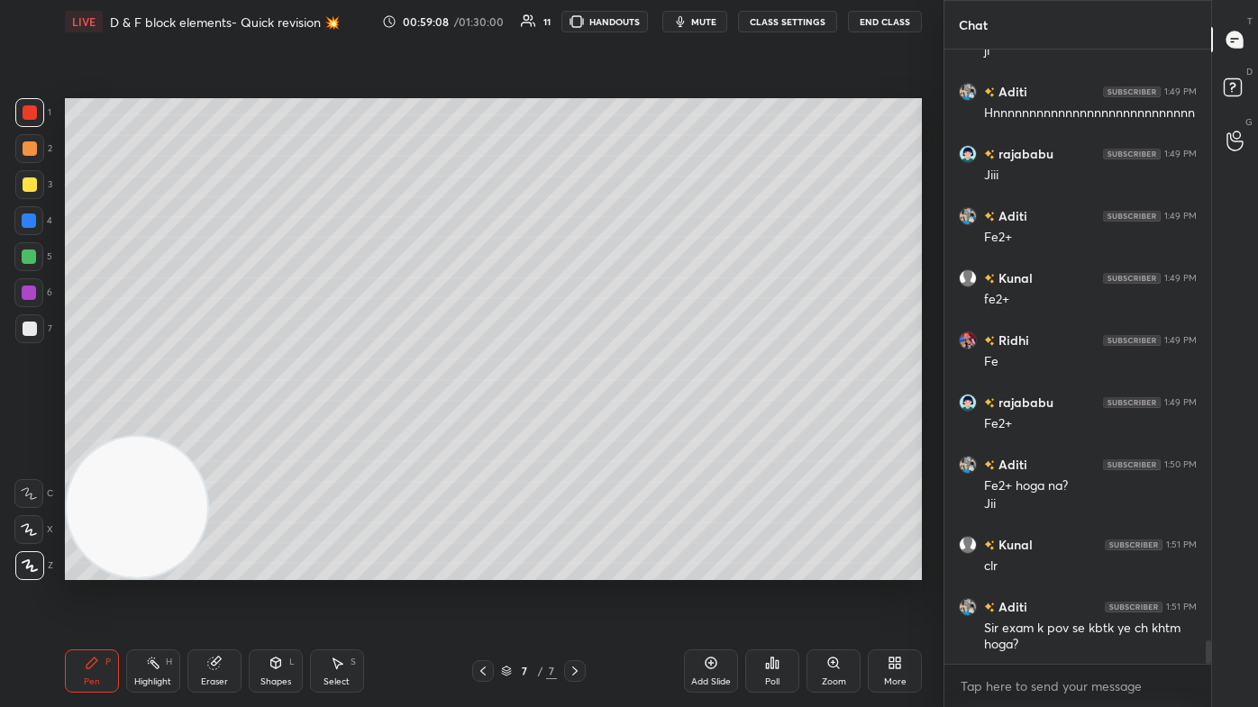
click at [30, 214] on div at bounding box center [29, 221] width 14 height 14
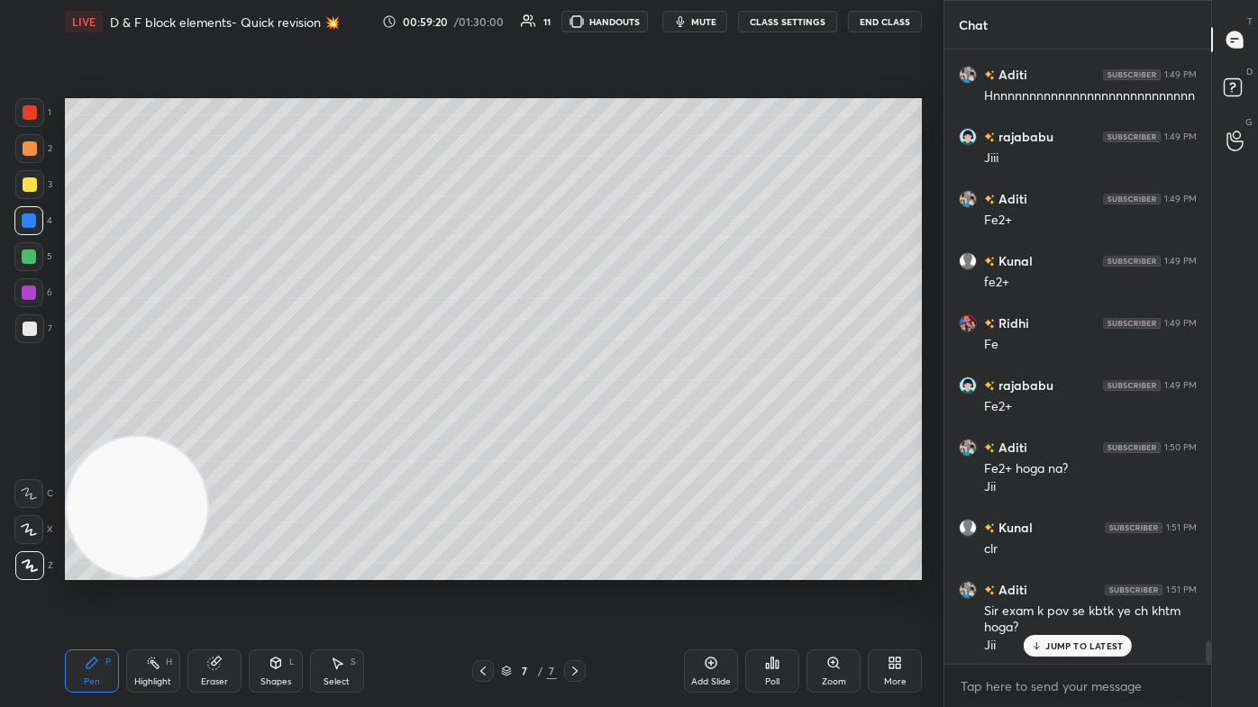
scroll to position [15617, 0]
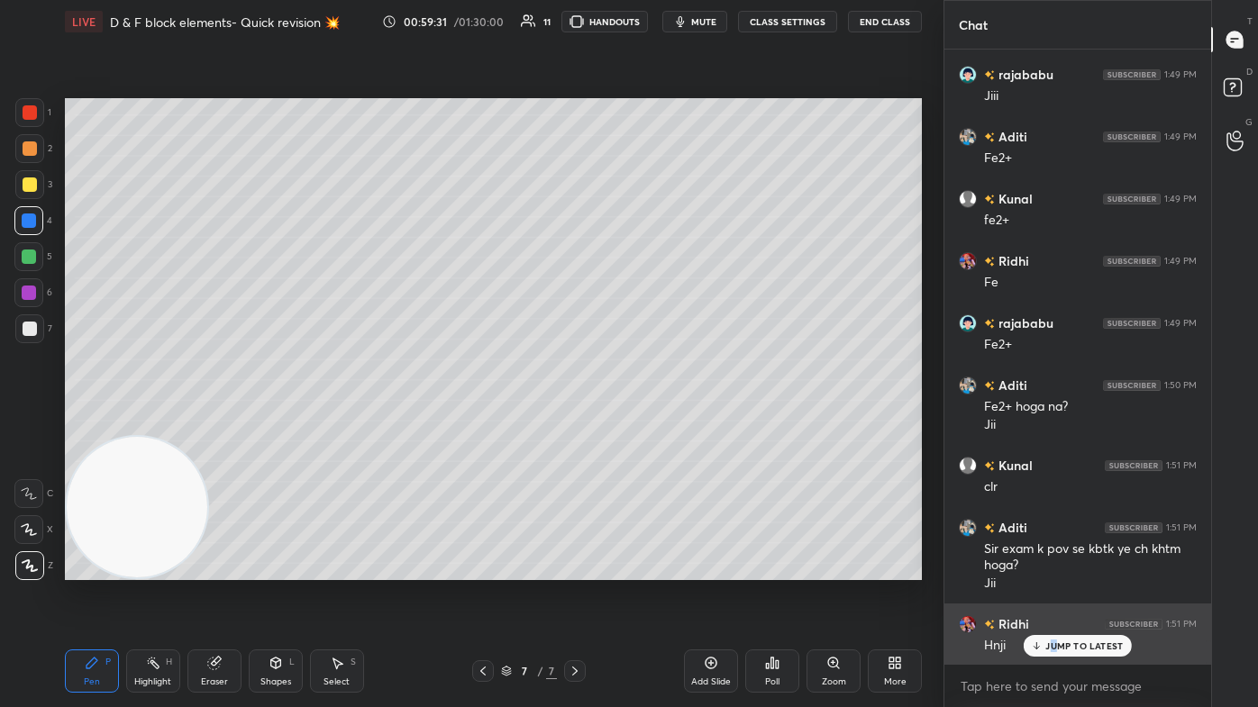
click at [646, 424] on p "JUMP TO LATEST" at bounding box center [1084, 646] width 78 height 11
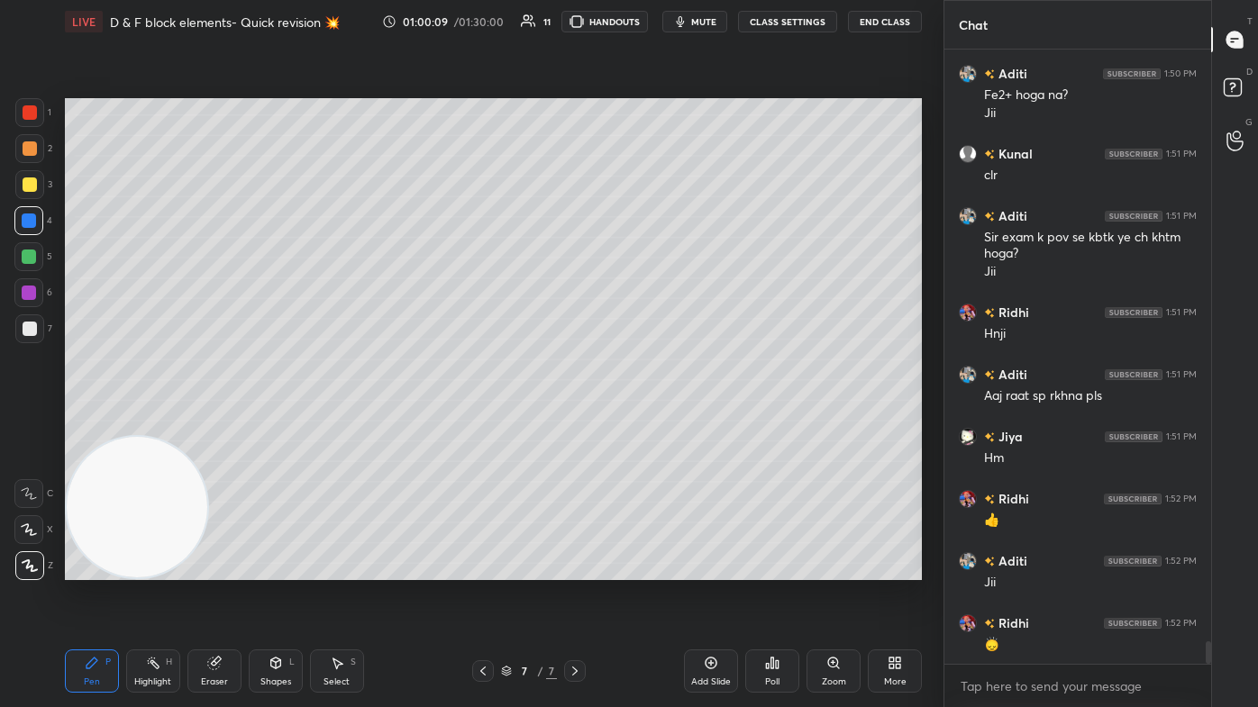
scroll to position [15991, 0]
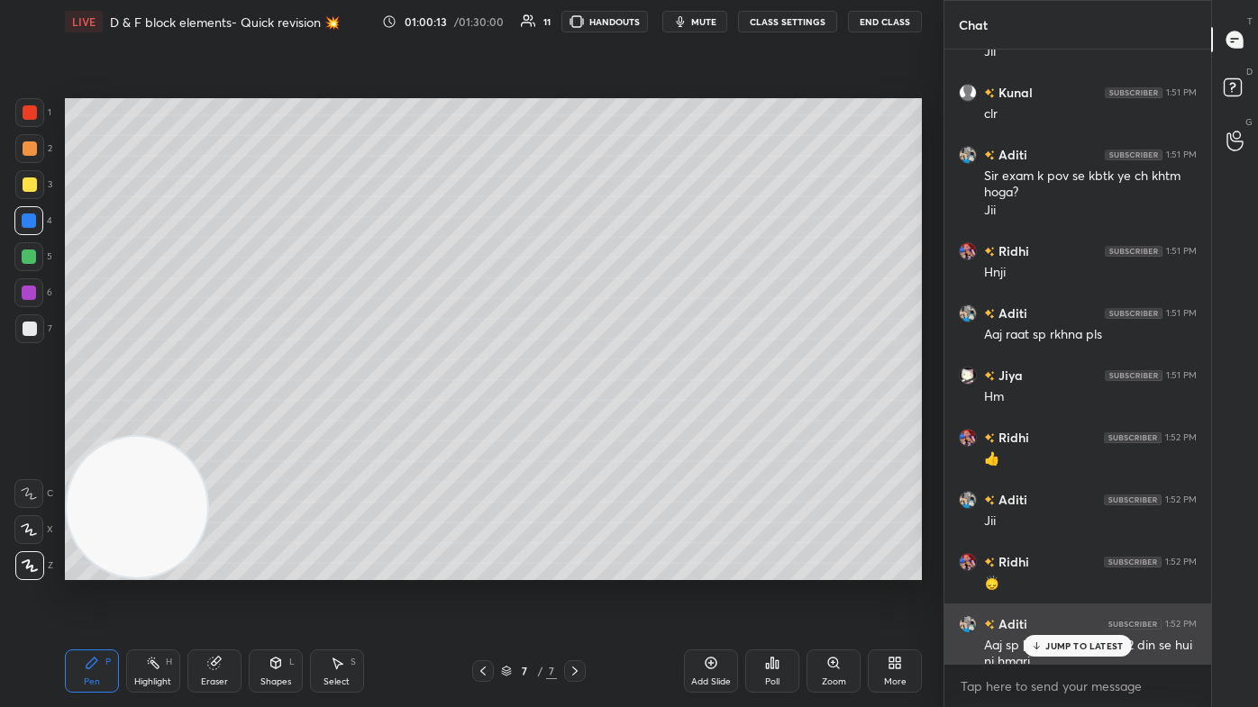
click at [646, 424] on p "JUMP TO LATEST" at bounding box center [1084, 646] width 78 height 11
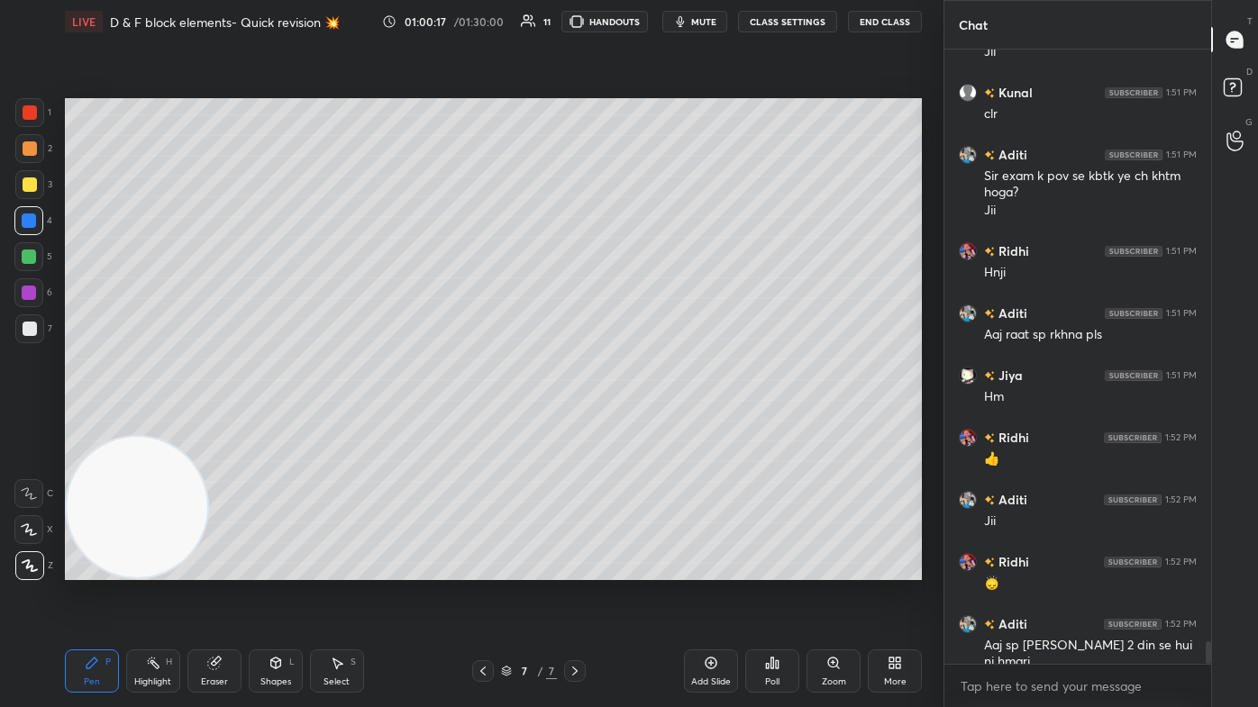
scroll to position [16053, 0]
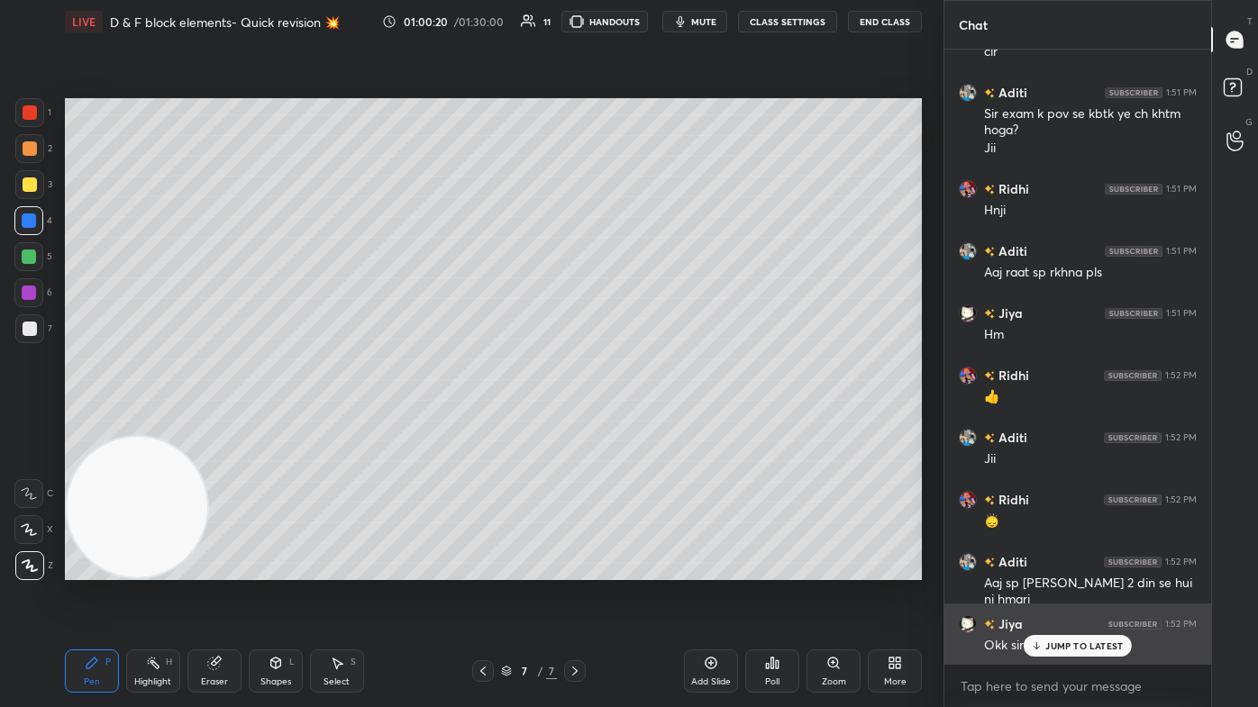
click at [646, 424] on div "JUMP TO LATEST" at bounding box center [1078, 646] width 108 height 22
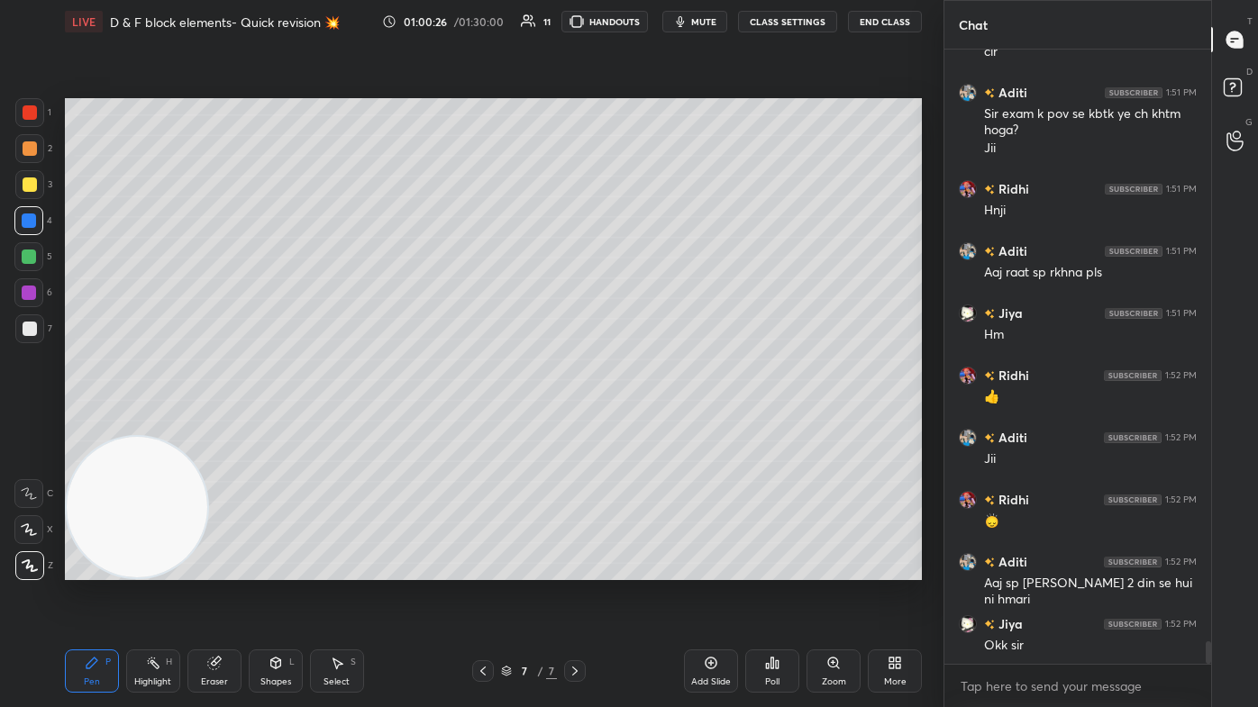
click at [17, 261] on div at bounding box center [28, 256] width 29 height 29
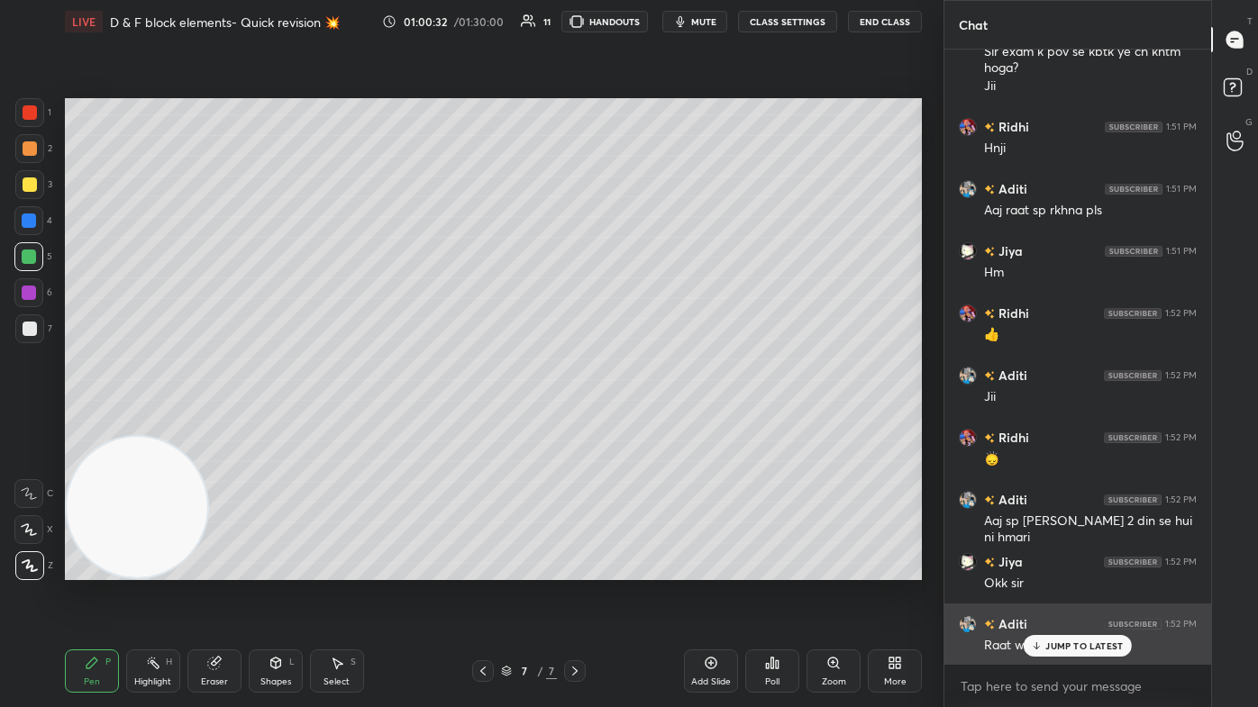
click at [646, 424] on p "JUMP TO LATEST" at bounding box center [1084, 646] width 78 height 11
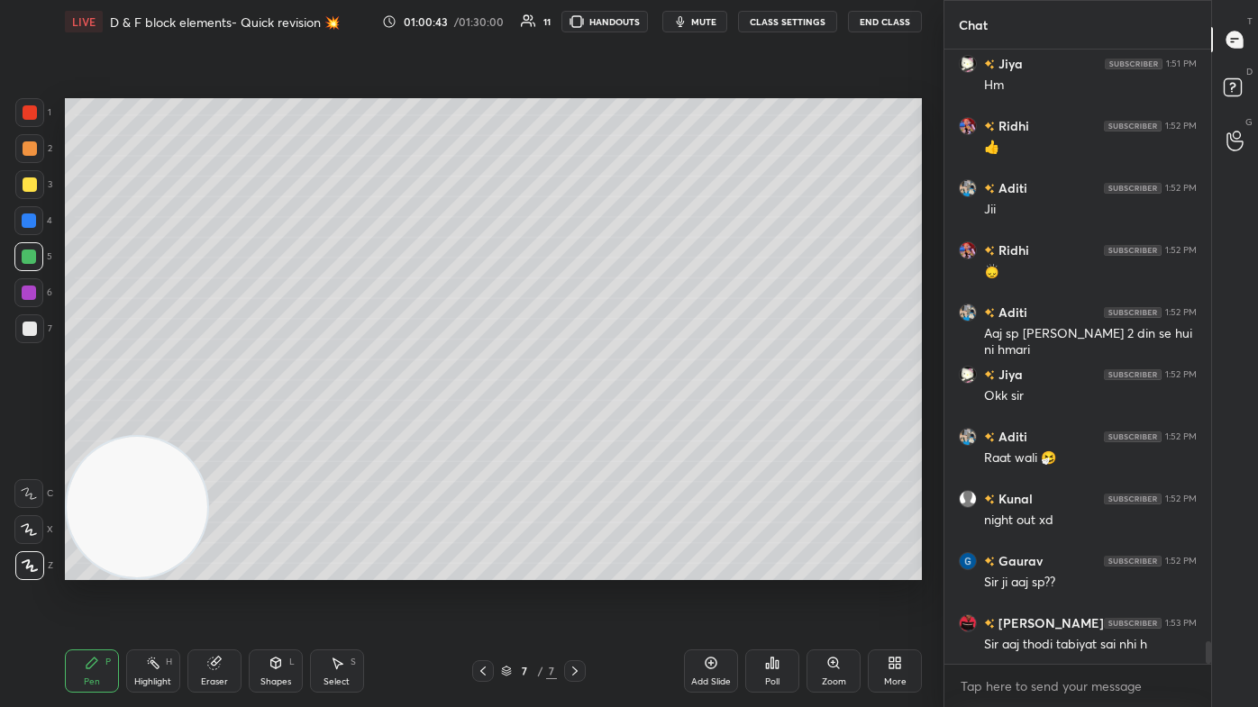
scroll to position [16364, 0]
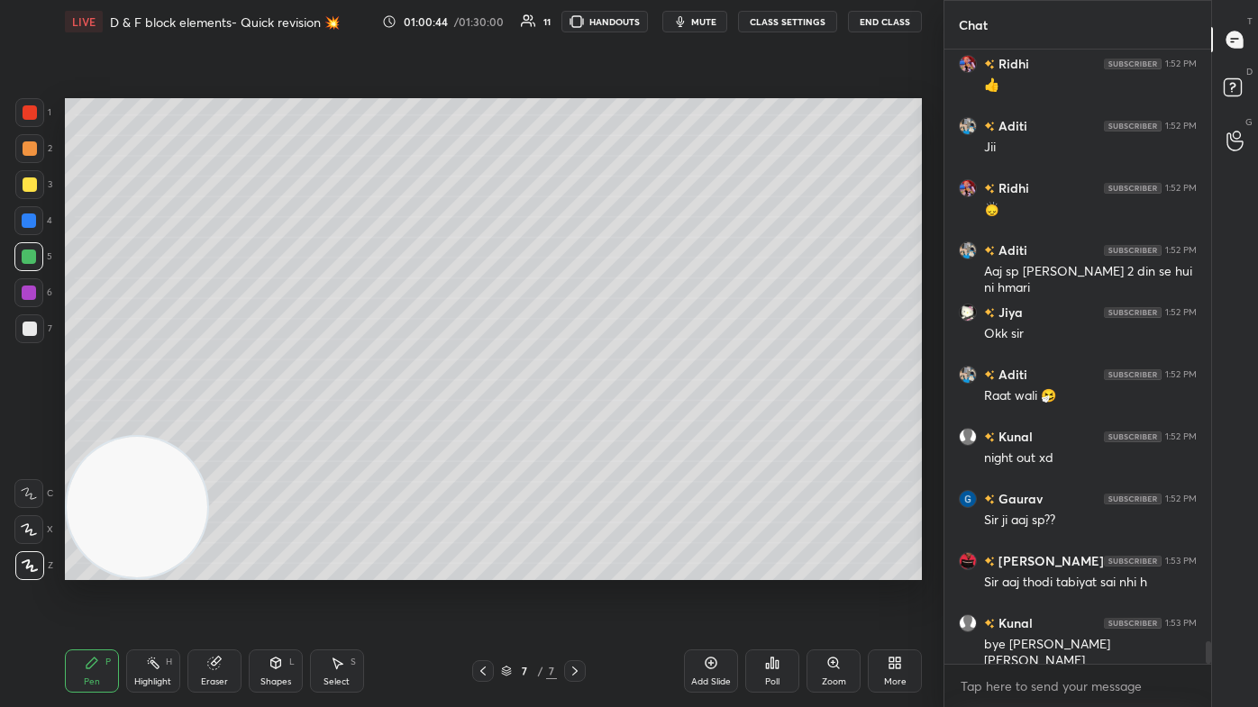
click at [646, 424] on div "Add Slide" at bounding box center [711, 682] width 40 height 9
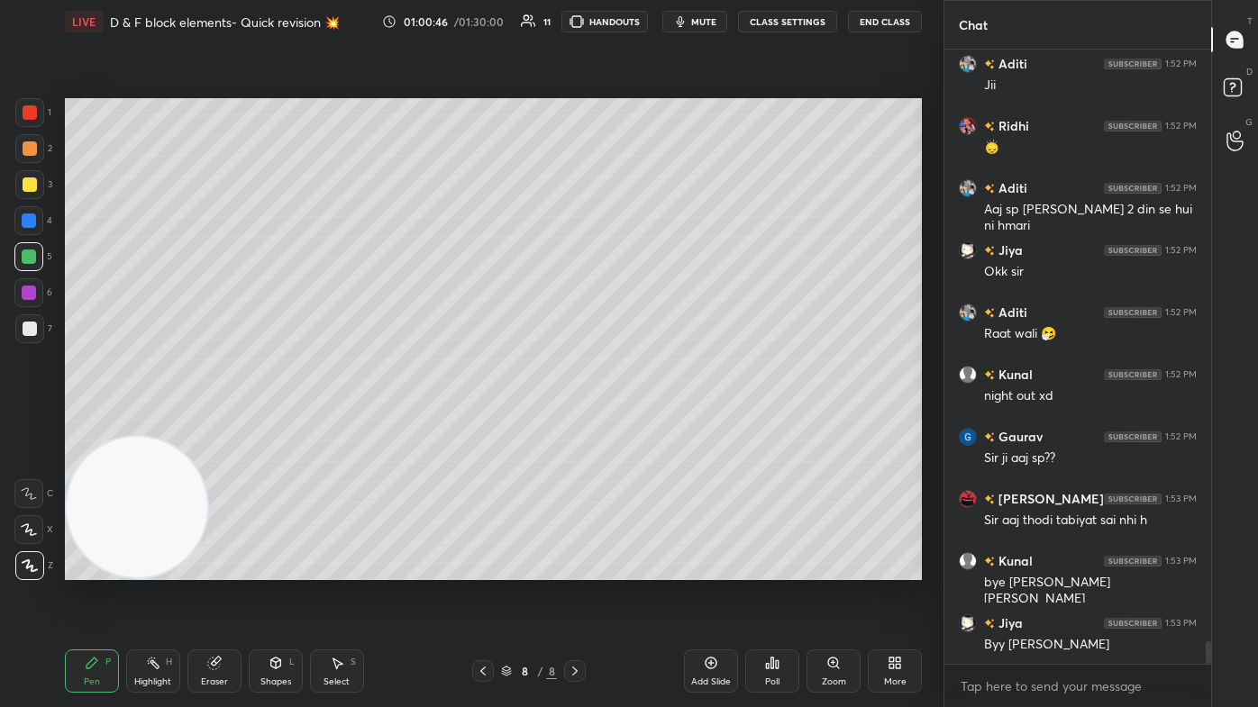
click at [32, 182] on div at bounding box center [30, 185] width 14 height 14
click at [34, 137] on div at bounding box center [29, 148] width 29 height 29
drag, startPoint x: 30, startPoint y: 525, endPoint x: 42, endPoint y: 516, distance: 15.5
click at [30, 424] on icon at bounding box center [29, 530] width 16 height 13
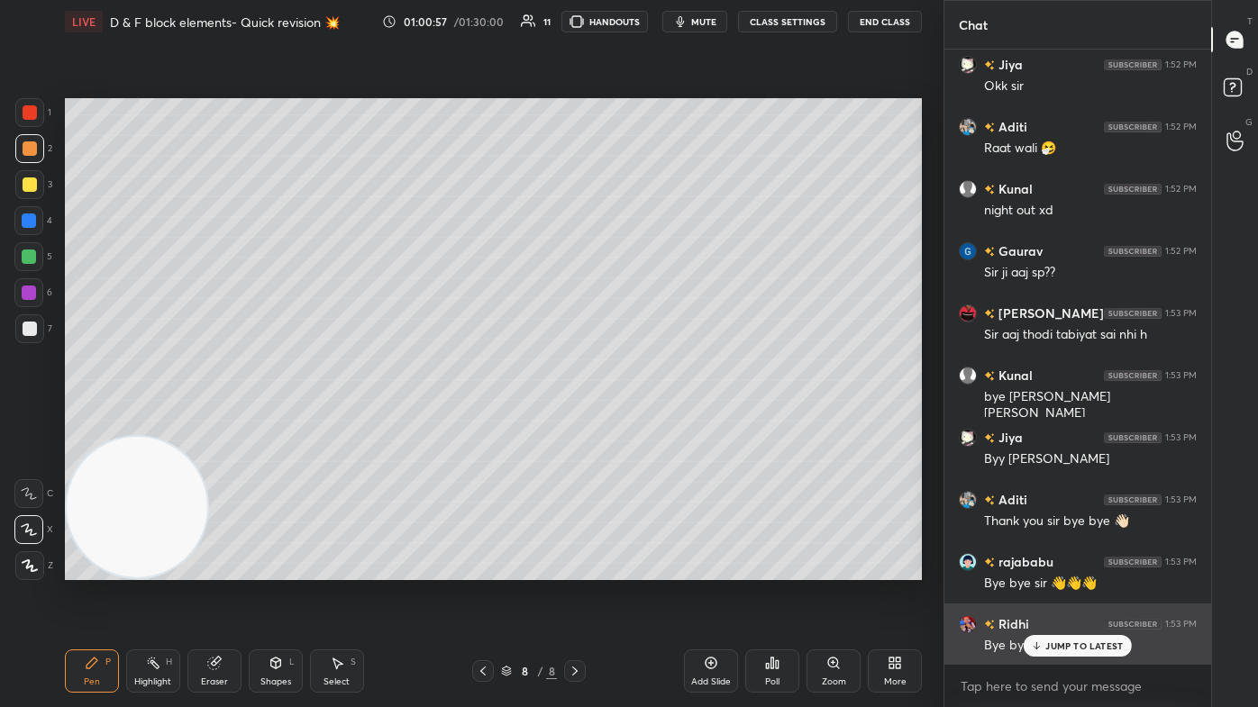
scroll to position [16675, 0]
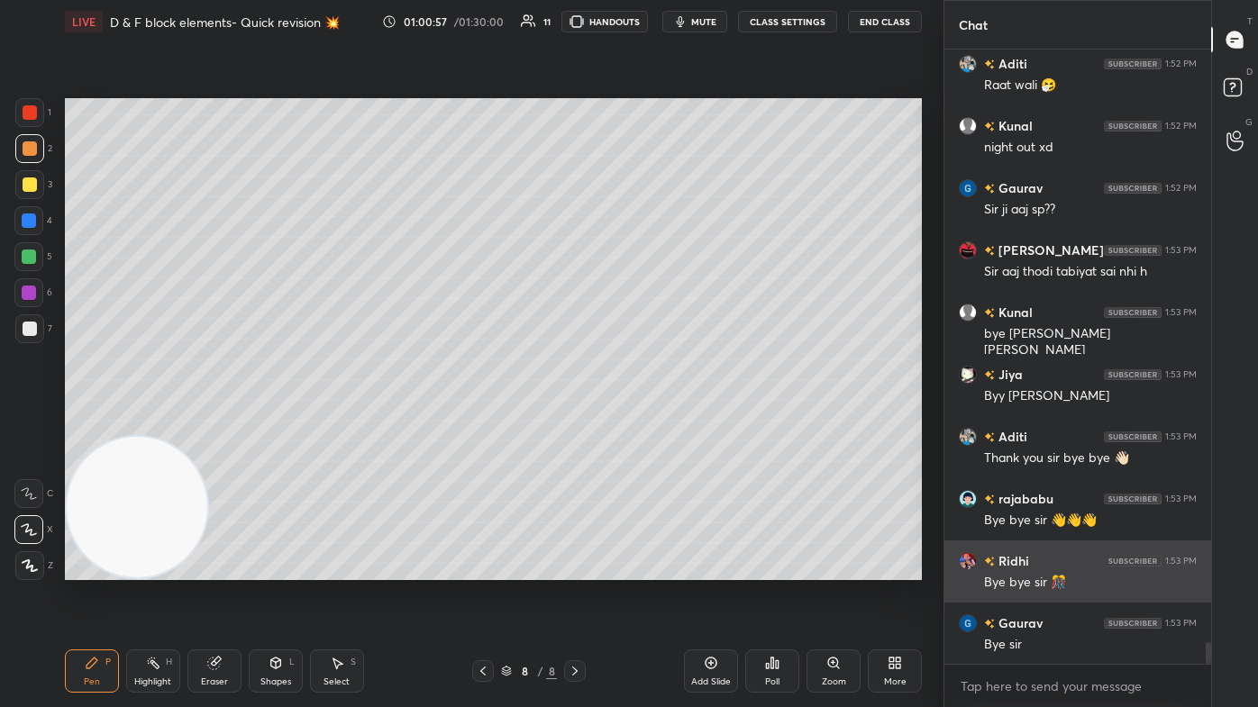
click at [646, 424] on div "Bye sir" at bounding box center [1090, 645] width 213 height 18
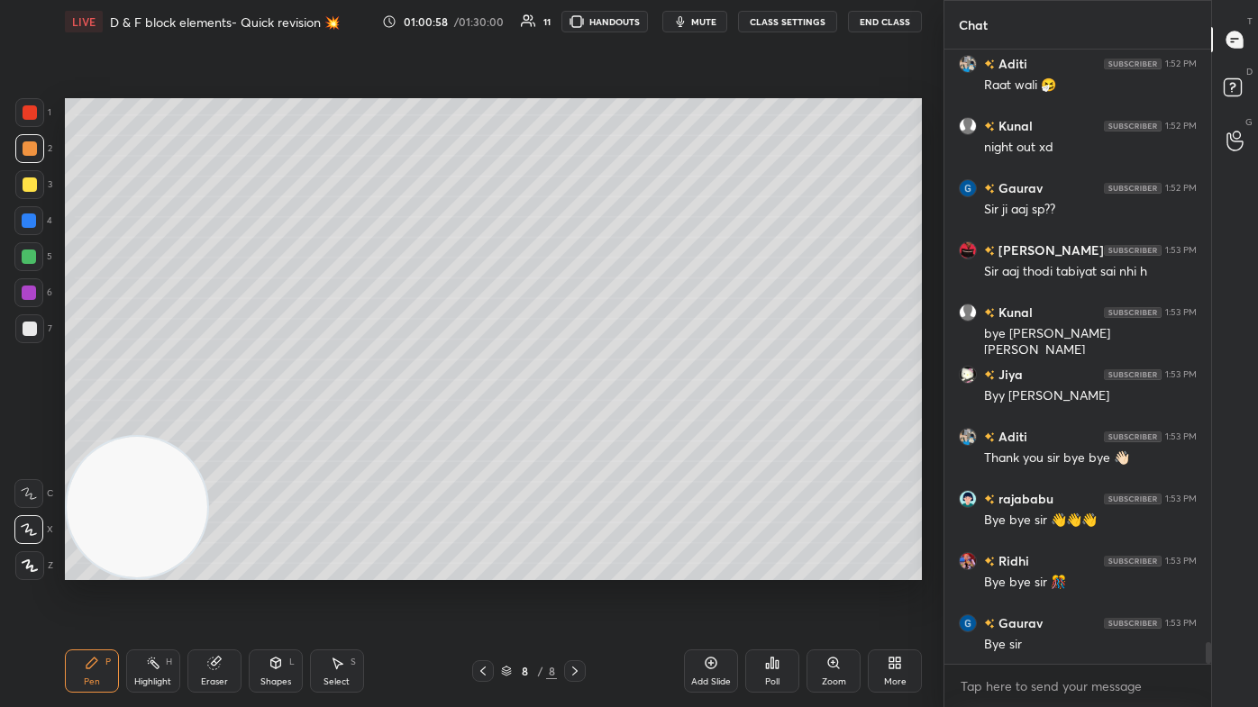
click at [646, 21] on button "End Class" at bounding box center [885, 22] width 74 height 22
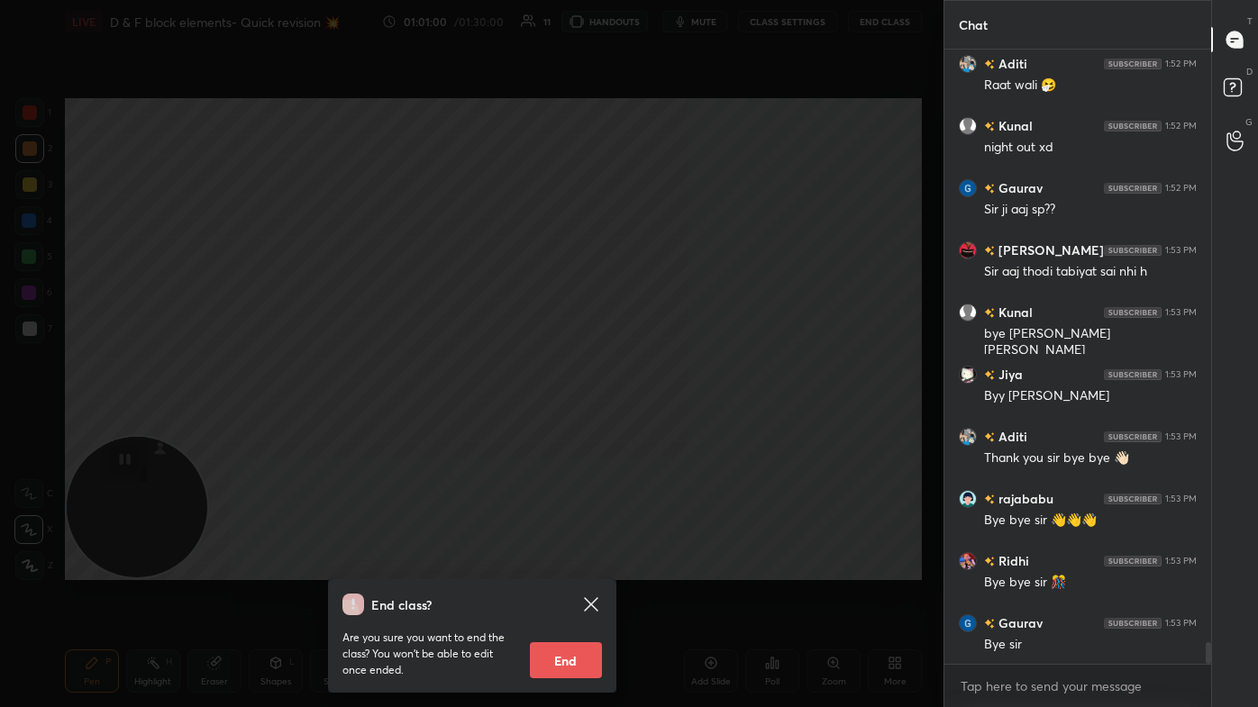
scroll to position [16738, 0]
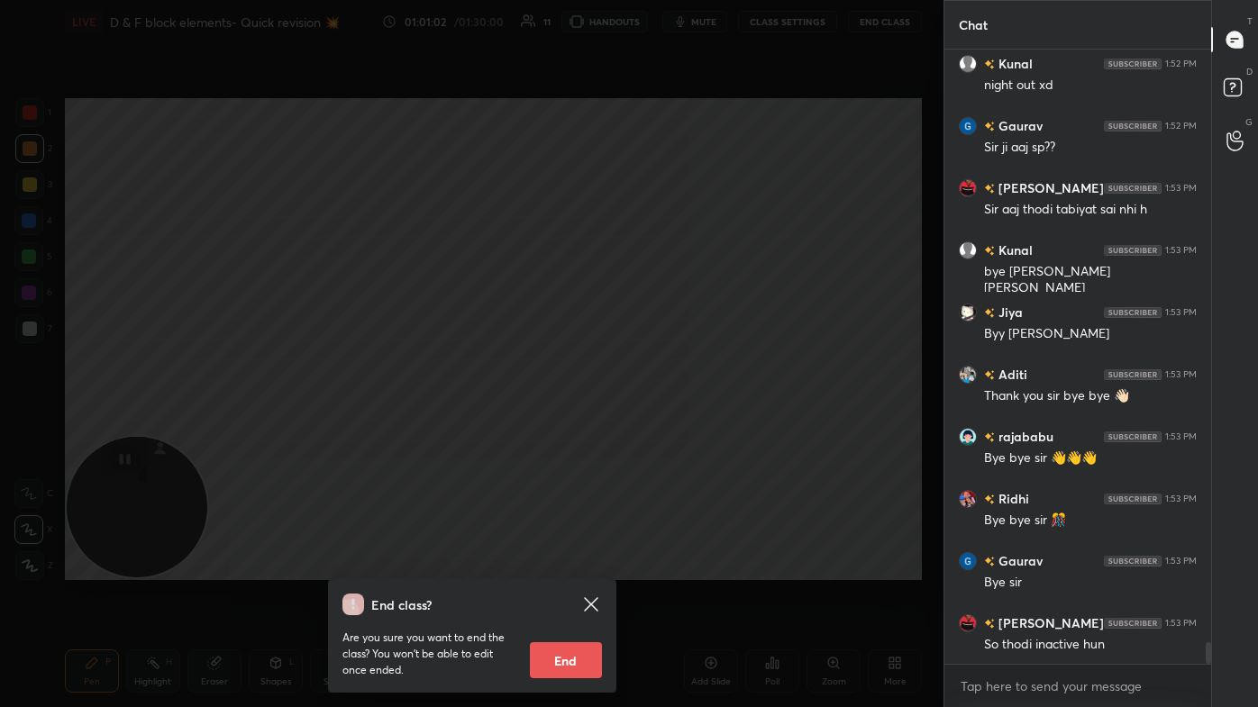
click at [570, 424] on button "End" at bounding box center [566, 661] width 72 height 36
type textarea "x"
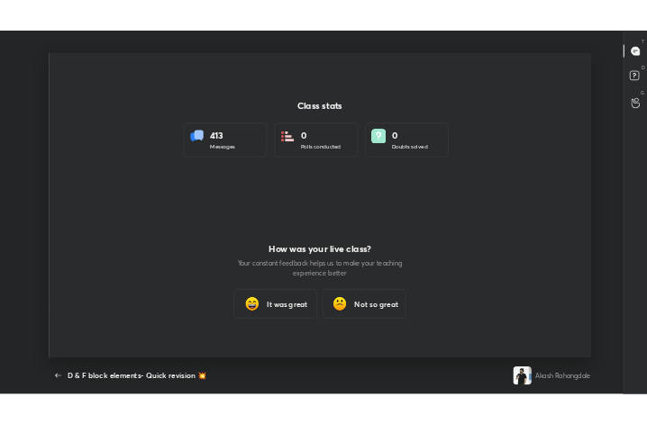
scroll to position [89808, 89484]
